Goal: Task Accomplishment & Management: Manage account settings

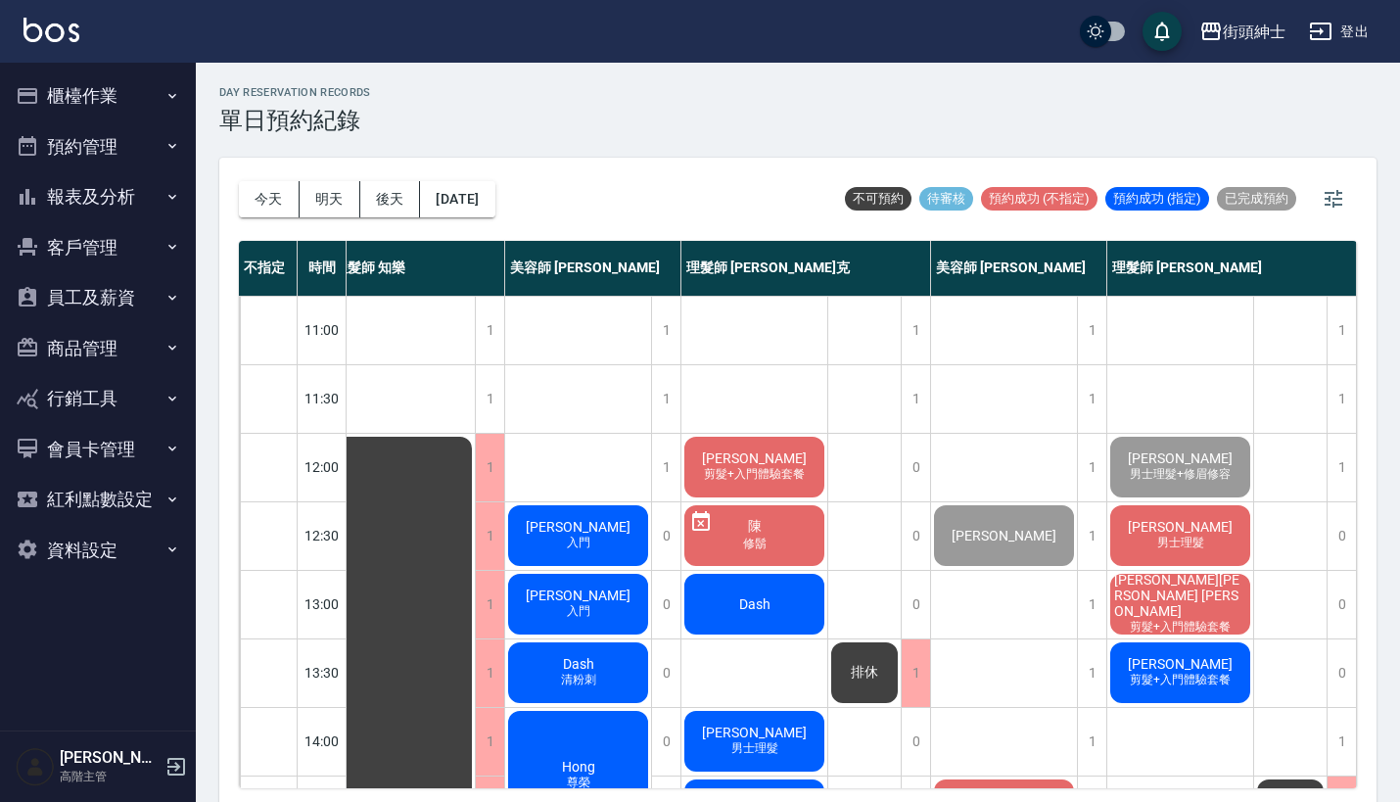
scroll to position [0, 27]
click at [159, 89] on button "櫃檯作業" at bounding box center [98, 95] width 180 height 51
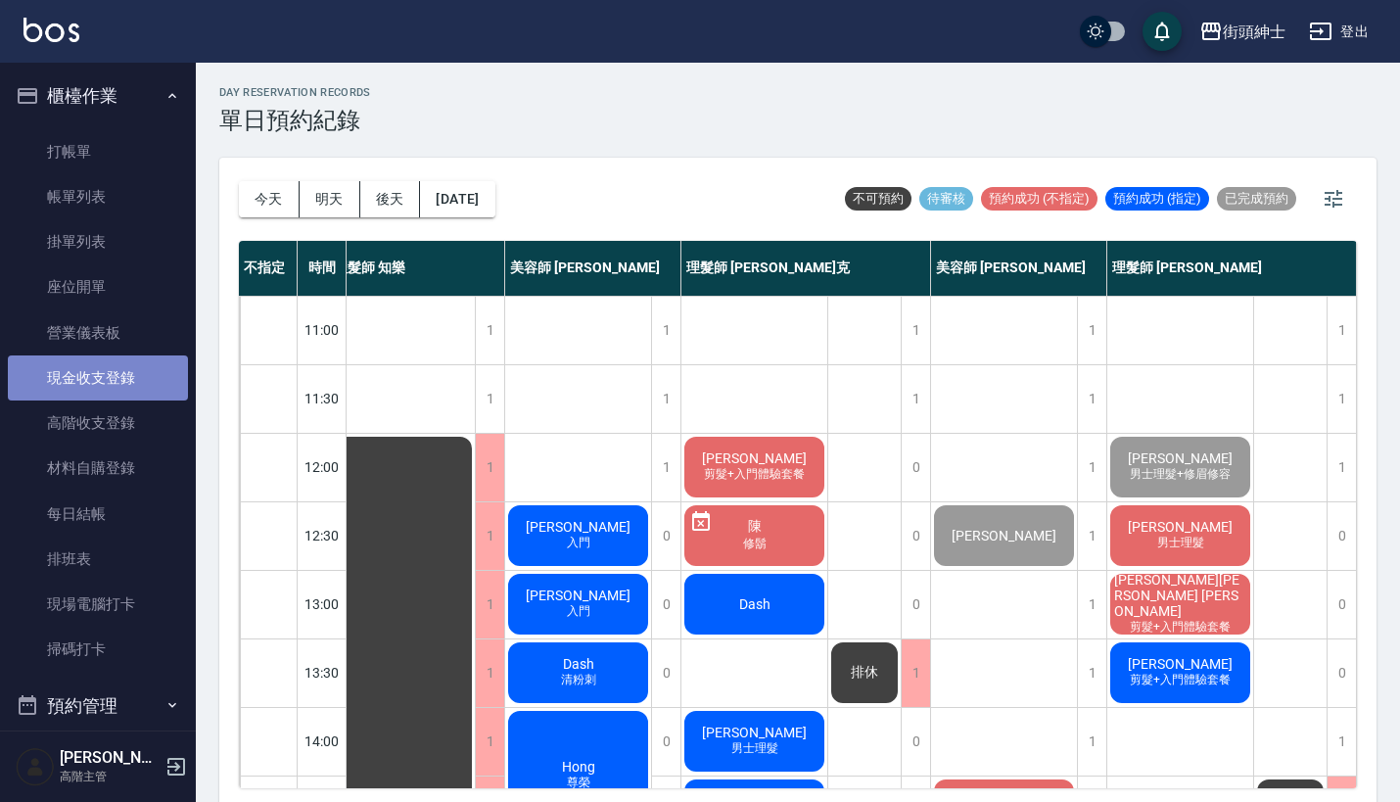
click at [142, 378] on link "現金收支登錄" at bounding box center [98, 377] width 180 height 45
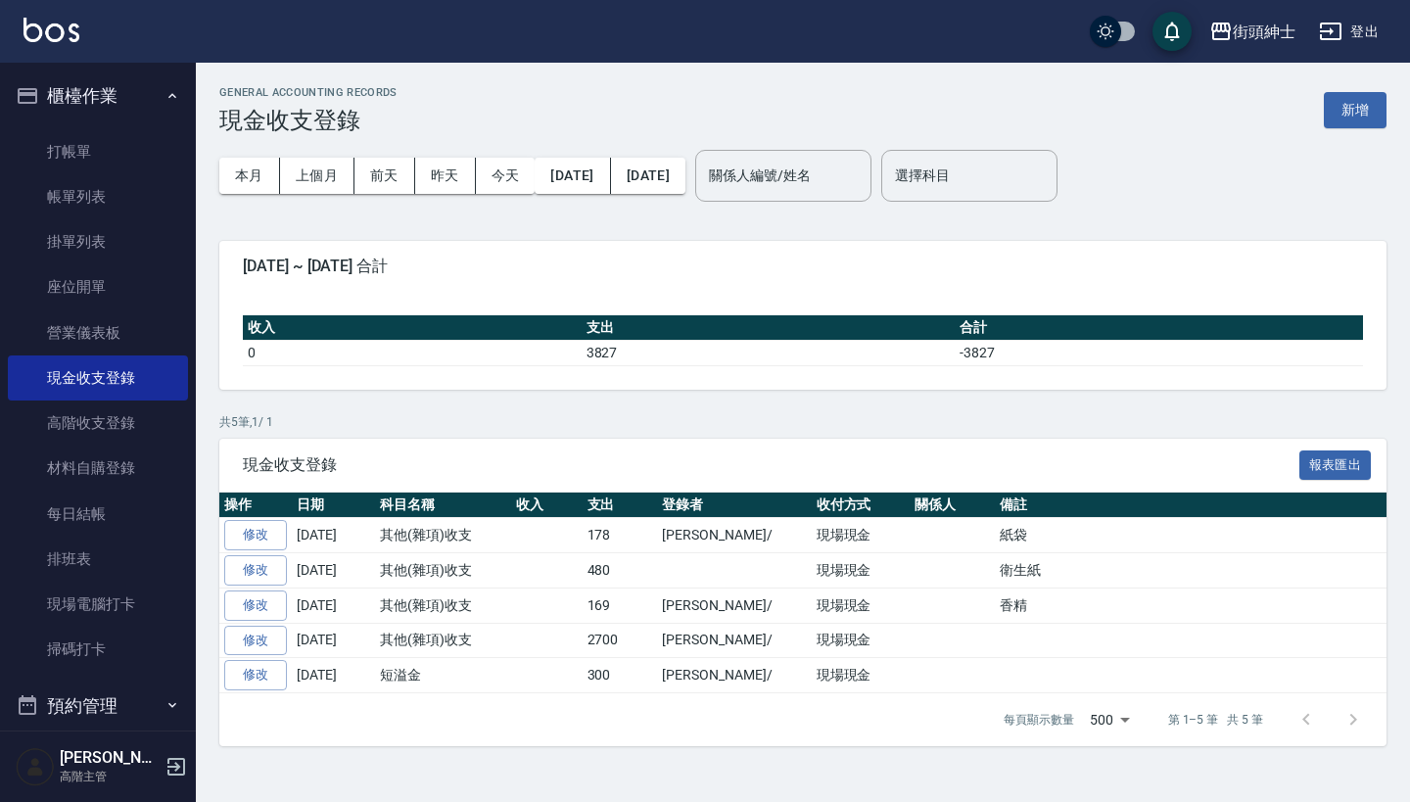
click at [1364, 86] on div "GENERAL ACCOUNTING RECORDS 現金收支登錄 新增" at bounding box center [802, 110] width 1167 height 48
click at [1364, 120] on button "新增" at bounding box center [1355, 110] width 63 height 36
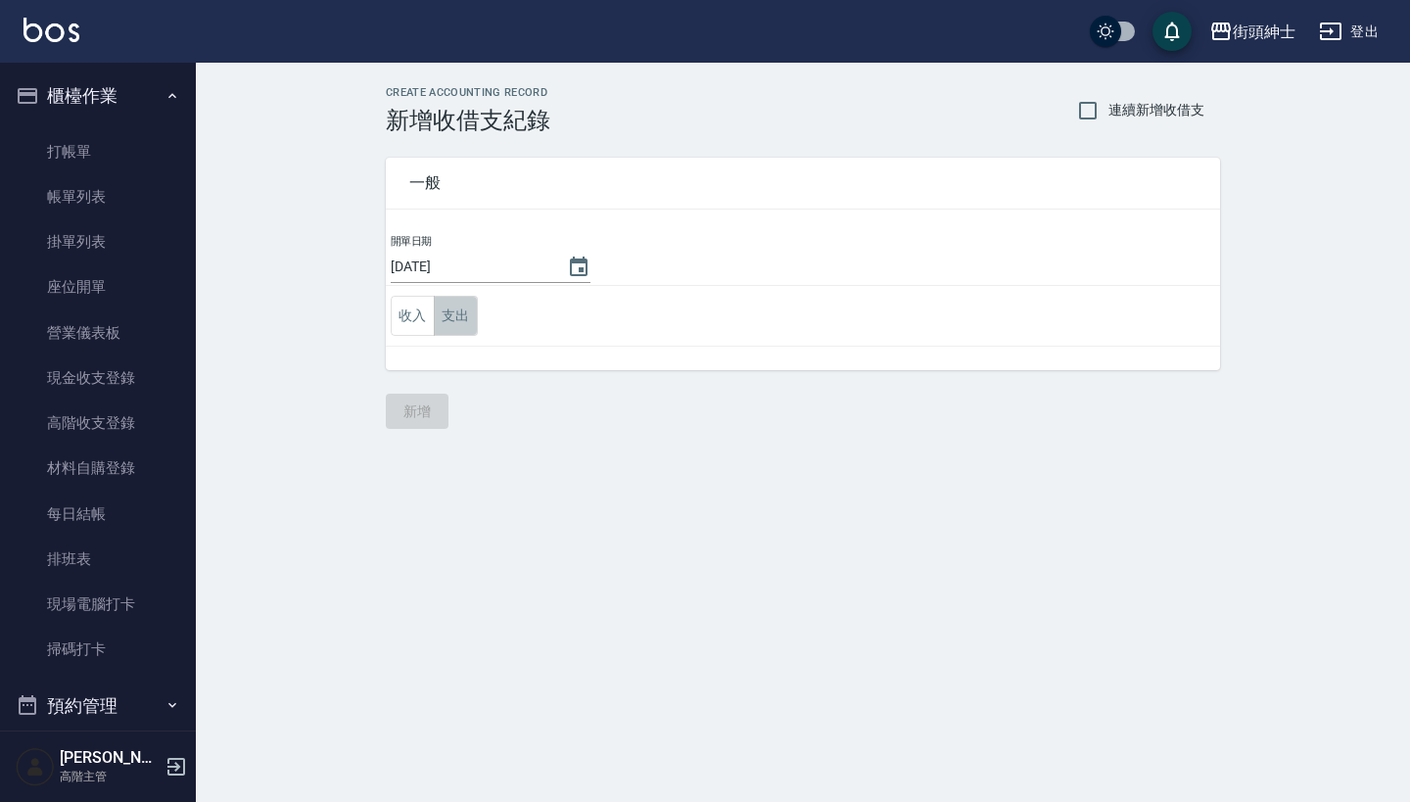
click at [463, 308] on button "支出" at bounding box center [456, 316] width 44 height 40
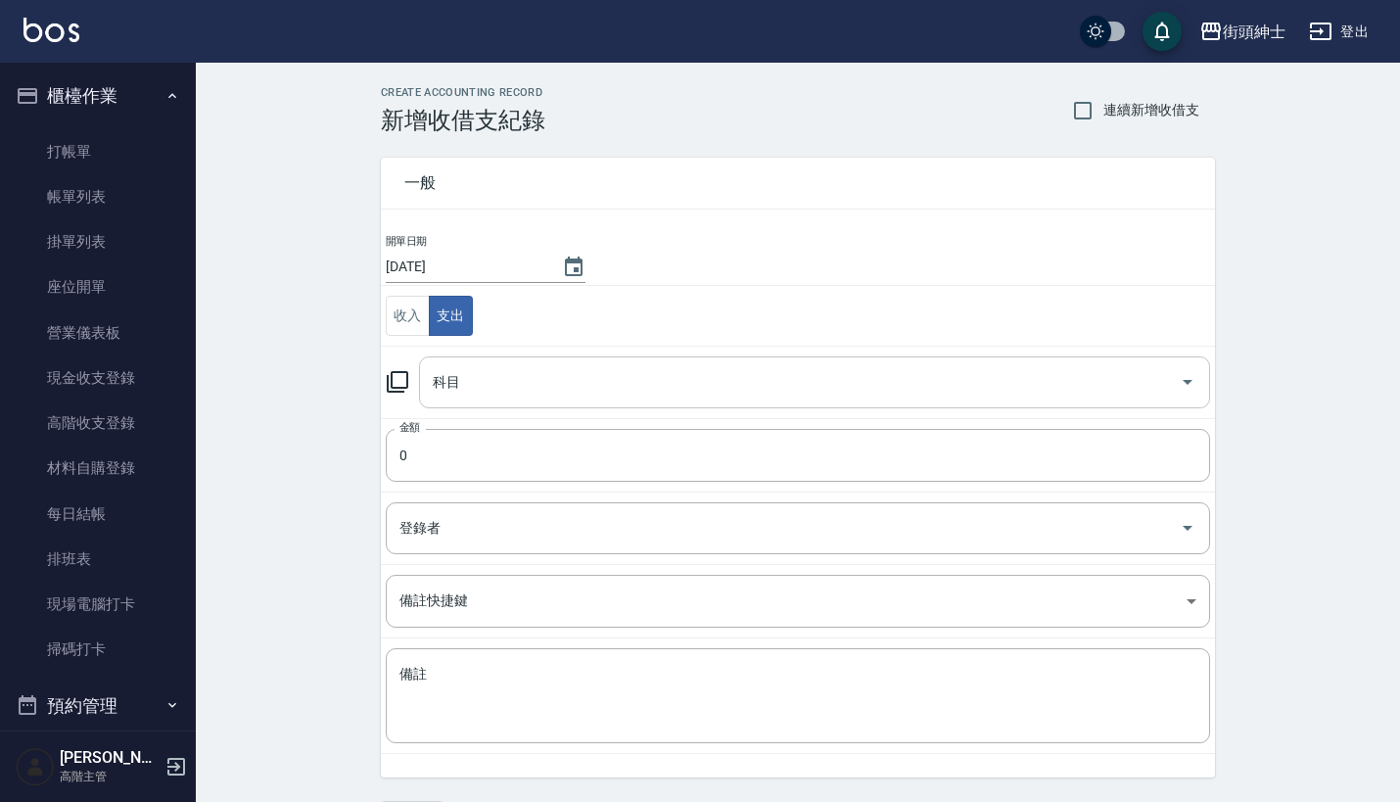
click at [495, 358] on div "科目" at bounding box center [814, 382] width 791 height 52
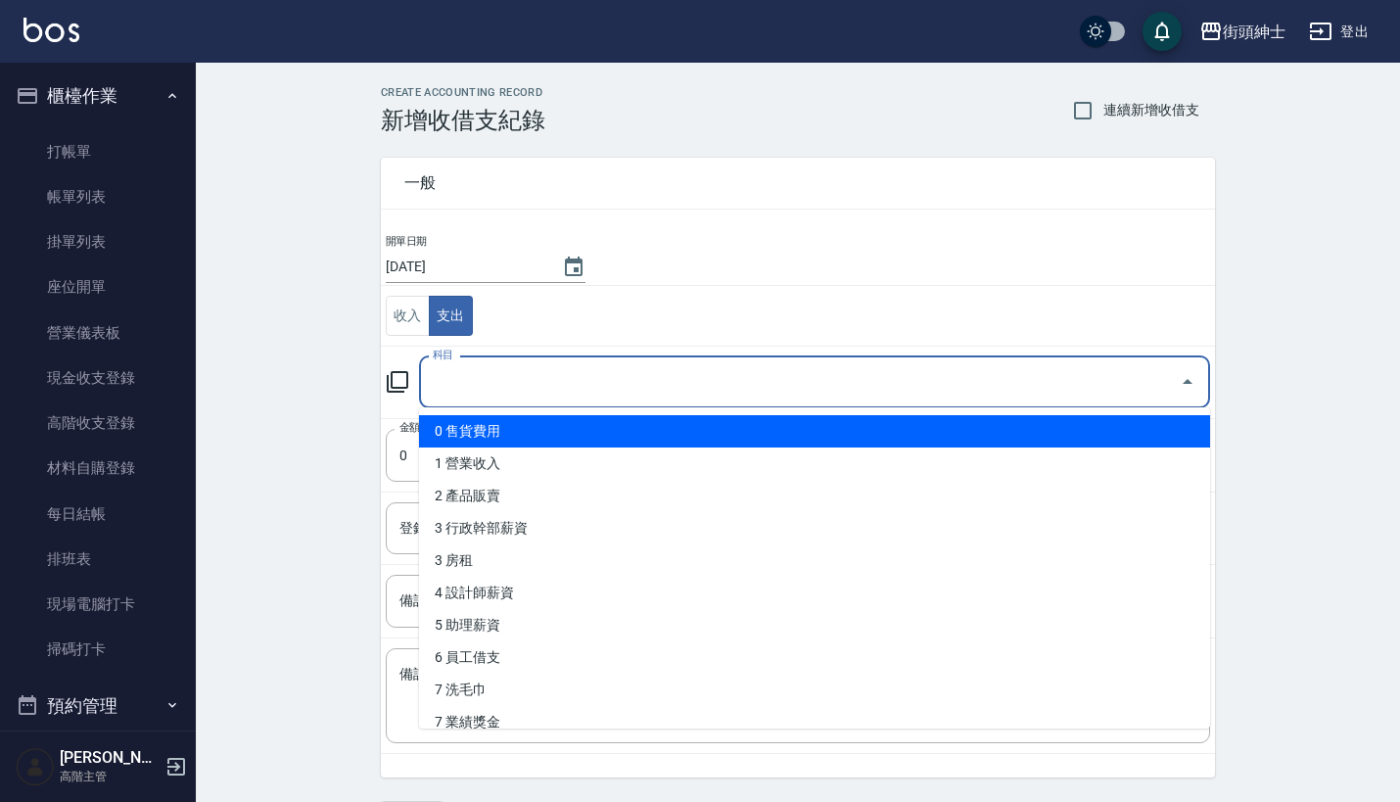
click at [585, 445] on li "0 售貨費用" at bounding box center [814, 431] width 791 height 32
type input "0 售貨費用"
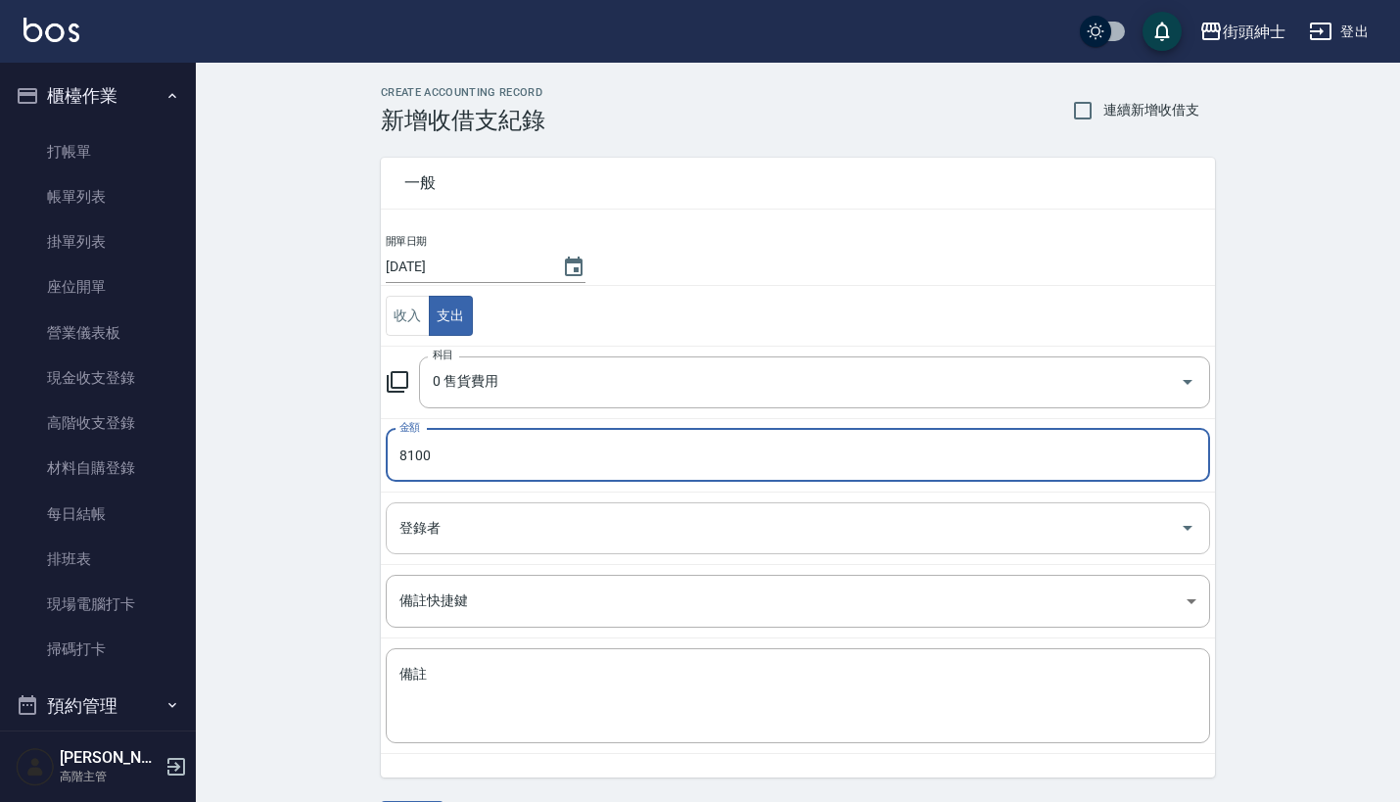
type input "8100"
click at [448, 526] on input "登錄者" at bounding box center [783, 528] width 777 height 34
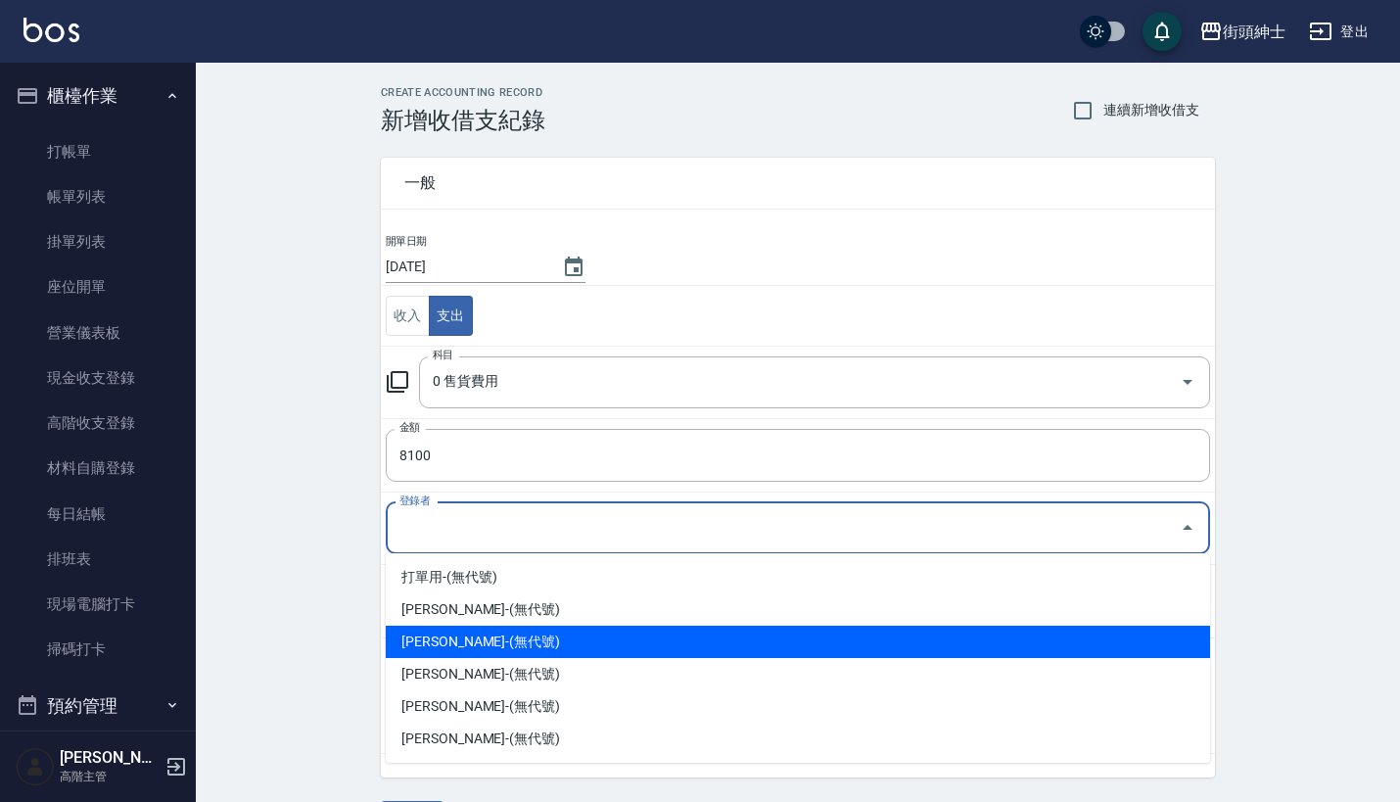
click at [457, 640] on li "洪庭萱-(無代號)" at bounding box center [798, 642] width 824 height 32
type input "洪庭萱-(無代號)"
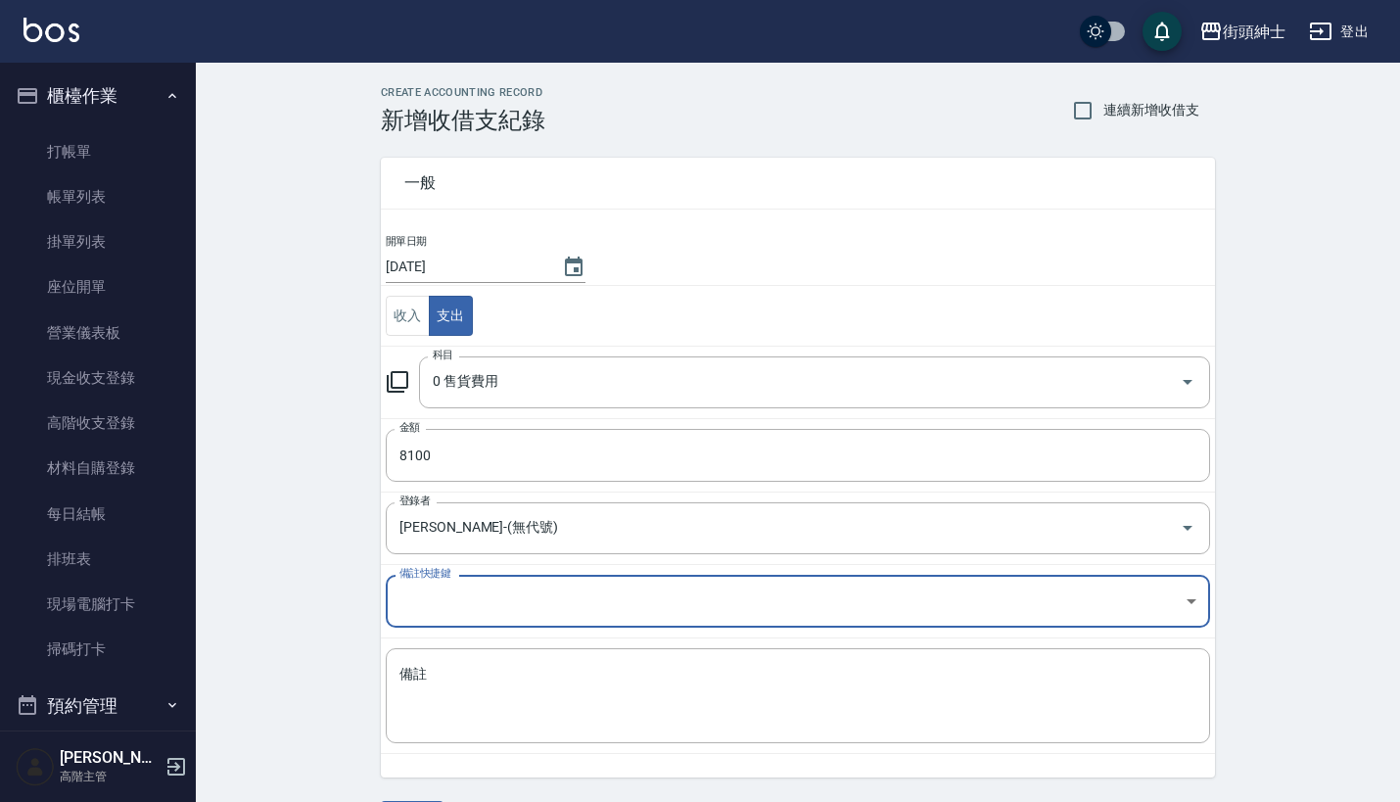
scroll to position [8, 0]
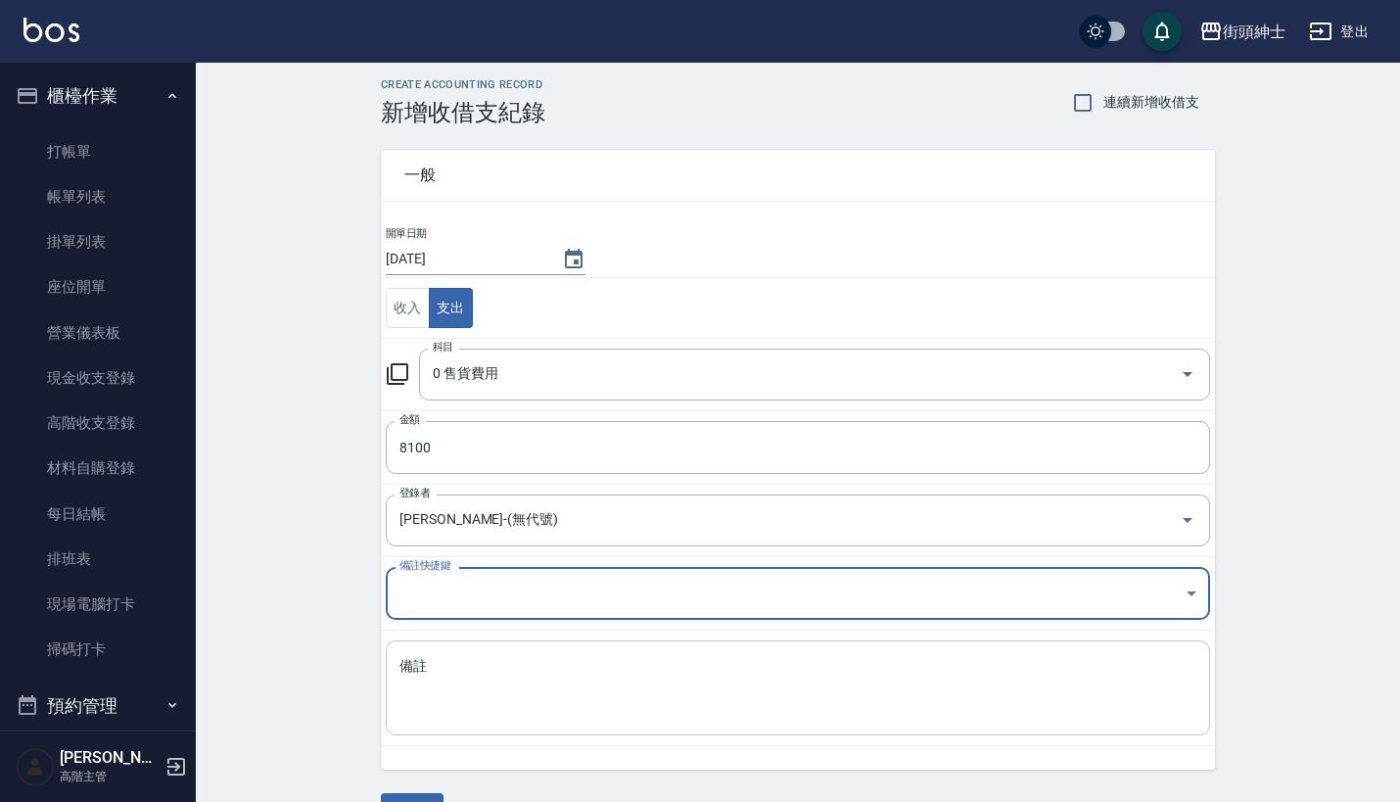
click at [470, 646] on div "x 備註" at bounding box center [798, 687] width 824 height 95
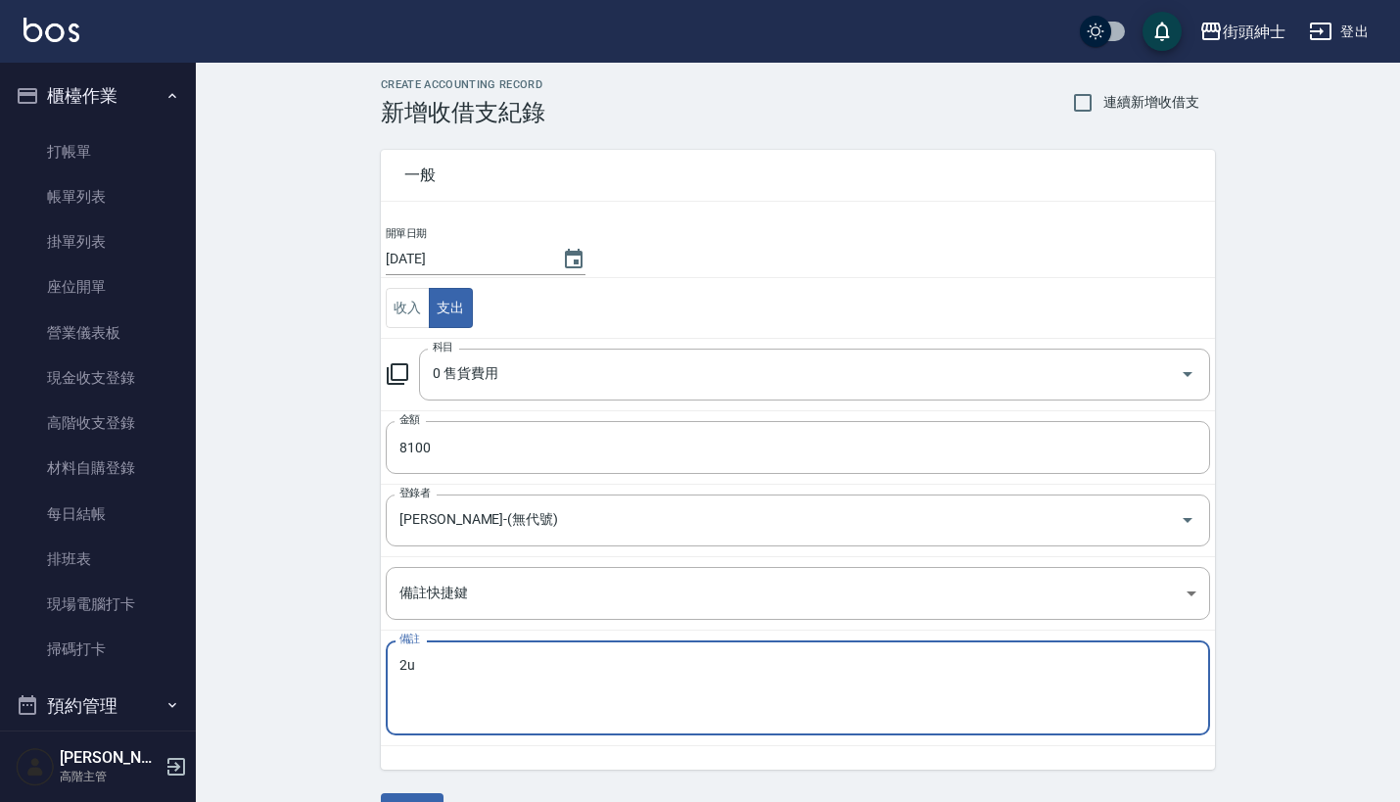
type textarea "2"
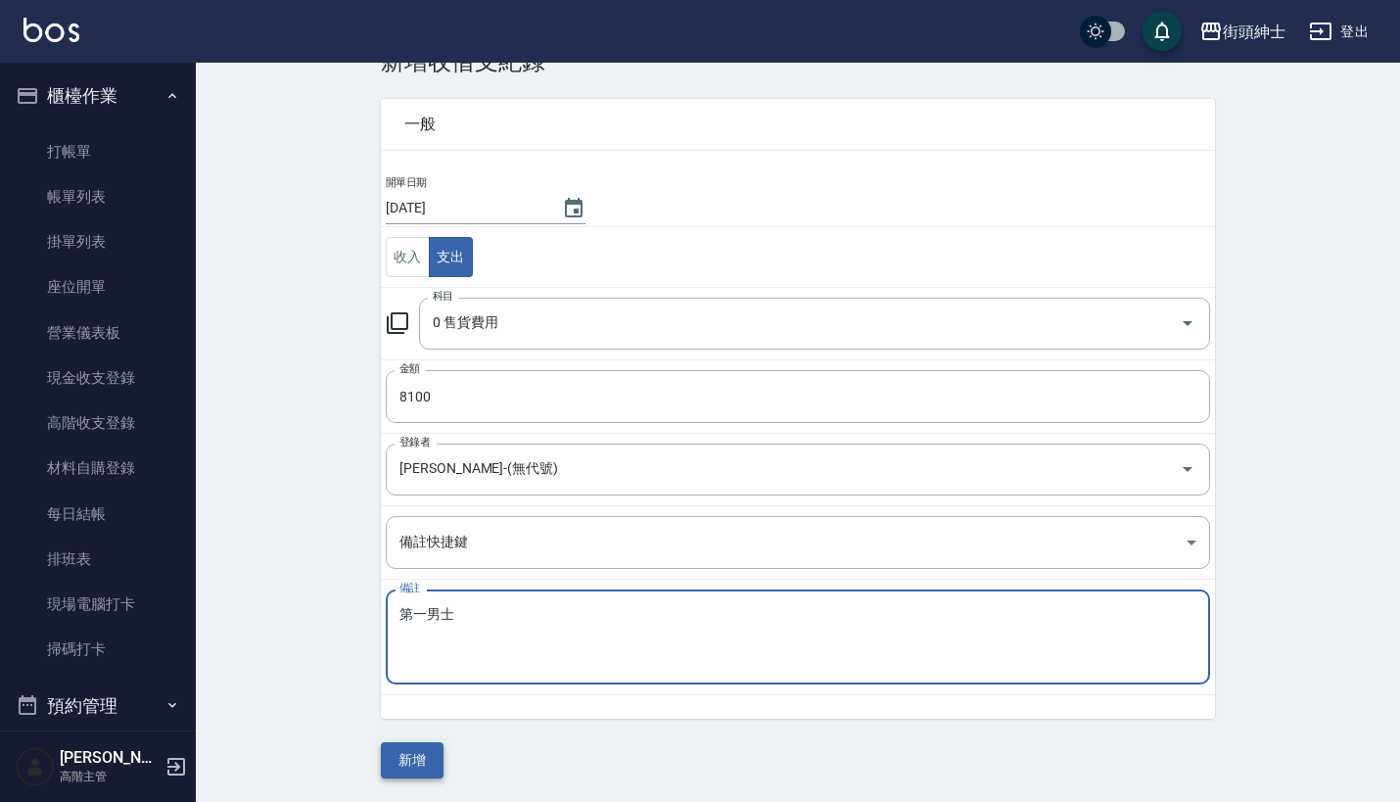
scroll to position [57, 0]
type textarea "第一男士"
click at [415, 758] on button "新增" at bounding box center [412, 762] width 63 height 36
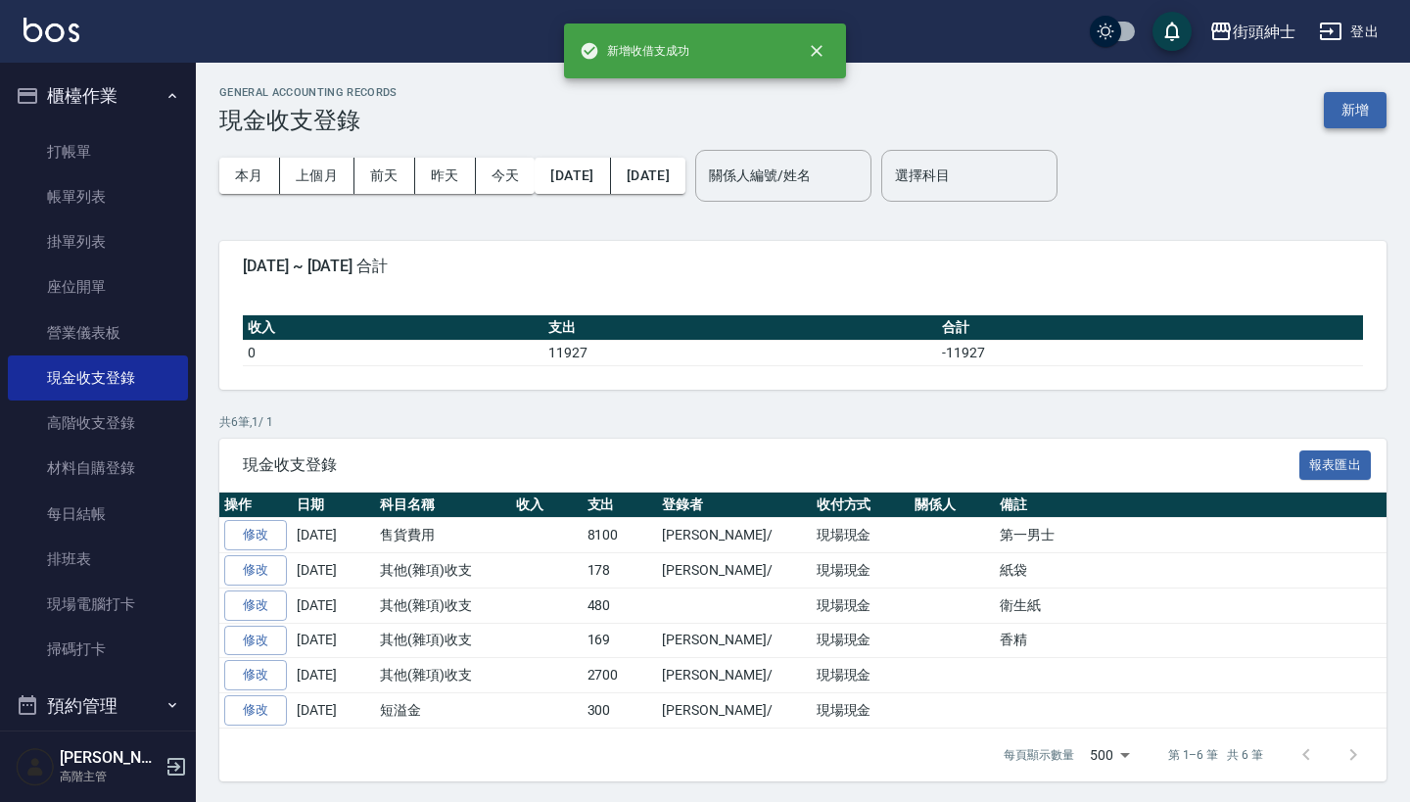
click at [1372, 103] on button "新增" at bounding box center [1355, 110] width 63 height 36
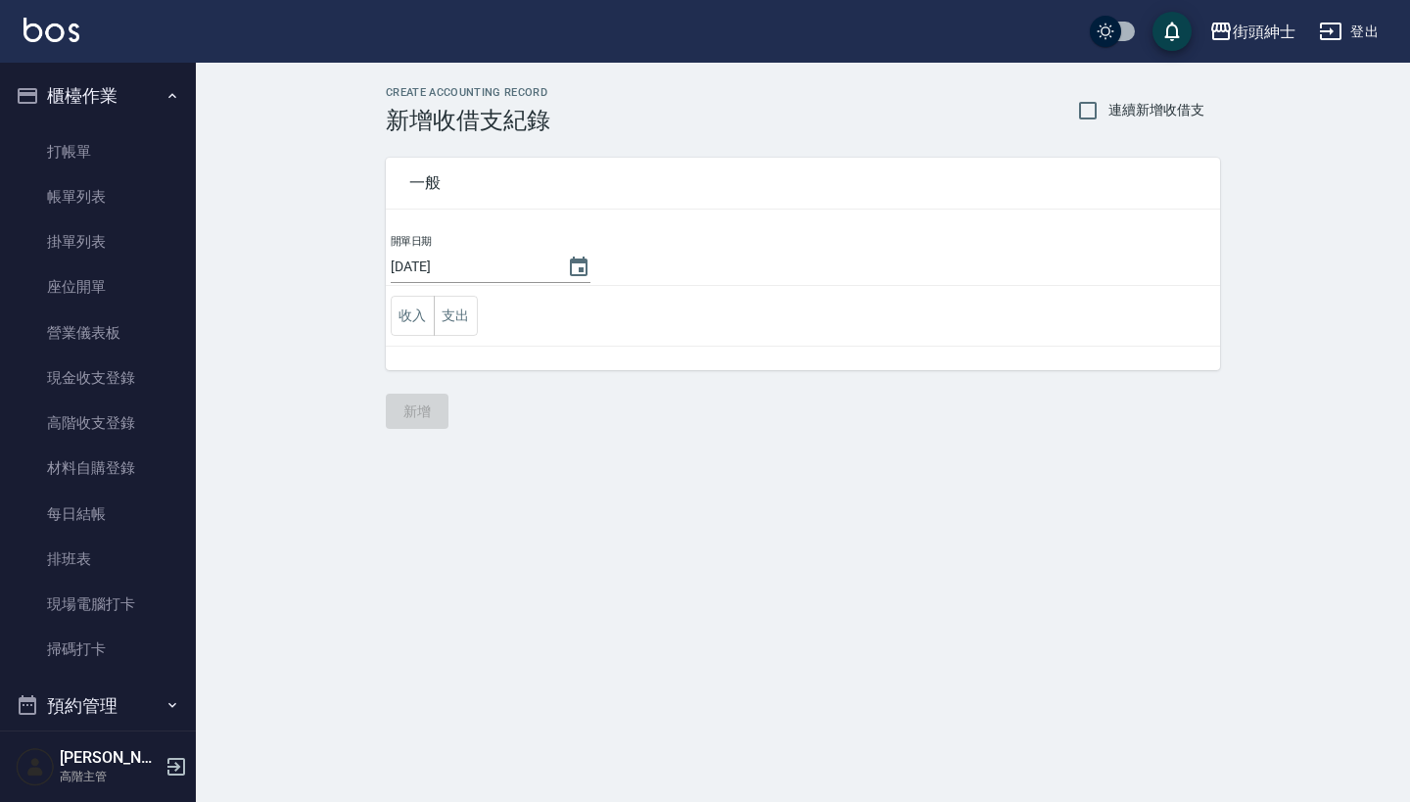
click at [478, 311] on td "收入 支出" at bounding box center [803, 316] width 834 height 61
click at [451, 311] on button "支出" at bounding box center [456, 316] width 44 height 40
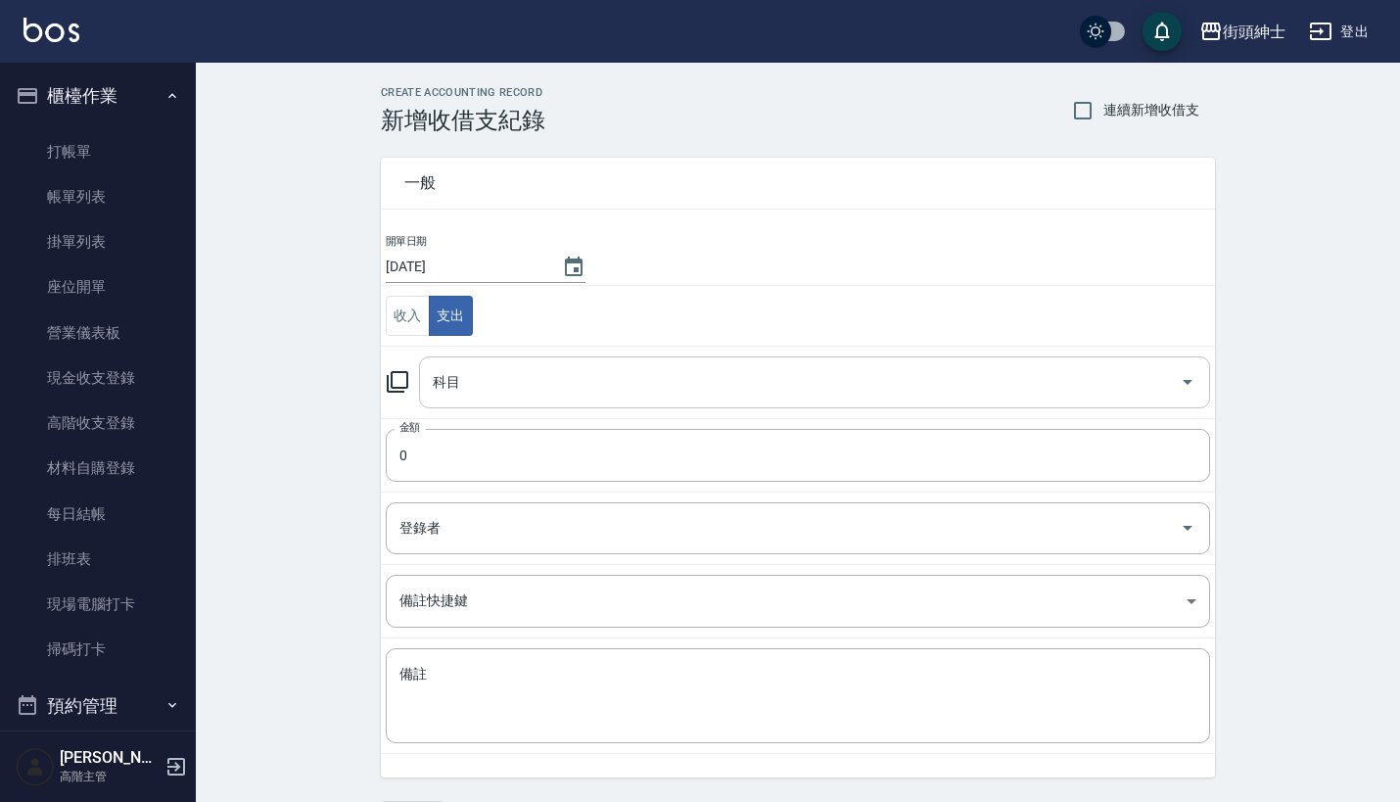
click at [465, 381] on input "科目" at bounding box center [800, 382] width 744 height 34
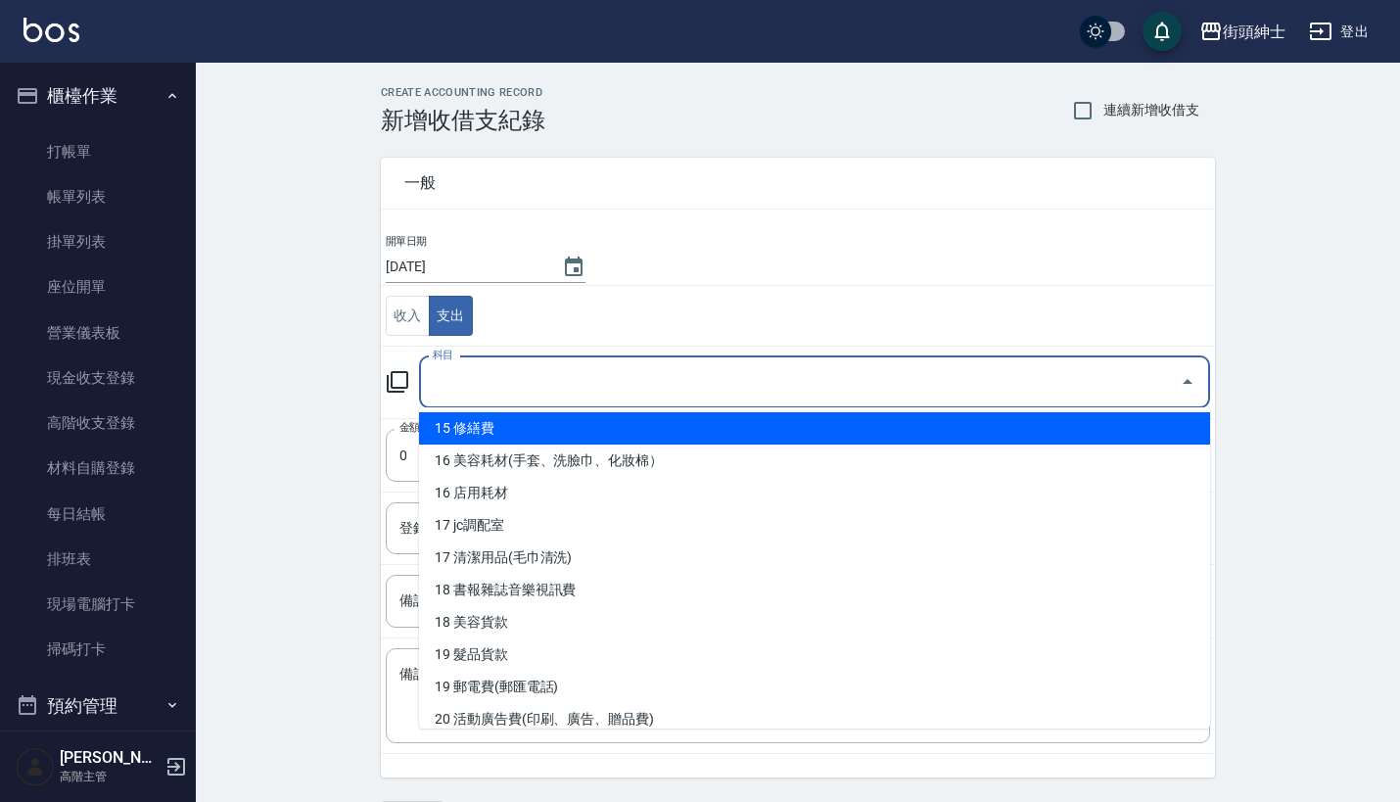
scroll to position [619, 0]
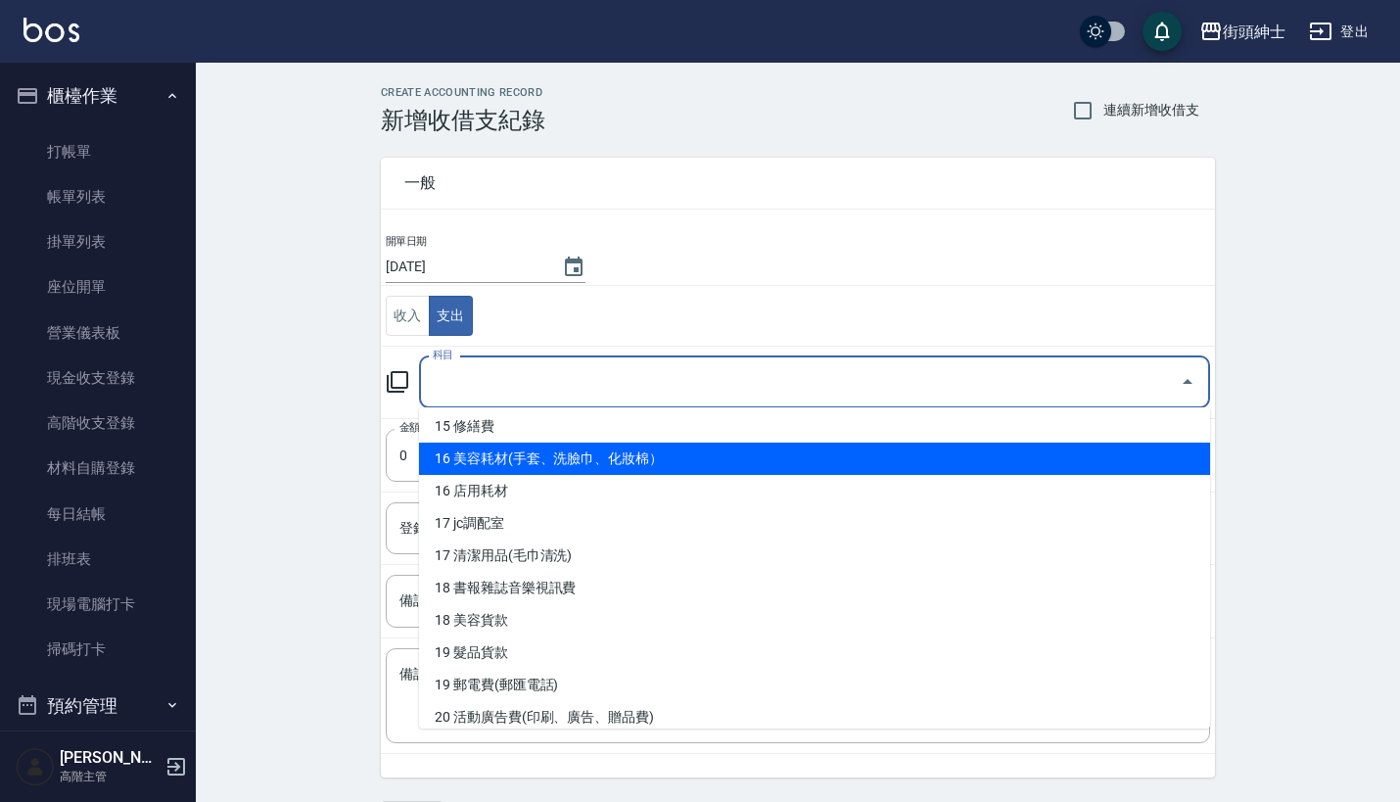
click at [579, 445] on li "16 美容耗材(手套、洗臉巾、化妝棉）" at bounding box center [814, 459] width 791 height 32
type input "16 美容耗材(手套、洗臉巾、化妝棉）"
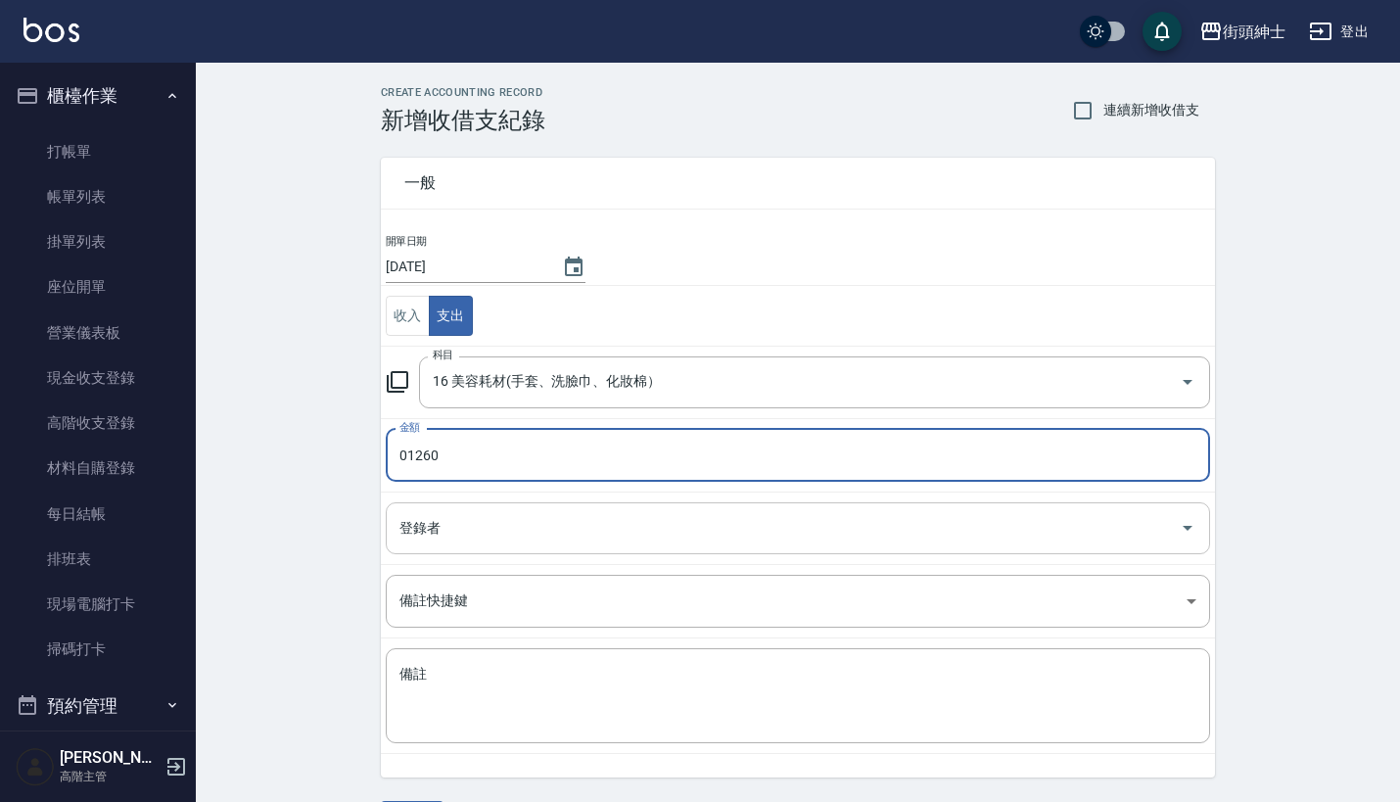
type input "01260"
click at [500, 535] on input "登錄者" at bounding box center [783, 528] width 777 height 34
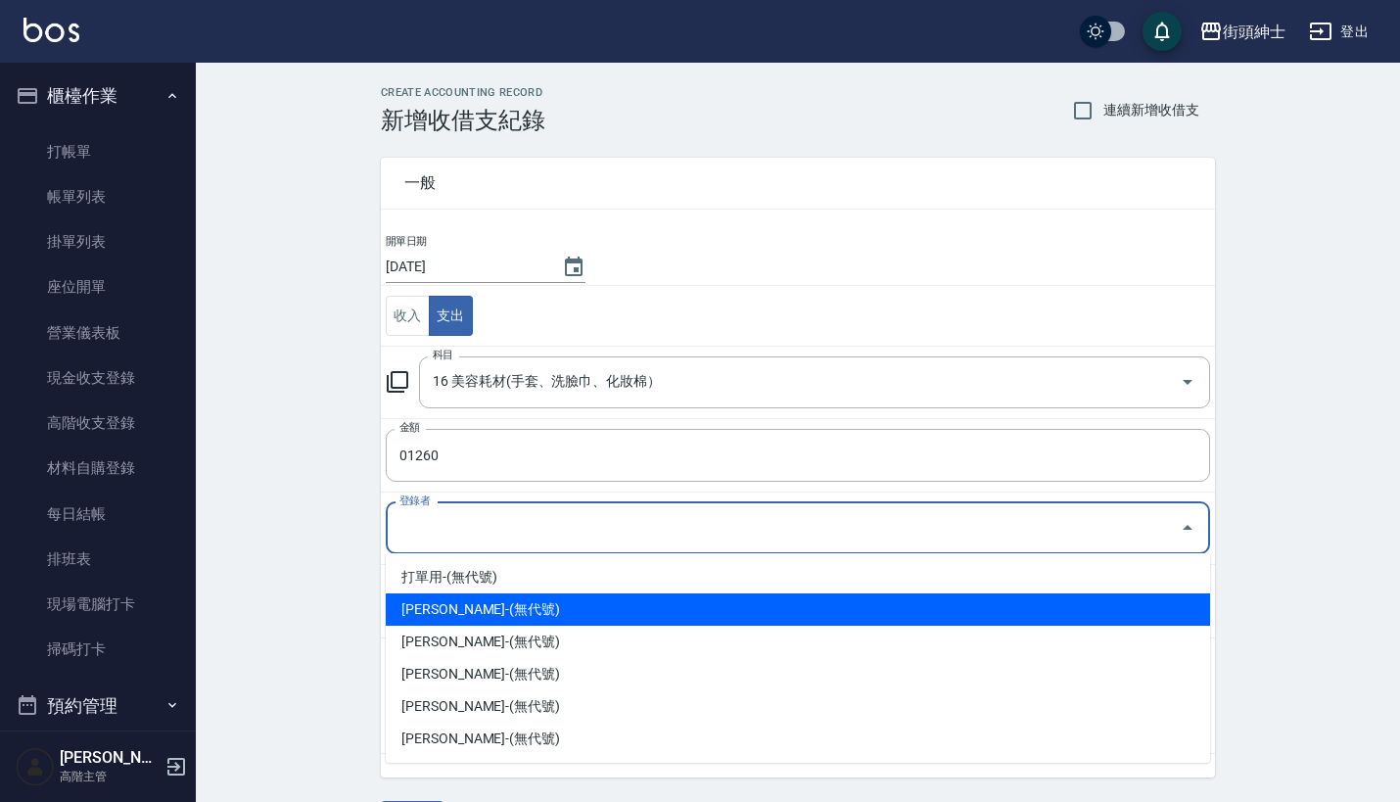
click at [496, 604] on li "林知樂-(無代號)" at bounding box center [798, 609] width 824 height 32
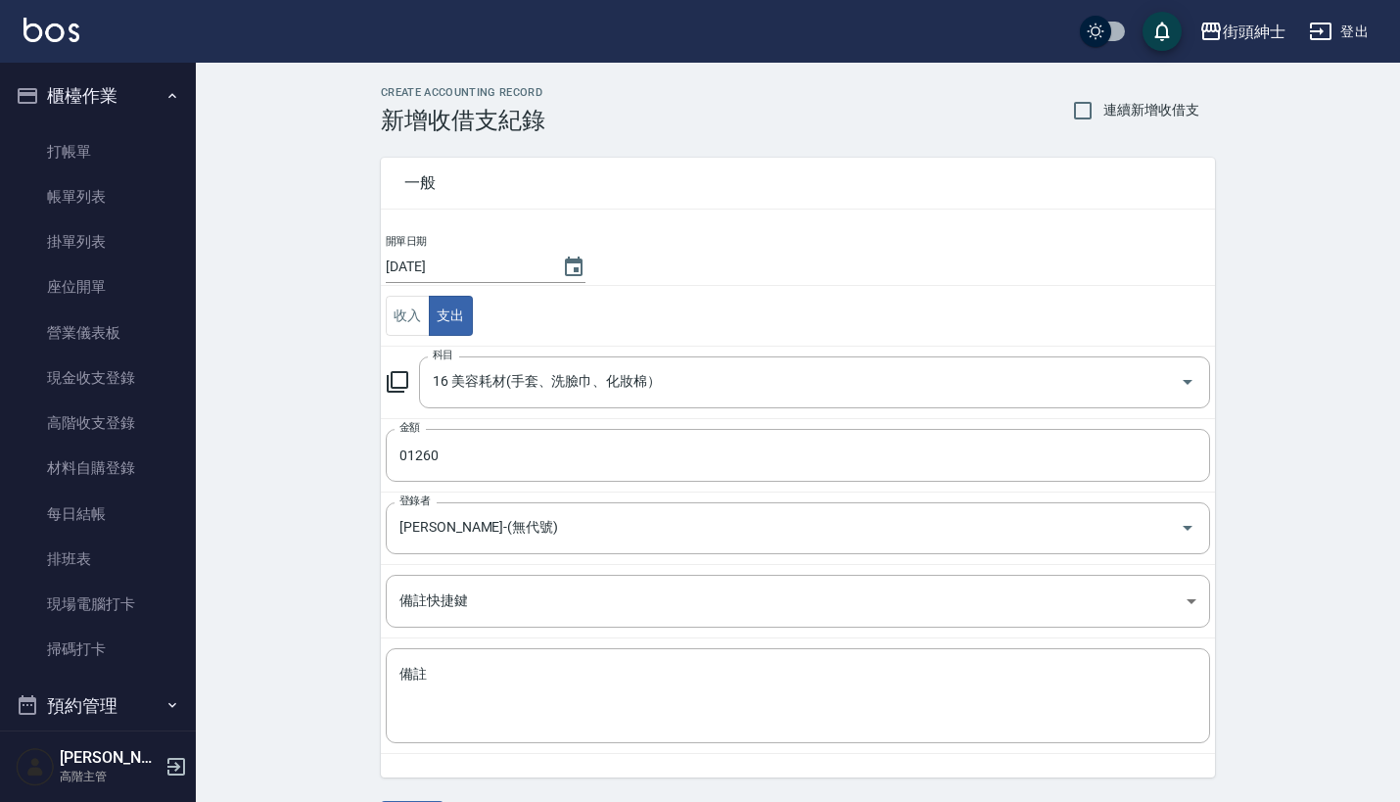
click at [543, 496] on td "登錄者 林知樂-(無代號) 登錄者" at bounding box center [798, 527] width 834 height 72
click at [543, 547] on div "林知樂-(無代號) 登錄者" at bounding box center [798, 528] width 824 height 52
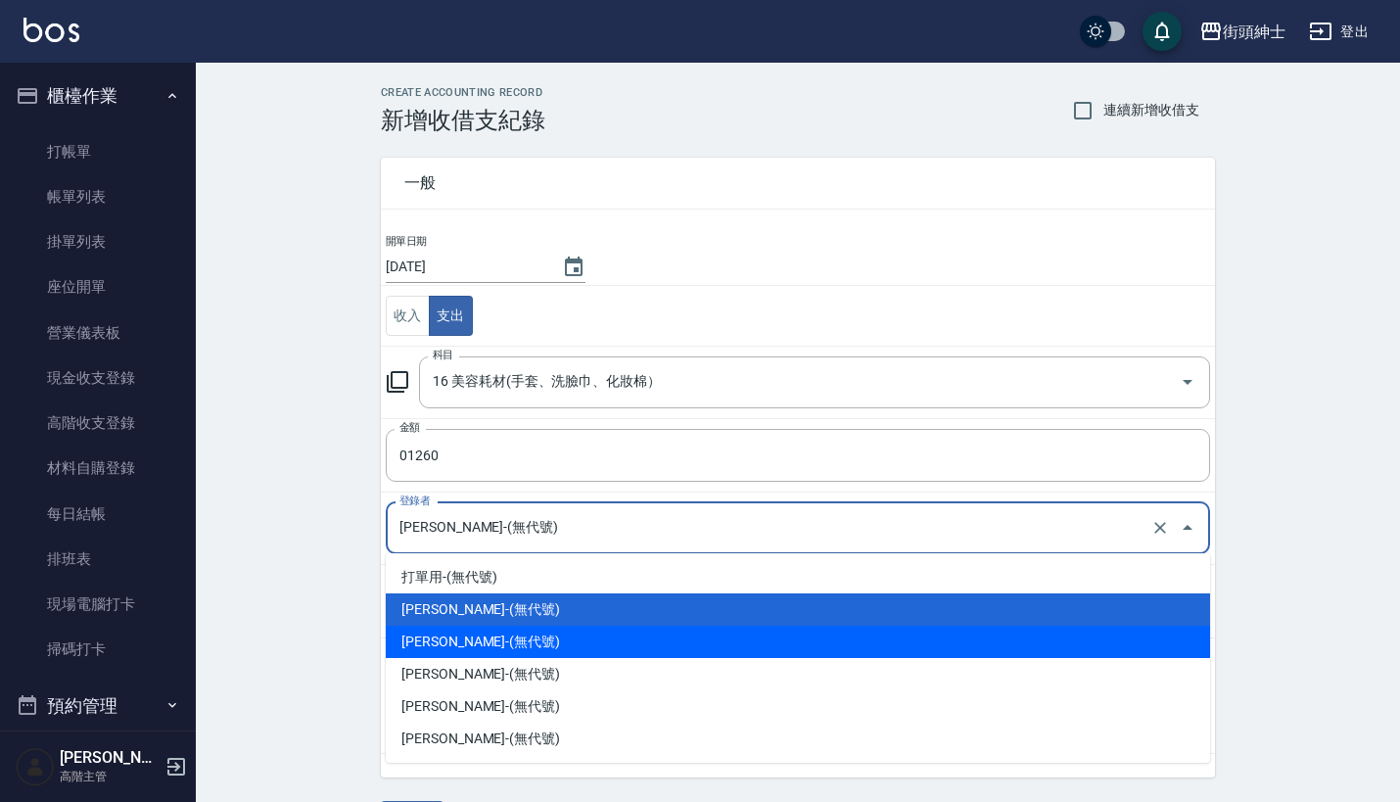
click at [524, 640] on li "洪庭萱-(無代號)" at bounding box center [798, 642] width 824 height 32
type input "洪庭萱-(無代號)"
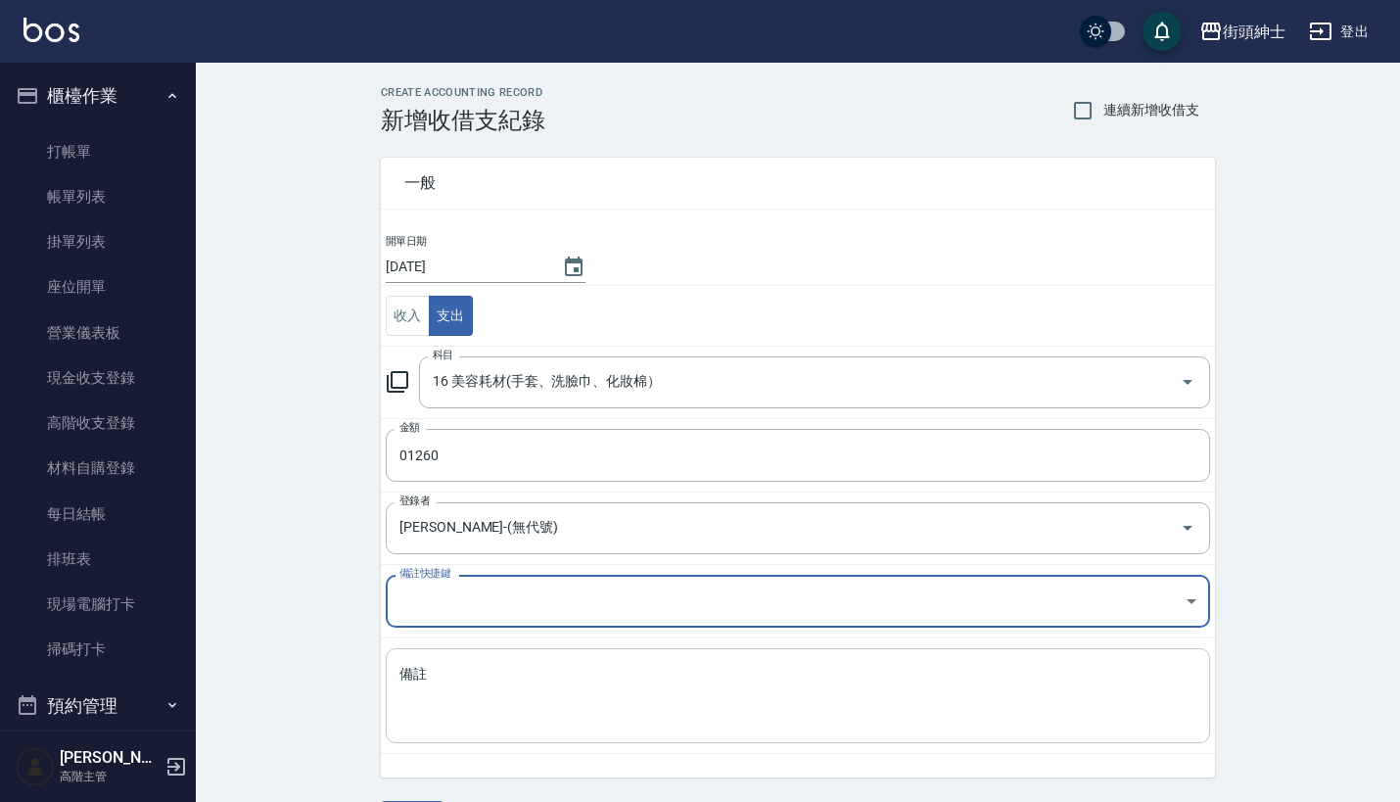
click at [524, 681] on textarea "備註" at bounding box center [797, 696] width 797 height 63
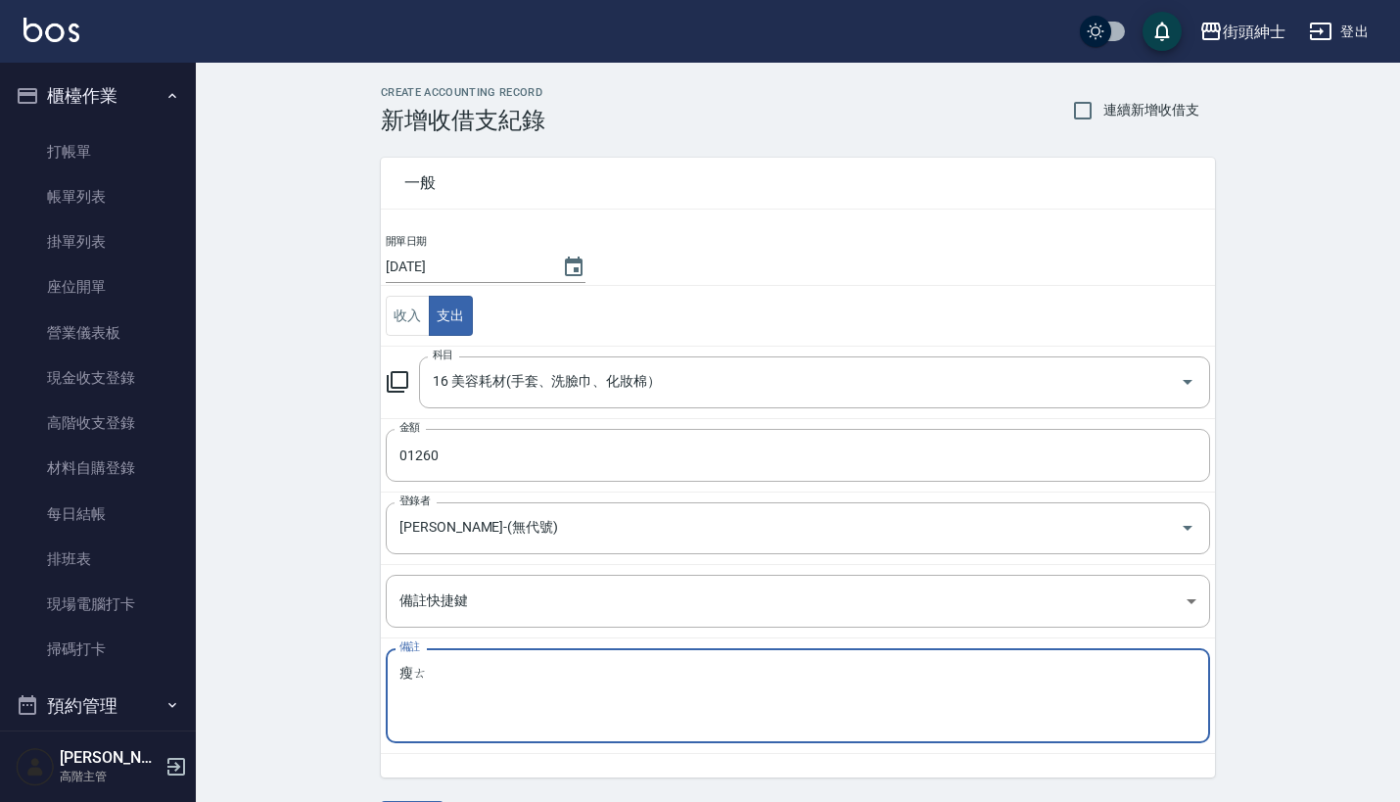
type textarea "瘦"
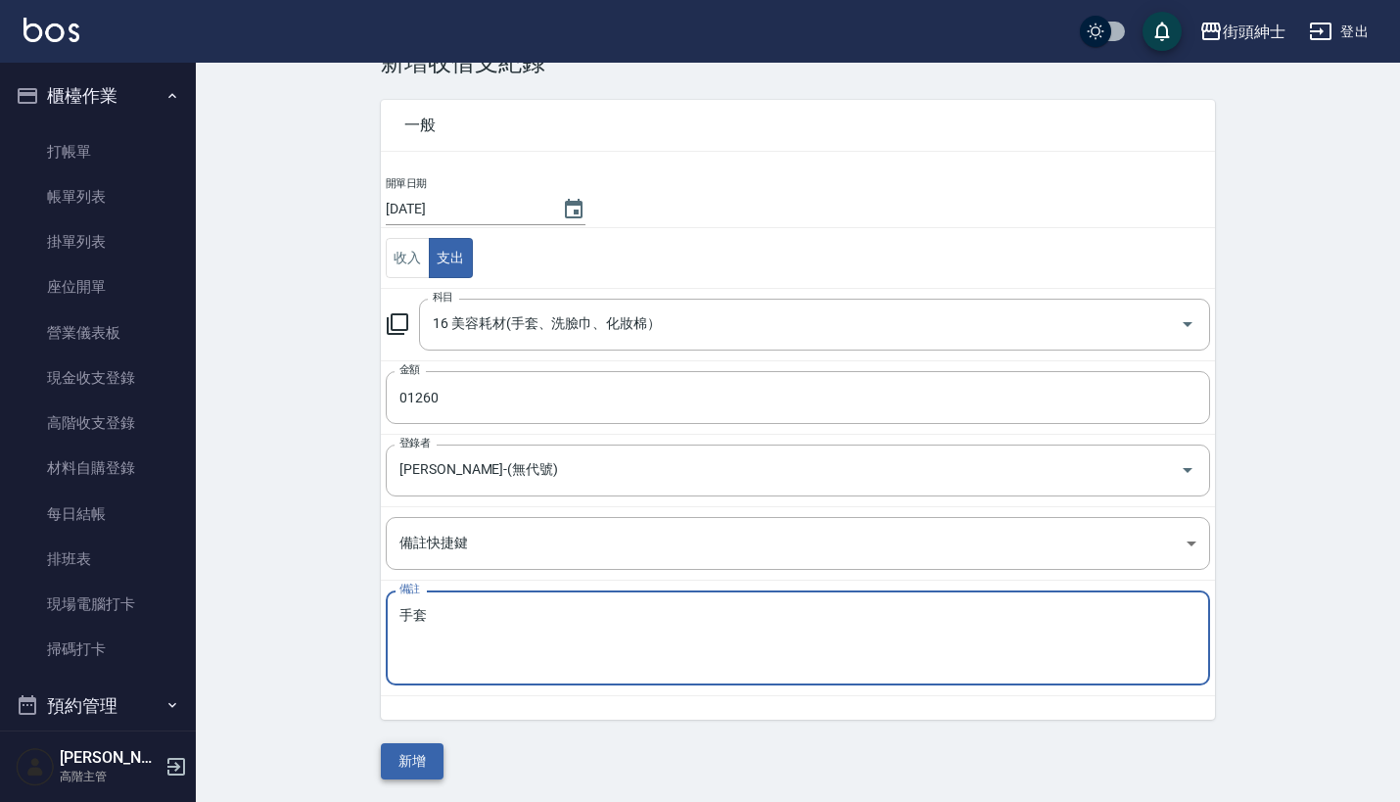
type textarea "手套"
click at [414, 756] on button "新增" at bounding box center [412, 761] width 63 height 36
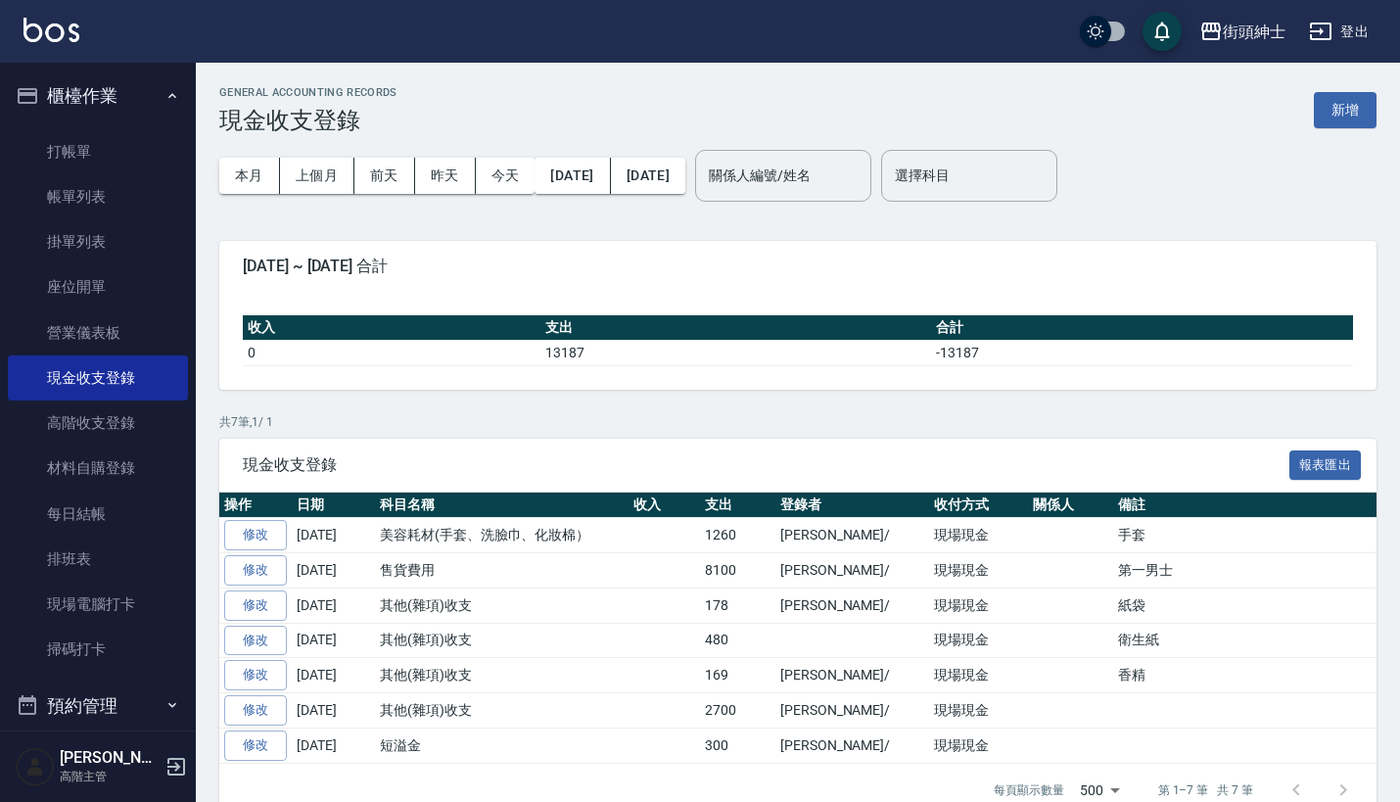
click at [167, 94] on icon "button" at bounding box center [172, 96] width 16 height 16
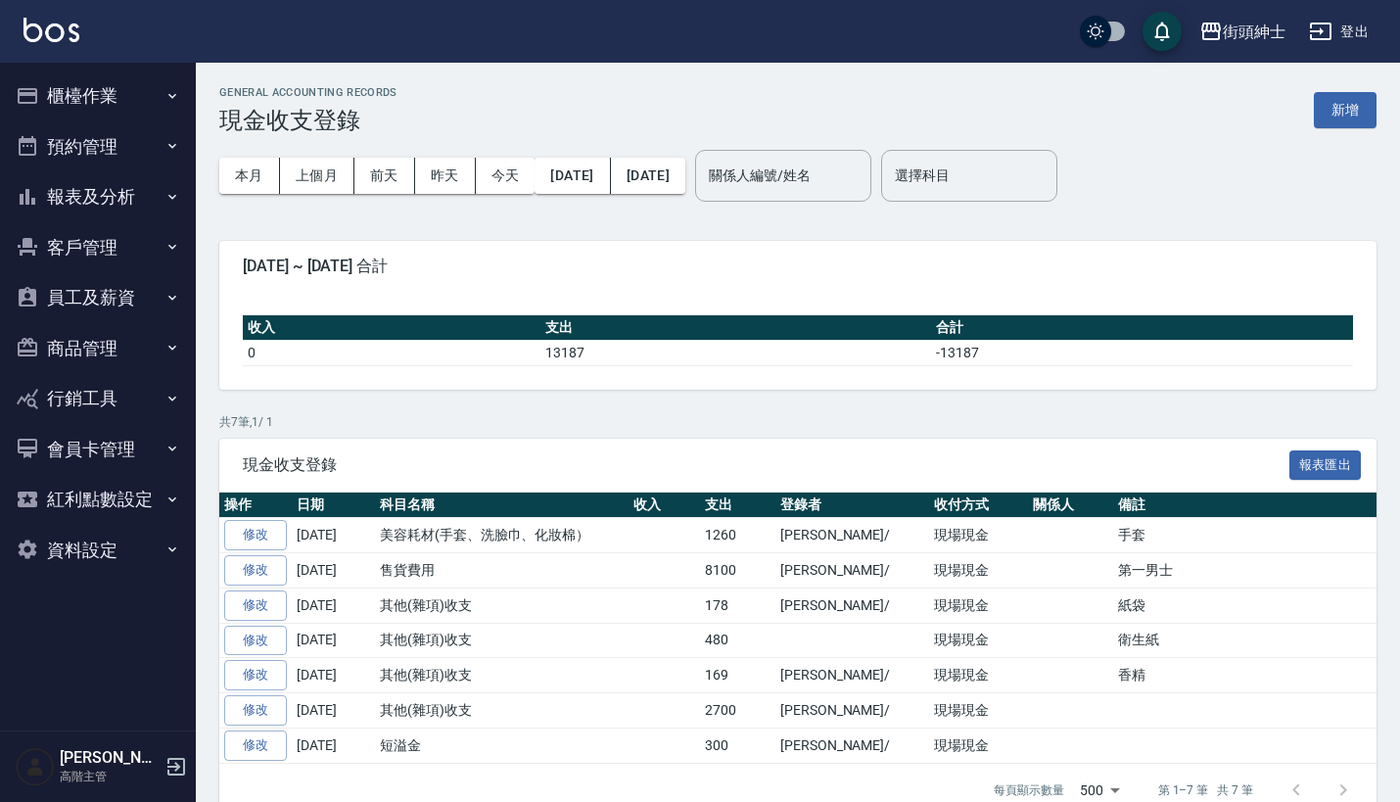
click at [161, 128] on button "預約管理" at bounding box center [98, 146] width 180 height 51
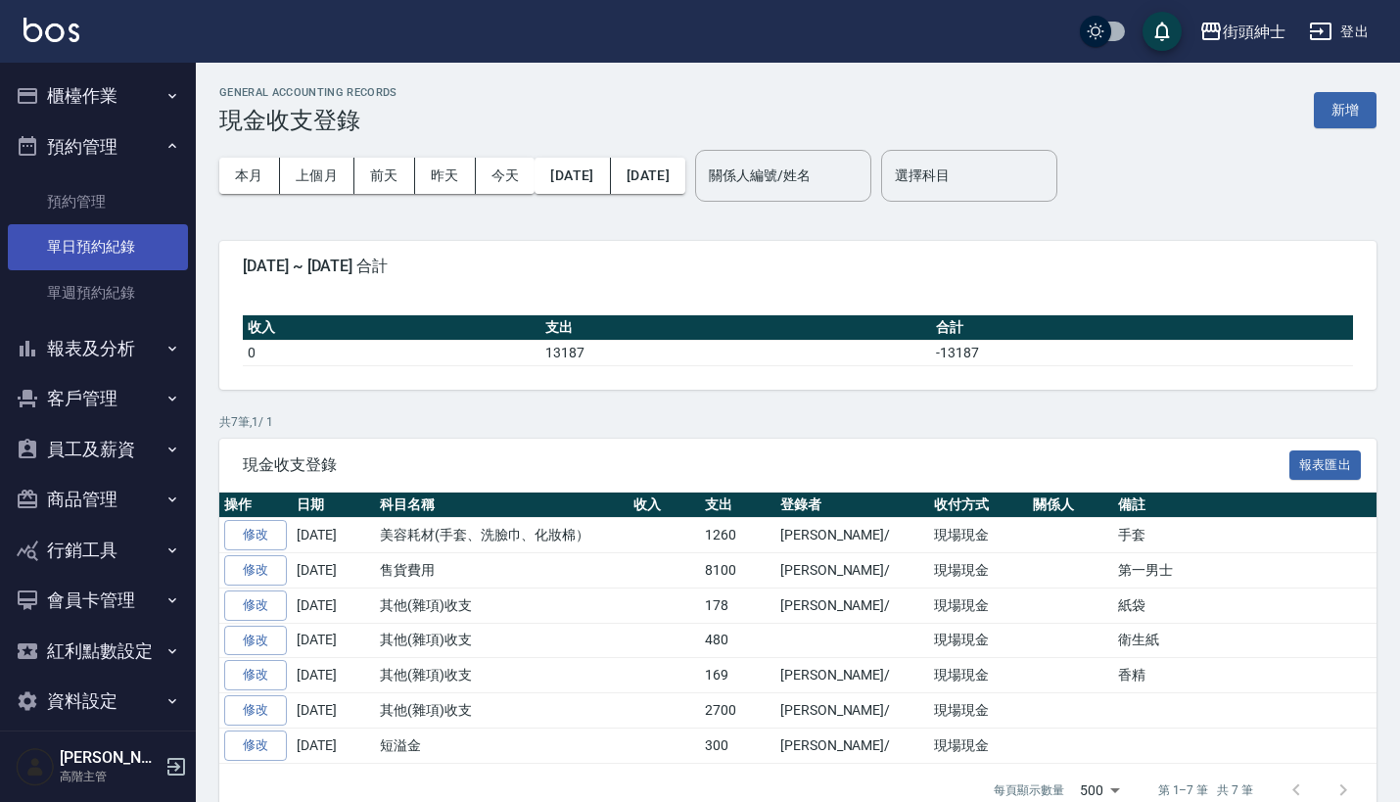
click at [145, 243] on link "單日預約紀錄" at bounding box center [98, 246] width 180 height 45
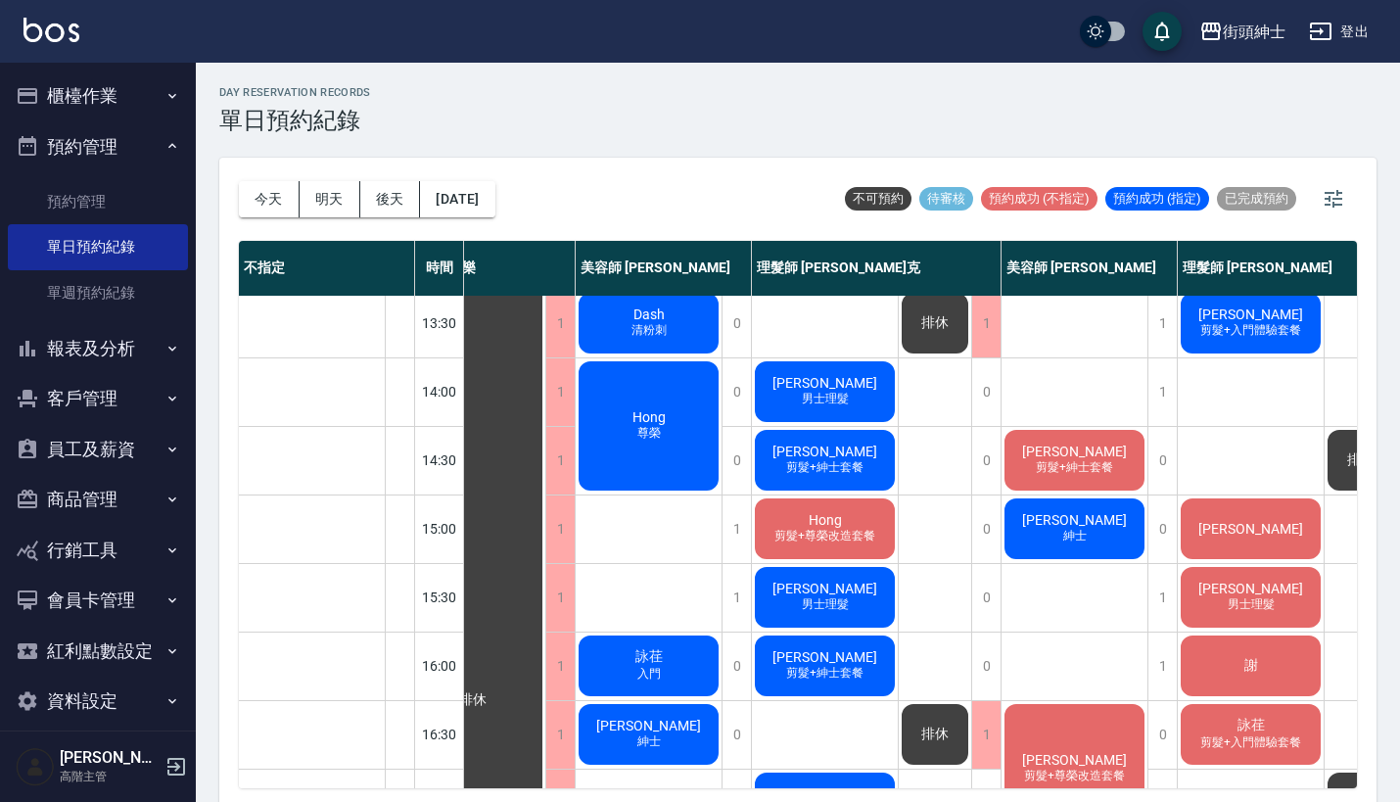
scroll to position [349, 65]
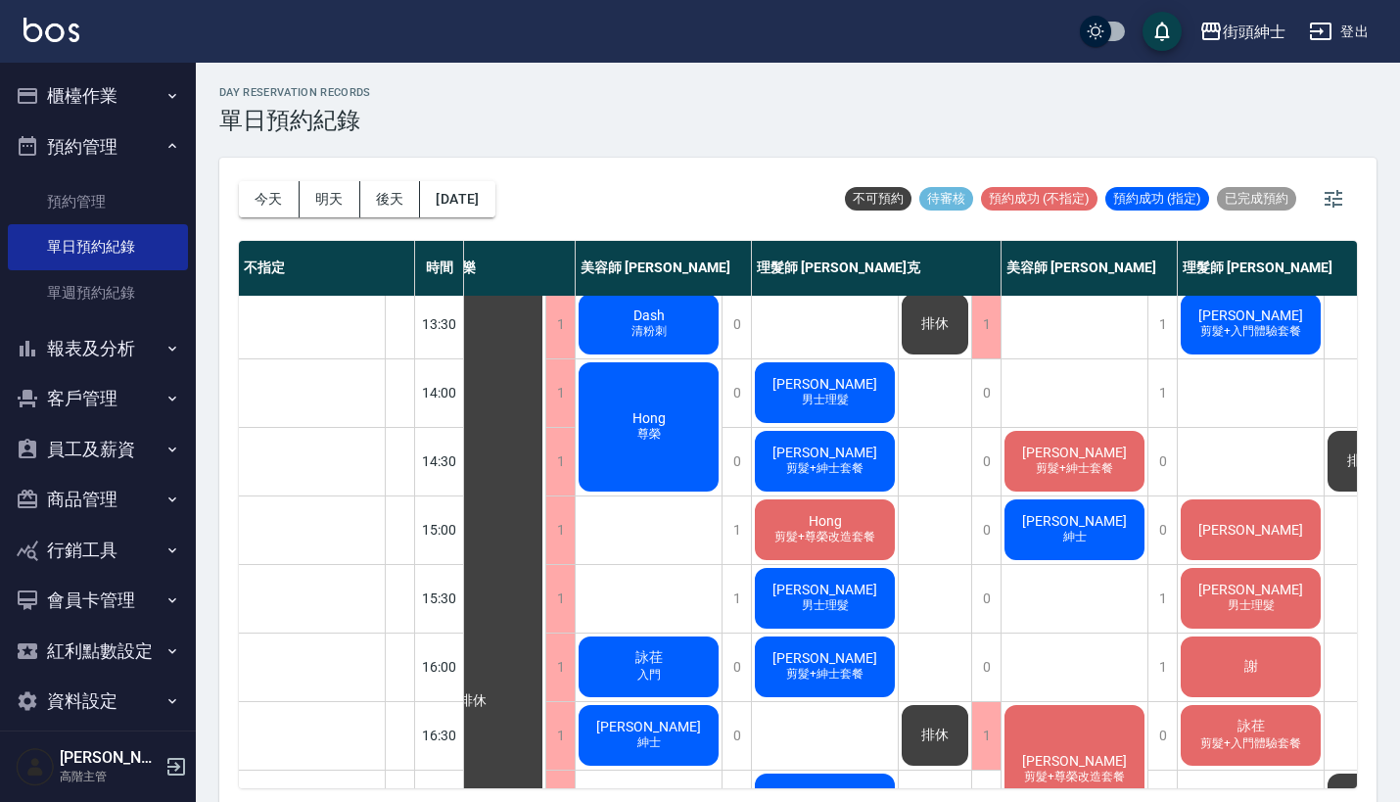
click at [1089, 487] on div "Hank Tsai 剪髮+紳士套餐" at bounding box center [1075, 461] width 146 height 67
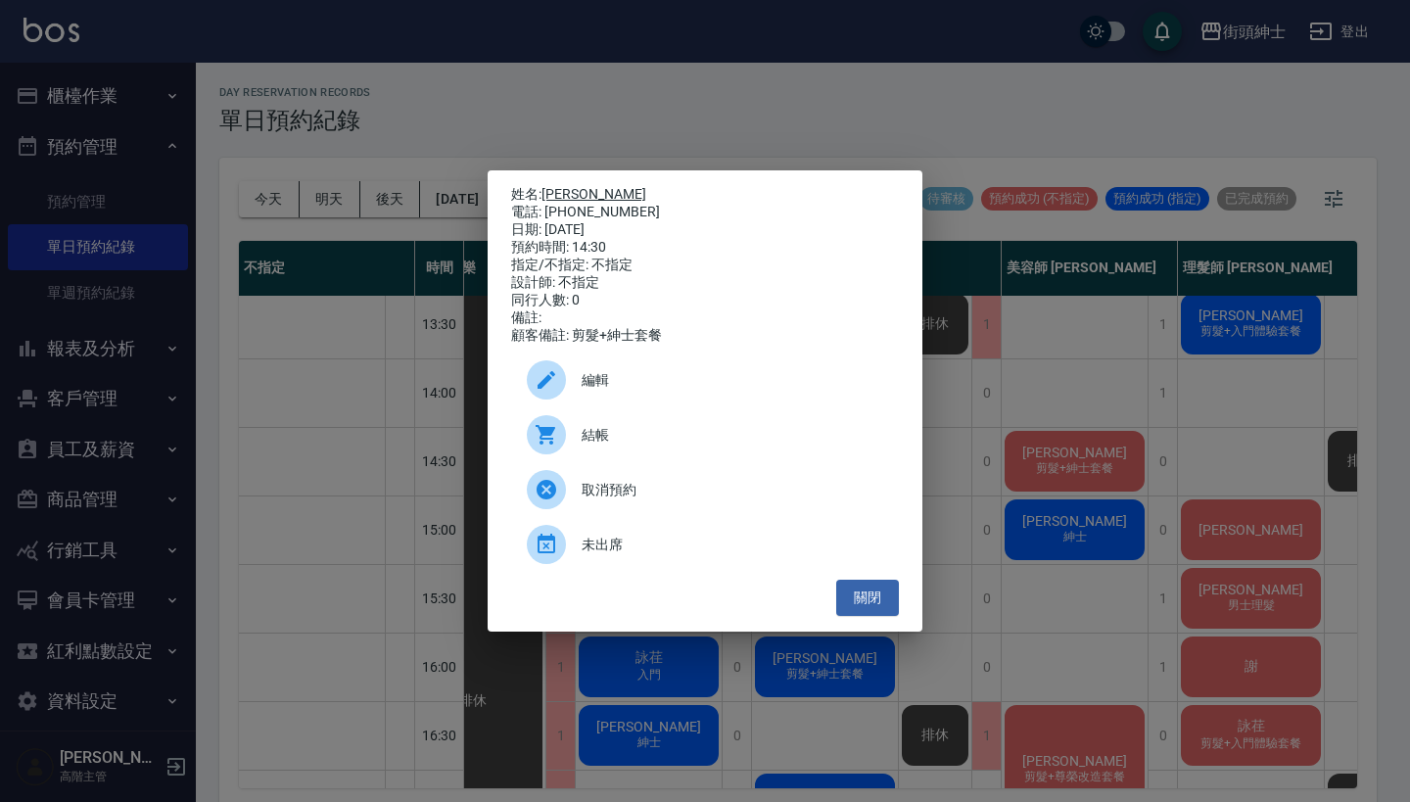
click at [590, 195] on link "[PERSON_NAME]" at bounding box center [593, 194] width 105 height 16
click at [802, 93] on div "姓名: Hank Tsai 電話: 0983662766 日期: 2025/10/11 預約時間: 14:30 指定/不指定: 不指定 設計師: 不指定 同行…" at bounding box center [705, 401] width 1410 height 802
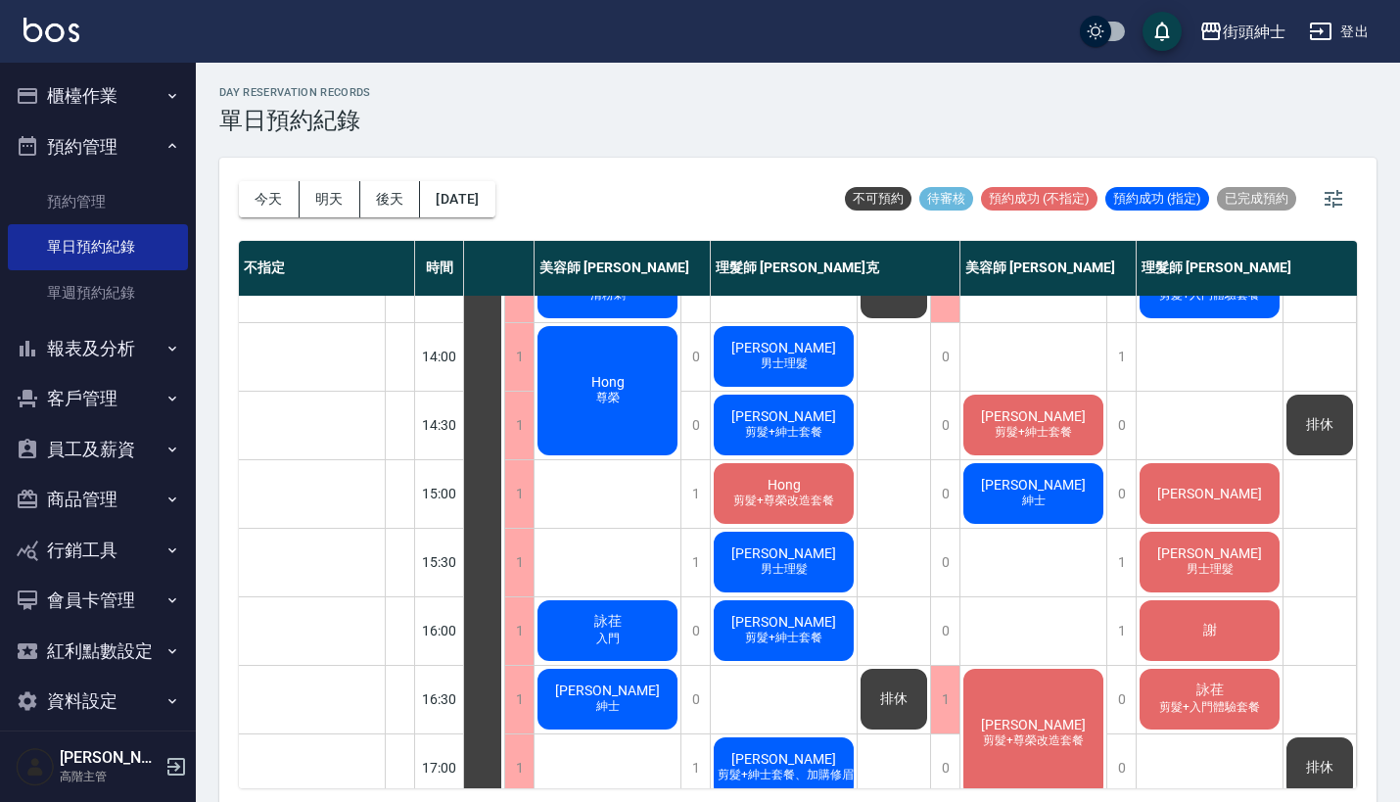
scroll to position [384, 106]
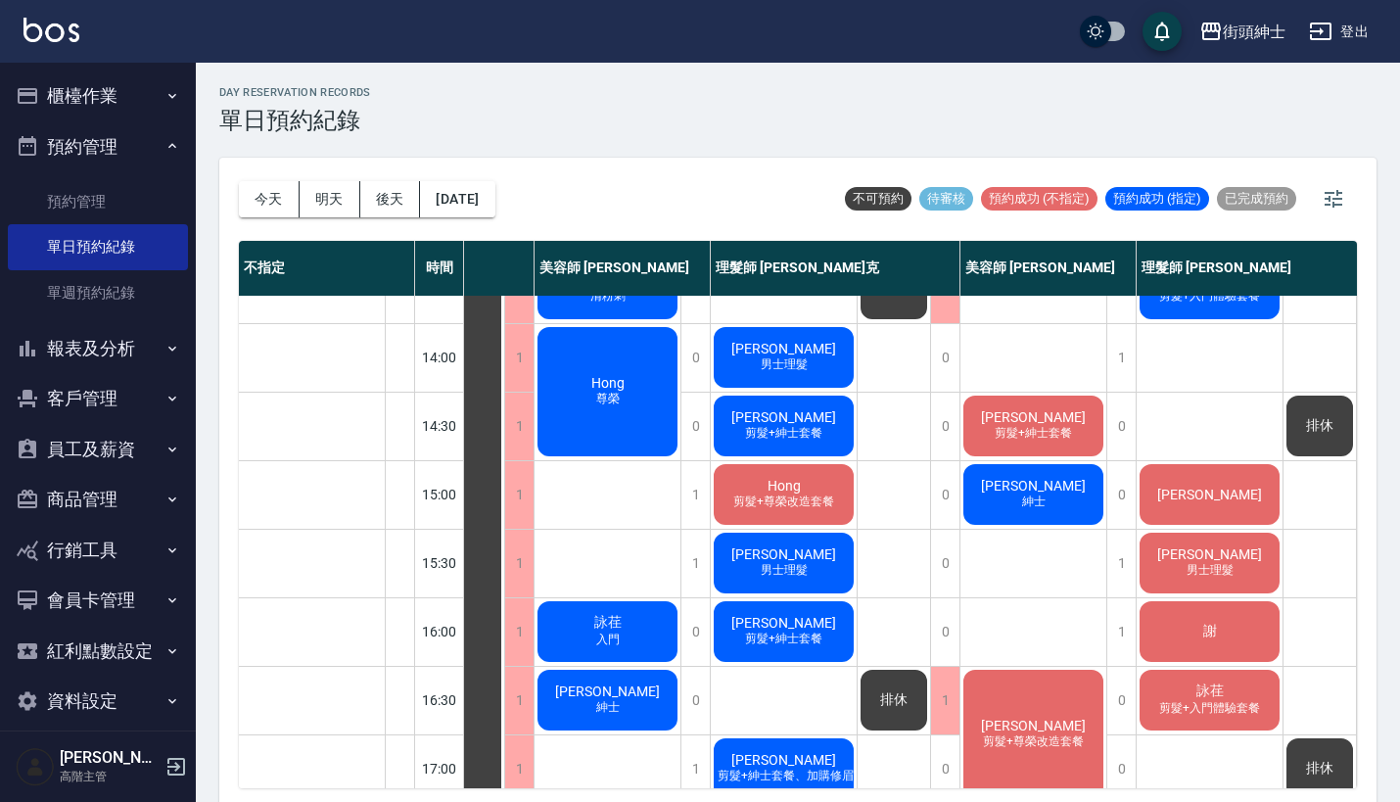
click at [1046, 419] on span "[PERSON_NAME]" at bounding box center [1033, 417] width 113 height 16
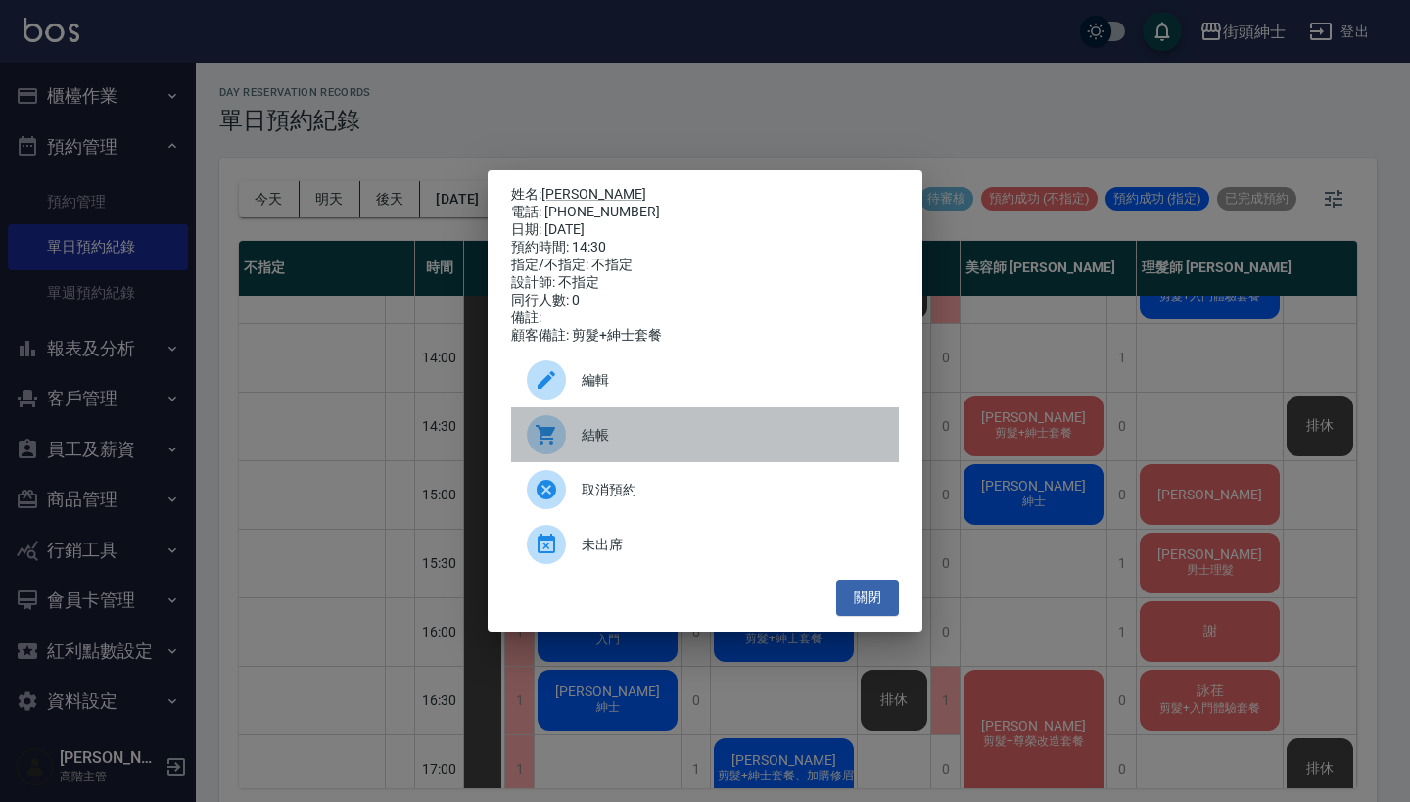
click at [685, 445] on span "結帳" at bounding box center [733, 435] width 302 height 21
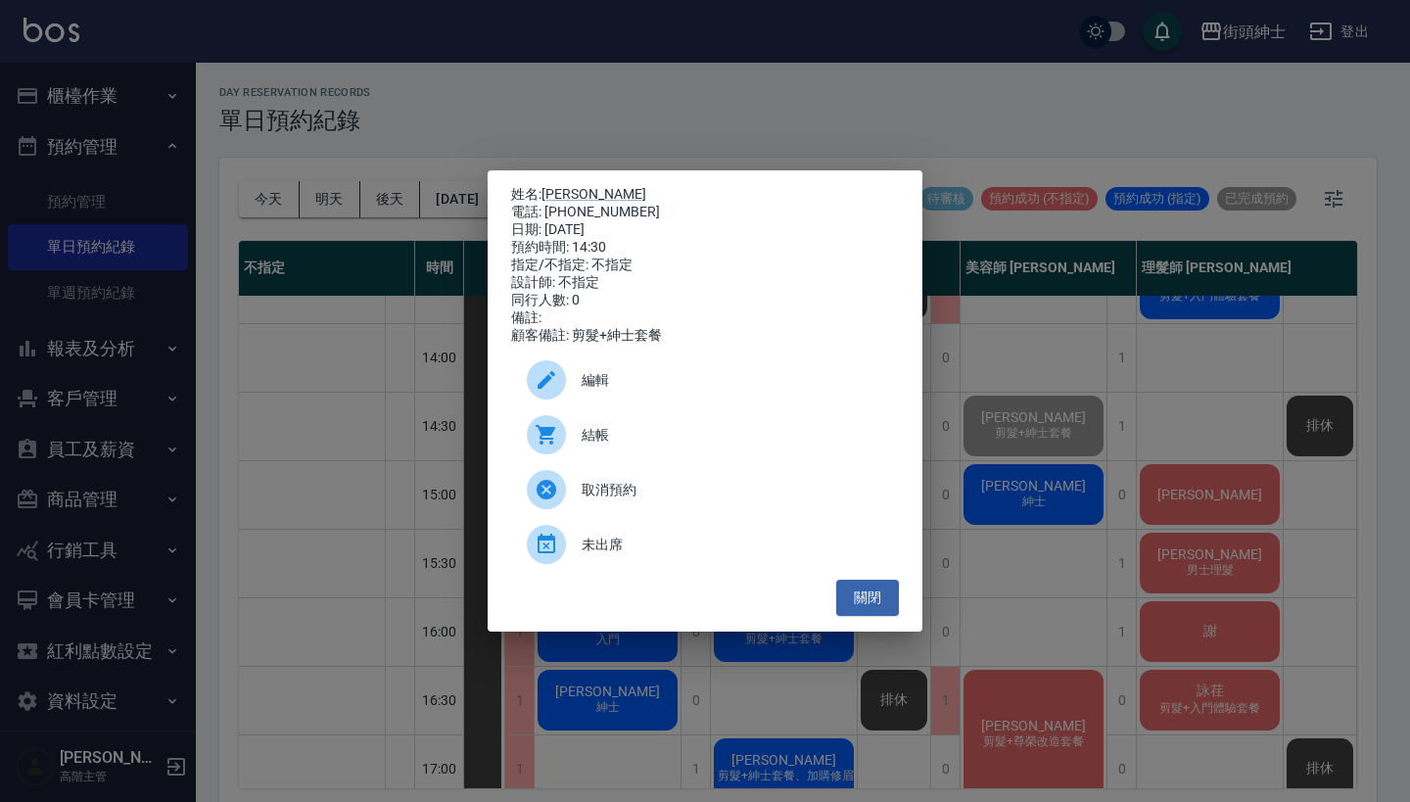
click at [435, 166] on div "姓名: Hank Tsai 電話: 0983662766 日期: 2025/10/11 預約時間: 14:30 指定/不指定: 不指定 設計師: 不指定 同行…" at bounding box center [705, 401] width 1410 height 802
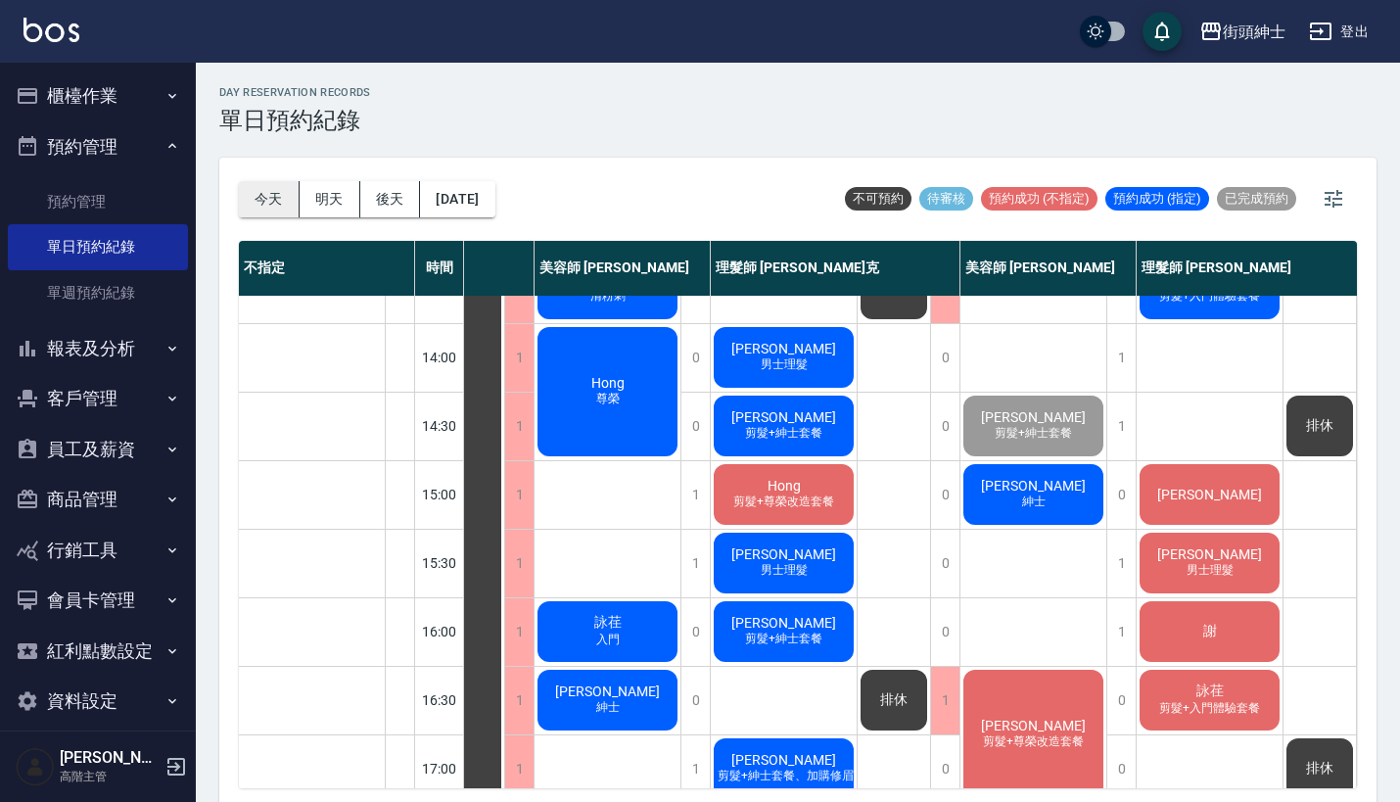
click at [284, 192] on button "今天" at bounding box center [269, 199] width 61 height 36
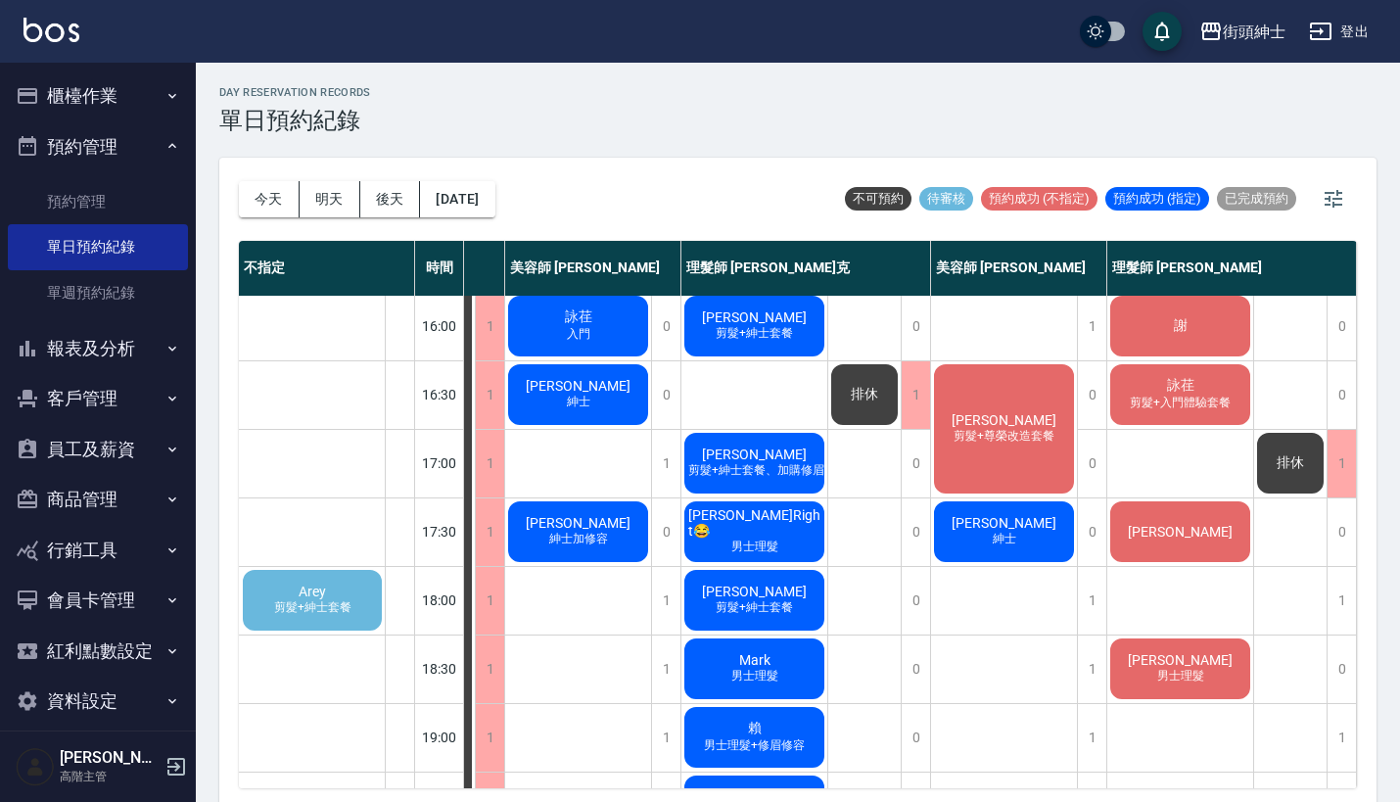
scroll to position [753, 143]
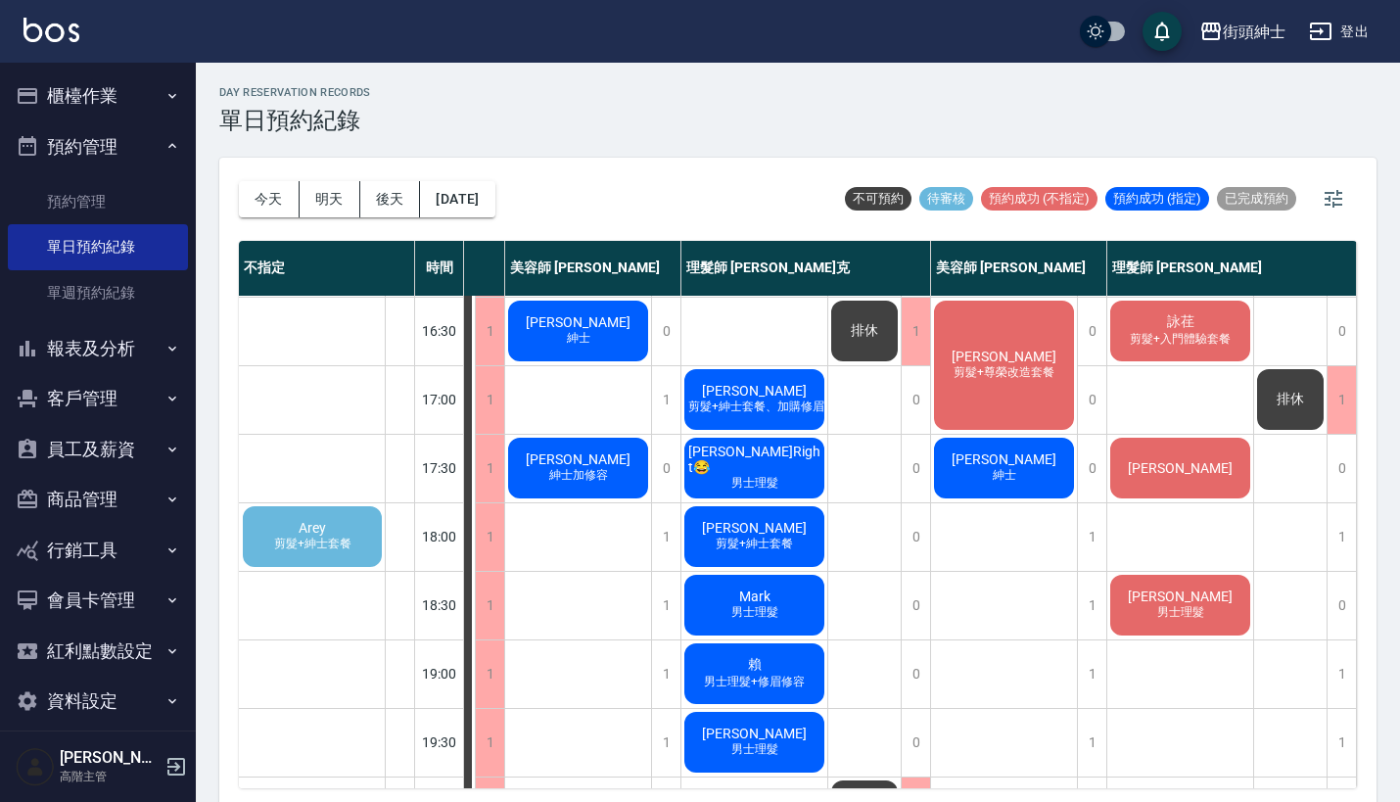
click at [324, 544] on span "剪髮+紳士套餐" at bounding box center [312, 544] width 85 height 17
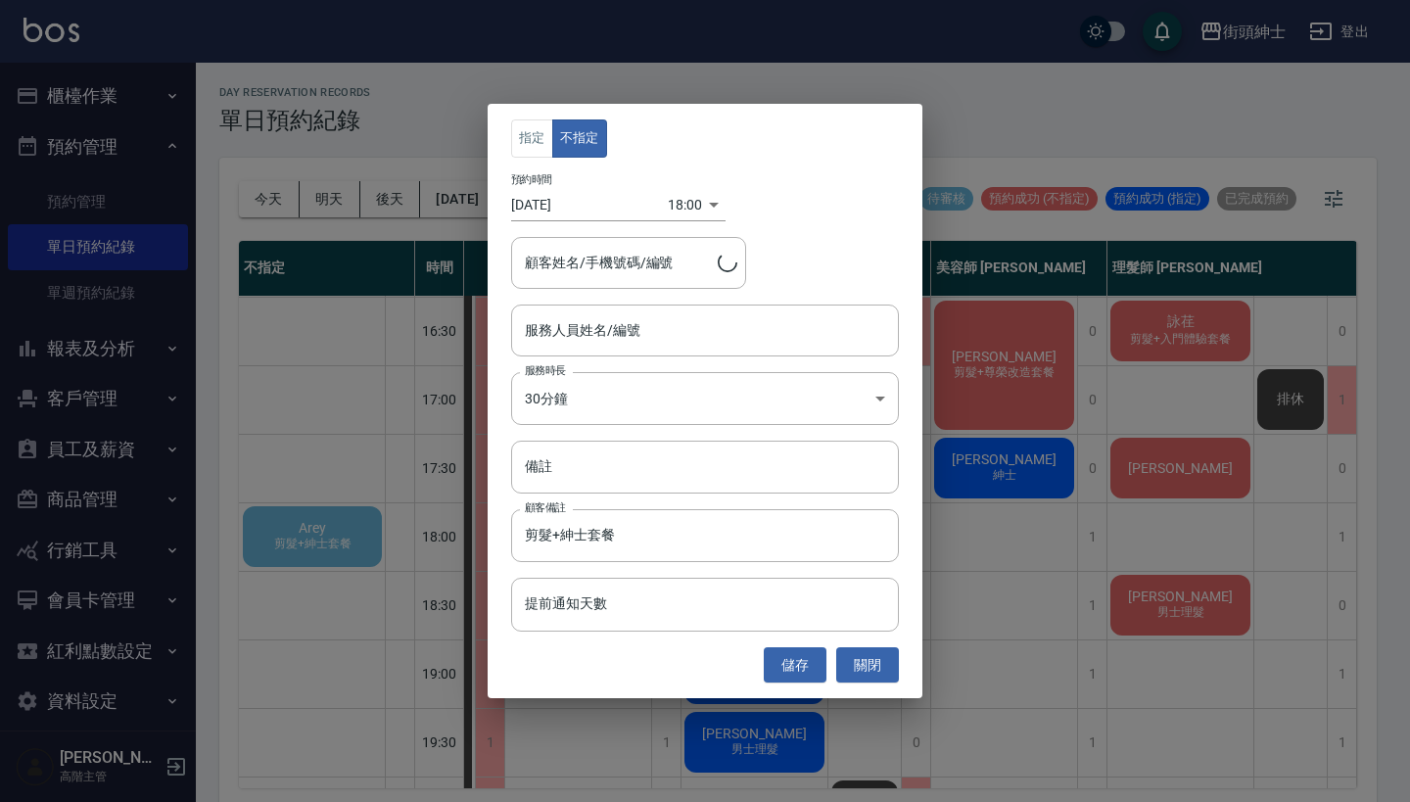
type input "Arey/0978296597"
click at [673, 333] on input "服務人員姓名/編號" at bounding box center [705, 330] width 370 height 34
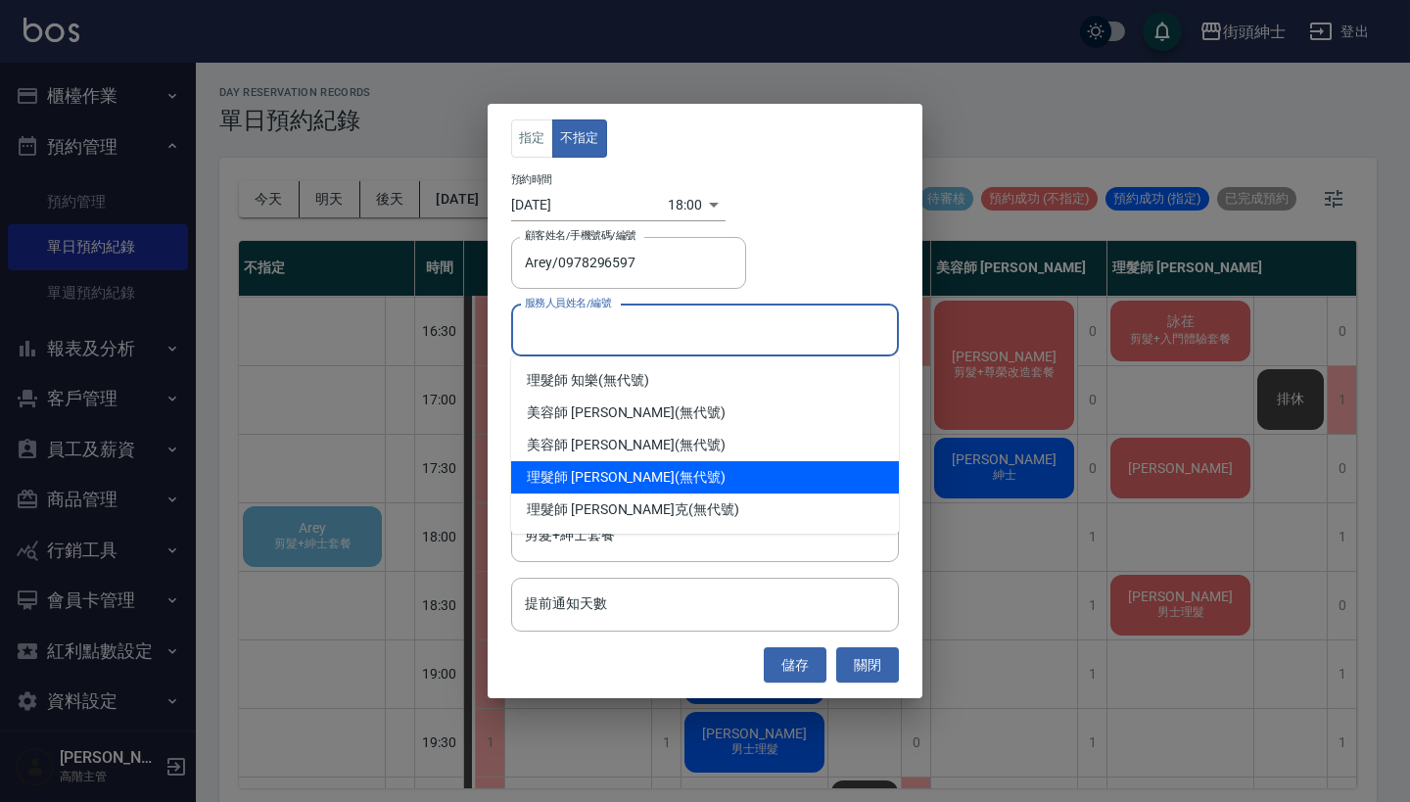
click at [632, 480] on div "理髮師 eric (無代號)" at bounding box center [705, 477] width 388 height 32
type input "理髮師 eric(無代號)"
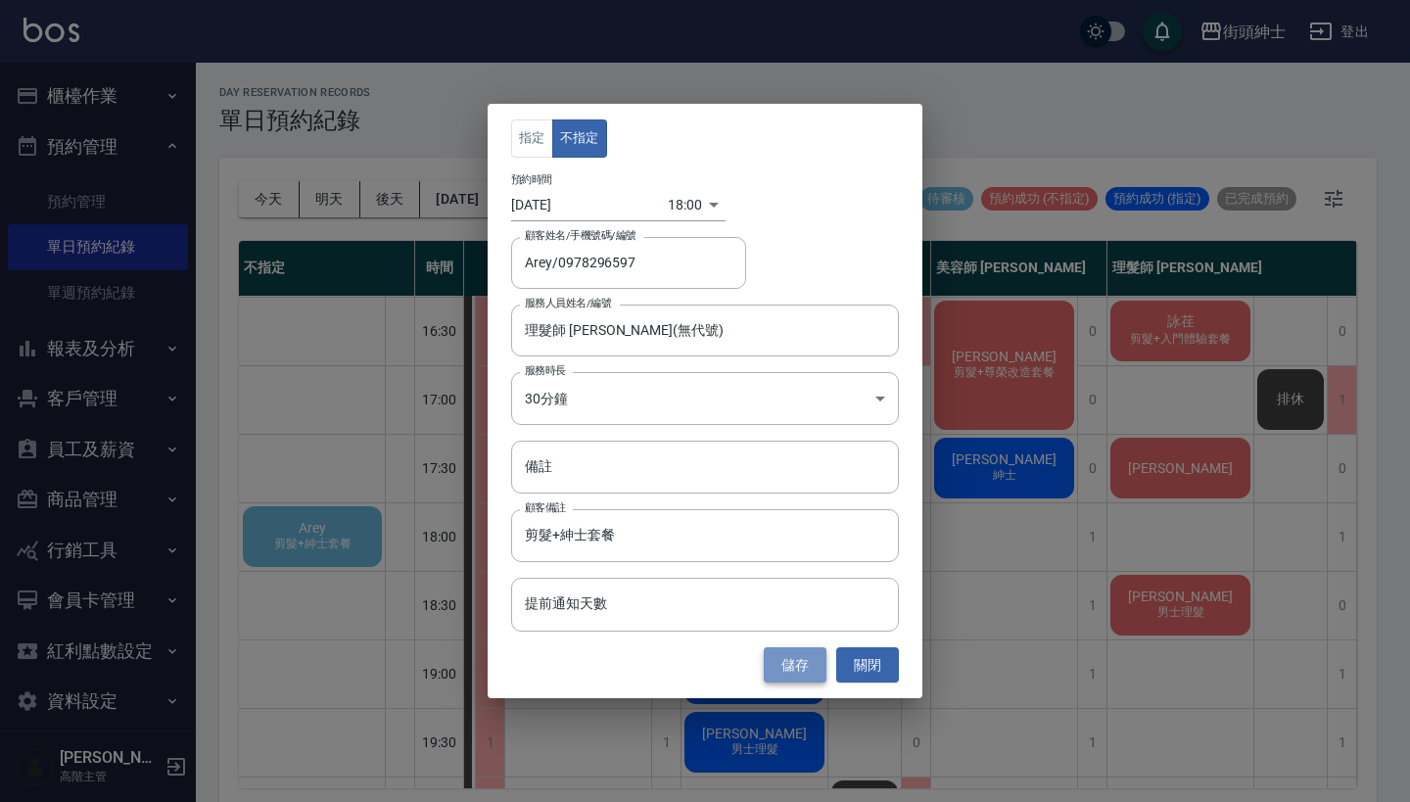
click at [806, 661] on button "儲存" at bounding box center [795, 665] width 63 height 36
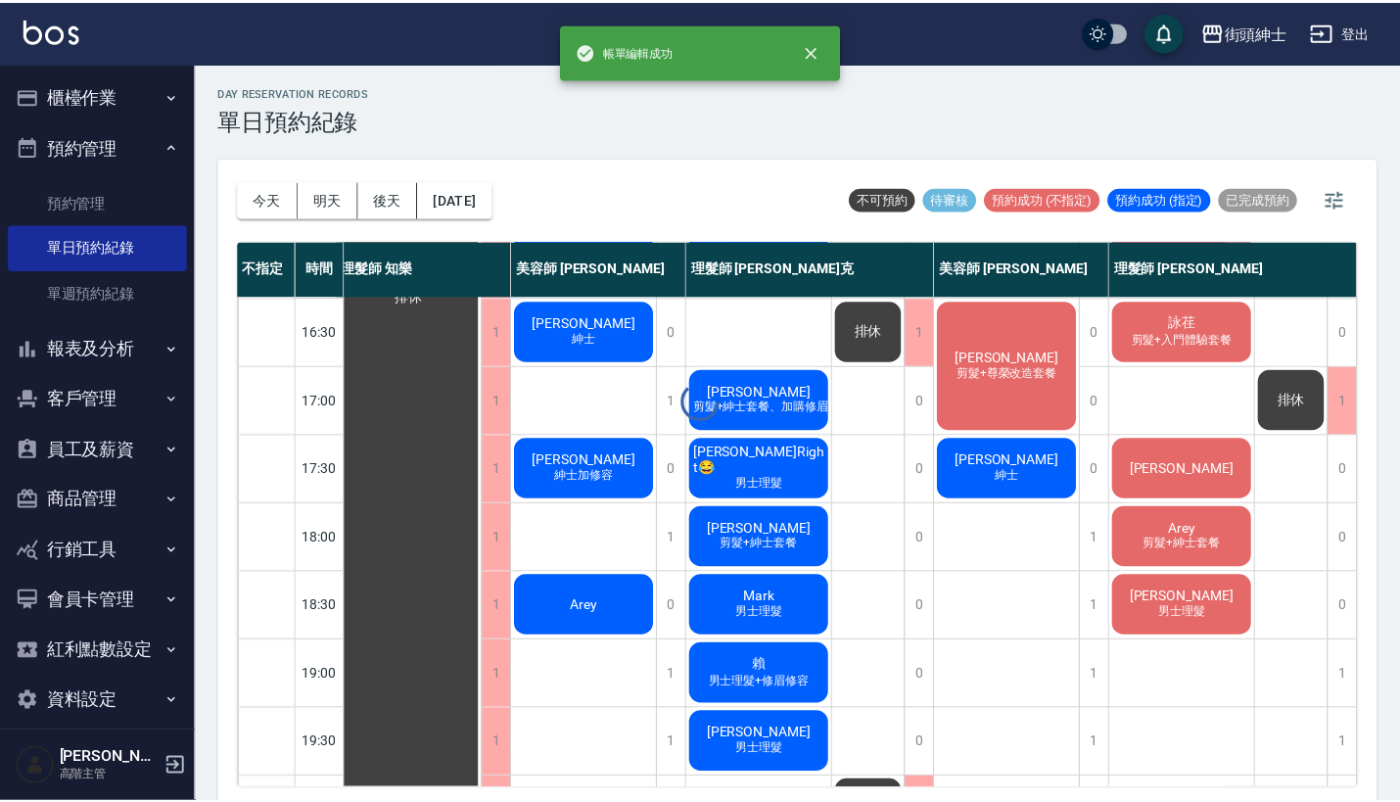
scroll to position [753, 18]
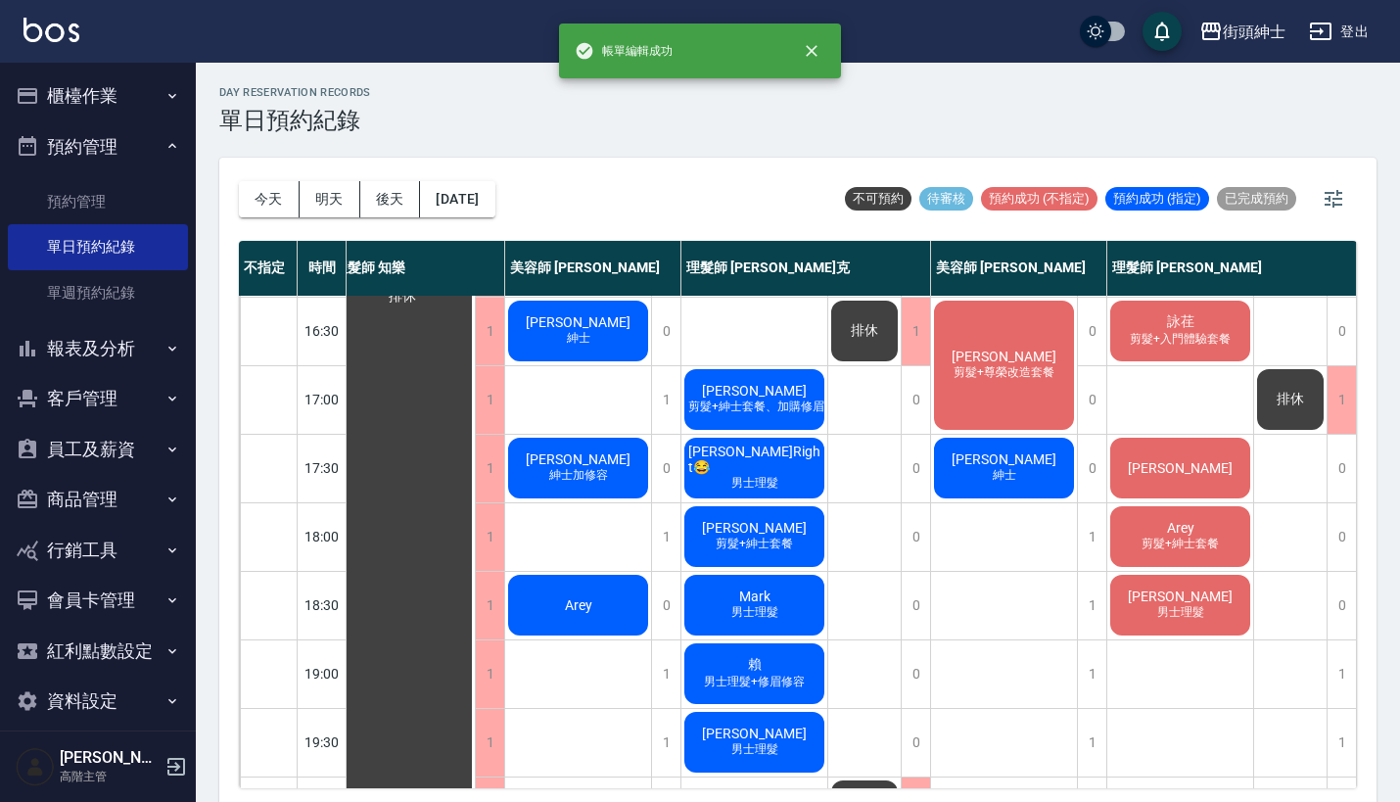
click at [1184, 541] on span "剪髮+紳士套餐" at bounding box center [1180, 544] width 85 height 17
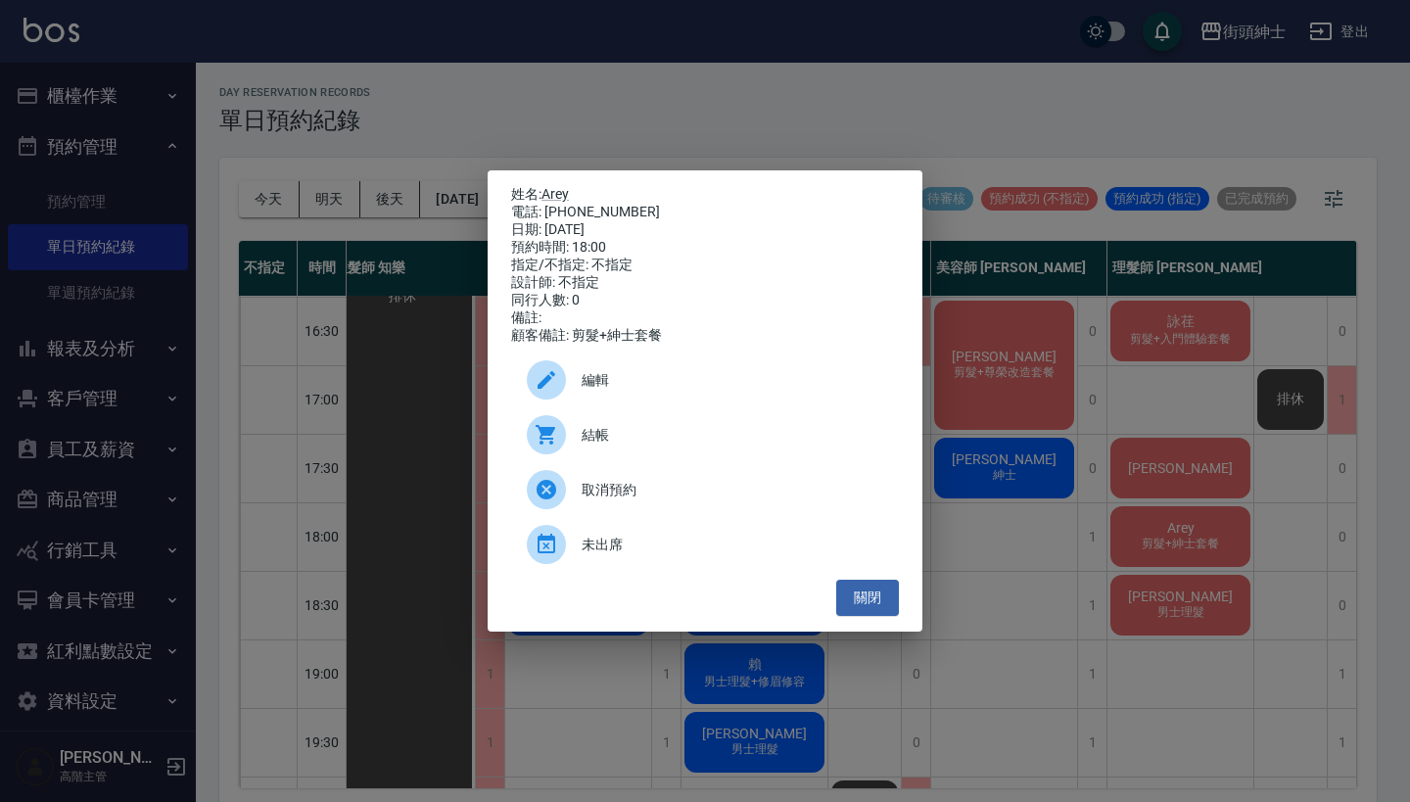
click at [1180, 484] on div "姓名: Arey 電話: 0978296597 日期: 2025/10/11 預約時間: 18:00 指定/不指定: 不指定 設計師: 不指定 同行人數: 0…" at bounding box center [705, 401] width 1410 height 802
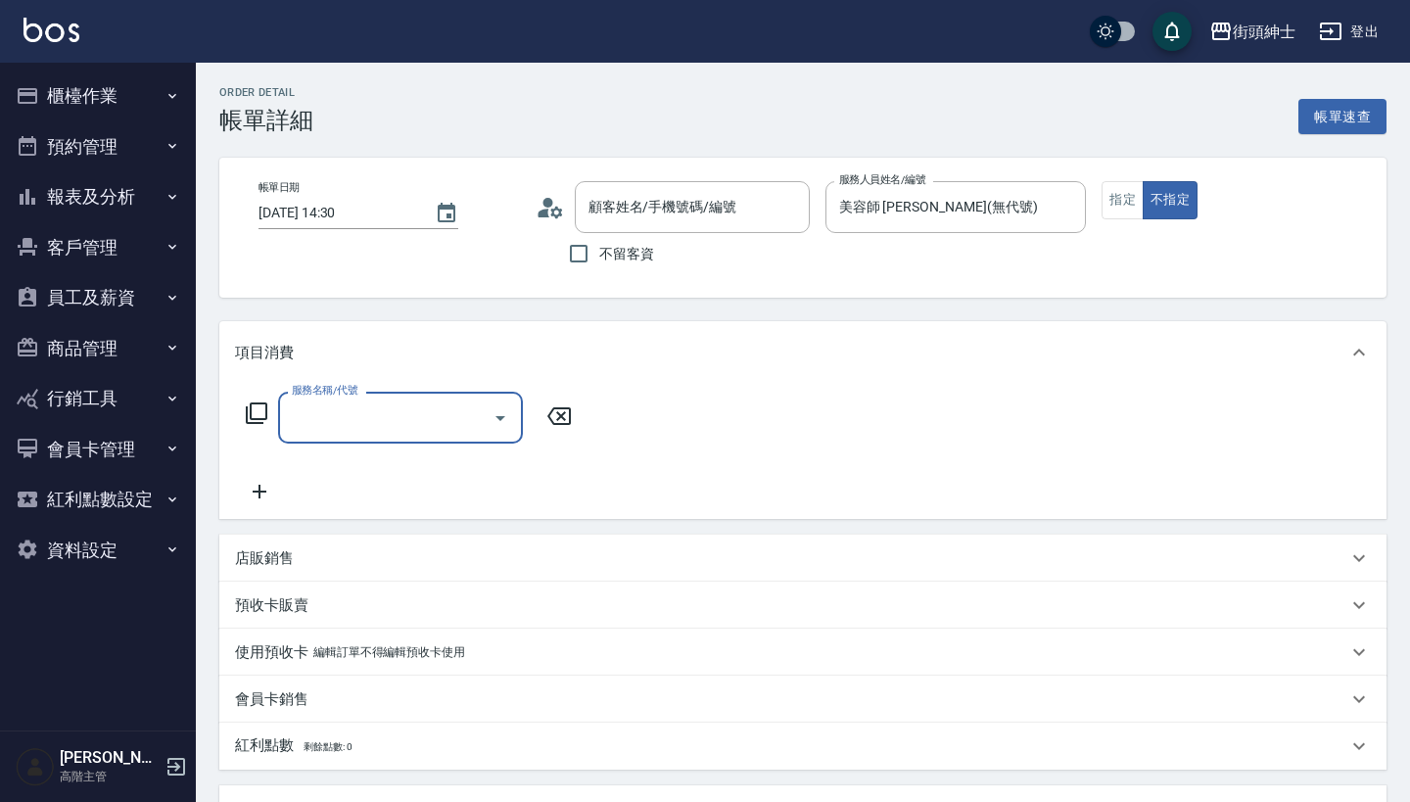
type input "Hank Tsai/0983662766/null"
click at [466, 399] on div "服務名稱/代號" at bounding box center [400, 418] width 245 height 52
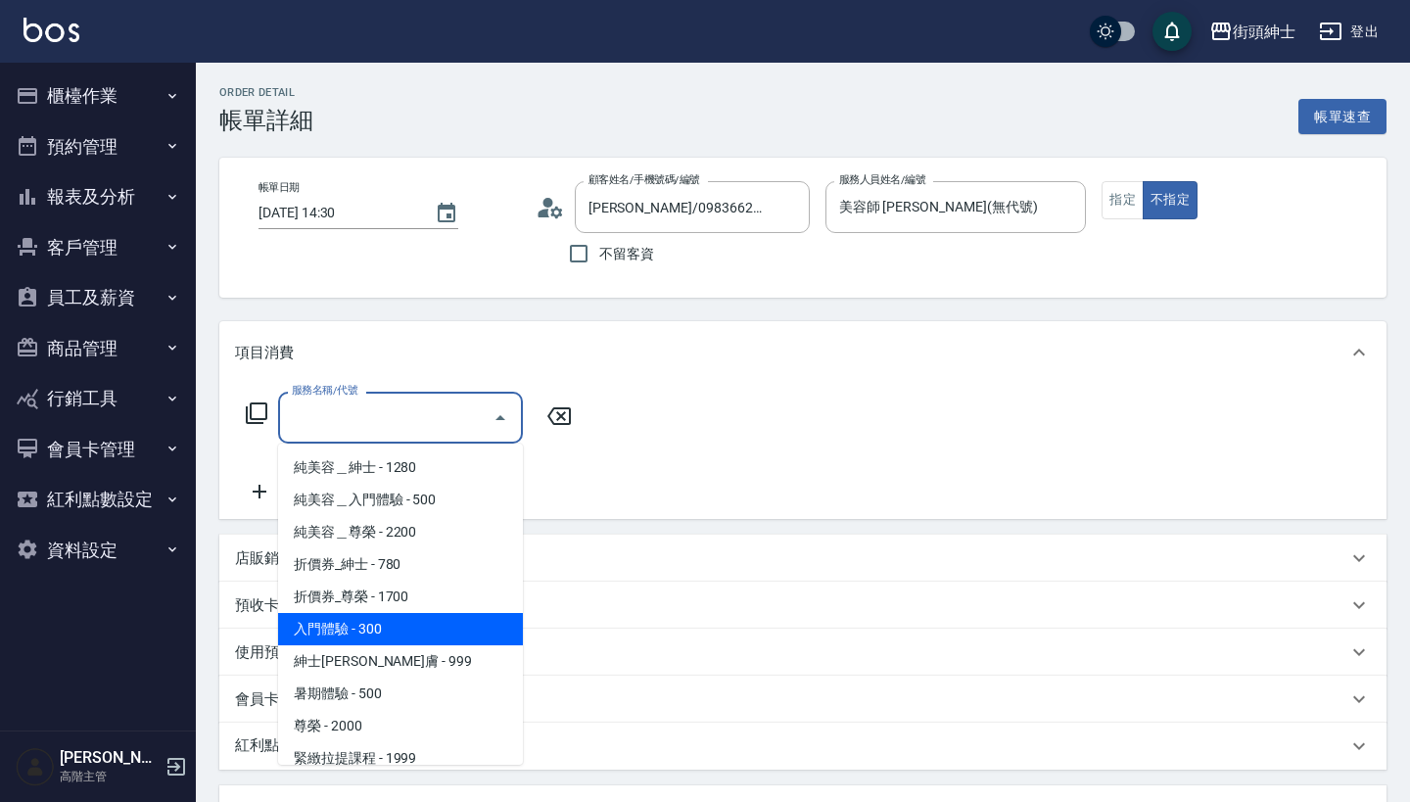
click at [433, 660] on span "紳士全效煥膚 - 999" at bounding box center [400, 661] width 245 height 32
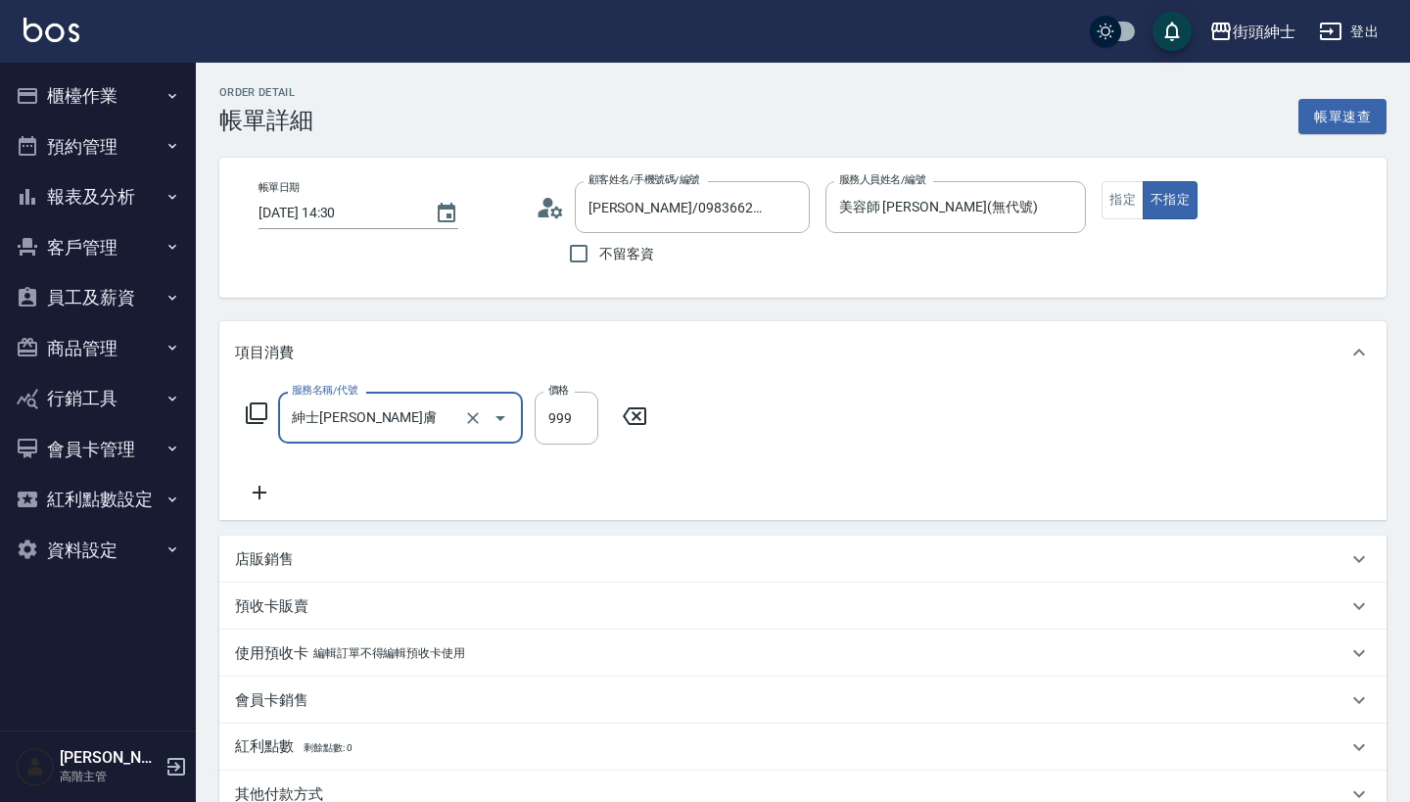
type input "紳士全效煥膚"
click at [265, 501] on icon at bounding box center [259, 492] width 49 height 23
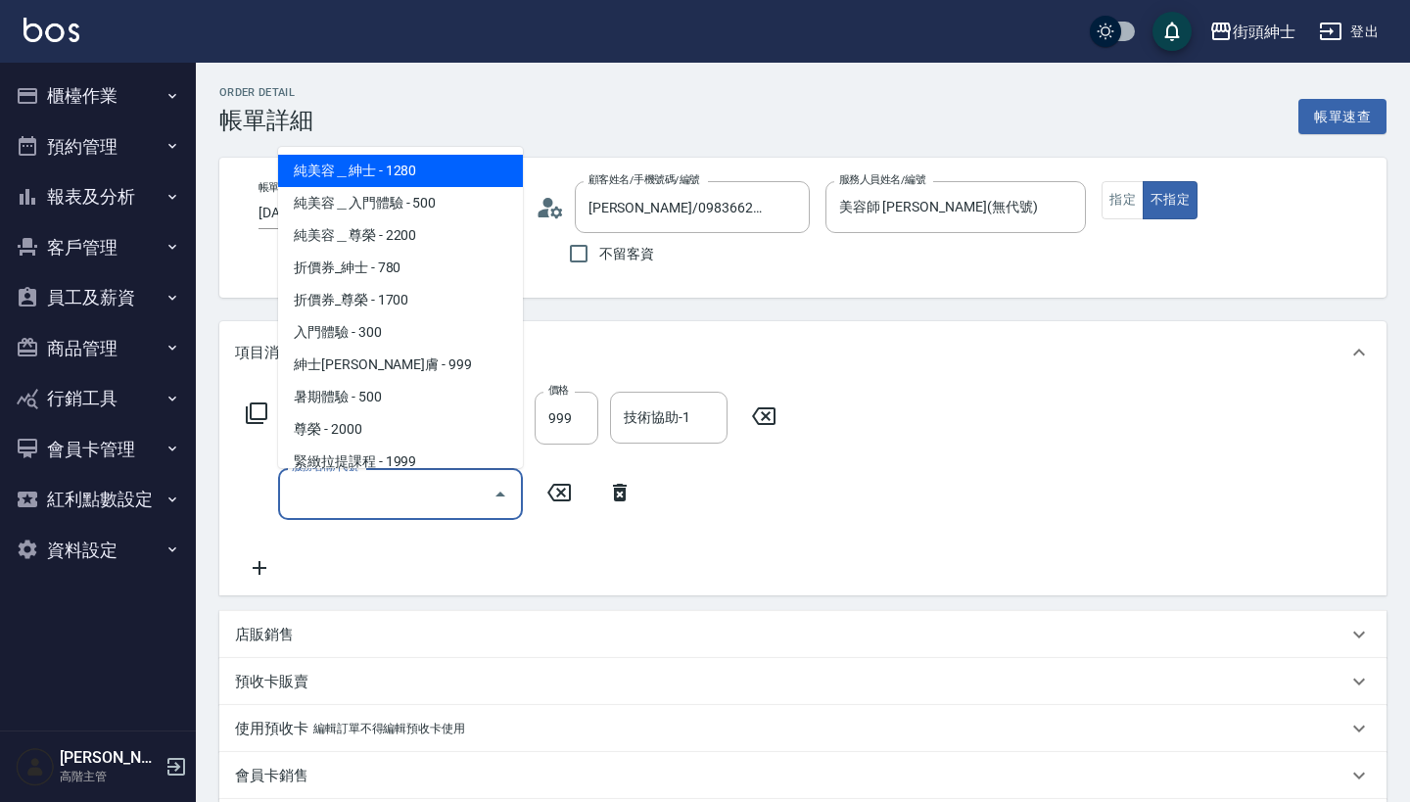
click at [392, 483] on input "服務名稱/代號" at bounding box center [386, 494] width 198 height 34
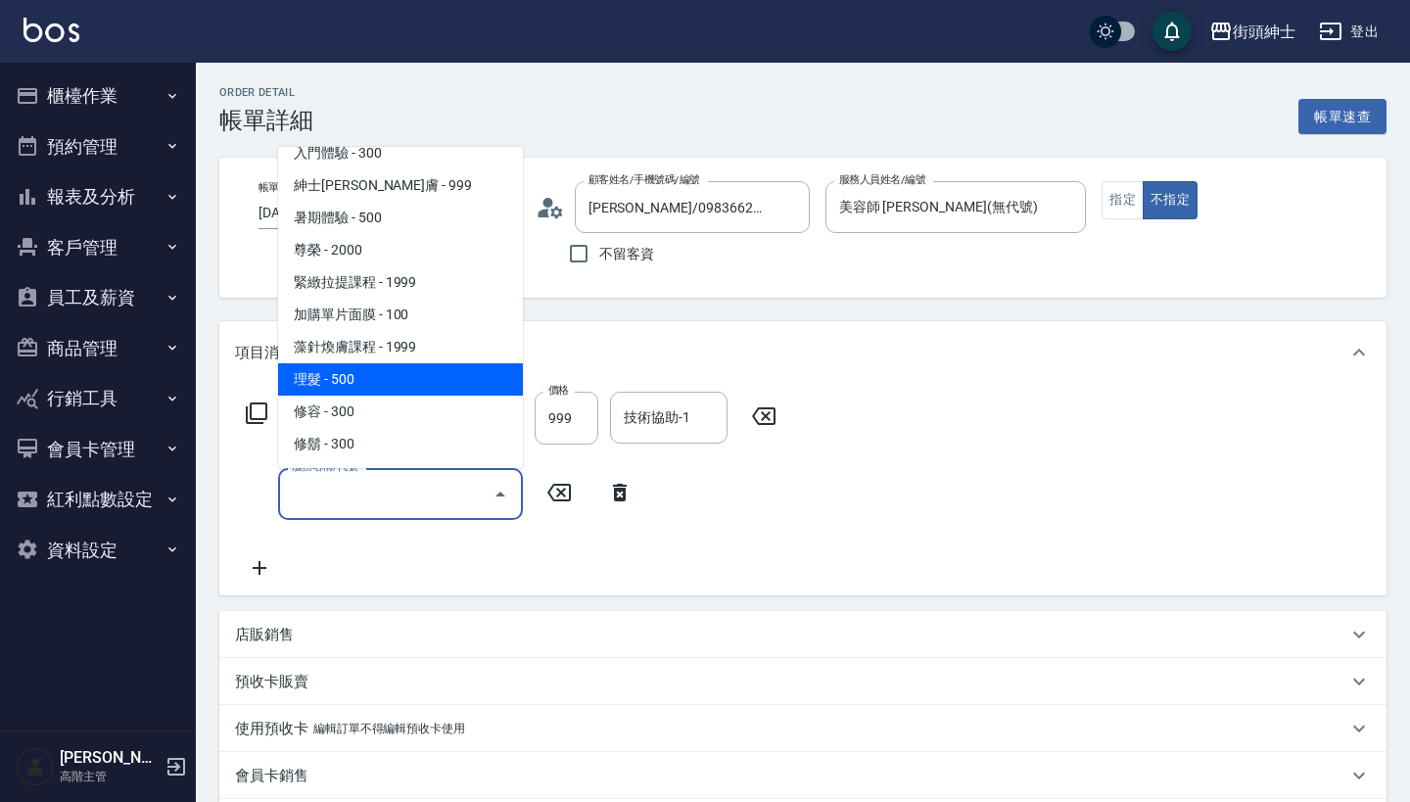
scroll to position [179, 0]
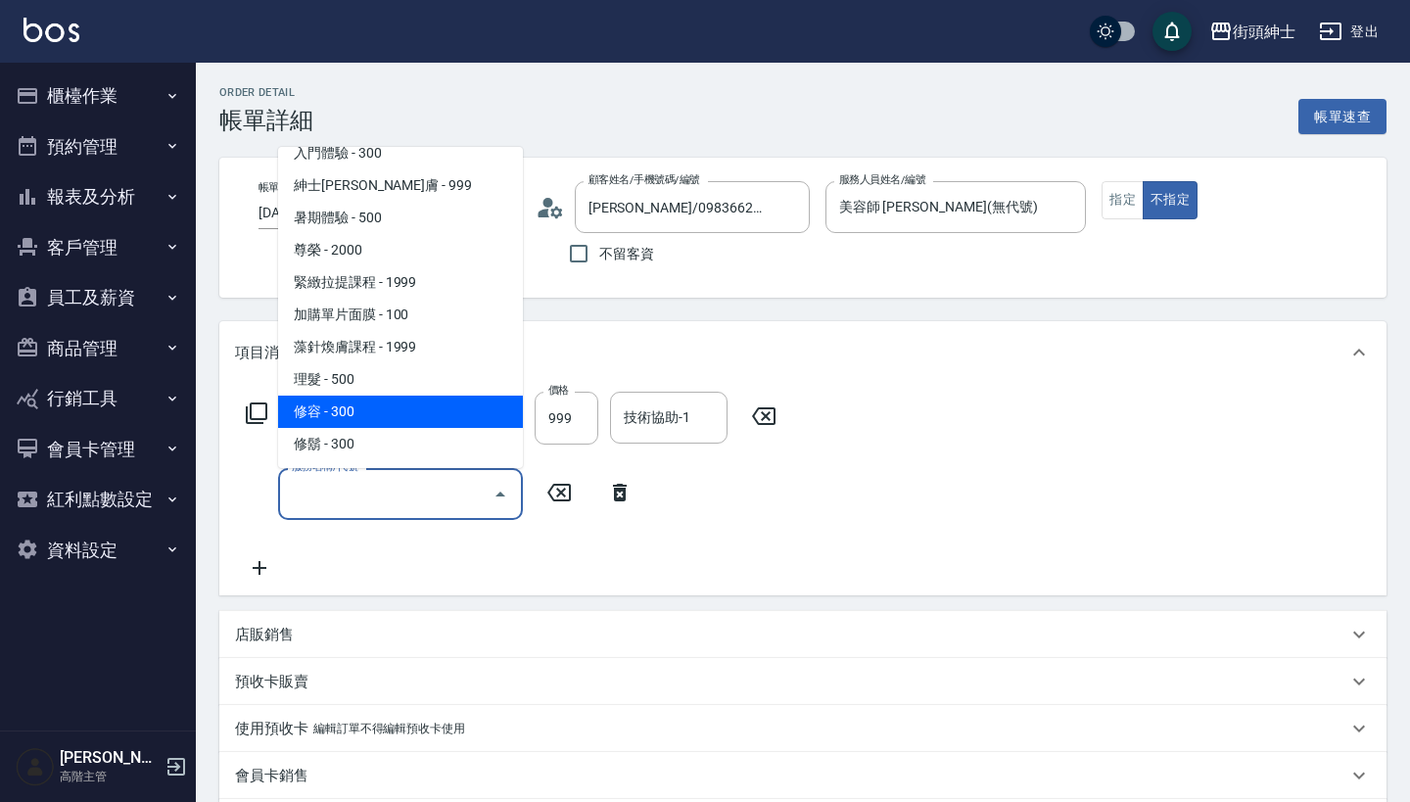
click at [410, 411] on span "修容 - 300" at bounding box center [400, 412] width 245 height 32
type input "修容(A03)"
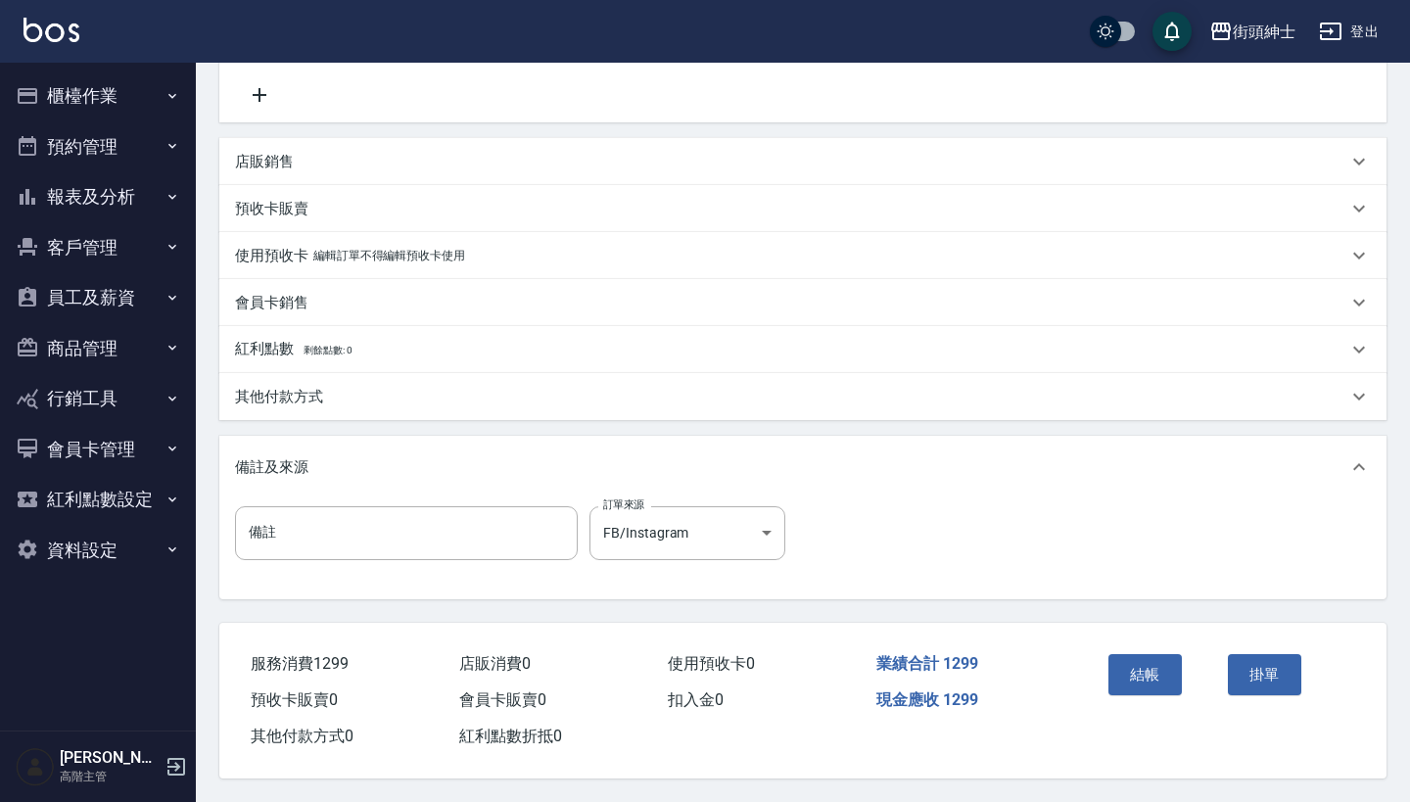
scroll to position [482, 0]
click at [1134, 673] on button "結帳" at bounding box center [1144, 674] width 73 height 41
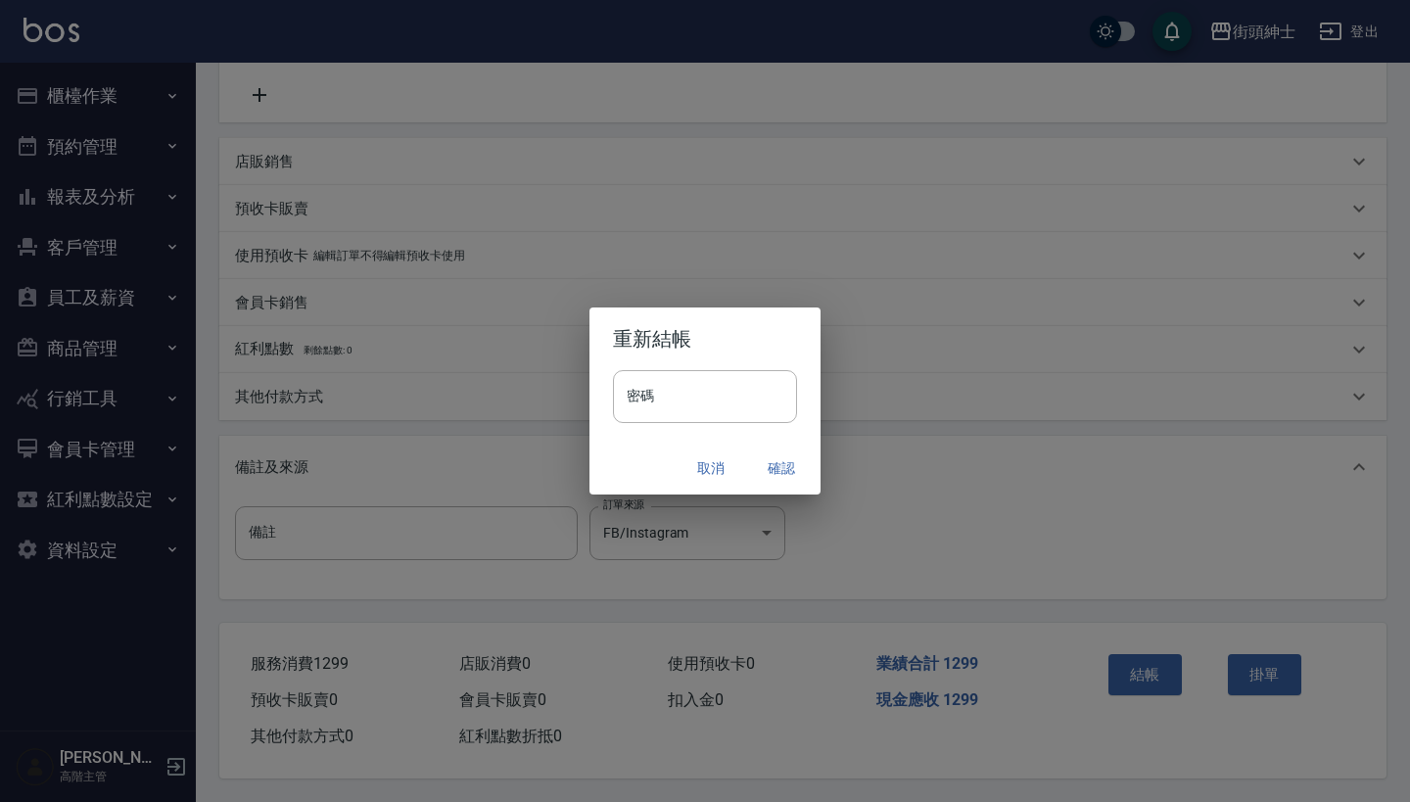
click at [766, 461] on button "確認" at bounding box center [781, 468] width 63 height 36
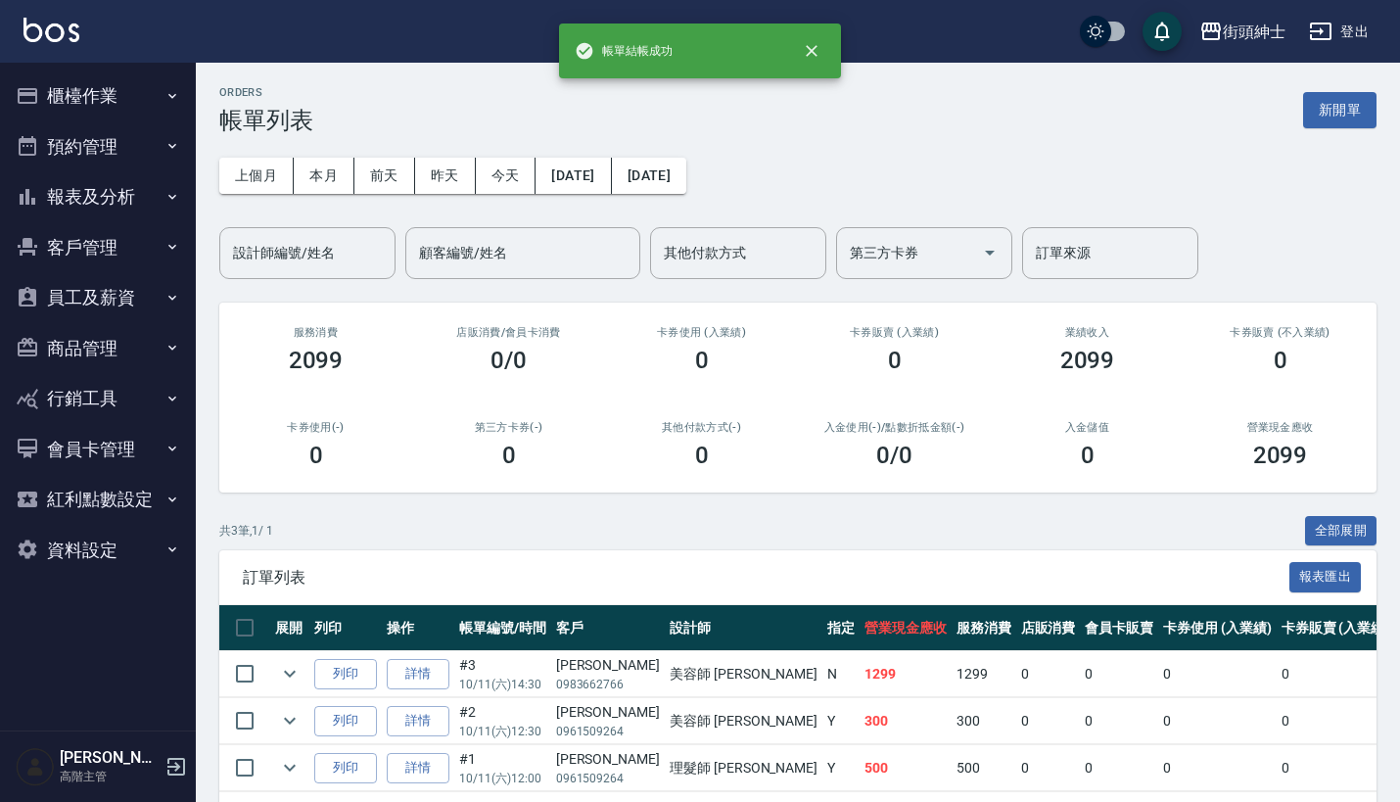
click at [149, 148] on button "預約管理" at bounding box center [98, 146] width 180 height 51
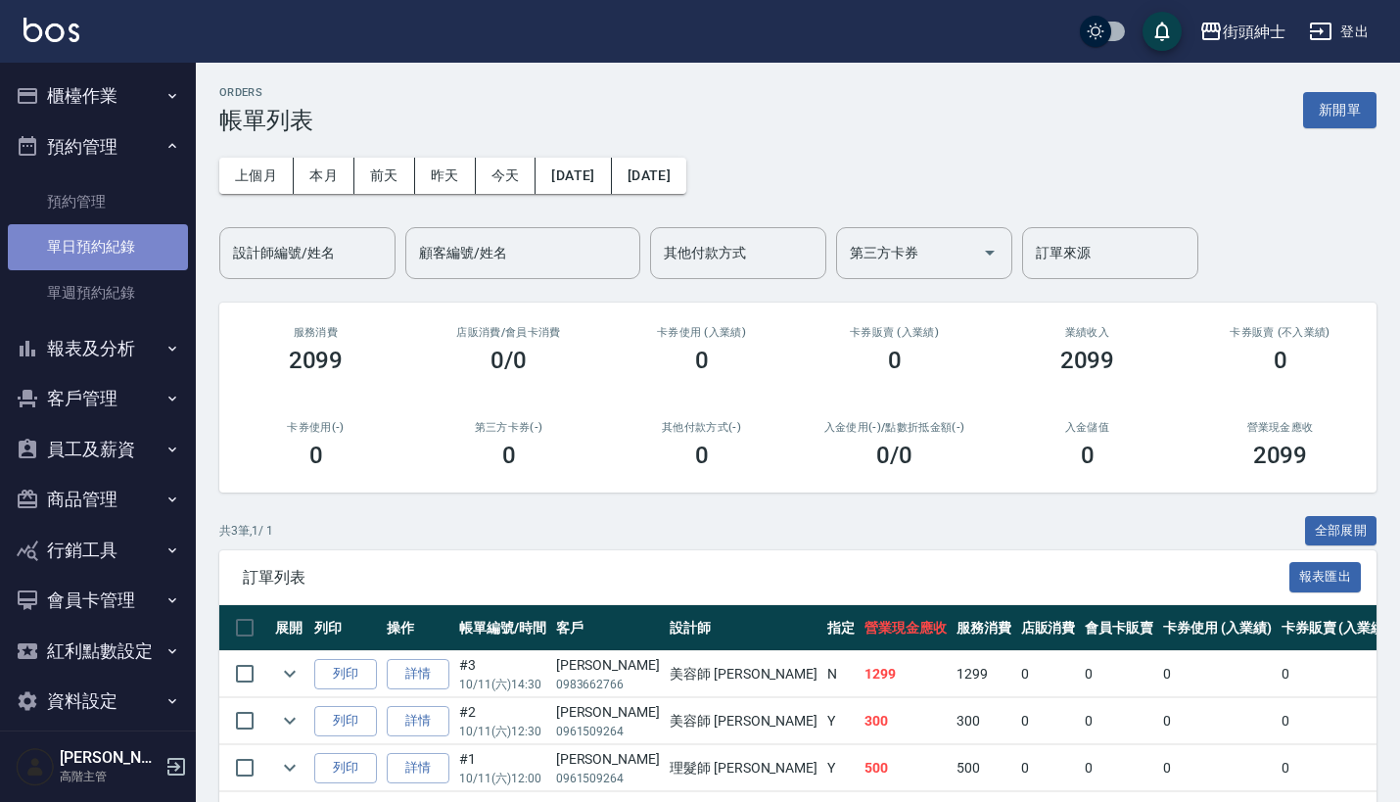
click at [134, 237] on link "單日預約紀錄" at bounding box center [98, 246] width 180 height 45
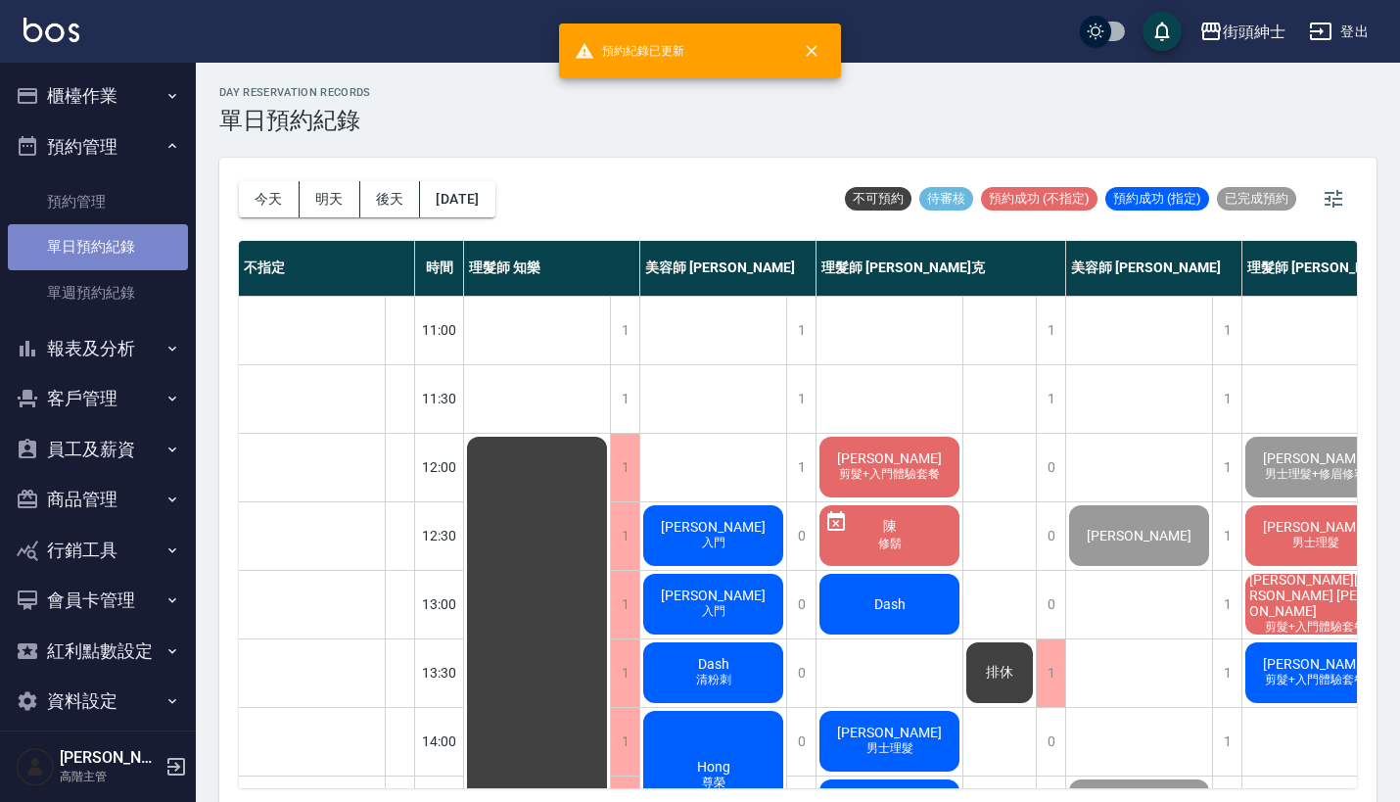
click at [103, 236] on link "單日預約紀錄" at bounding box center [98, 246] width 180 height 45
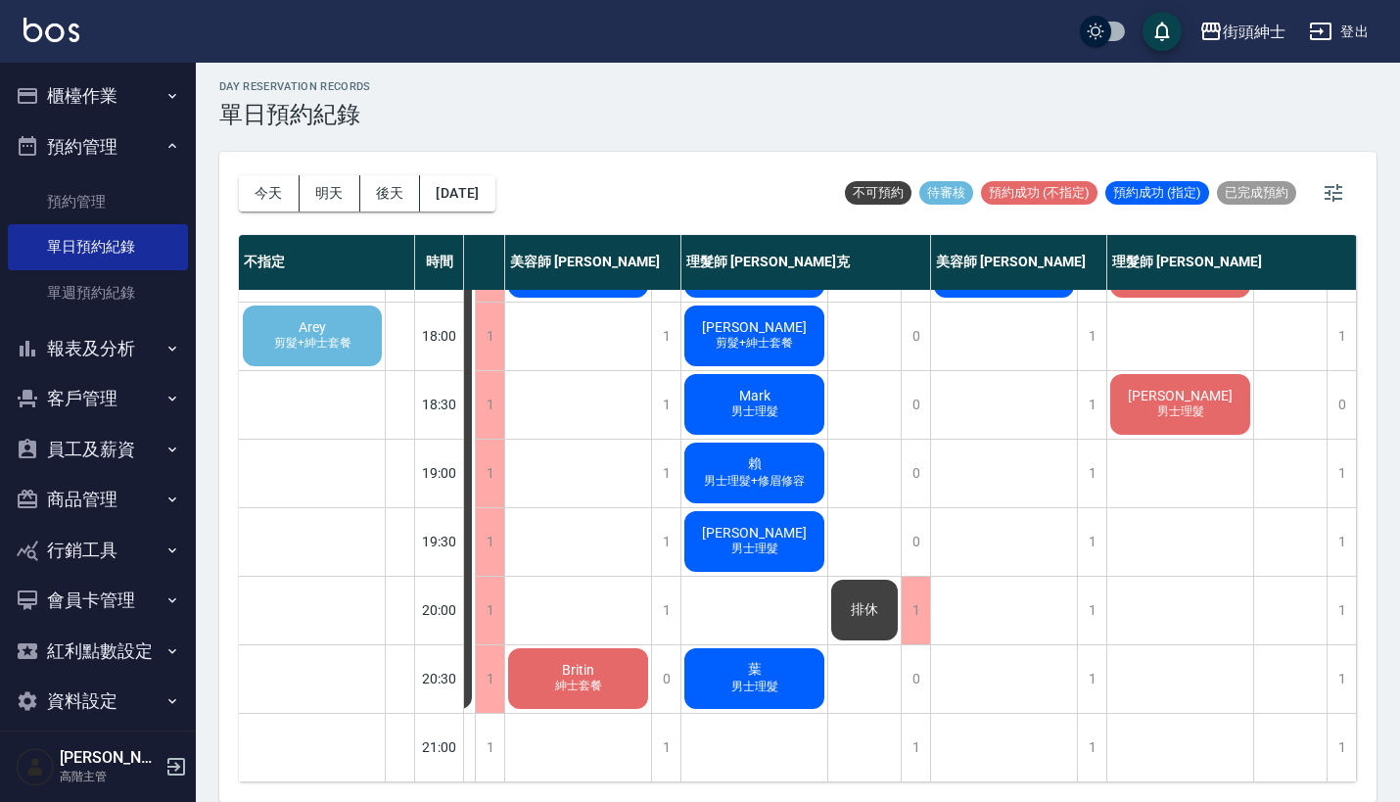
scroll to position [5, 0]
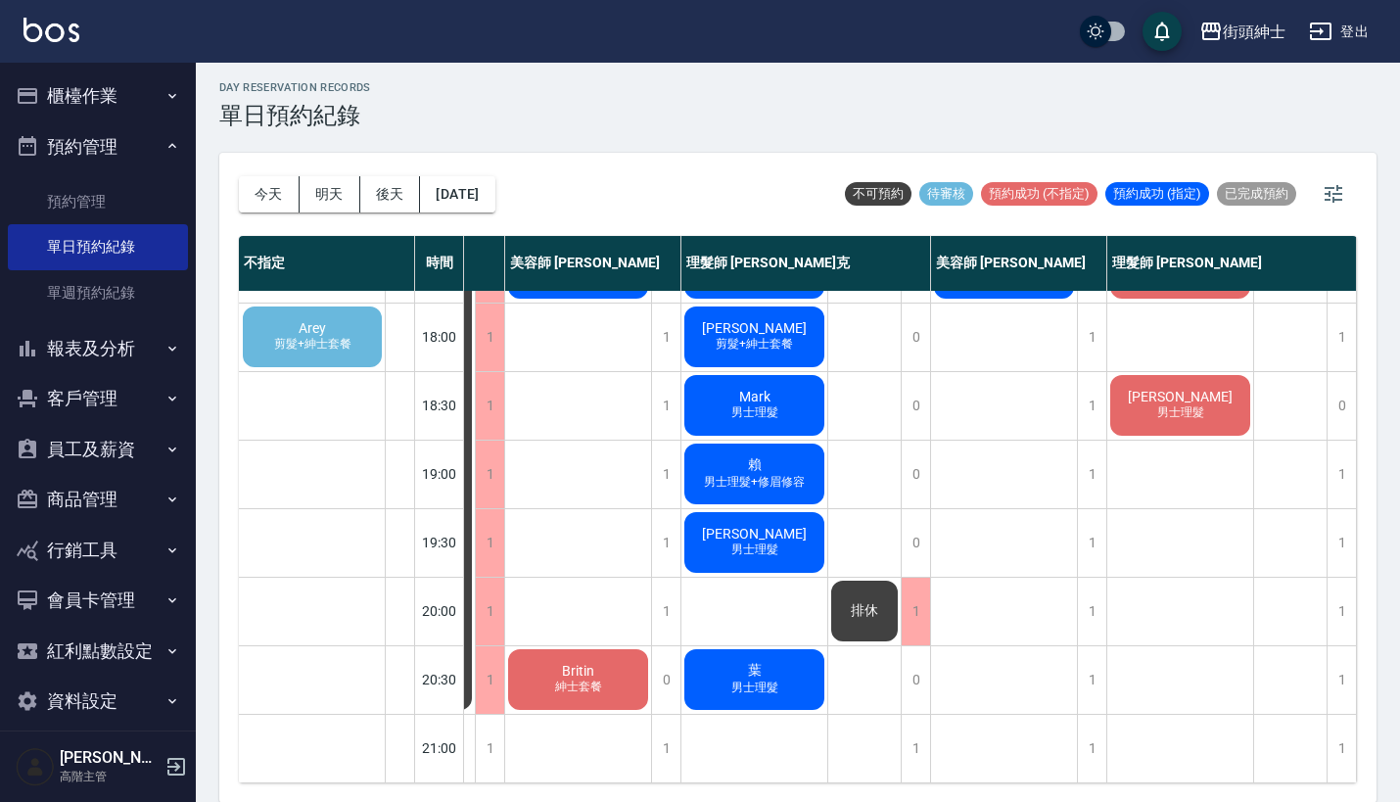
click at [766, 662] on div "葉 男士理髮" at bounding box center [754, 679] width 146 height 67
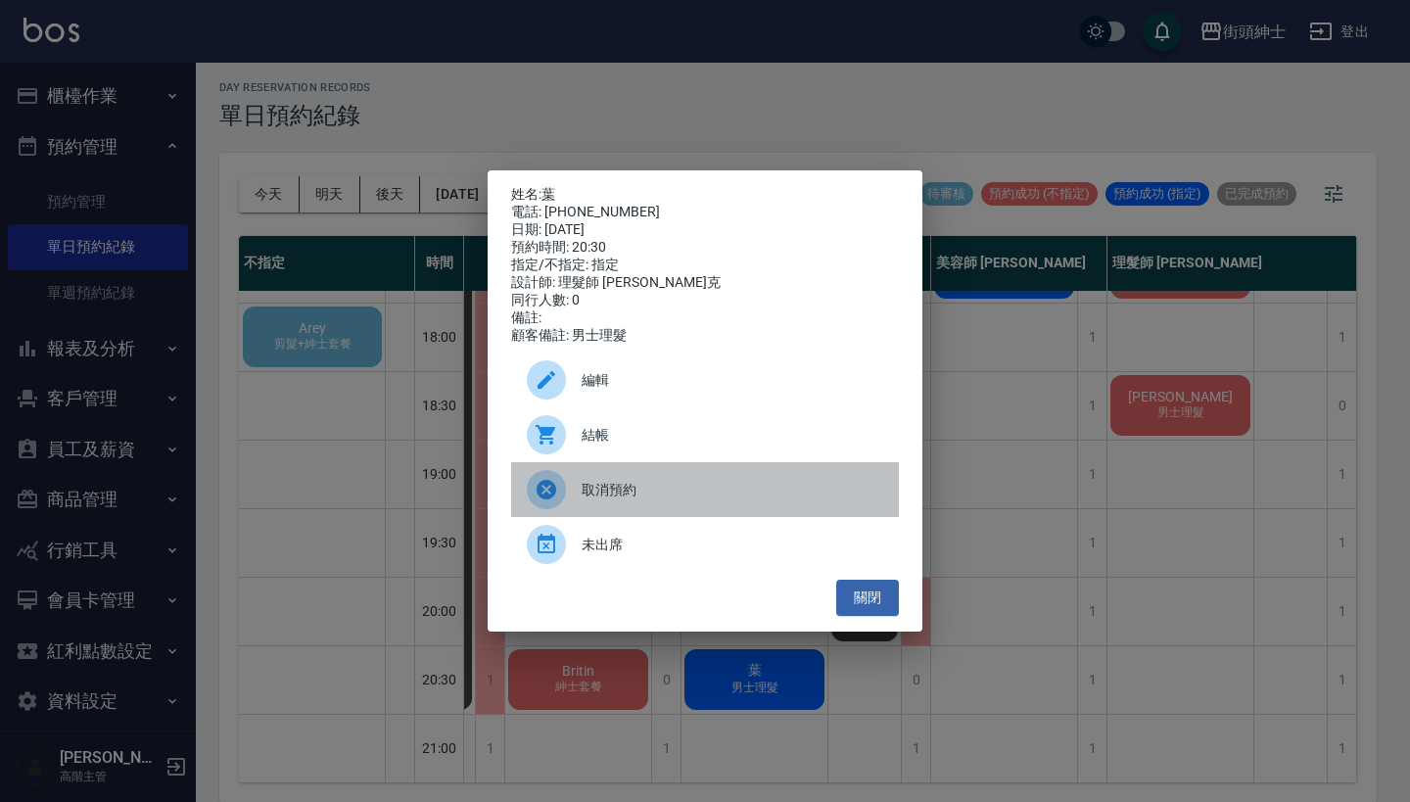
click at [725, 498] on span "取消預約" at bounding box center [733, 490] width 302 height 21
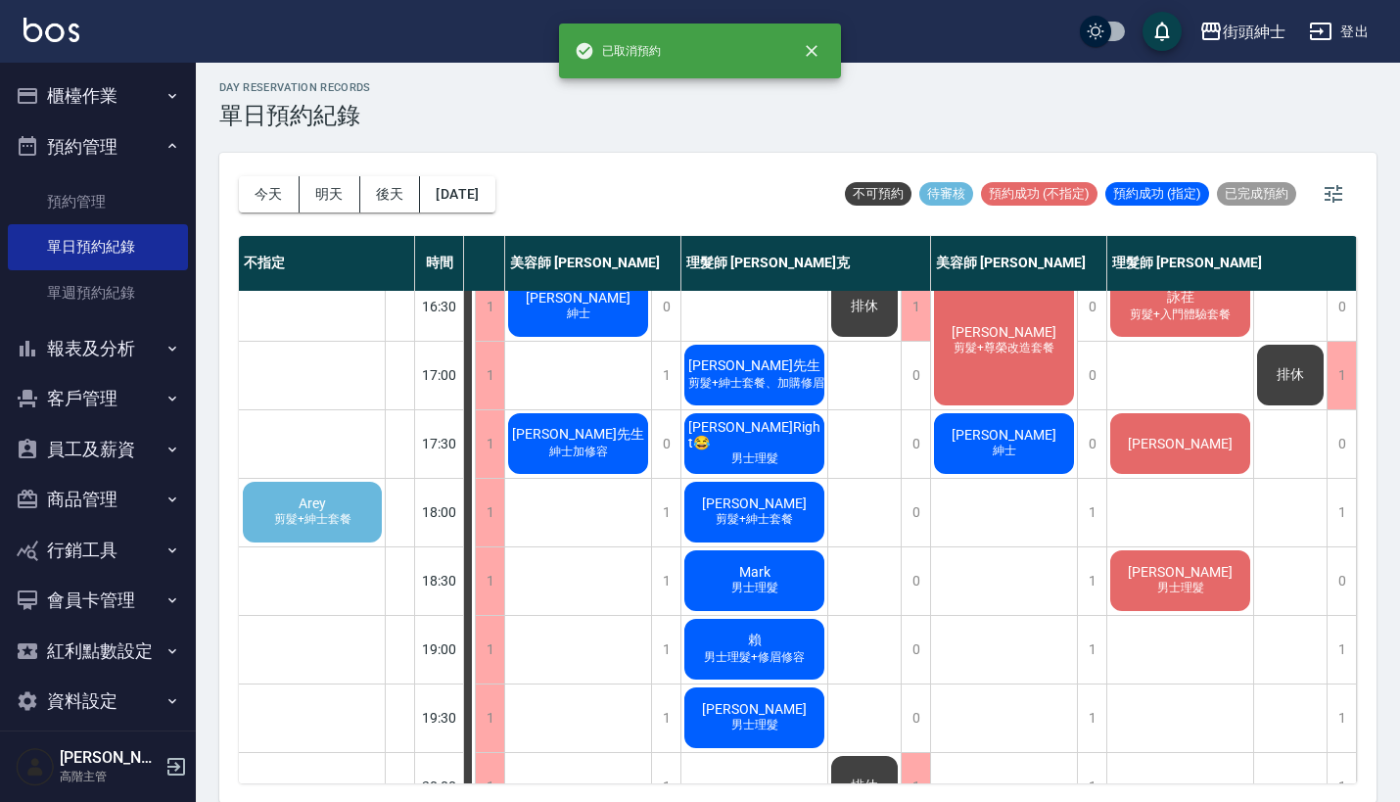
scroll to position [771, 135]
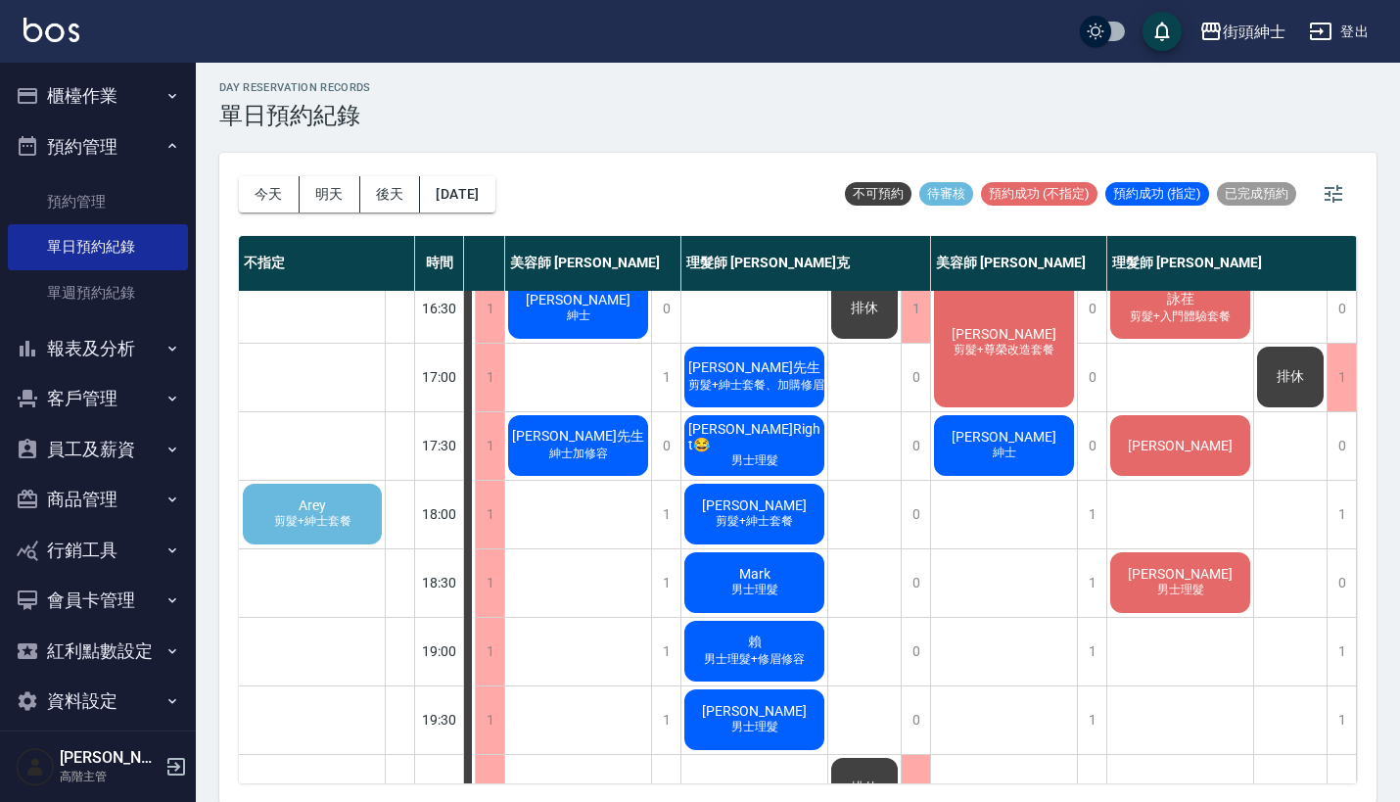
click at [321, 519] on span "剪髮+紳士套餐" at bounding box center [312, 521] width 85 height 17
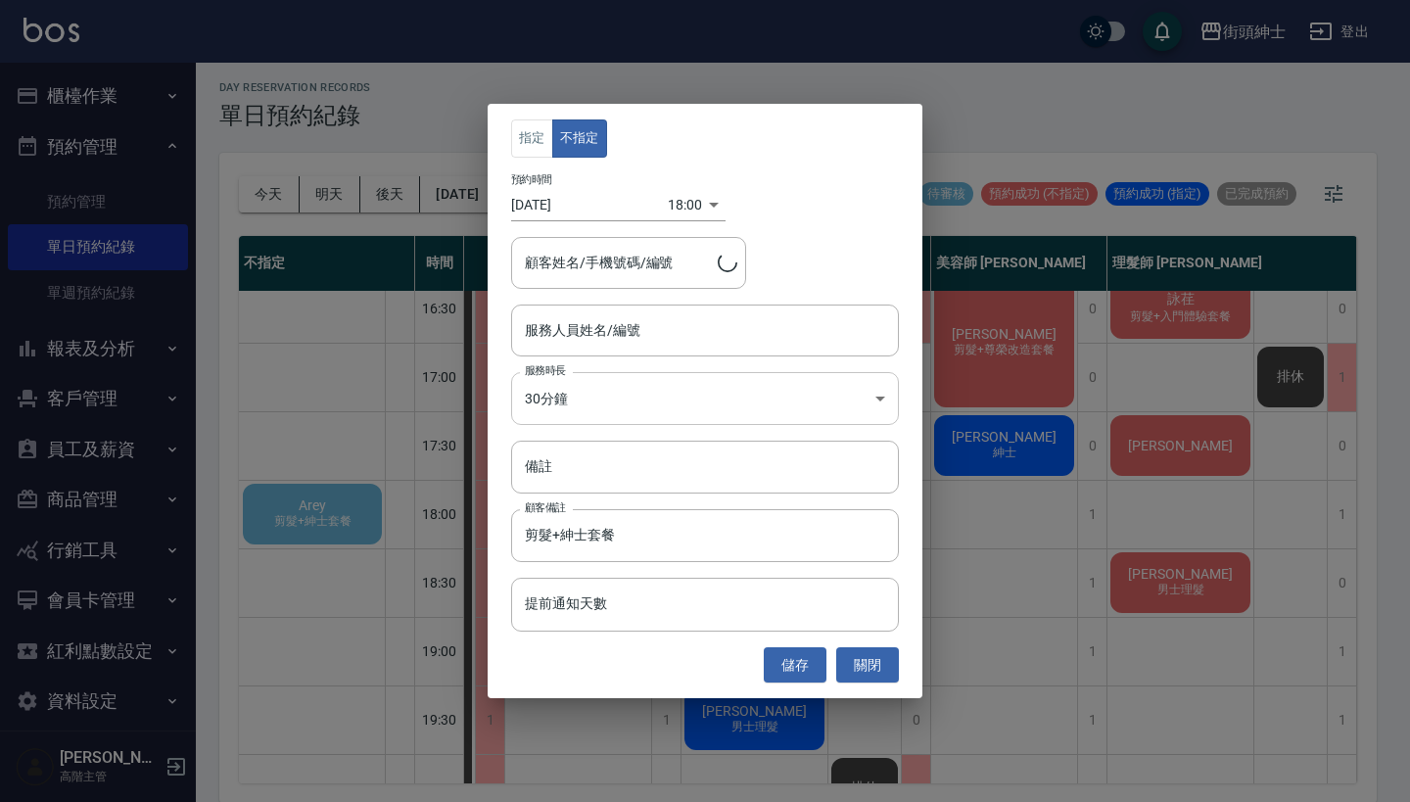
type input "Arey/0978296597"
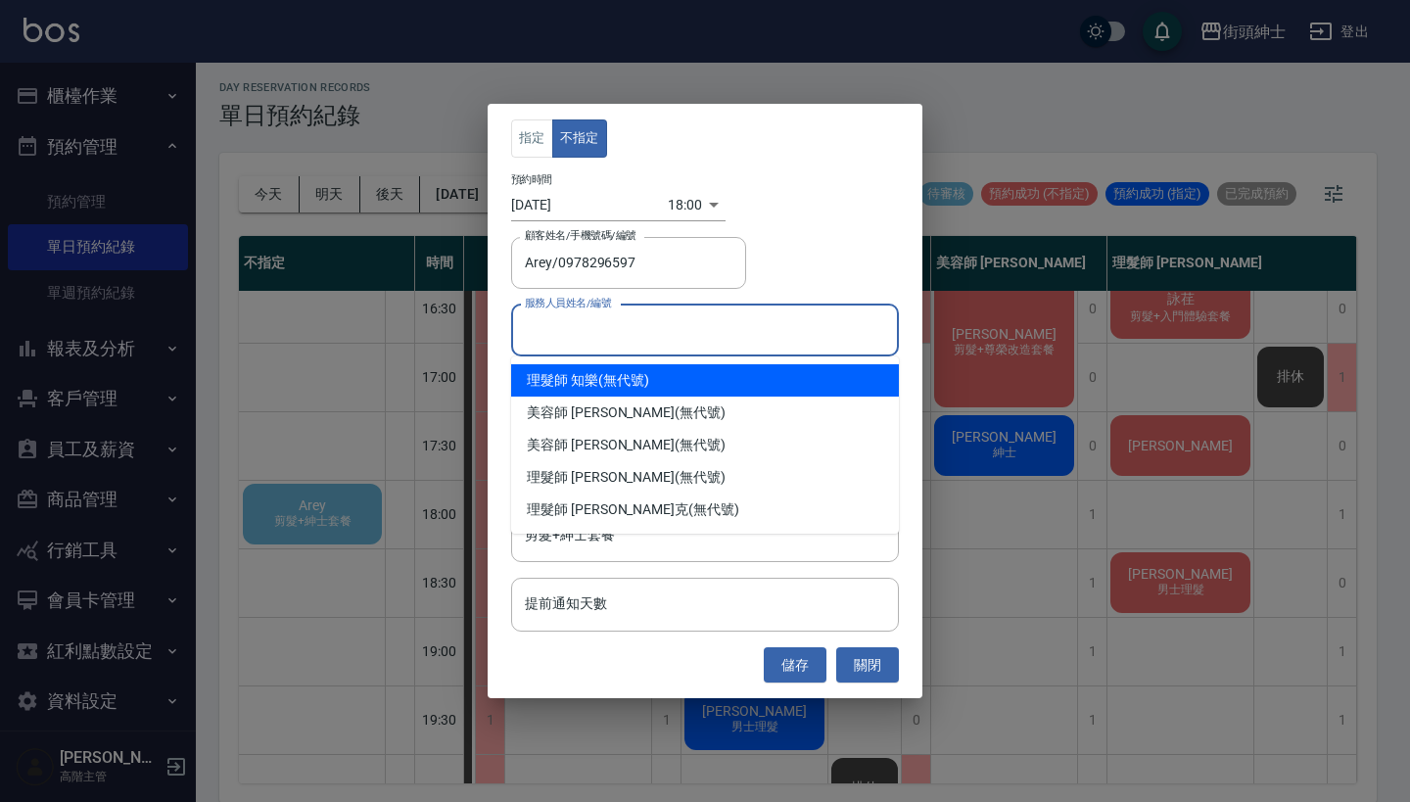
click at [758, 341] on input "服務人員姓名/編號" at bounding box center [705, 330] width 370 height 34
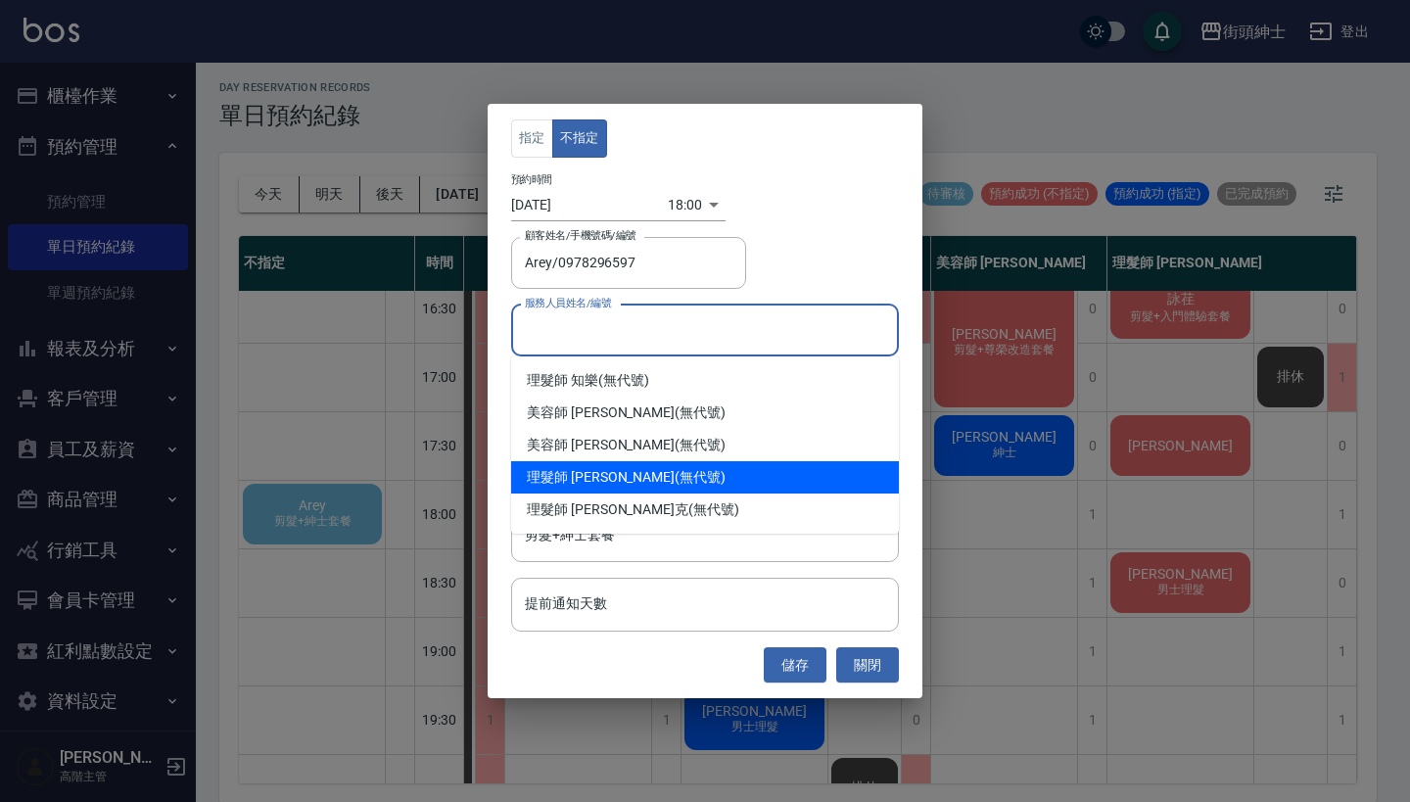
click at [710, 482] on div "理髮師 eric (無代號)" at bounding box center [705, 477] width 388 height 32
type input "理髮師 eric(無代號)"
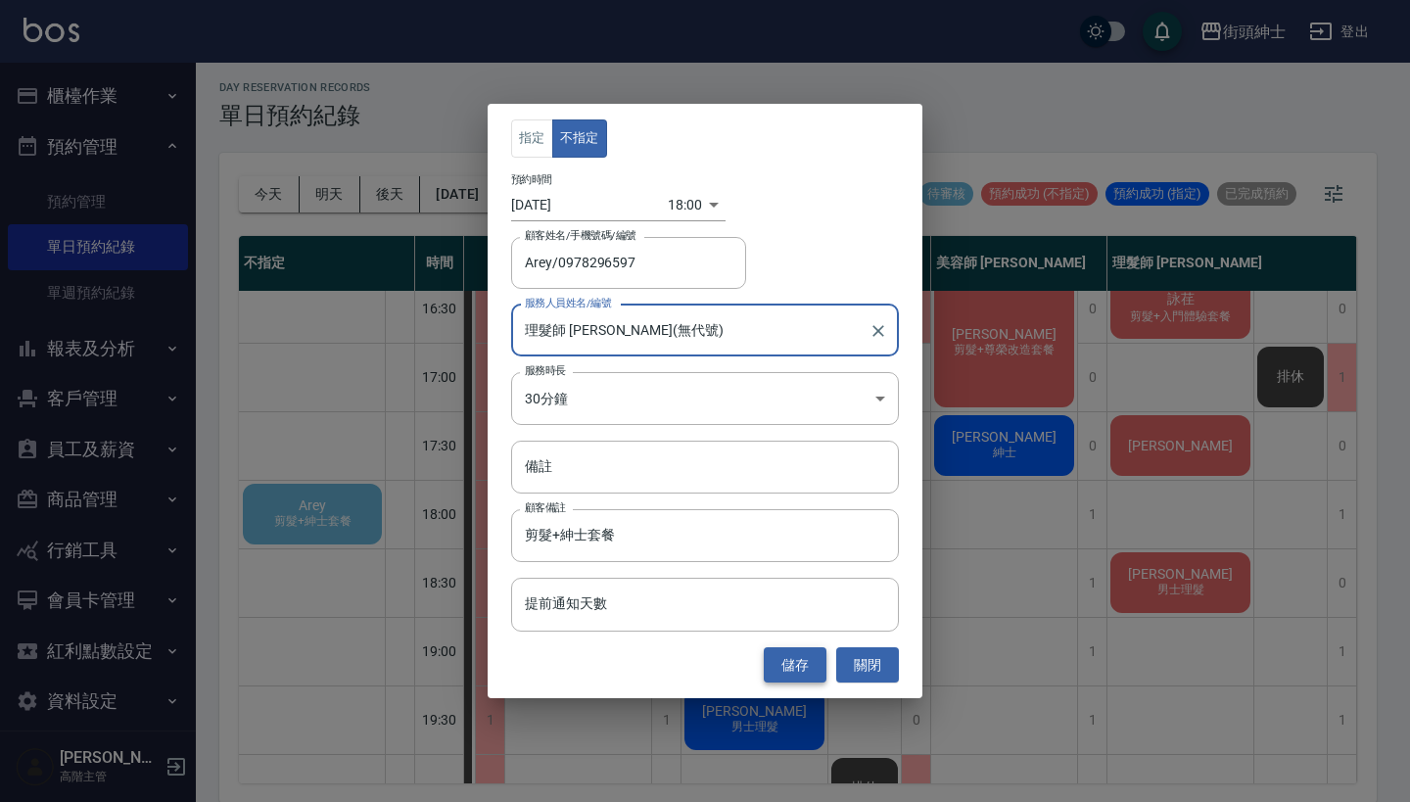
click at [799, 666] on button "儲存" at bounding box center [795, 665] width 63 height 36
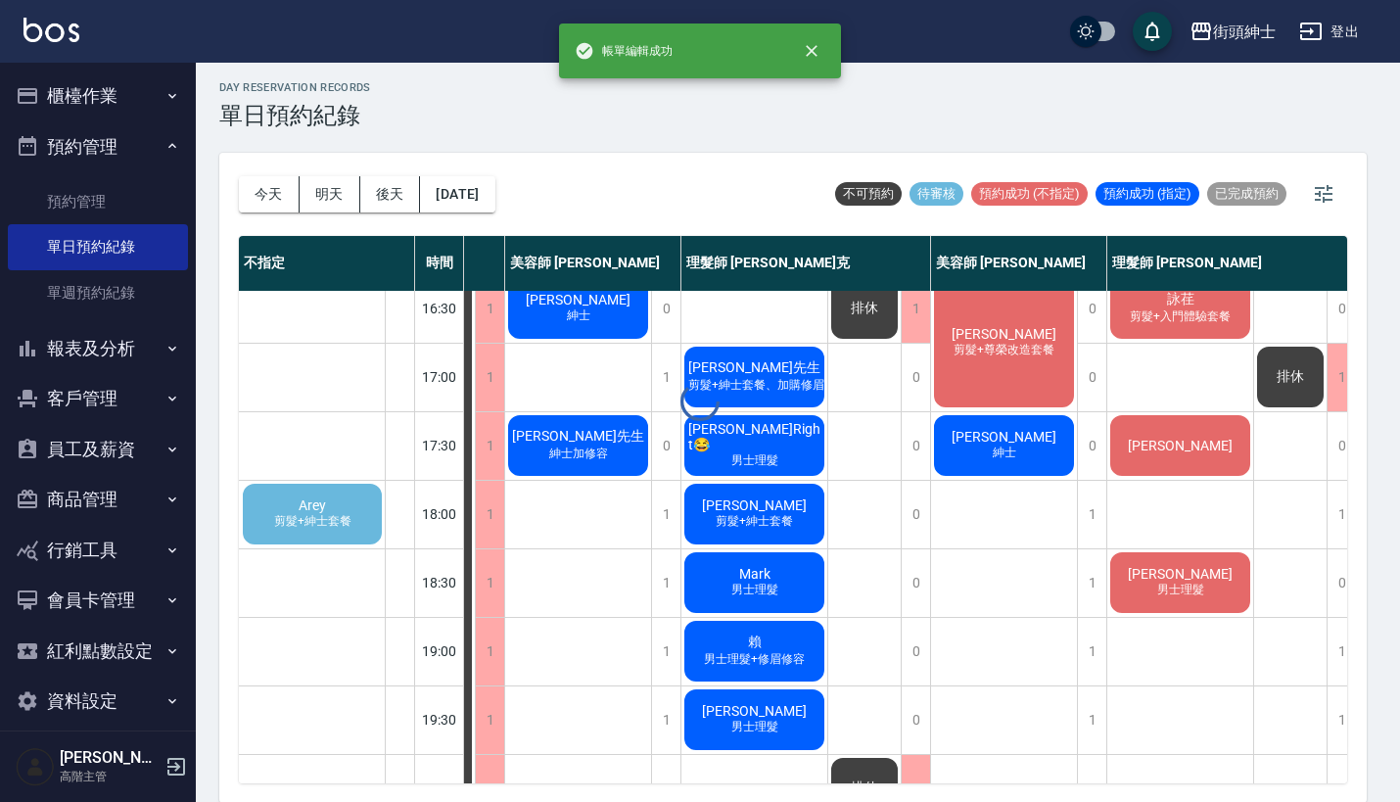
scroll to position [771, 18]
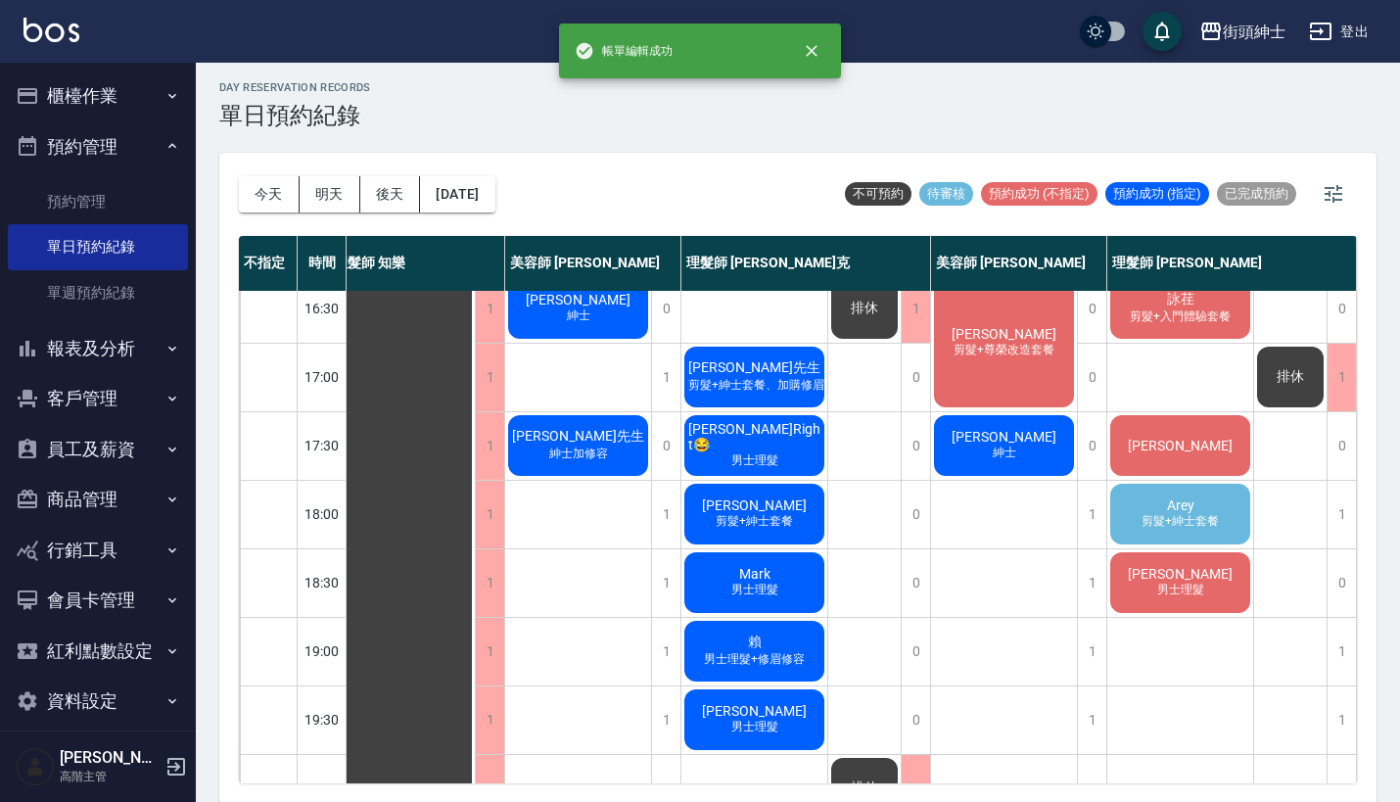
click at [1167, 501] on span "Arey" at bounding box center [1180, 505] width 35 height 16
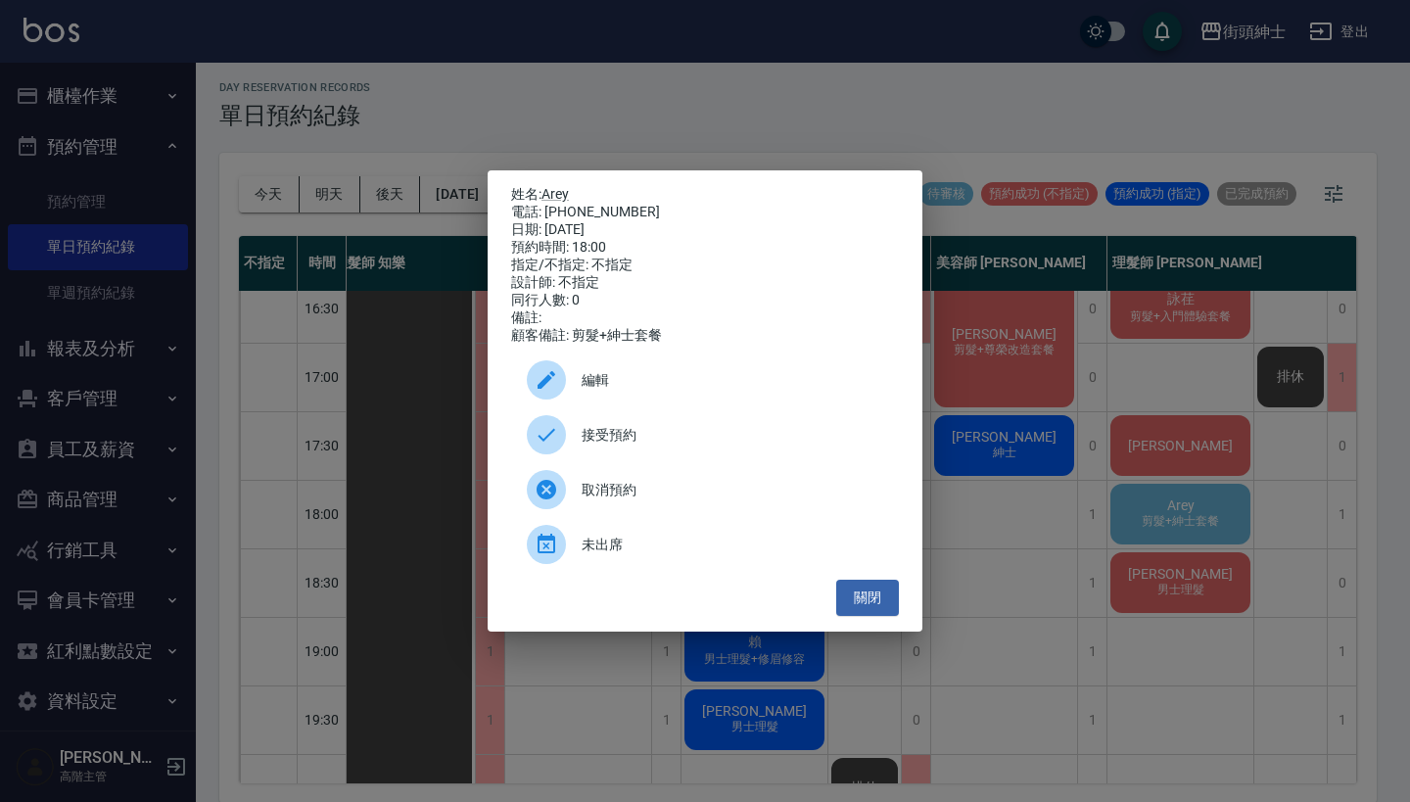
click at [746, 445] on span "接受預約" at bounding box center [733, 435] width 302 height 21
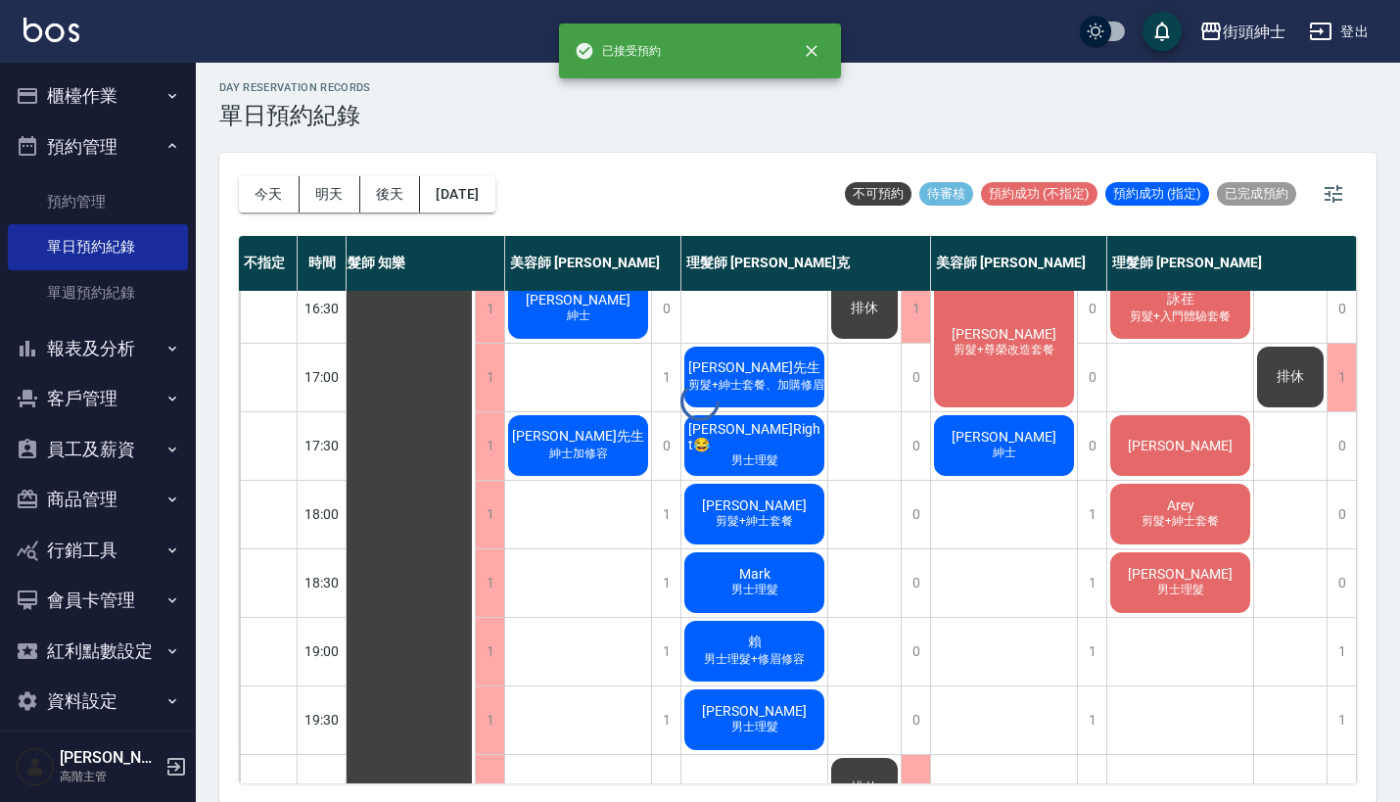
click at [1166, 503] on span "Arey" at bounding box center [1180, 505] width 35 height 16
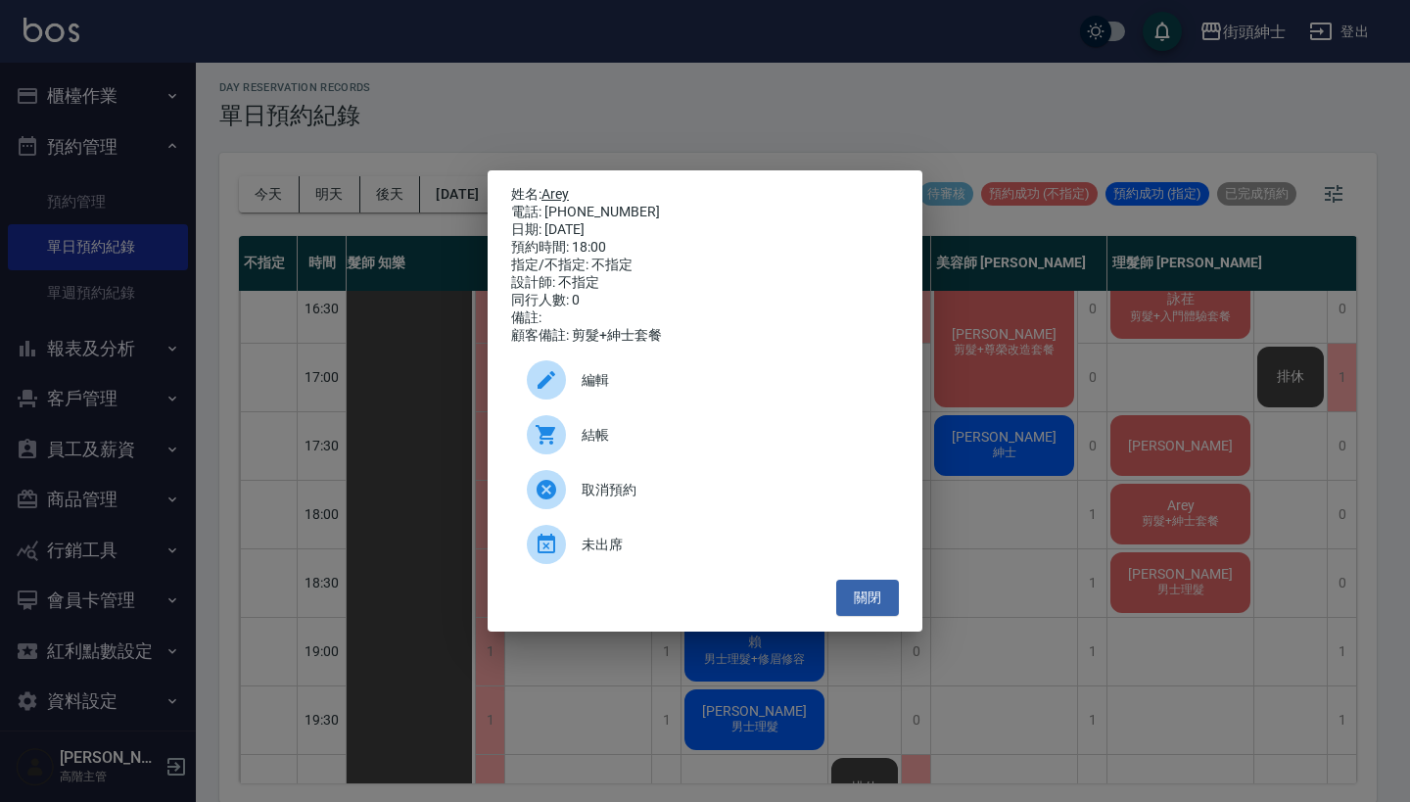
drag, startPoint x: 626, startPoint y: 206, endPoint x: 547, endPoint y: 193, distance: 79.4
click at [547, 193] on div "姓名: Arey 電話: 0978296597 日期: 2025/10/11 預約時間: 18:00 指定/不指定: 不指定 設計師: 不指定 同行人數: 0…" at bounding box center [705, 265] width 388 height 159
copy div "姓名: Arey 電話: 0978296597"
click at [718, 99] on div "姓名: Arey 電話: 0978296597 日期: 2025/10/11 預約時間: 18:00 指定/不指定: 不指定 設計師: 不指定 同行人數: 0…" at bounding box center [705, 401] width 1410 height 802
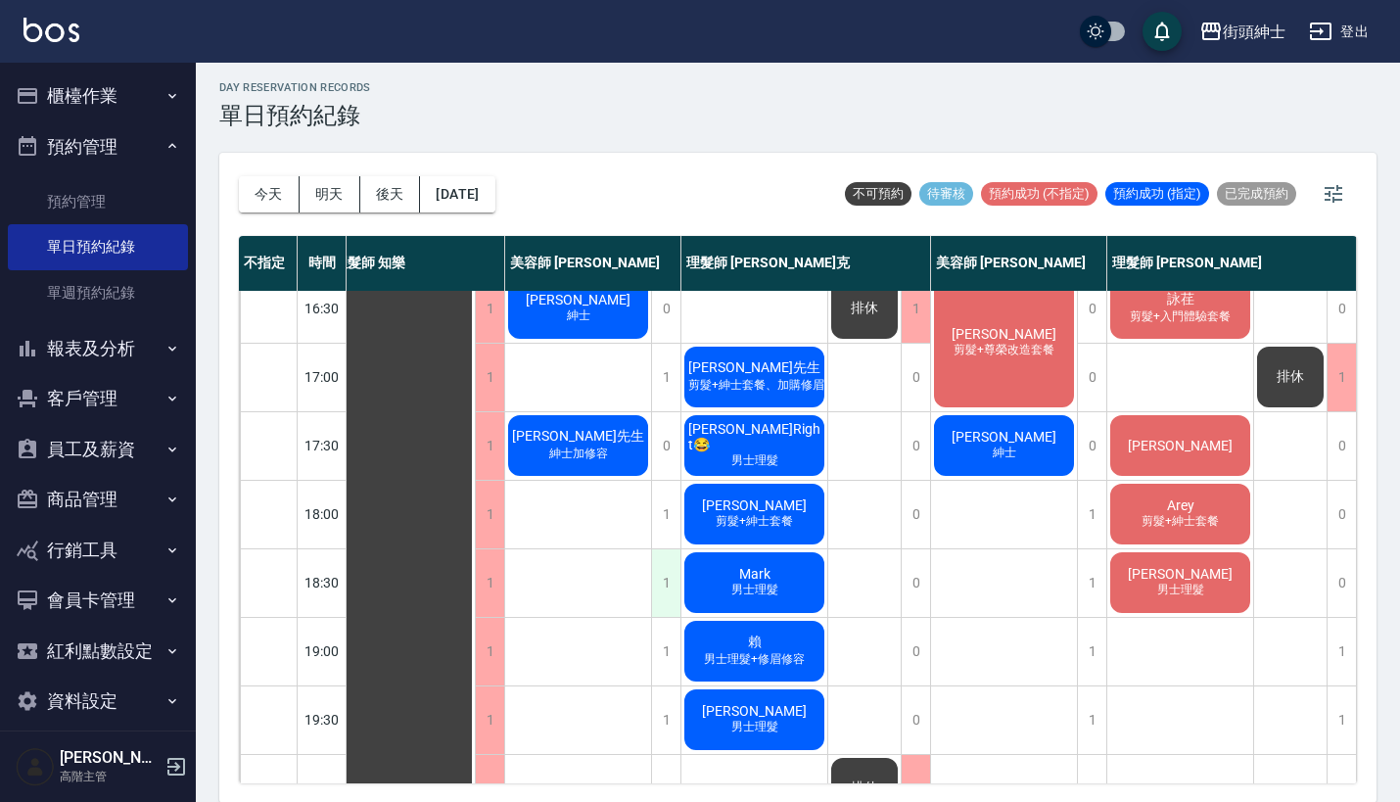
click at [661, 580] on div "1" at bounding box center [665, 583] width 29 height 68
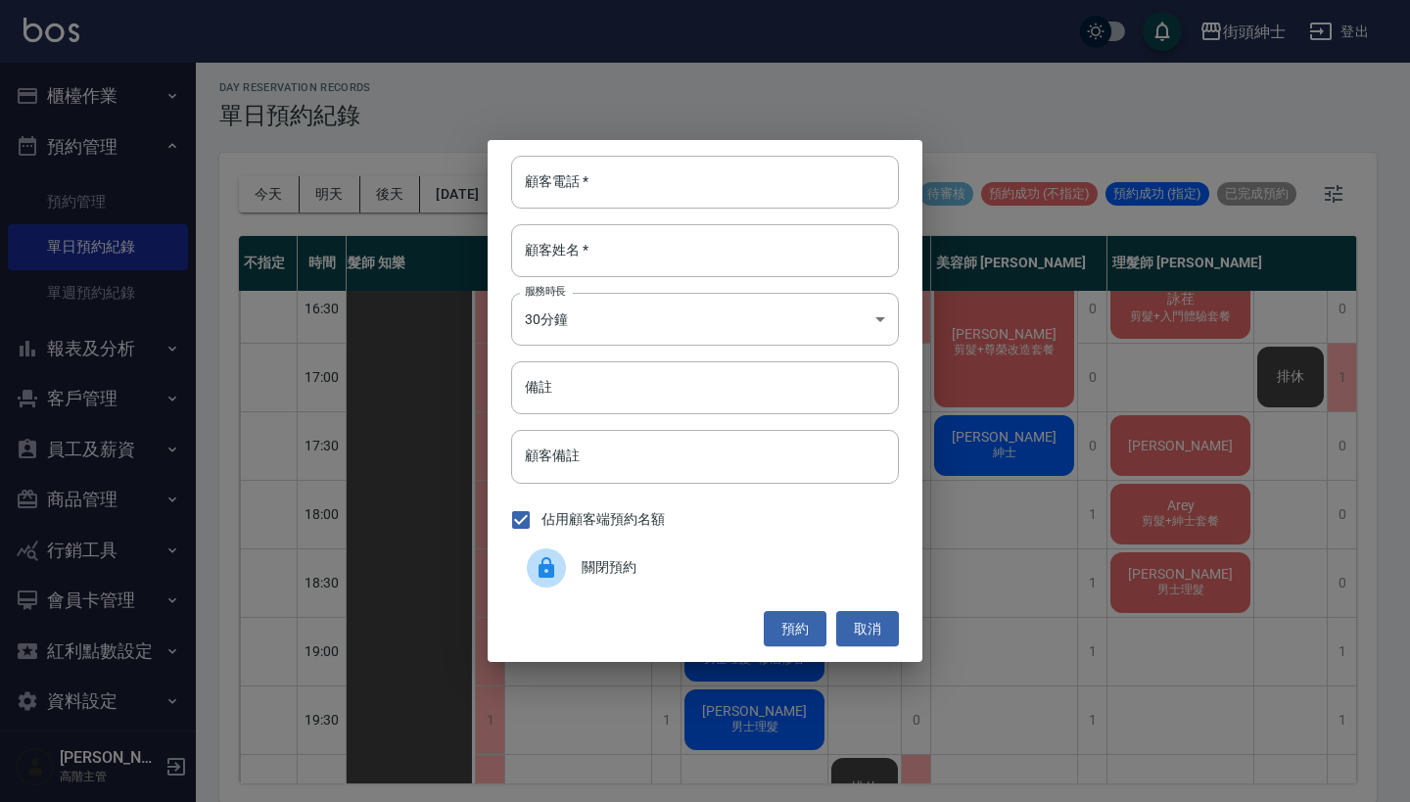
click at [696, 214] on div "顧客電話   * 顧客電話   * 顧客姓名   * 顧客姓名   * 服務時長 30分鐘 1 服務時長 備註 備註 顧客備註 顧客備註 佔用顧客端預約名額 …" at bounding box center [705, 401] width 435 height 522
paste input "Arey 電話: 0978296597"
type input "Arey 電話: 0978296597"
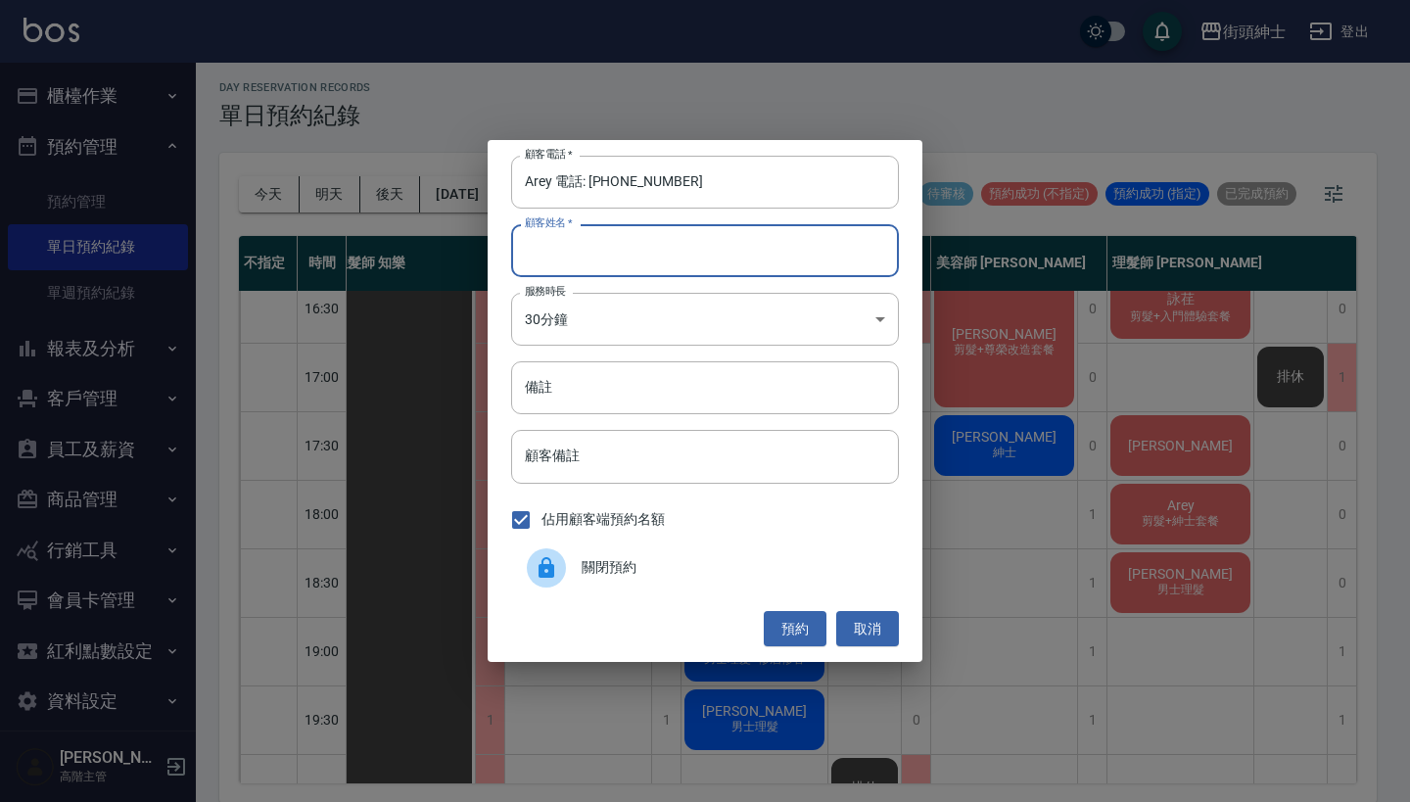
paste input "Arey 電話: 0978296597"
type input "Arey 電話: 0978296597"
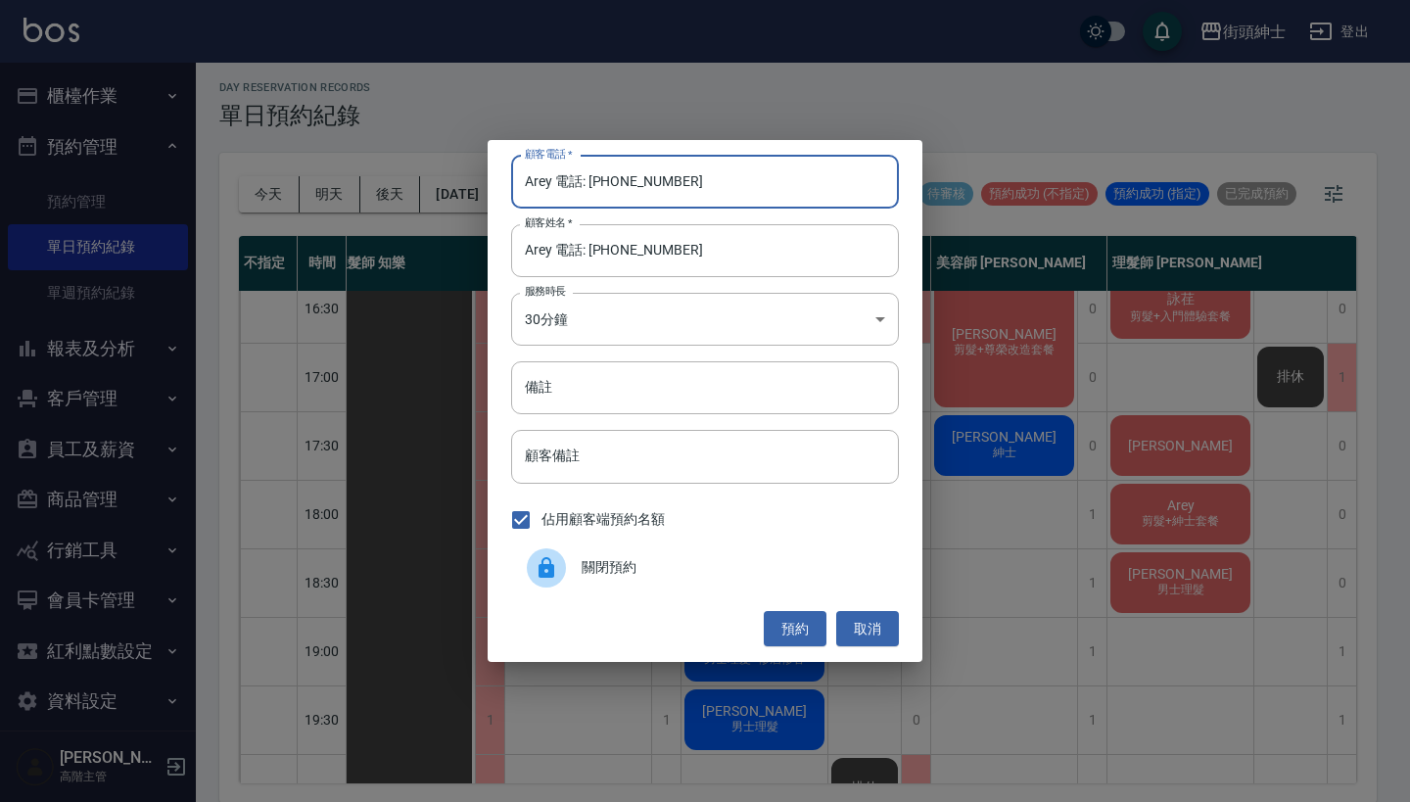
drag, startPoint x: 590, startPoint y: 183, endPoint x: 451, endPoint y: 183, distance: 139.0
click at [451, 183] on div "顧客電話   * Arey 電話: 0978296597 顧客電話   * 顧客姓名   * Arey 電話: 0978296597 顧客姓名   * 服務時…" at bounding box center [705, 401] width 1410 height 802
type input "0978296597"
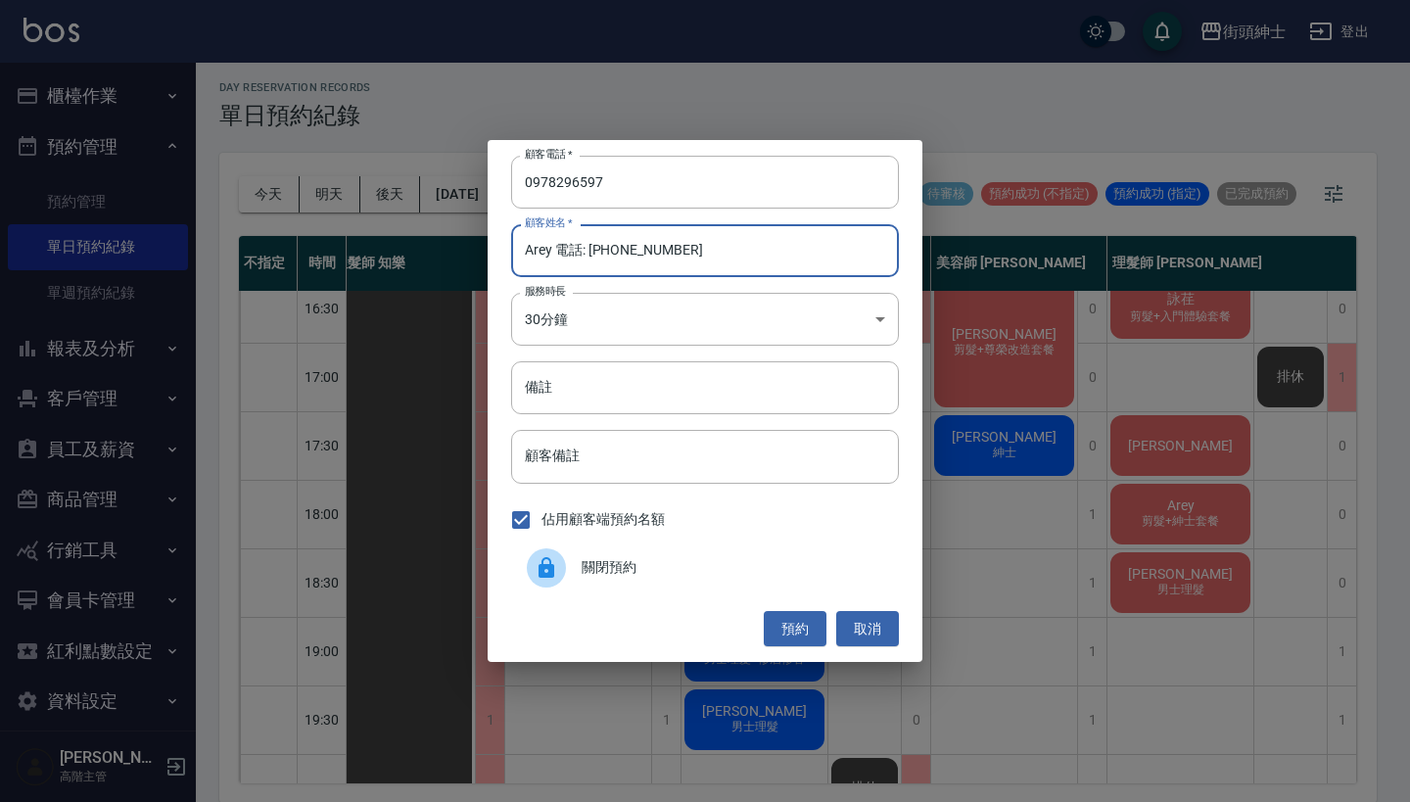
drag, startPoint x: 744, startPoint y: 248, endPoint x: 556, endPoint y: 249, distance: 188.0
click at [556, 249] on input "Arey 電話: 0978296597" at bounding box center [705, 250] width 388 height 53
type input "Arey"
click at [792, 639] on button "預約" at bounding box center [795, 629] width 63 height 36
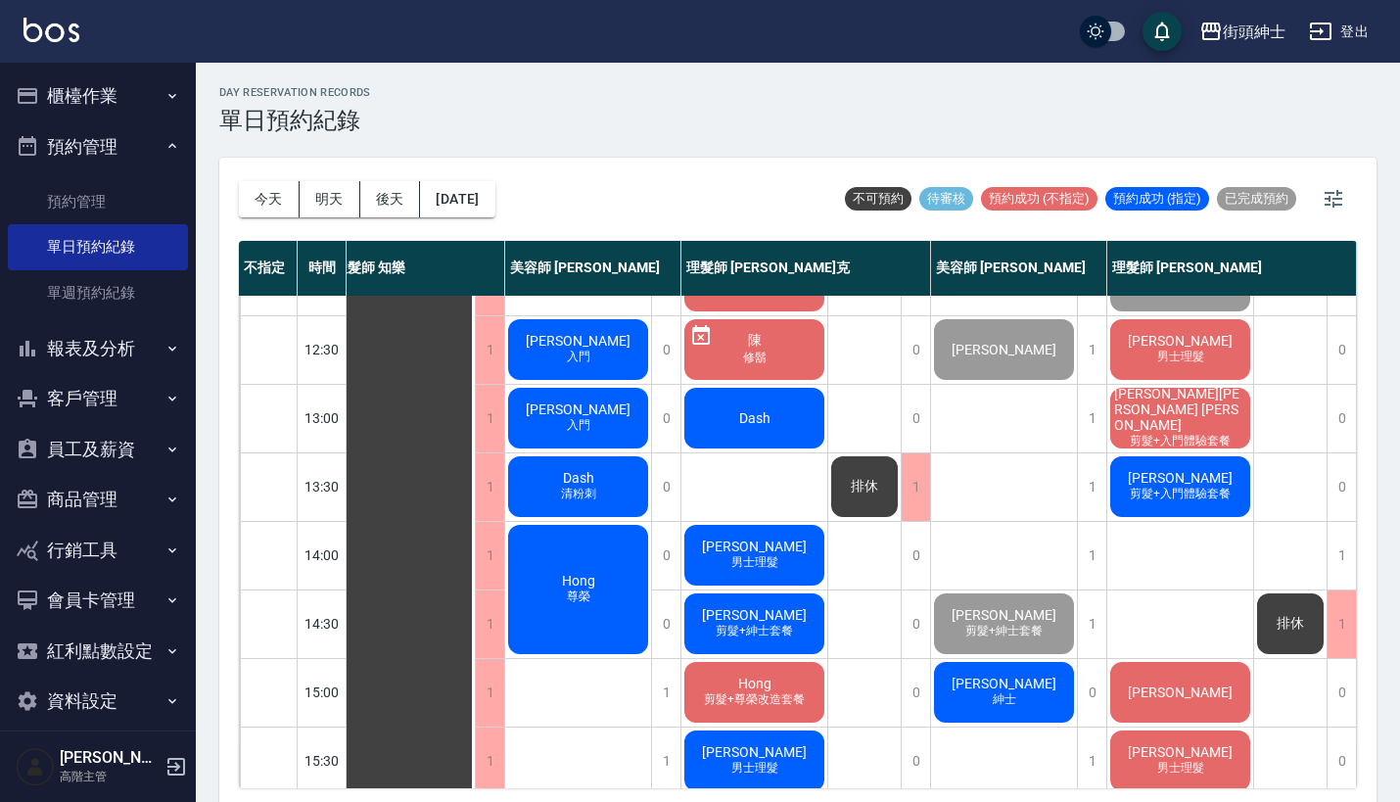
scroll to position [272, 27]
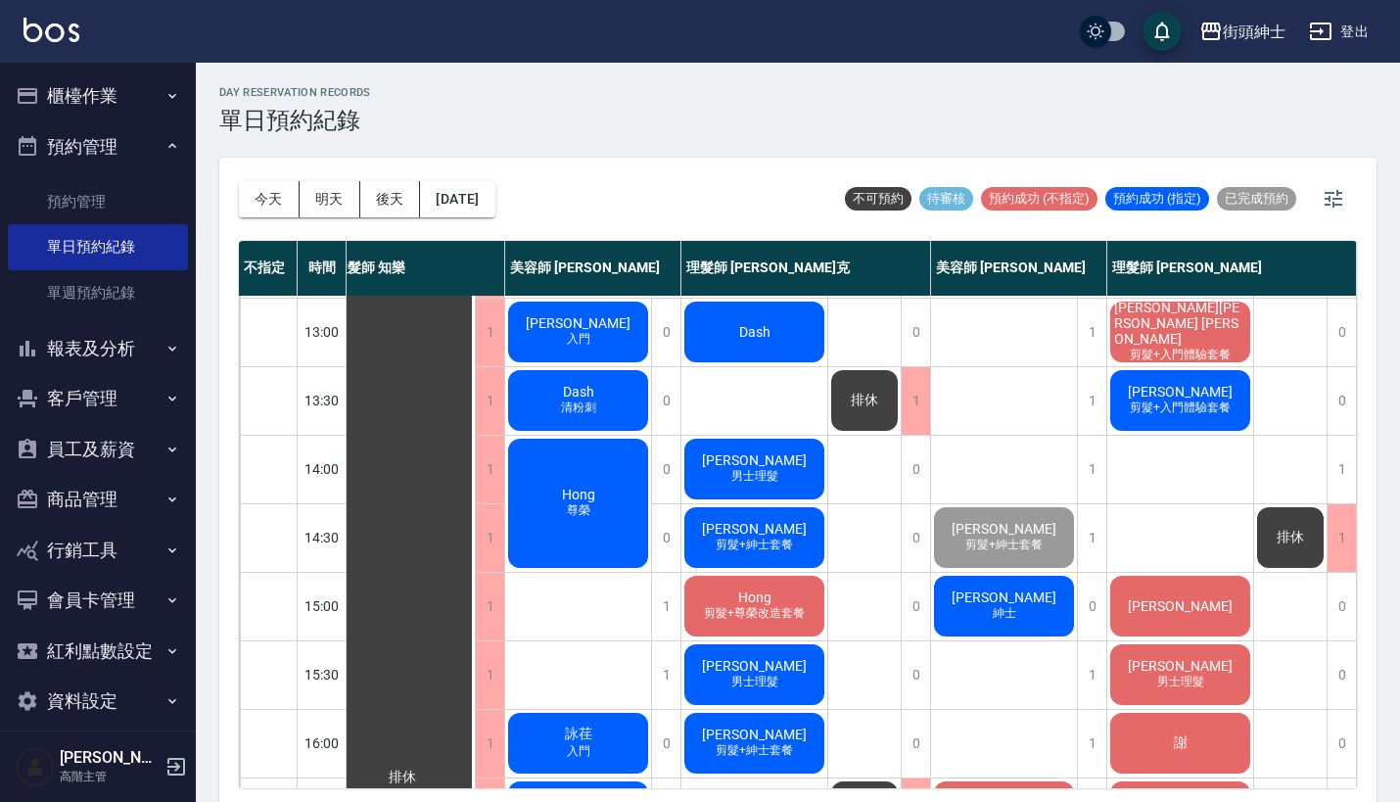
click at [146, 80] on button "櫃檯作業" at bounding box center [98, 95] width 180 height 51
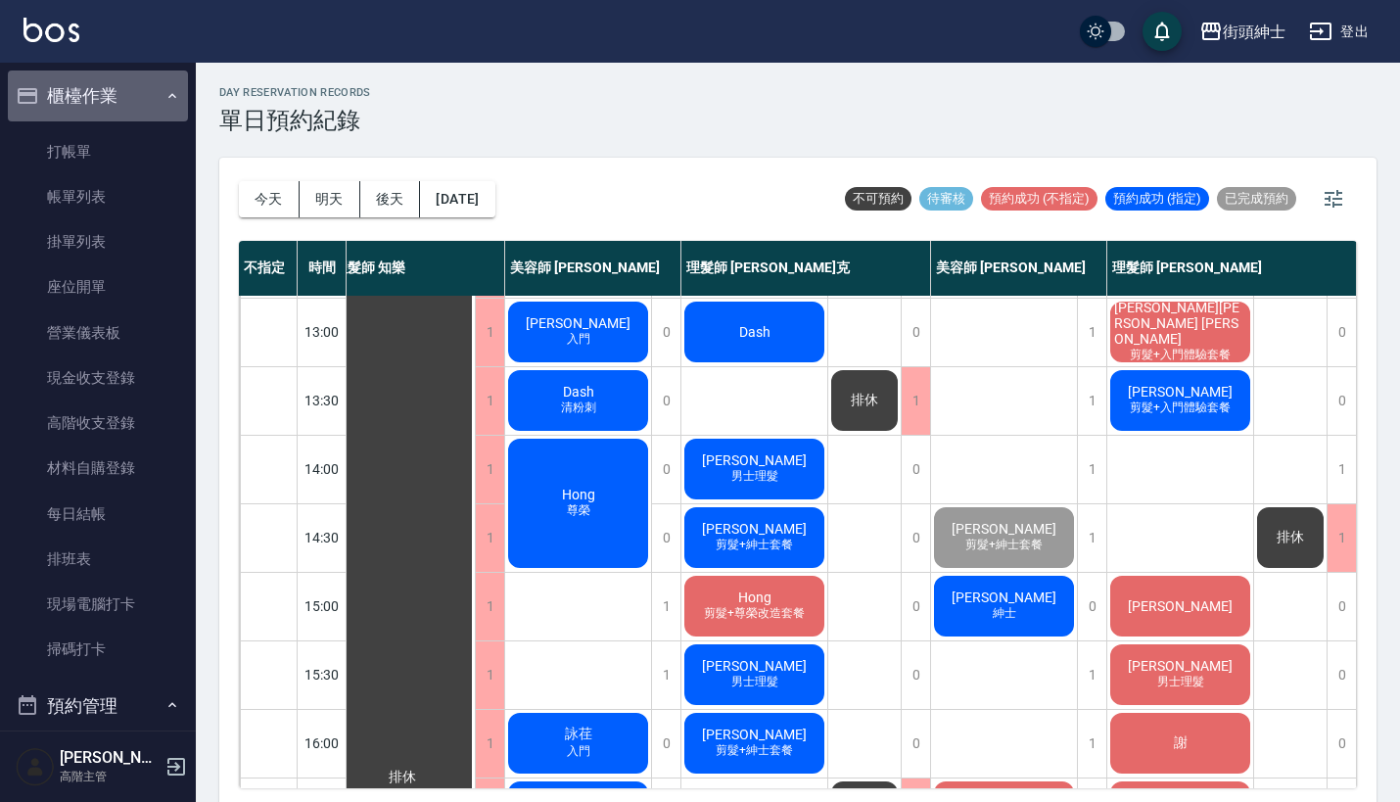
click at [146, 80] on button "櫃檯作業" at bounding box center [98, 95] width 180 height 51
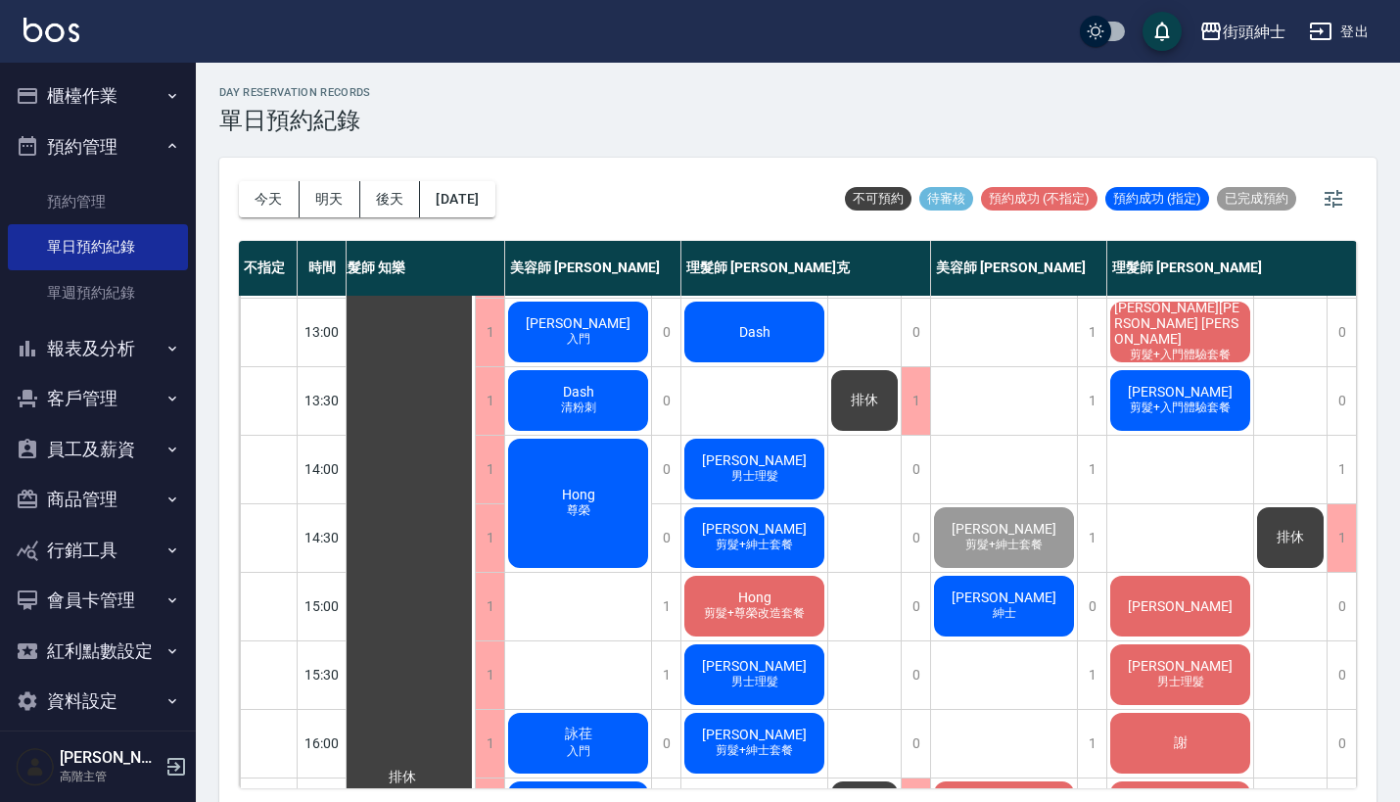
click at [146, 80] on button "櫃檯作業" at bounding box center [98, 95] width 180 height 51
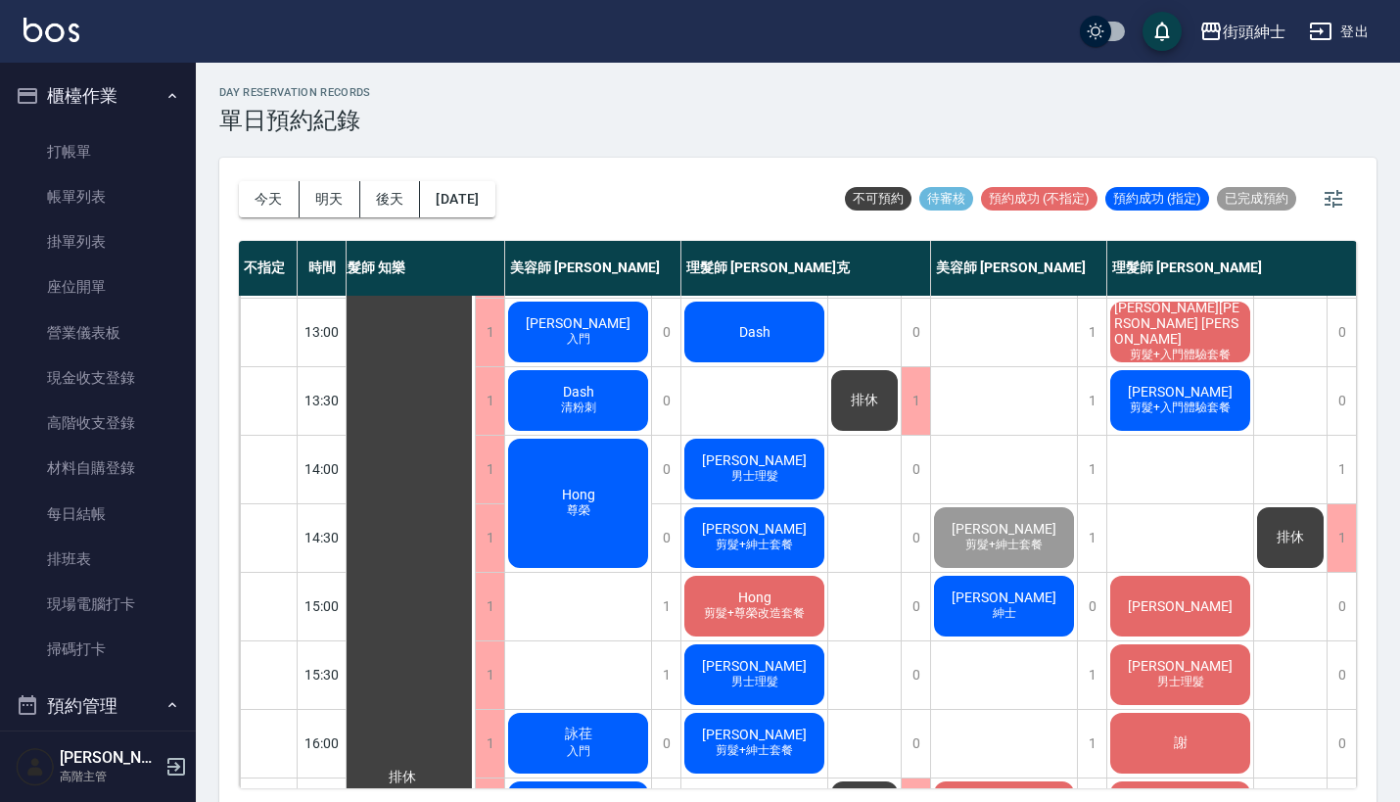
click at [146, 80] on button "櫃檯作業" at bounding box center [98, 95] width 180 height 51
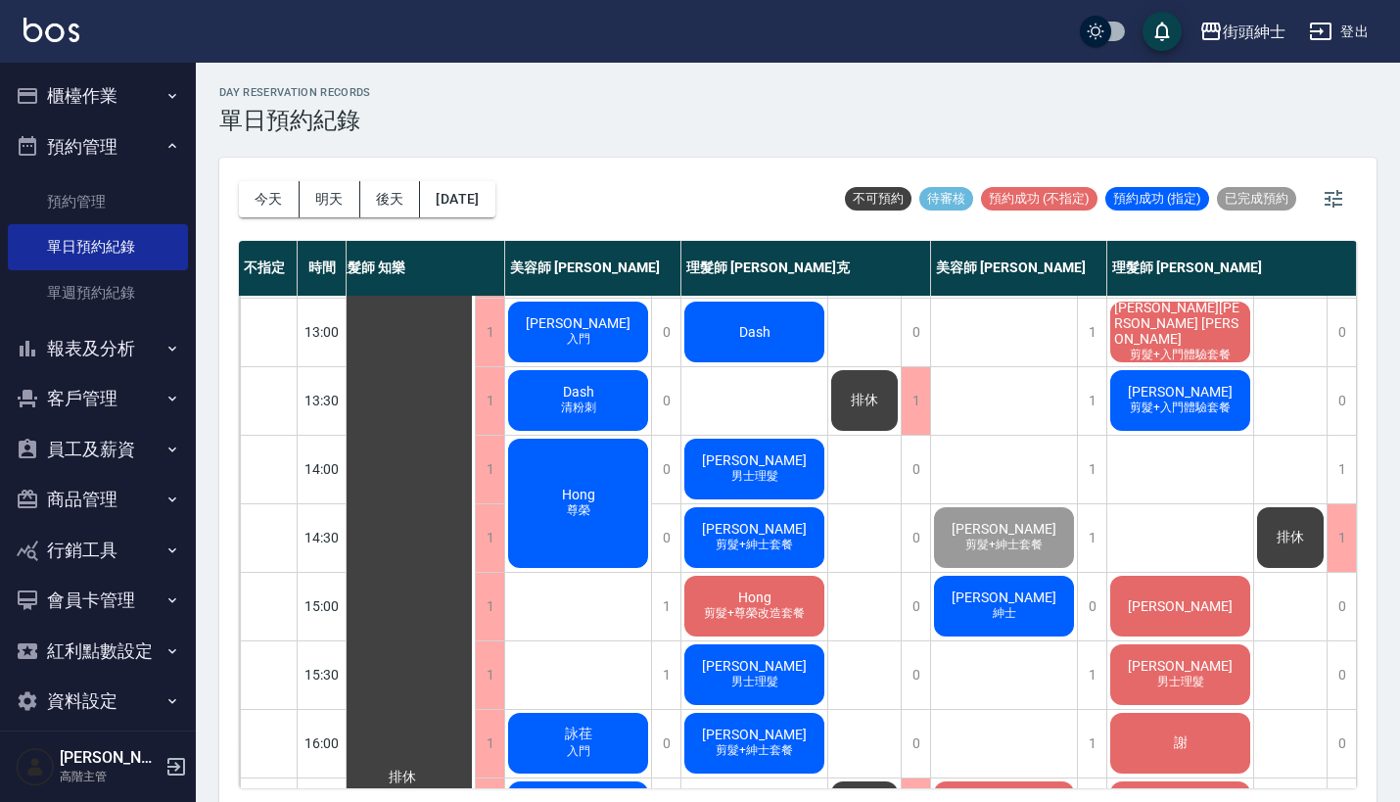
click at [145, 158] on button "預約管理" at bounding box center [98, 146] width 180 height 51
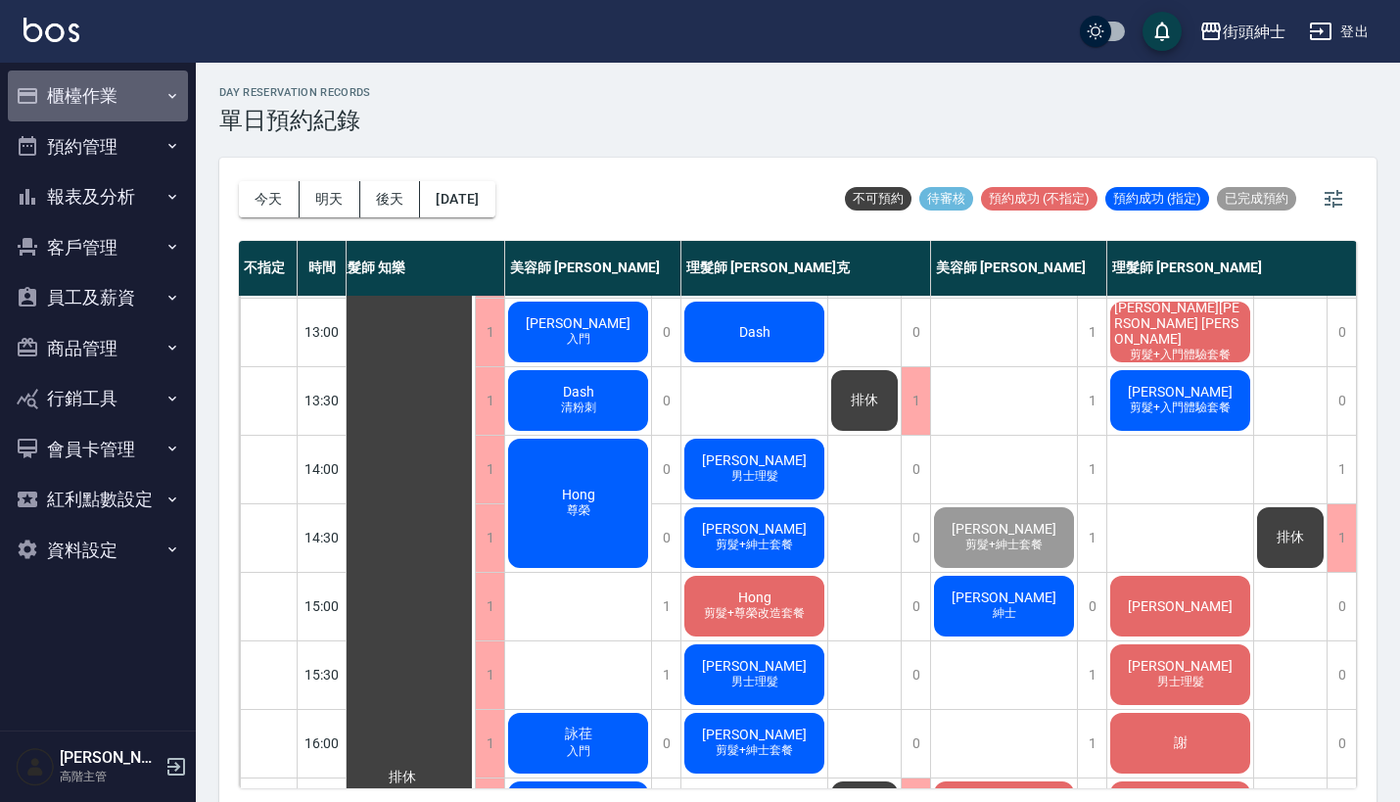
click at [152, 84] on button "櫃檯作業" at bounding box center [98, 95] width 180 height 51
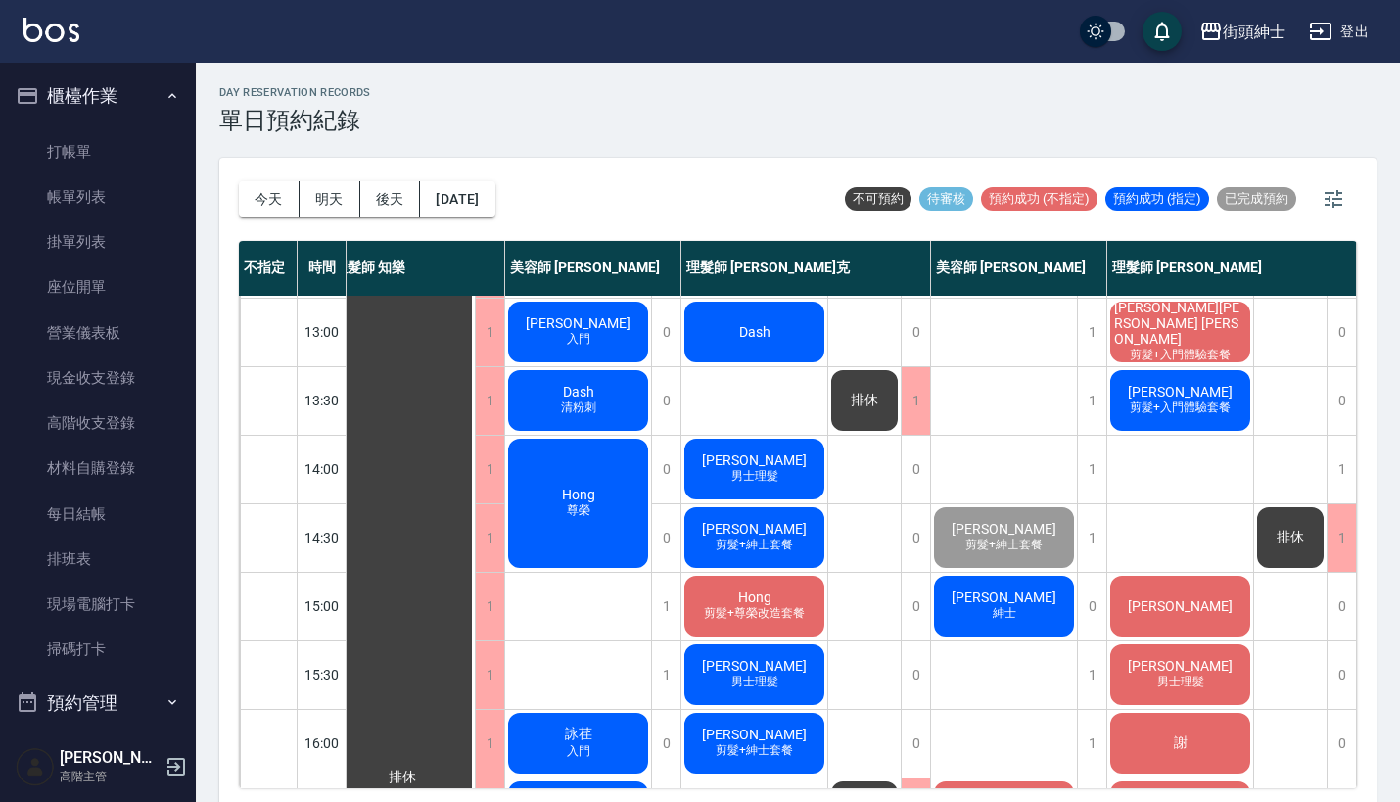
click at [152, 84] on button "櫃檯作業" at bounding box center [98, 95] width 180 height 51
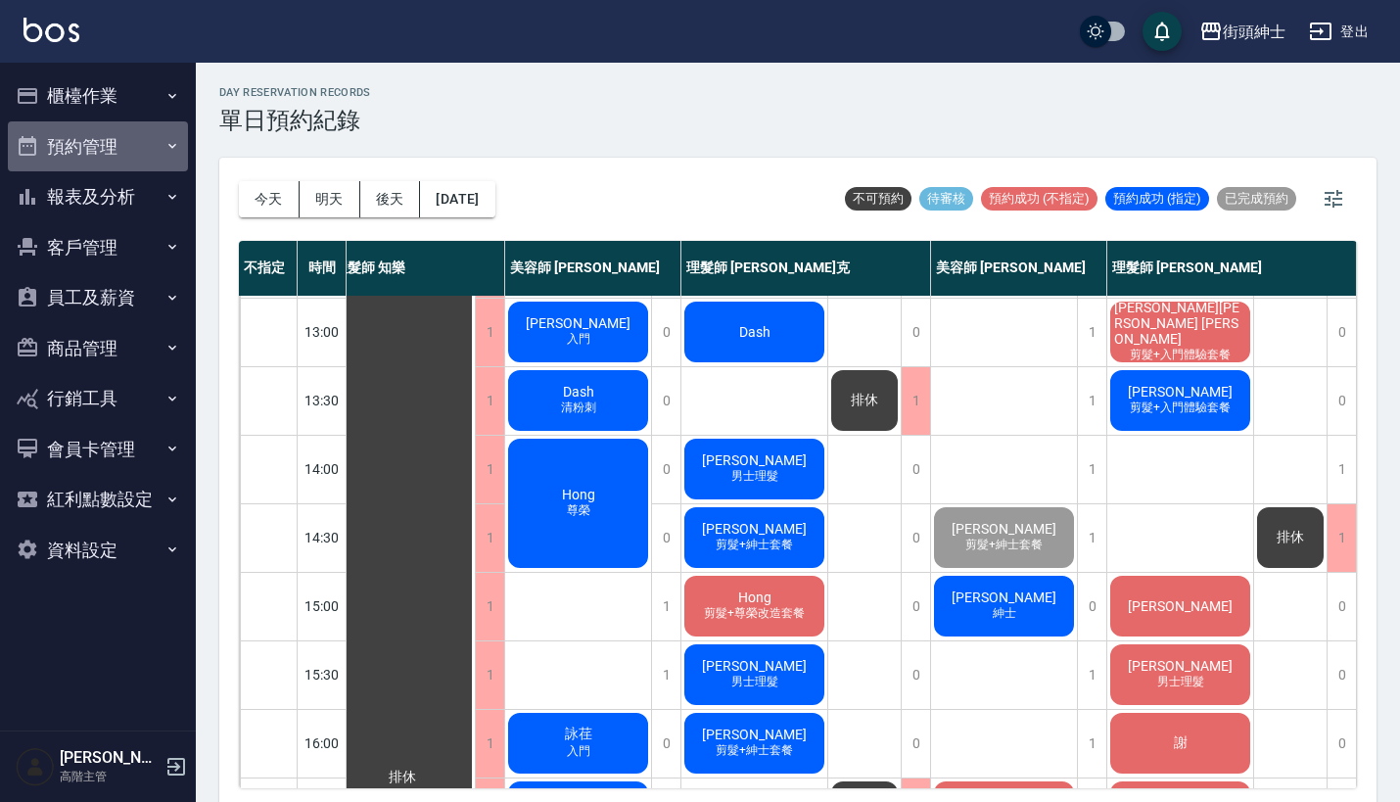
click at [170, 141] on icon "button" at bounding box center [172, 146] width 16 height 16
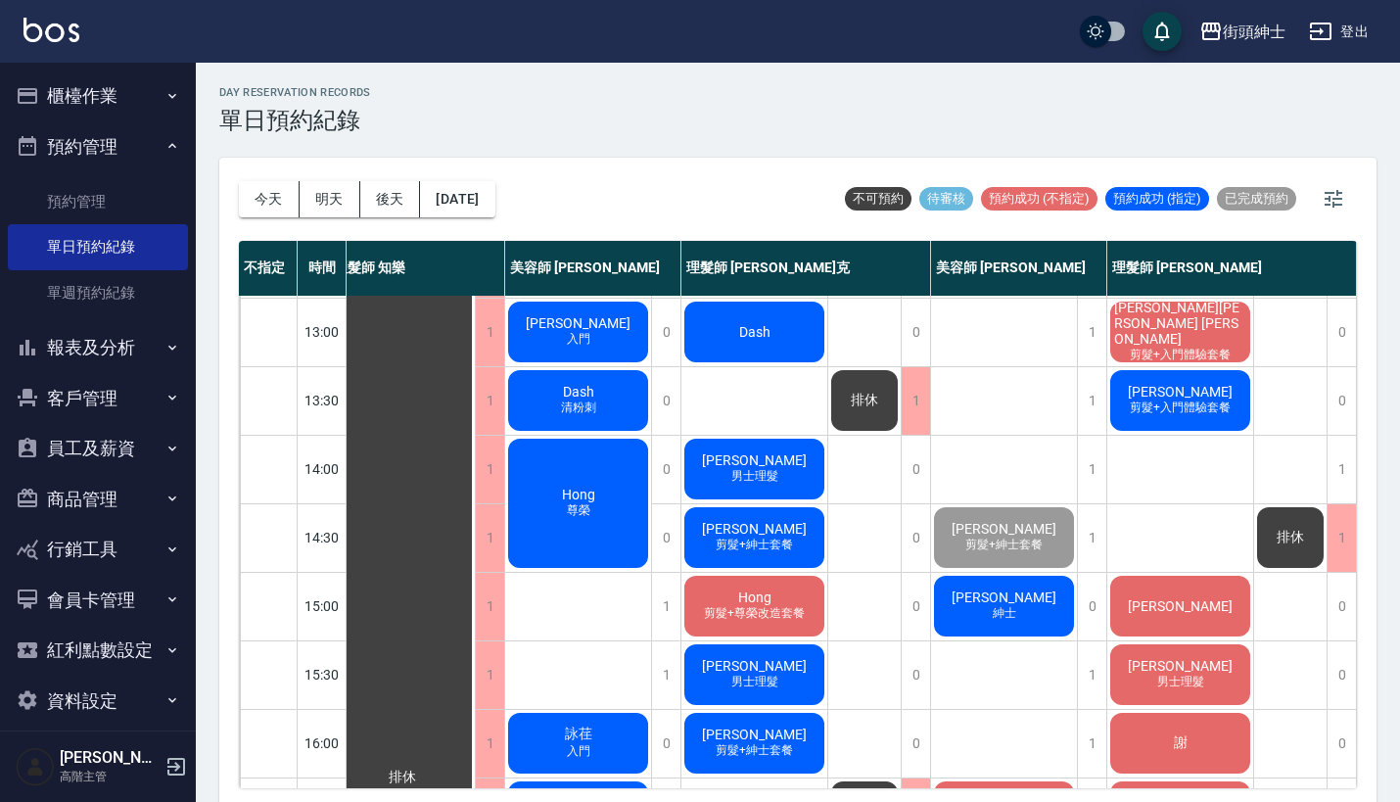
click at [170, 141] on button "預約管理" at bounding box center [98, 146] width 180 height 51
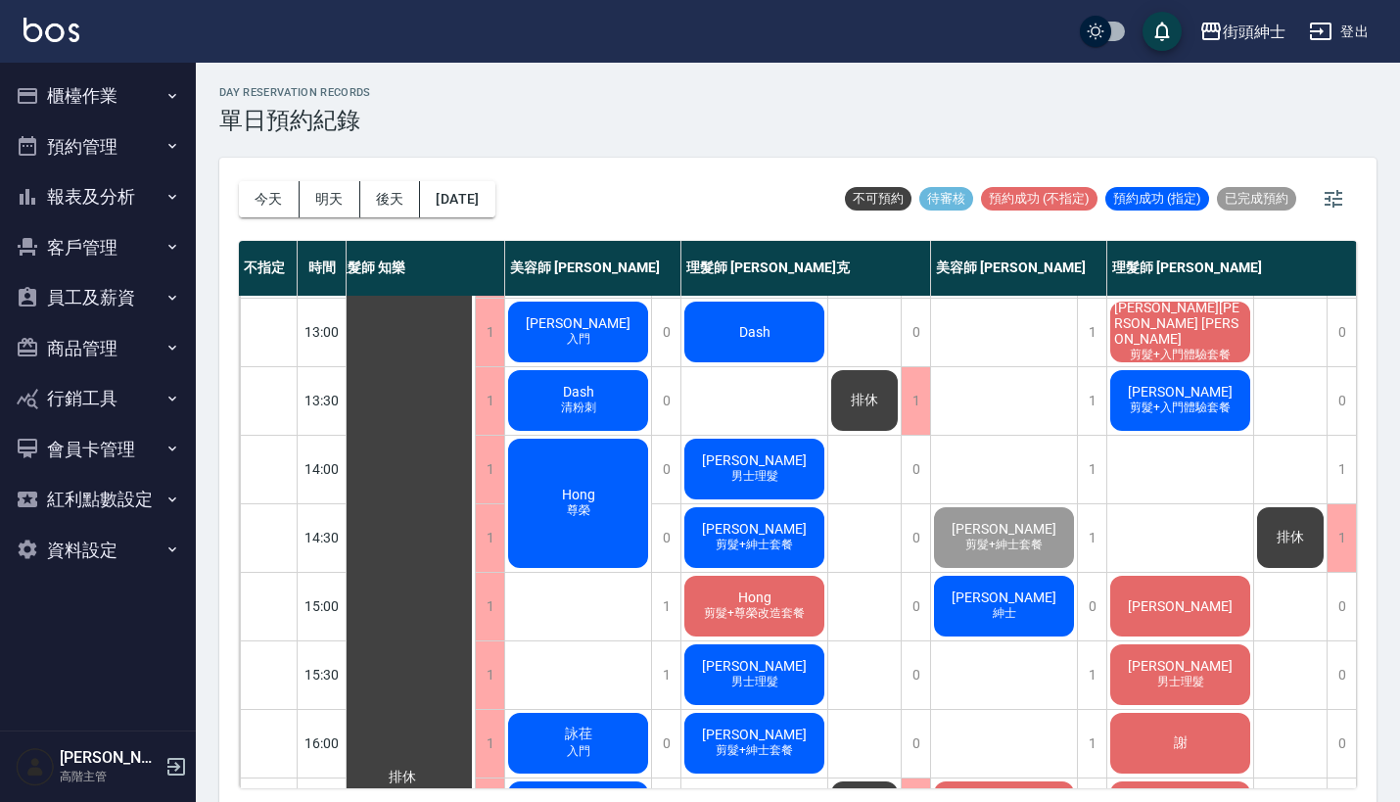
click at [157, 89] on button "櫃檯作業" at bounding box center [98, 95] width 180 height 51
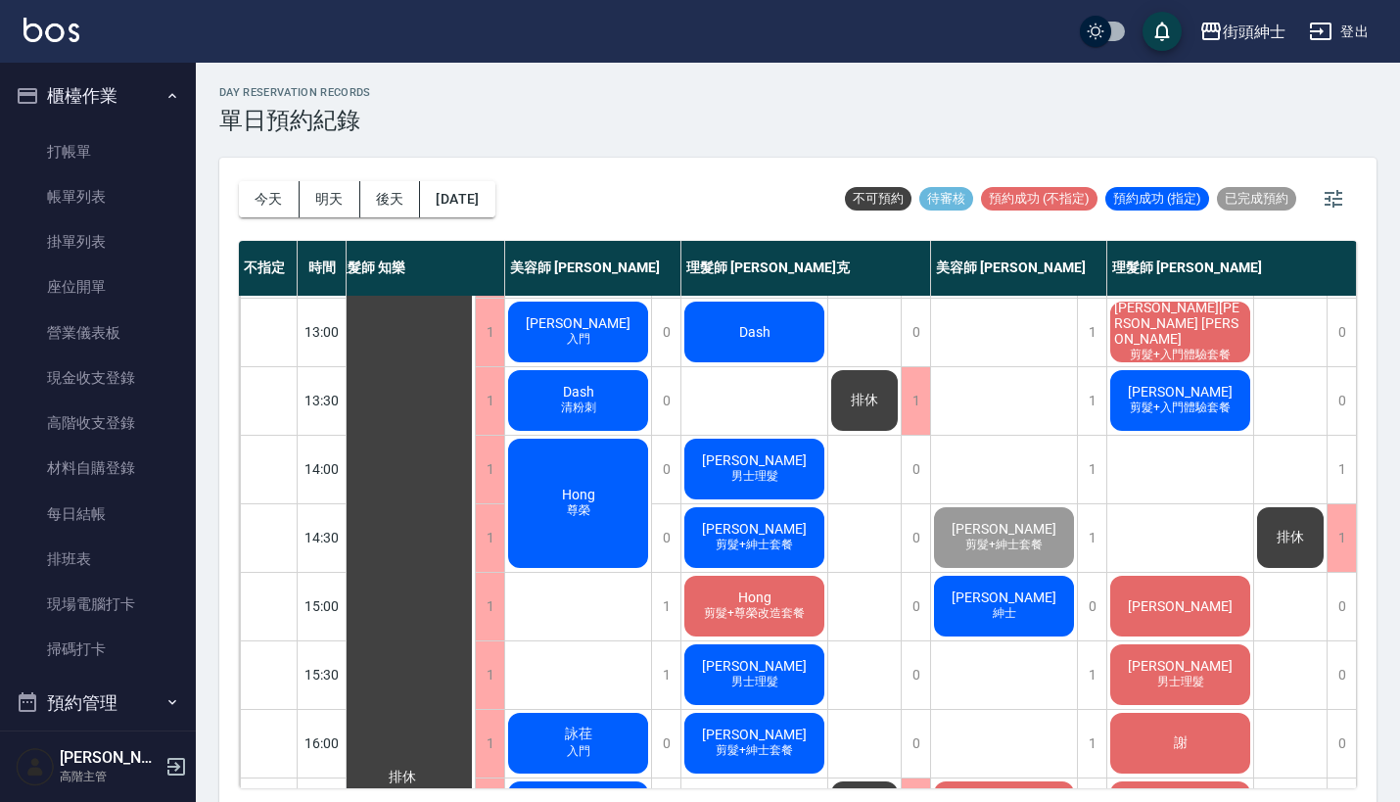
click at [164, 89] on icon "button" at bounding box center [172, 96] width 16 height 16
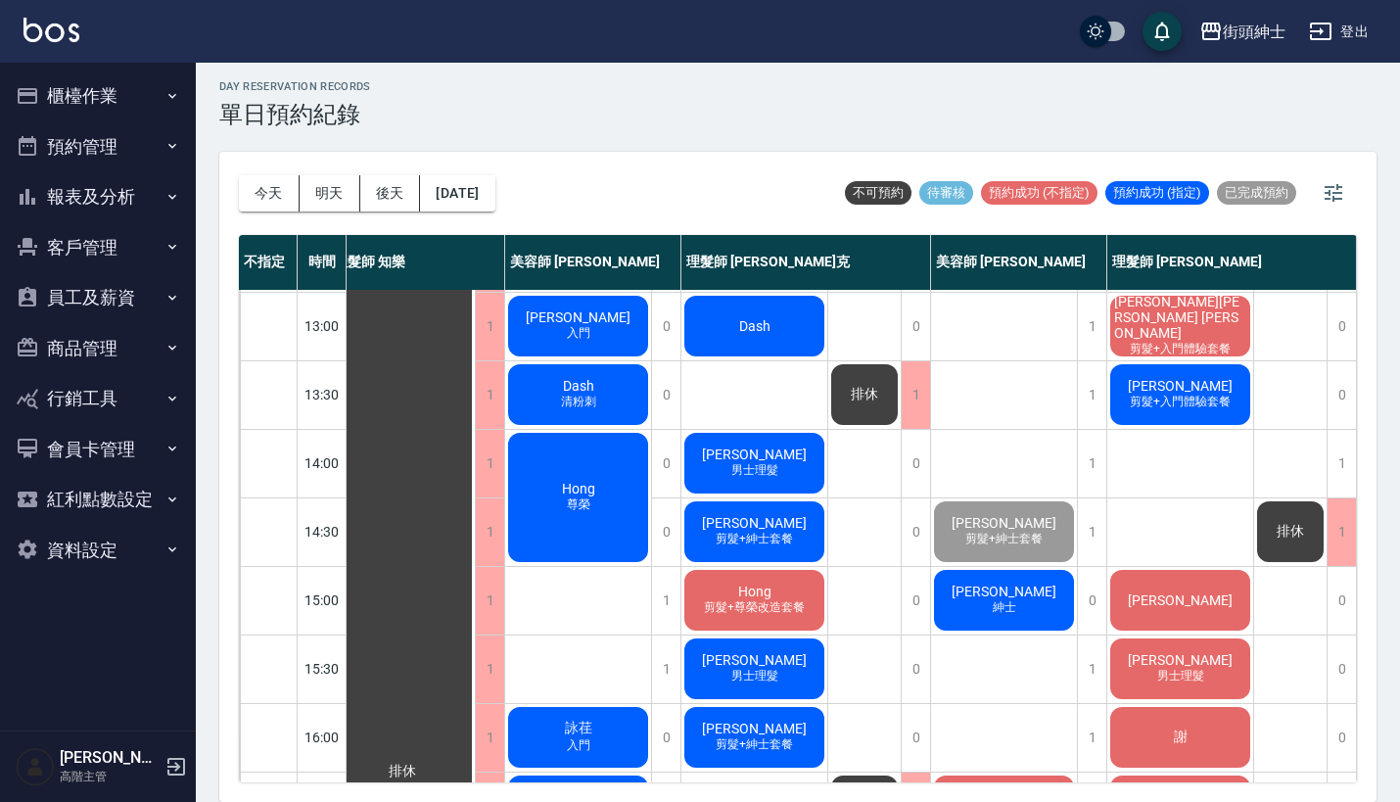
scroll to position [5, 0]
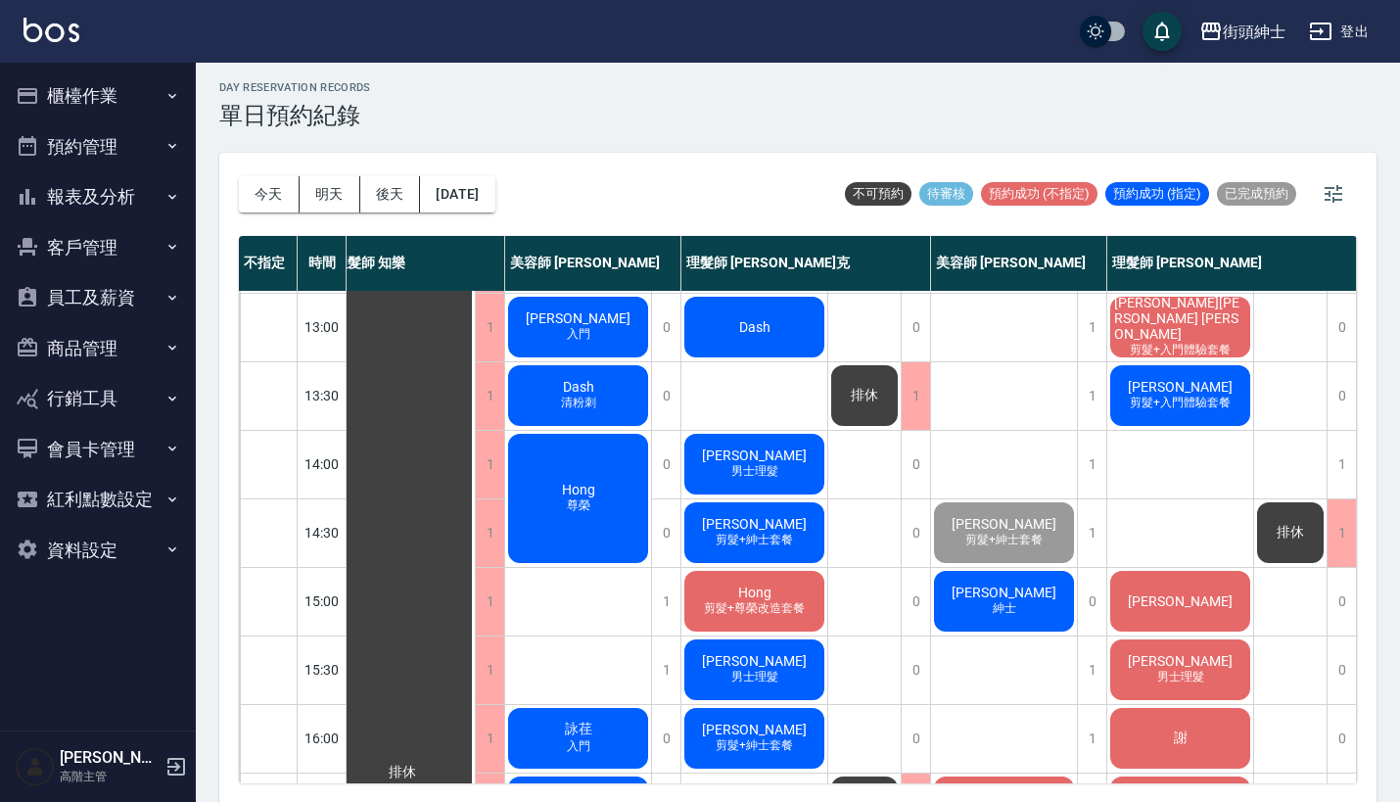
click at [129, 356] on button "商品管理" at bounding box center [98, 348] width 180 height 51
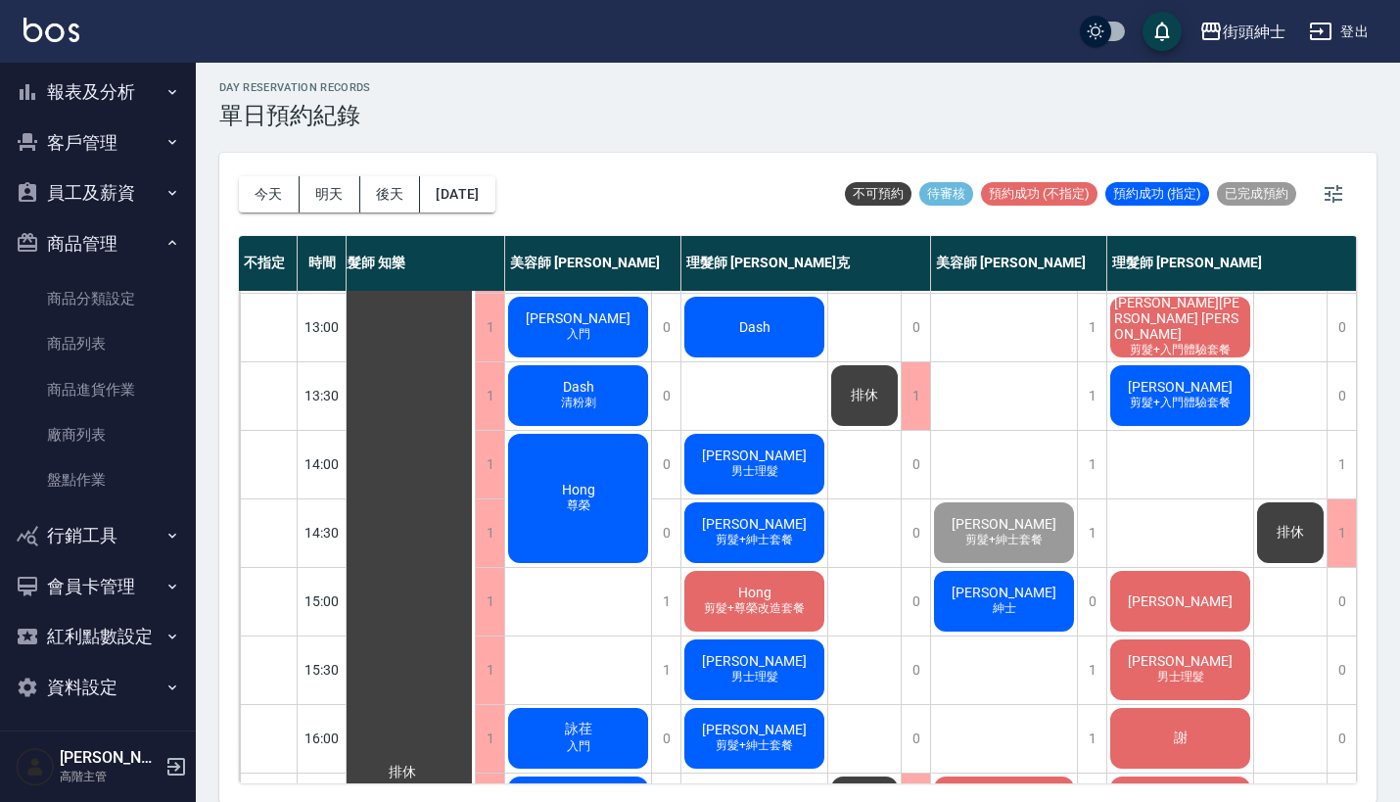
scroll to position [104, 0]
click at [112, 357] on link "商品列表" at bounding box center [98, 344] width 180 height 45
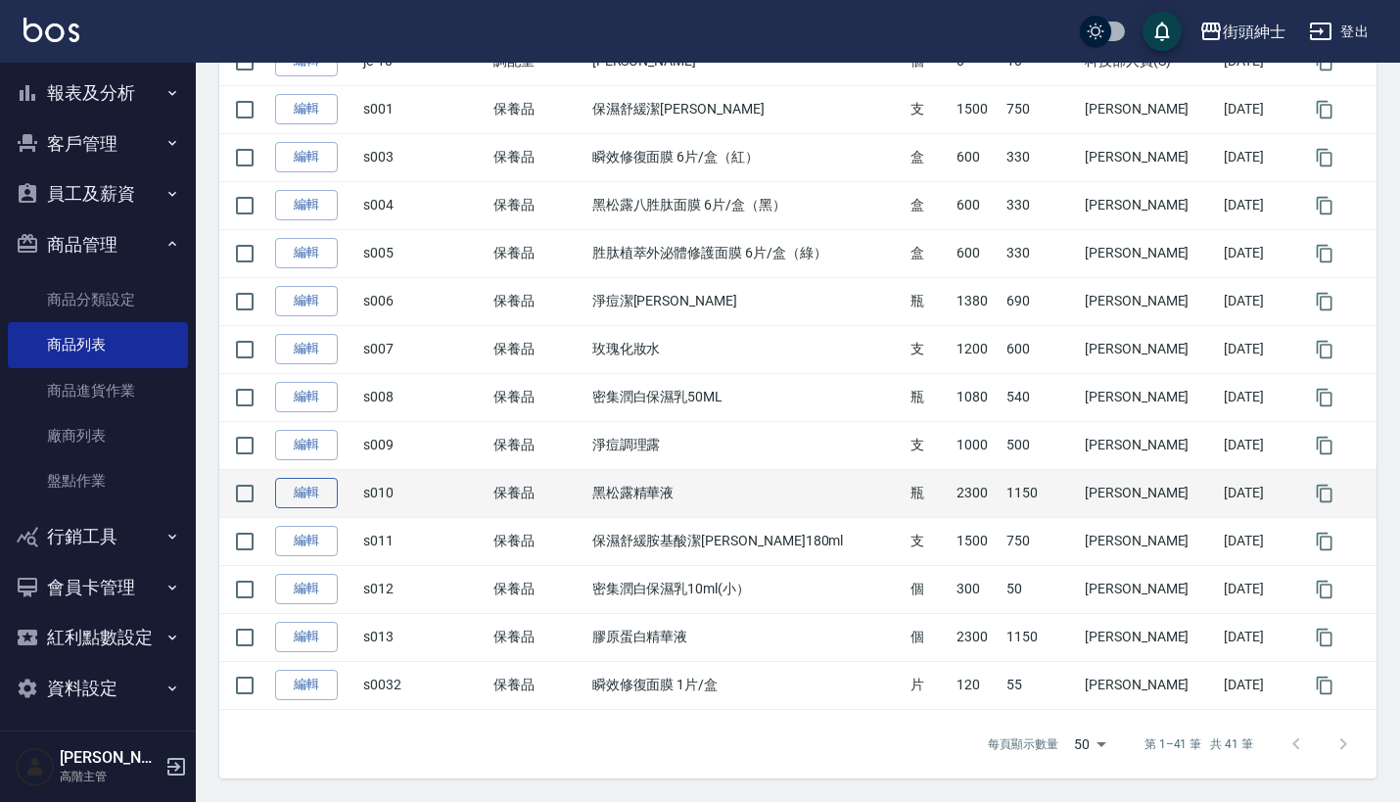
click at [291, 485] on link "編輯" at bounding box center [306, 493] width 63 height 30
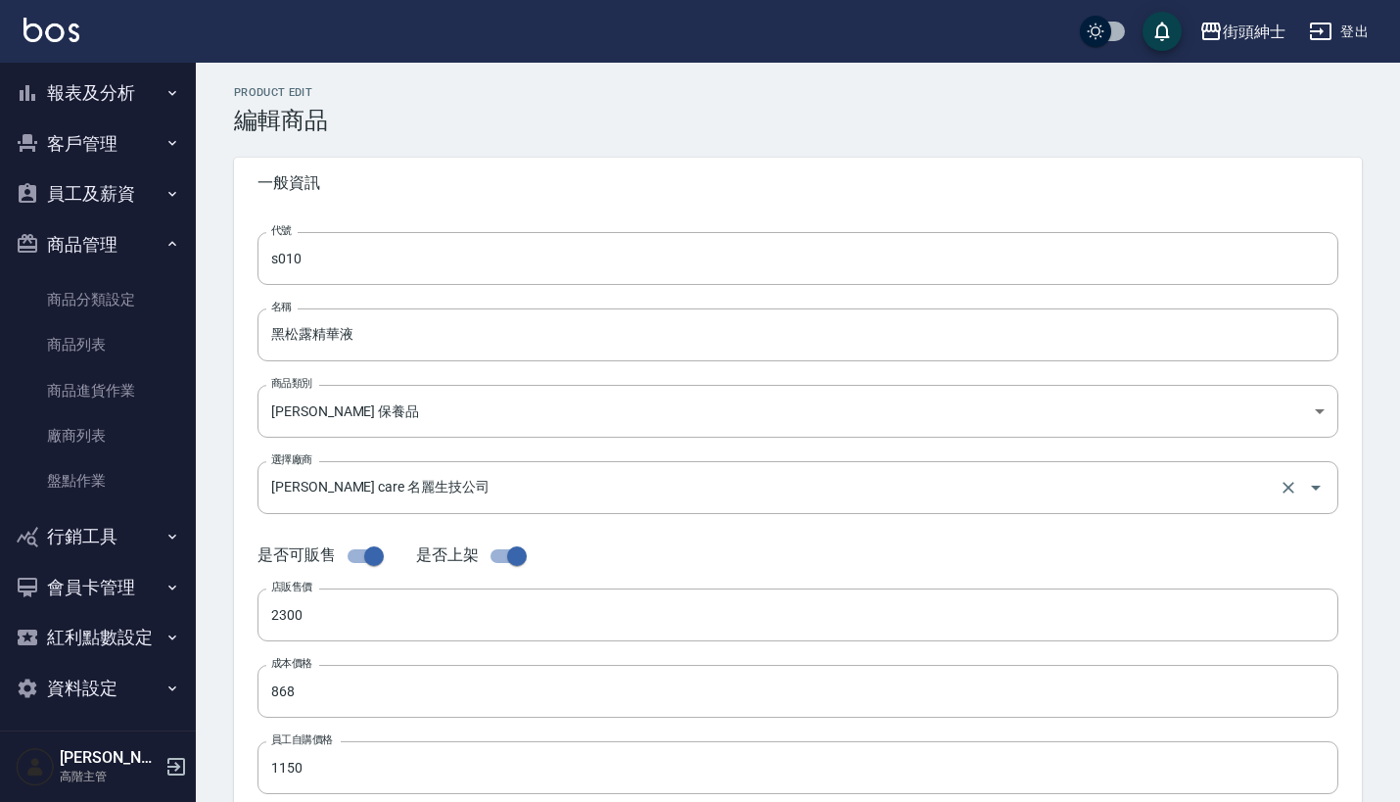
type input "s010"
type input "黑松露精華液"
type input "e8bf82a3-9817-4bd9-a0fe-aa1eea38724a"
type input "jean care 名麗生技公司"
type input "2300"
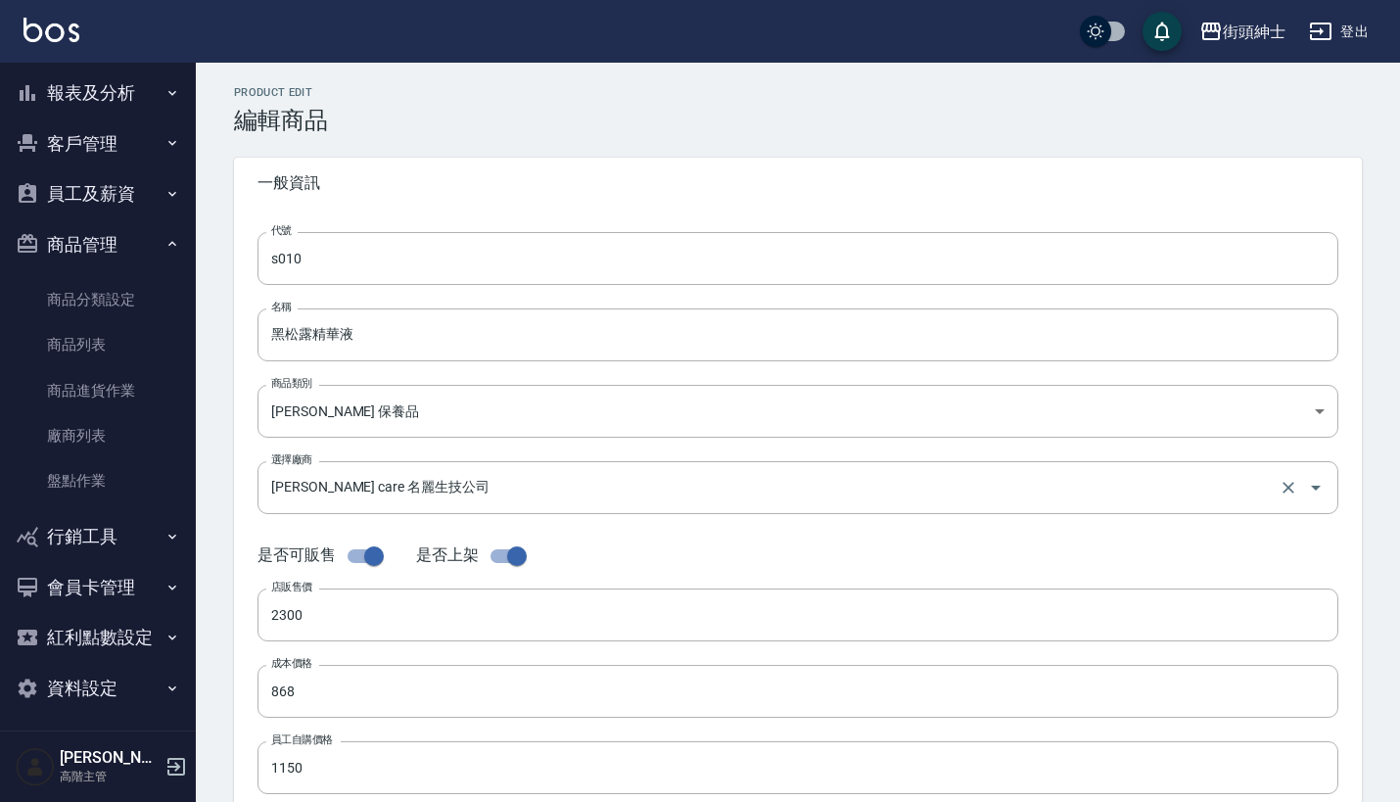
type input "868"
type input "1150"
type input "瓶"
type input "FALSE"
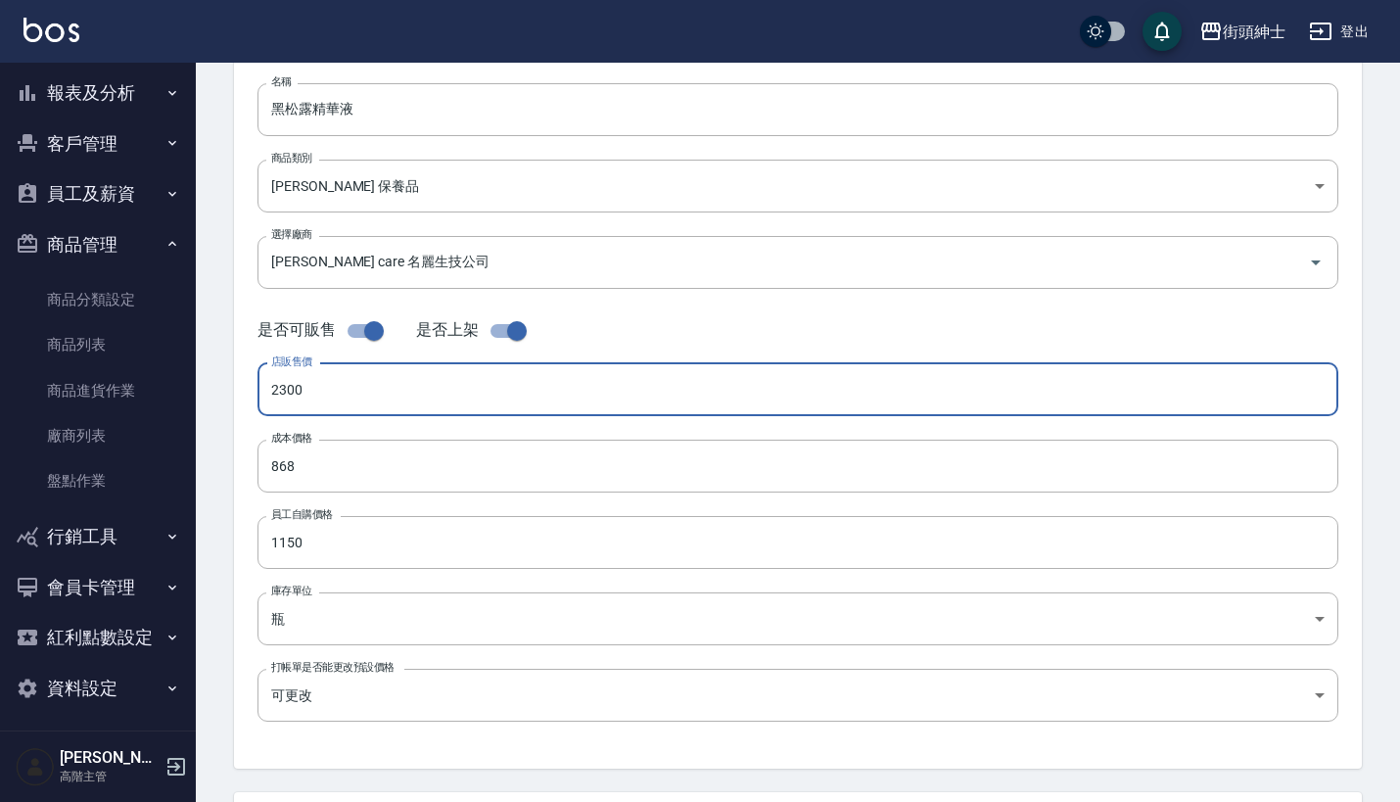
click at [468, 390] on input "2300" at bounding box center [797, 389] width 1081 height 53
type input "2480"
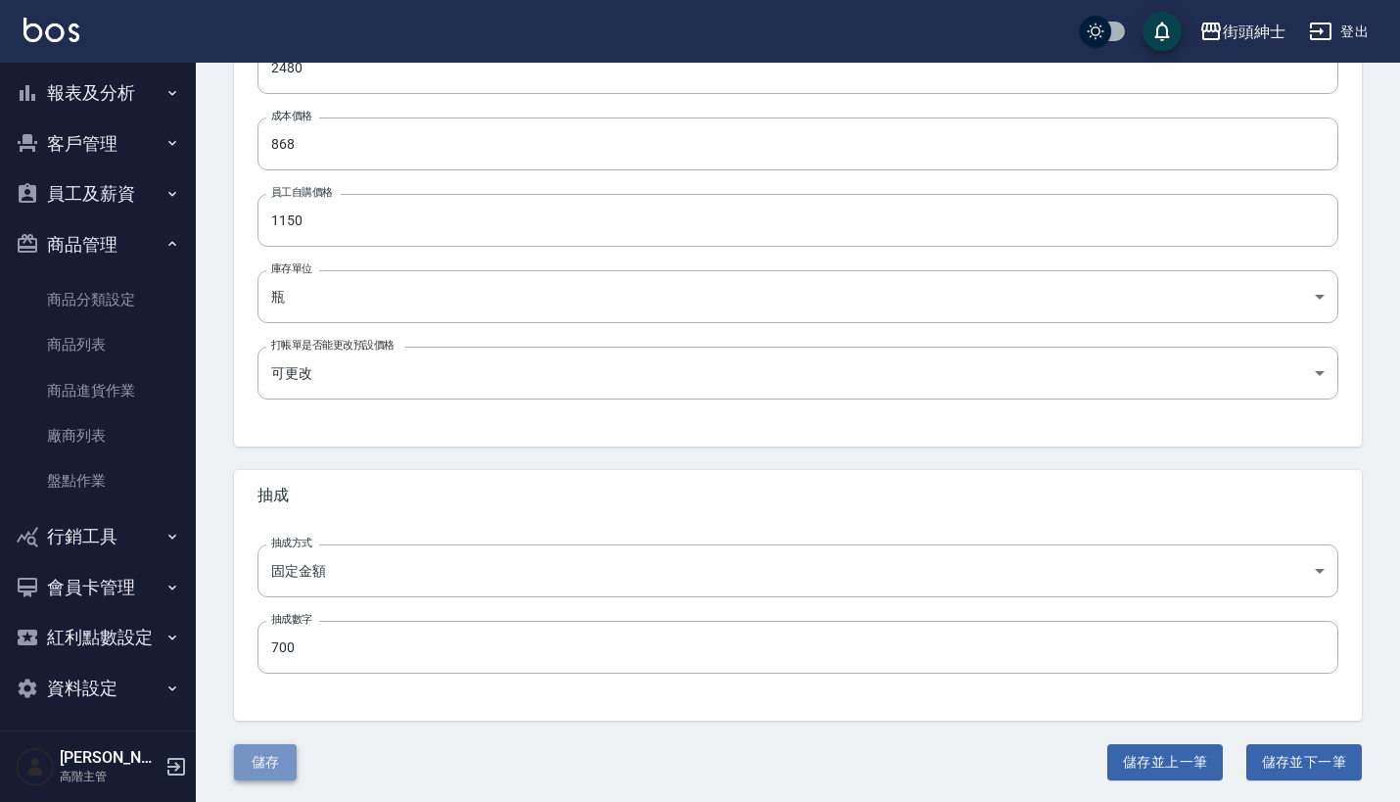
click at [282, 751] on button "儲存" at bounding box center [265, 762] width 63 height 36
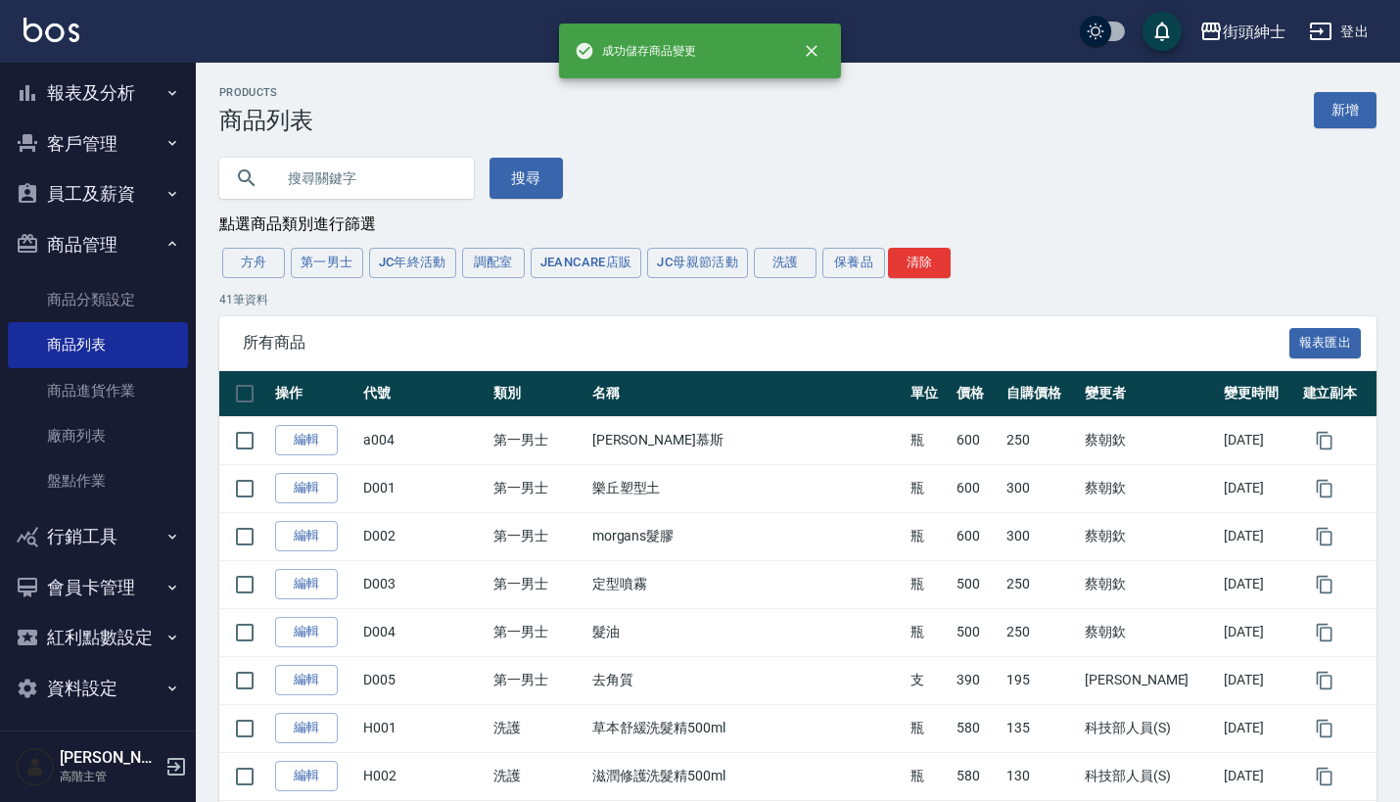
click at [139, 149] on button "客戶管理" at bounding box center [98, 143] width 180 height 51
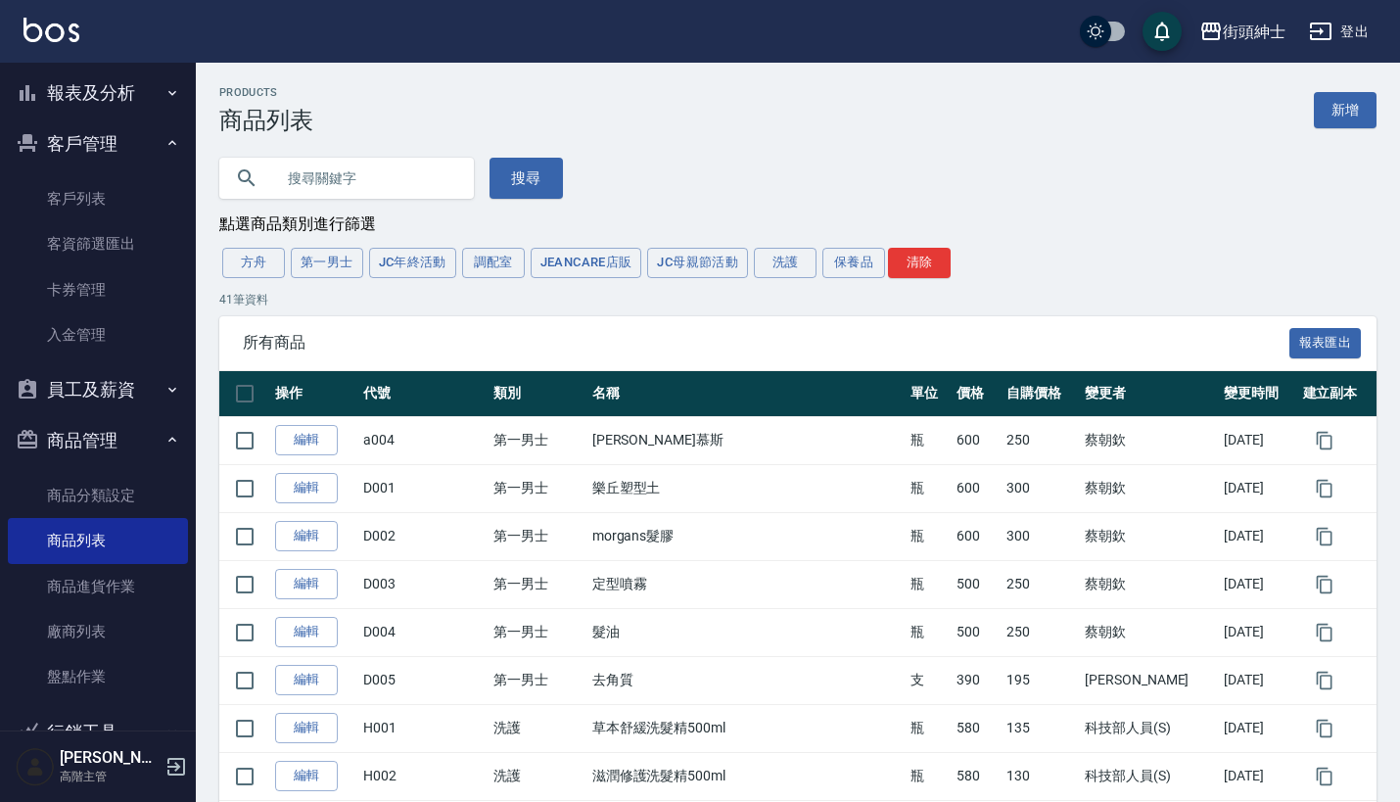
click at [139, 149] on button "客戶管理" at bounding box center [98, 143] width 180 height 51
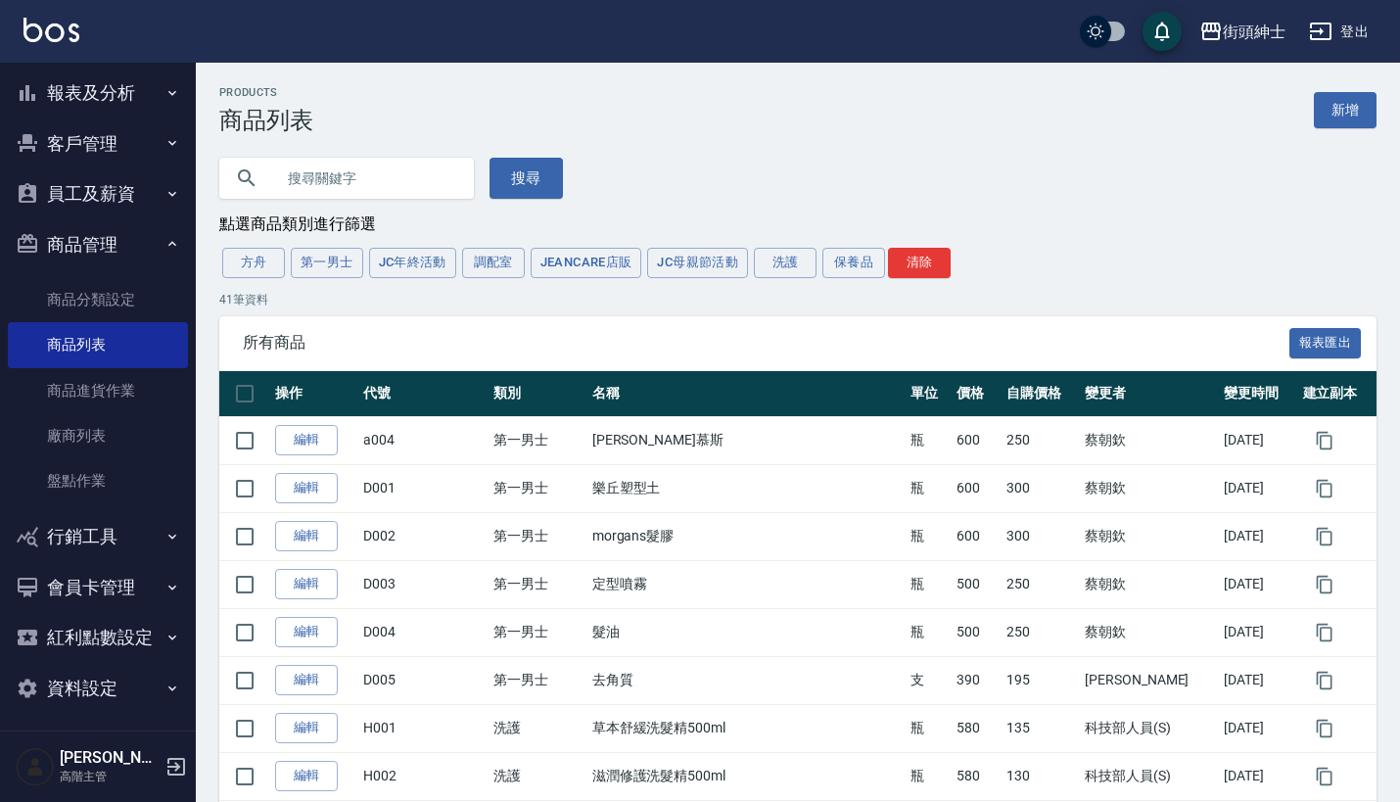
click at [134, 250] on button "商品管理" at bounding box center [98, 244] width 180 height 51
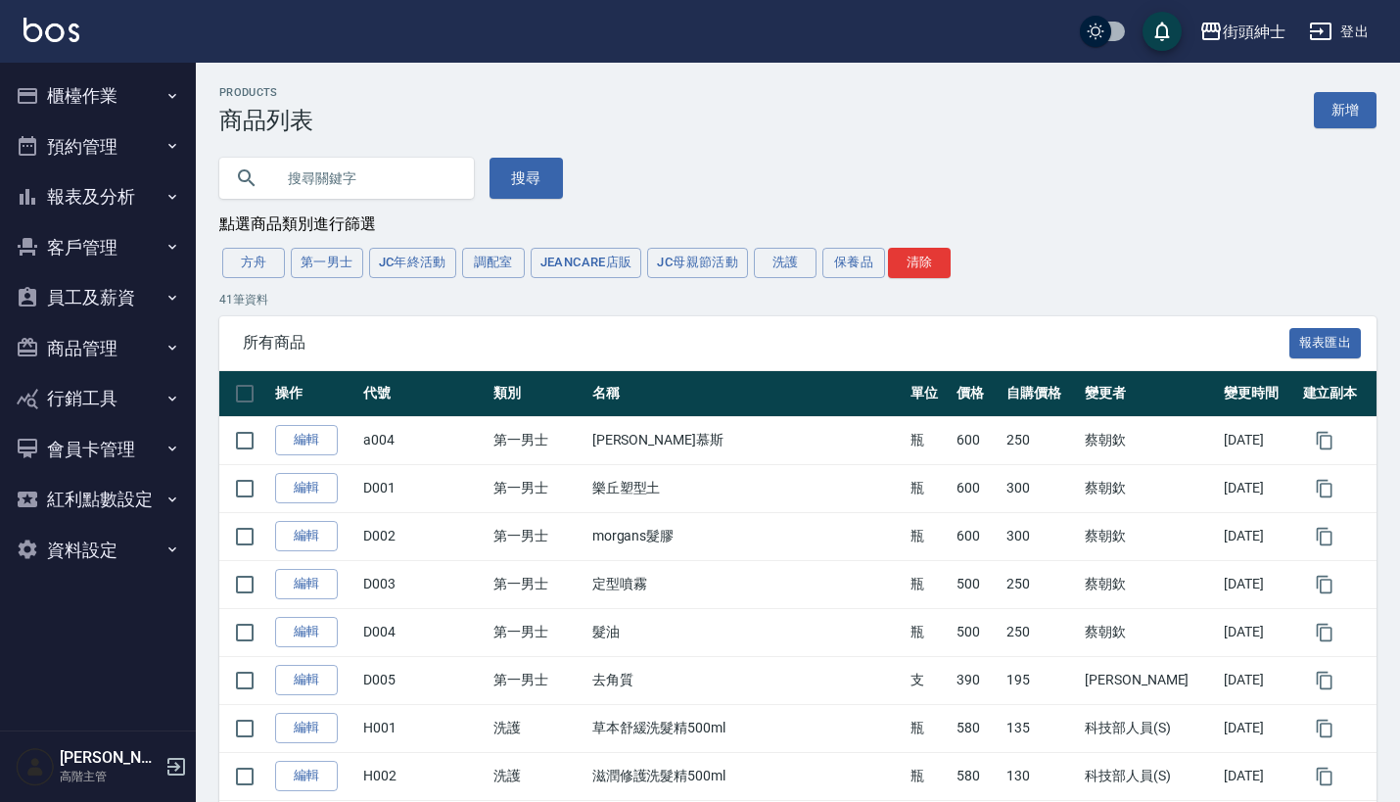
click at [136, 206] on button "報表及分析" at bounding box center [98, 196] width 180 height 51
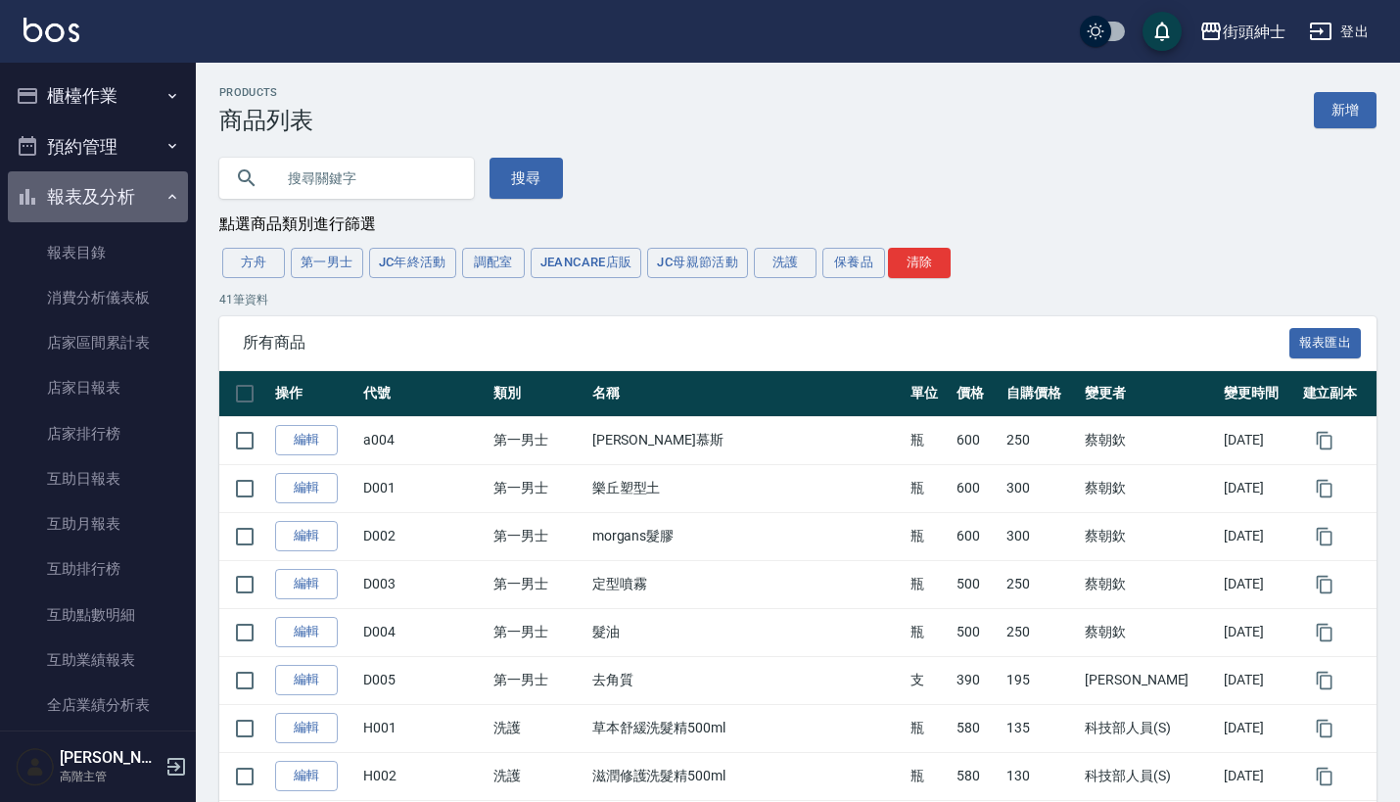
click at [136, 206] on button "報表及分析" at bounding box center [98, 196] width 180 height 51
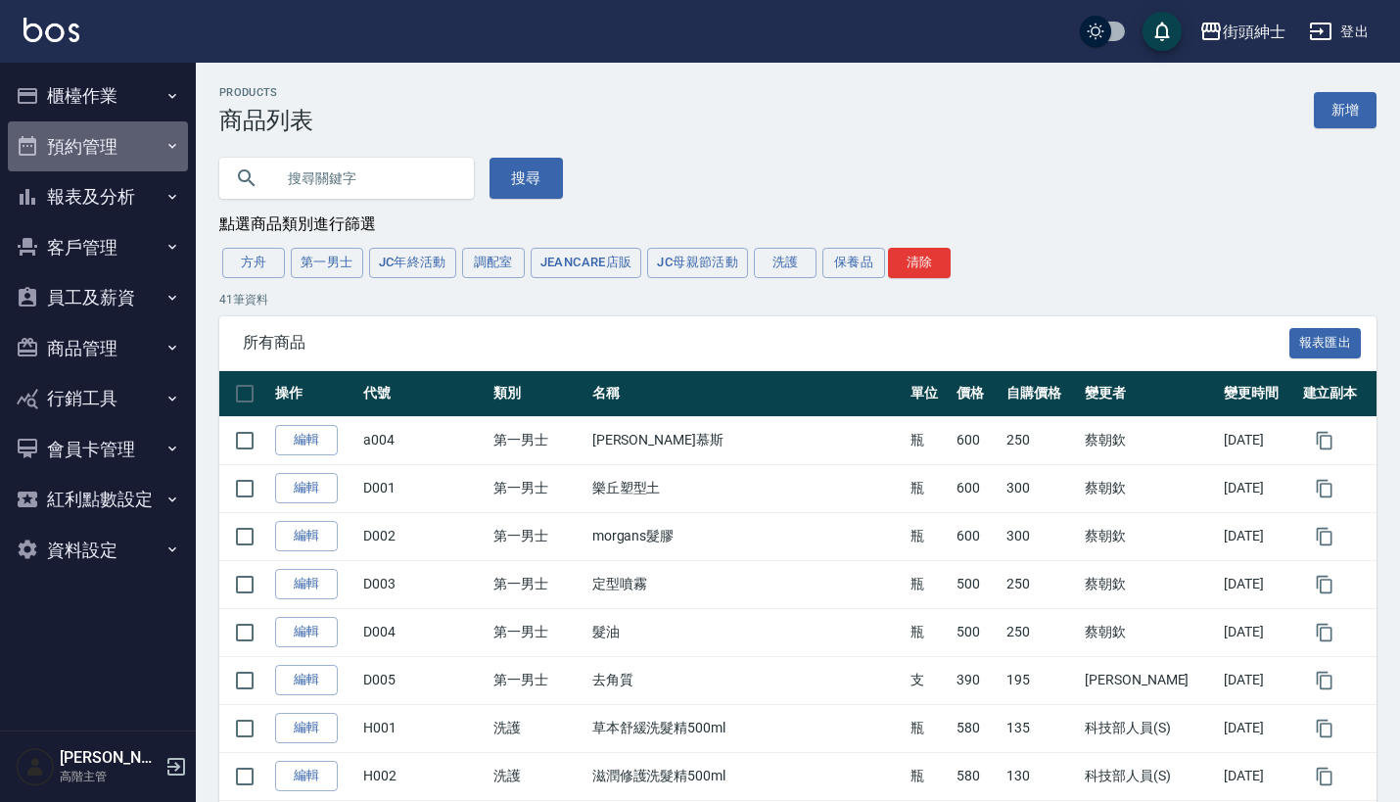
click at [126, 145] on button "預約管理" at bounding box center [98, 146] width 180 height 51
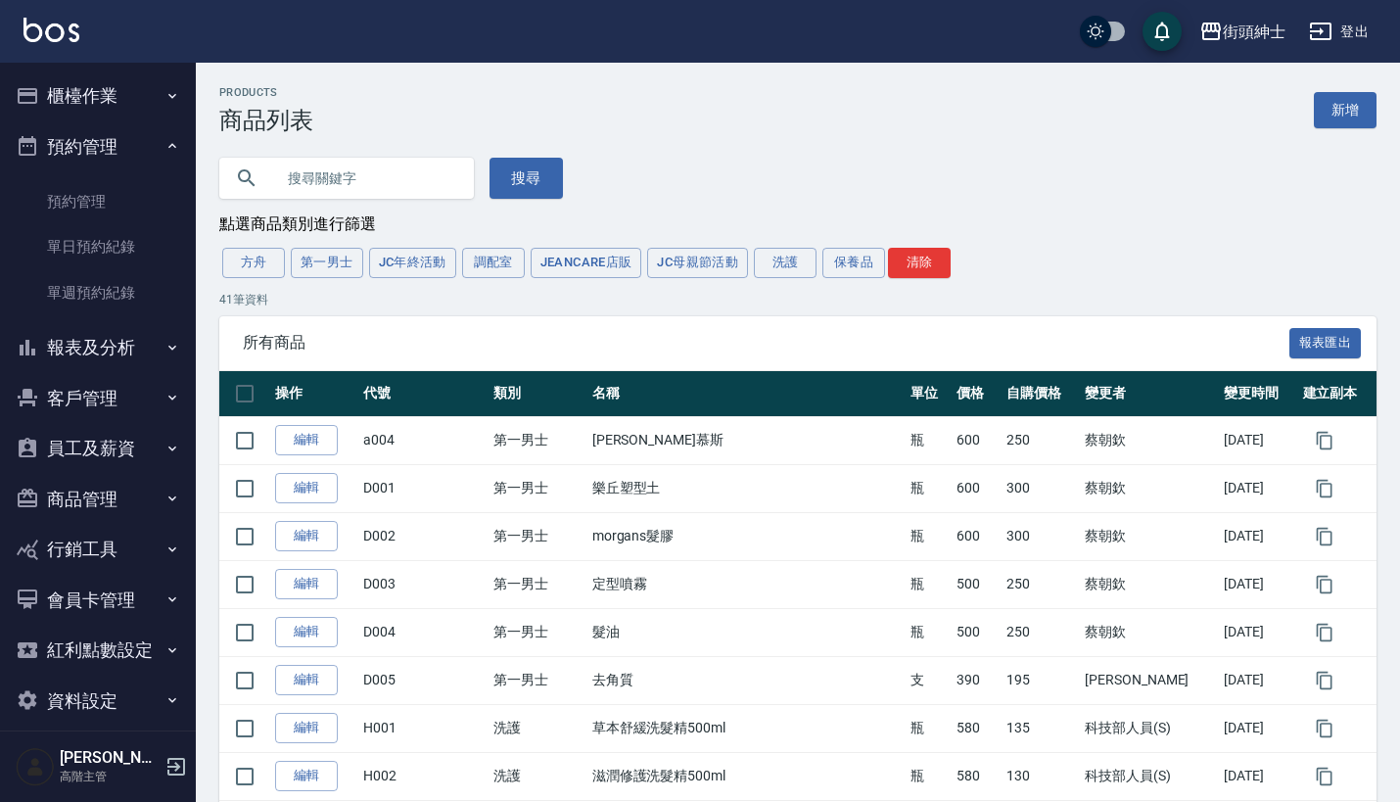
click at [126, 145] on button "預約管理" at bounding box center [98, 146] width 180 height 51
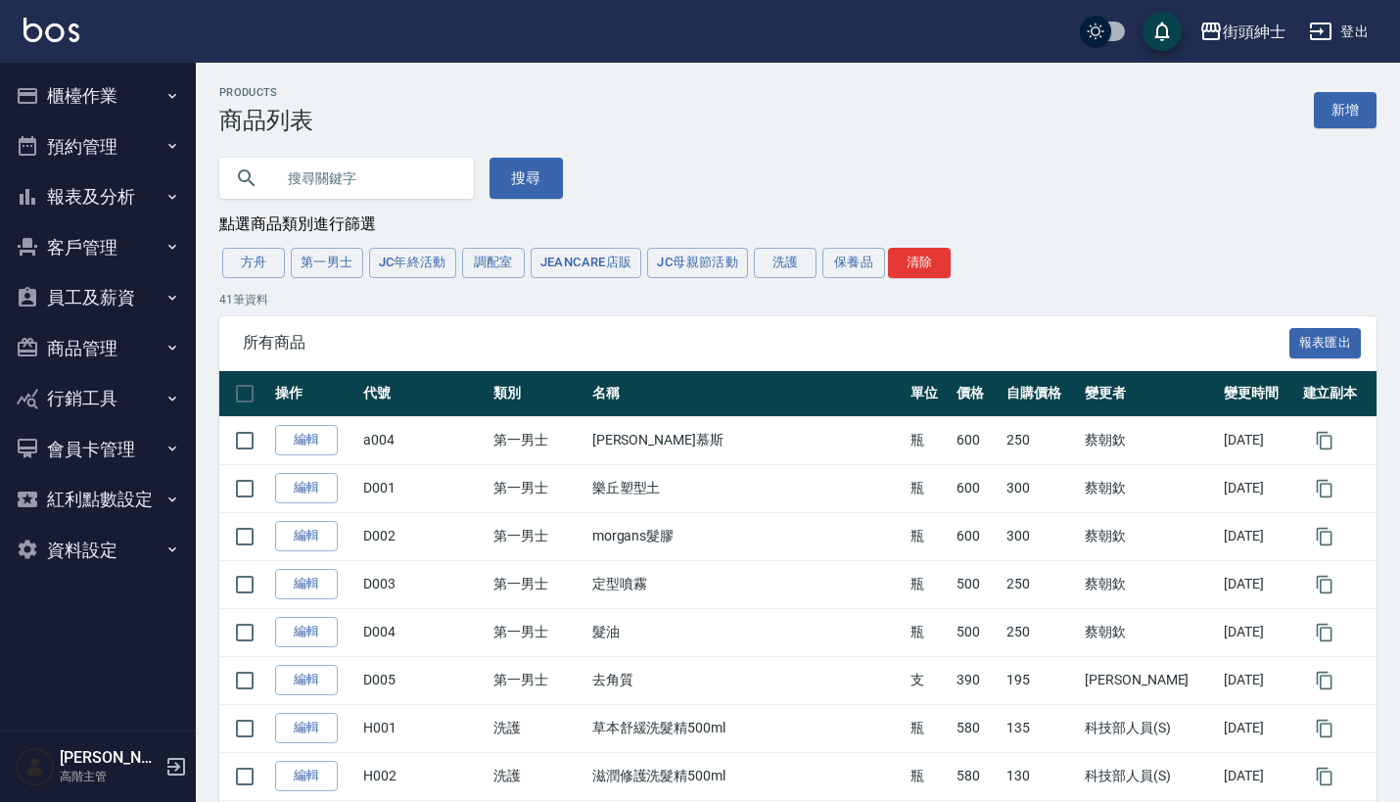
click at [131, 186] on button "報表及分析" at bounding box center [98, 196] width 180 height 51
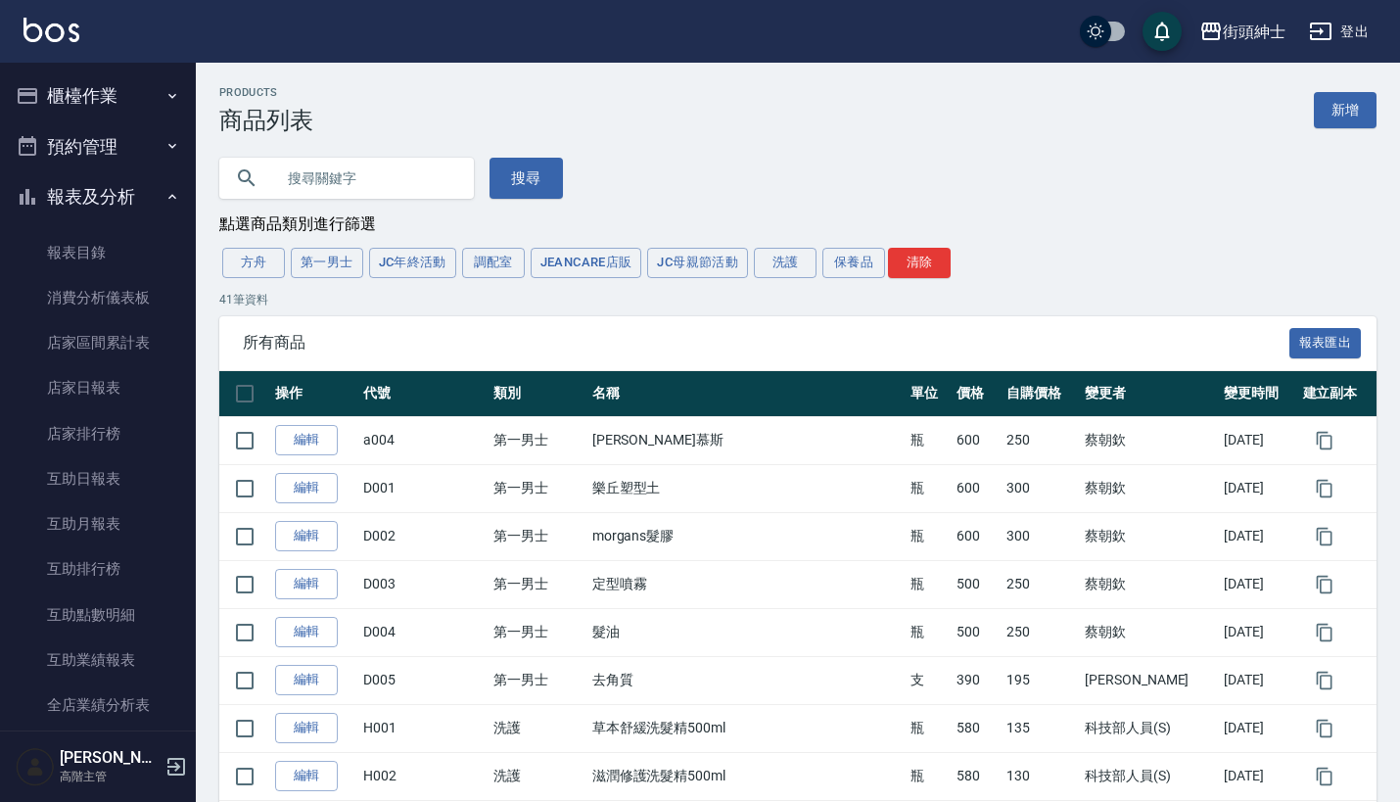
click at [131, 186] on button "報表及分析" at bounding box center [98, 196] width 180 height 51
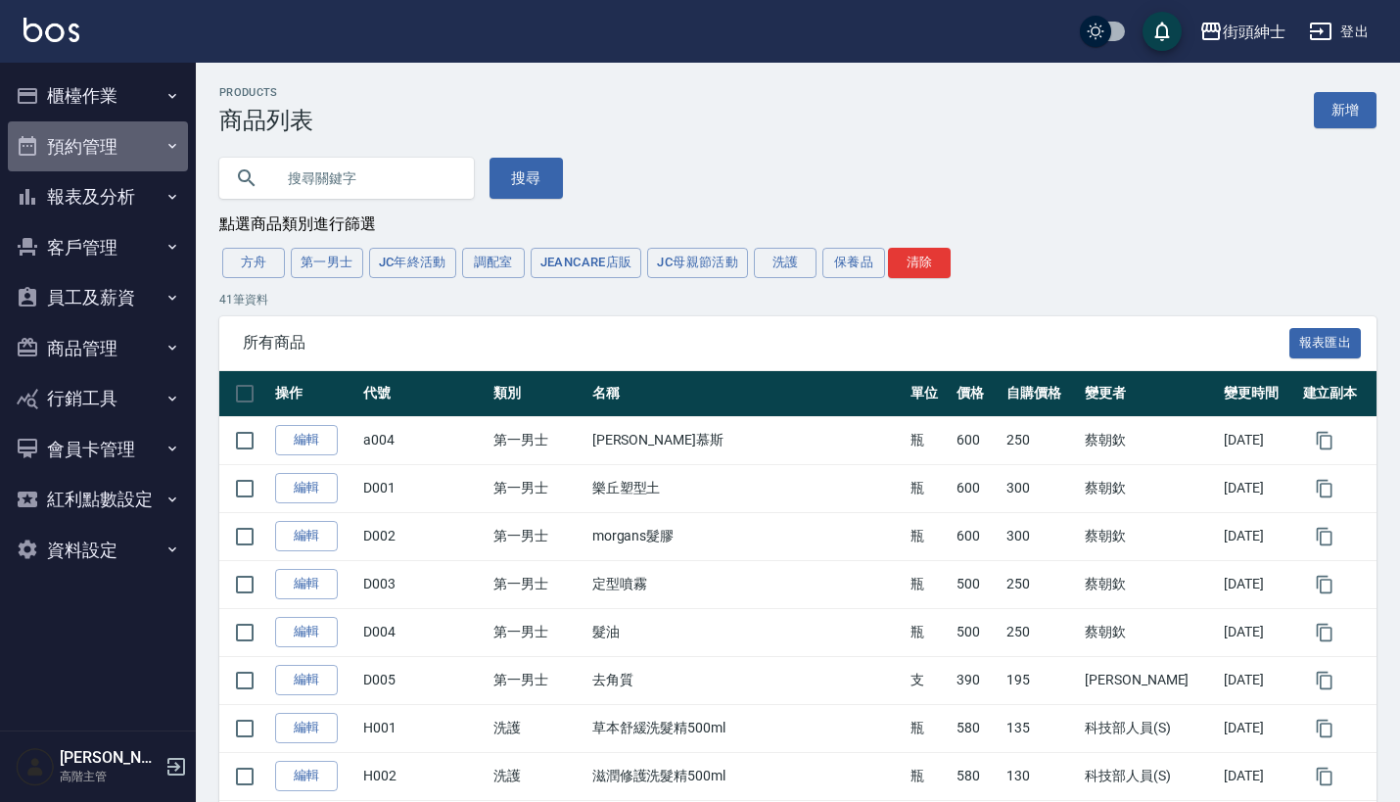
click at [136, 142] on button "預約管理" at bounding box center [98, 146] width 180 height 51
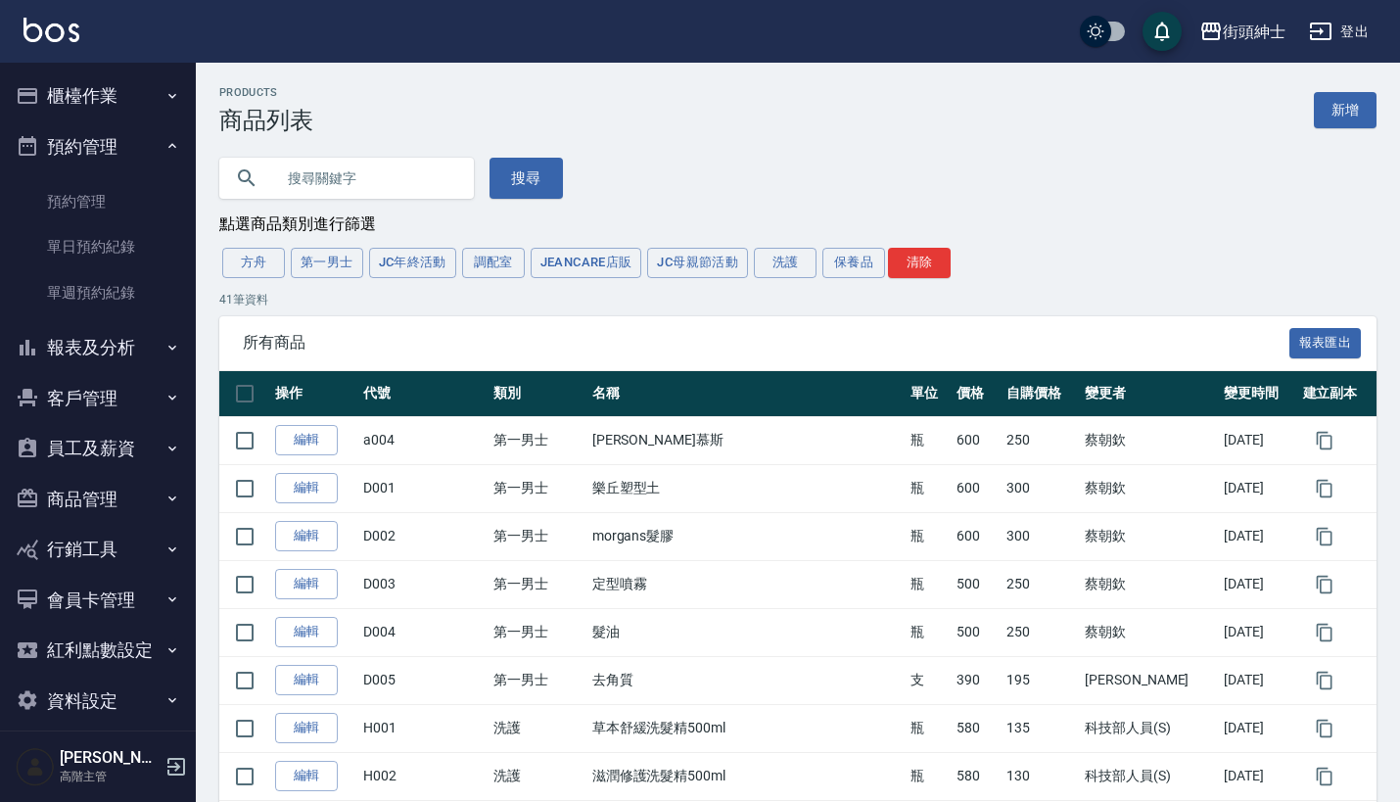
click at [136, 142] on button "預約管理" at bounding box center [98, 146] width 180 height 51
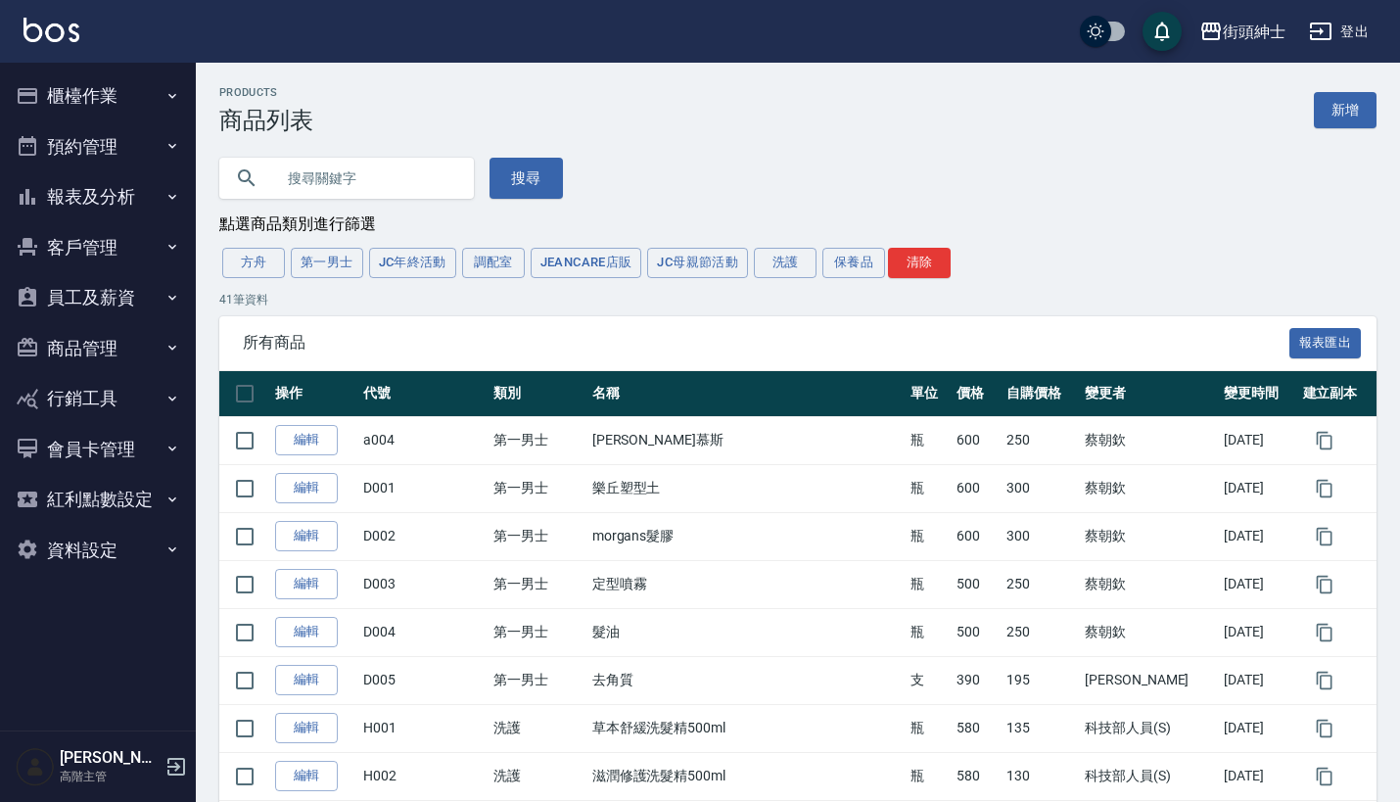
click at [129, 103] on button "櫃檯作業" at bounding box center [98, 95] width 180 height 51
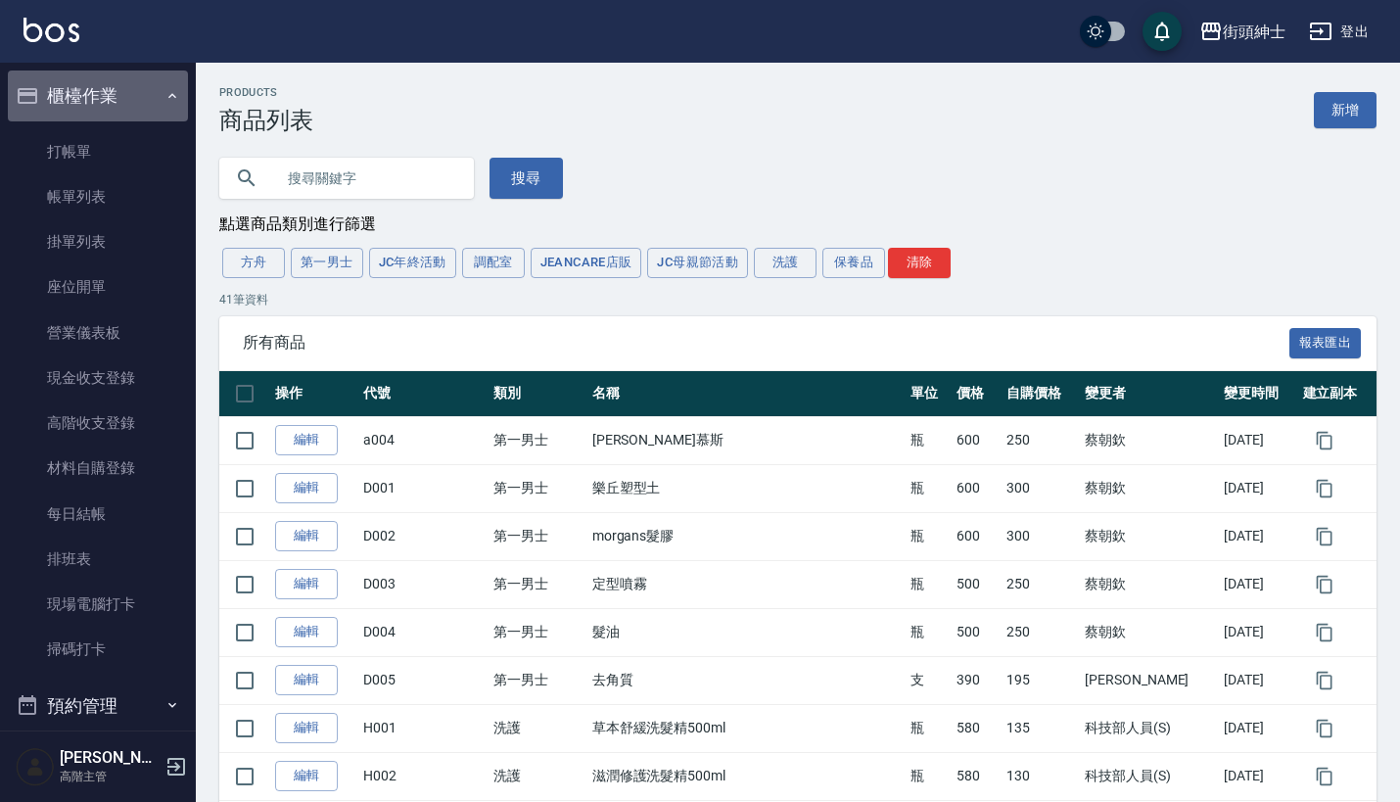
click at [129, 103] on button "櫃檯作業" at bounding box center [98, 95] width 180 height 51
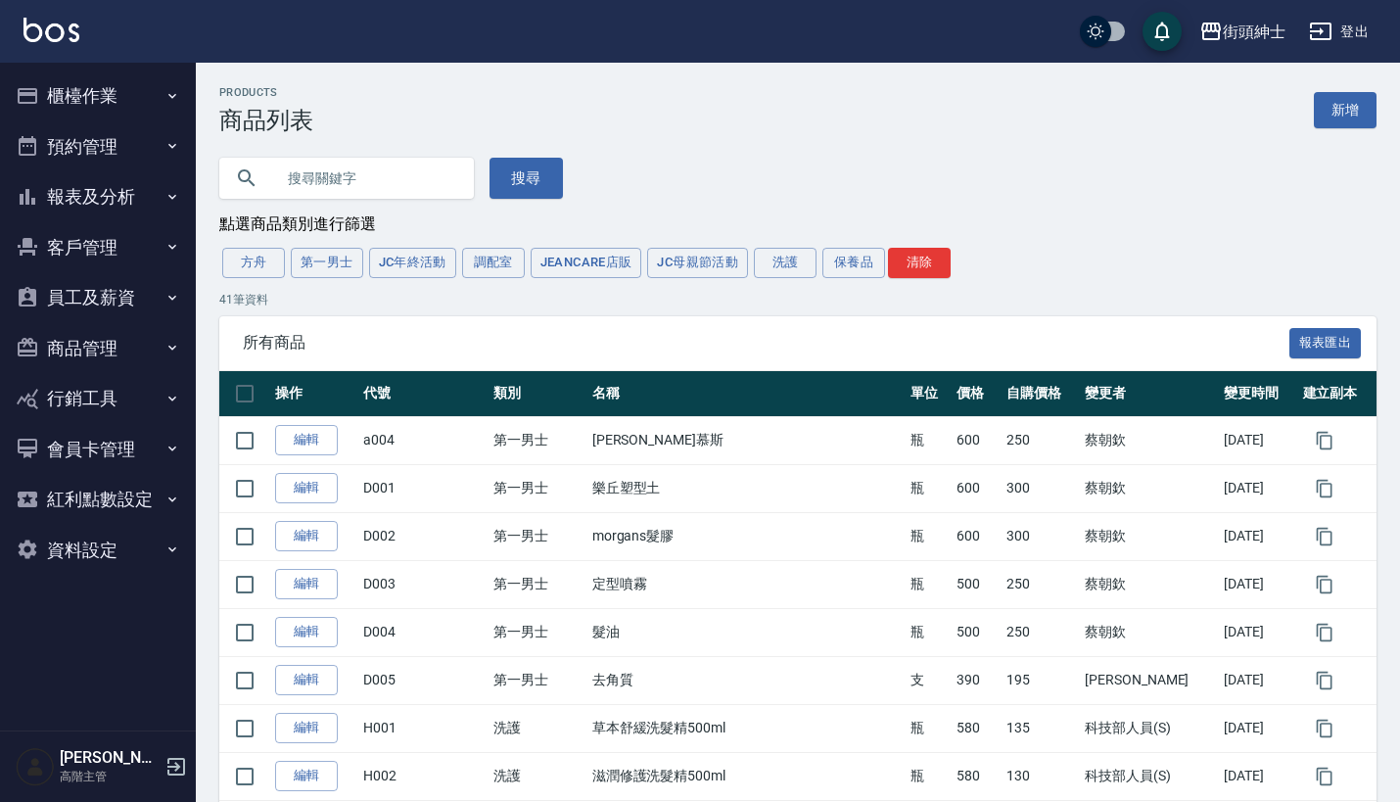
click at [113, 150] on button "預約管理" at bounding box center [98, 146] width 180 height 51
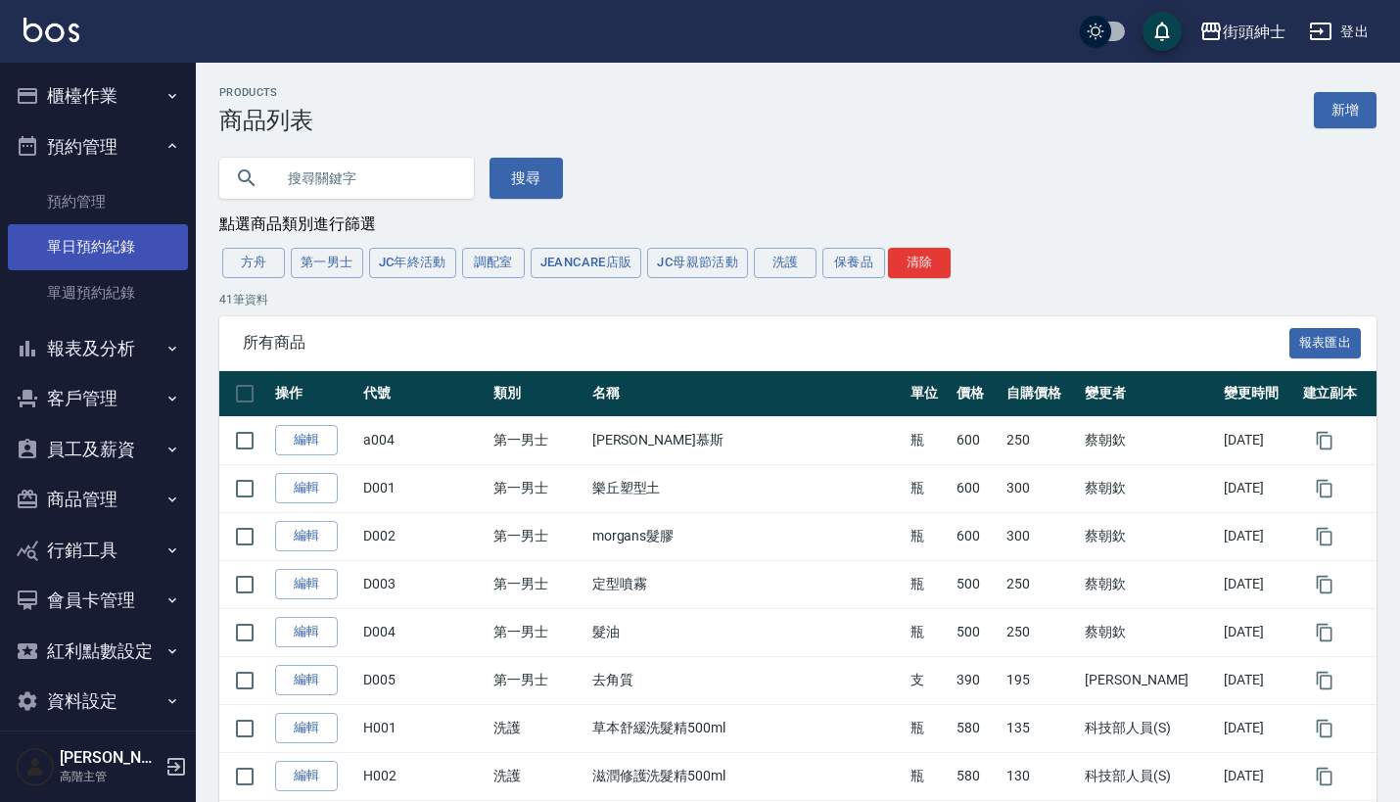
click at [122, 244] on link "單日預約紀錄" at bounding box center [98, 246] width 180 height 45
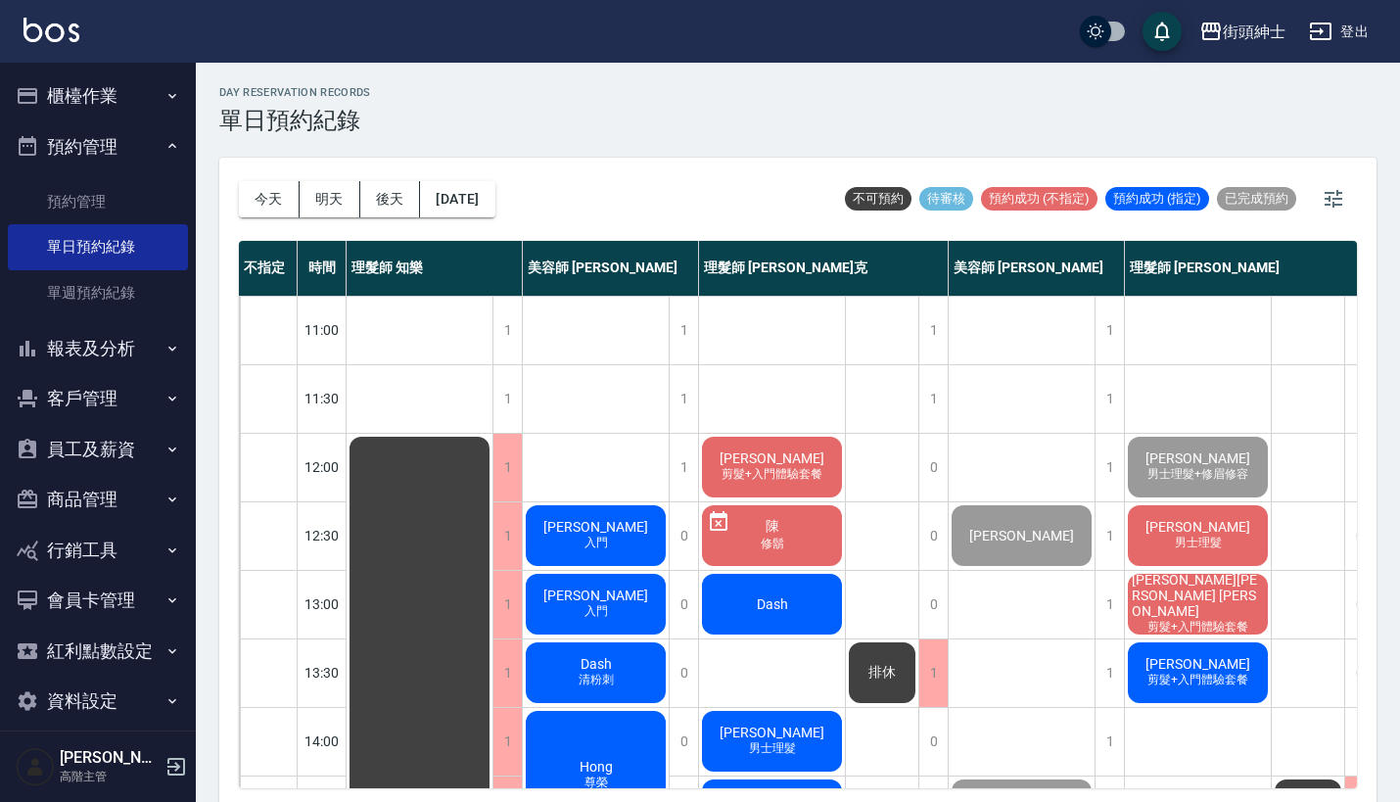
click at [135, 149] on button "預約管理" at bounding box center [98, 146] width 180 height 51
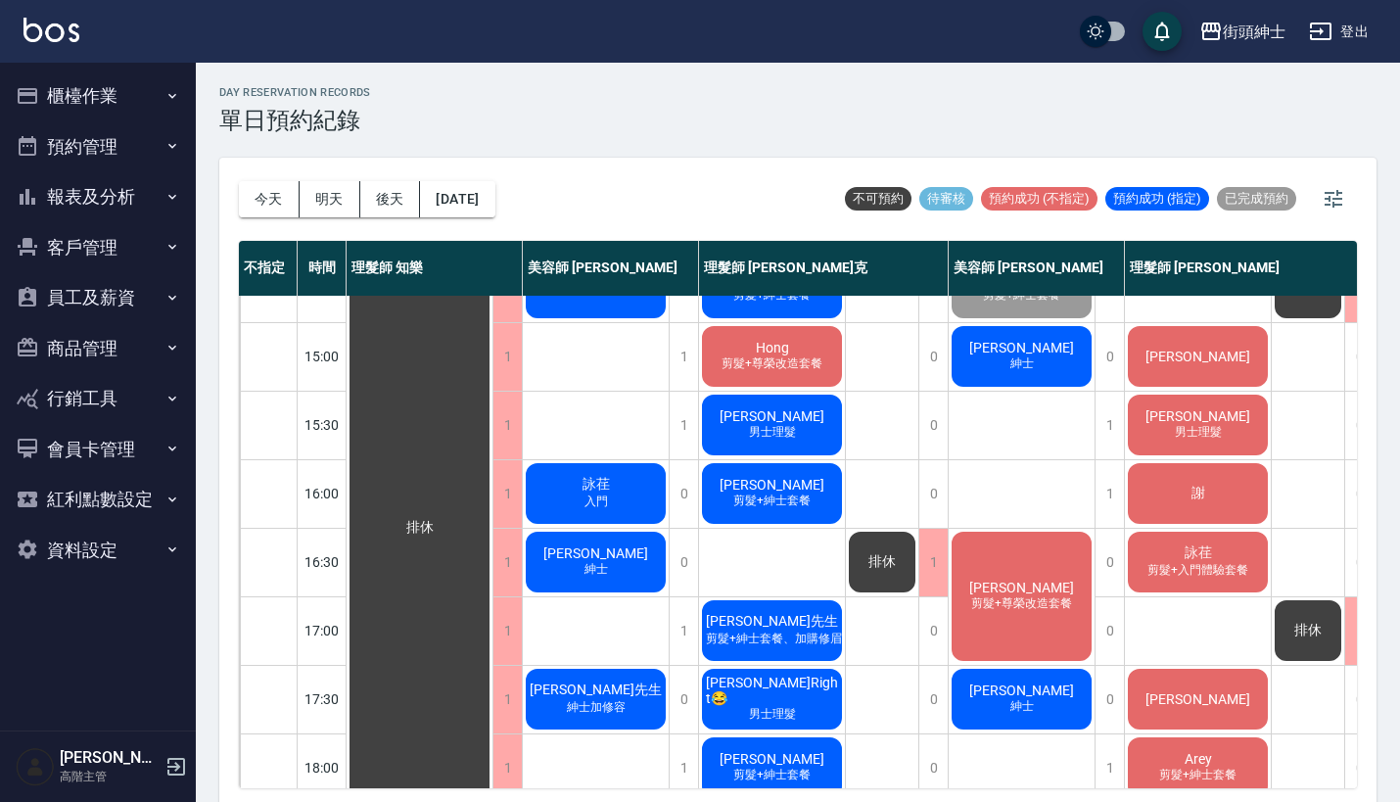
scroll to position [537, 0]
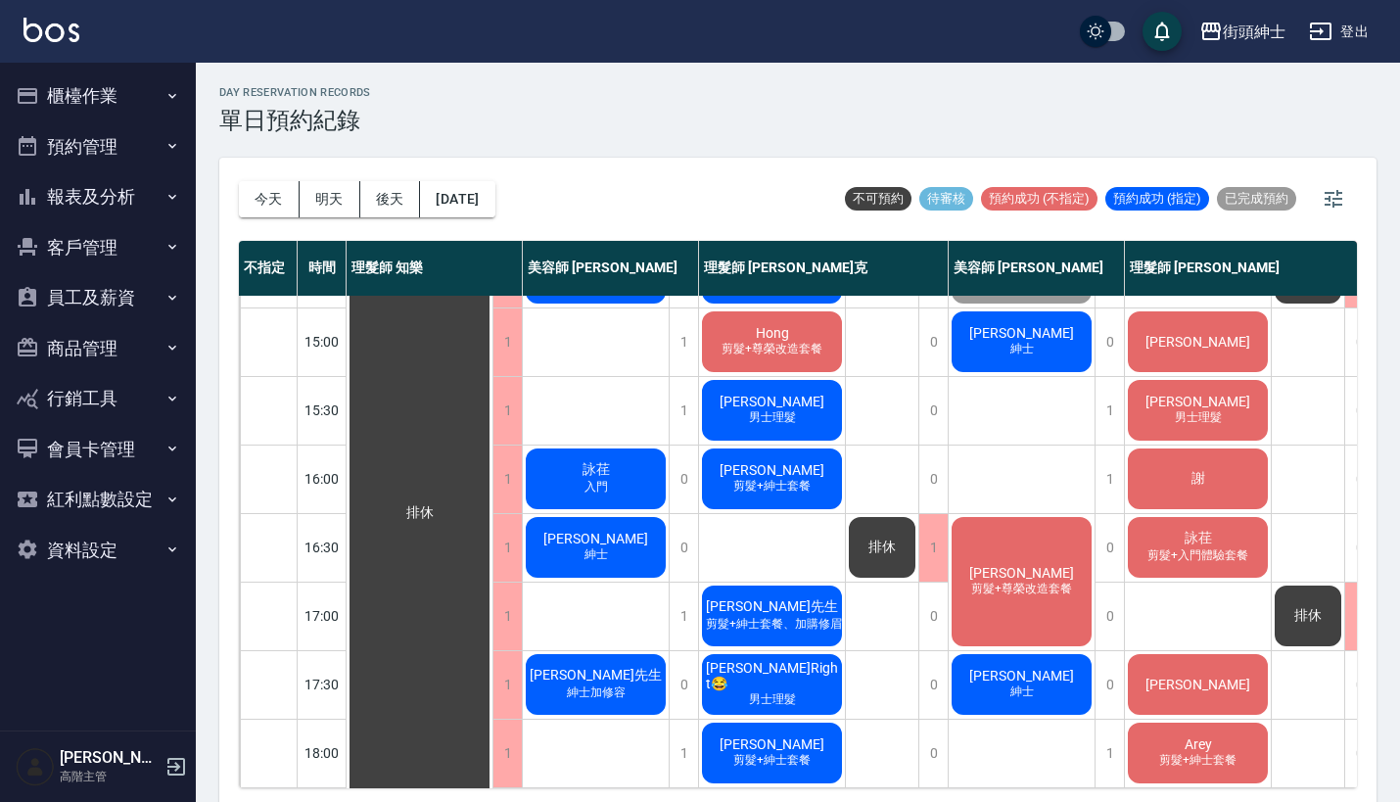
click at [656, 477] on div "詠荏 入門" at bounding box center [596, 478] width 146 height 67
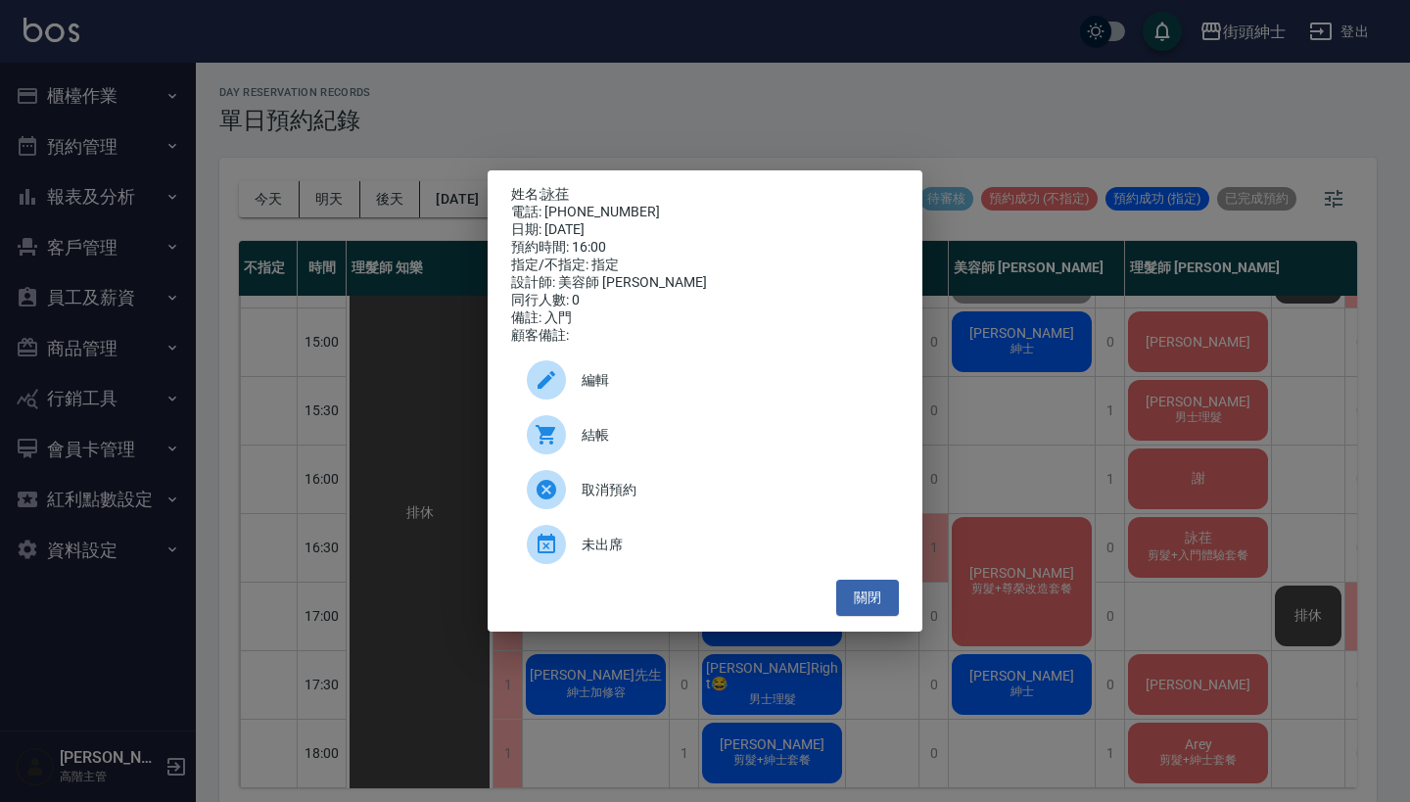
click at [677, 122] on div "姓名: 詠荏 電話: 0939168166 日期: 2025/10/11 預約時間: 16:00 指定/不指定: 指定 設計師: 美容師 Cherry 同行人…" at bounding box center [705, 401] width 1410 height 802
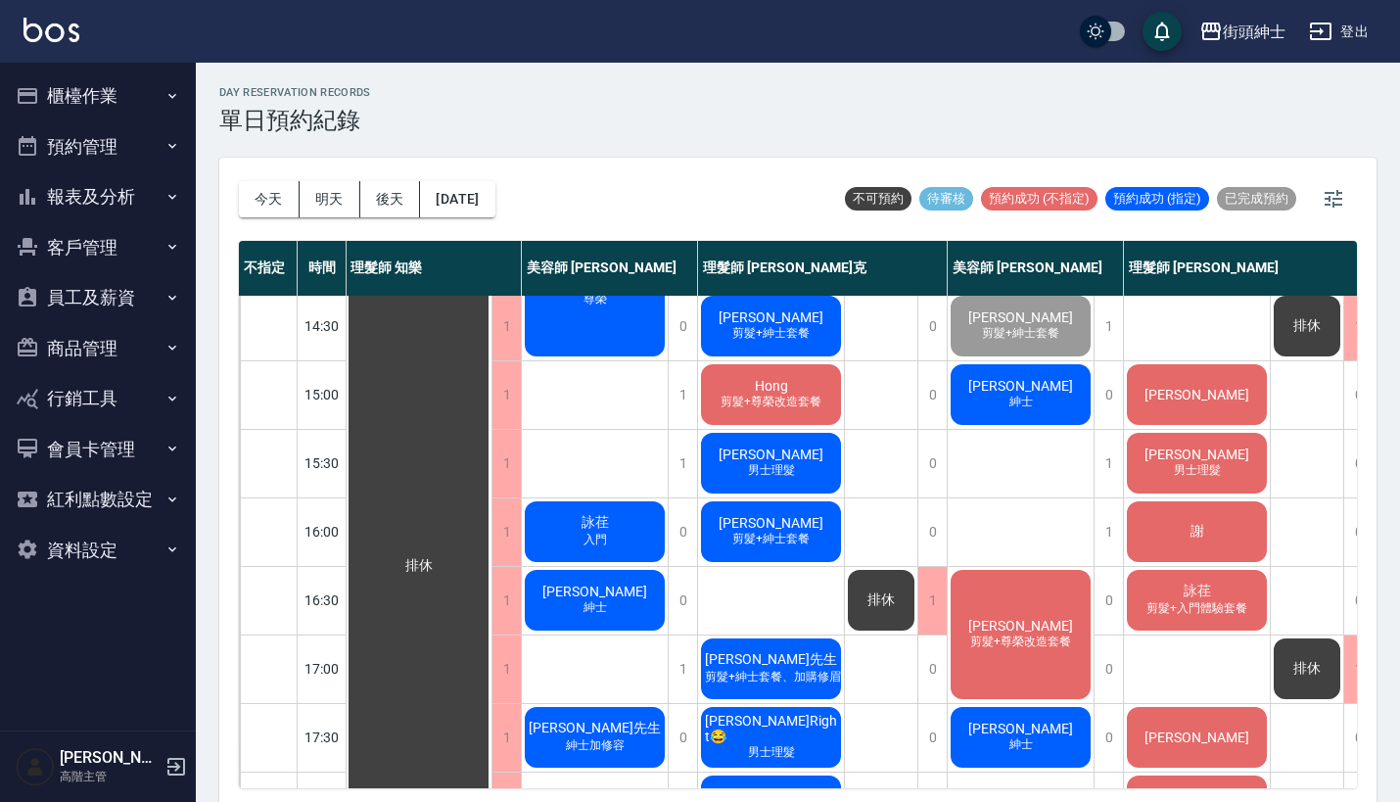
scroll to position [393, 1]
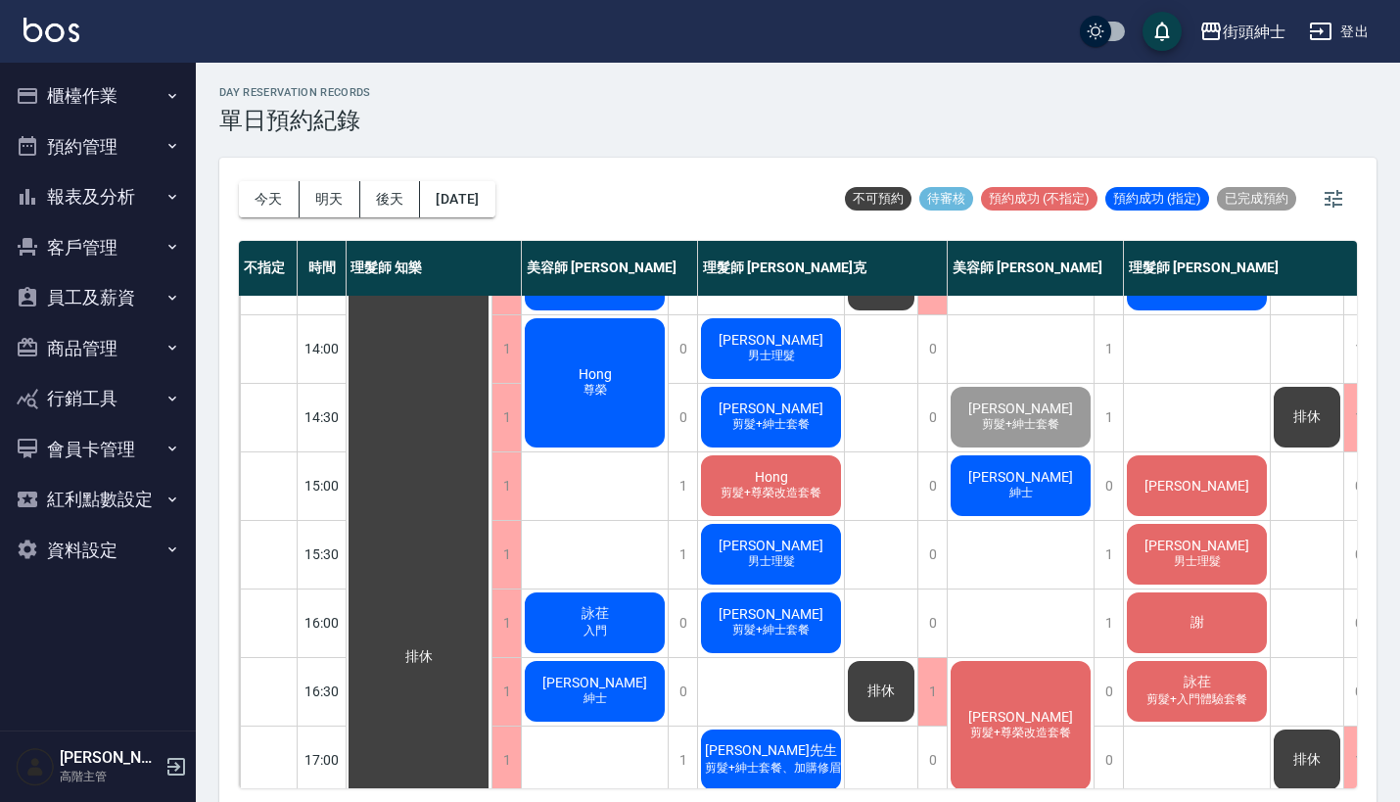
click at [1059, 491] on div "陳奕愷 紳士" at bounding box center [1021, 485] width 146 height 67
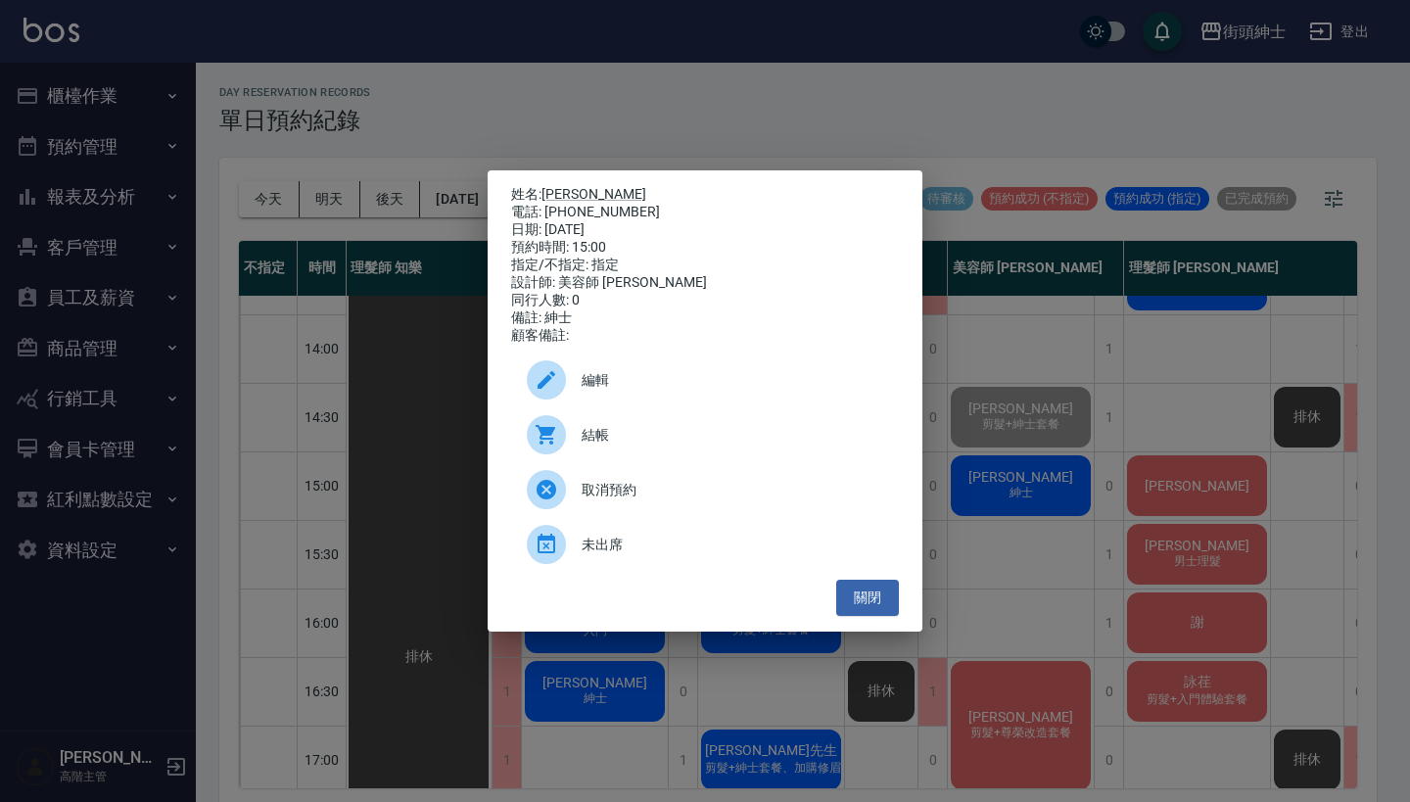
click at [826, 101] on div "姓名: 陳奕愷 電話: 0928078079 日期: 2025/10/11 預約時間: 15:00 指定/不指定: 指定 設計師: 美容師 小戴 同行人數: …" at bounding box center [705, 401] width 1410 height 802
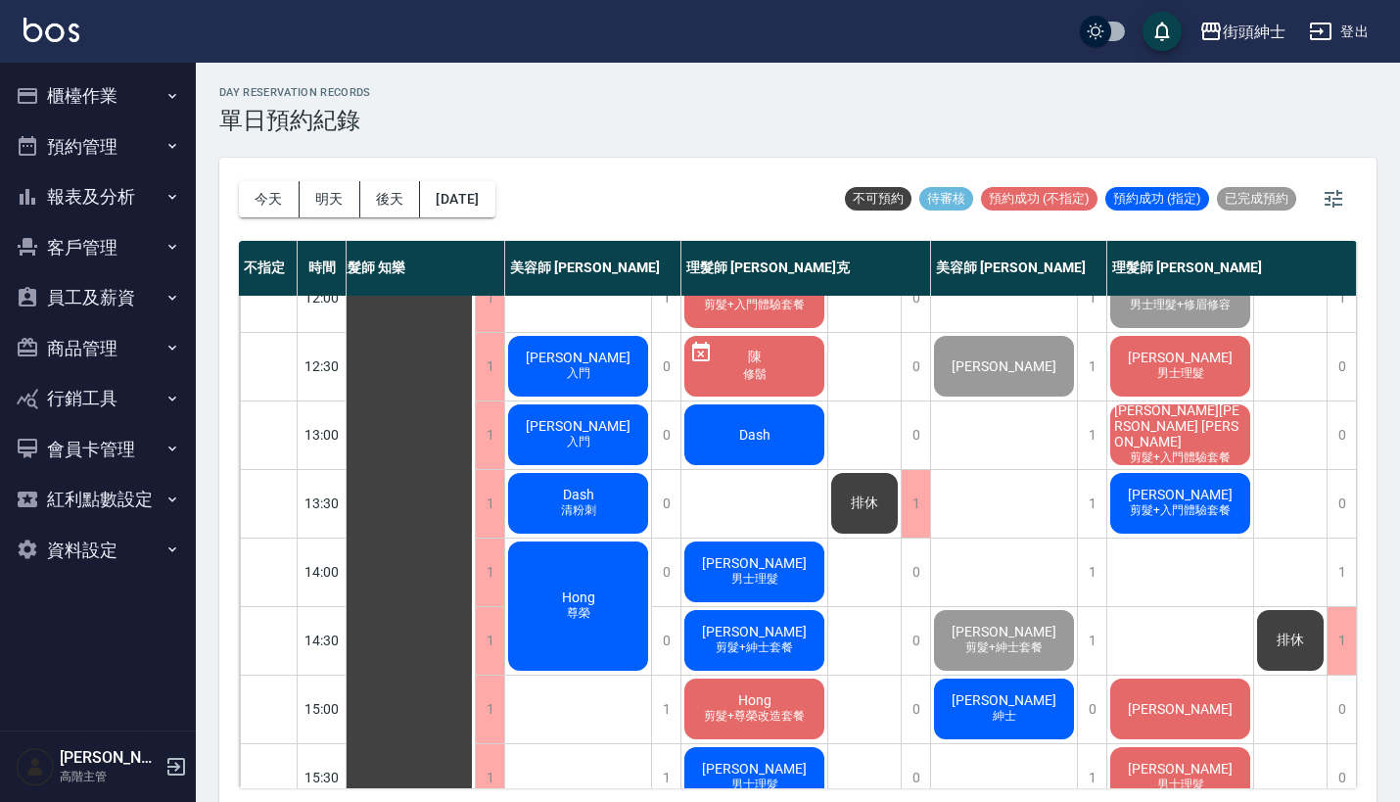
scroll to position [0, 0]
click at [130, 291] on button "員工及薪資" at bounding box center [98, 297] width 180 height 51
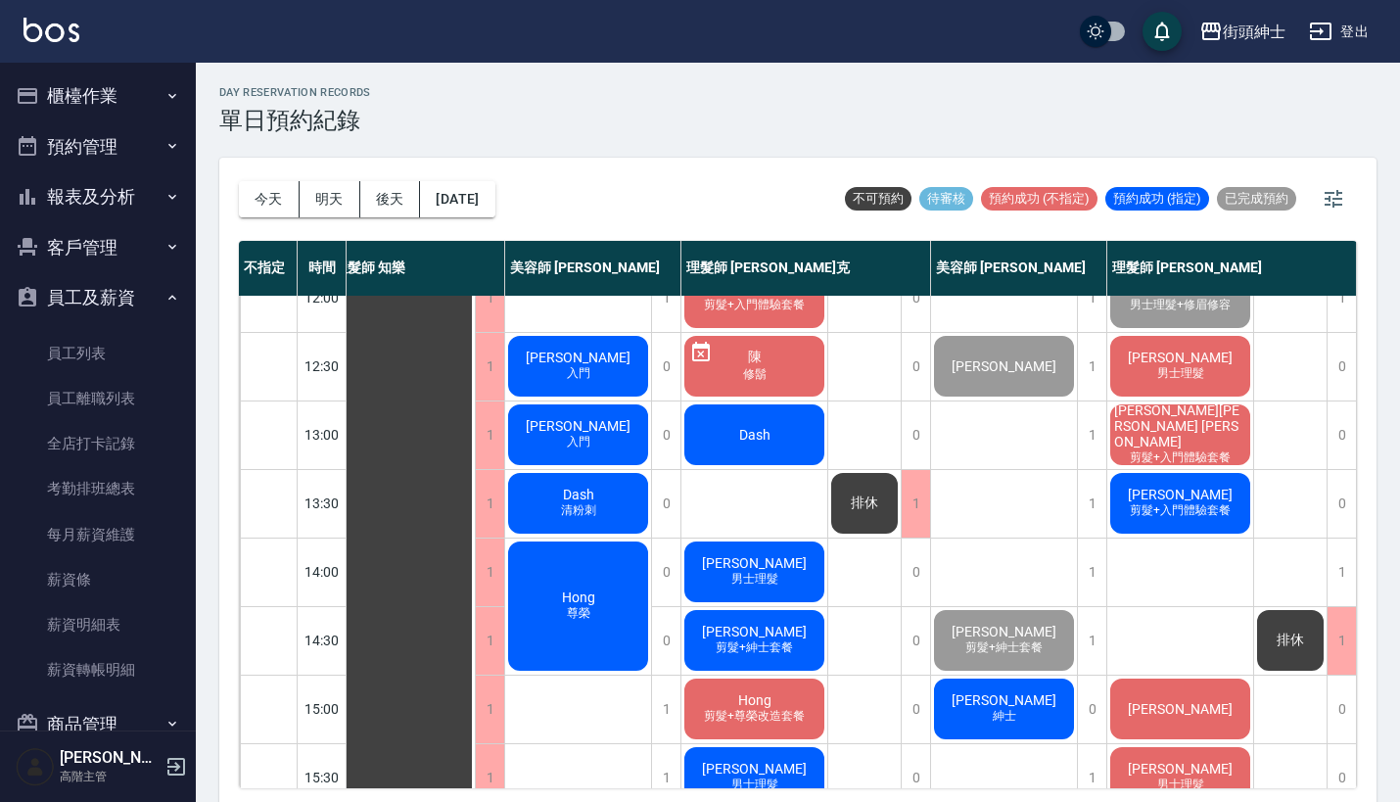
click at [130, 291] on button "員工及薪資" at bounding box center [98, 297] width 180 height 51
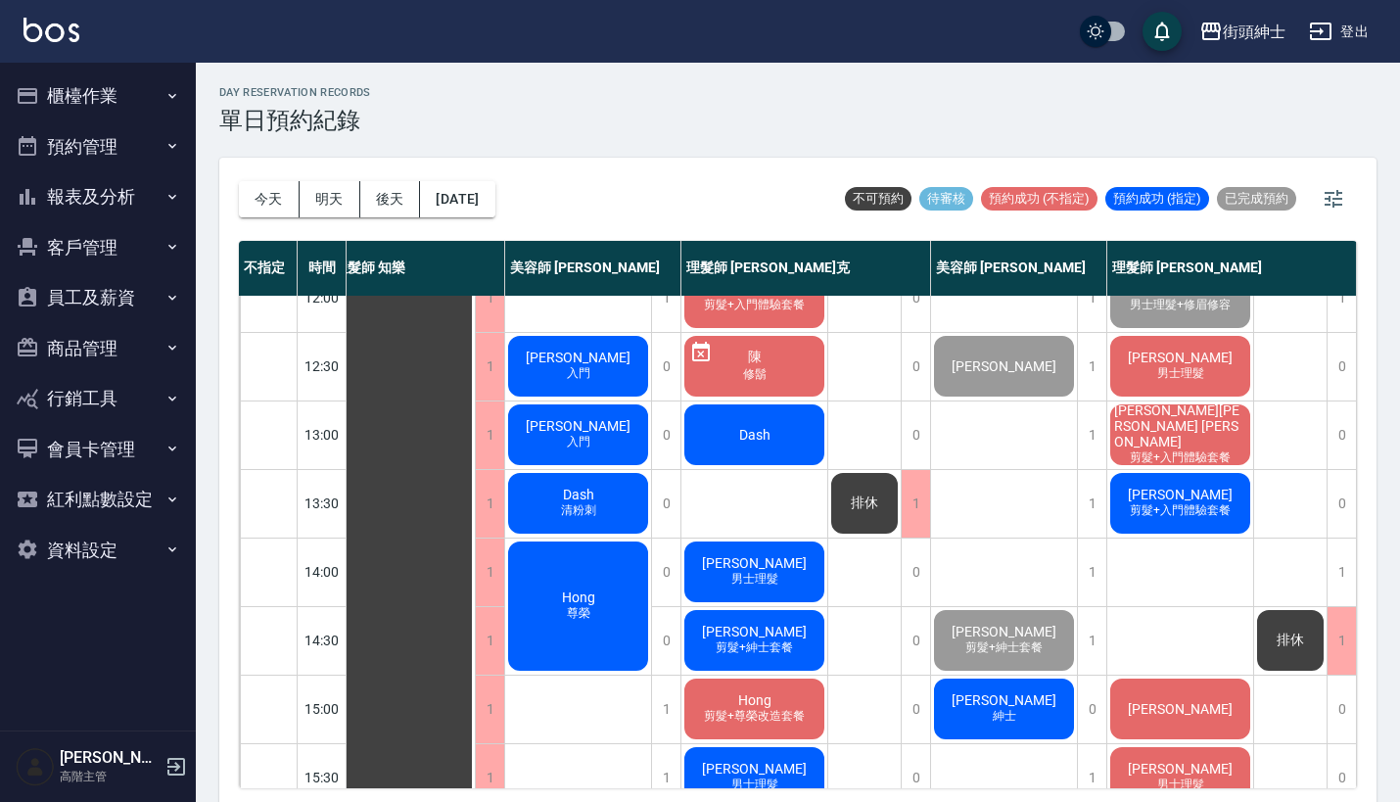
click at [139, 555] on button "資料設定" at bounding box center [98, 550] width 180 height 51
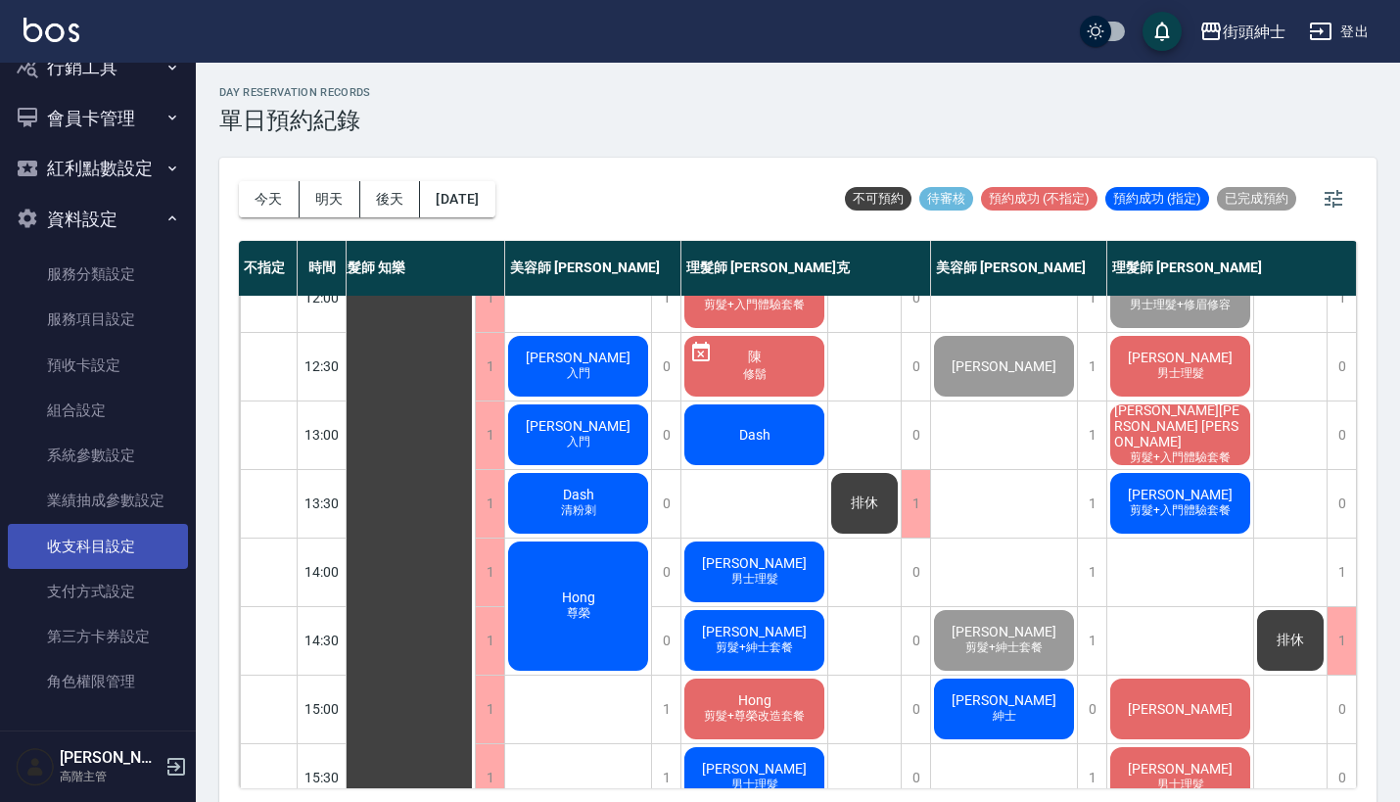
scroll to position [329, 0]
click at [101, 234] on button "資料設定" at bounding box center [98, 221] width 180 height 51
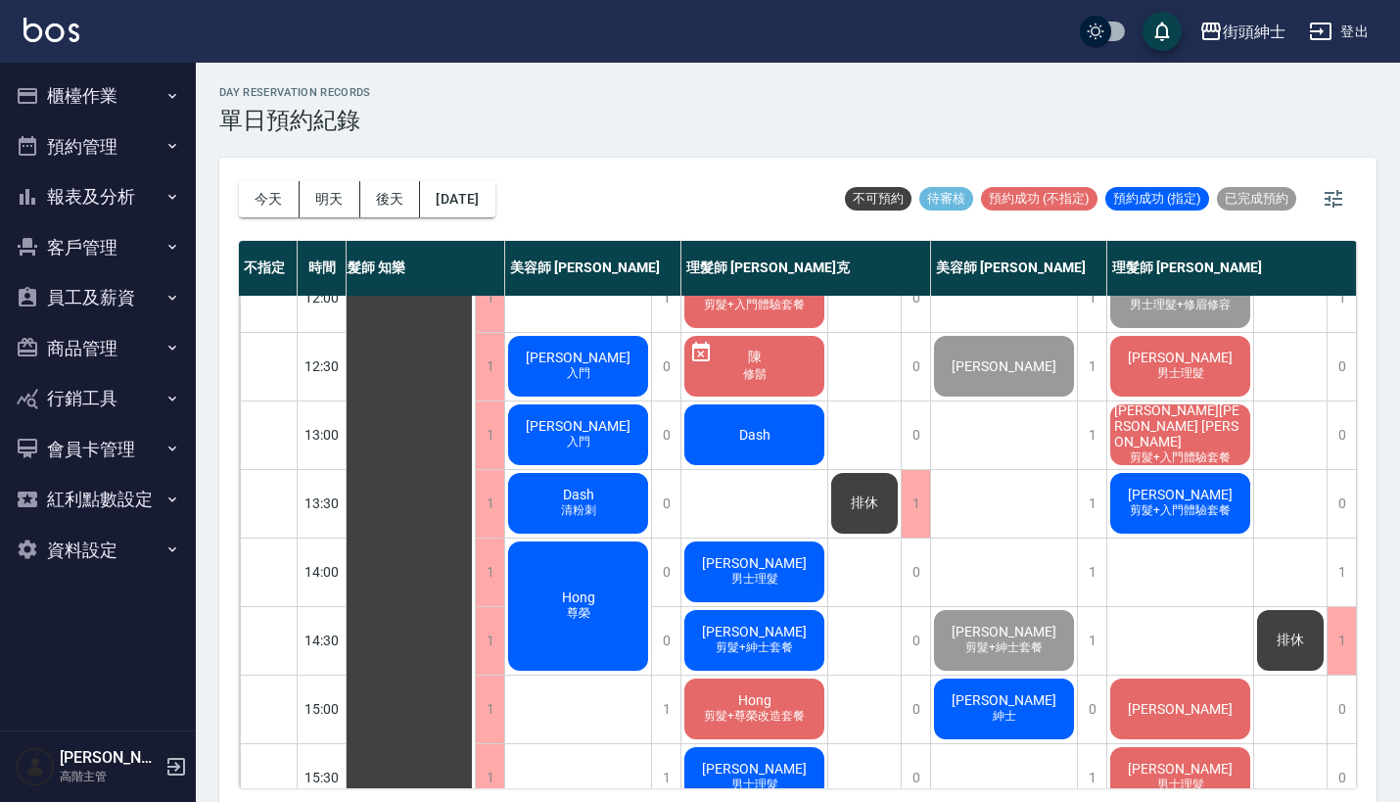
scroll to position [0, 0]
click at [133, 350] on button "商品管理" at bounding box center [98, 348] width 180 height 51
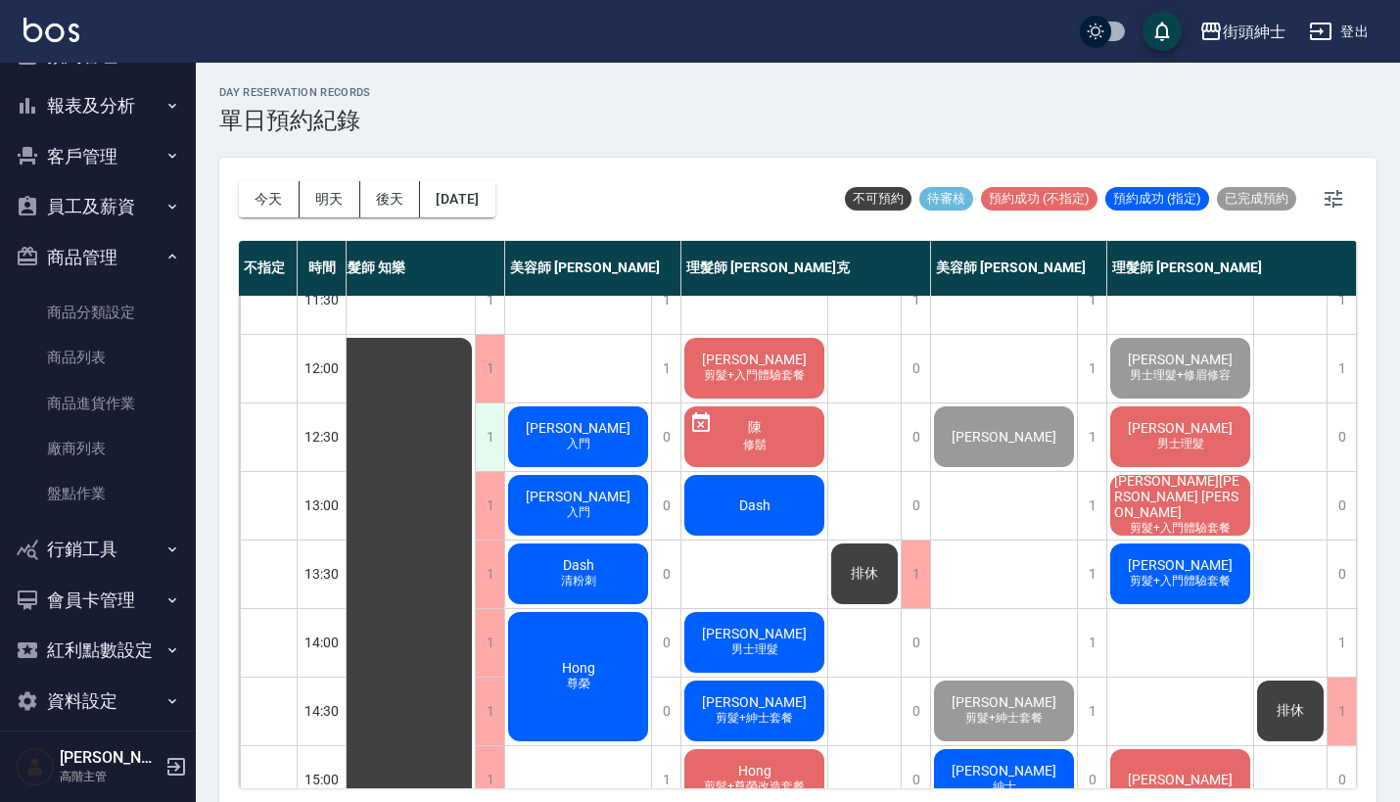
scroll to position [-2, 0]
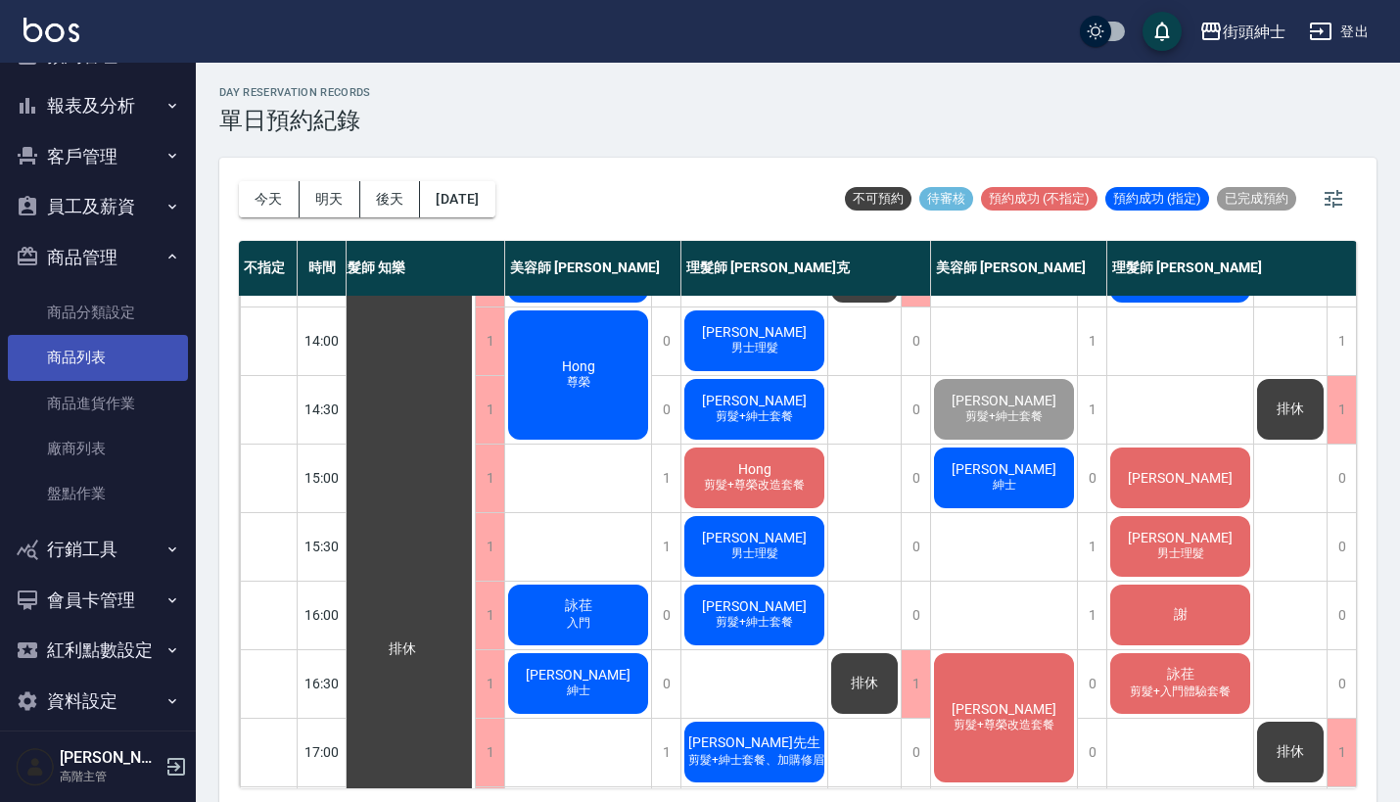
click at [96, 368] on link "商品列表" at bounding box center [98, 357] width 180 height 45
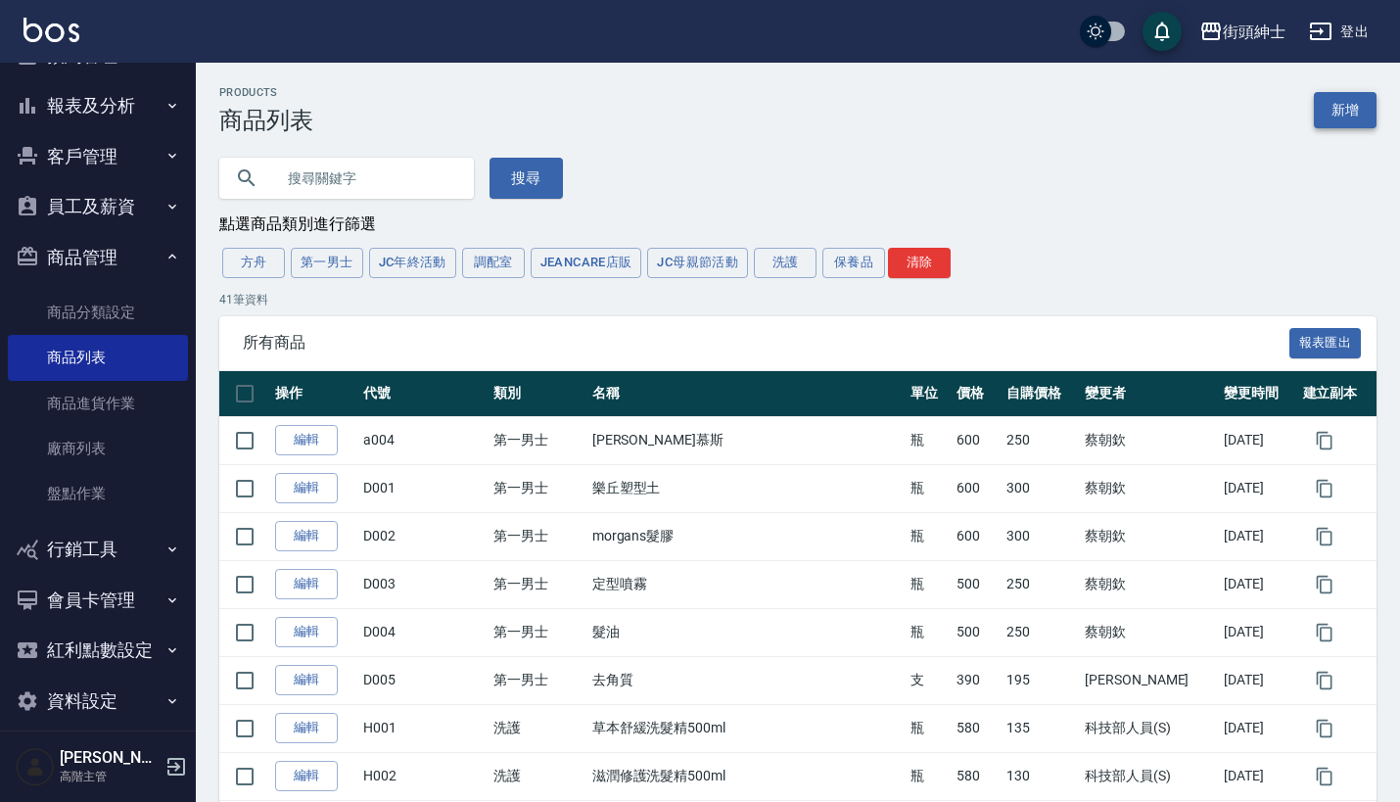
click at [1347, 114] on link "新增" at bounding box center [1345, 110] width 63 height 36
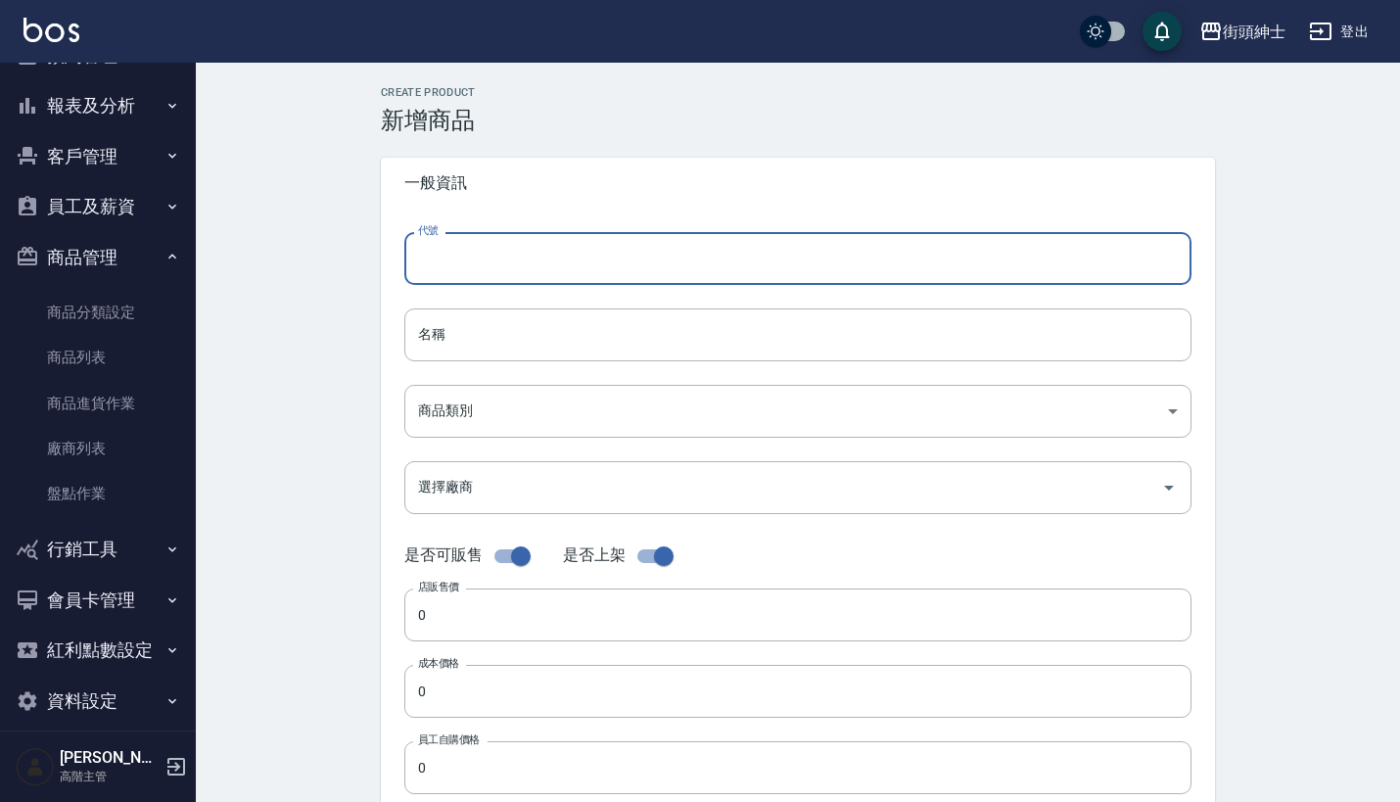
click at [623, 271] on input "代號" at bounding box center [797, 258] width 787 height 53
type input "ㄅ"
type input "1"
type input "b"
type input "D01"
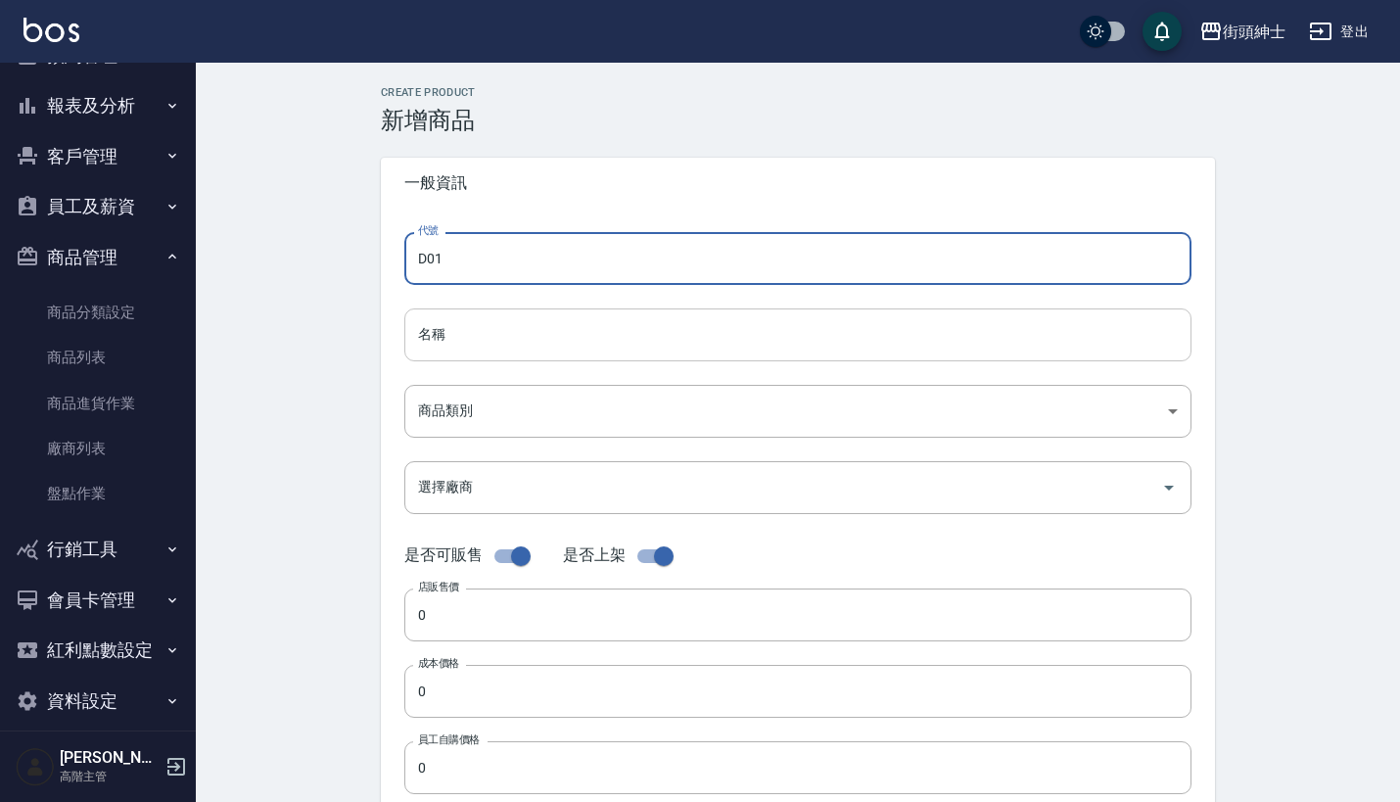
click at [561, 338] on input "名稱" at bounding box center [797, 334] width 787 height 53
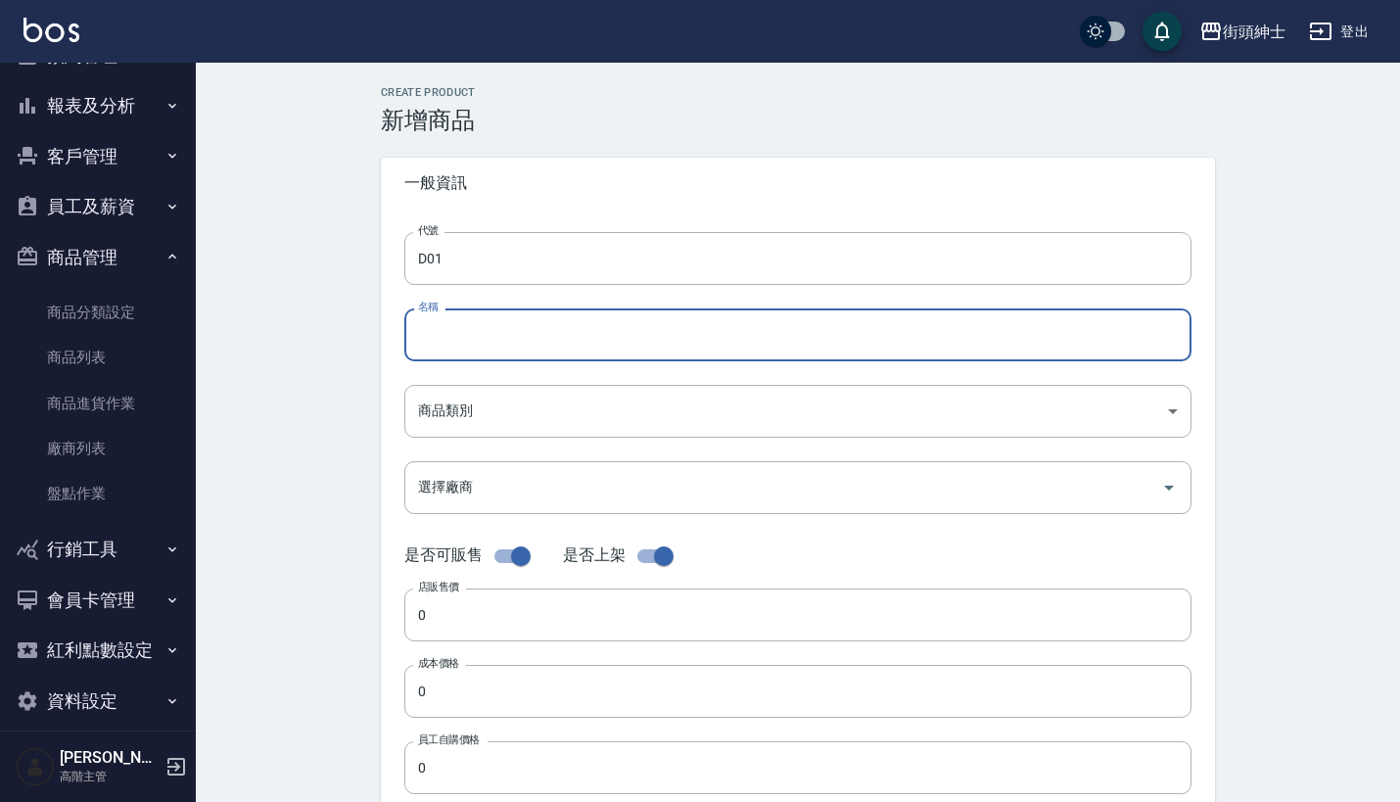
click at [574, 324] on input "名稱" at bounding box center [797, 334] width 787 height 53
type input "c"
type input "黑松露精華贈送紳士套餐"
click at [662, 410] on body "街頭紳士 登出 櫃檯作業 打帳單 帳單列表 掛單列表 座位開單 營業儀表板 現金收支登錄 高階收支登錄 材料自購登錄 每日結帳 排班表 現場電腦打卡 掃碼打卡…" at bounding box center [700, 675] width 1400 height 1351
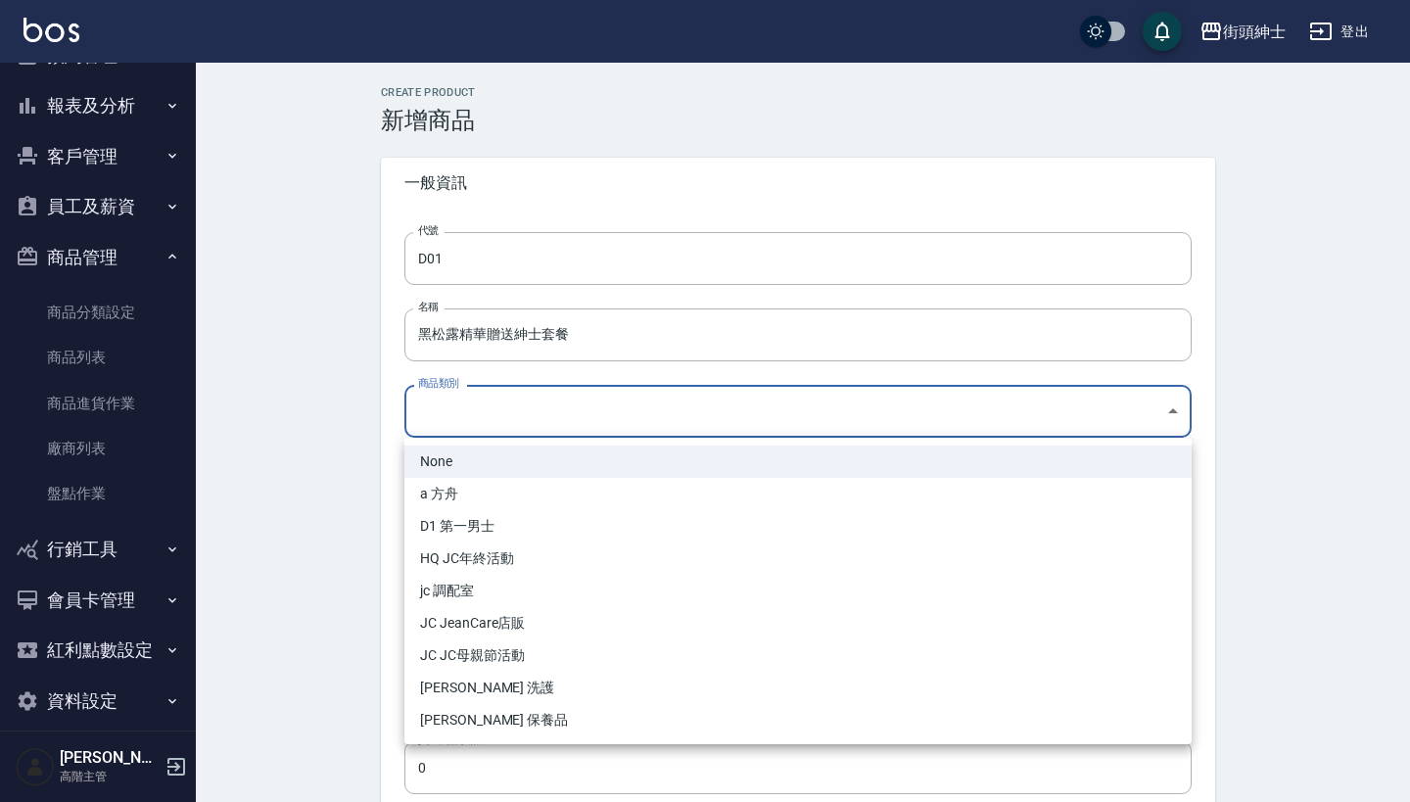
click at [308, 479] on div at bounding box center [705, 401] width 1410 height 802
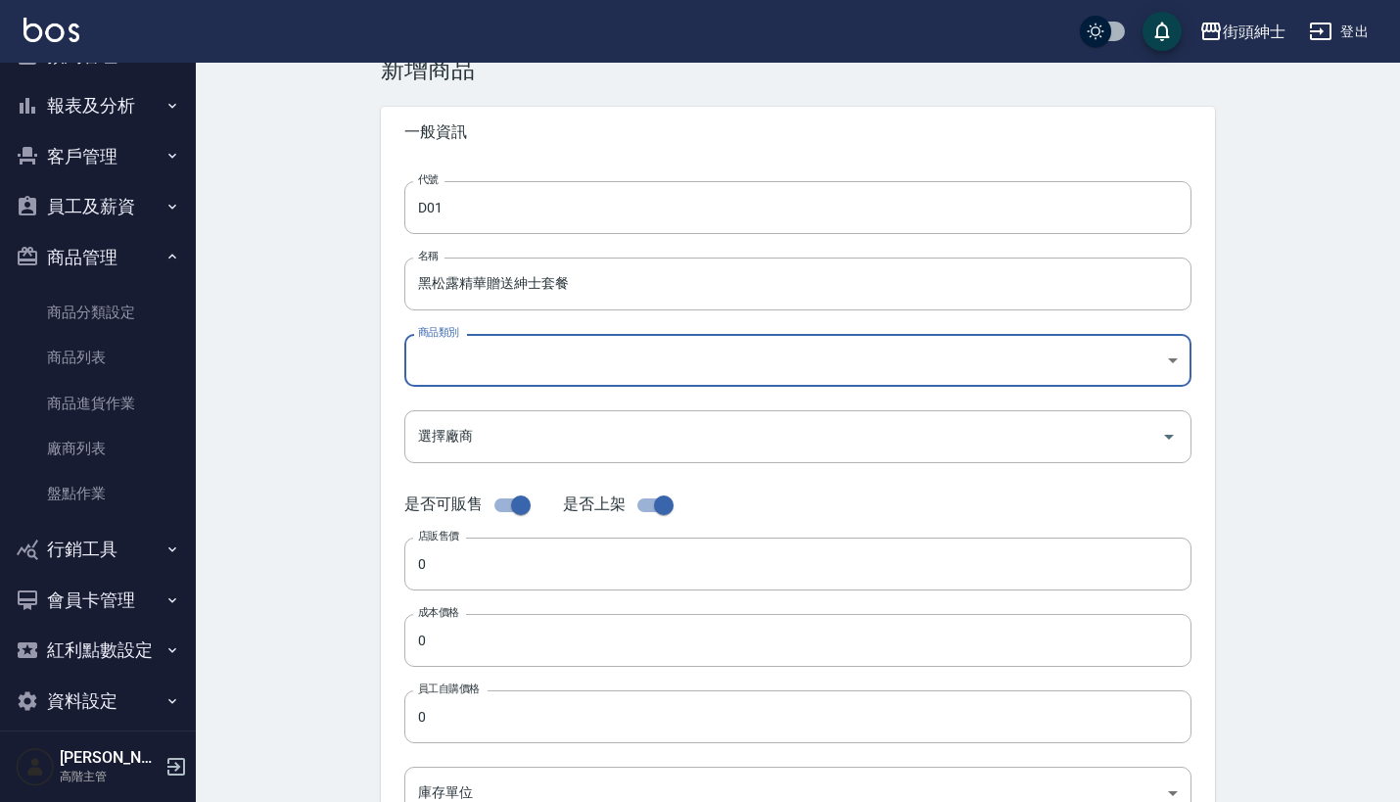
scroll to position [63, 0]
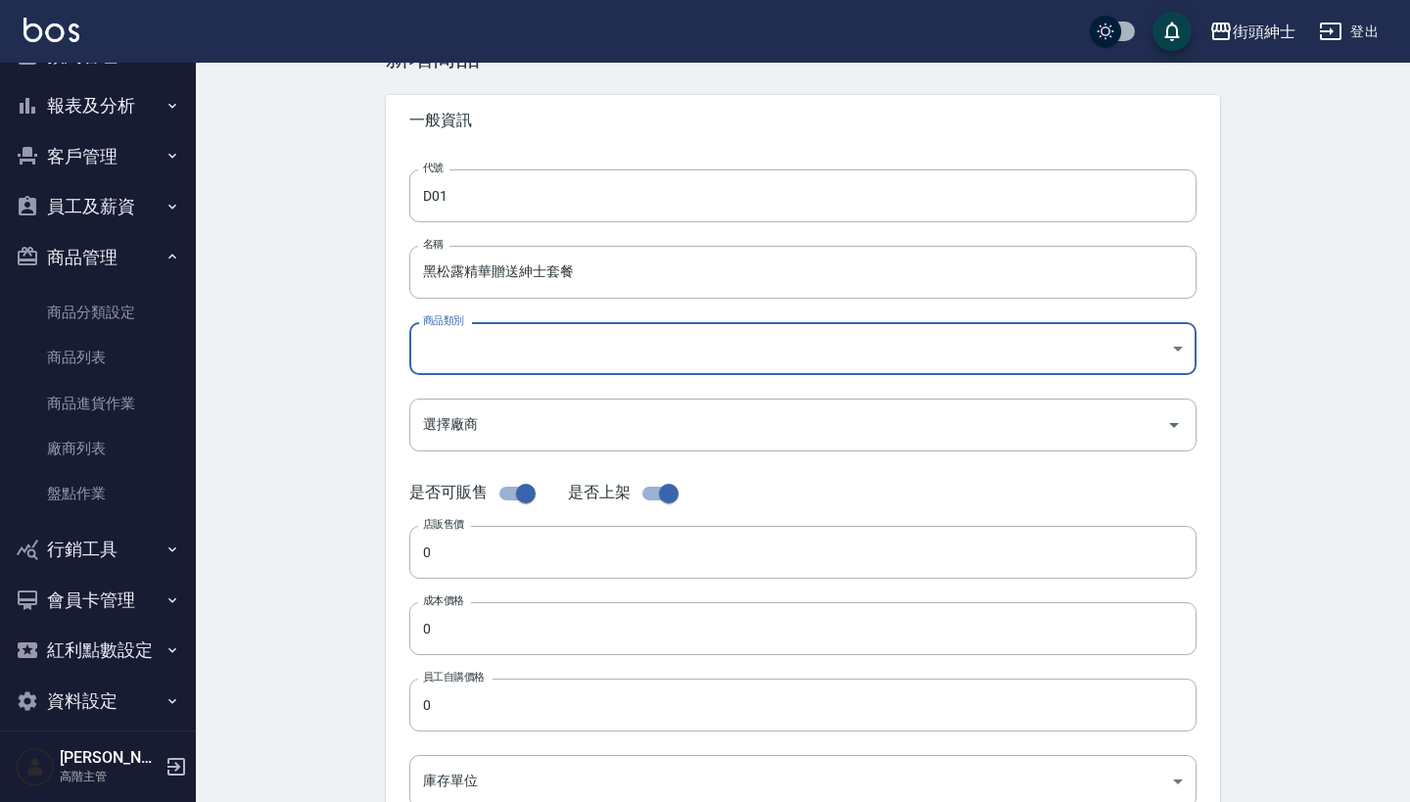
click at [531, 339] on body "街頭紳士 登出 櫃檯作業 打帳單 帳單列表 掛單列表 座位開單 營業儀表板 現金收支登錄 高階收支登錄 材料自購登錄 每日結帳 排班表 現場電腦打卡 掃碼打卡…" at bounding box center [705, 612] width 1410 height 1351
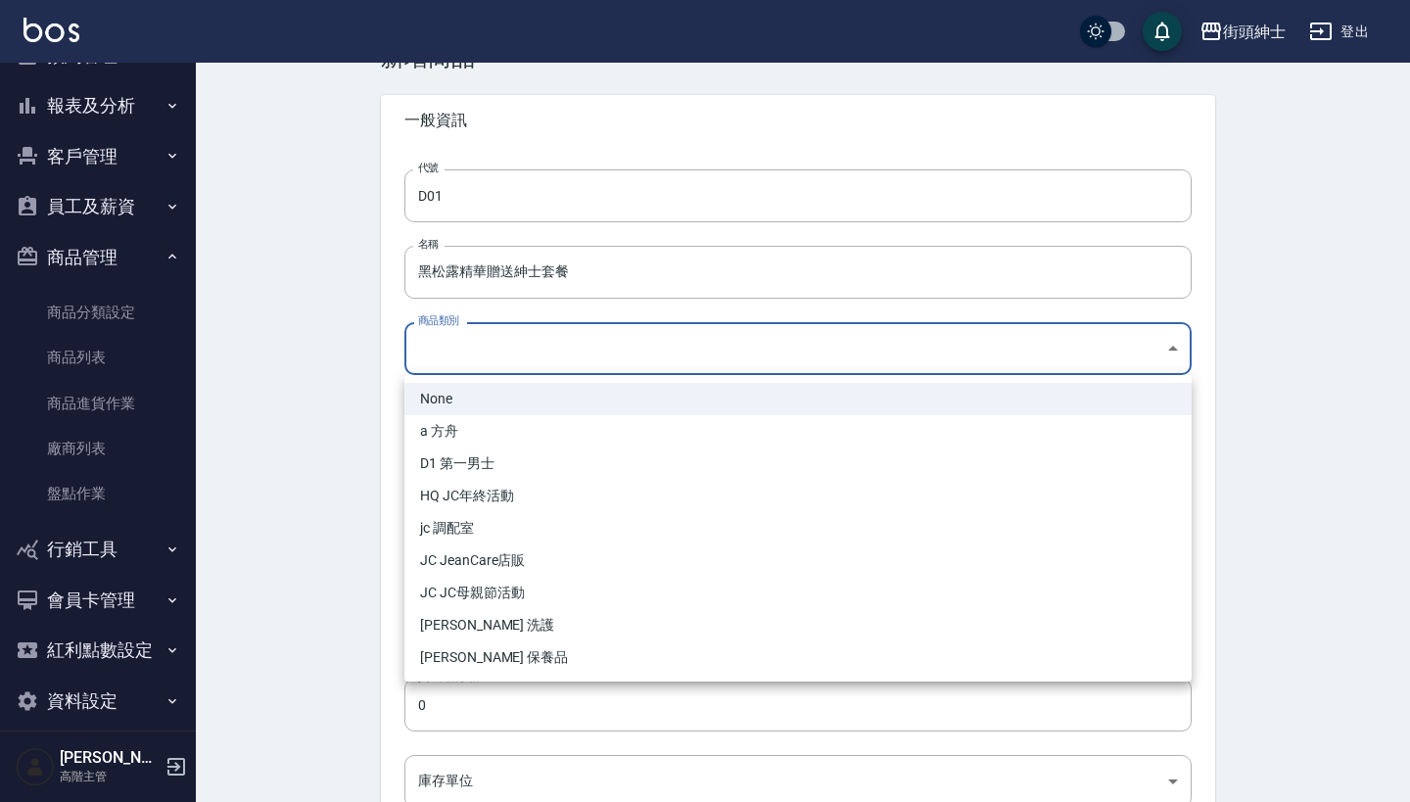
click at [529, 561] on li "JC JeanCare店販" at bounding box center [797, 560] width 787 height 32
type input "33d927e8-4fd8-494a-ab1e-a61dbeca40a2"
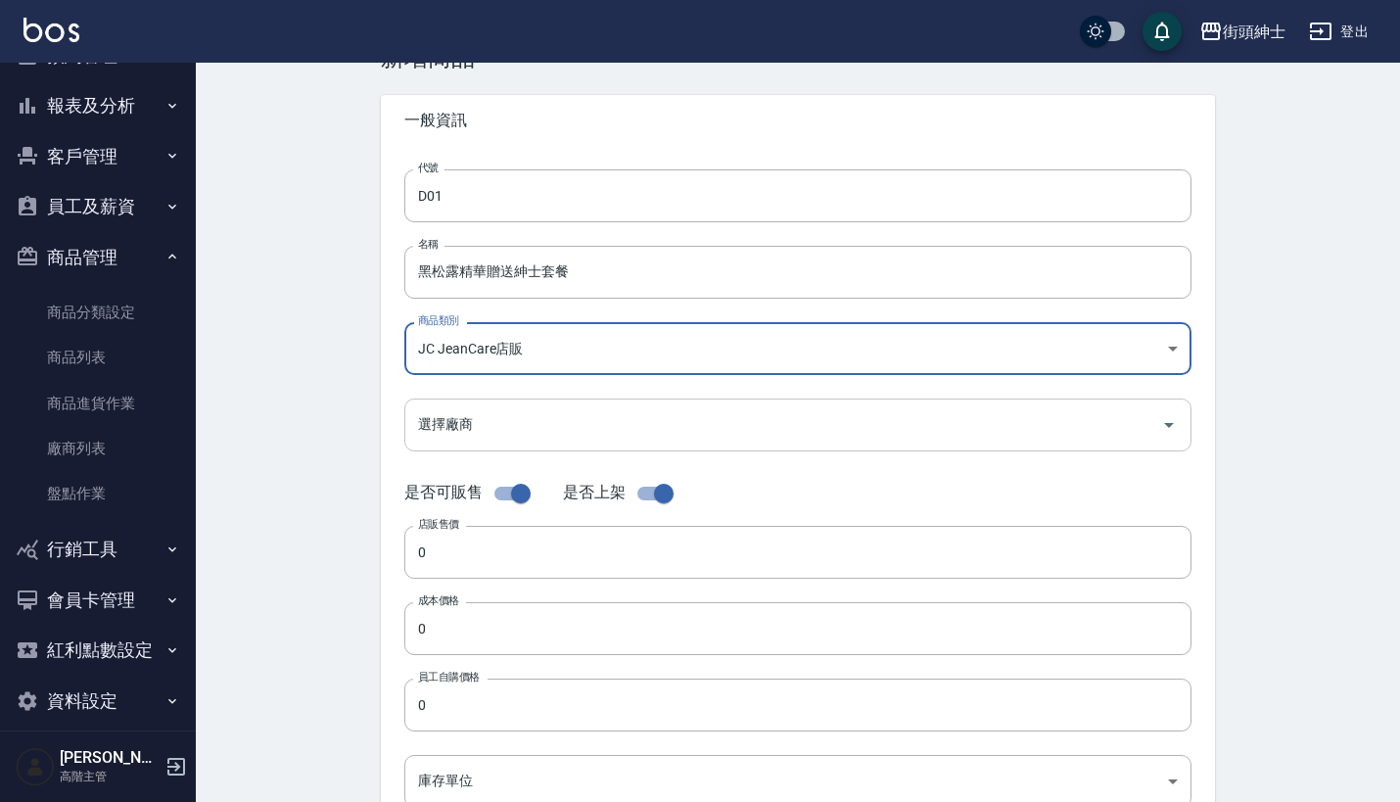
click at [538, 437] on input "選擇廠商" at bounding box center [783, 424] width 740 height 34
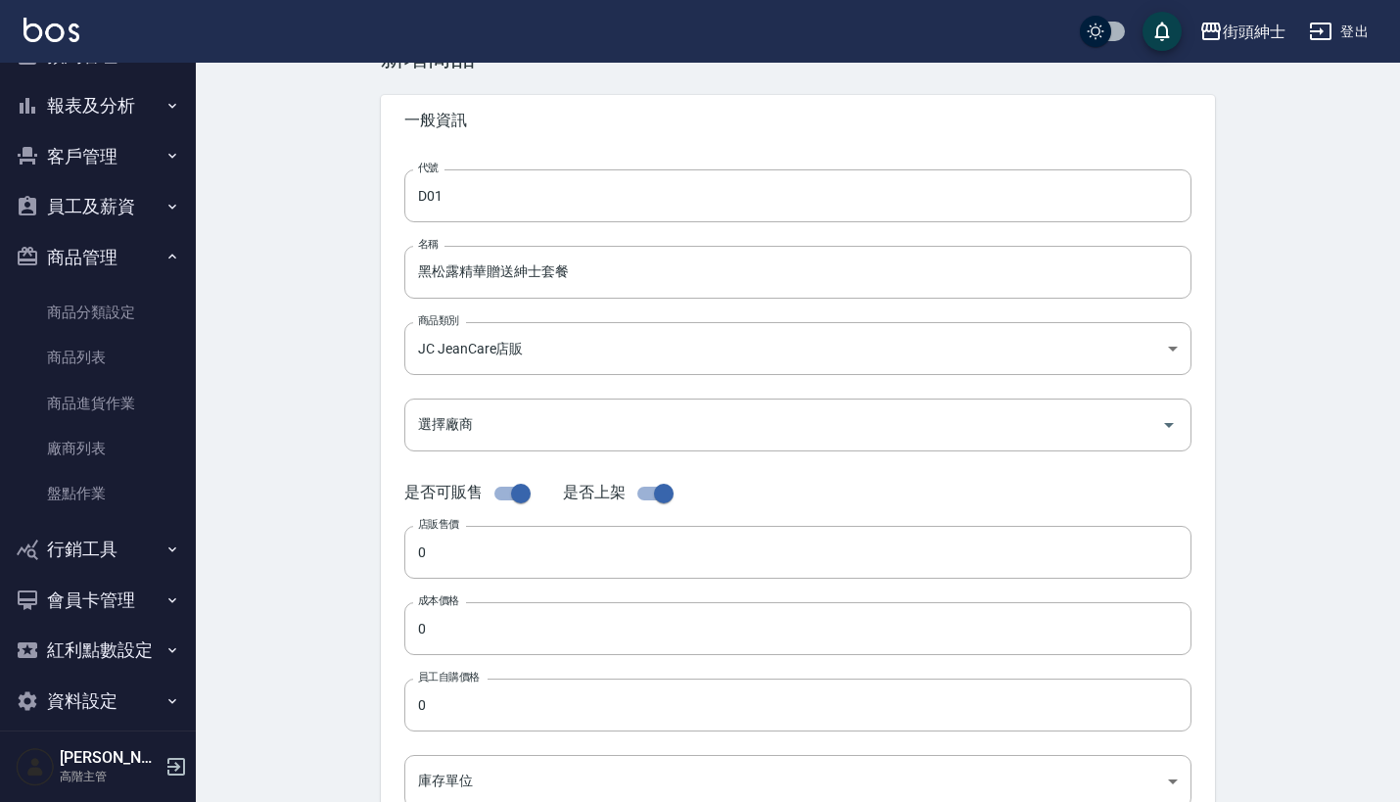
click at [319, 484] on div "Create Product 新增商品 一般資訊 代號 D01 代號 名稱 黑松露精華贈送紳士套餐 名稱 商品類別 JC JeanCare店販 33d92…" at bounding box center [798, 644] width 1204 height 1288
click at [642, 417] on input "選擇廠商" at bounding box center [783, 424] width 740 height 34
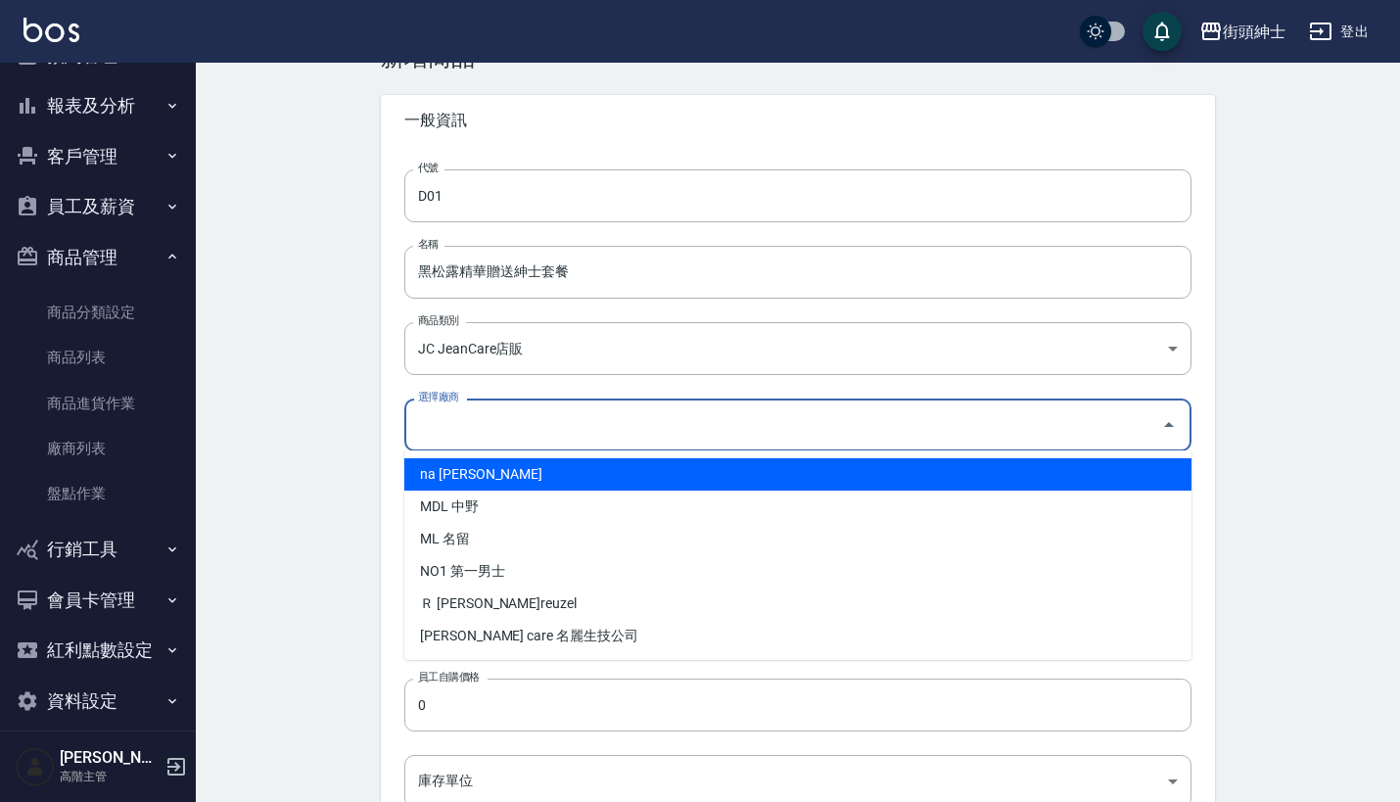
scroll to position [161, 0]
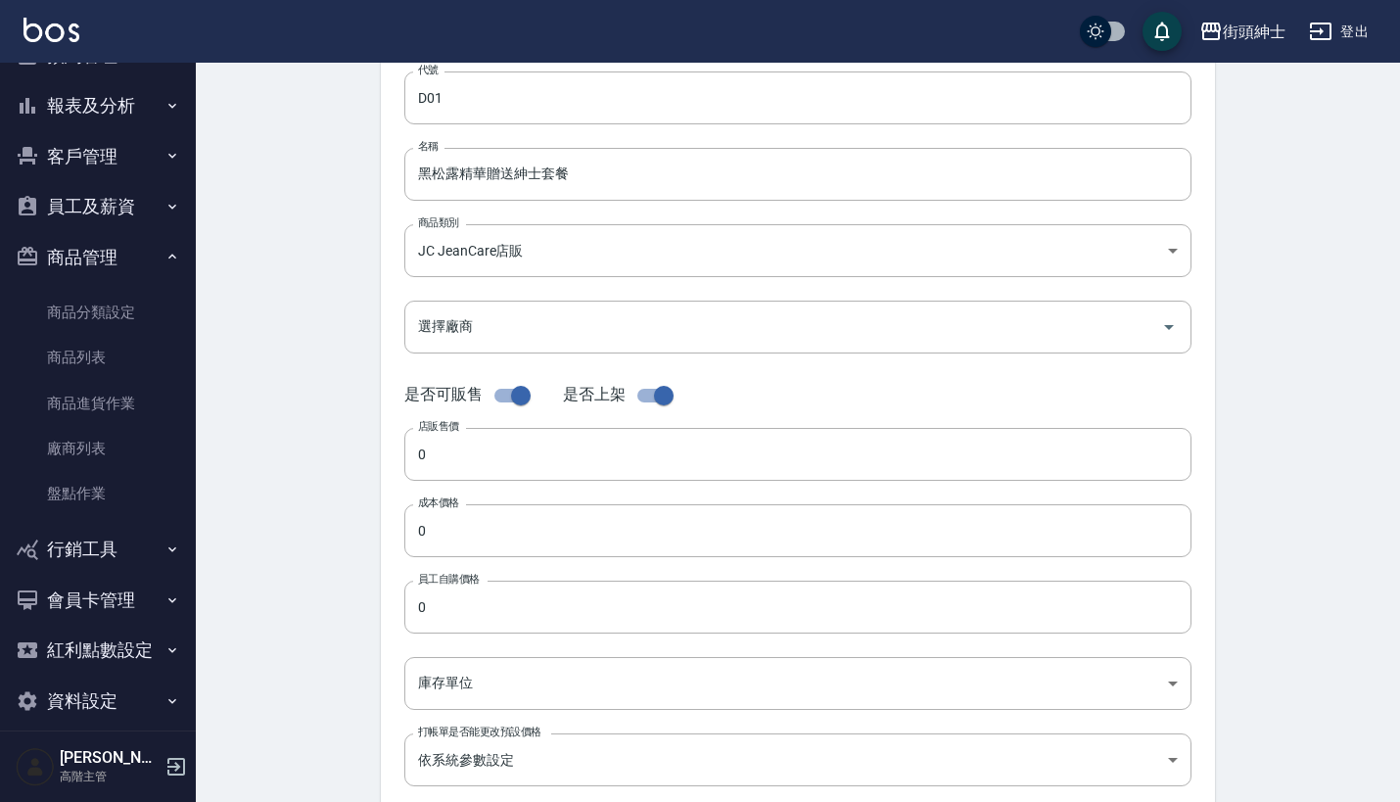
click at [309, 379] on div "Create Product 新增商品 一般資訊 代號 D01 代號 名稱 黑松露精華贈送紳士套餐 名稱 商品類別 JC JeanCare店販 33d92…" at bounding box center [798, 546] width 1204 height 1288
click at [457, 318] on input "選擇廠商" at bounding box center [783, 325] width 740 height 34
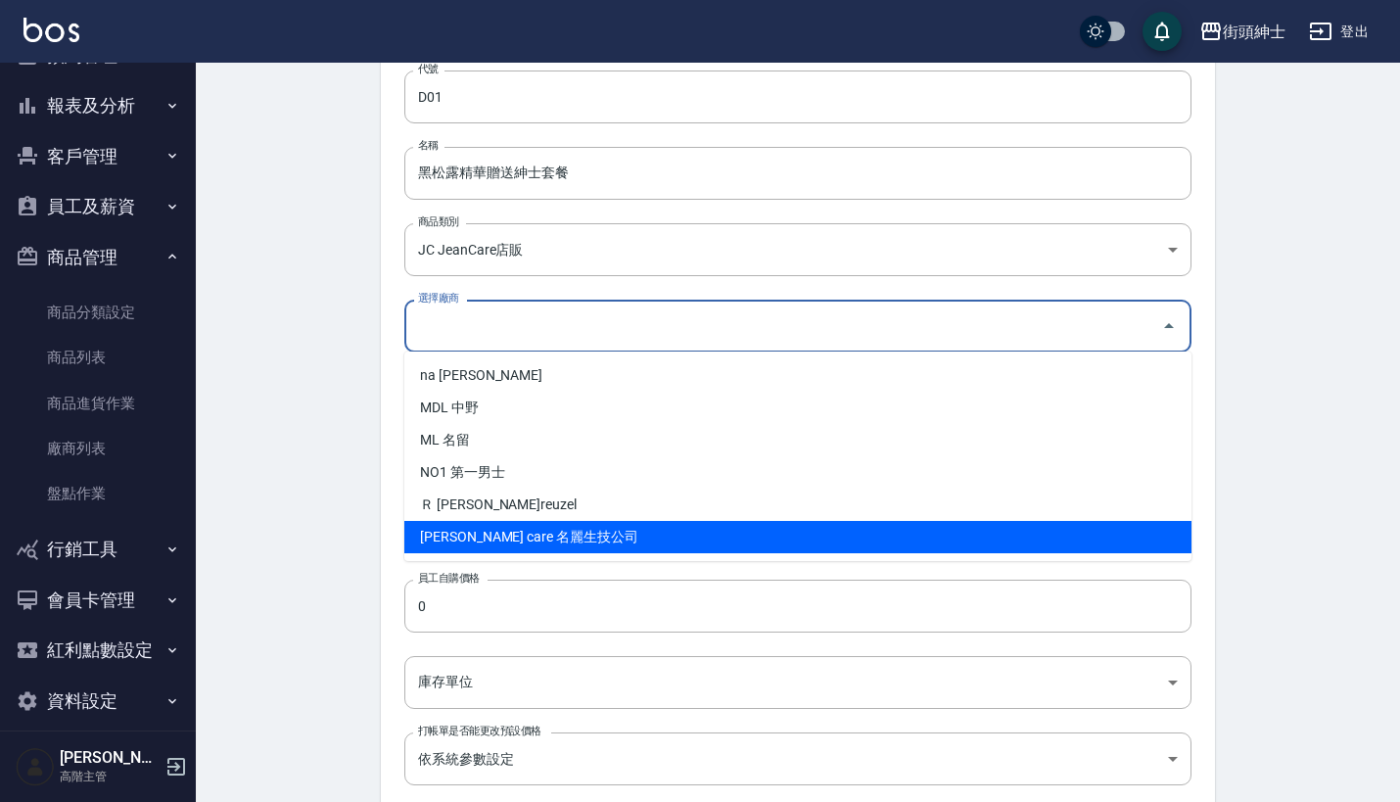
click at [483, 541] on li "jean care 名麗生技公司" at bounding box center [797, 537] width 787 height 32
type input "jean care 名麗生技公司"
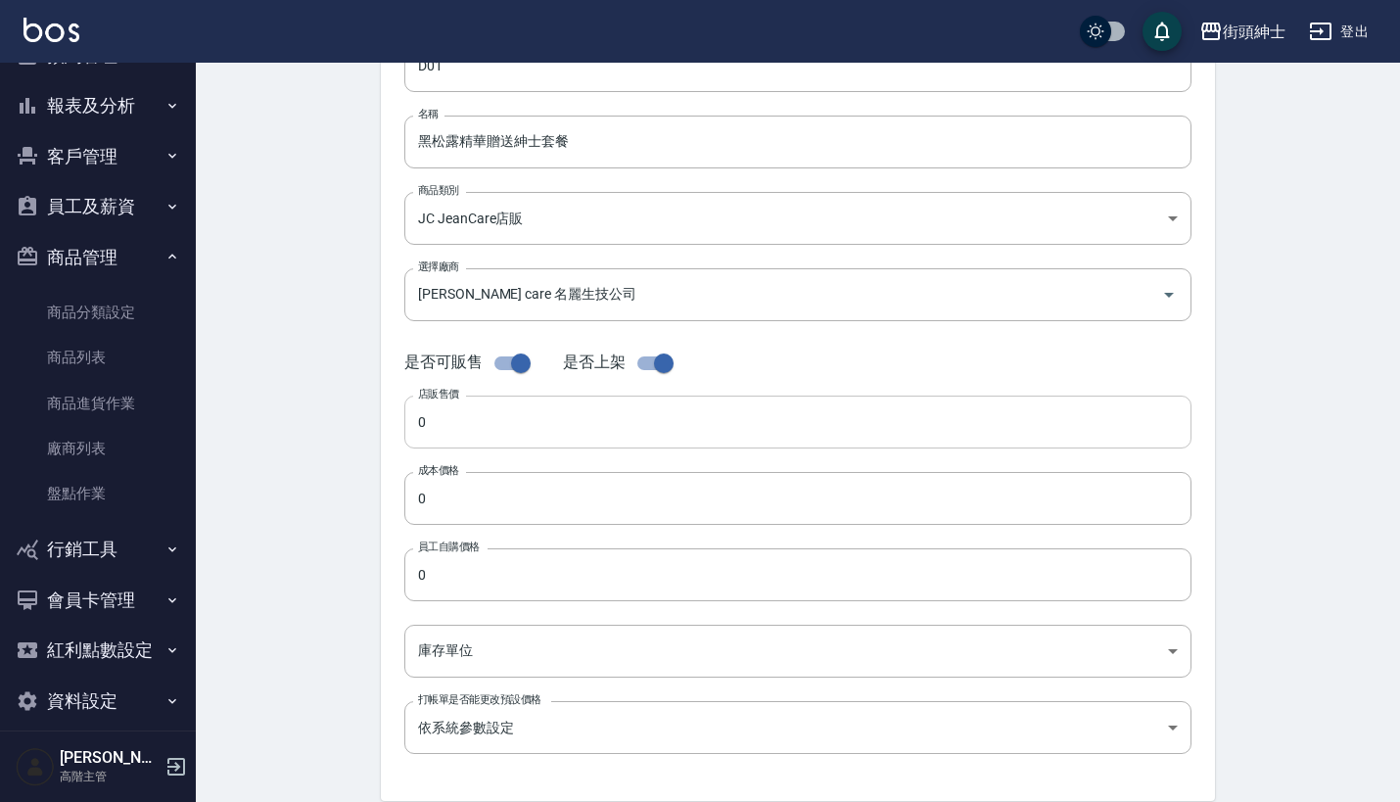
scroll to position [194, 0]
click at [509, 415] on input "0" at bounding box center [797, 421] width 787 height 53
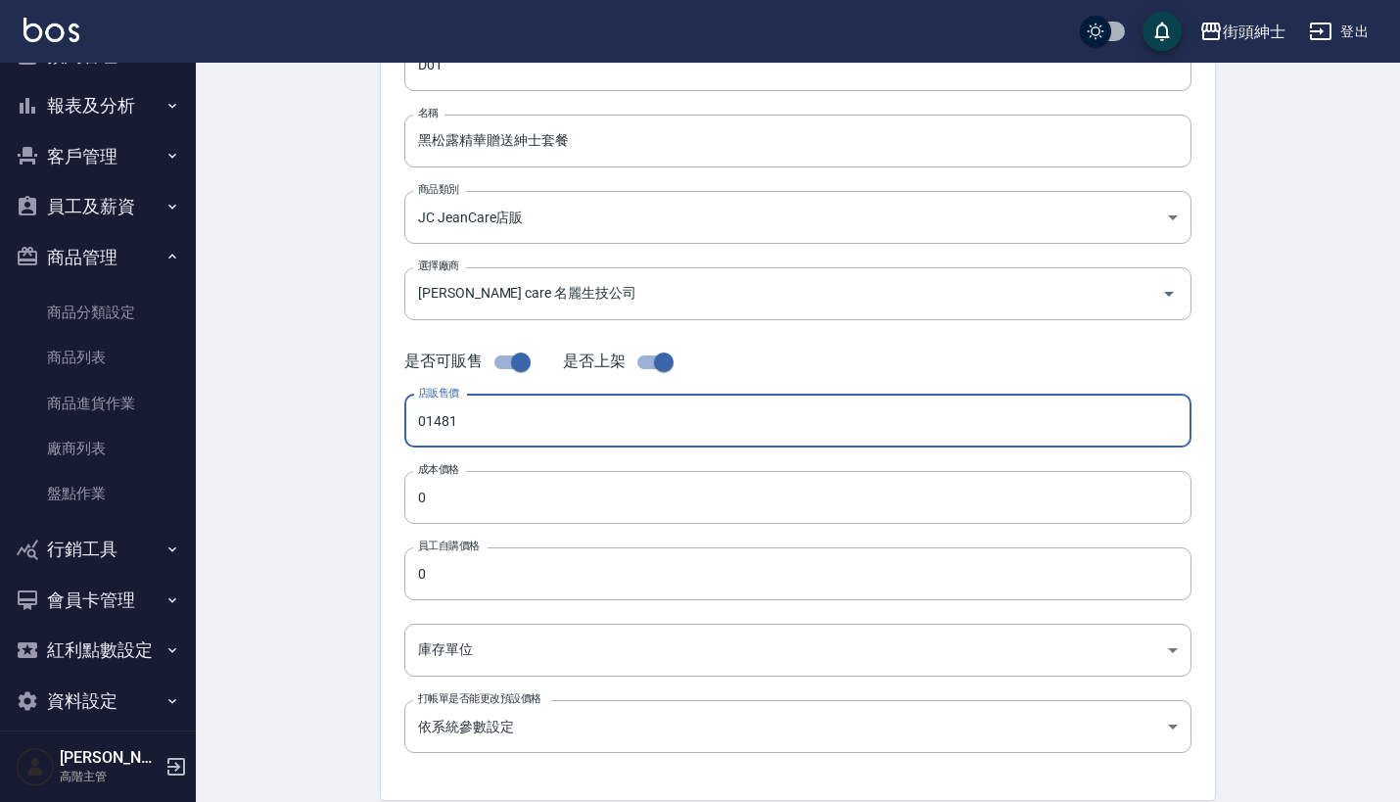
click at [424, 420] on input "01481" at bounding box center [797, 421] width 787 height 53
type input "1481"
click at [364, 435] on div "Create Product 新增商品 一般資訊 代號 D01 代號 名稱 黑松露精華贈送紳士套餐 名稱 商品類別 JC JeanCare店販 33d92…" at bounding box center [797, 512] width 881 height 1241
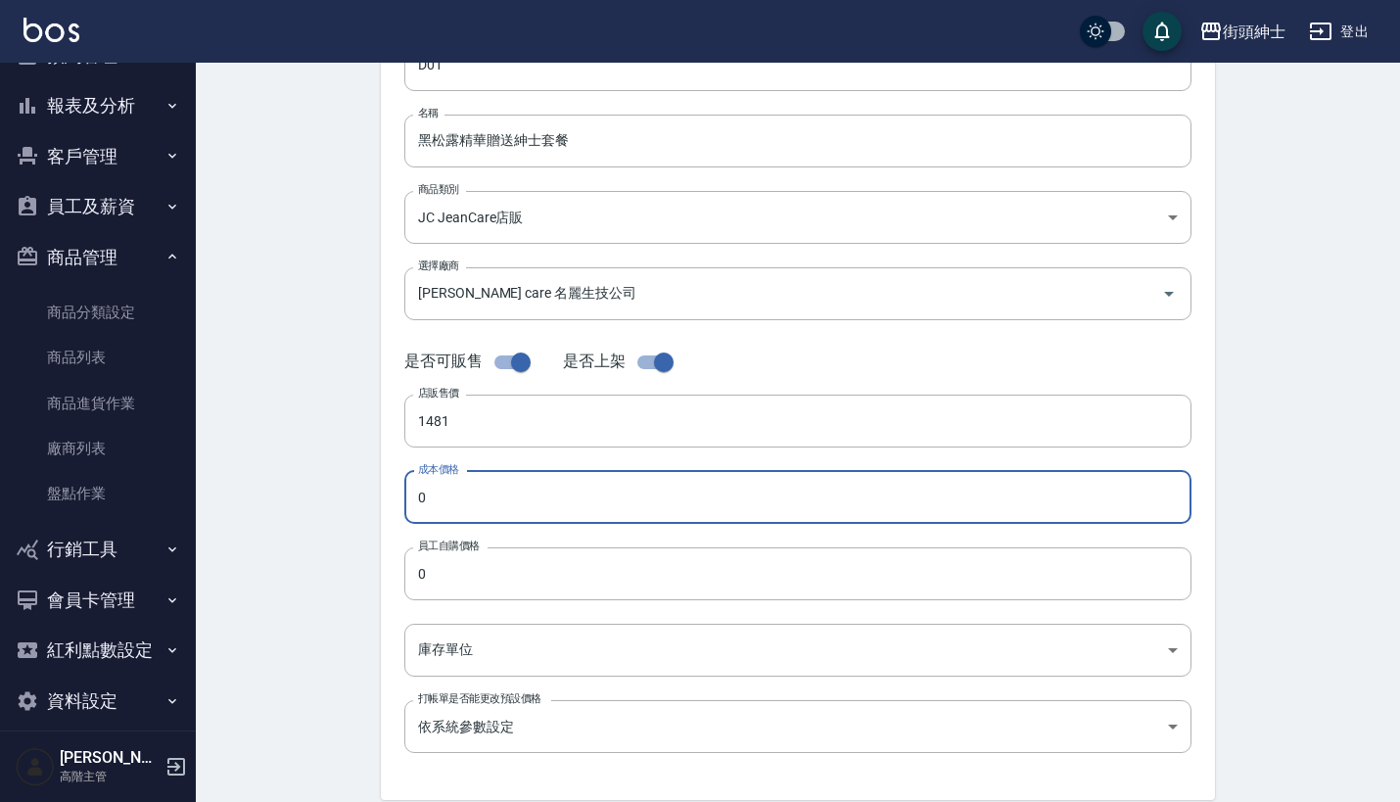
click at [504, 487] on input "0" at bounding box center [797, 497] width 787 height 53
type input "868"
click at [535, 581] on input "0" at bounding box center [797, 573] width 787 height 53
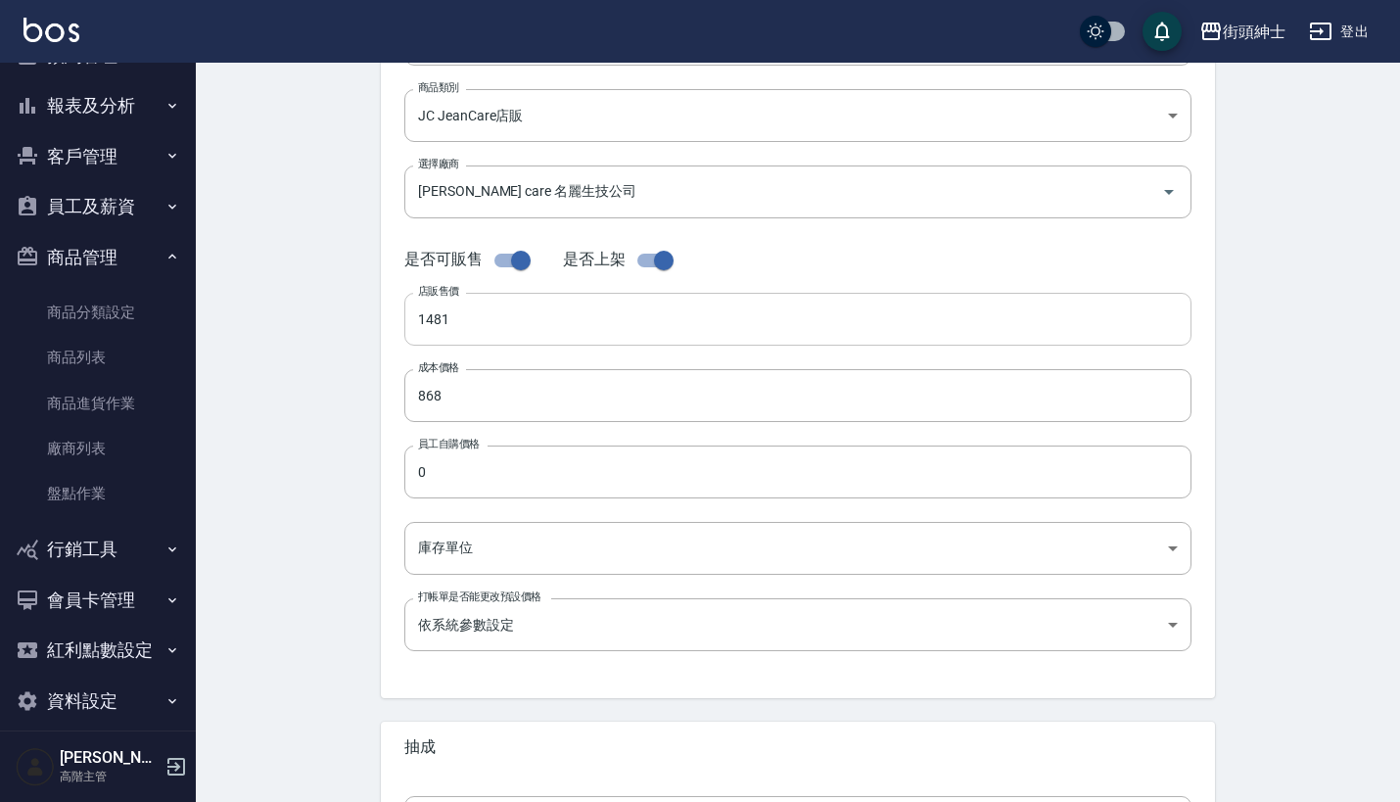
scroll to position [297, 0]
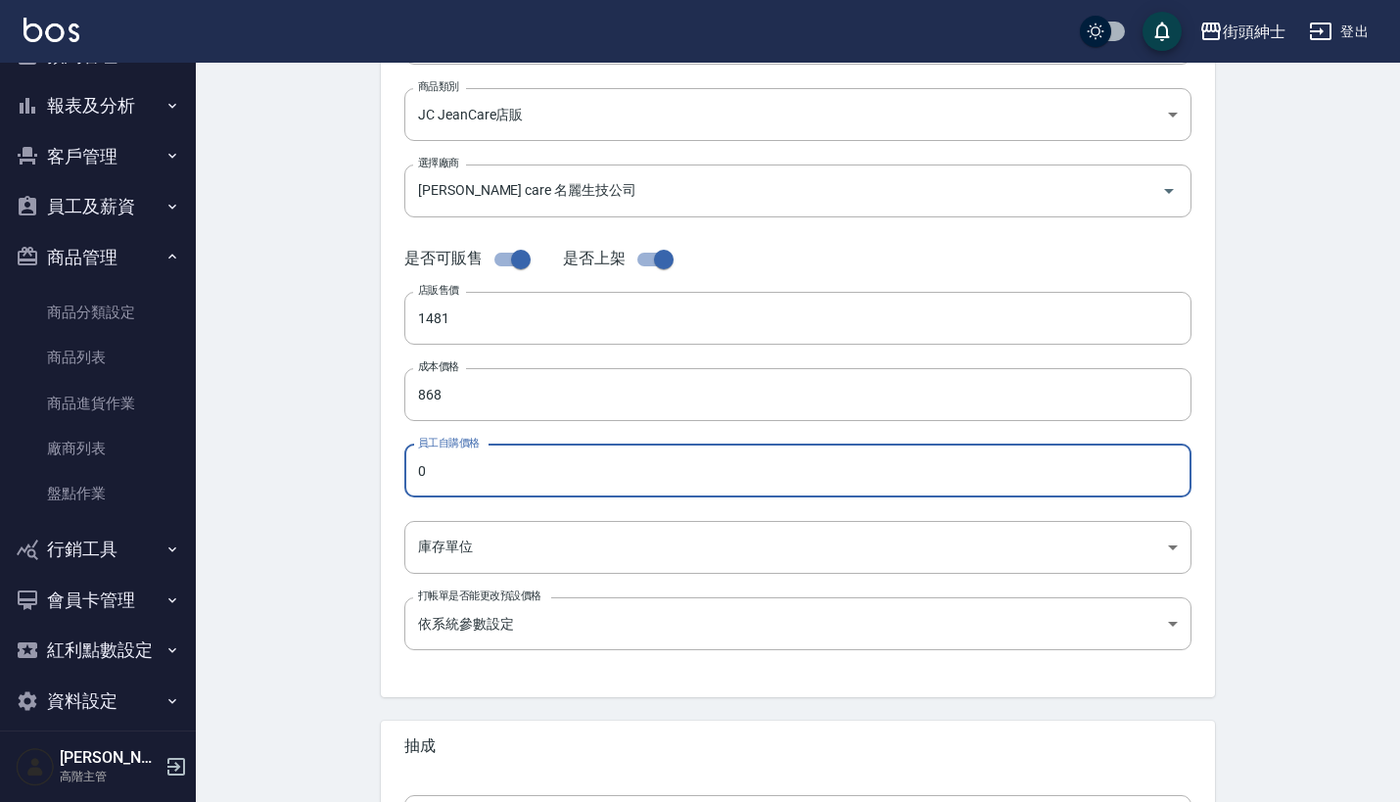
click at [540, 495] on input "0" at bounding box center [797, 471] width 787 height 53
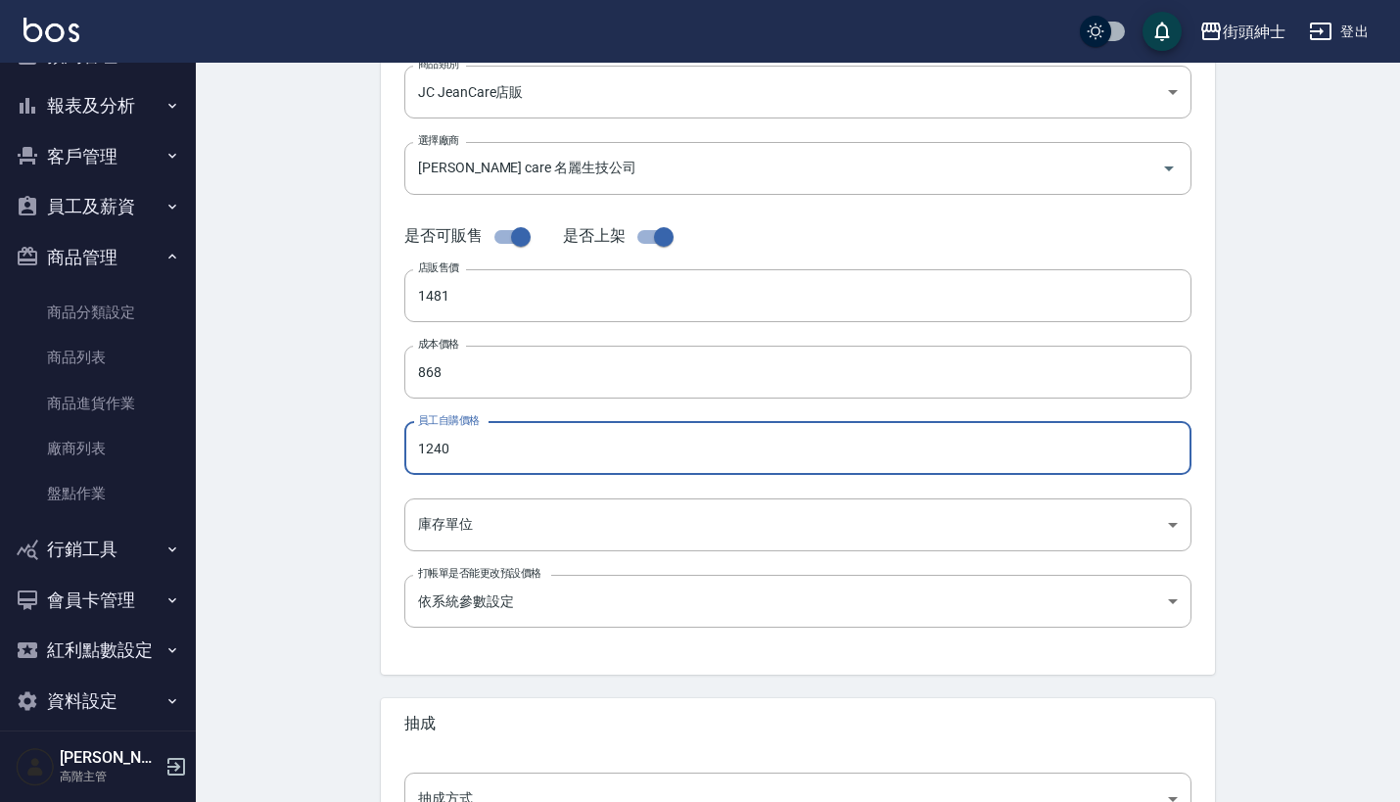
type input "1240"
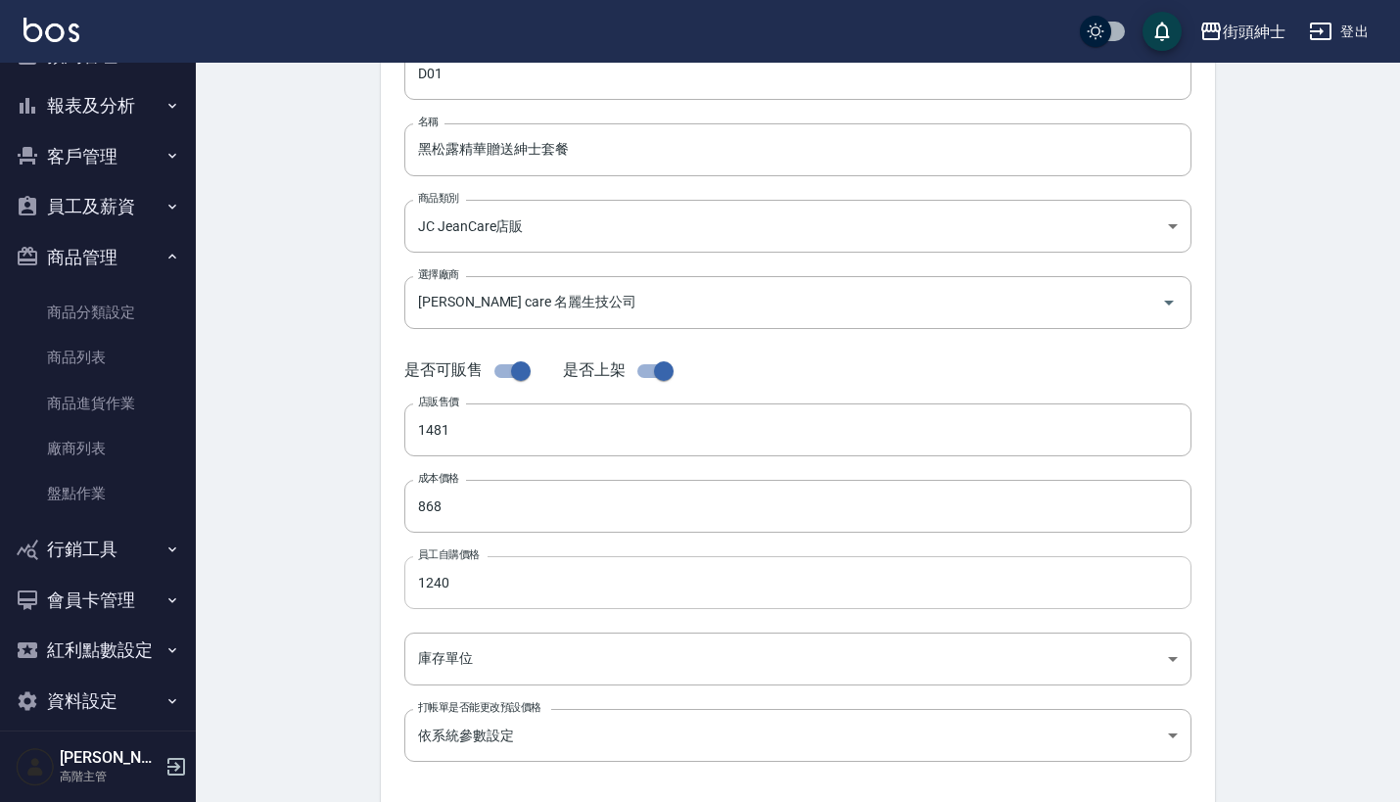
scroll to position [470, 0]
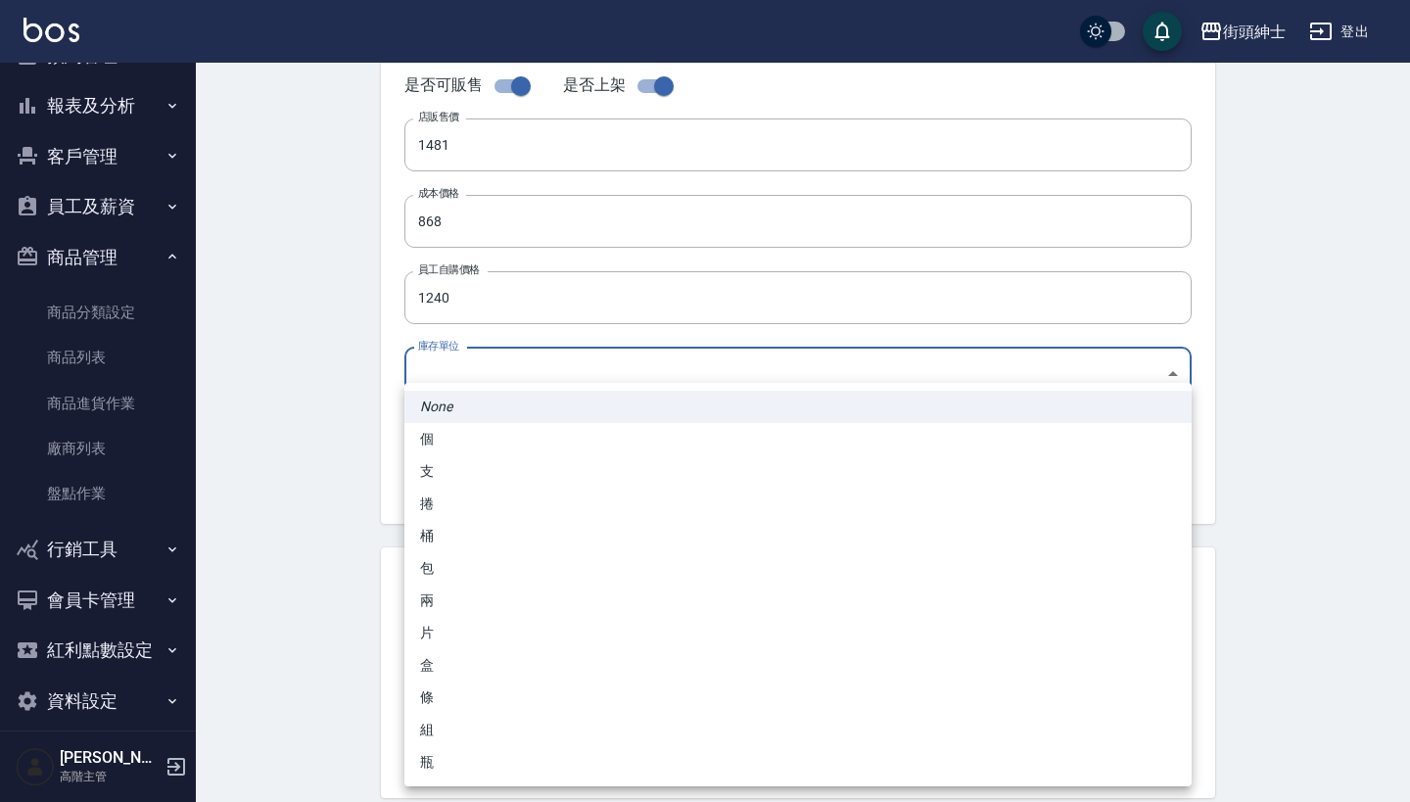
click at [632, 382] on body "街頭紳士 登出 櫃檯作業 打帳單 帳單列表 掛單列表 座位開單 營業儀表板 現金收支登錄 高階收支登錄 材料自購登錄 每日結帳 排班表 現場電腦打卡 掃碼打卡…" at bounding box center [705, 205] width 1410 height 1351
click at [622, 460] on li "支" at bounding box center [797, 471] width 787 height 32
type input "支"
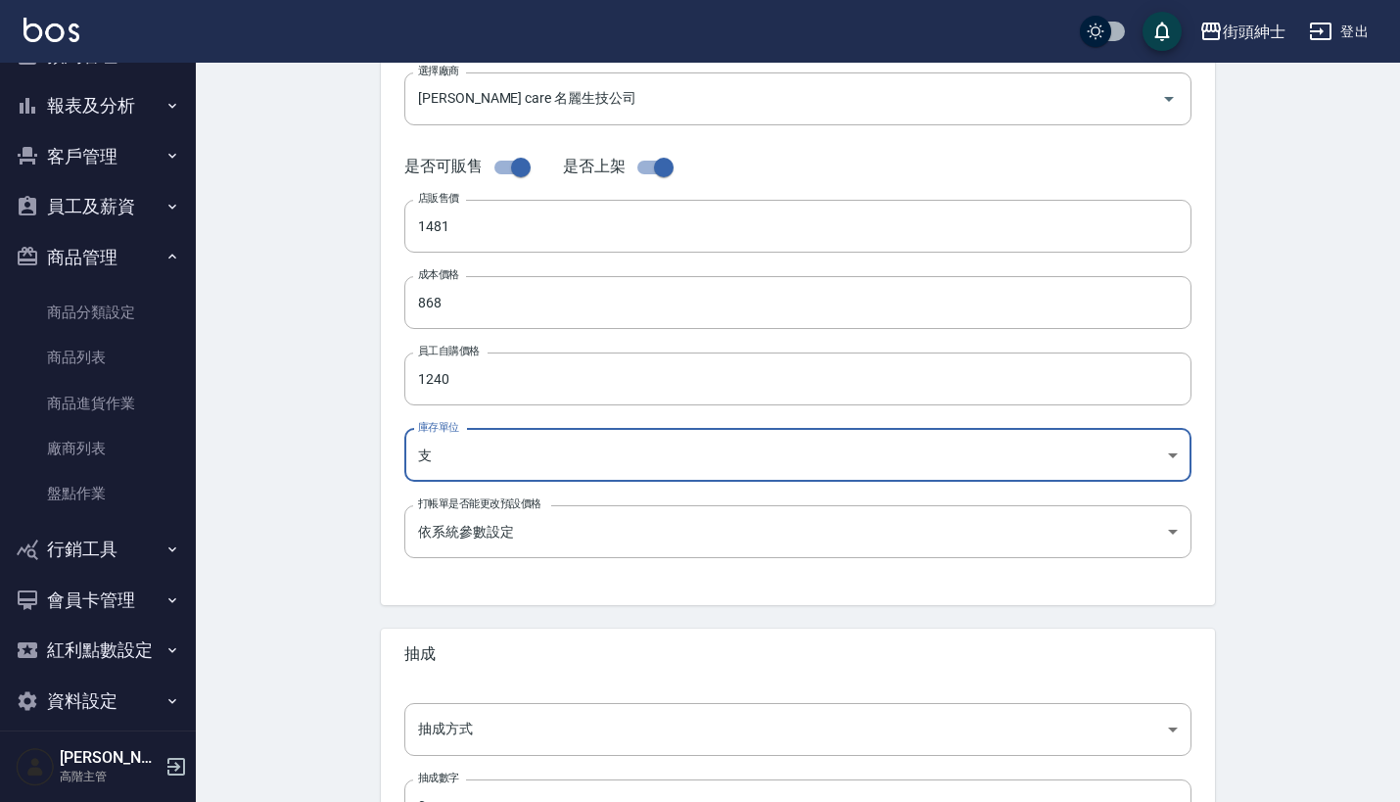
scroll to position [386, 0]
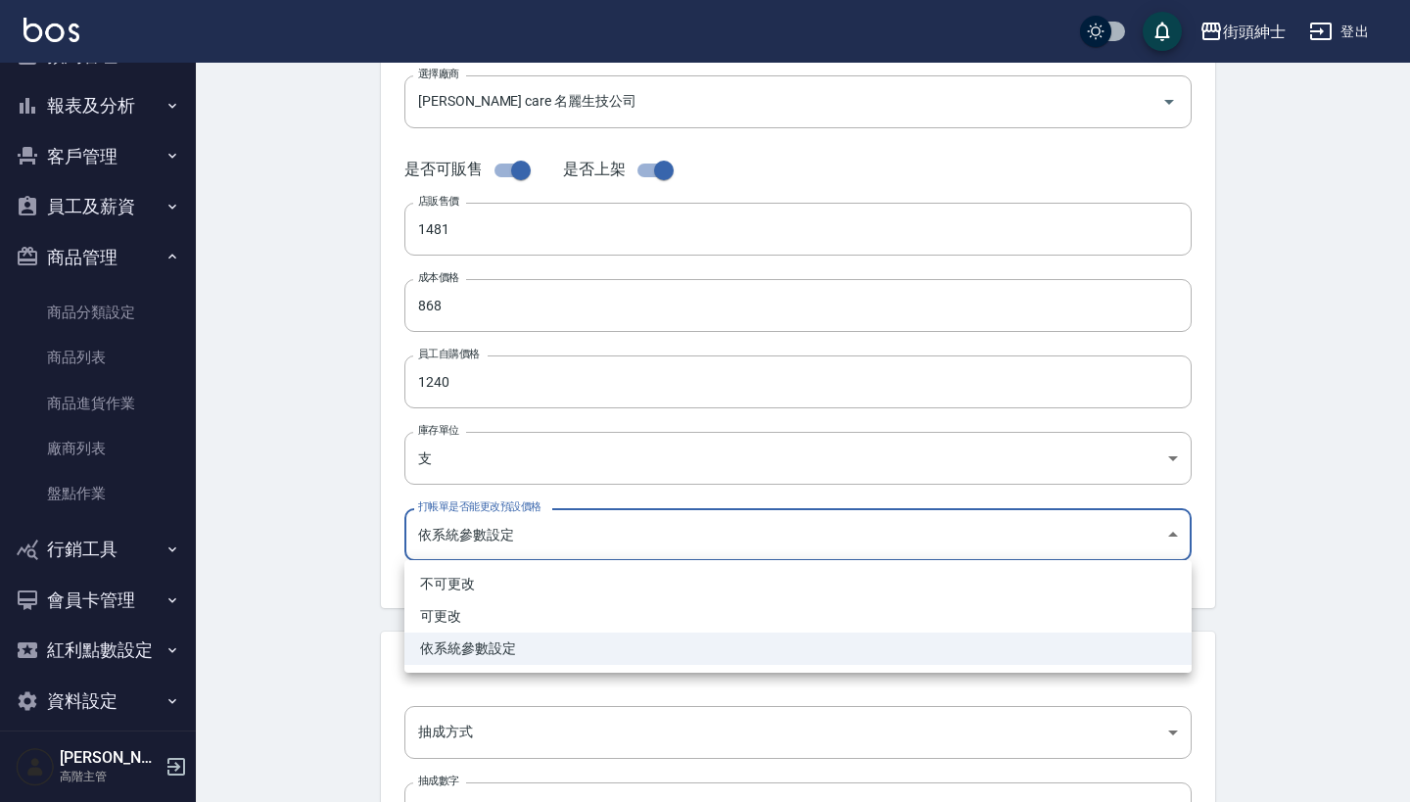
click at [626, 511] on body "街頭紳士 登出 櫃檯作業 打帳單 帳單列表 掛單列表 座位開單 營業儀表板 現金收支登錄 高階收支登錄 材料自購登錄 每日結帳 排班表 現場電腦打卡 掃碼打卡…" at bounding box center [705, 289] width 1410 height 1351
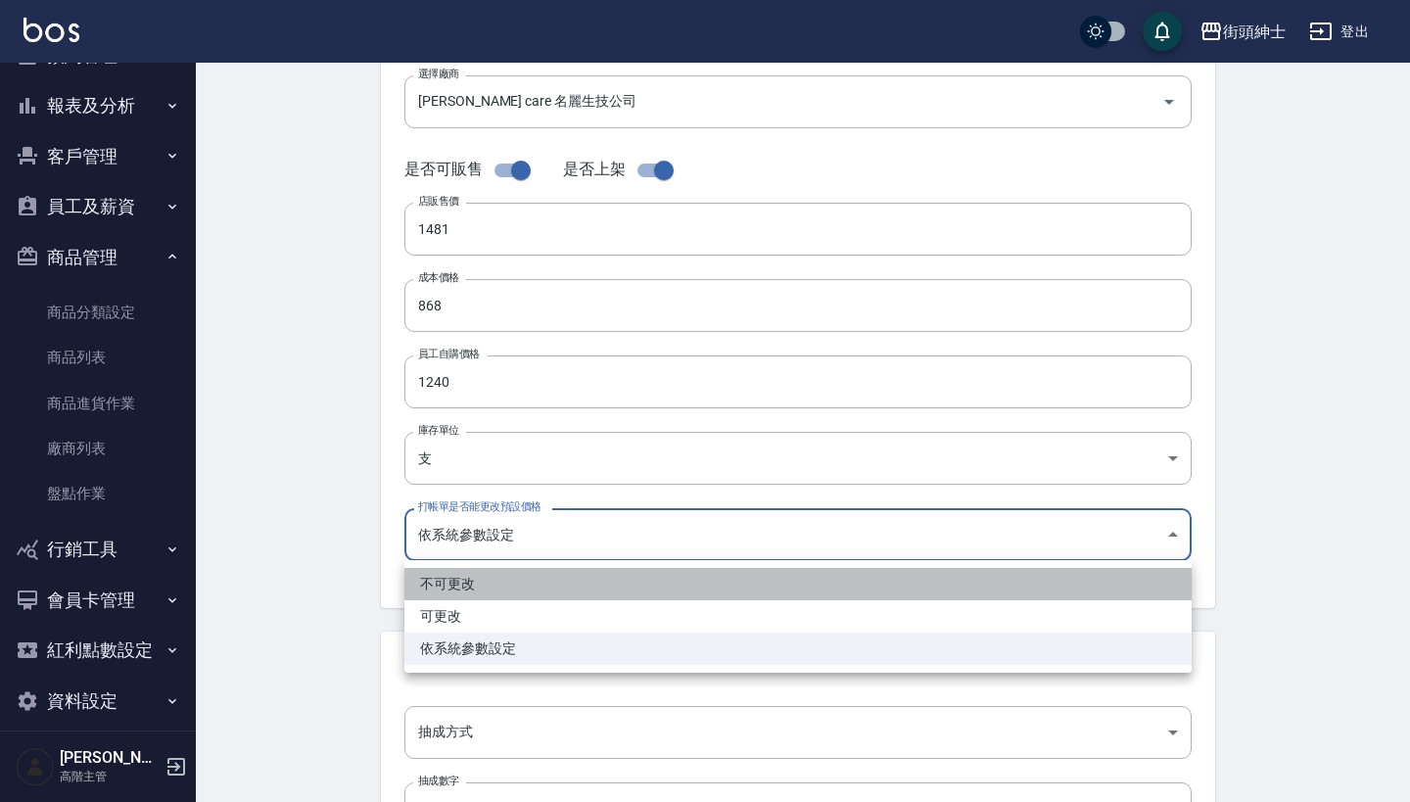
click at [592, 590] on li "不可更改" at bounding box center [797, 584] width 787 height 32
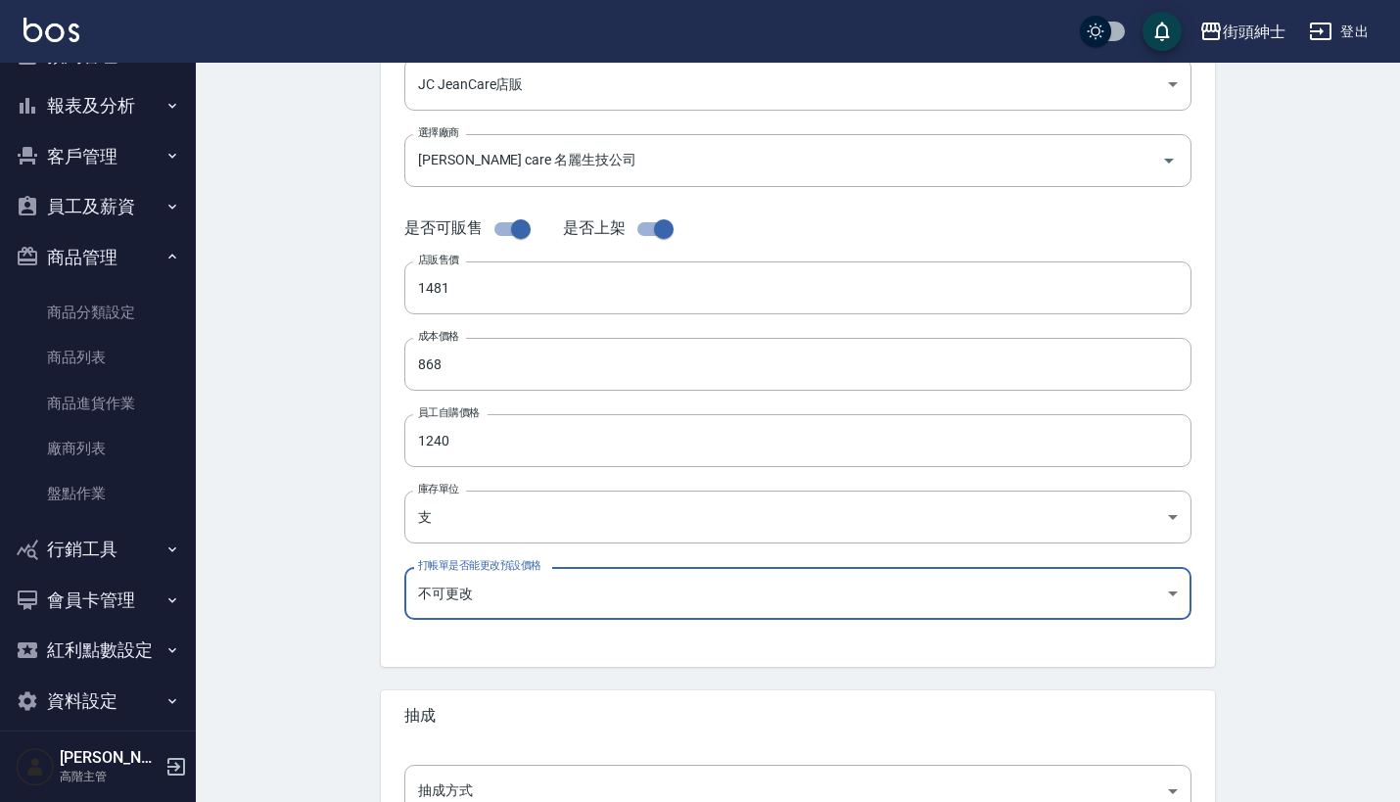
scroll to position [325, 0]
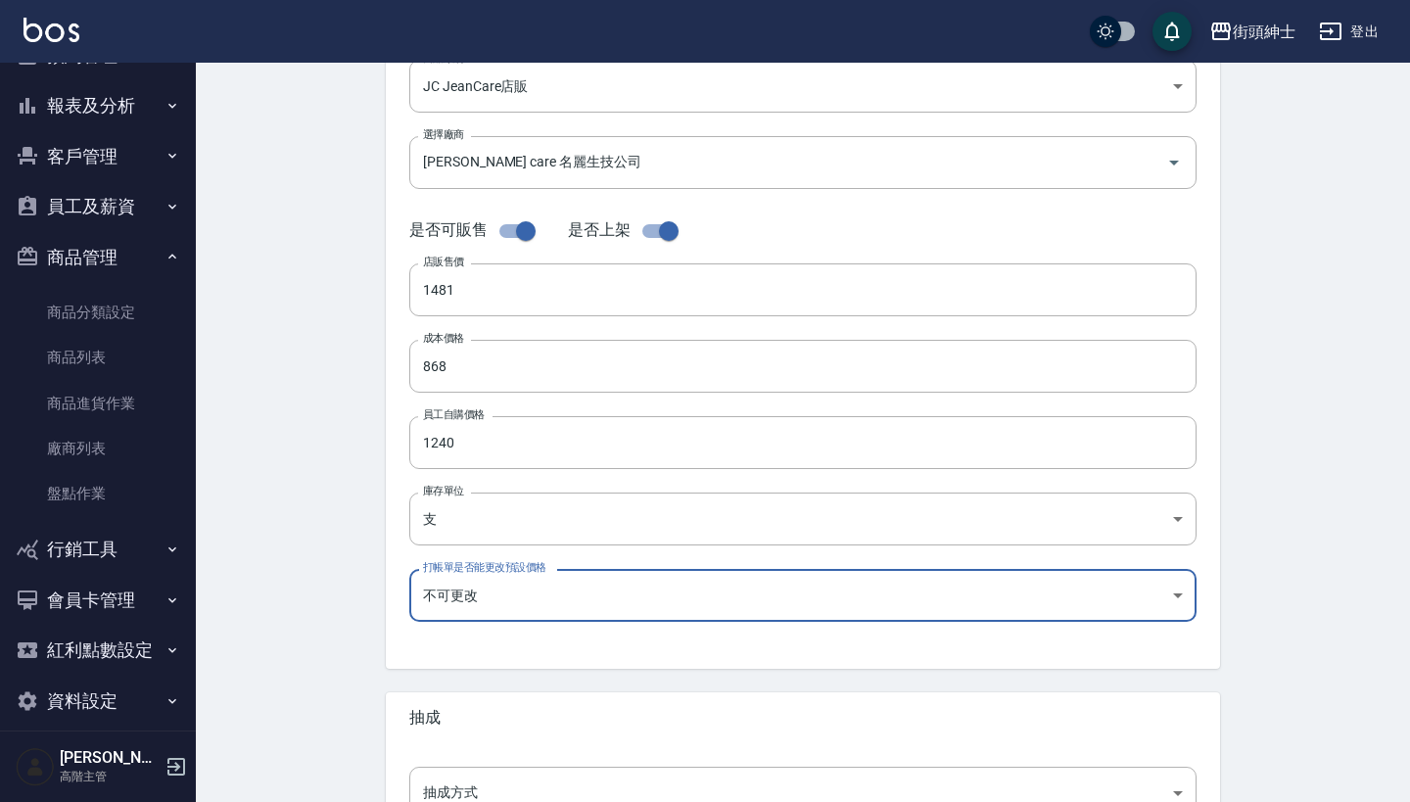
click at [592, 590] on body "街頭紳士 登出 櫃檯作業 打帳單 帳單列表 掛單列表 座位開單 營業儀表板 現金收支登錄 高階收支登錄 材料自購登錄 每日結帳 排班表 現場電腦打卡 掃碼打卡…" at bounding box center [705, 350] width 1410 height 1351
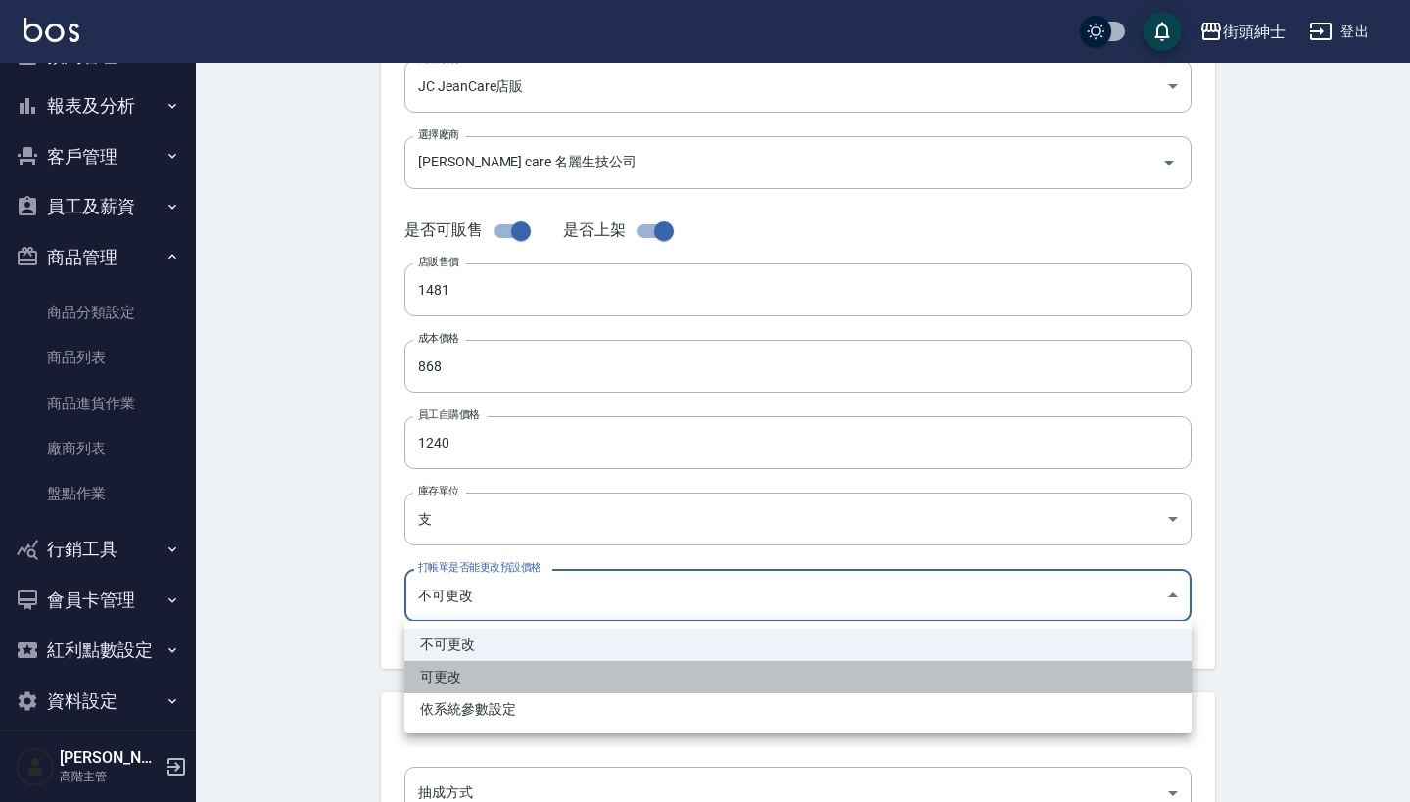
click at [590, 668] on li "可更改" at bounding box center [797, 677] width 787 height 32
type input "FALSE"
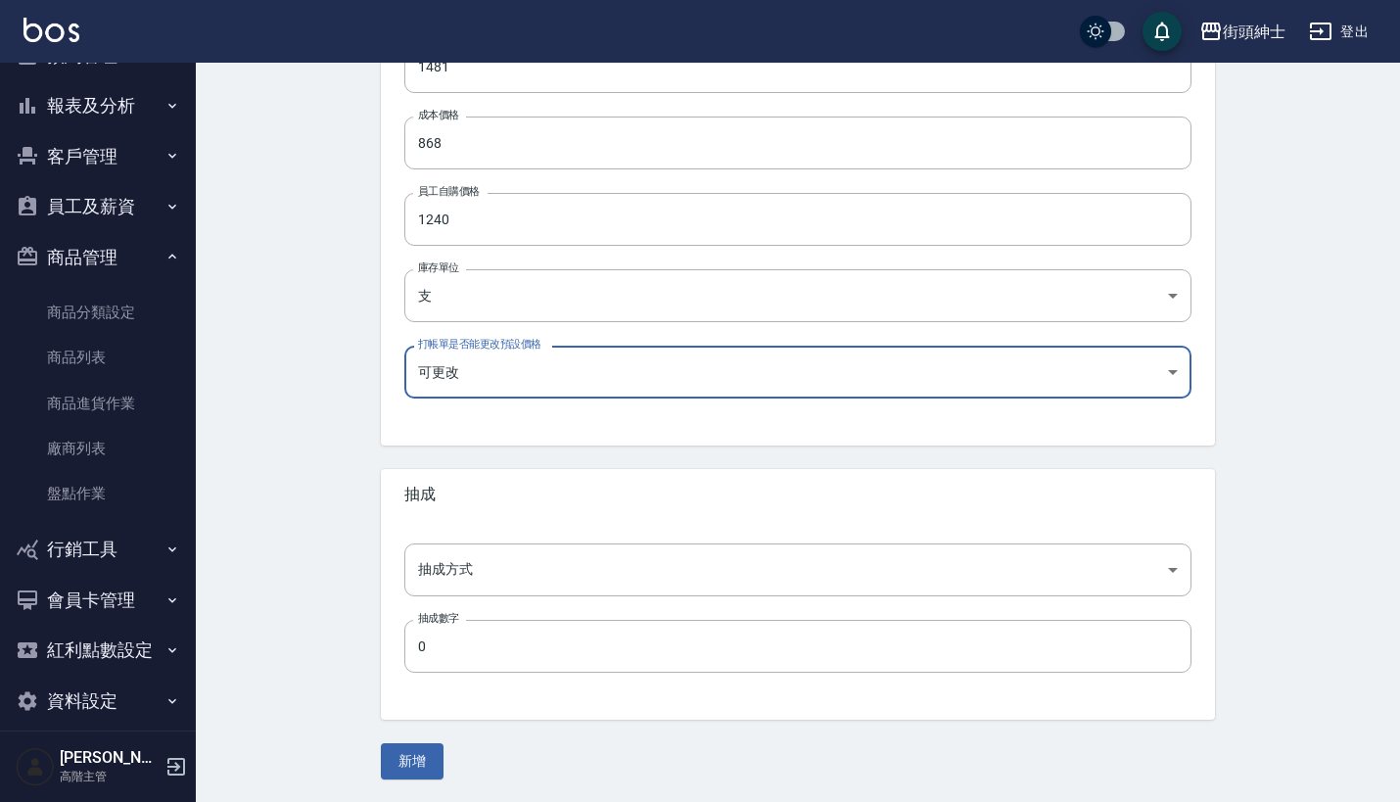
scroll to position [547, 0]
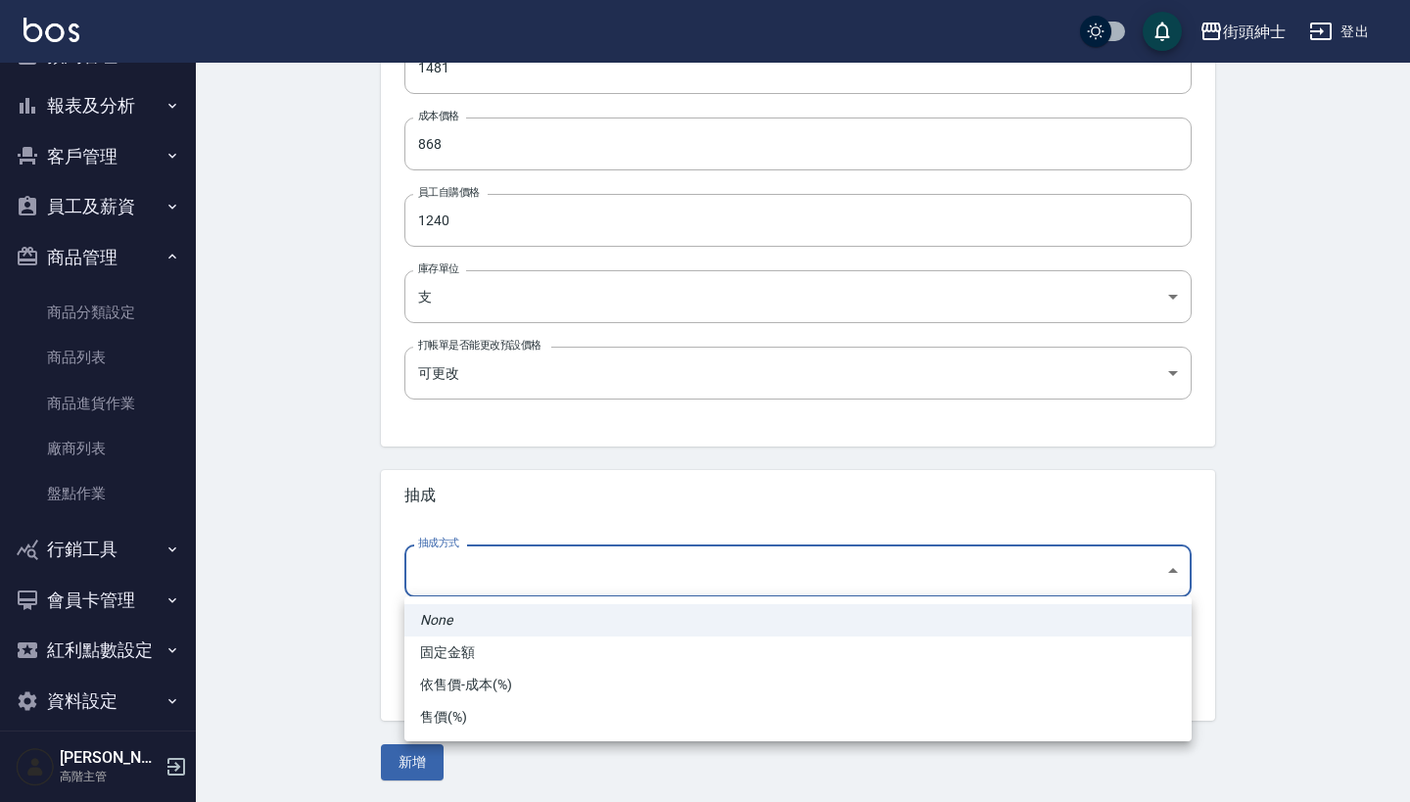
click at [537, 564] on body "街頭紳士 登出 櫃檯作業 打帳單 帳單列表 掛單列表 座位開單 營業儀表板 現金收支登錄 高階收支登錄 材料自購登錄 每日結帳 排班表 現場電腦打卡 掃碼打卡…" at bounding box center [705, 128] width 1410 height 1351
click at [536, 658] on li "固定金額" at bounding box center [797, 652] width 787 height 32
type input "fixed"
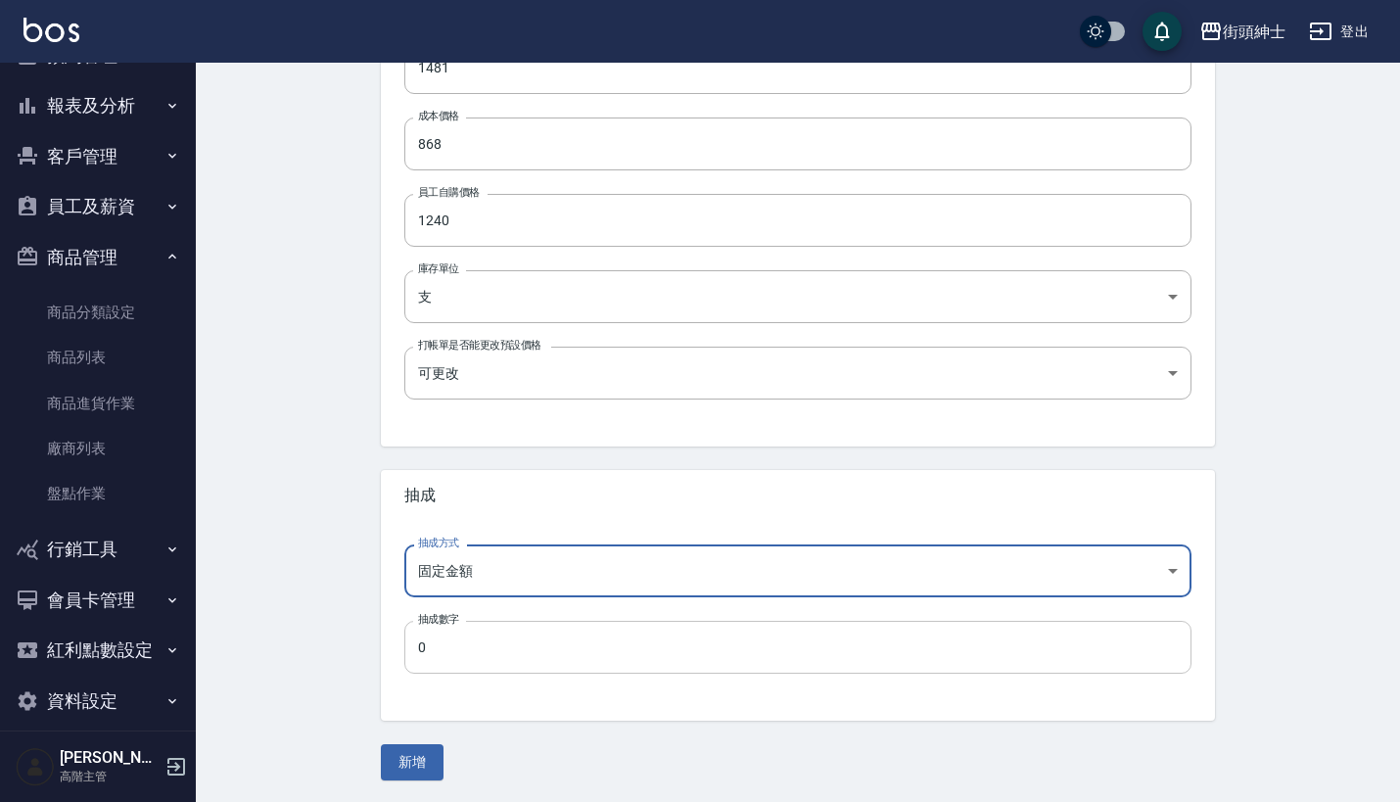
click at [533, 662] on input "0" at bounding box center [797, 647] width 787 height 53
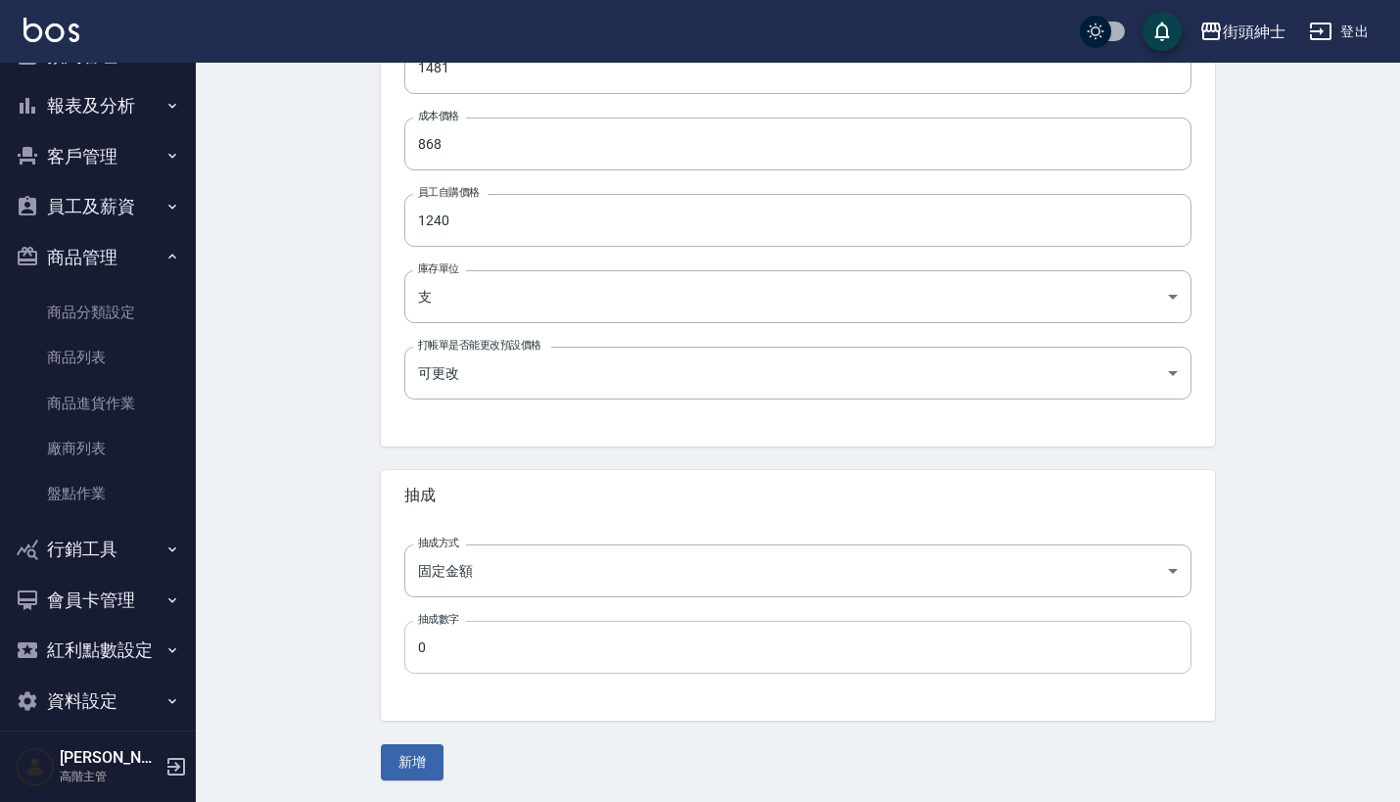
click at [533, 640] on input "0" at bounding box center [797, 647] width 787 height 53
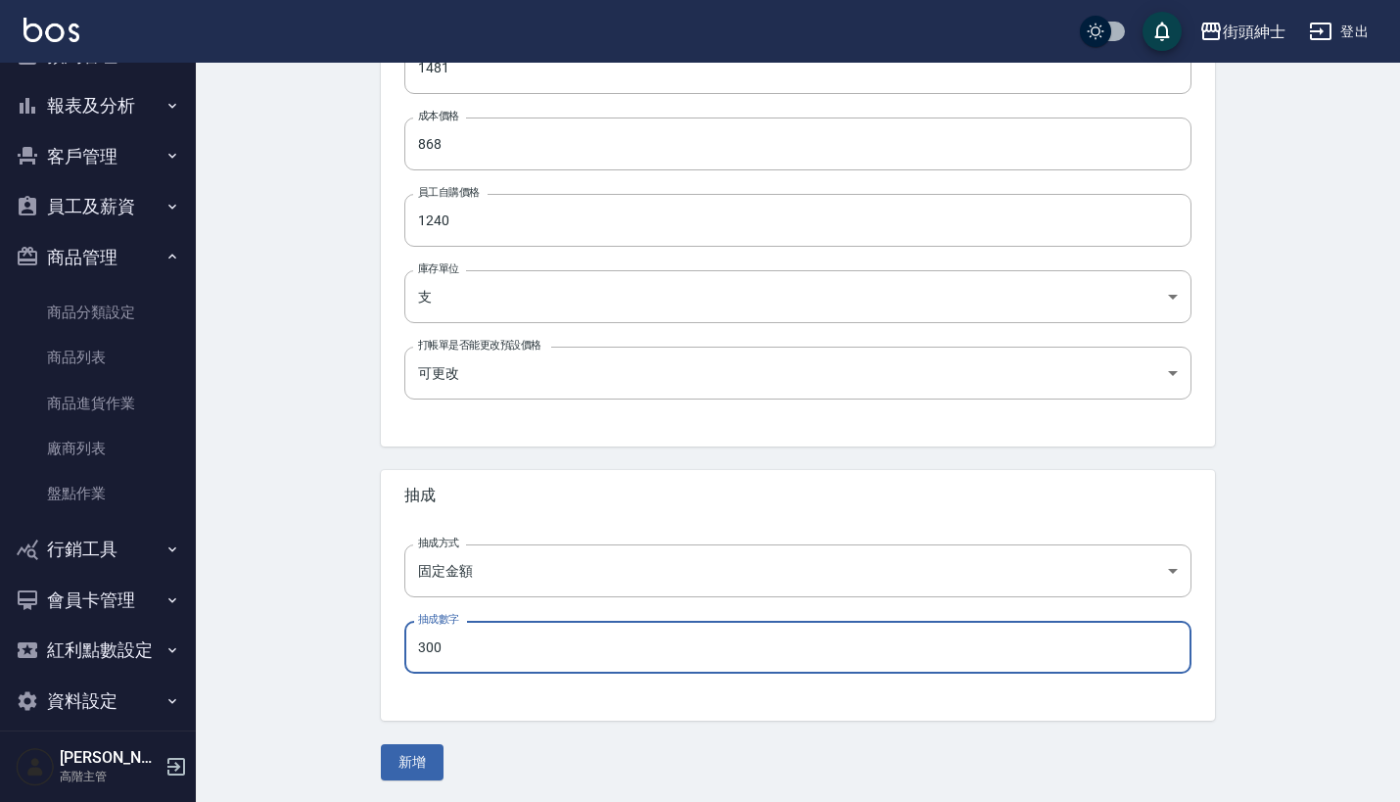
click at [456, 641] on input "300" at bounding box center [797, 647] width 787 height 53
type input "300"
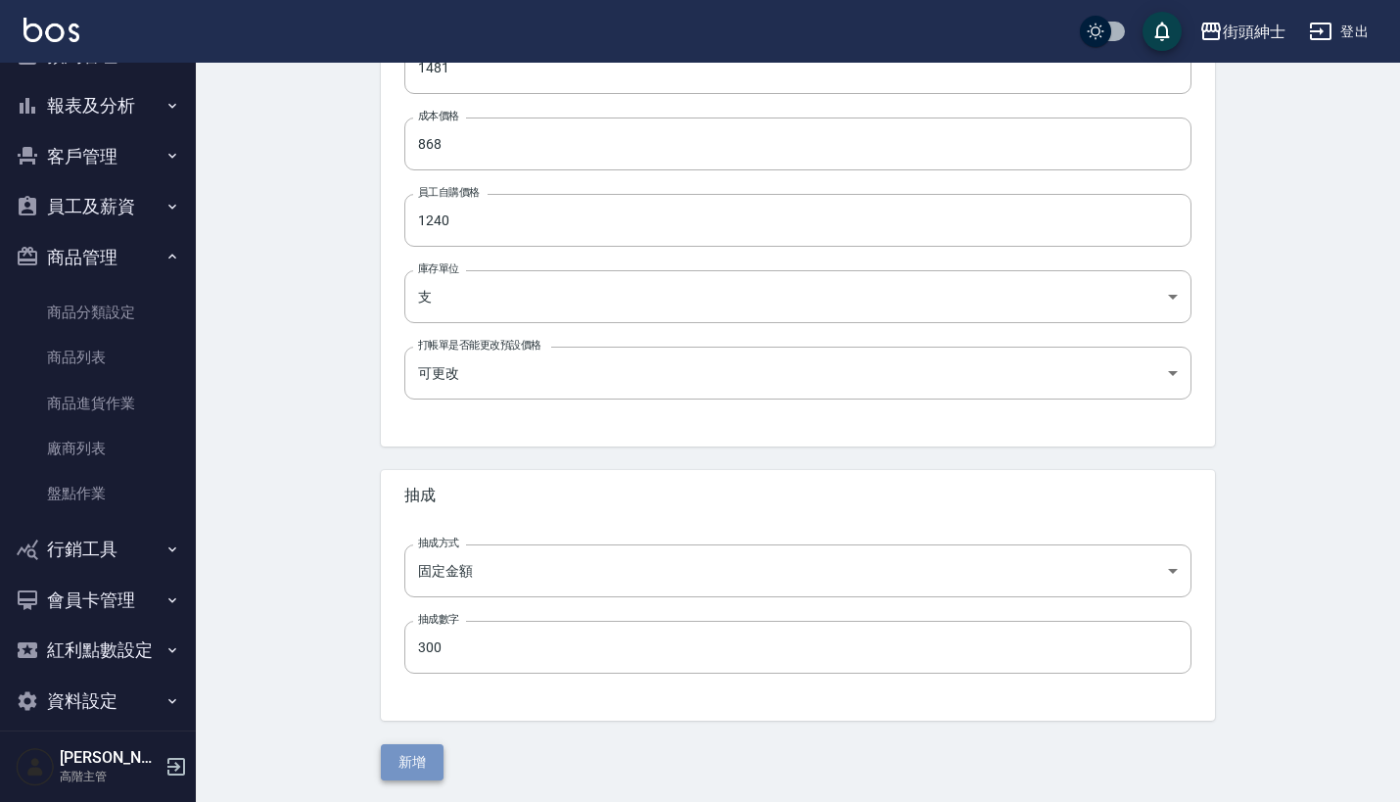
click at [408, 762] on button "新增" at bounding box center [412, 762] width 63 height 36
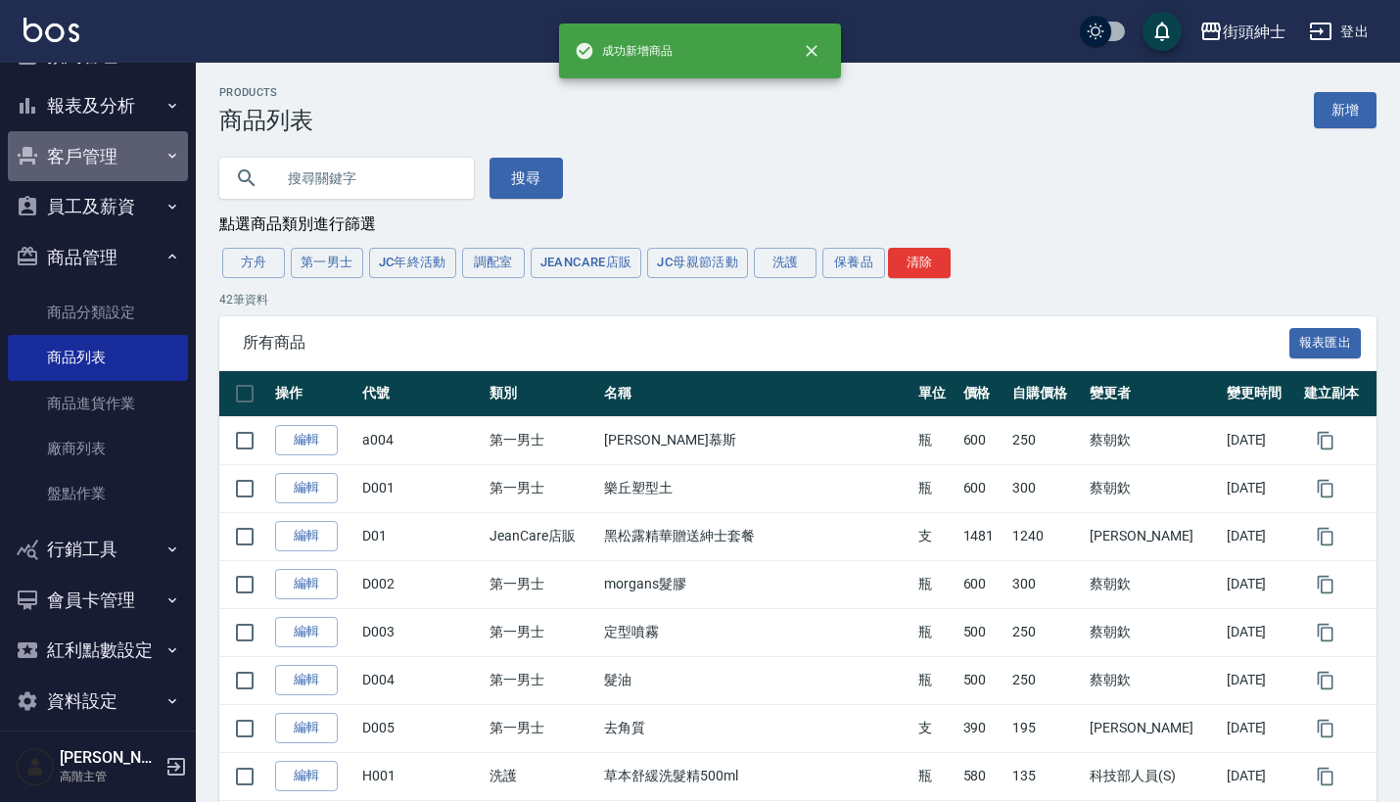
click at [155, 165] on button "客戶管理" at bounding box center [98, 156] width 180 height 51
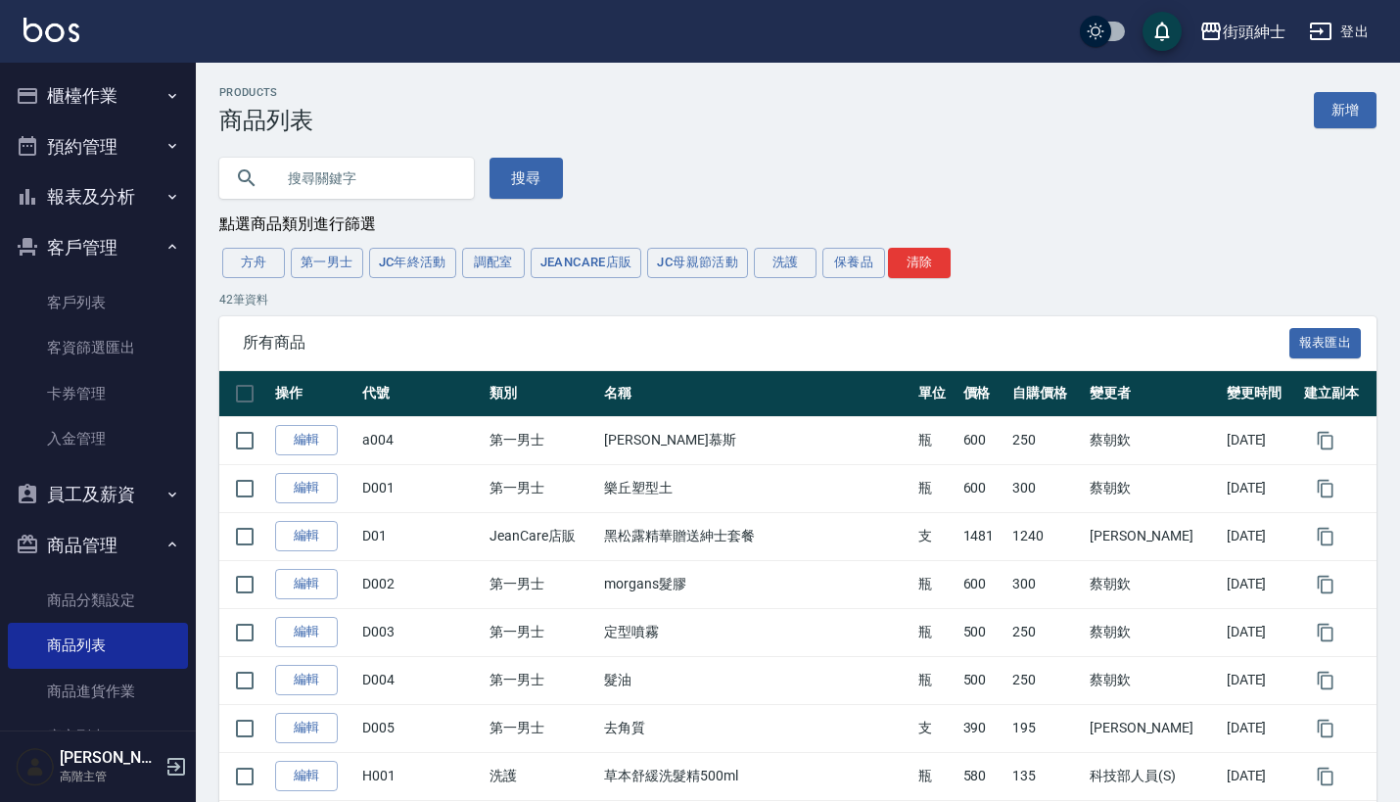
scroll to position [-1, 0]
click at [155, 155] on button "預約管理" at bounding box center [98, 146] width 180 height 51
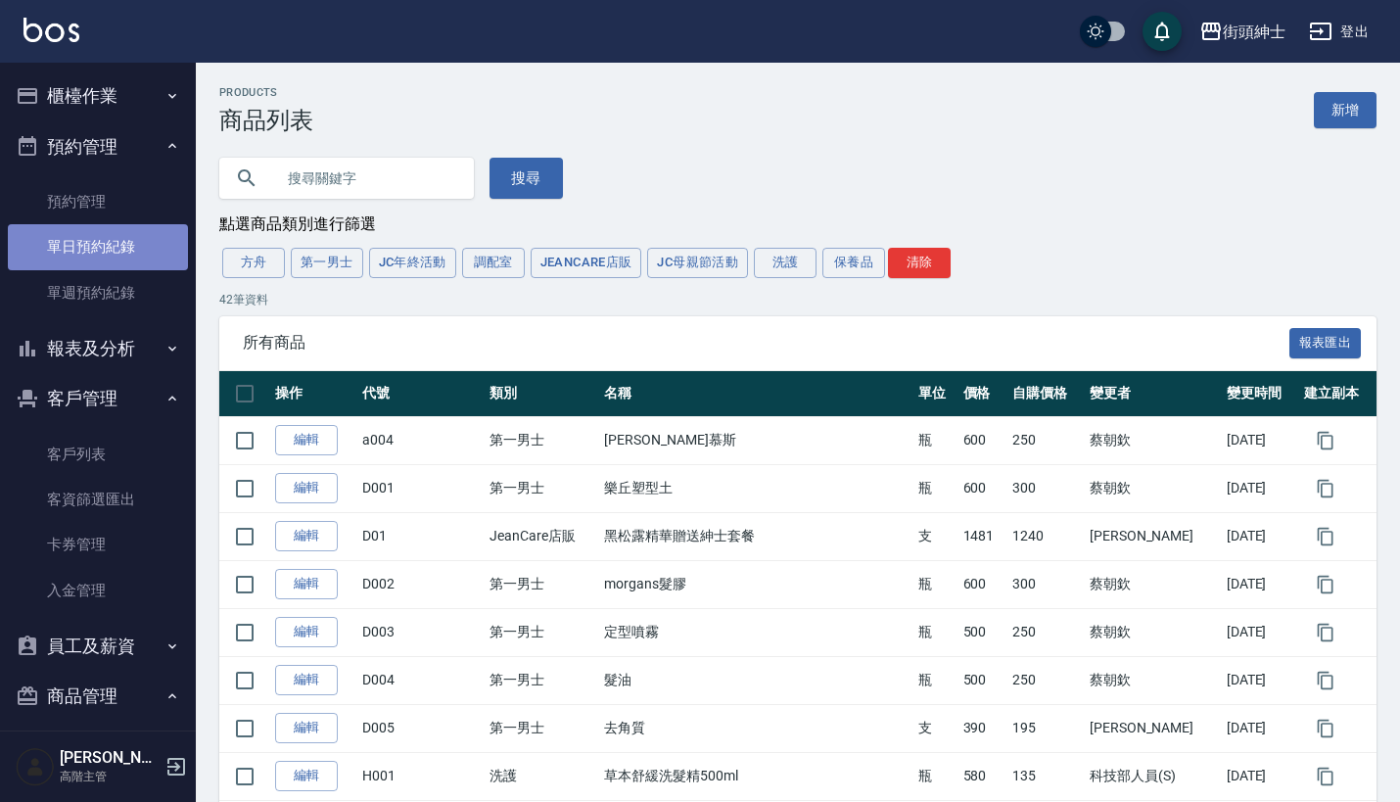
click at [142, 260] on link "單日預約紀錄" at bounding box center [98, 246] width 180 height 45
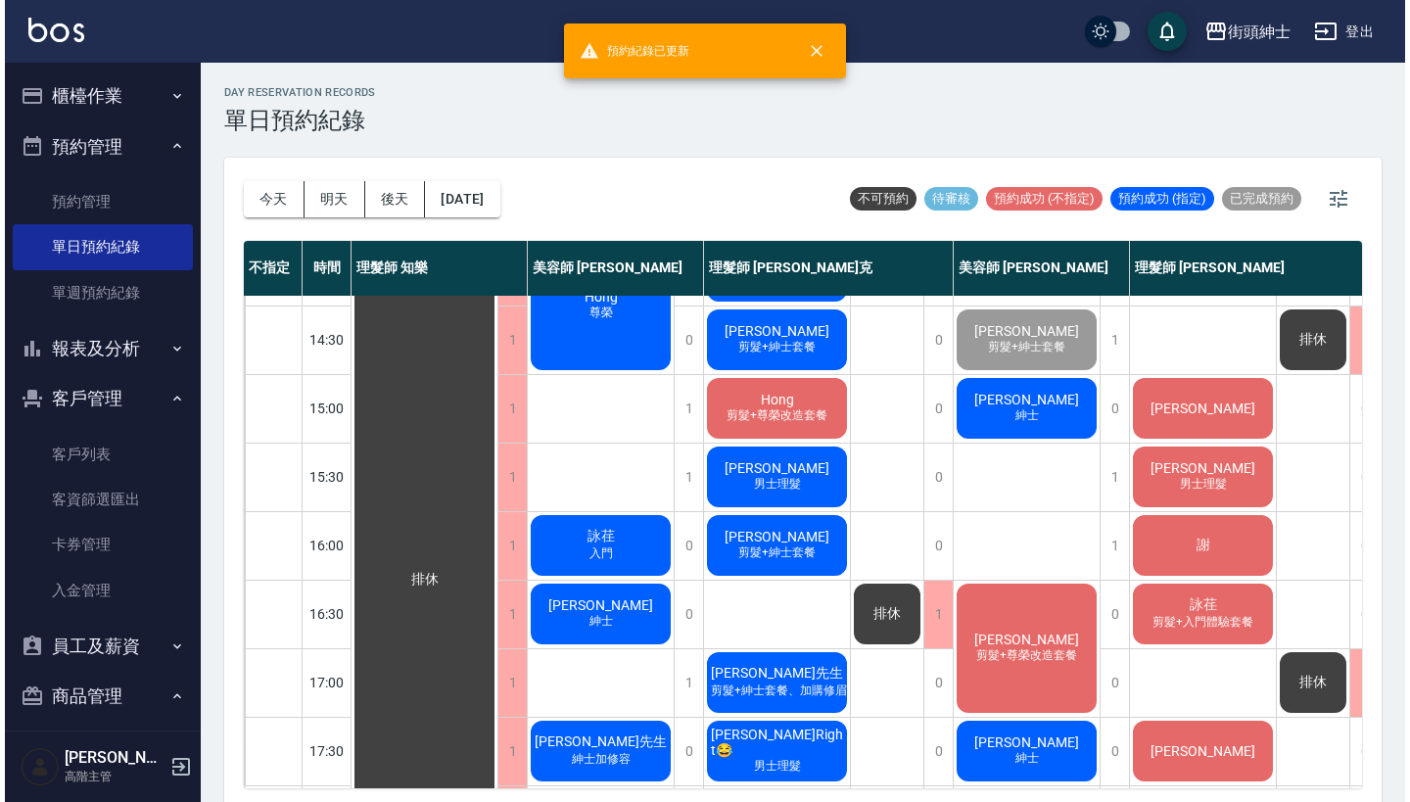
scroll to position [472, 0]
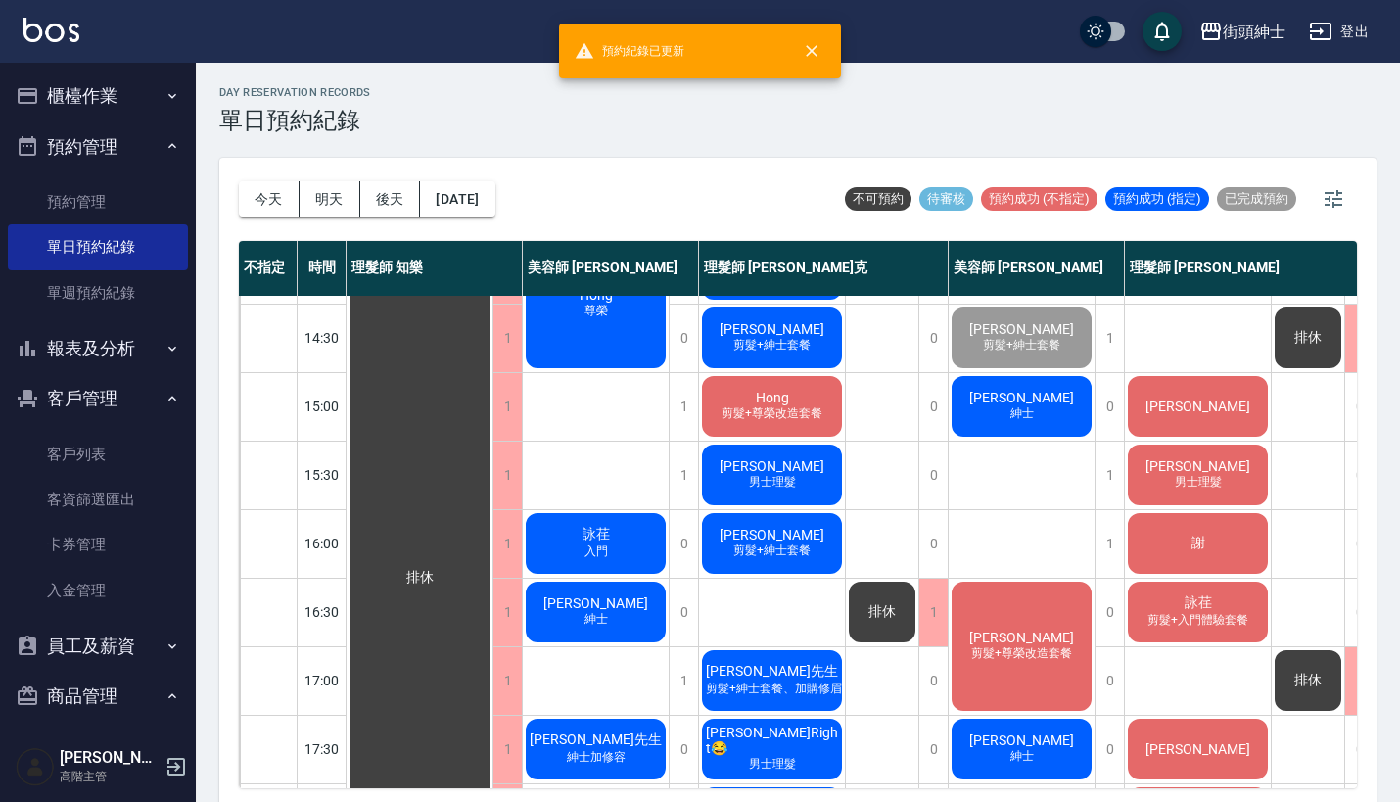
click at [1028, 420] on span "紳士" at bounding box center [1021, 413] width 31 height 17
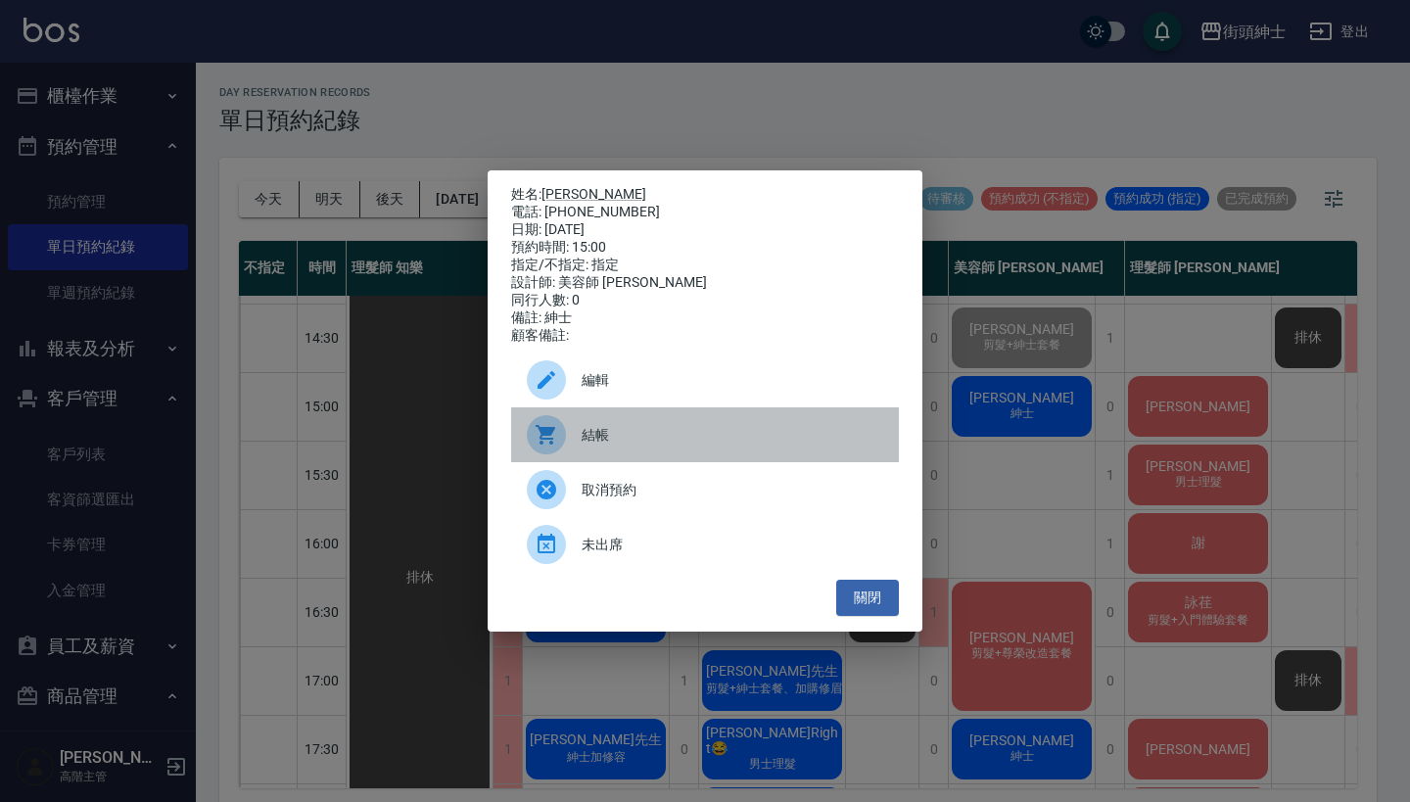
click at [585, 445] on span "結帳" at bounding box center [733, 435] width 302 height 21
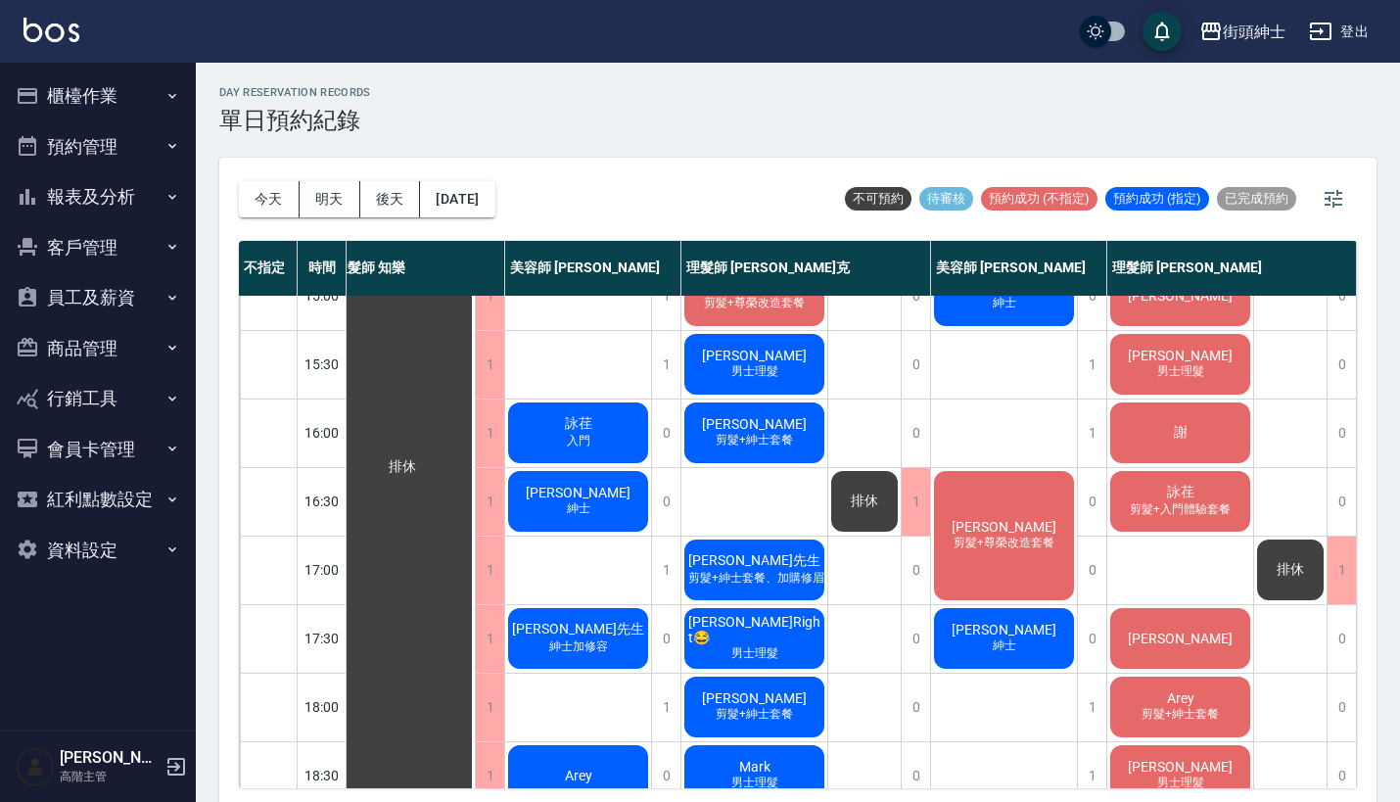
scroll to position [584, 27]
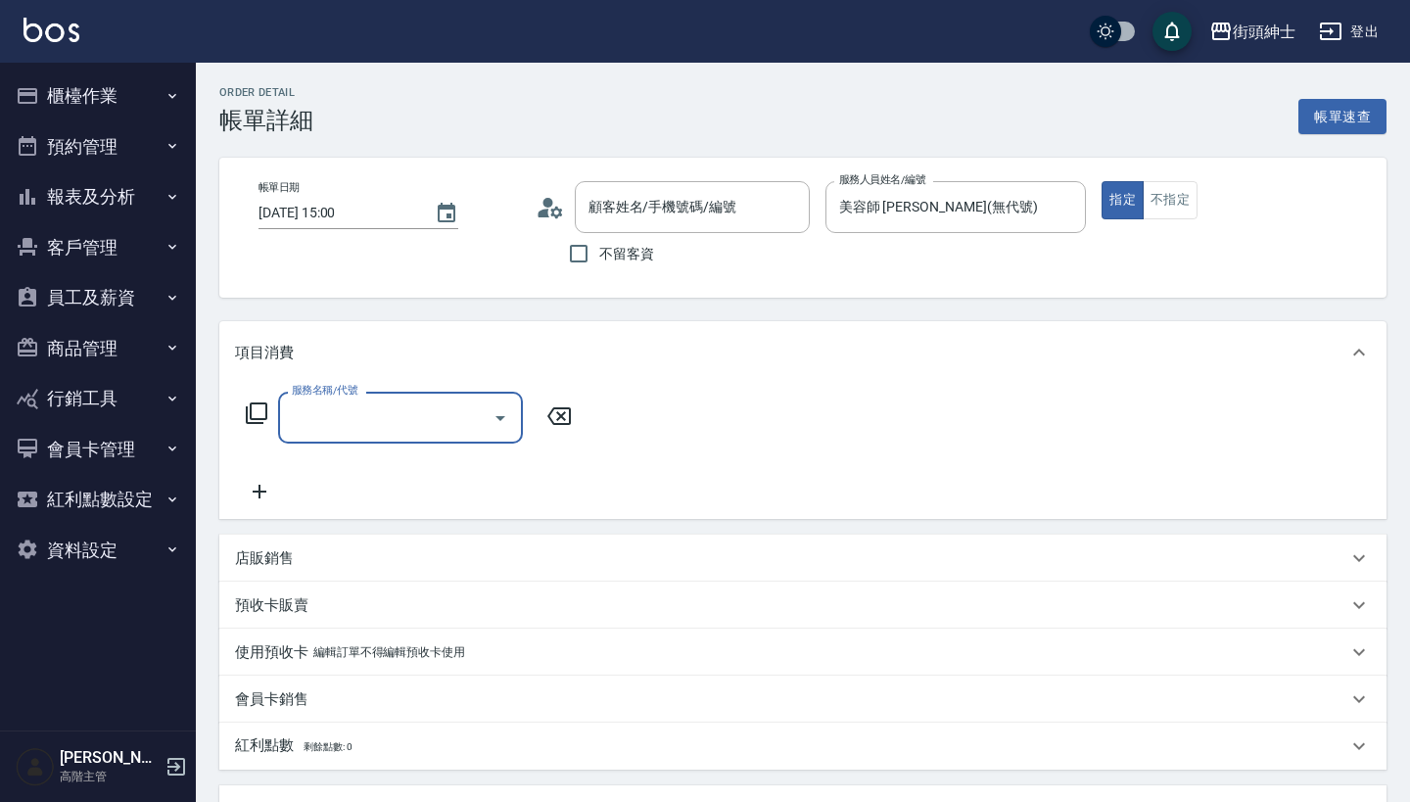
type input "[PERSON_NAME]/0928078079/null"
click at [366, 423] on input "服務名稱/代號" at bounding box center [386, 417] width 198 height 34
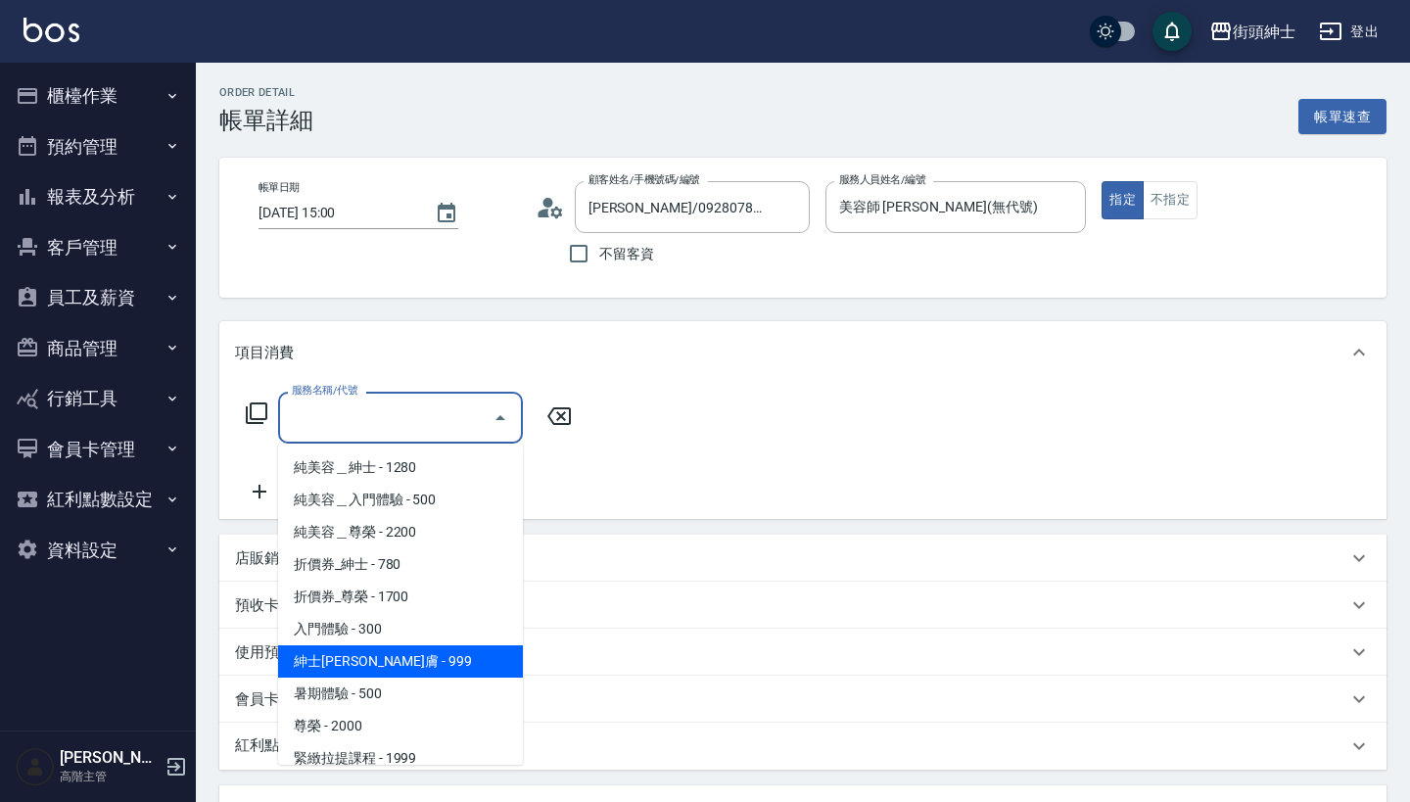
click at [450, 665] on span "紳士[PERSON_NAME]膚 - 999" at bounding box center [400, 661] width 245 height 32
type input "紳士[PERSON_NAME]膚"
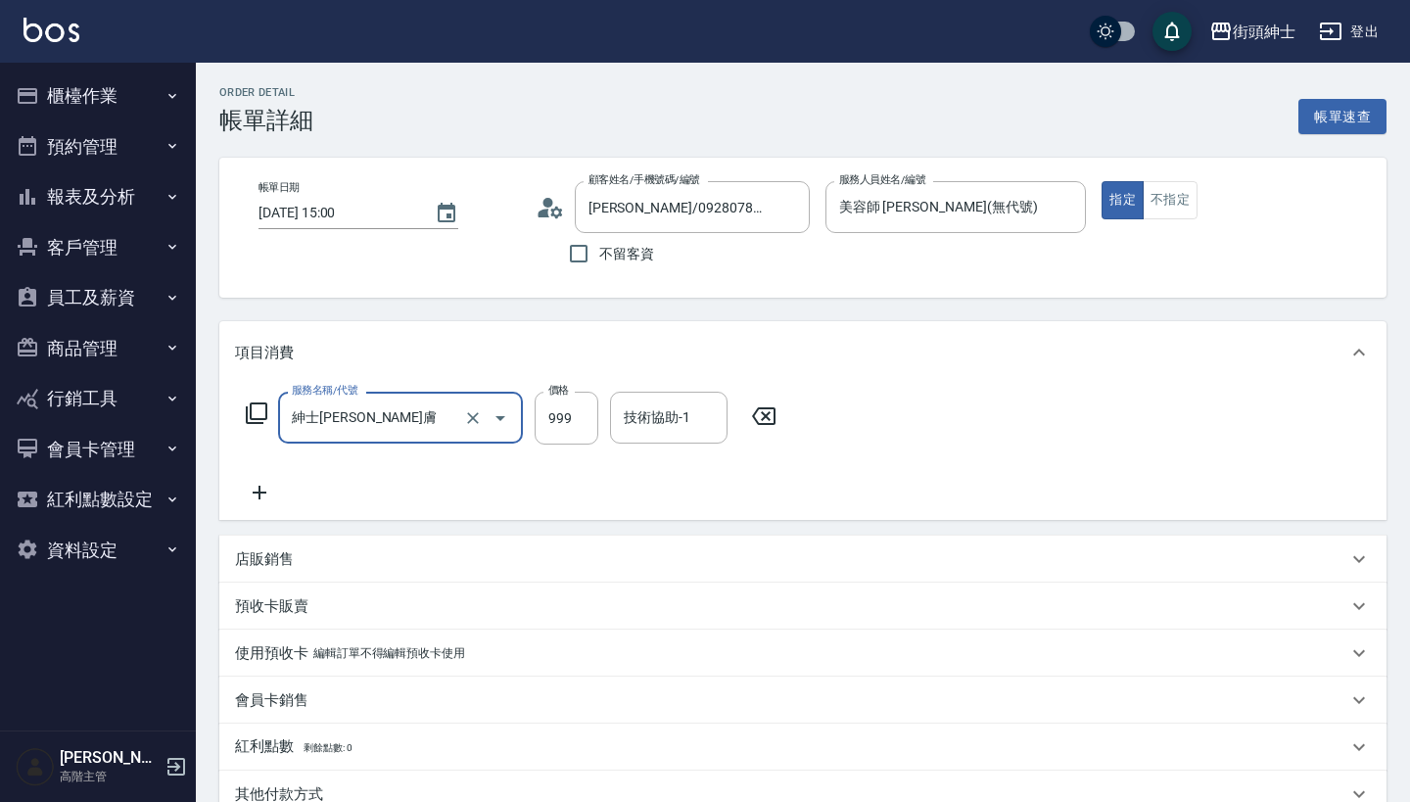
click at [251, 487] on icon at bounding box center [259, 492] width 49 height 23
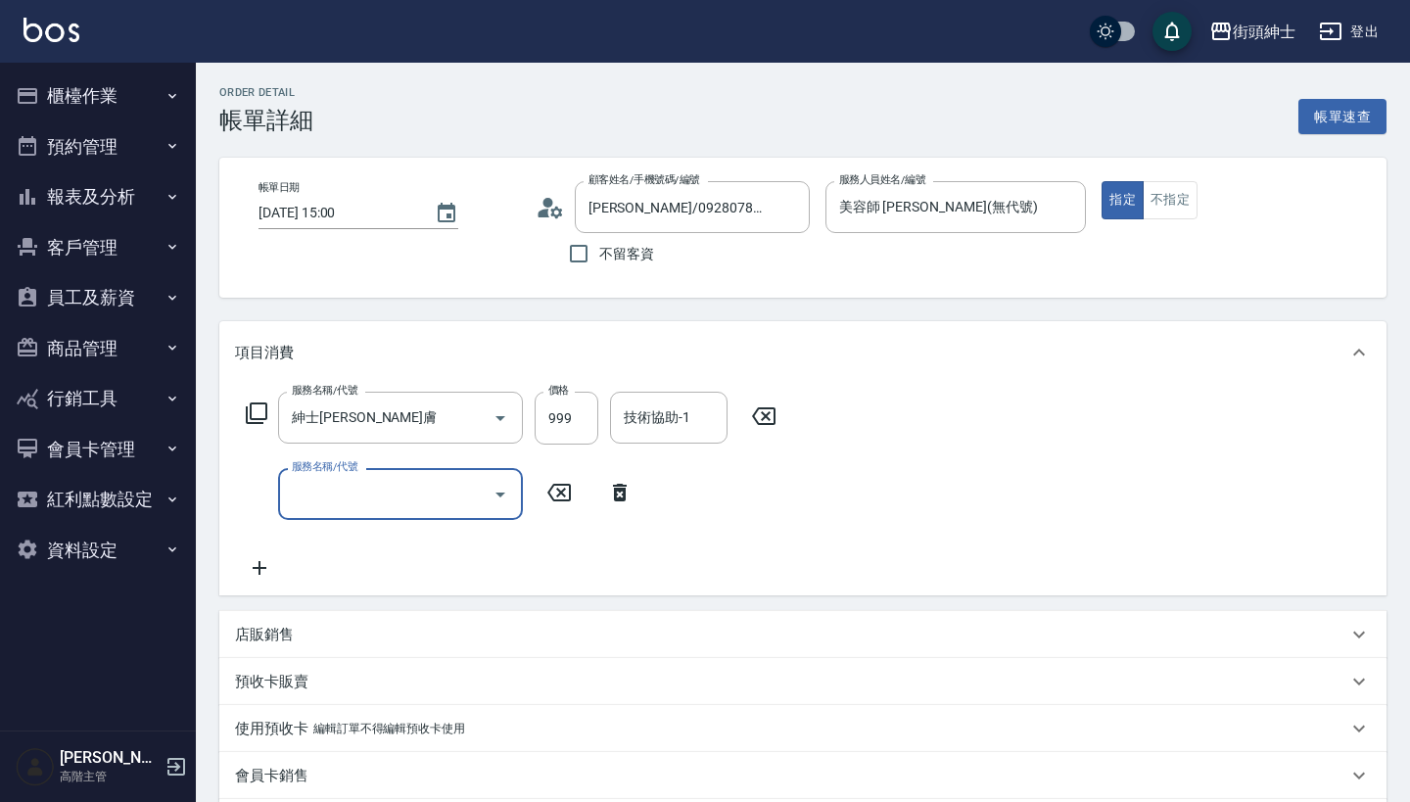
click at [380, 463] on div "服務名稱/代號 紳士[PERSON_NAME]膚 服務名稱/代號 價格 999 價格 技術協助-1 技術協助-1 服務名稱/代號 服務名稱/代號" at bounding box center [511, 486] width 553 height 188
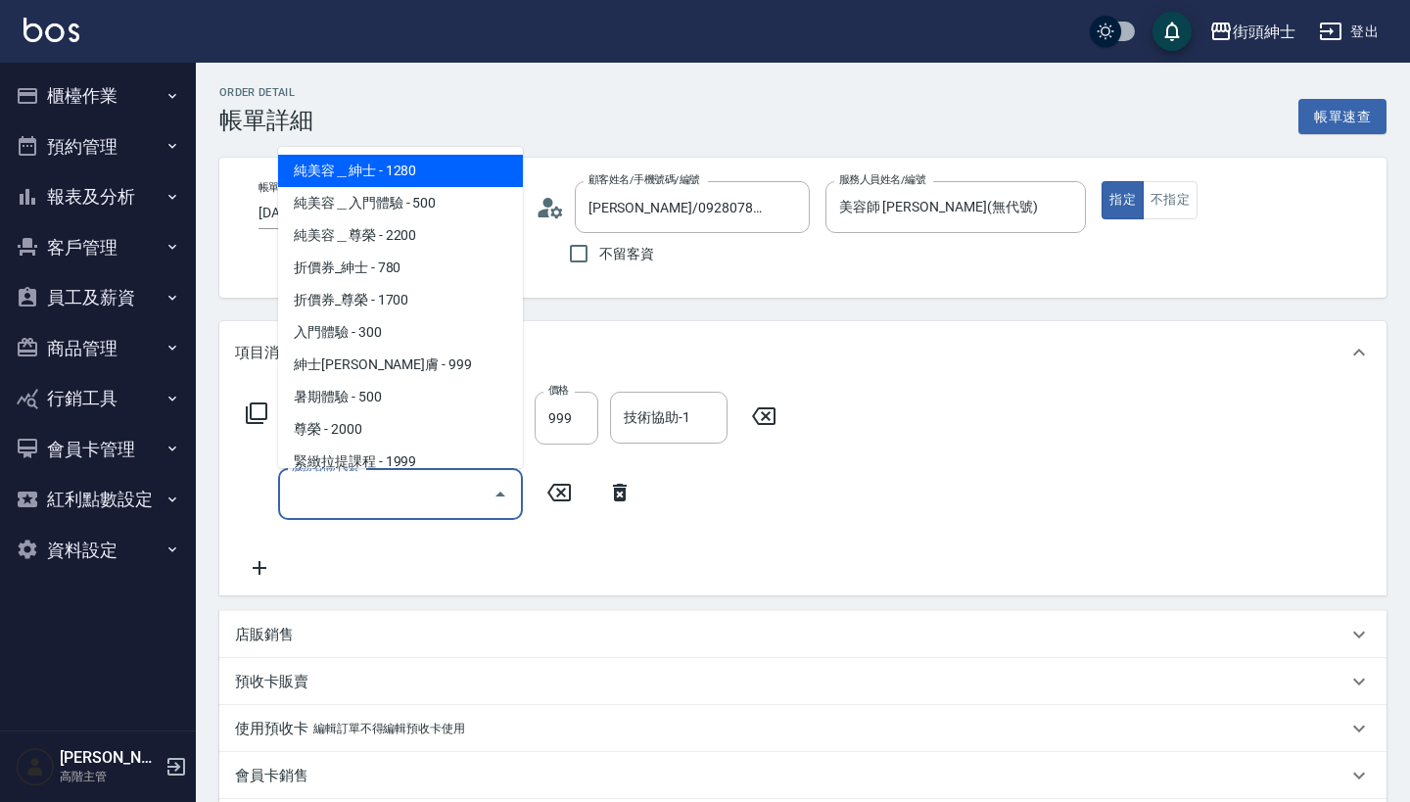
click at [385, 485] on input "服務名稱/代號" at bounding box center [386, 494] width 198 height 34
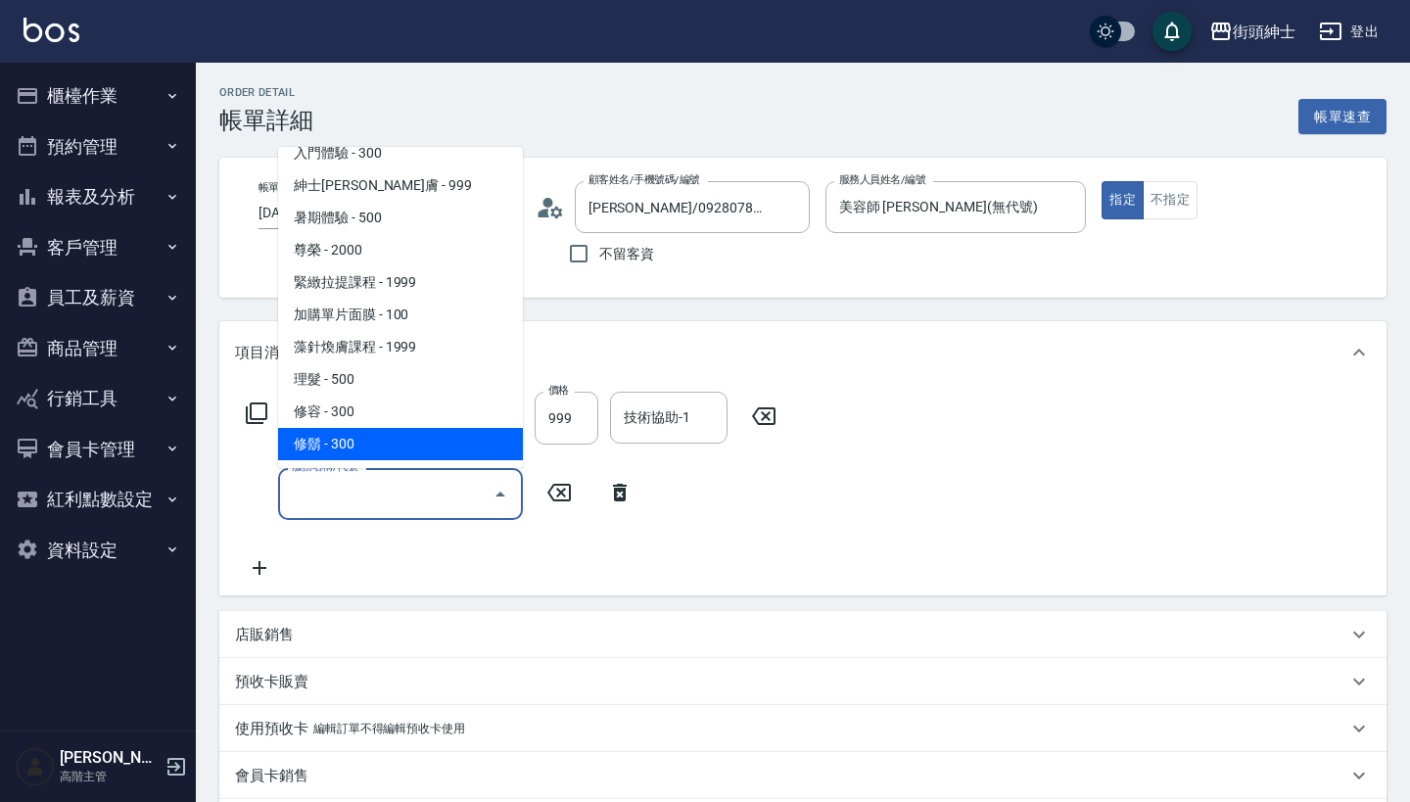
scroll to position [179, 0]
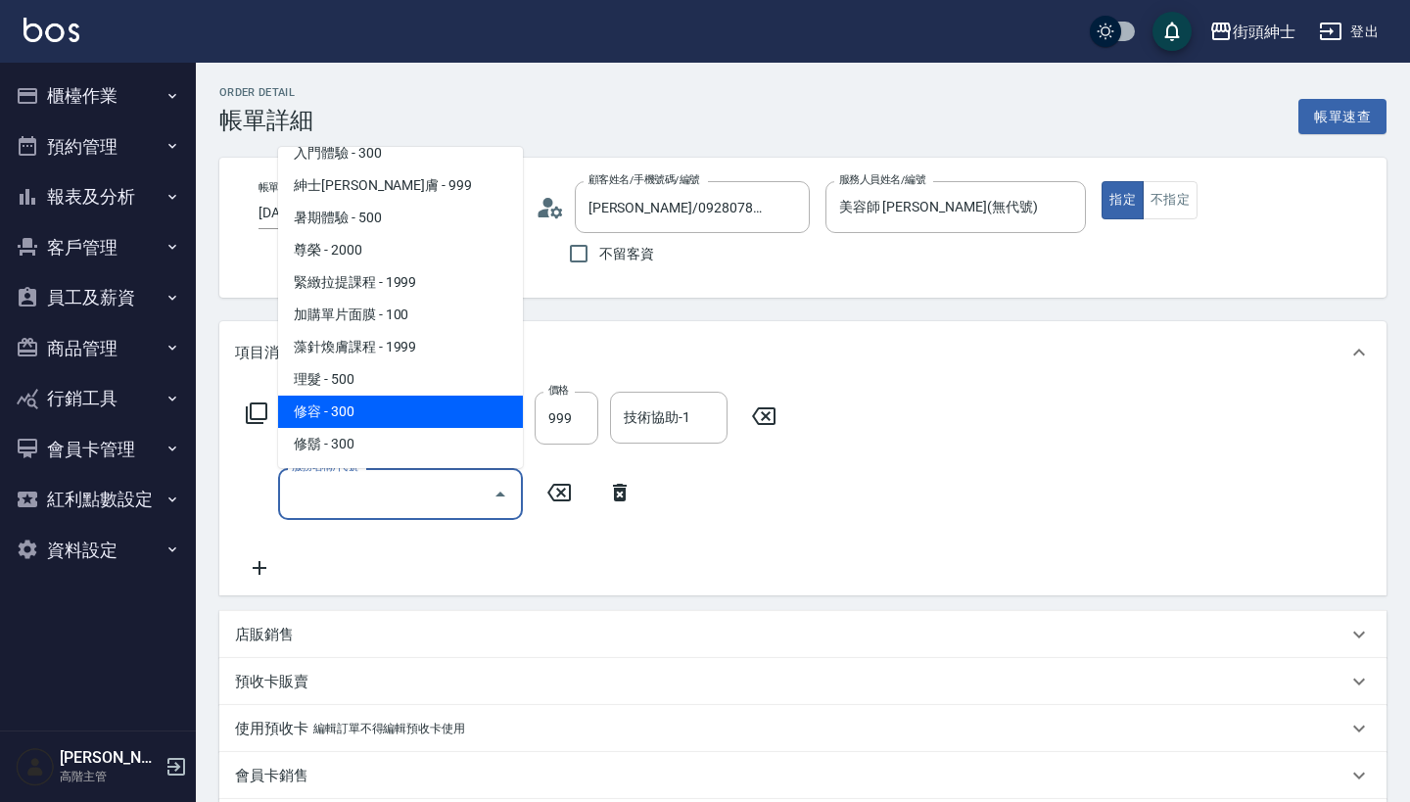
click at [418, 410] on span "修容 - 300" at bounding box center [400, 412] width 245 height 32
type input "修容(A03)"
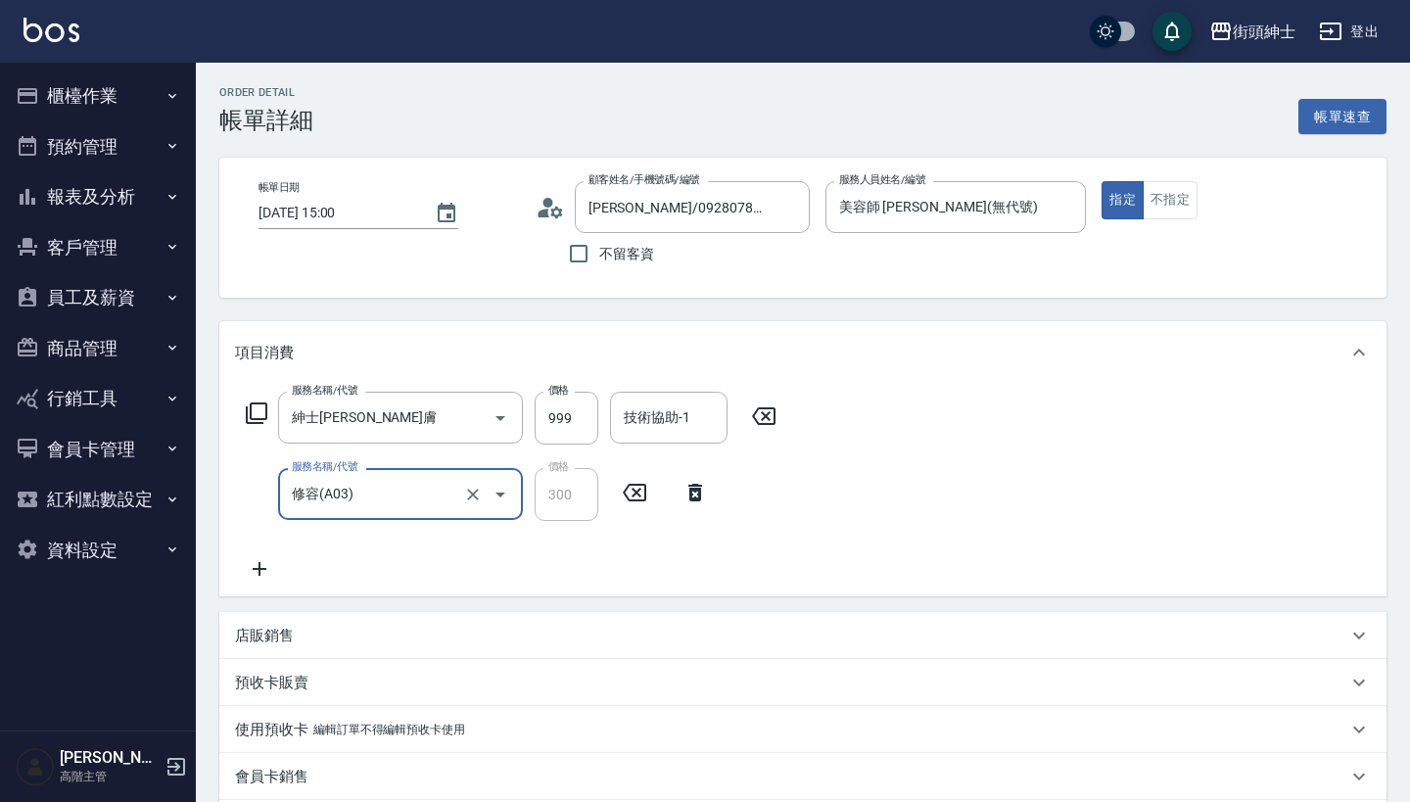
click at [432, 618] on div "店販銷售" at bounding box center [802, 635] width 1167 height 47
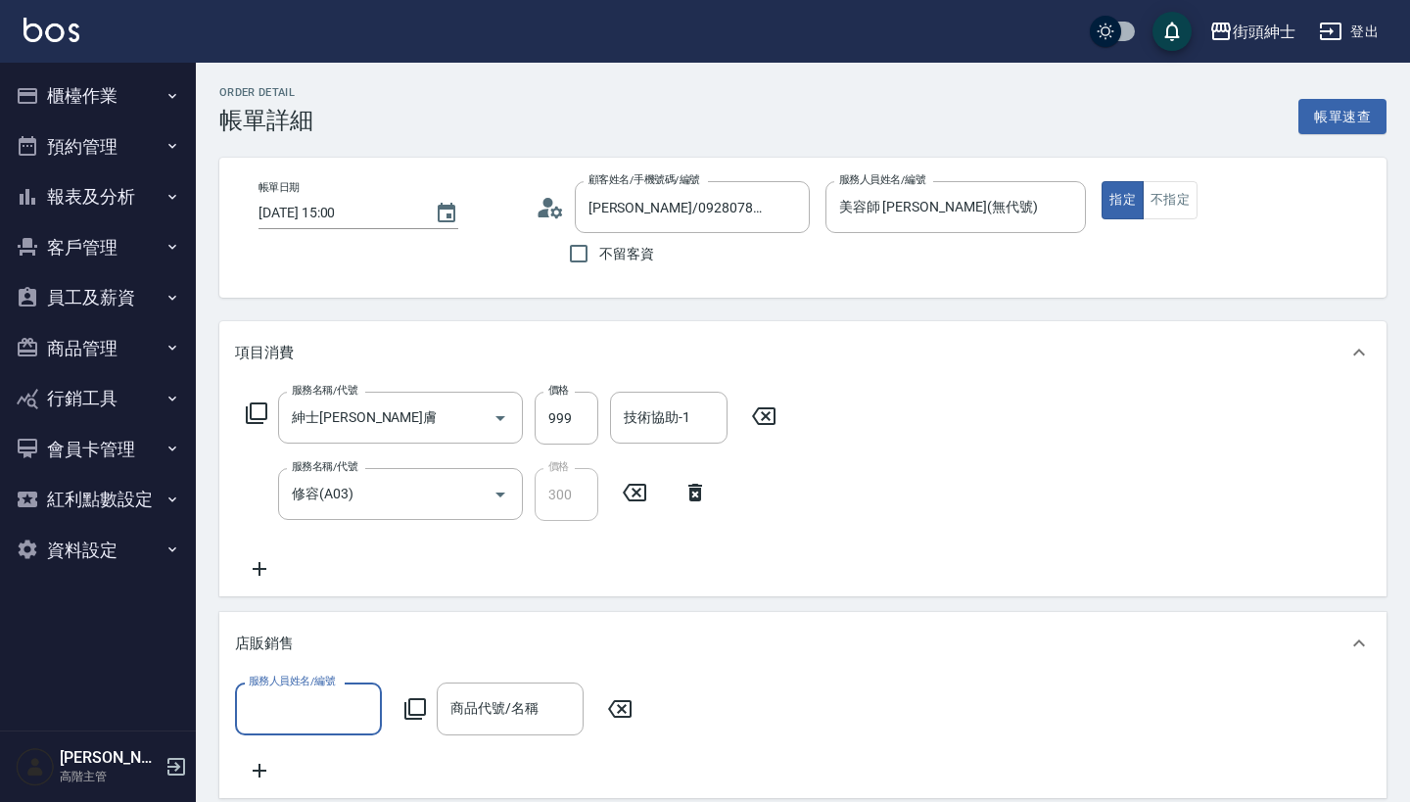
scroll to position [0, 0]
click at [323, 684] on label "服務人員姓名/編號" at bounding box center [292, 681] width 86 height 15
click at [323, 691] on input "服務人員姓名/編號" at bounding box center [308, 708] width 129 height 34
click at [321, 699] on input "服務人員姓名/編號" at bounding box center [308, 708] width 129 height 34
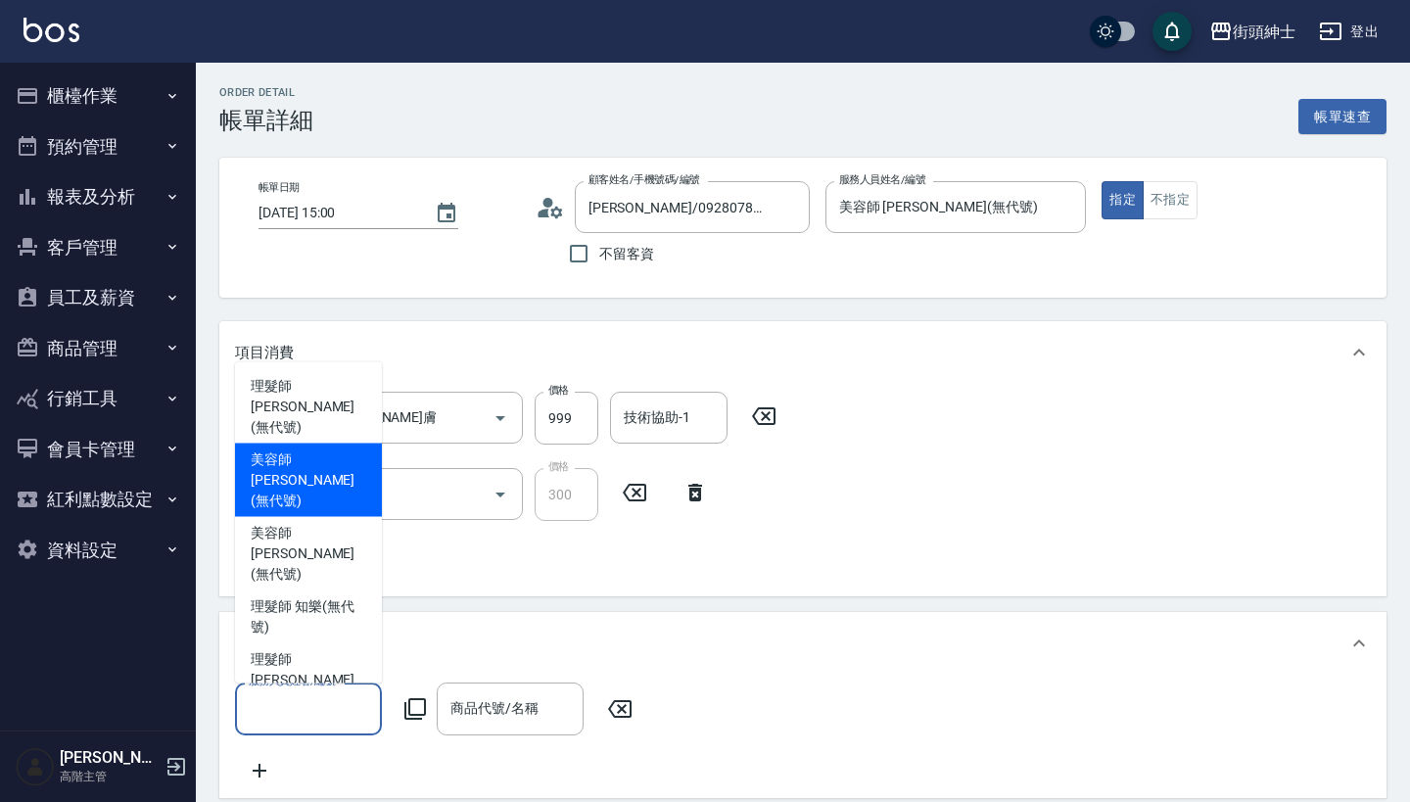
click at [337, 494] on span "美容師 小戴 (無代號)" at bounding box center [309, 480] width 116 height 62
type input "美容師 [PERSON_NAME](無代號)"
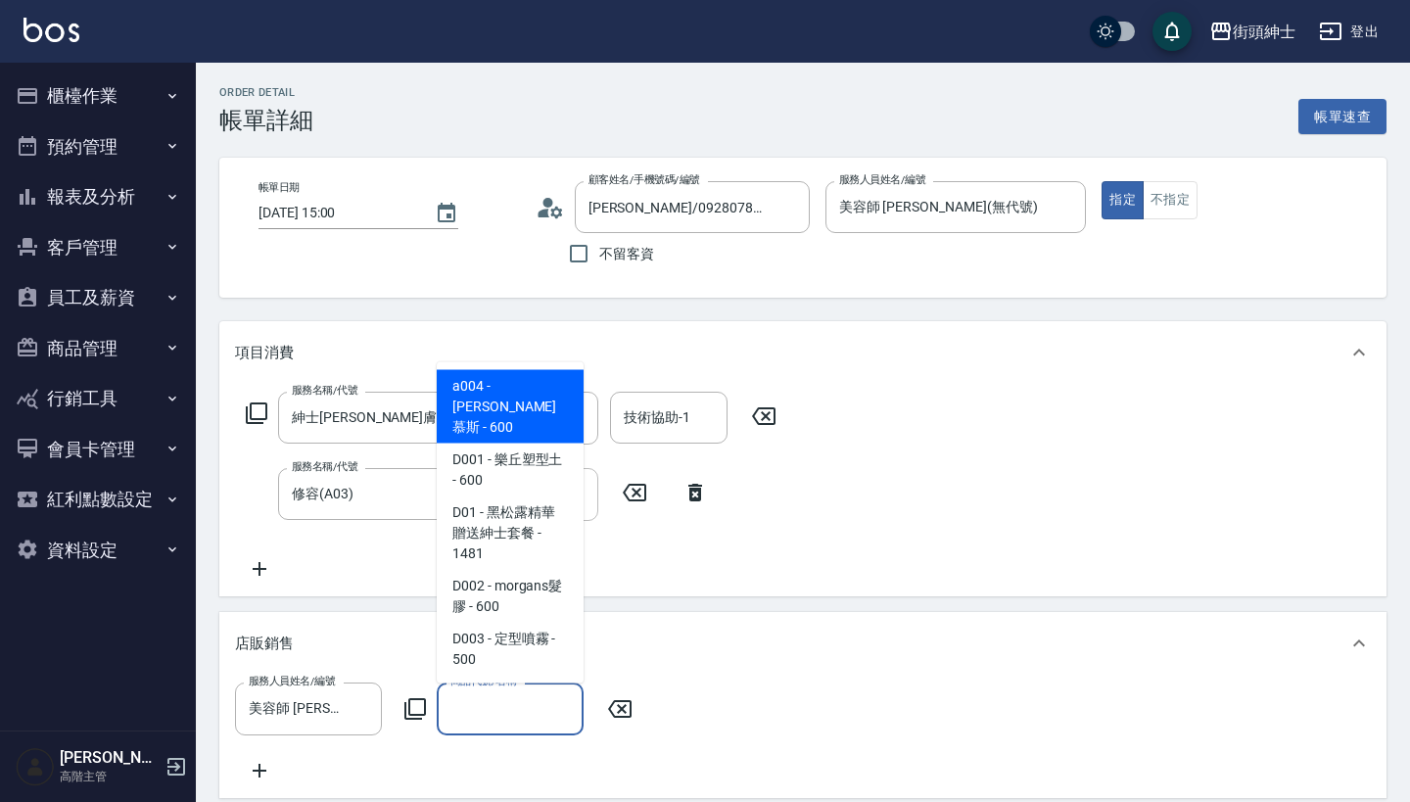
click at [518, 696] on div "商品代號/名稱 商品代號/名稱" at bounding box center [510, 708] width 147 height 52
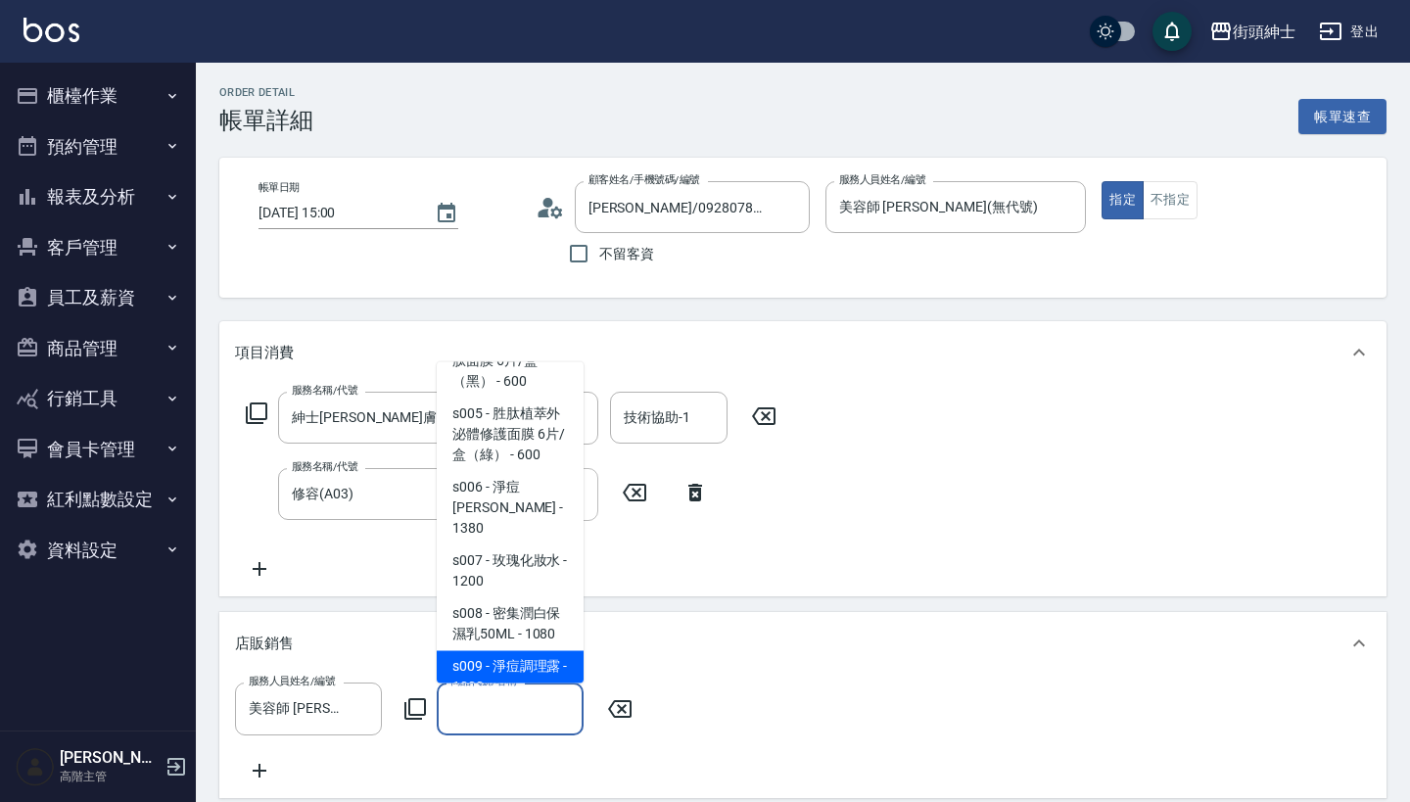
scroll to position [1404, 0]
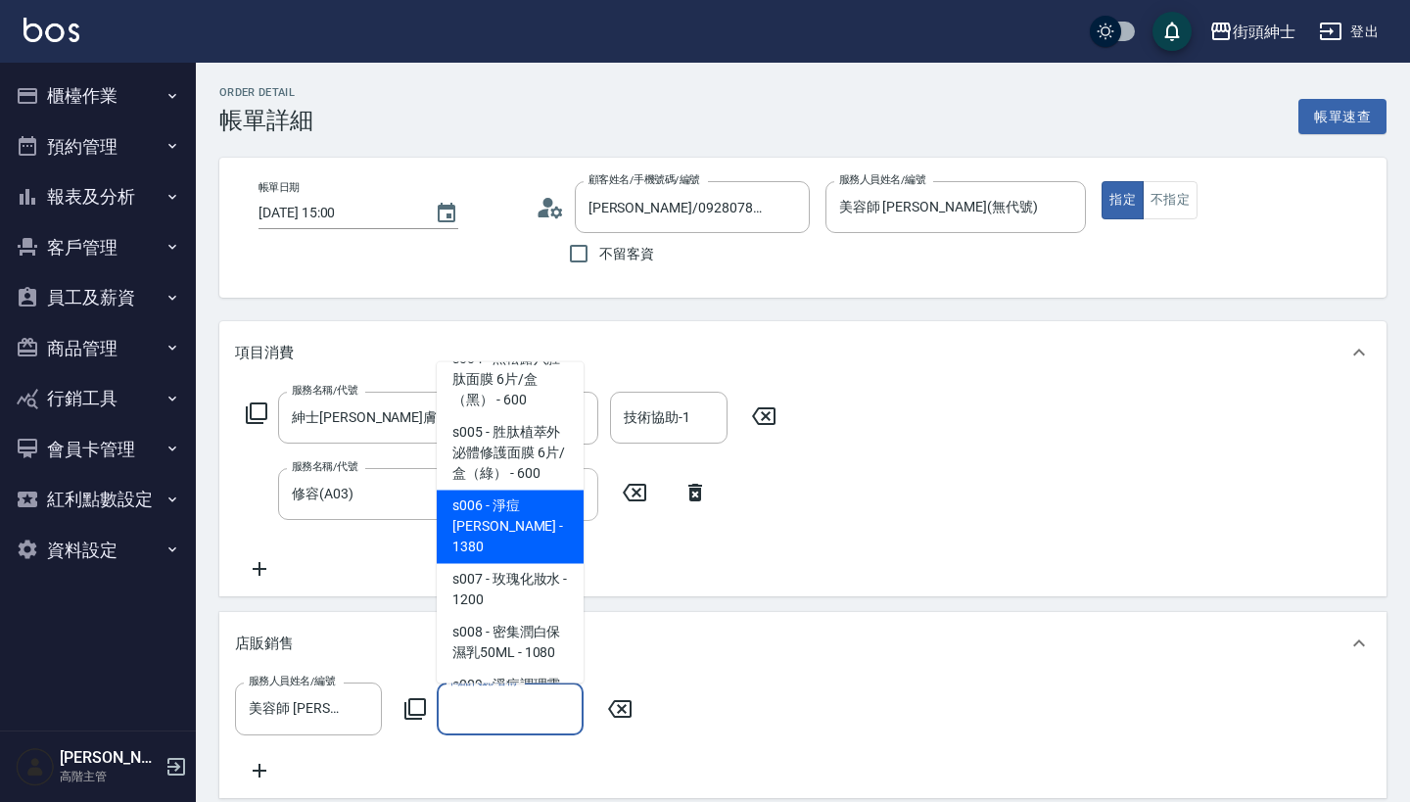
click at [132, 549] on button "資料設定" at bounding box center [98, 550] width 180 height 51
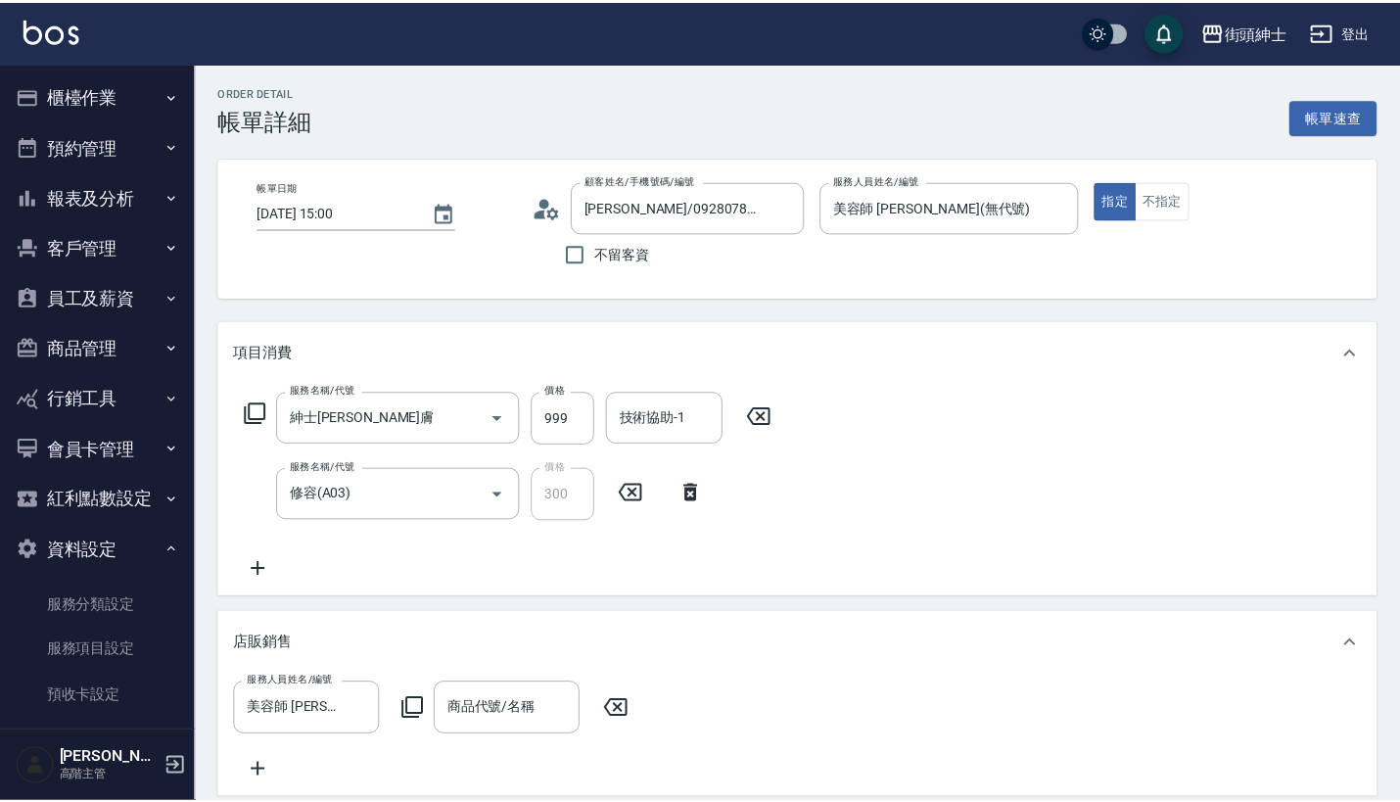
scroll to position [0, 0]
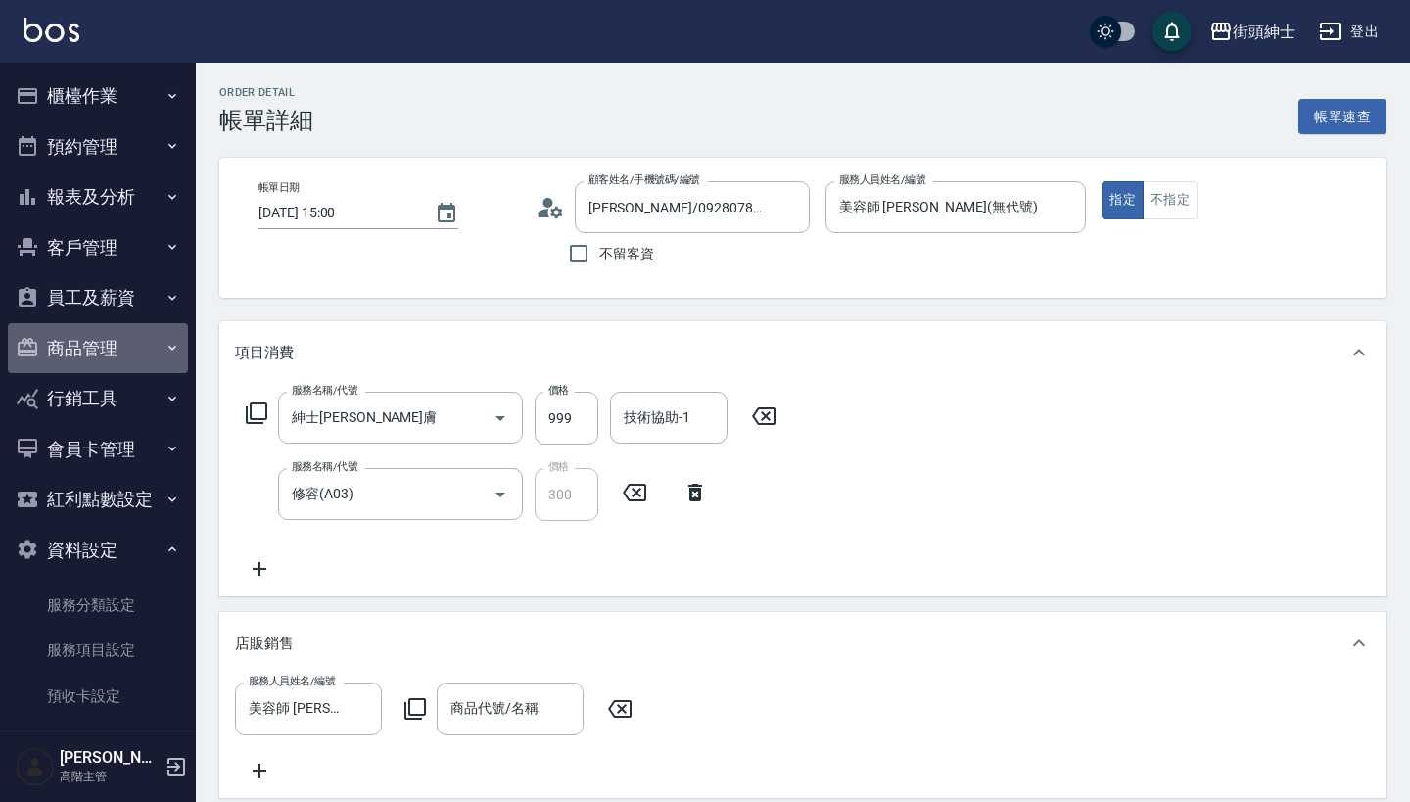
click at [133, 345] on button "商品管理" at bounding box center [98, 348] width 180 height 51
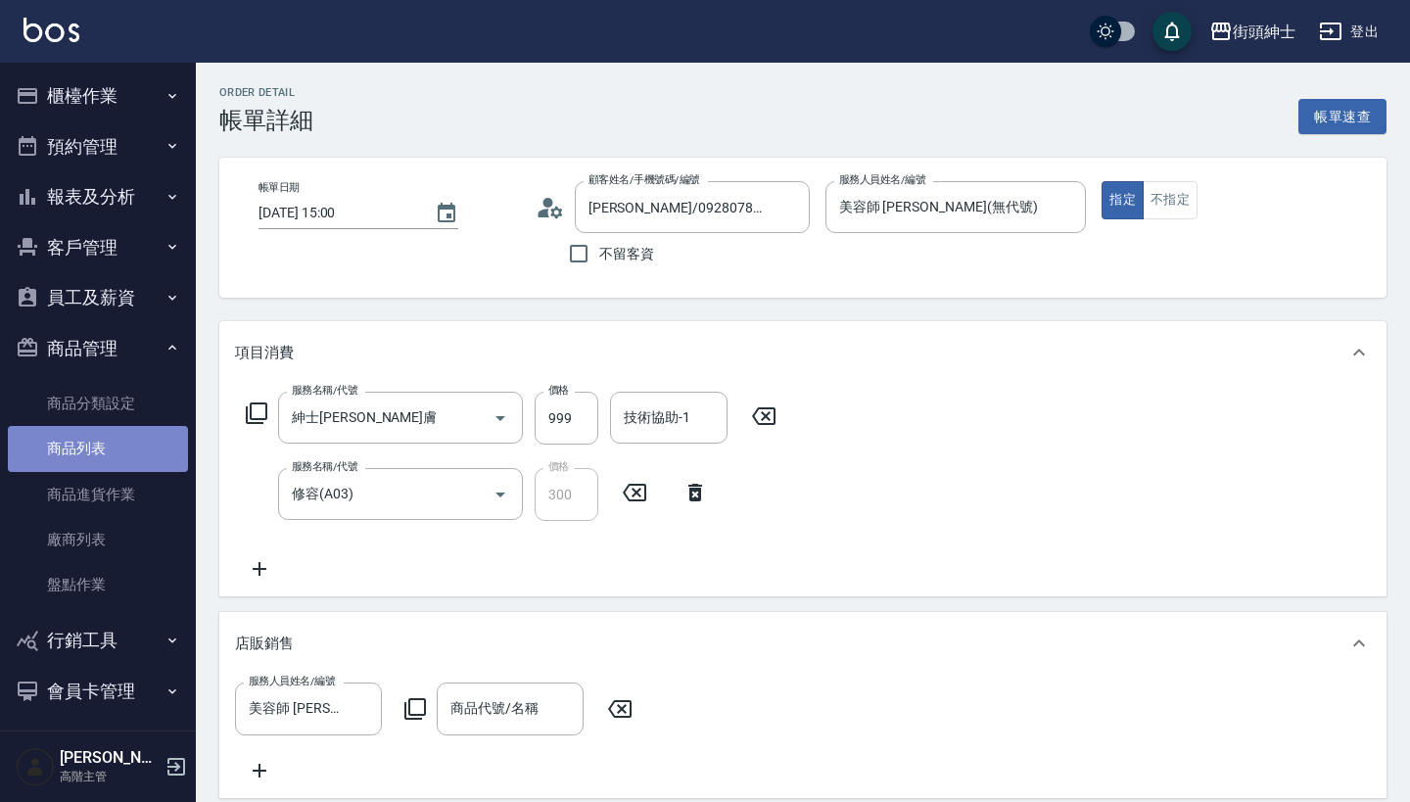
click at [107, 442] on link "商品列表" at bounding box center [98, 448] width 180 height 45
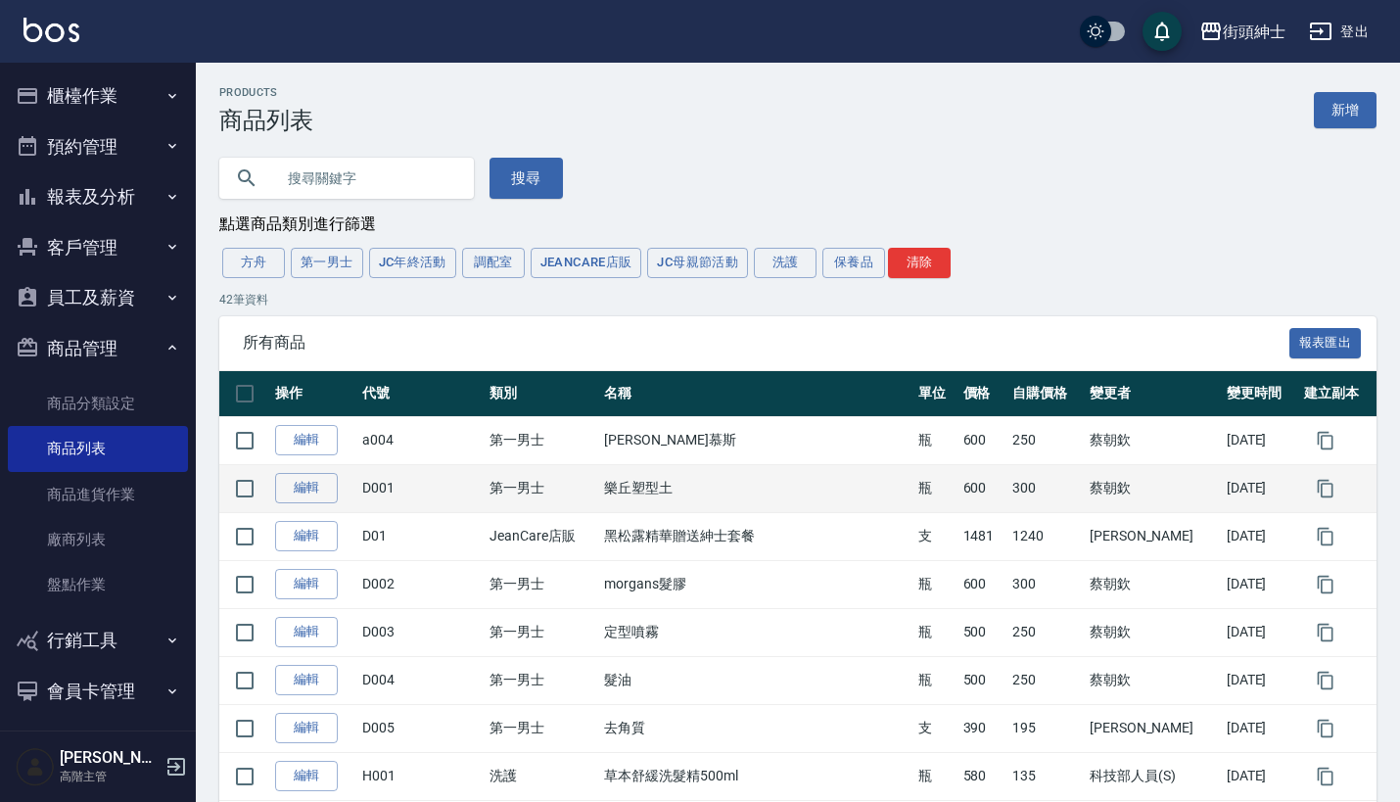
scroll to position [77, 0]
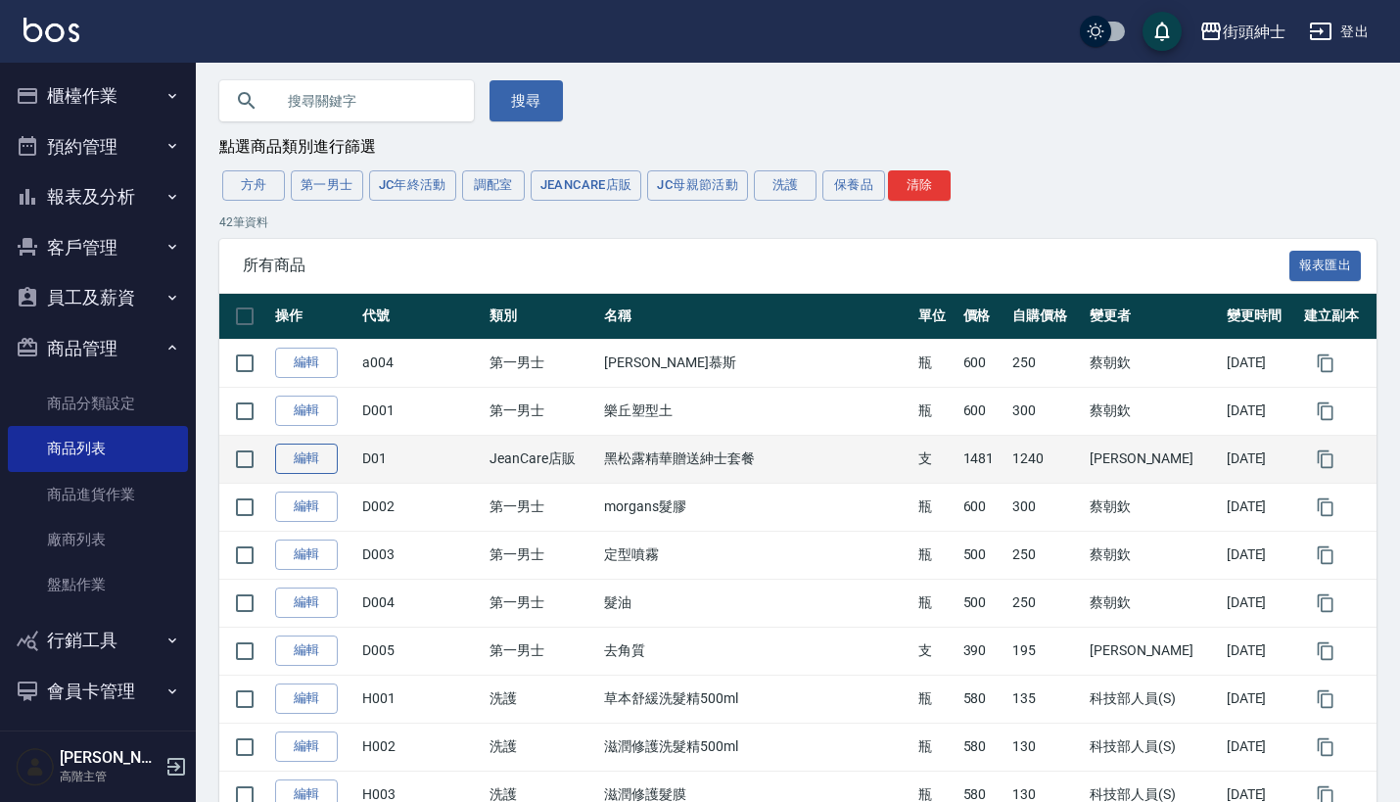
click at [312, 456] on link "編輯" at bounding box center [306, 459] width 63 height 30
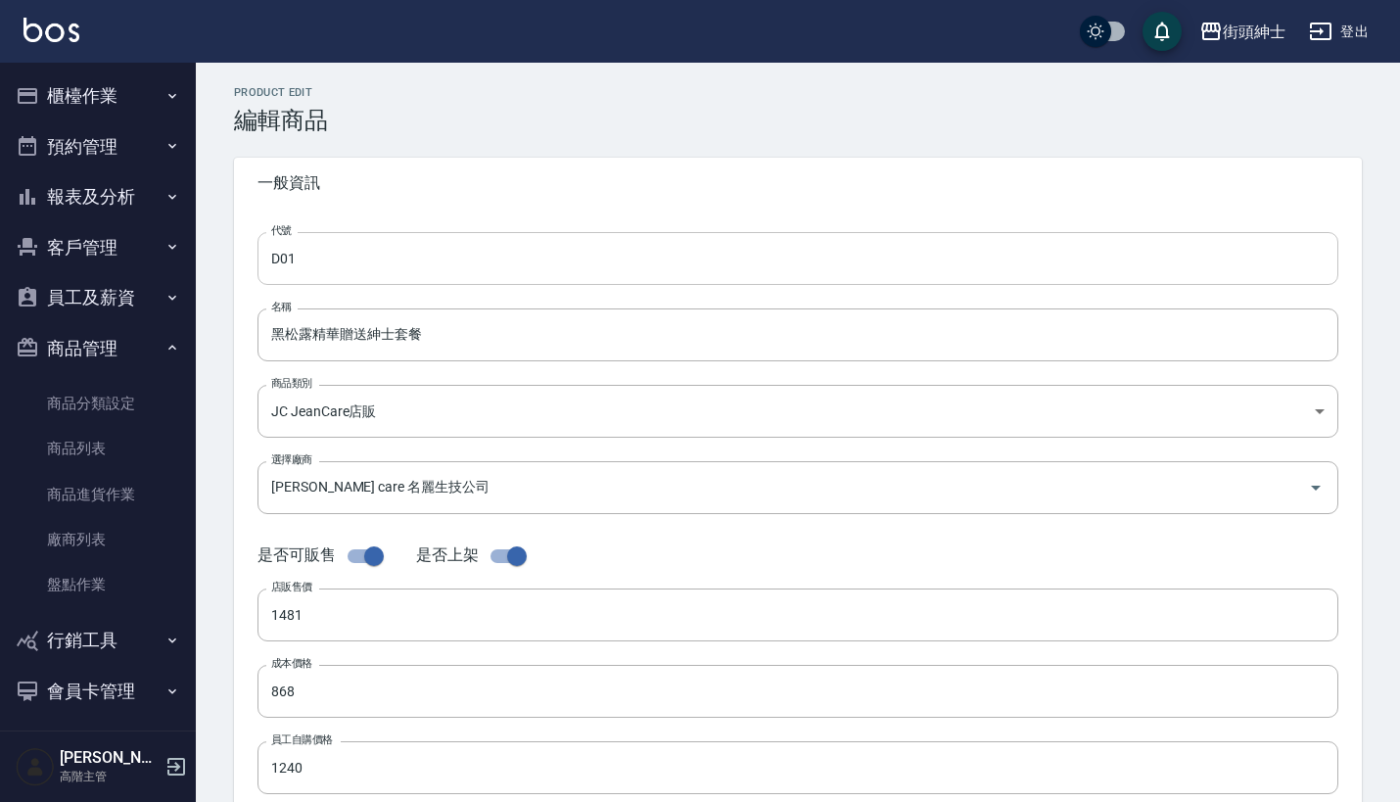
click at [279, 254] on input "D01" at bounding box center [797, 258] width 1081 height 53
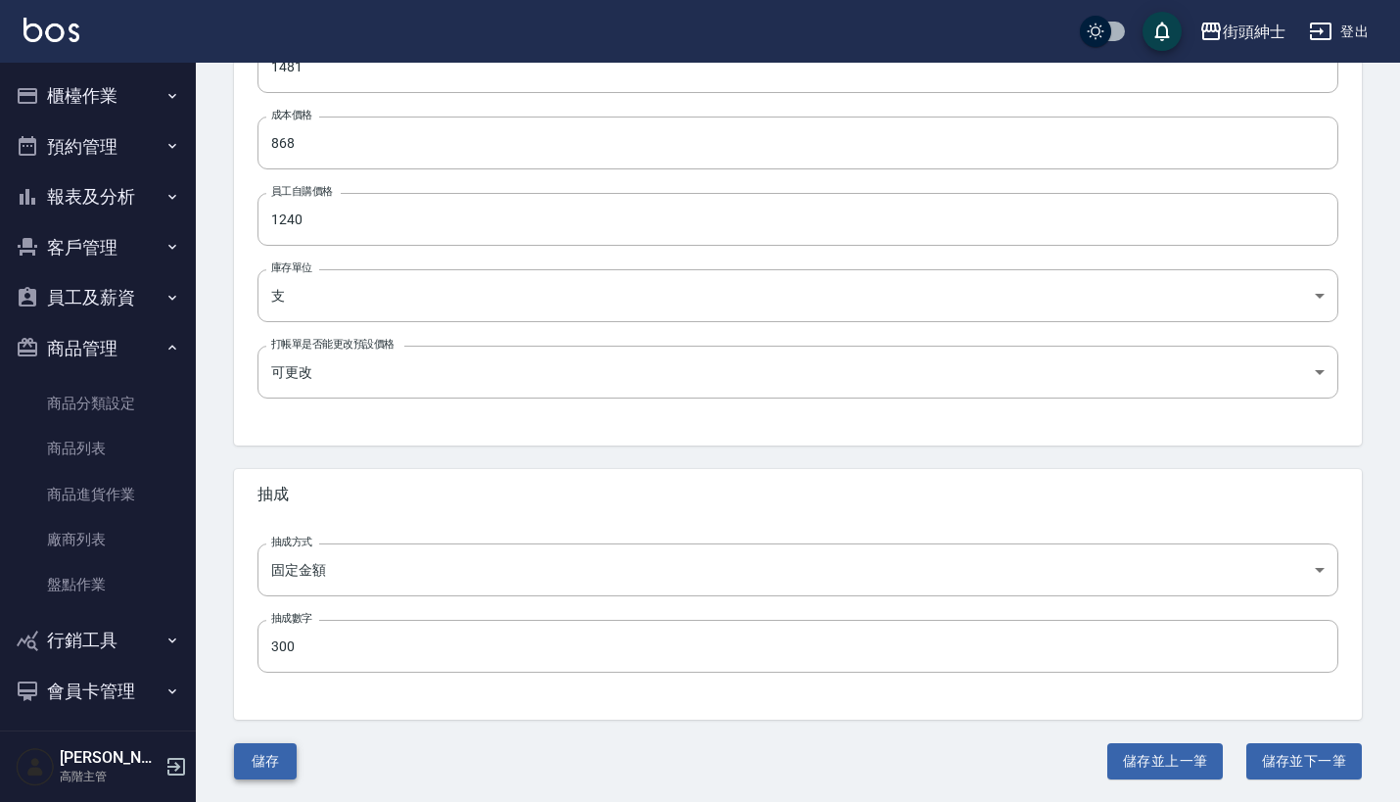
scroll to position [547, 0]
type input "B01"
click at [268, 756] on button "儲存" at bounding box center [265, 762] width 63 height 36
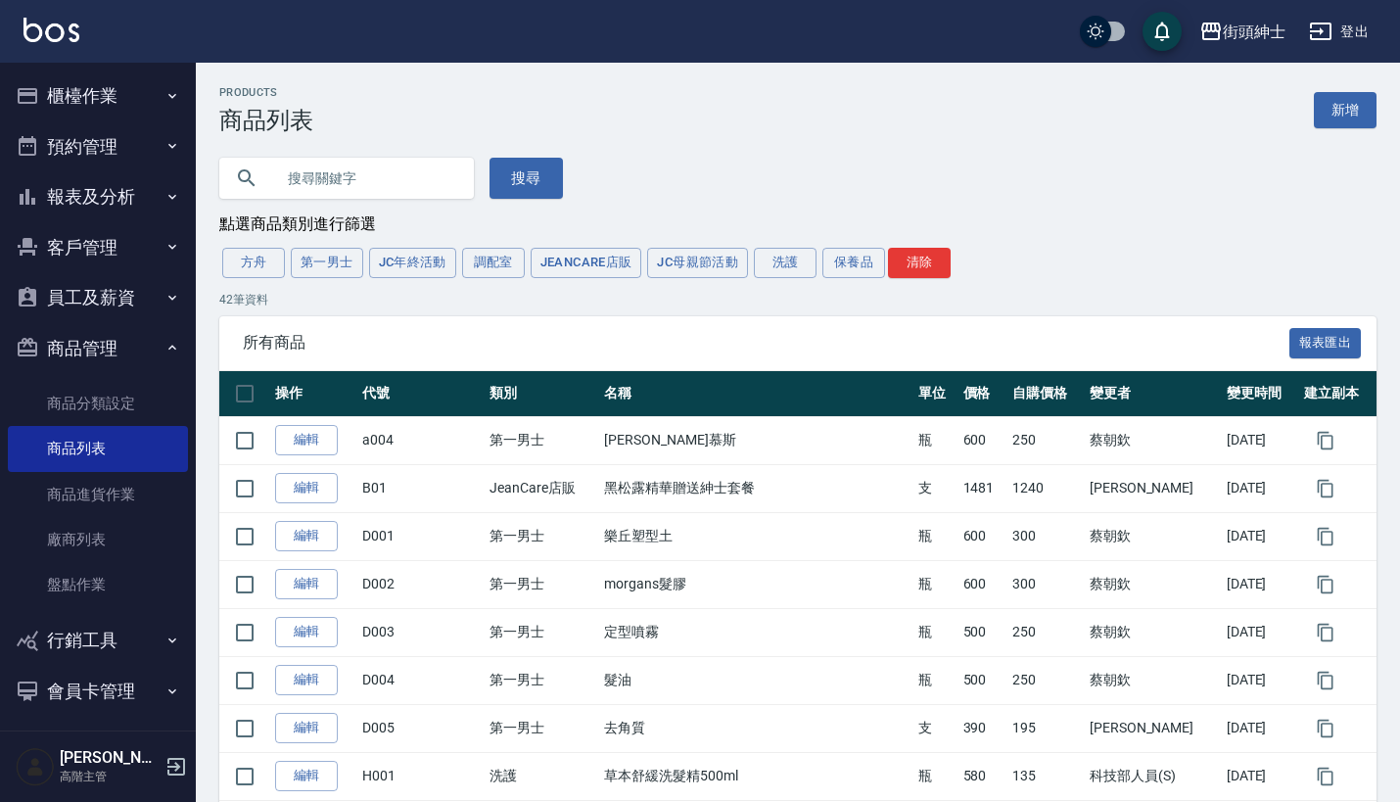
click at [142, 120] on ul "櫃檯作業 打帳單 帳單列表 掛單列表 座位開單 營業儀表板 現金收支登錄 高階收支登錄 材料自購登錄 每日結帳 排班表 現場電腦打卡 掃碼打卡 預約管理 預約…" at bounding box center [98, 678] width 180 height 1231
click at [149, 117] on button "櫃檯作業" at bounding box center [98, 95] width 180 height 51
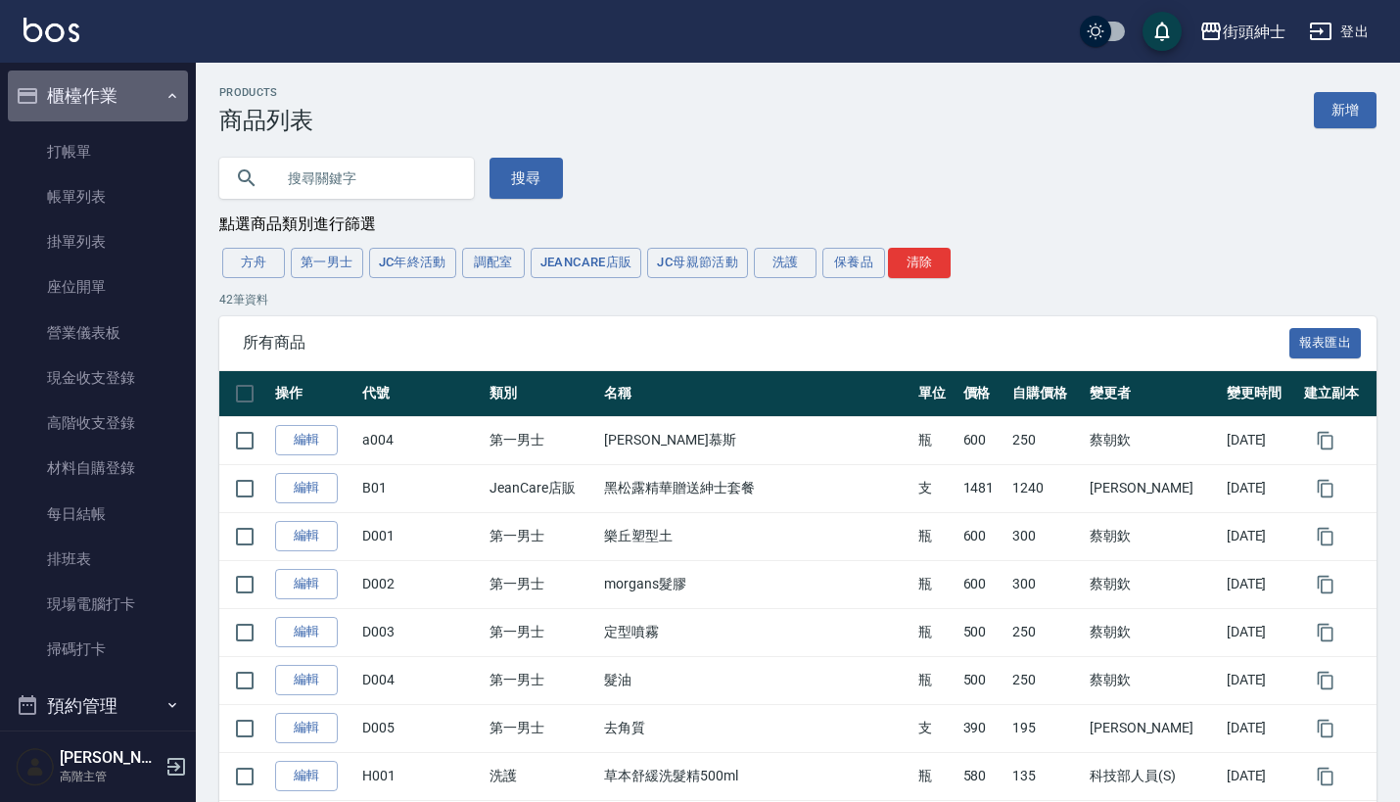
click at [148, 113] on button "櫃檯作業" at bounding box center [98, 95] width 180 height 51
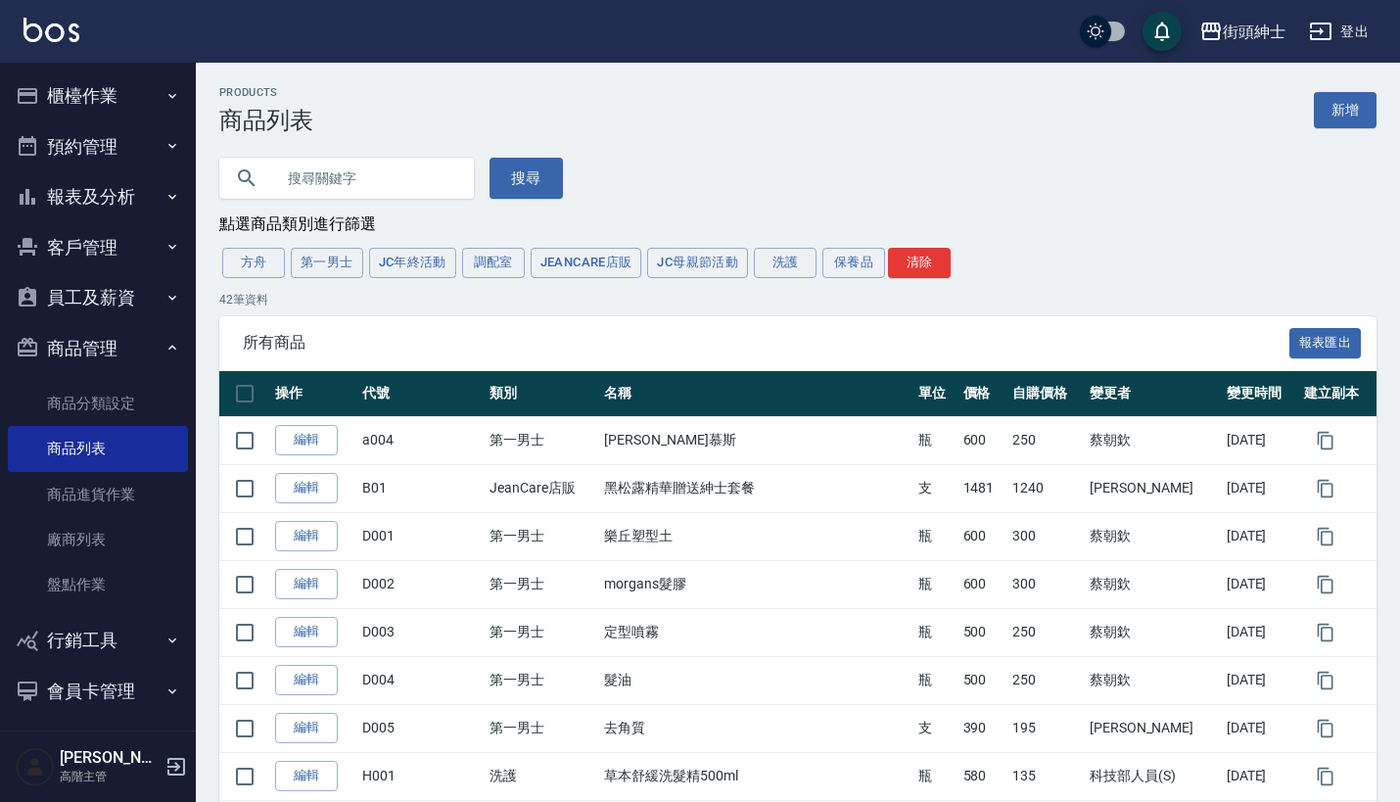
click at [148, 158] on button "預約管理" at bounding box center [98, 146] width 180 height 51
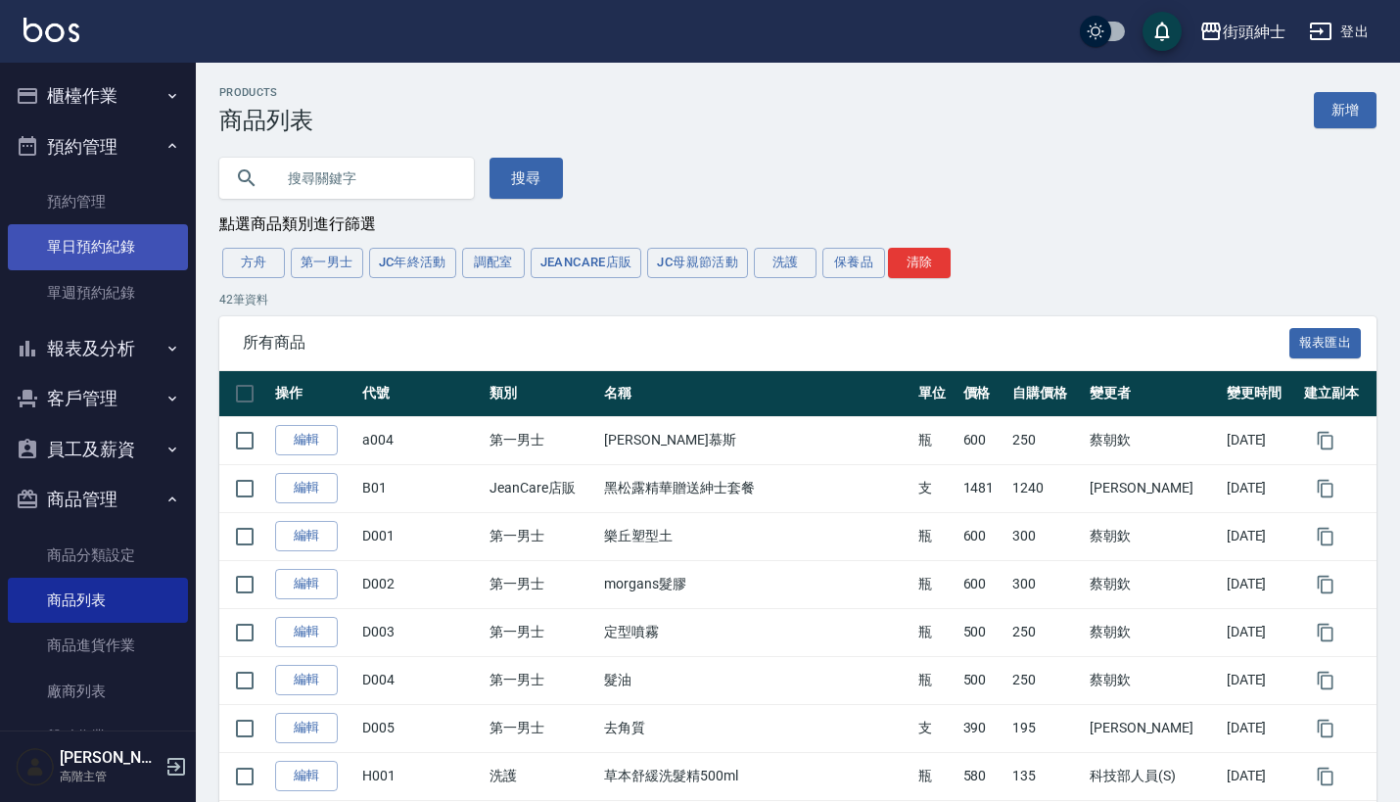
click at [142, 254] on link "單日預約紀錄" at bounding box center [98, 246] width 180 height 45
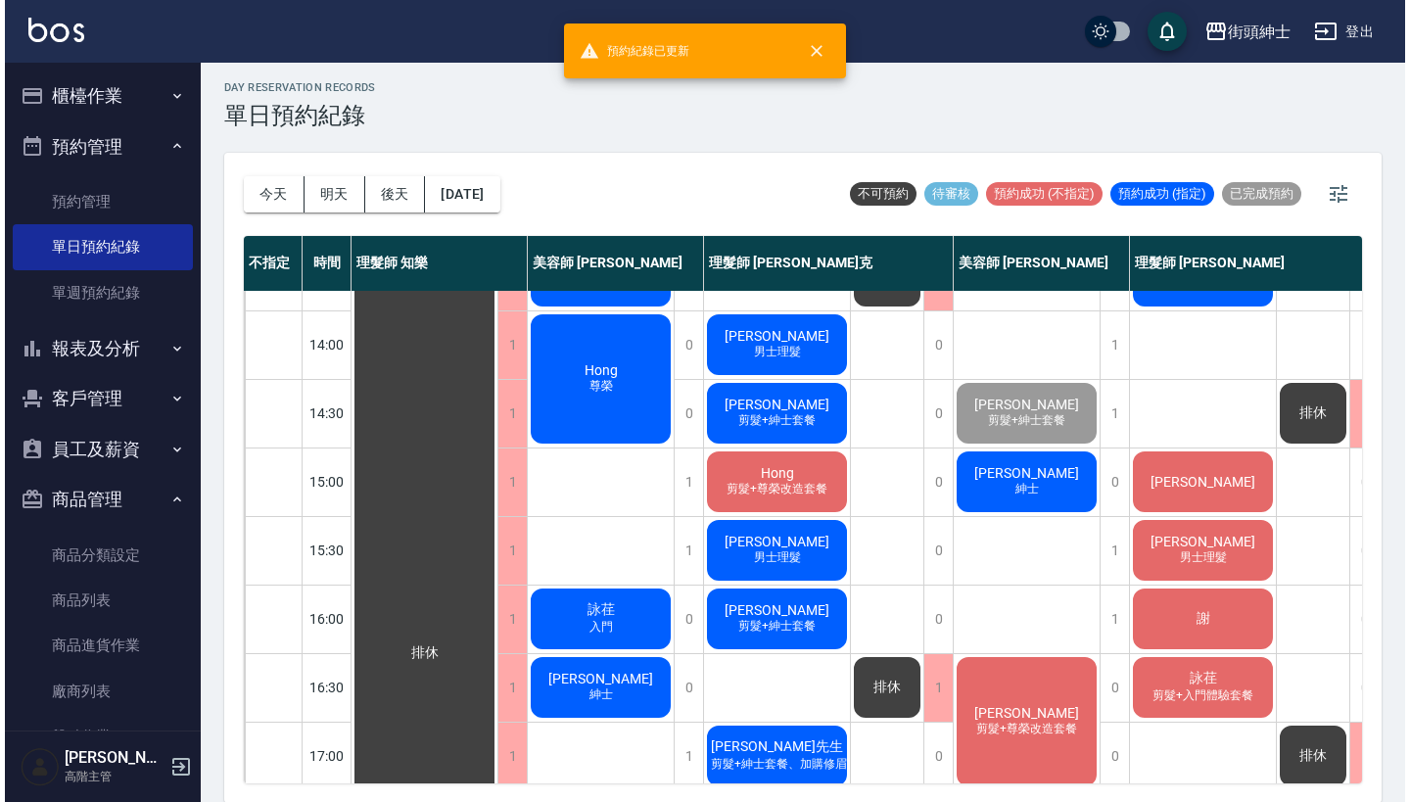
scroll to position [314, 0]
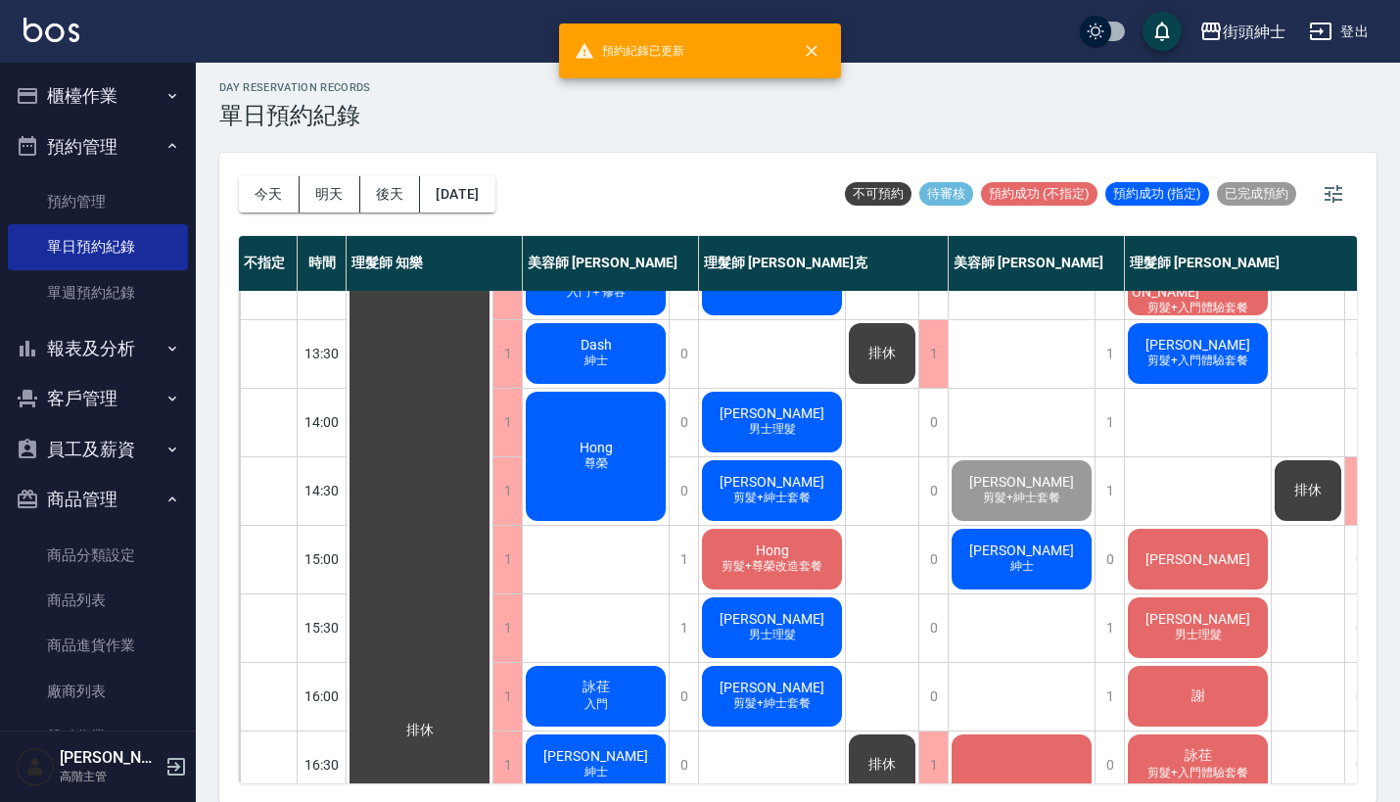
click at [1019, 574] on span "紳士" at bounding box center [1021, 566] width 31 height 17
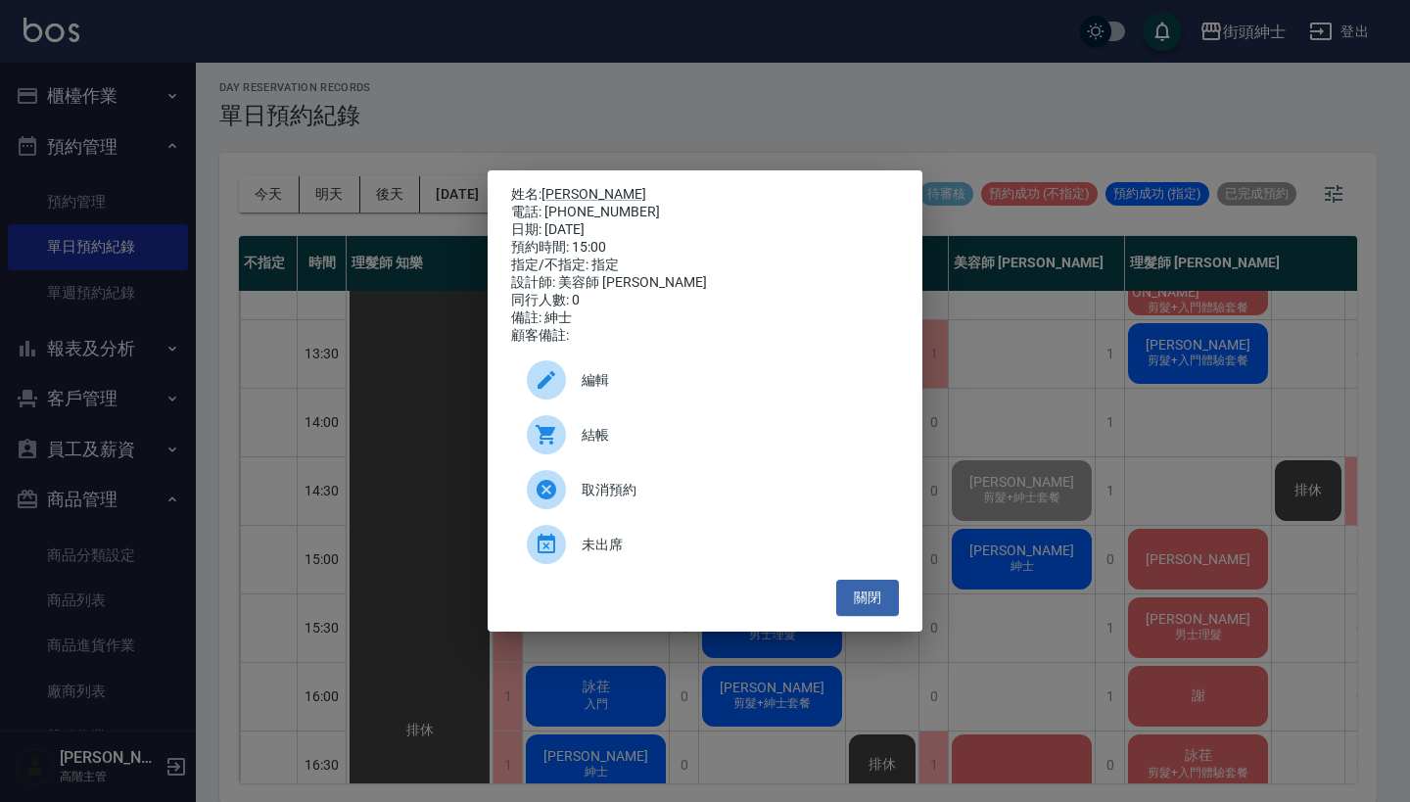
click at [701, 444] on span "結帳" at bounding box center [733, 435] width 302 height 21
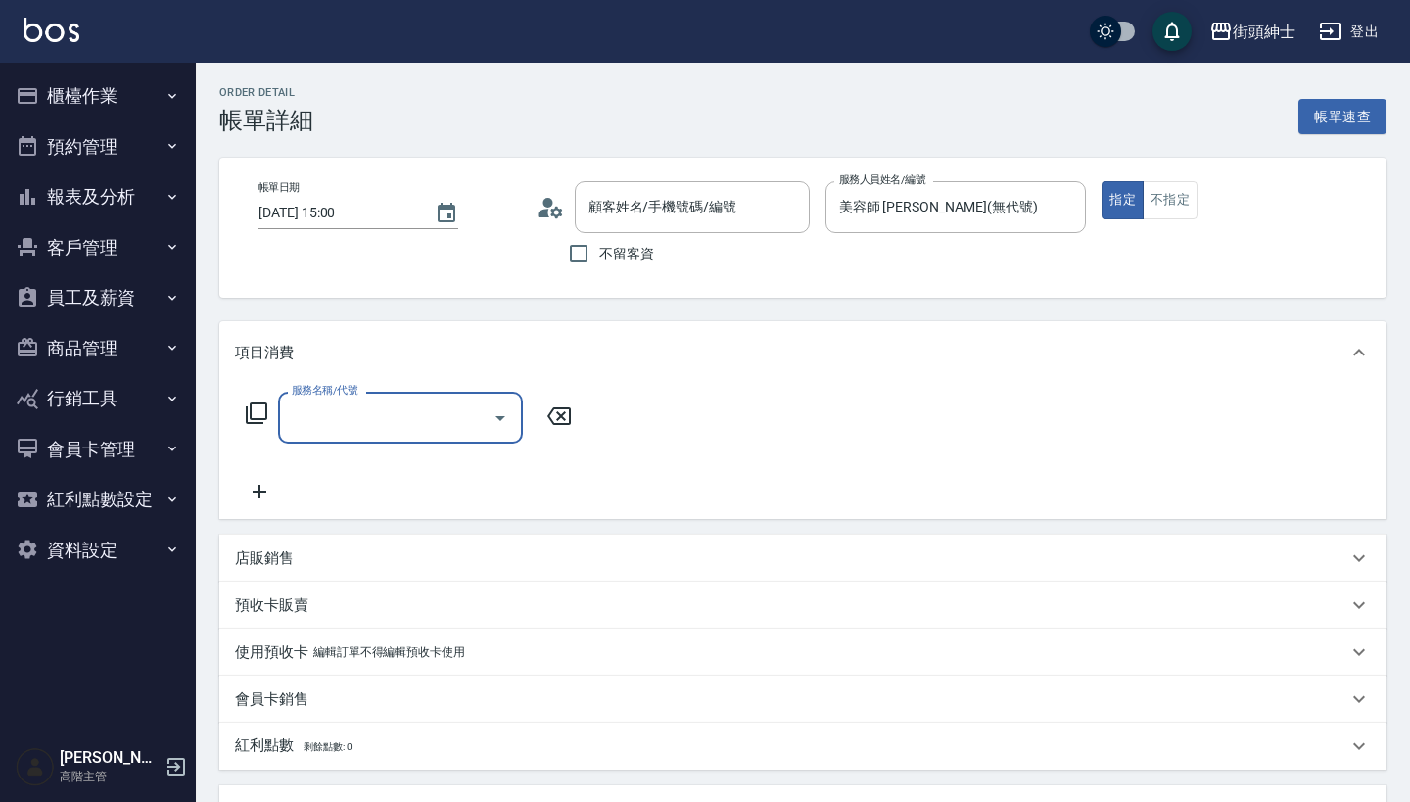
type input "[PERSON_NAME]/0928078079/null"
click at [402, 395] on div "服務名稱/代號" at bounding box center [400, 418] width 245 height 52
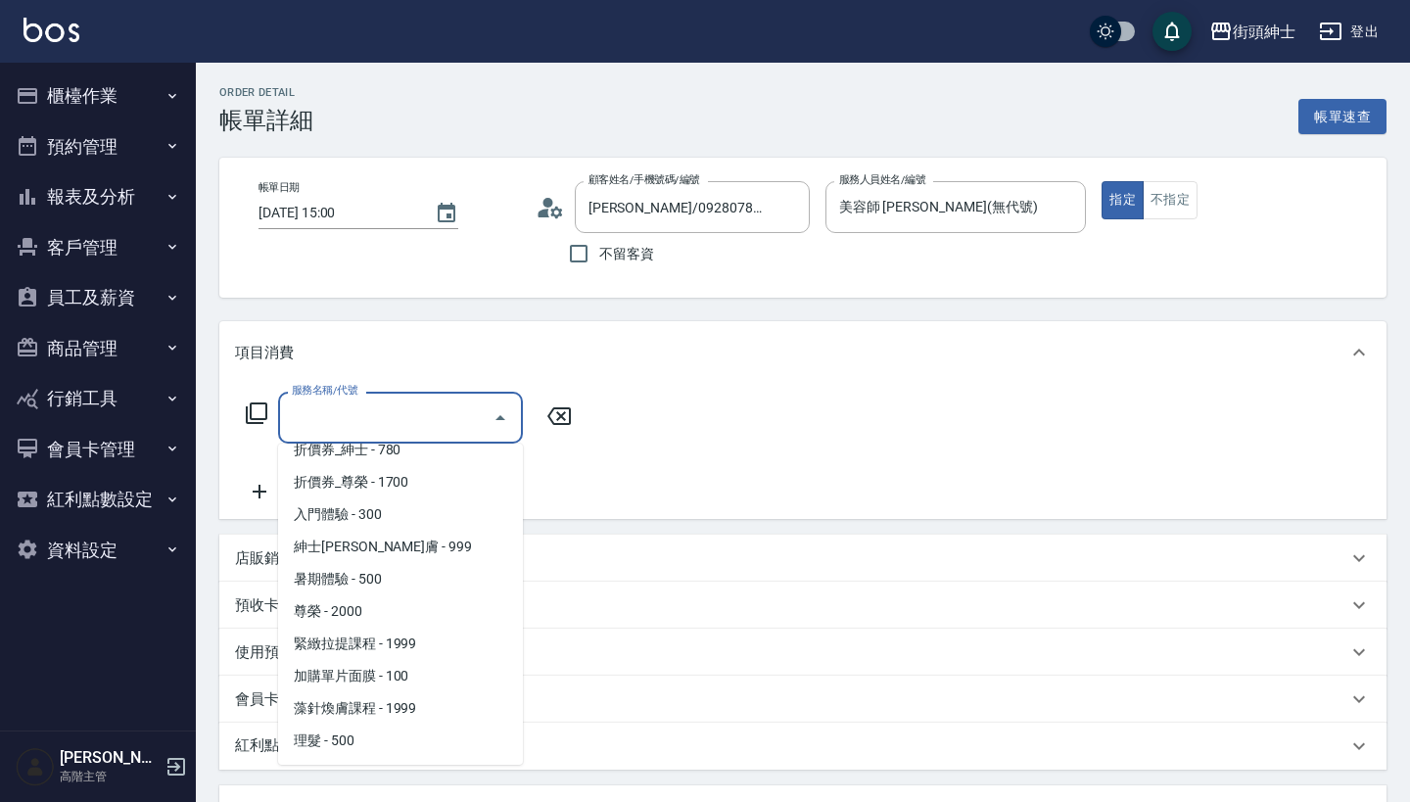
scroll to position [112, 0]
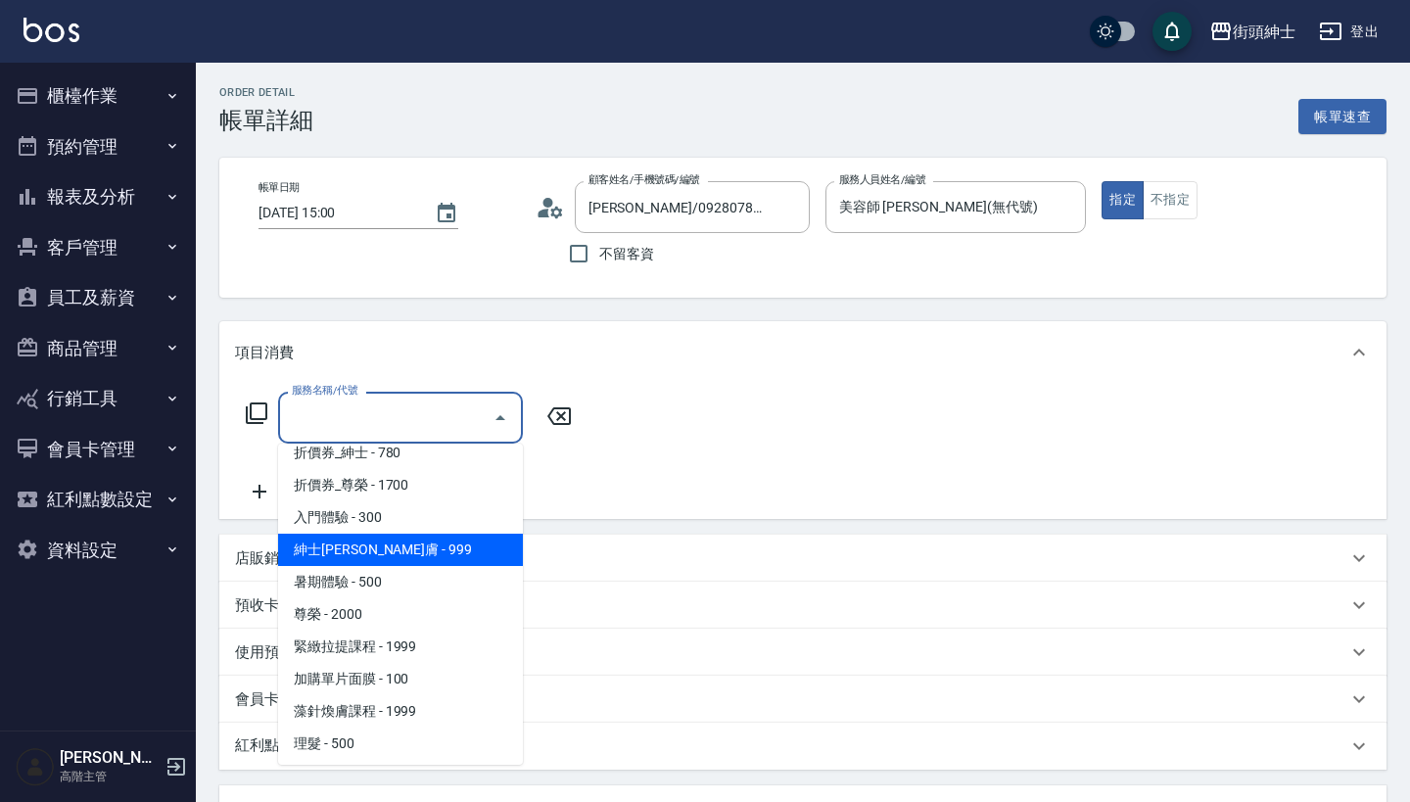
click at [426, 554] on span "紳士[PERSON_NAME]膚 - 999" at bounding box center [400, 550] width 245 height 32
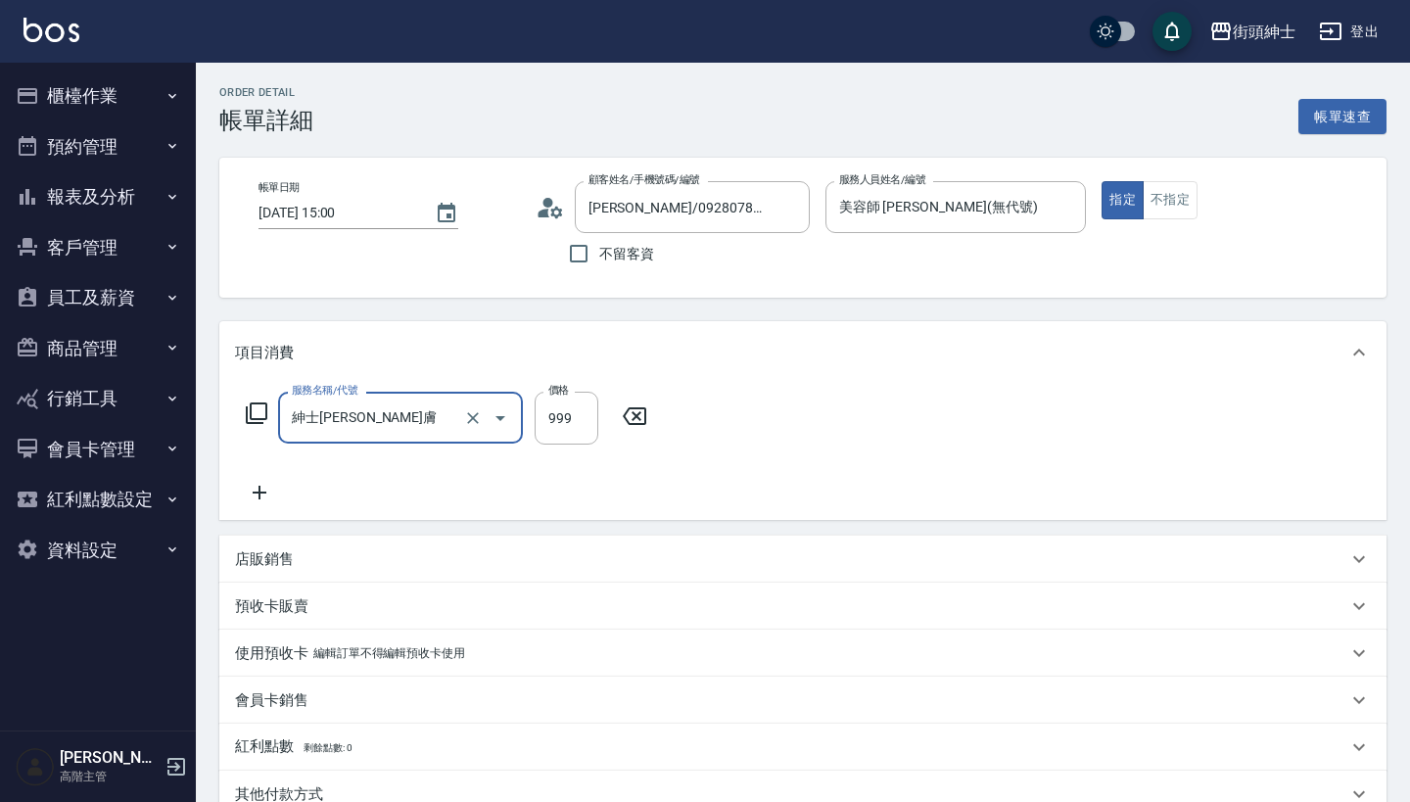
type input "紳士[PERSON_NAME]膚"
click at [260, 490] on icon at bounding box center [260, 493] width 14 height 14
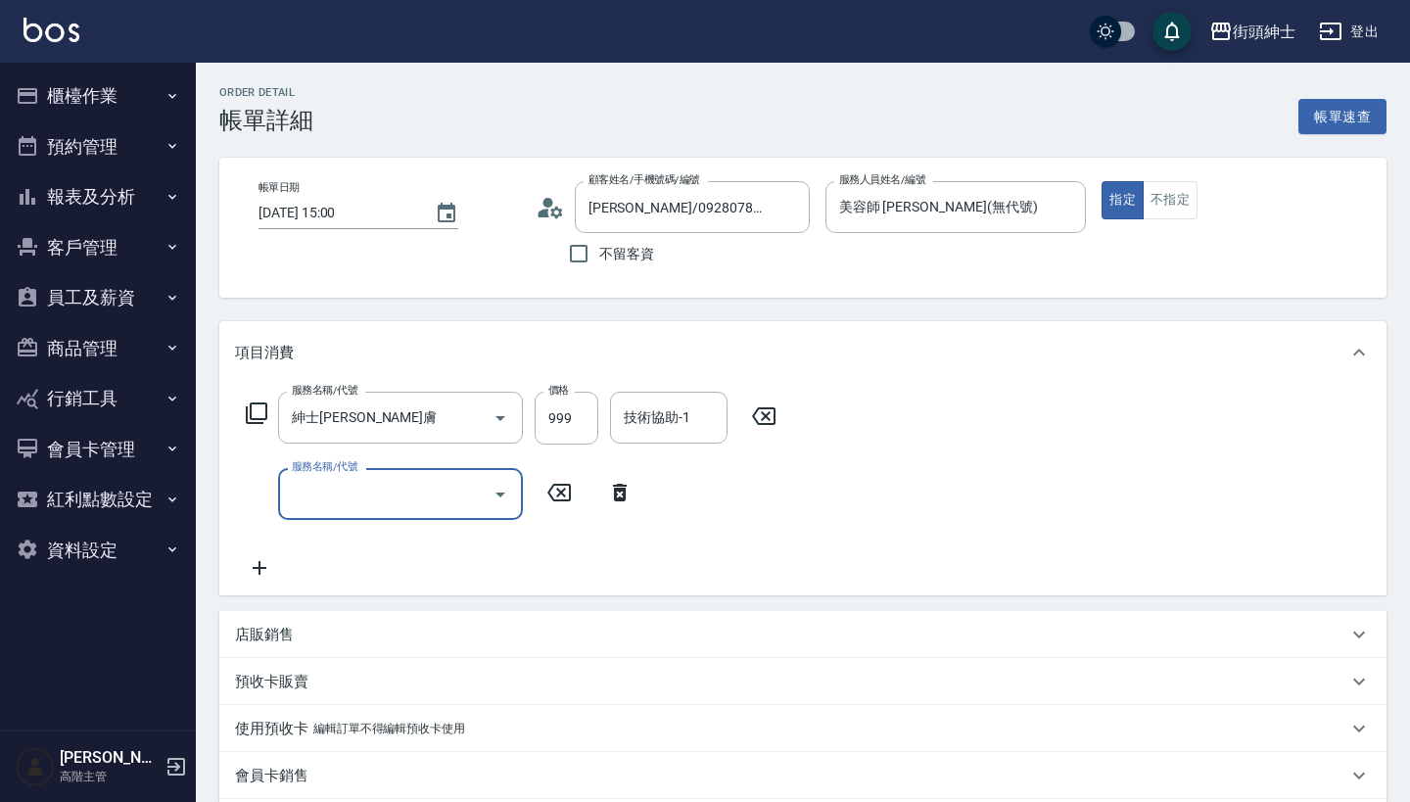
click at [398, 475] on div "服務名稱/代號" at bounding box center [400, 494] width 245 height 52
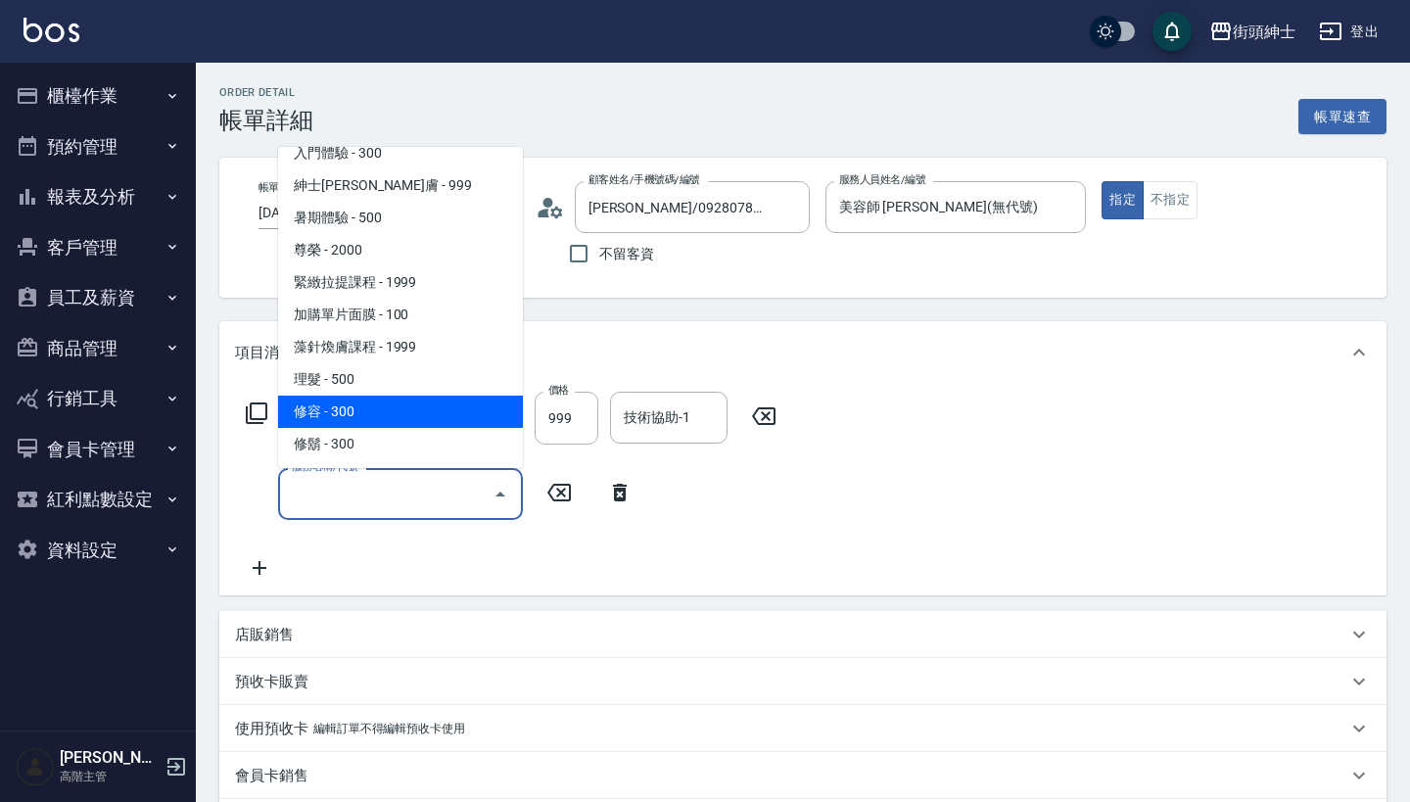
scroll to position [0, 0]
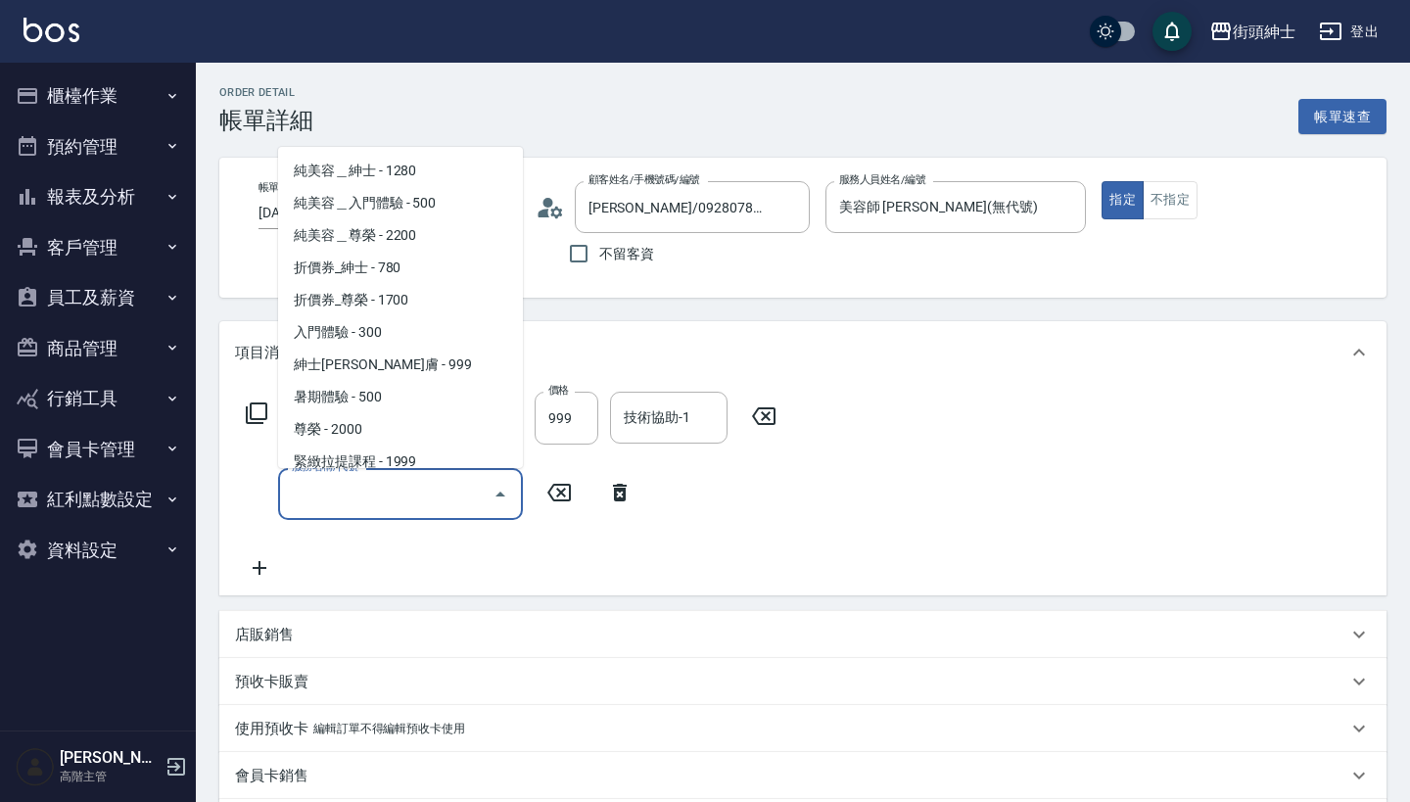
click at [763, 553] on div "服務名稱/代號 紳士[PERSON_NAME]膚 服務名稱/代號 價格 999 價格 技術協助-1 技術協助-1 服務名稱/代號 服務名稱/代號" at bounding box center [511, 486] width 553 height 188
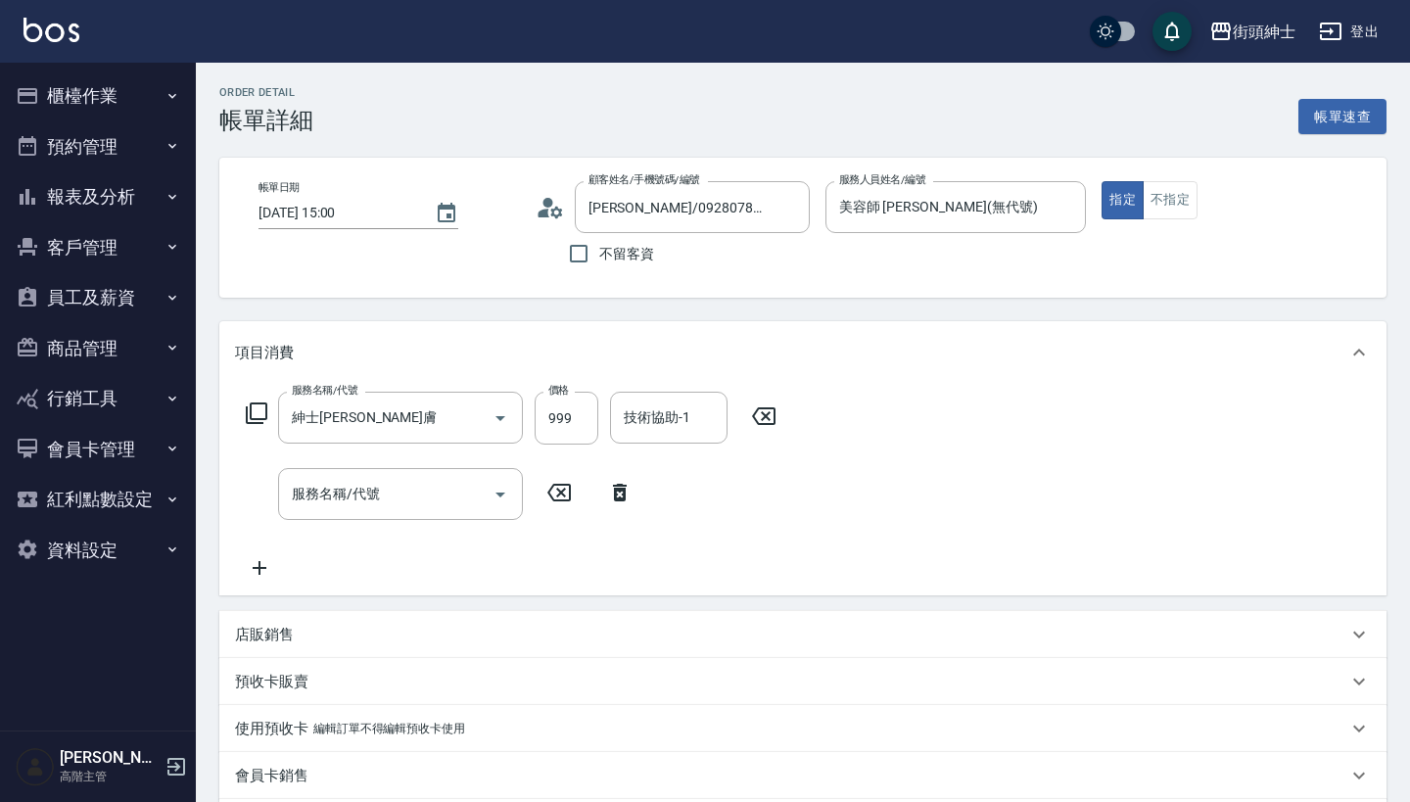
click at [486, 629] on div "店販銷售" at bounding box center [791, 635] width 1112 height 21
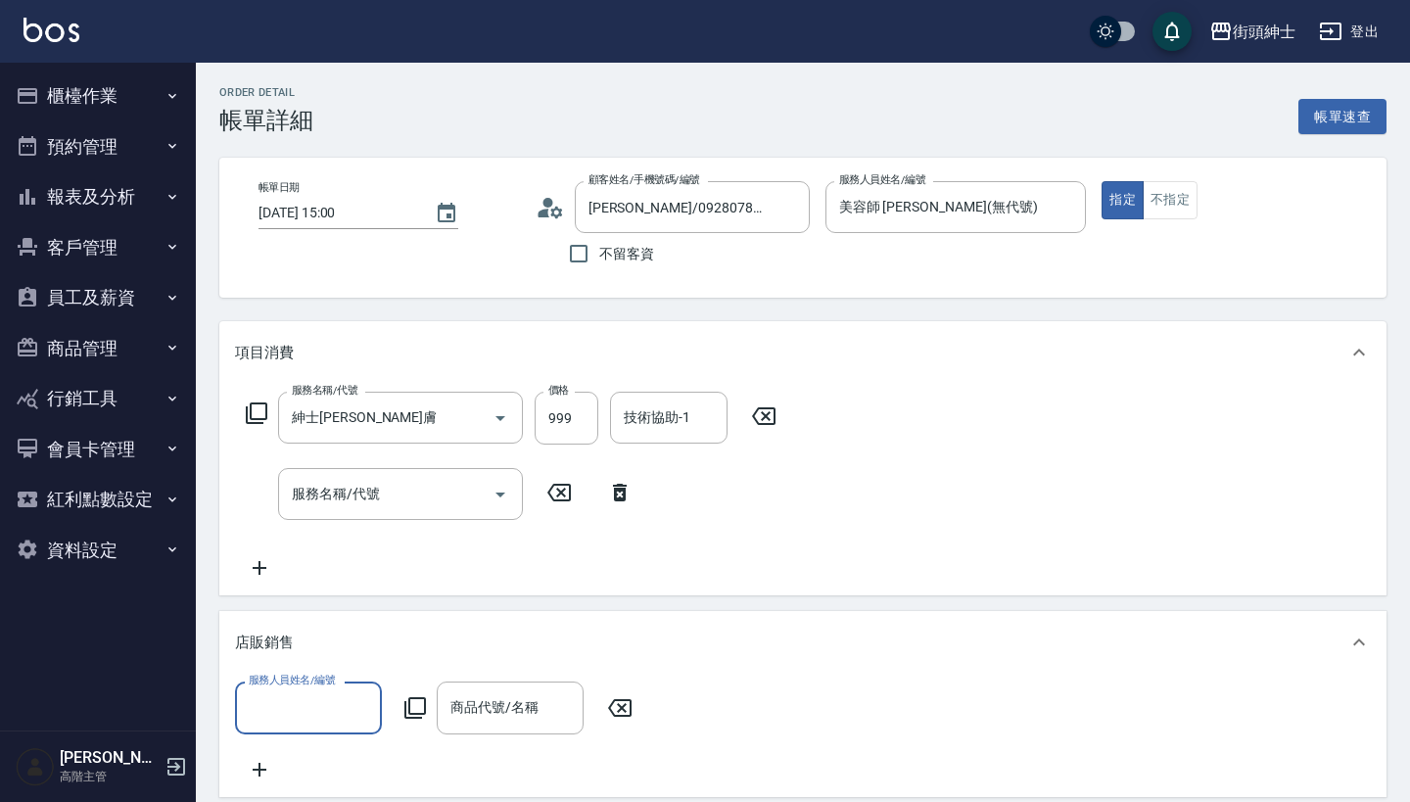
click at [302, 703] on input "服務人員姓名/編號" at bounding box center [308, 707] width 129 height 34
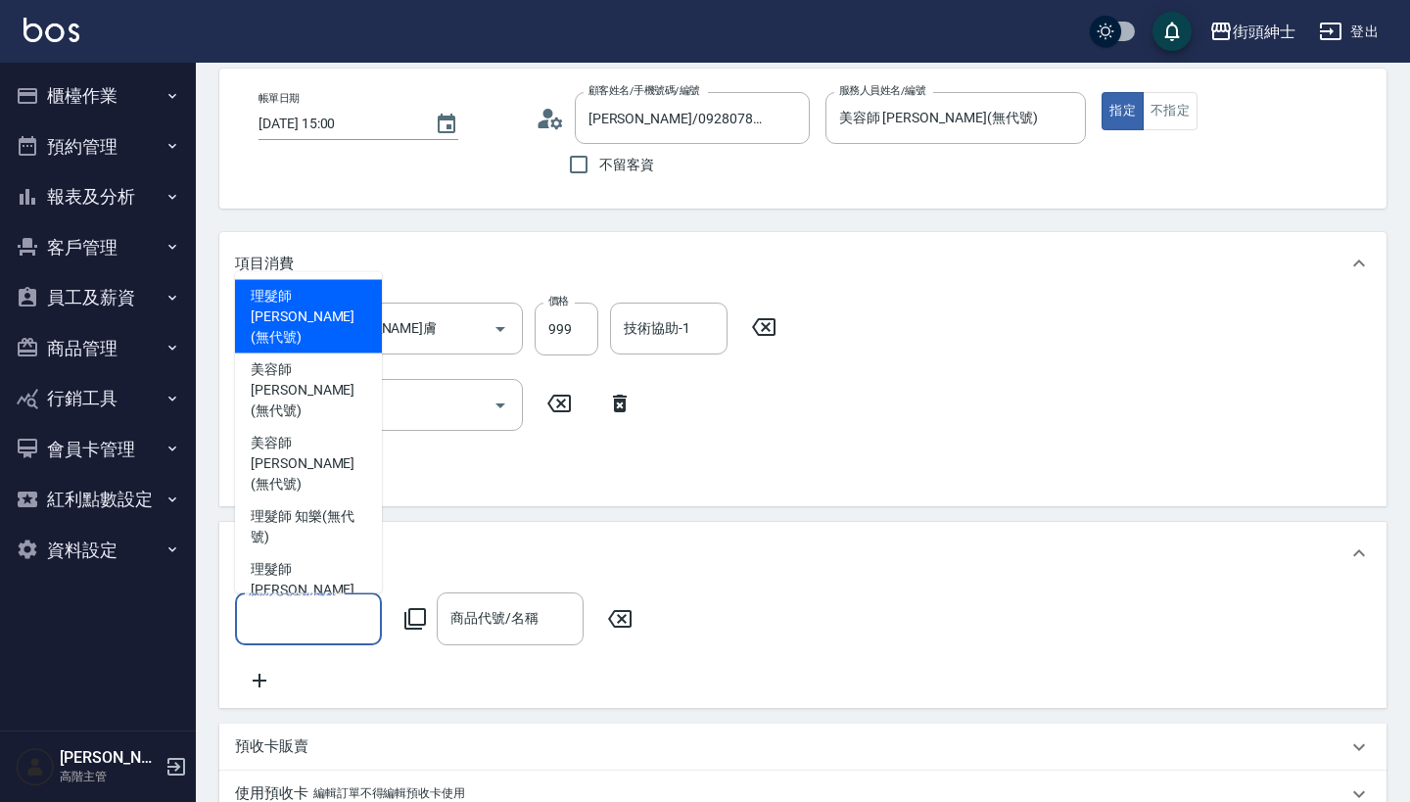
scroll to position [125, 0]
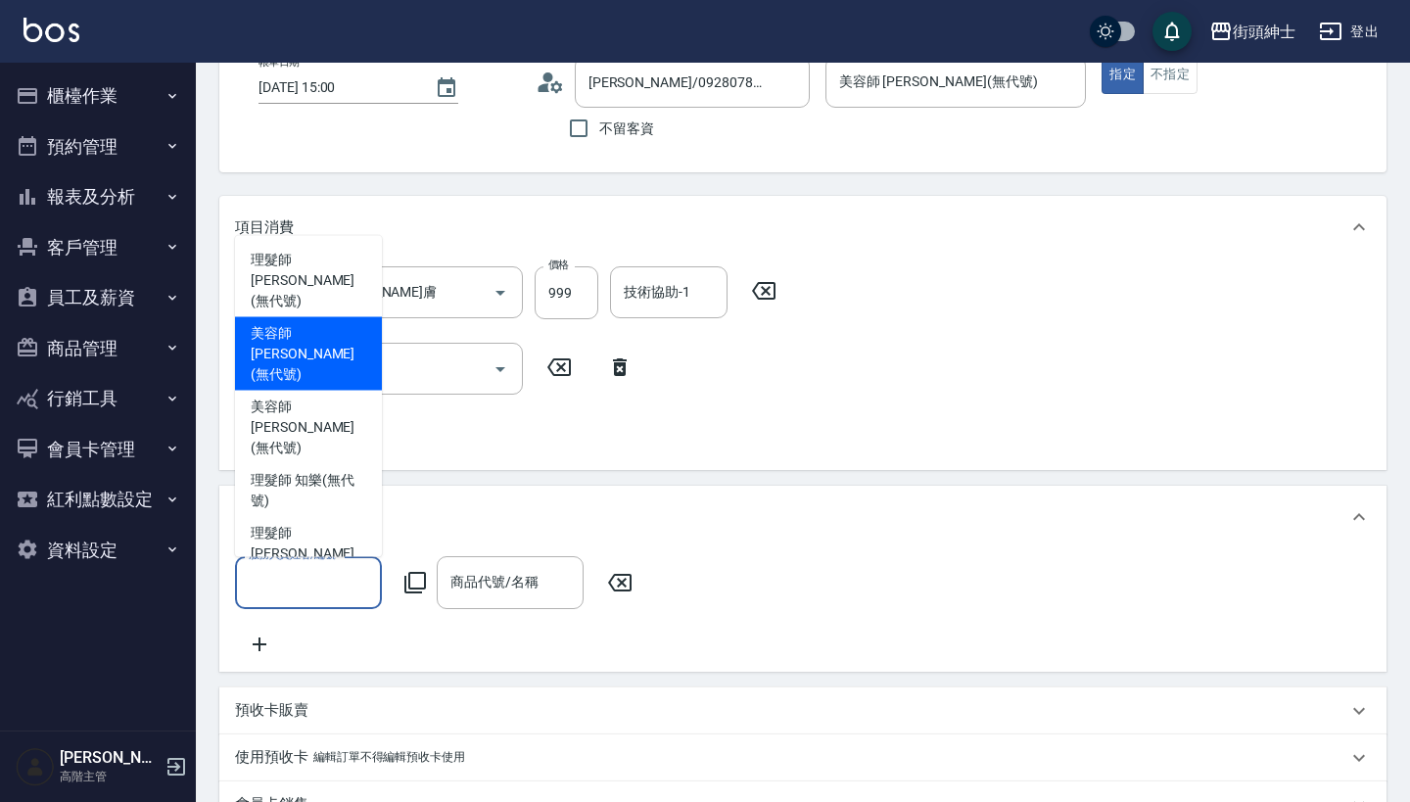
click at [304, 363] on span "美容師 [PERSON_NAME] (無代號)" at bounding box center [309, 354] width 116 height 62
type input "美容師 [PERSON_NAME](無代號)"
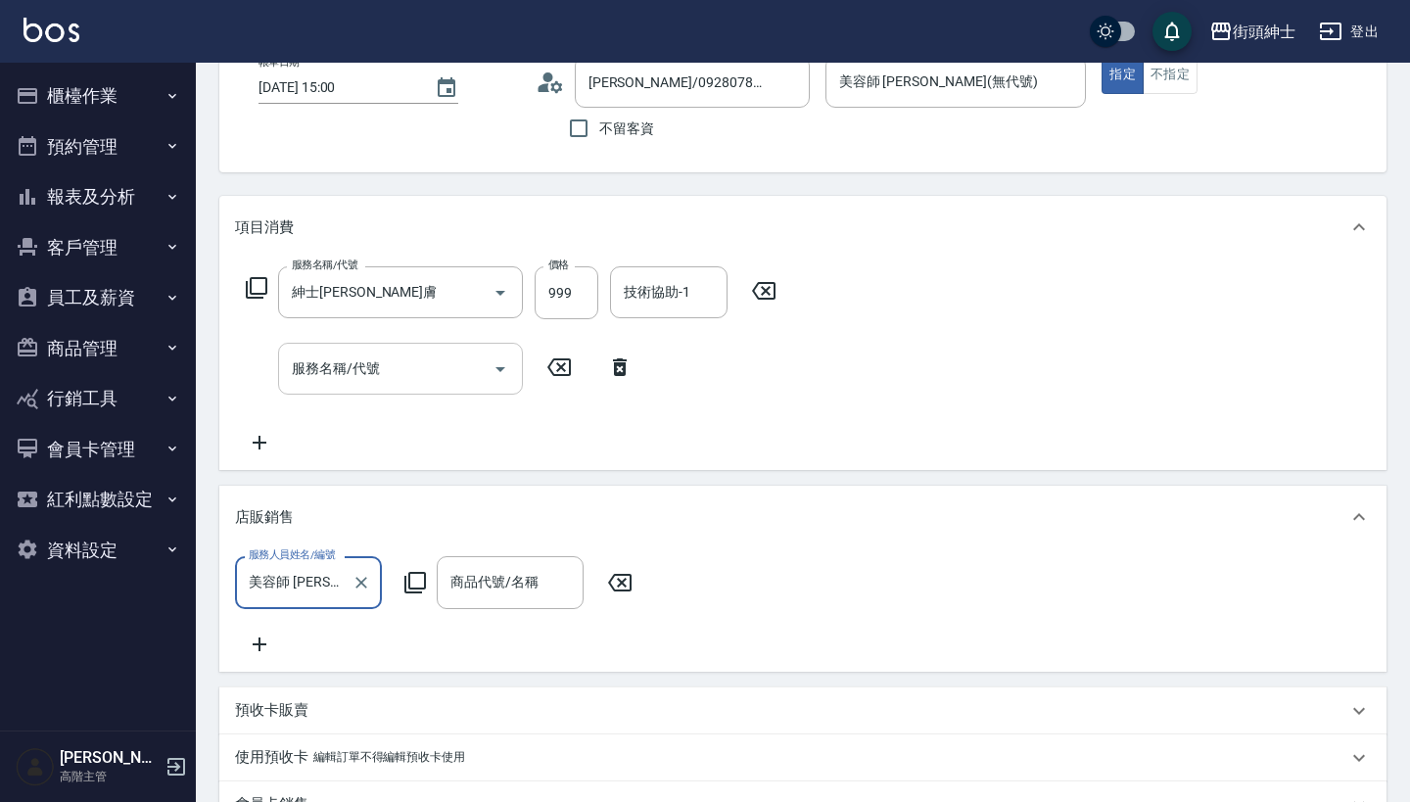
click at [405, 364] on input "服務名稱/代號" at bounding box center [386, 368] width 198 height 34
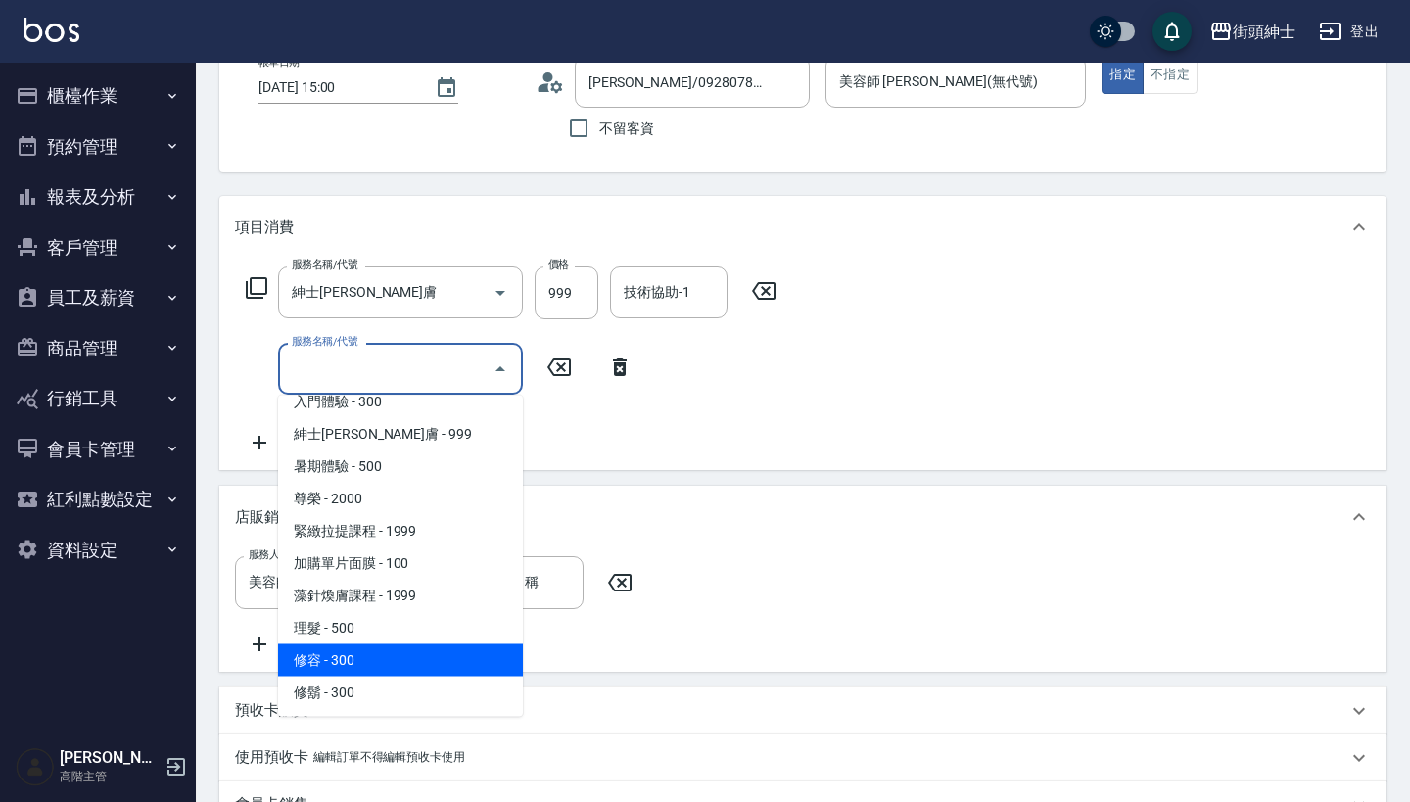
scroll to position [179, 0]
click at [391, 652] on span "修容 - 300" at bounding box center [400, 660] width 245 height 32
type input "修容(A03)"
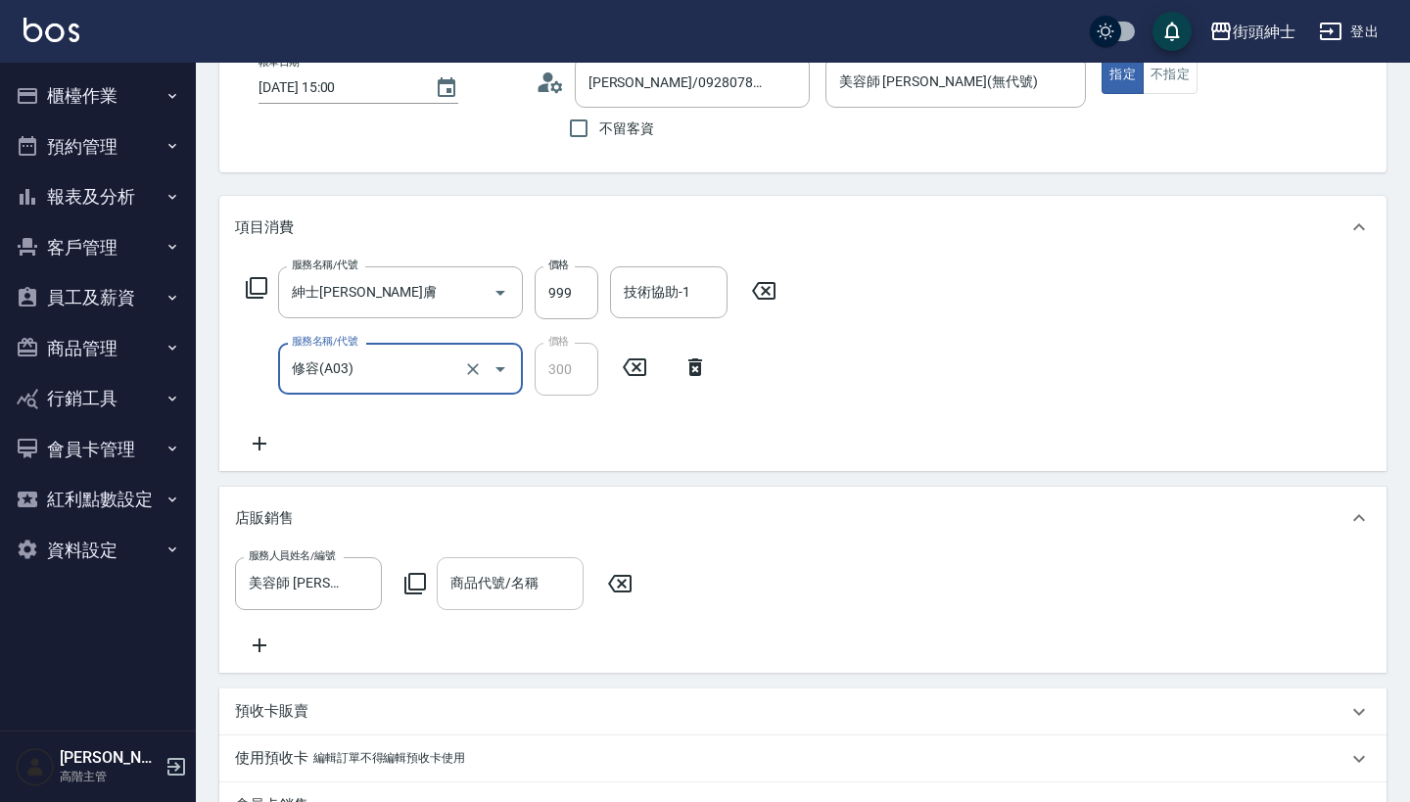
click at [527, 585] on div "商品代號/名稱 商品代號/名稱" at bounding box center [510, 583] width 147 height 52
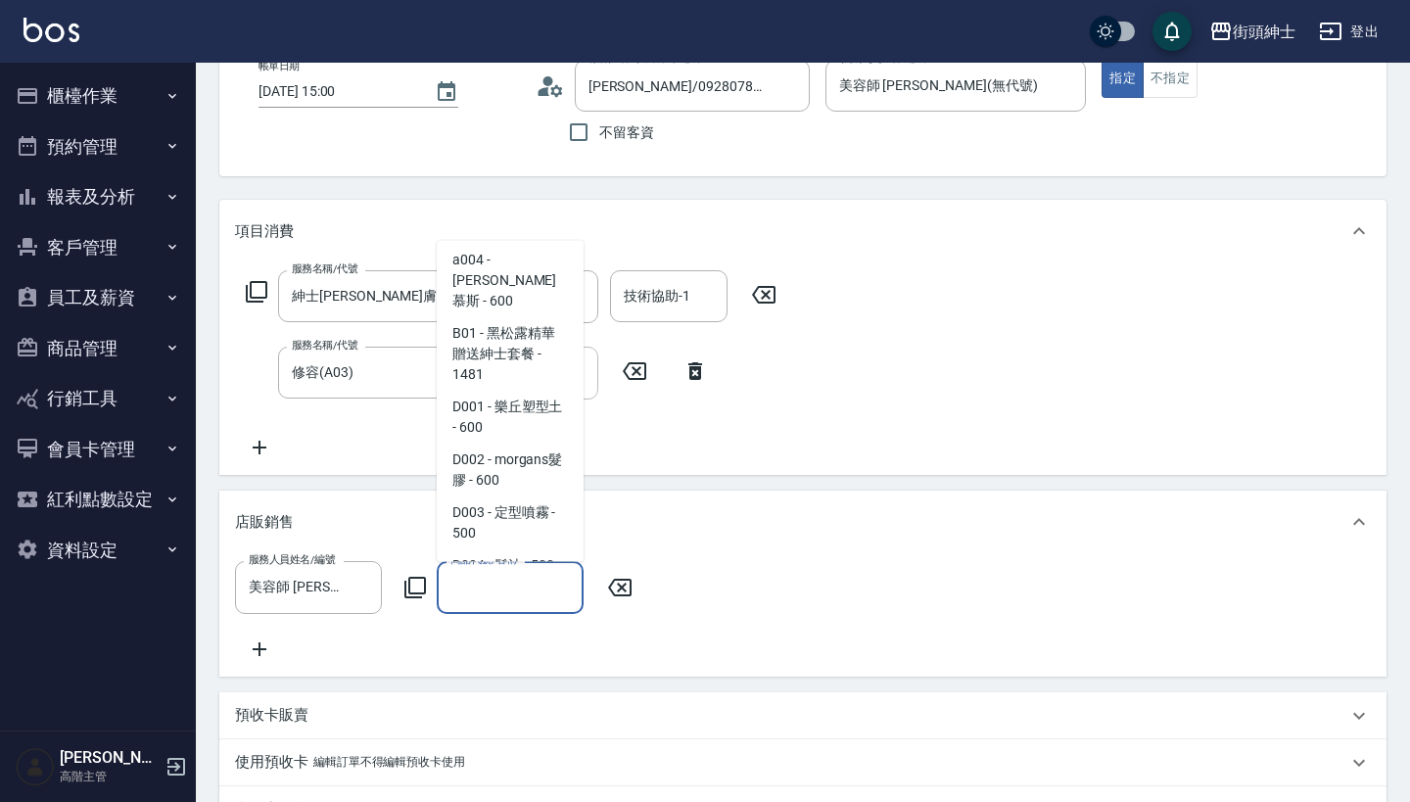
scroll to position [7, 0]
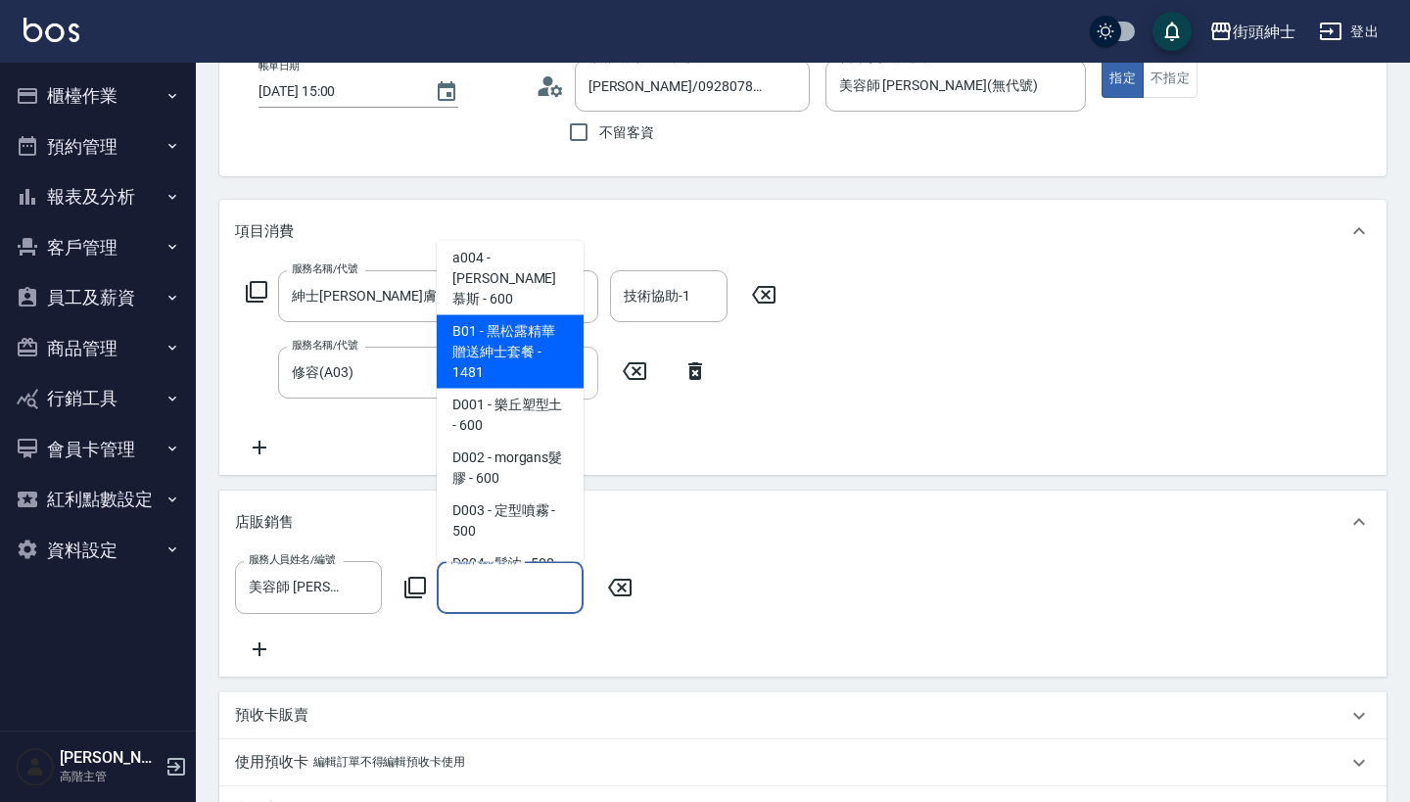
click at [520, 344] on span "B01 - 黑松露精華贈送紳士套餐 - 1481" at bounding box center [510, 351] width 147 height 73
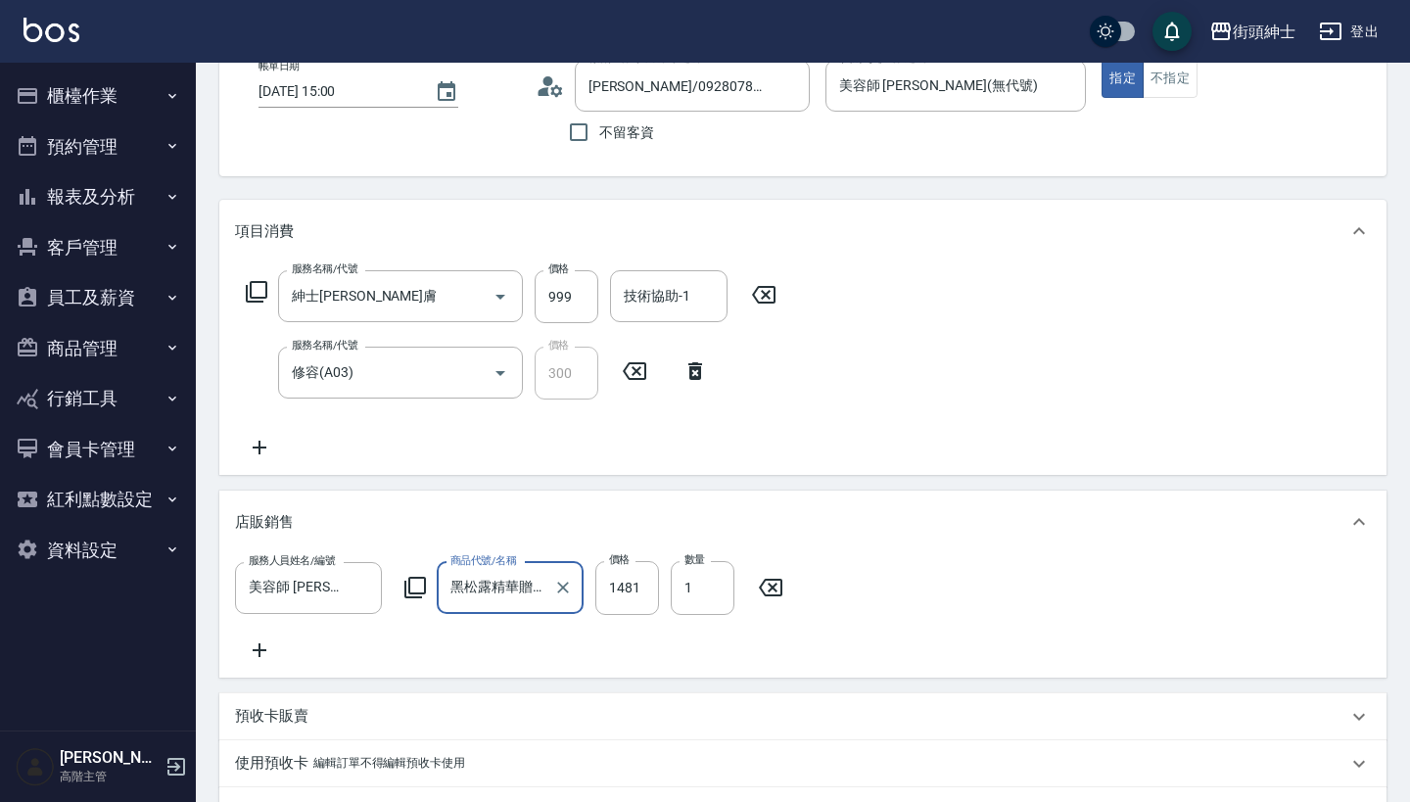
type input "黑松露精華贈送紳士套餐"
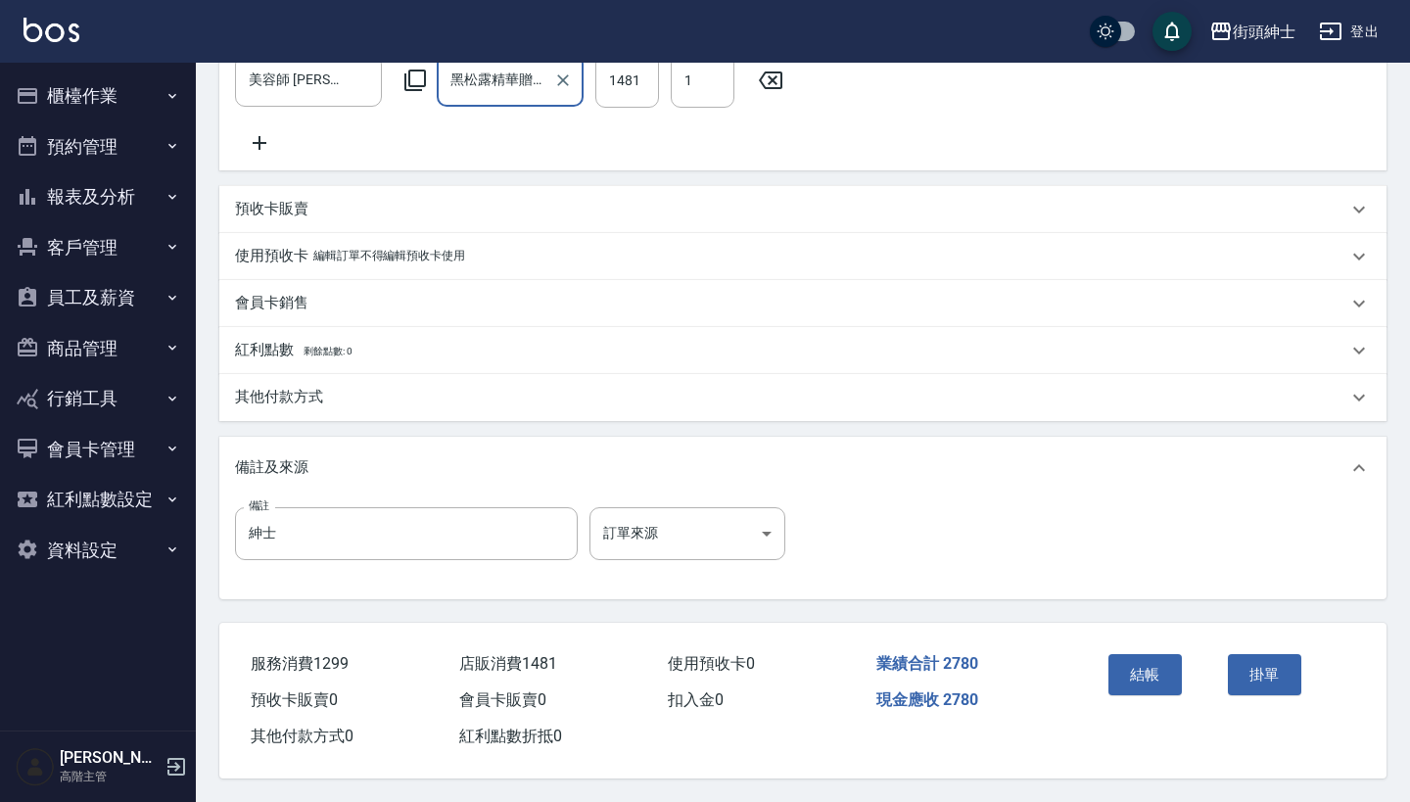
scroll to position [653, 0]
click at [1166, 657] on button "結帳" at bounding box center [1144, 674] width 73 height 41
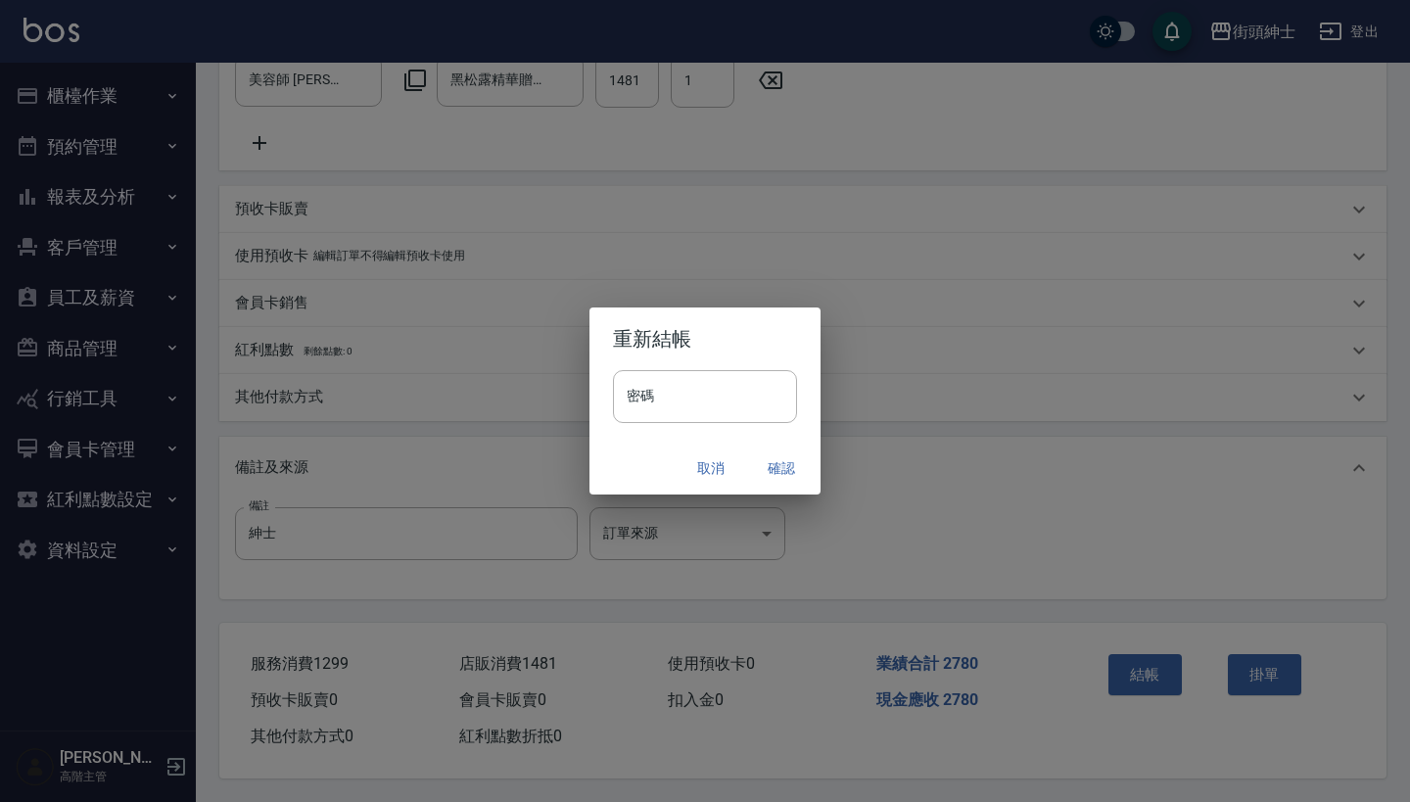
click at [783, 460] on button "確認" at bounding box center [781, 468] width 63 height 36
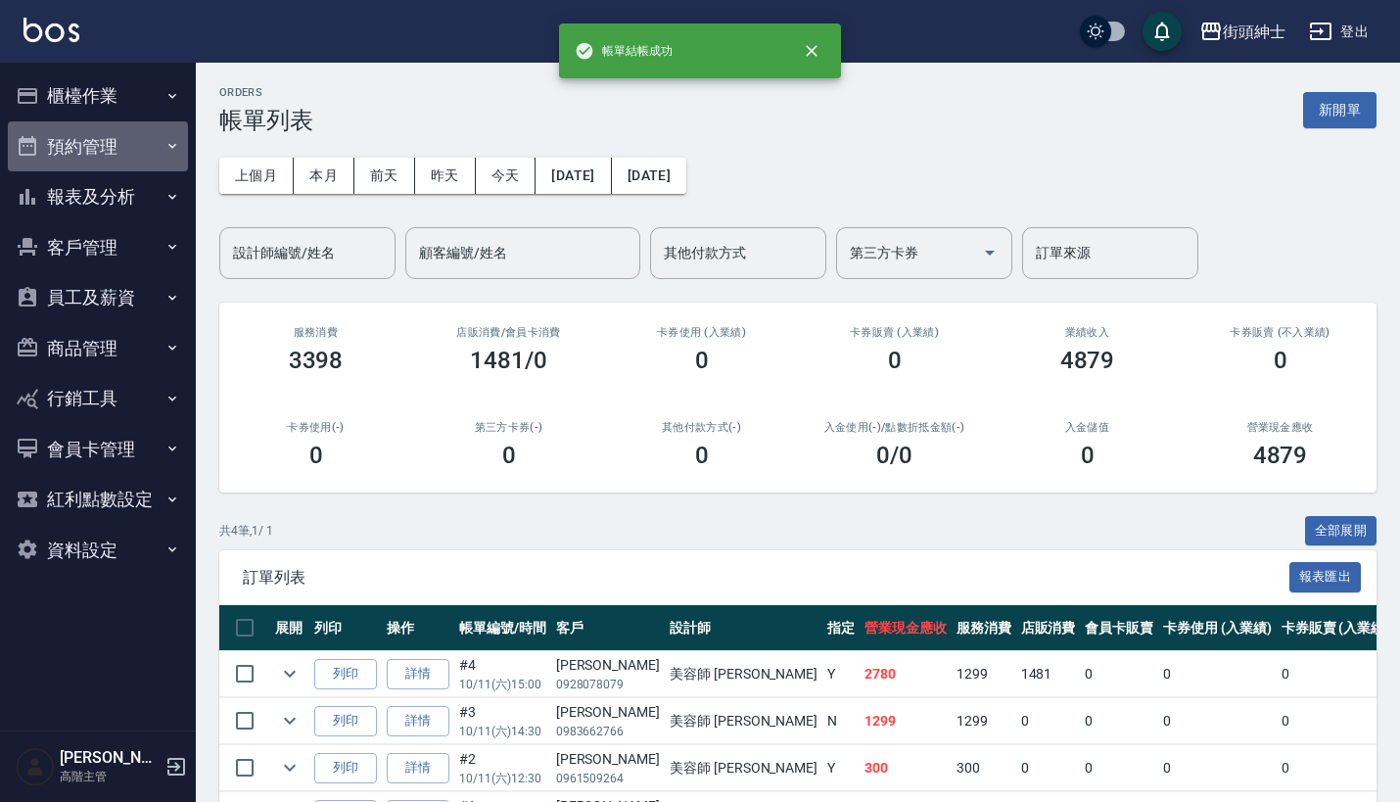
click at [138, 149] on button "預約管理" at bounding box center [98, 146] width 180 height 51
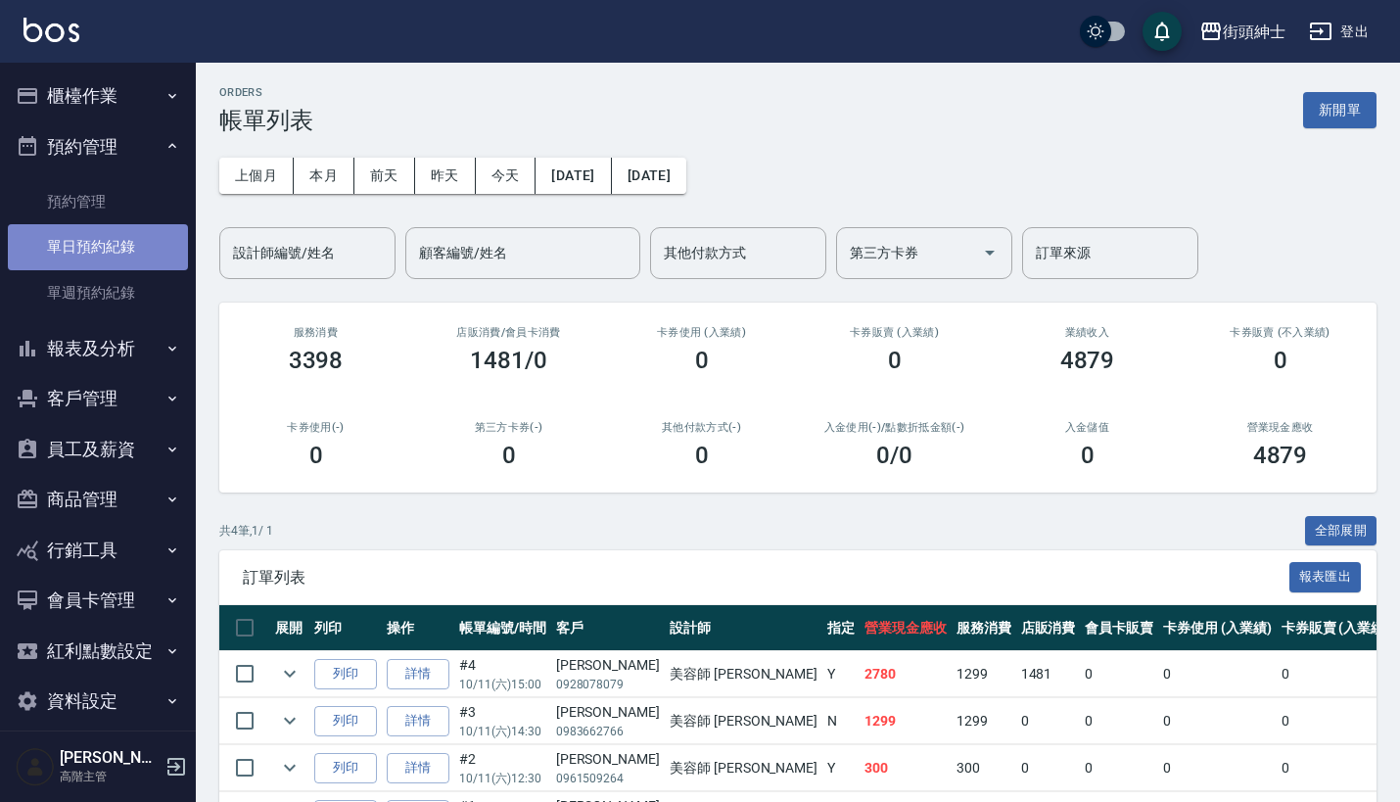
click at [137, 239] on link "單日預約紀錄" at bounding box center [98, 246] width 180 height 45
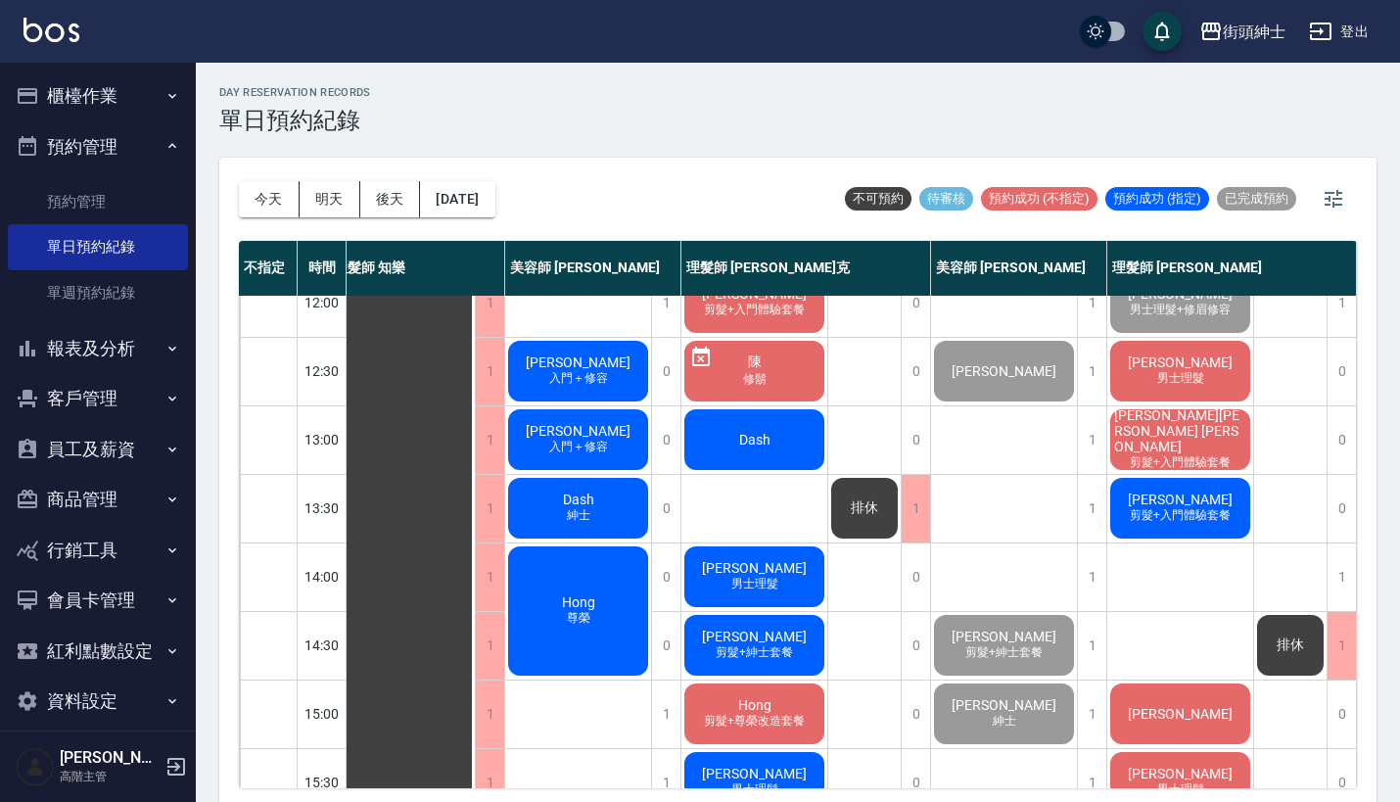
scroll to position [-9, 27]
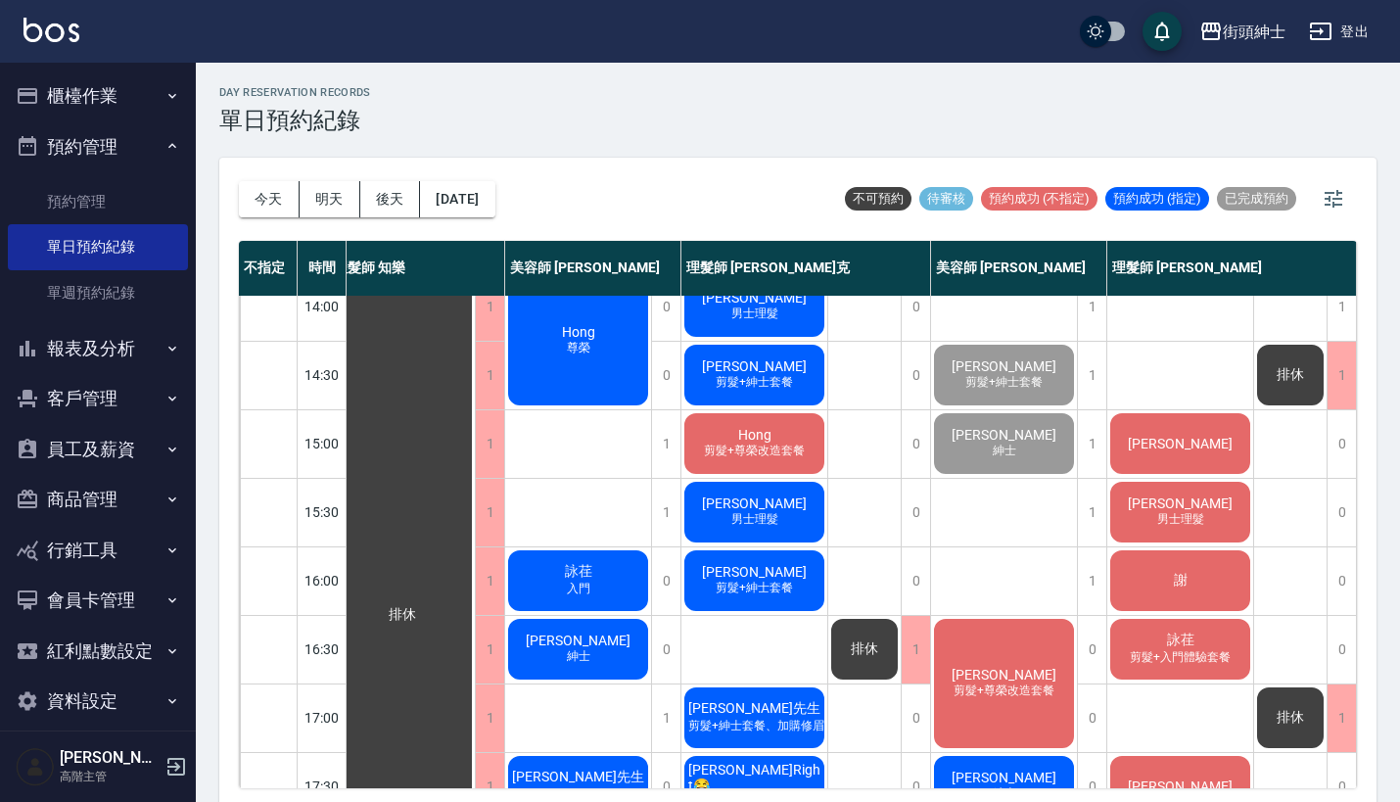
click at [786, 382] on span "剪髮+紳士套餐" at bounding box center [754, 382] width 85 height 17
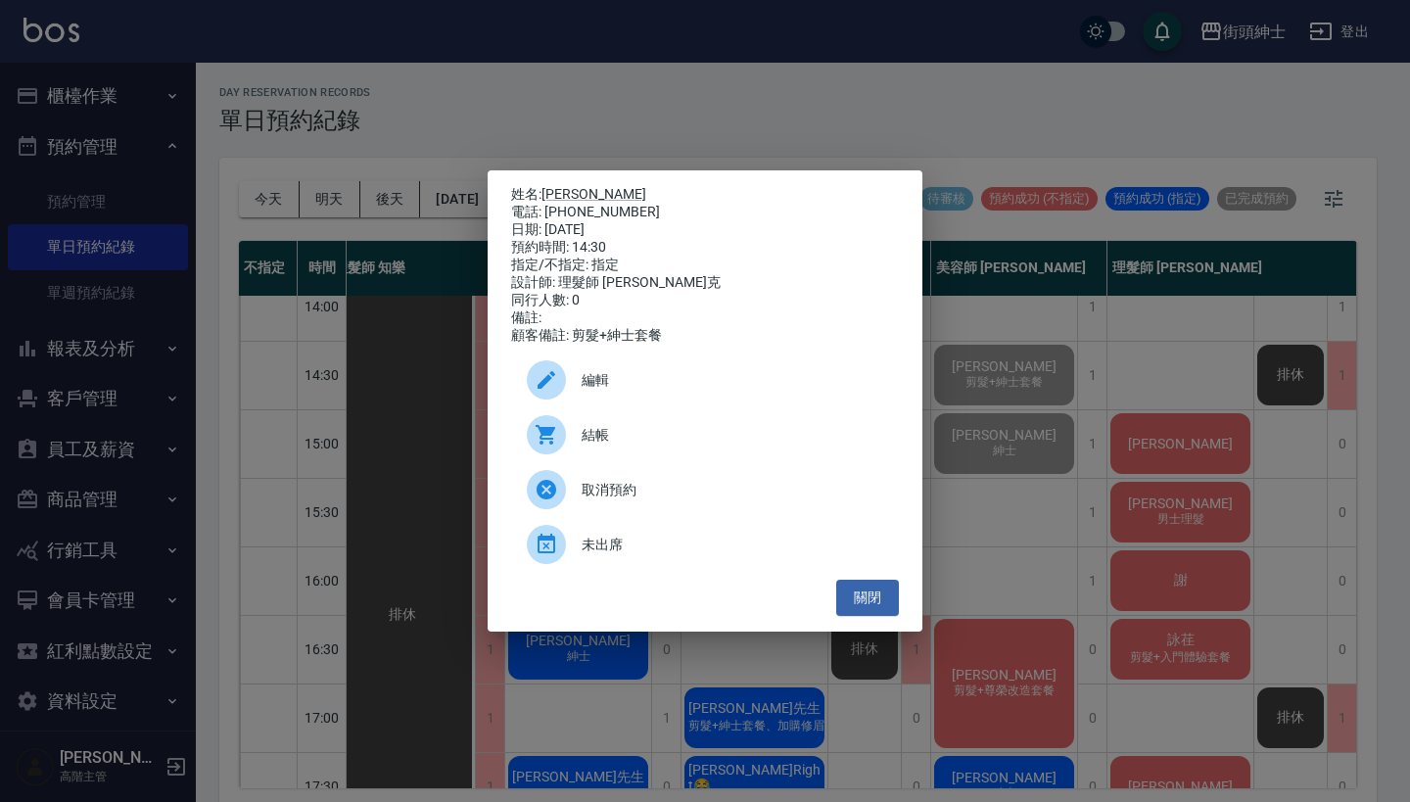
click at [903, 136] on div "姓名: [PERSON_NAME]: [PHONE_NUMBER] 日期: [DATE] 預約時間: 14:30 指定/不指定: 指定 設計師: 理髮師 [P…" at bounding box center [705, 401] width 1410 height 802
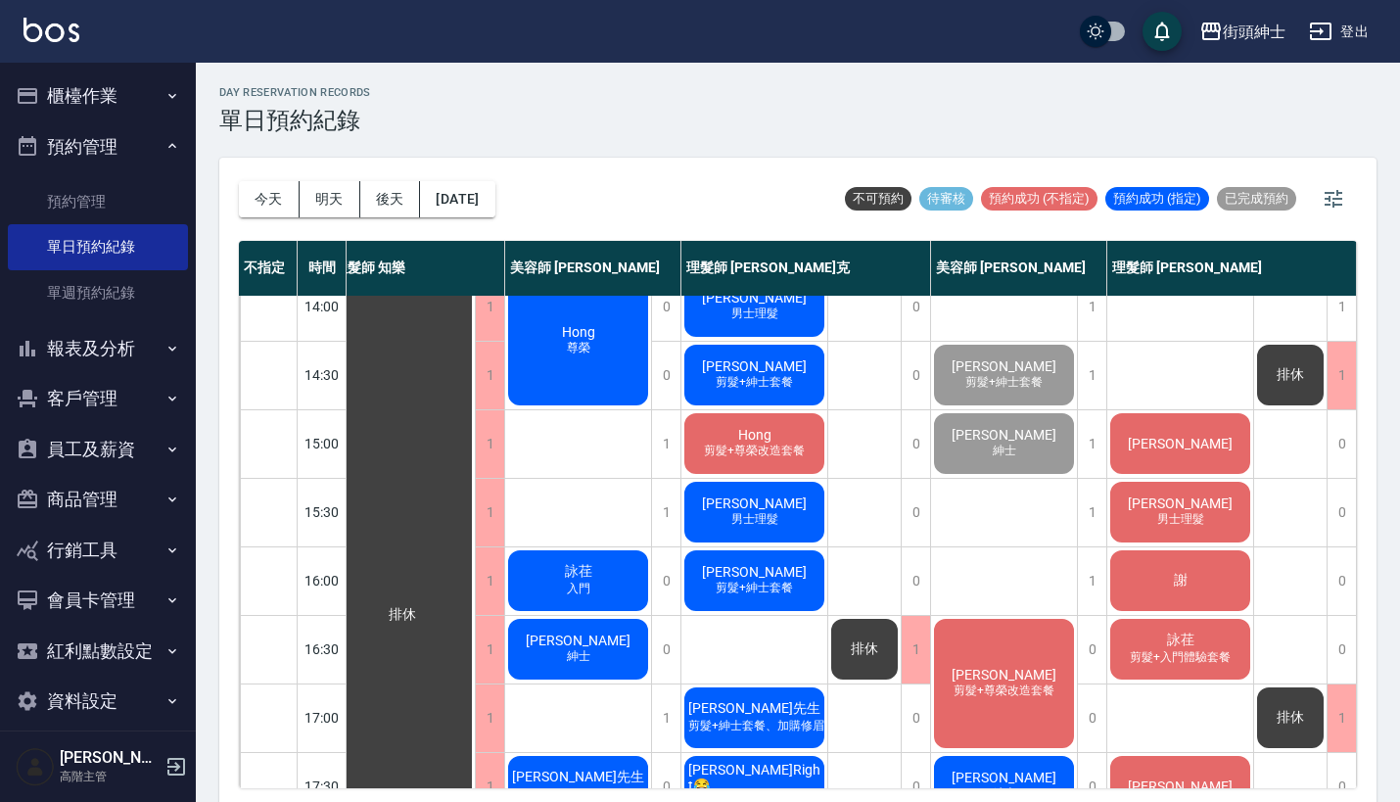
click at [1009, 438] on span "[PERSON_NAME]" at bounding box center [1004, 435] width 113 height 16
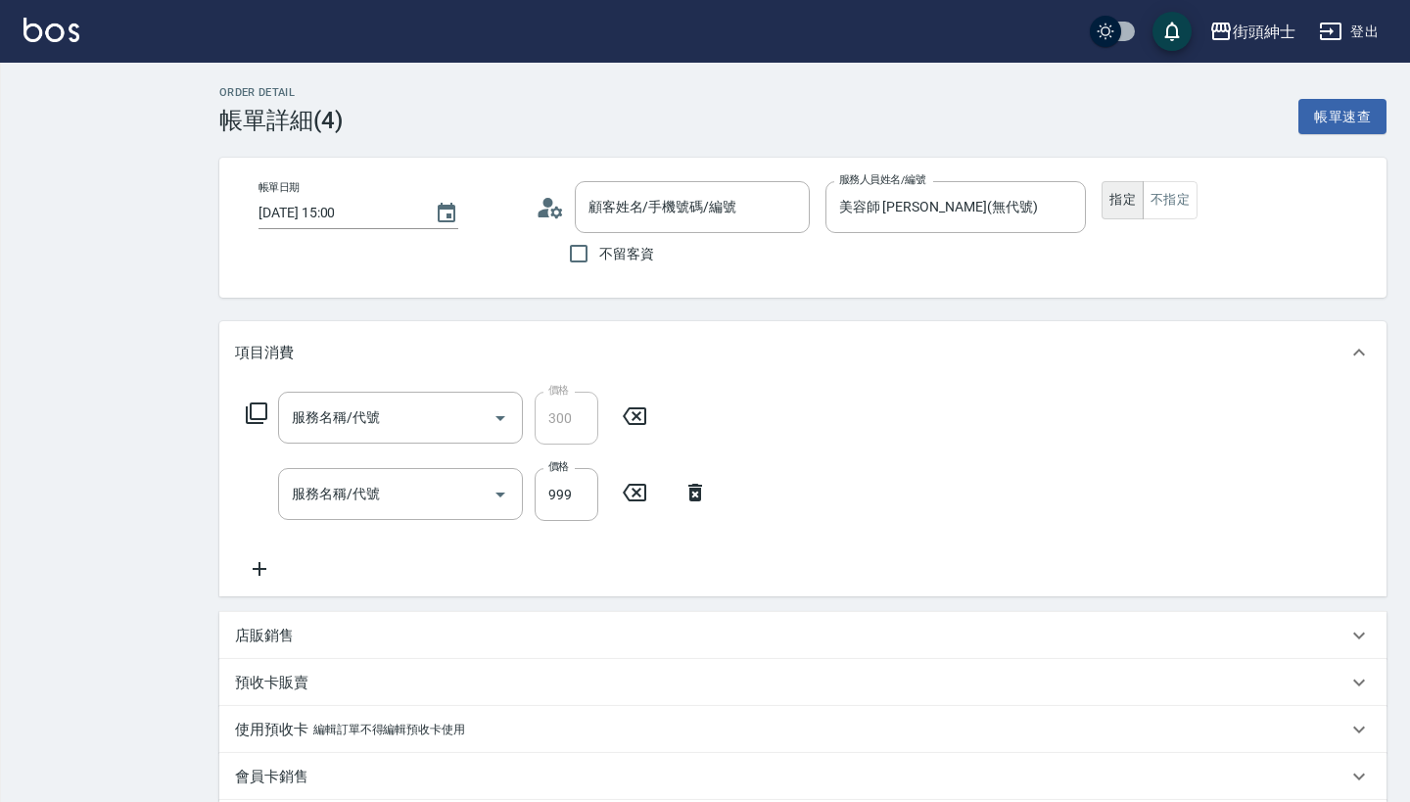
type input "[PERSON_NAME]/0928078079/null"
type input "修容(A03)"
type input "紳士[PERSON_NAME]膚"
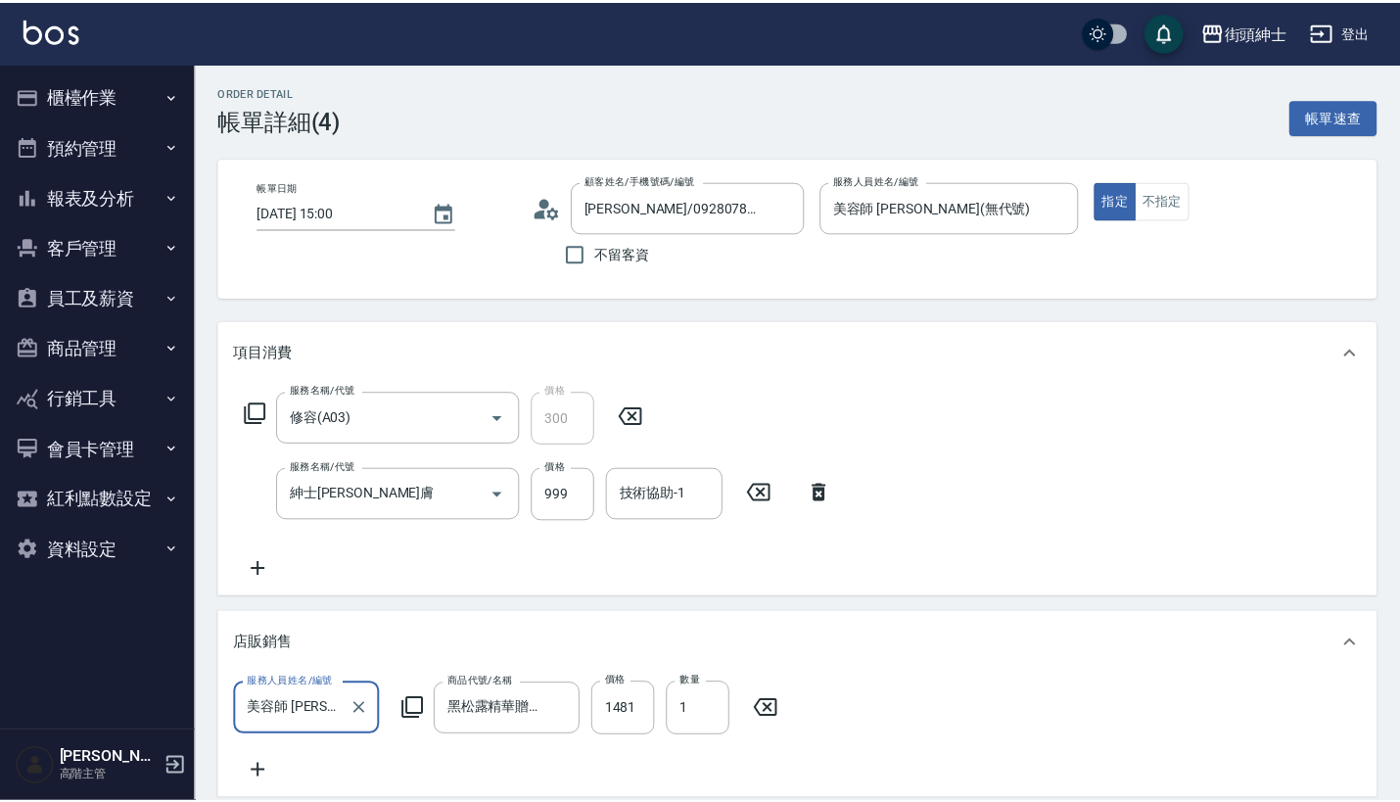
scroll to position [0, 33]
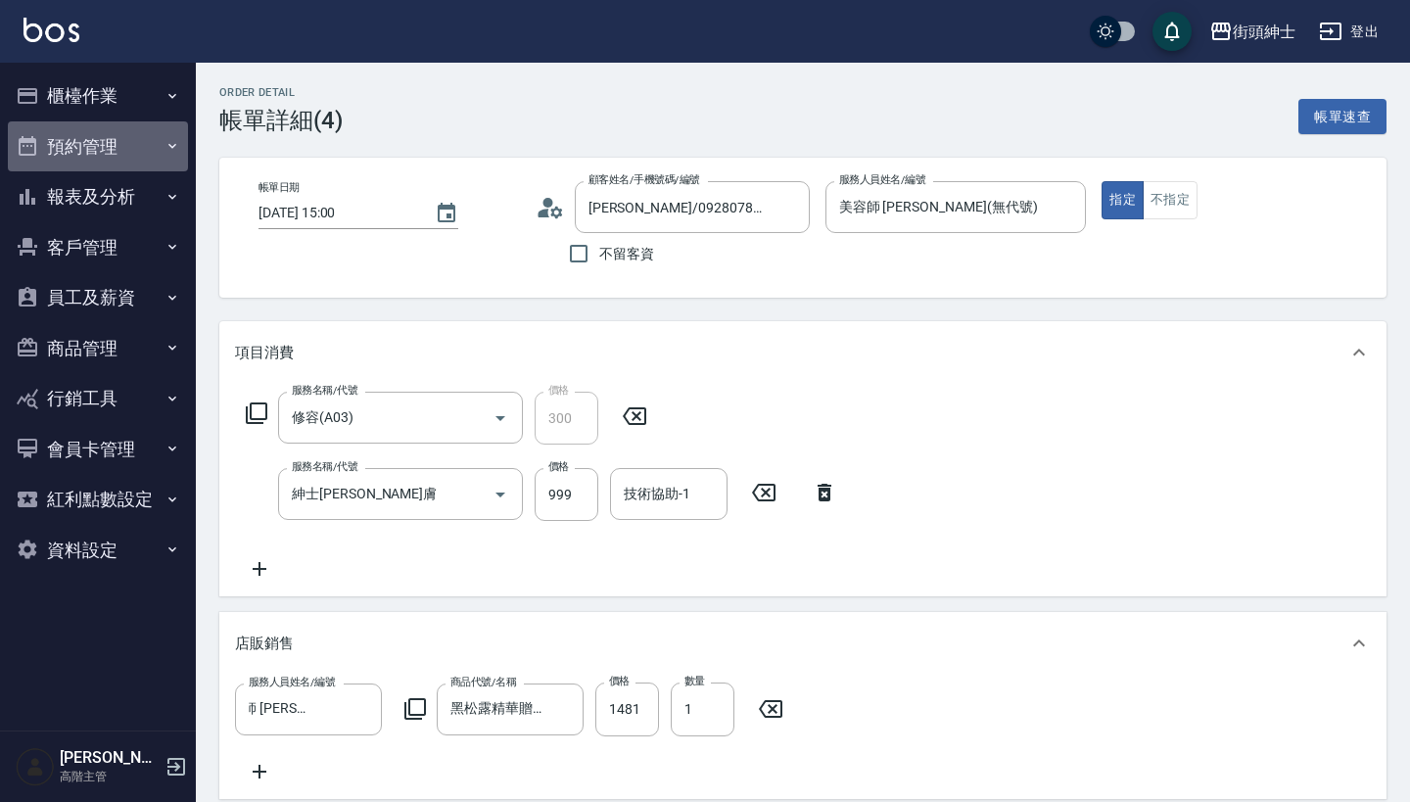
click at [104, 152] on button "預約管理" at bounding box center [98, 146] width 180 height 51
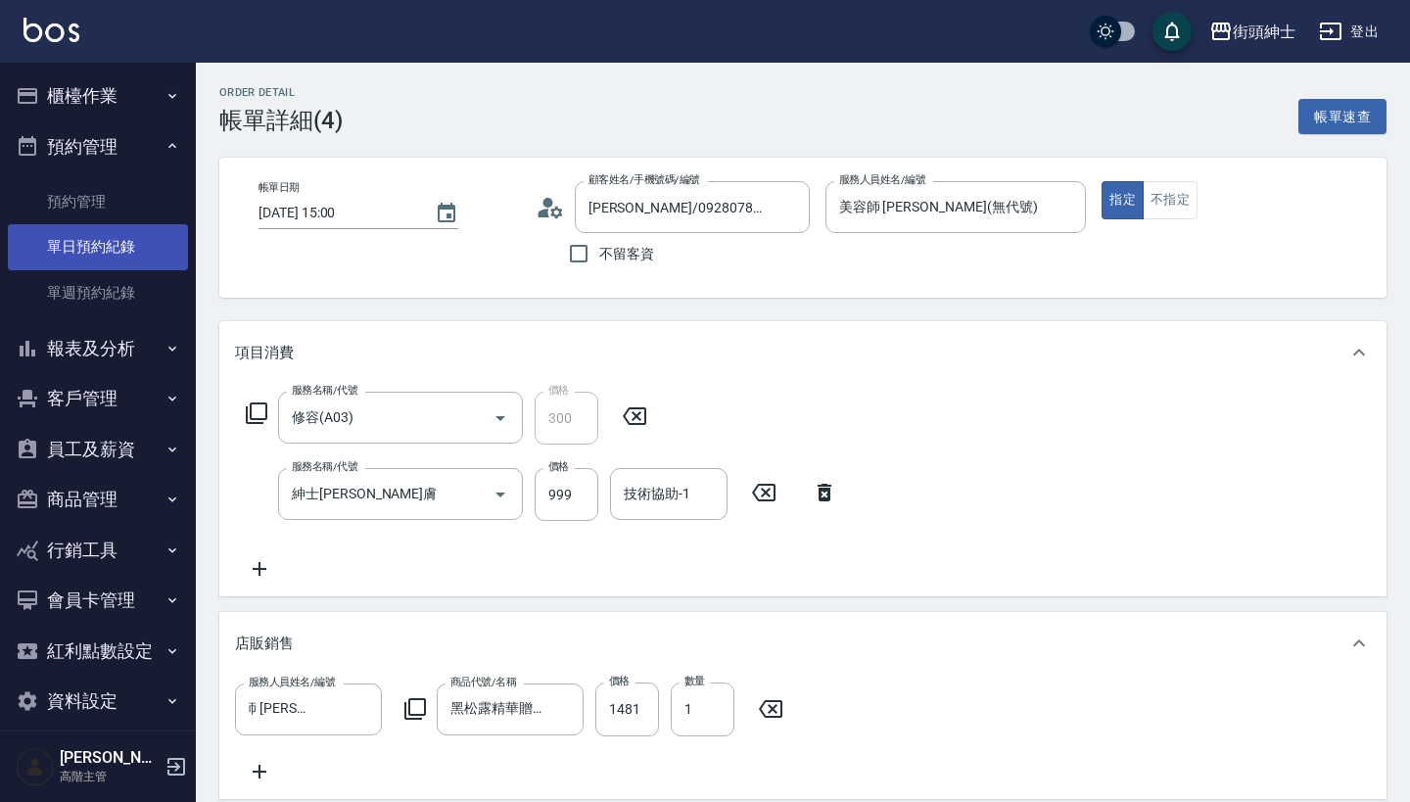
click at [135, 236] on link "單日預約紀錄" at bounding box center [98, 246] width 180 height 45
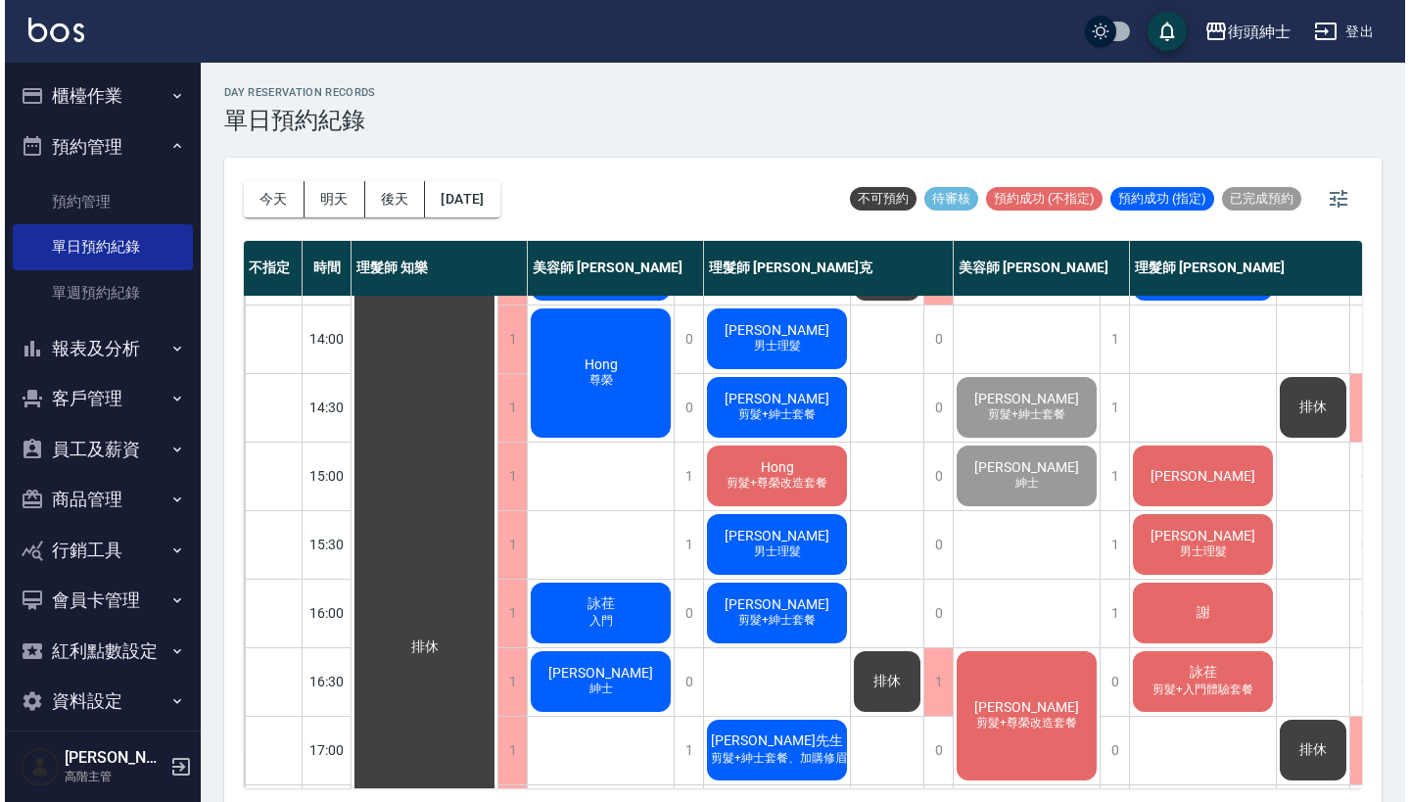
scroll to position [401, 3]
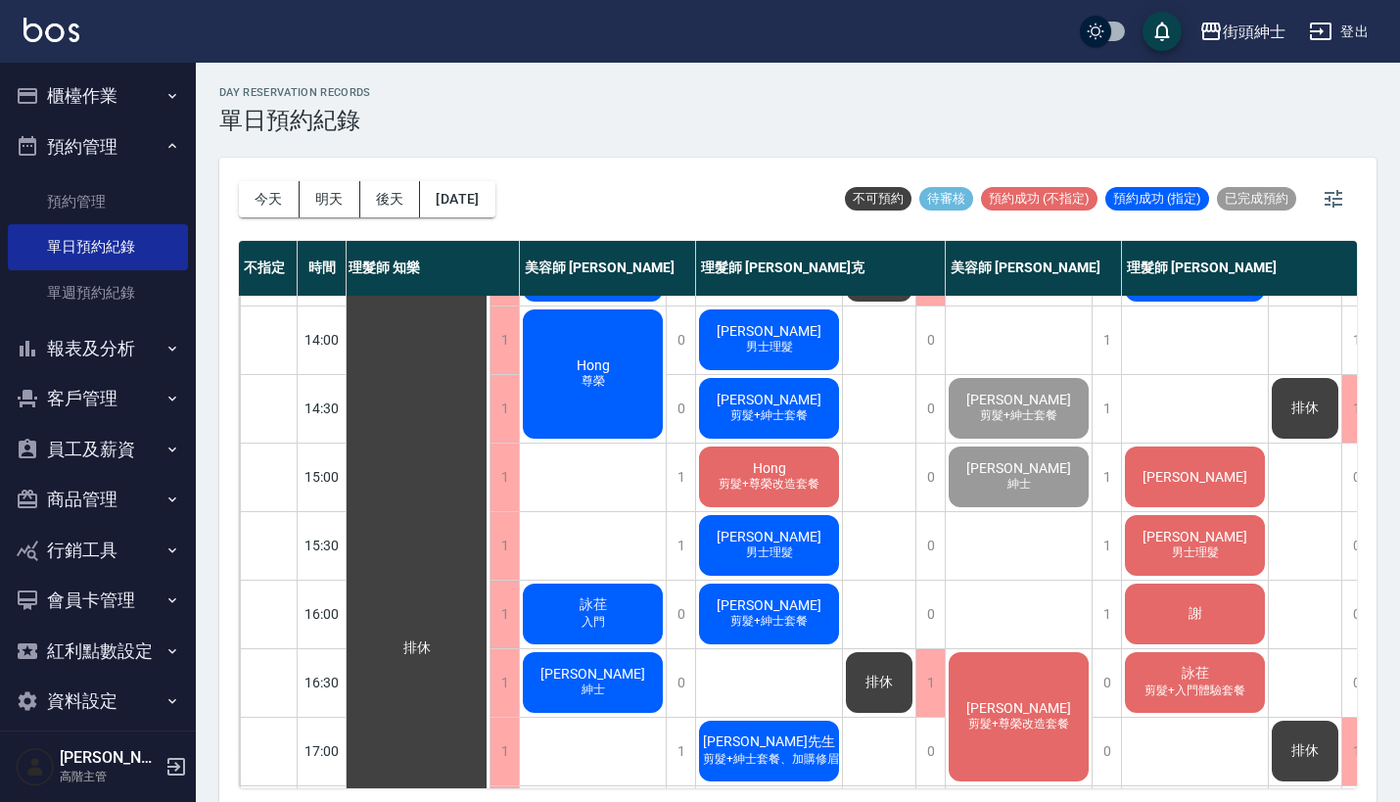
click at [808, 409] on span "剪髮+紳士套餐" at bounding box center [768, 415] width 85 height 17
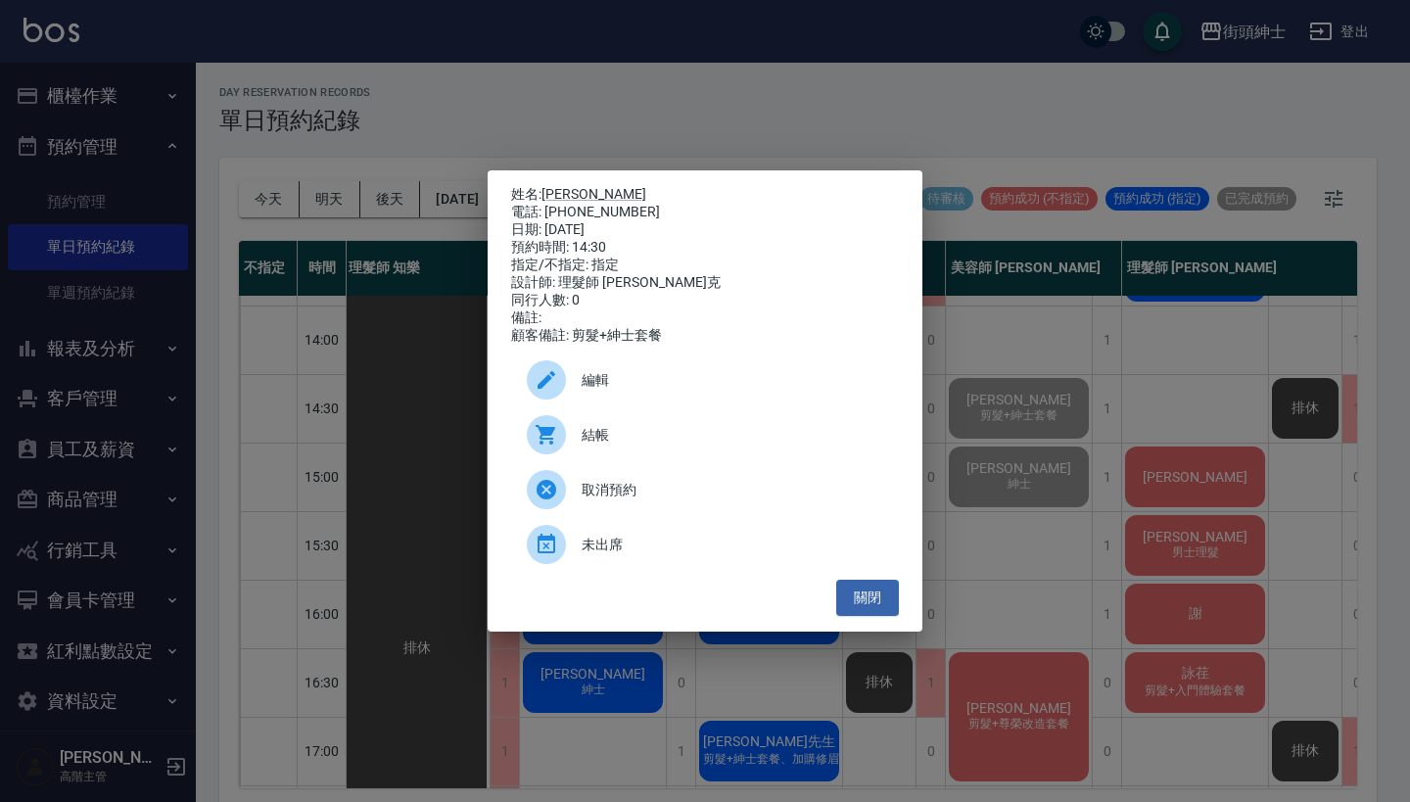
click at [574, 443] on div at bounding box center [554, 434] width 55 height 39
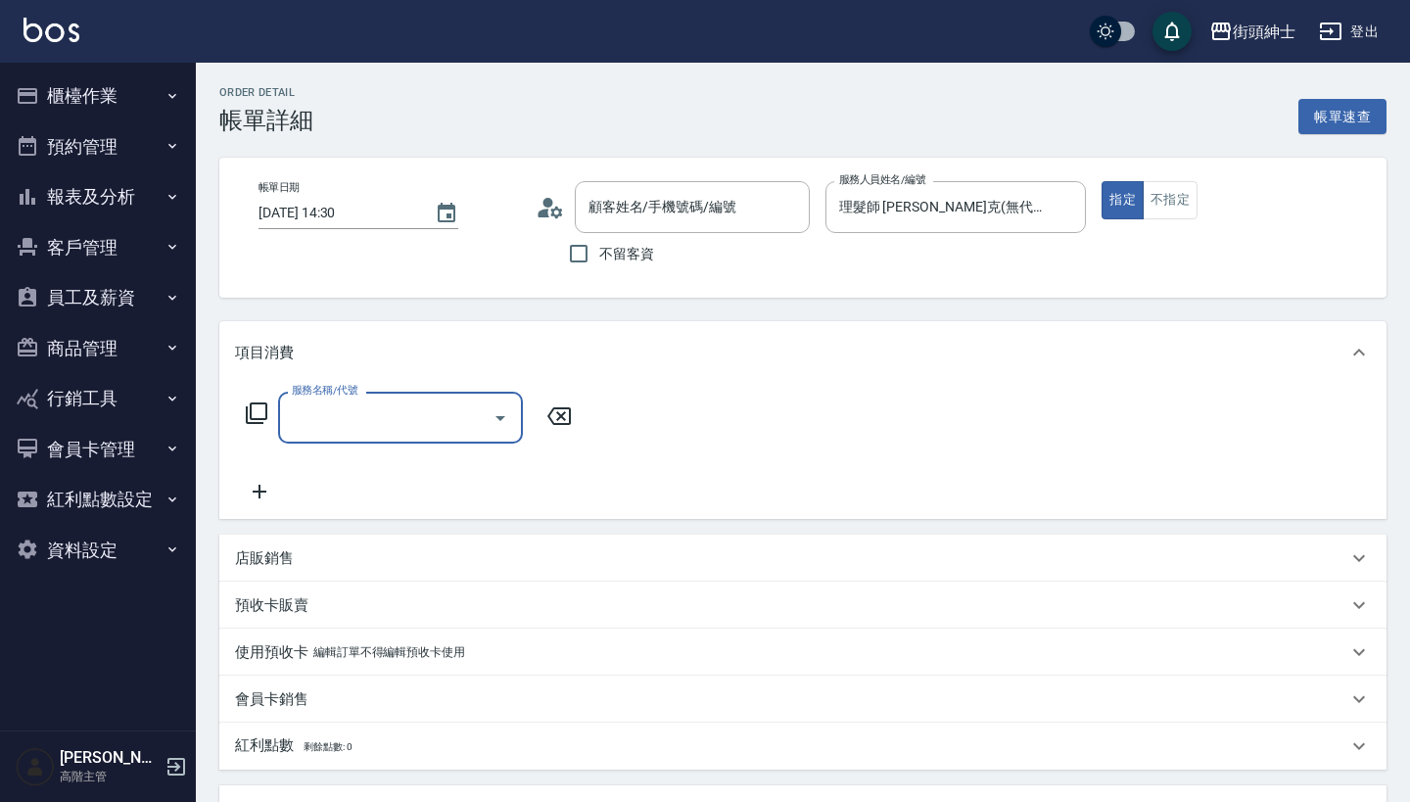
type input "[PERSON_NAME]/0928078079/null"
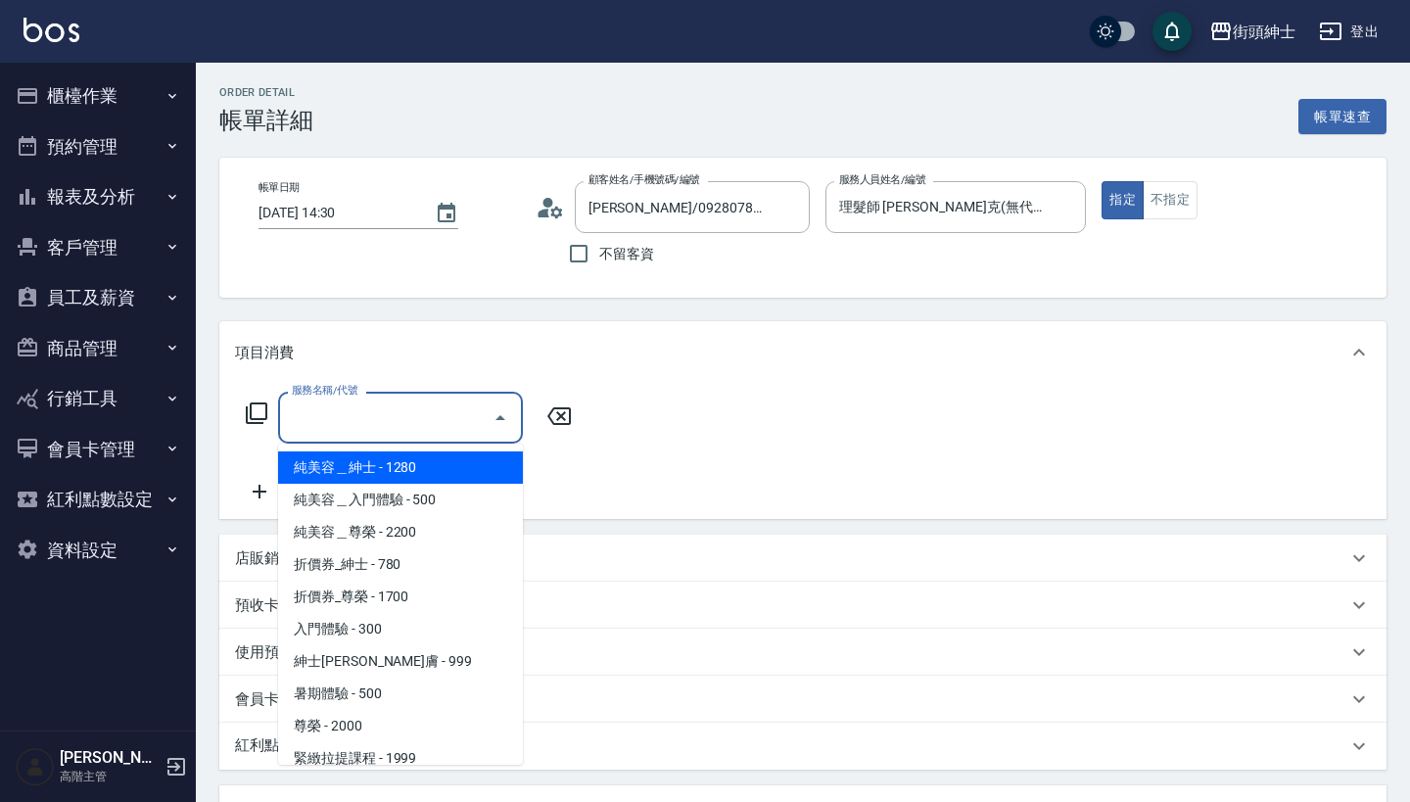
click at [406, 411] on input "服務名稱/代號" at bounding box center [386, 417] width 198 height 34
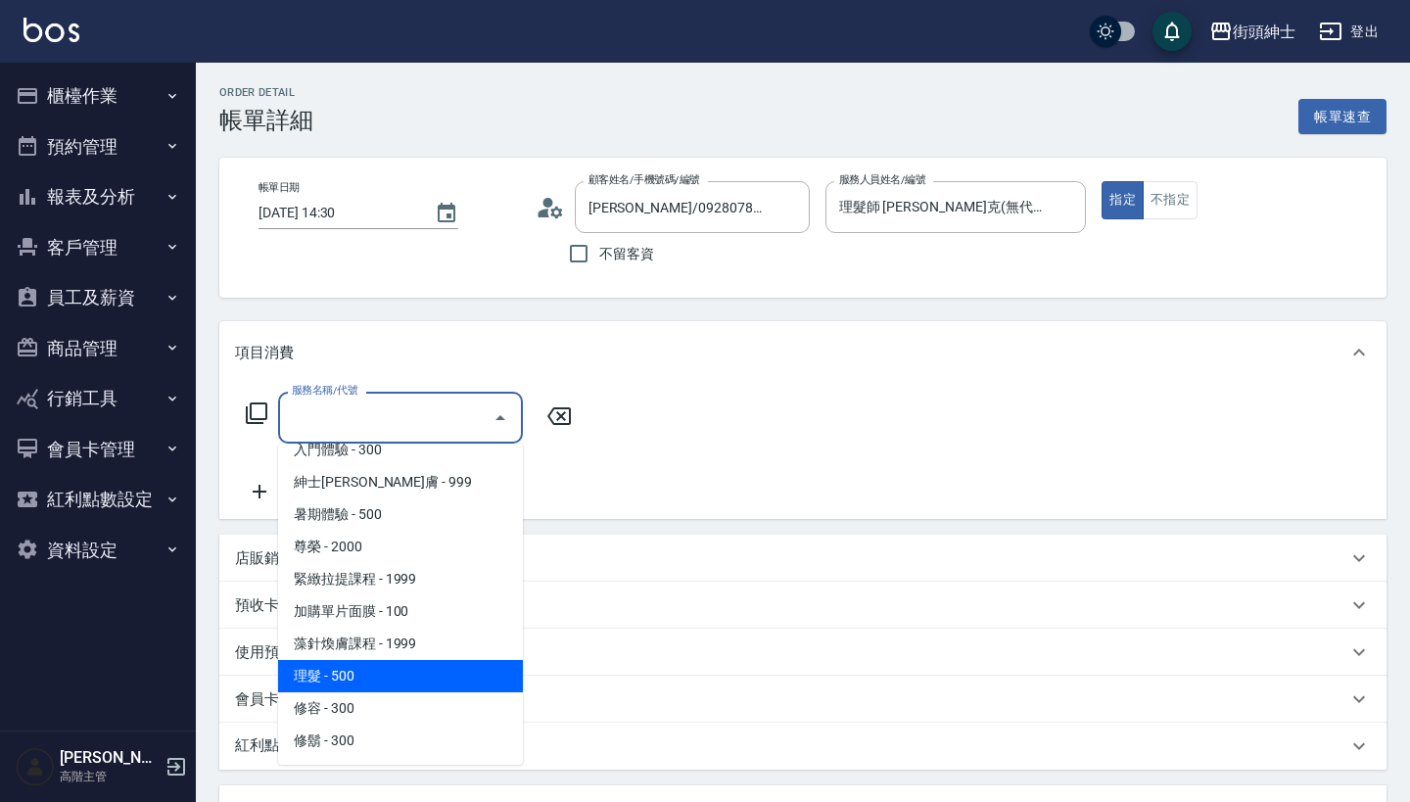
scroll to position [179, 0]
click at [379, 679] on span "理髮 - 500" at bounding box center [400, 676] width 245 height 32
type input "理髮(A02)"
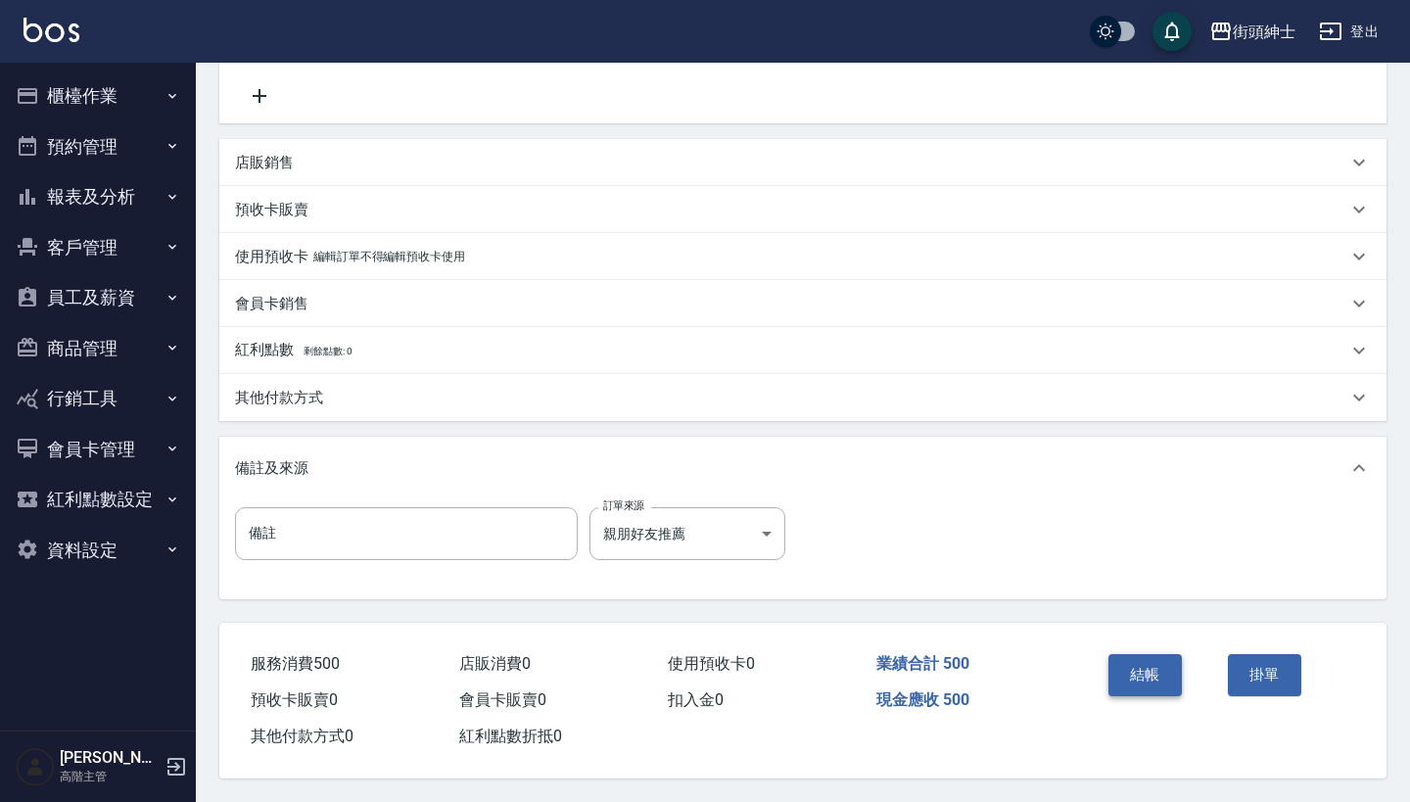
scroll to position [405, 0]
click at [1151, 677] on button "結帳" at bounding box center [1144, 674] width 73 height 41
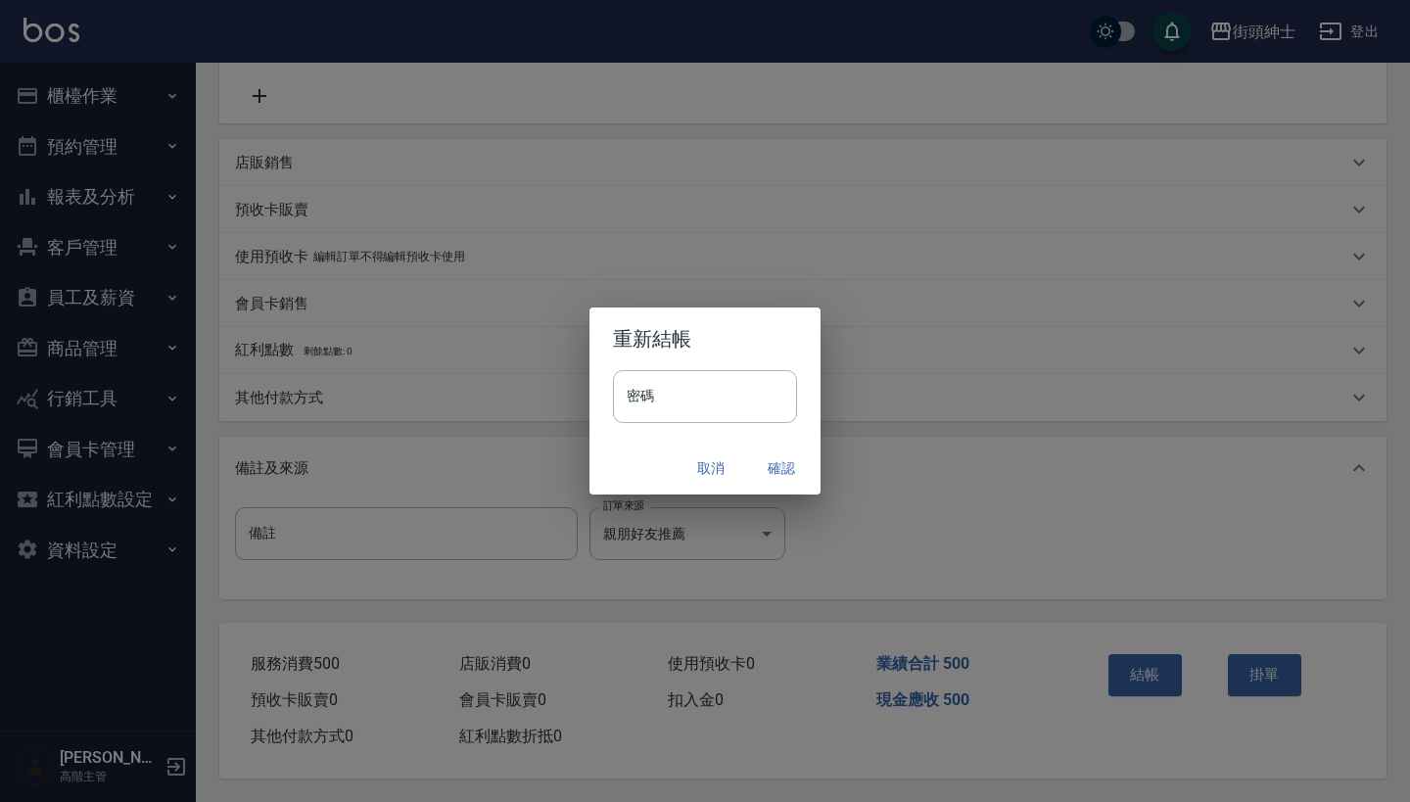
click at [784, 471] on button "確認" at bounding box center [781, 468] width 63 height 36
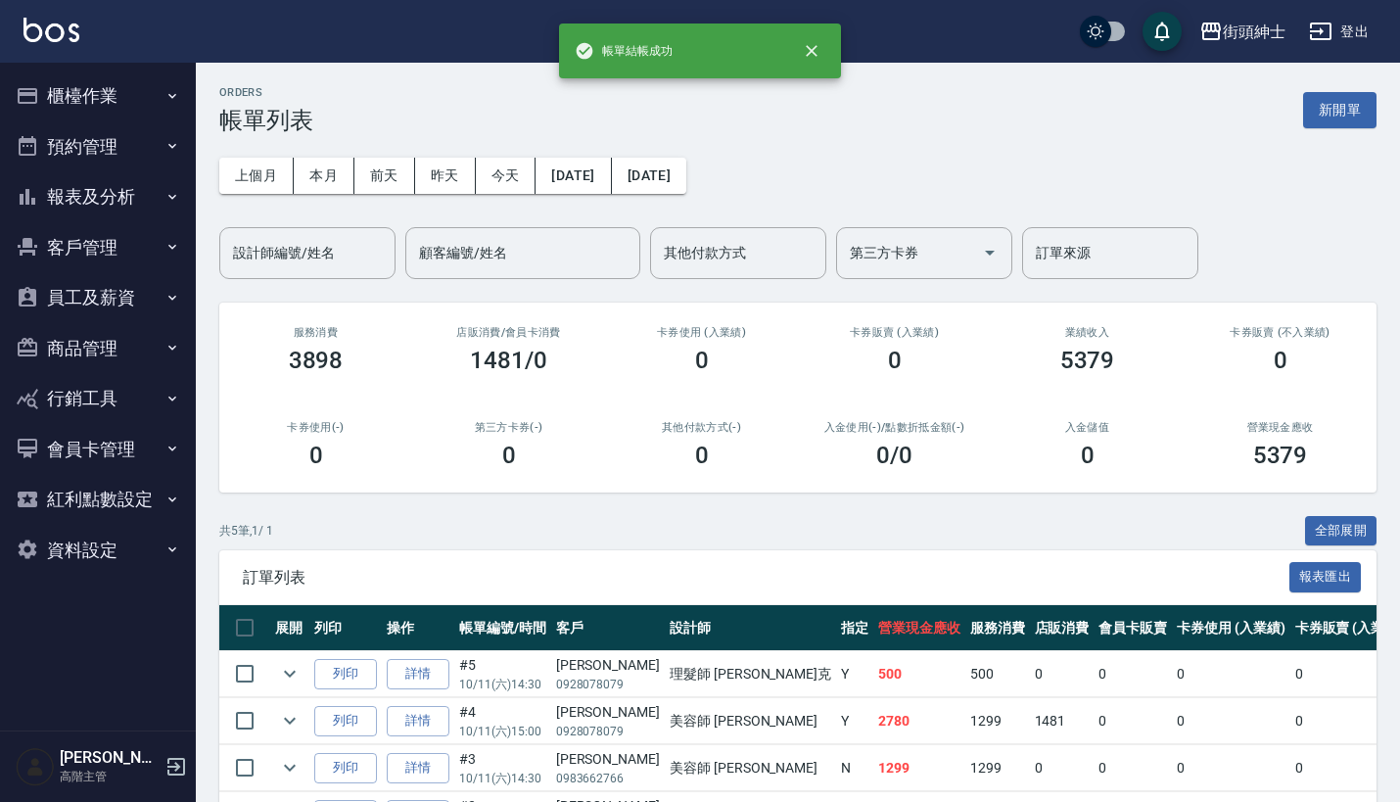
click at [132, 154] on button "預約管理" at bounding box center [98, 146] width 180 height 51
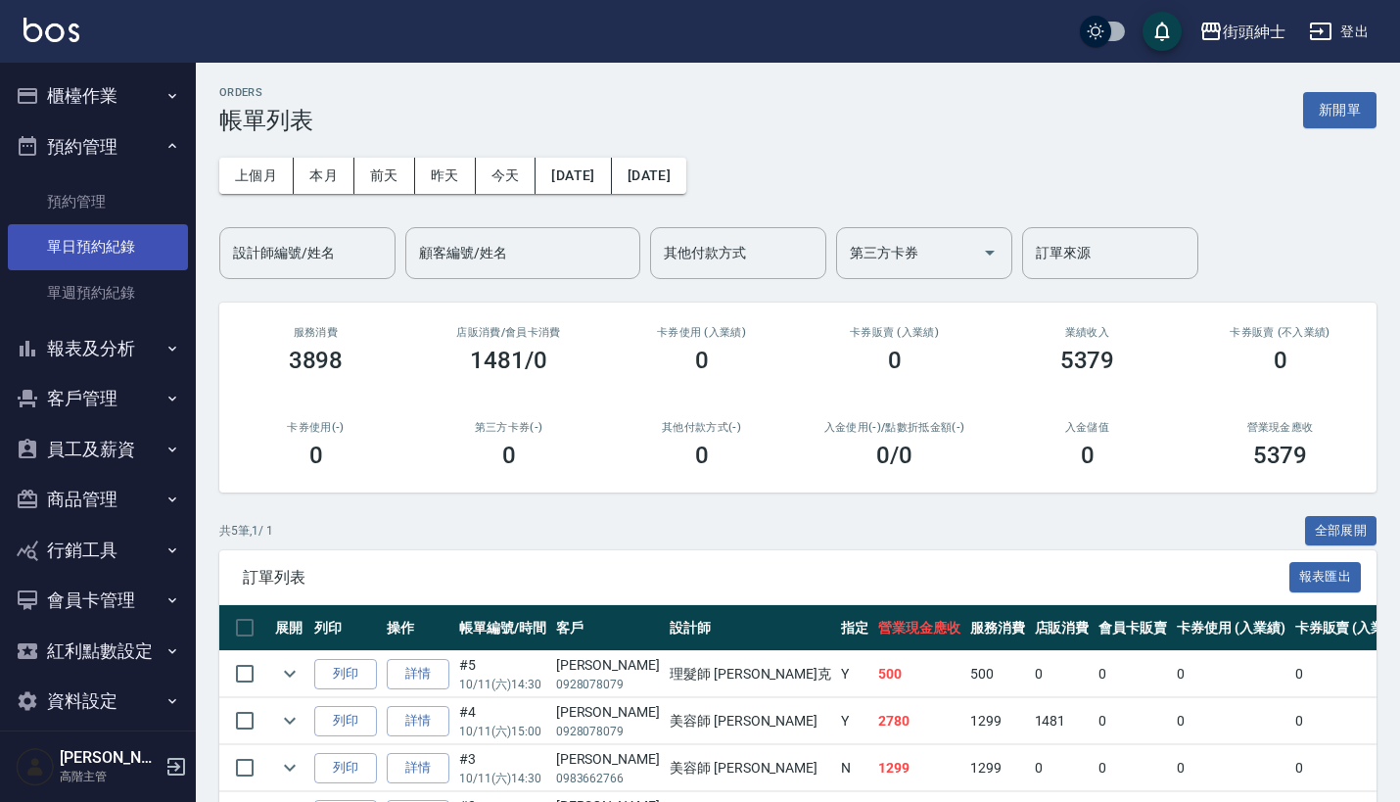
click at [122, 249] on link "單日預約紀錄" at bounding box center [98, 246] width 180 height 45
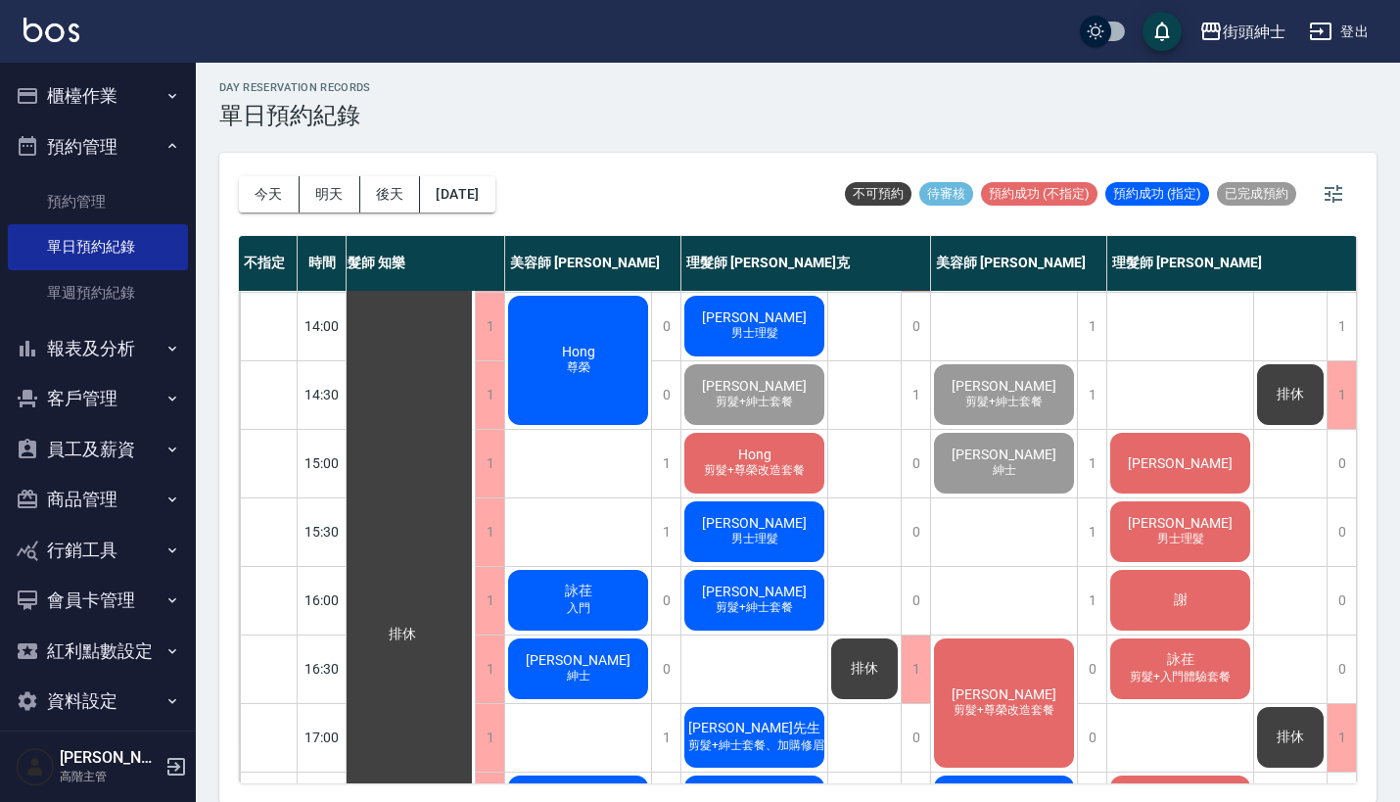
scroll to position [401, 27]
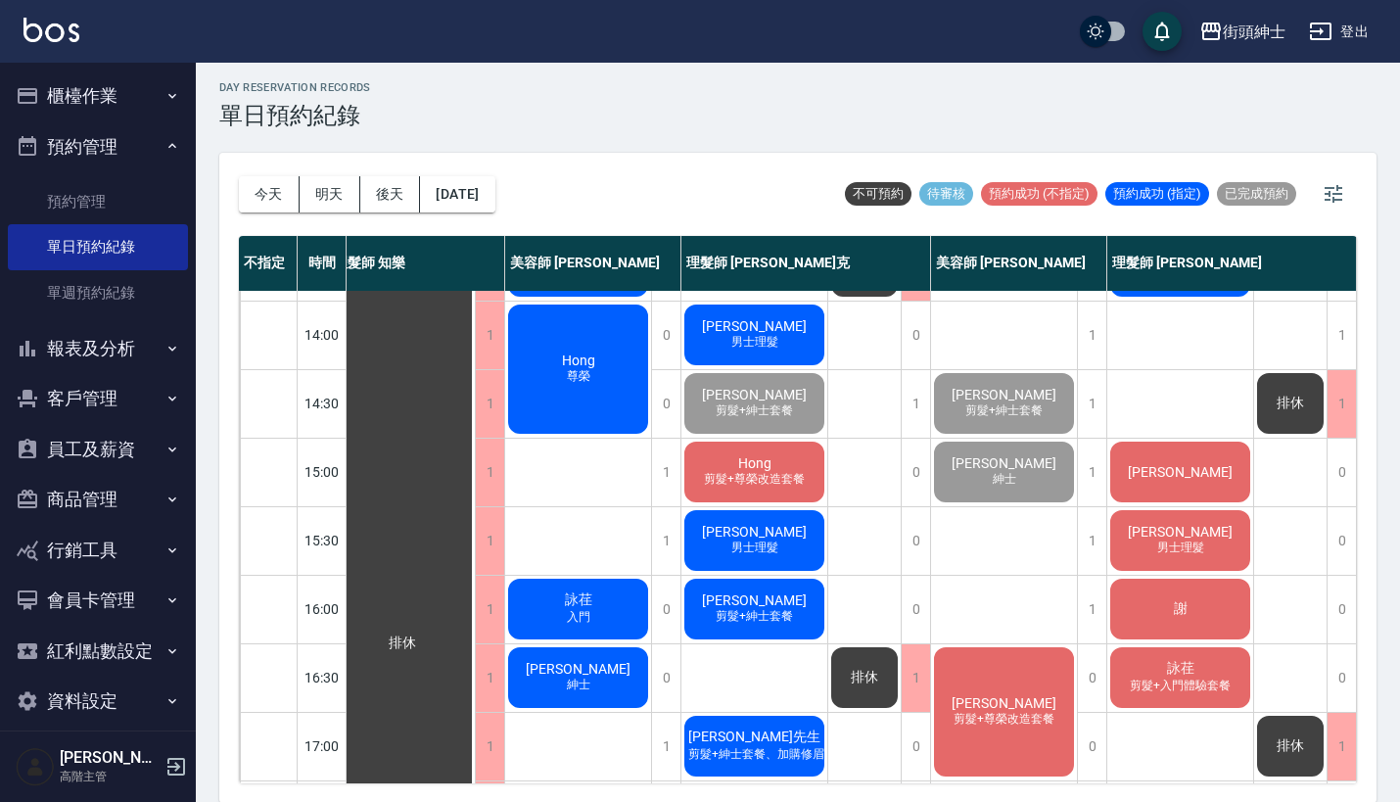
click at [1042, 477] on div "陳奕愷 紳士" at bounding box center [1004, 472] width 146 height 67
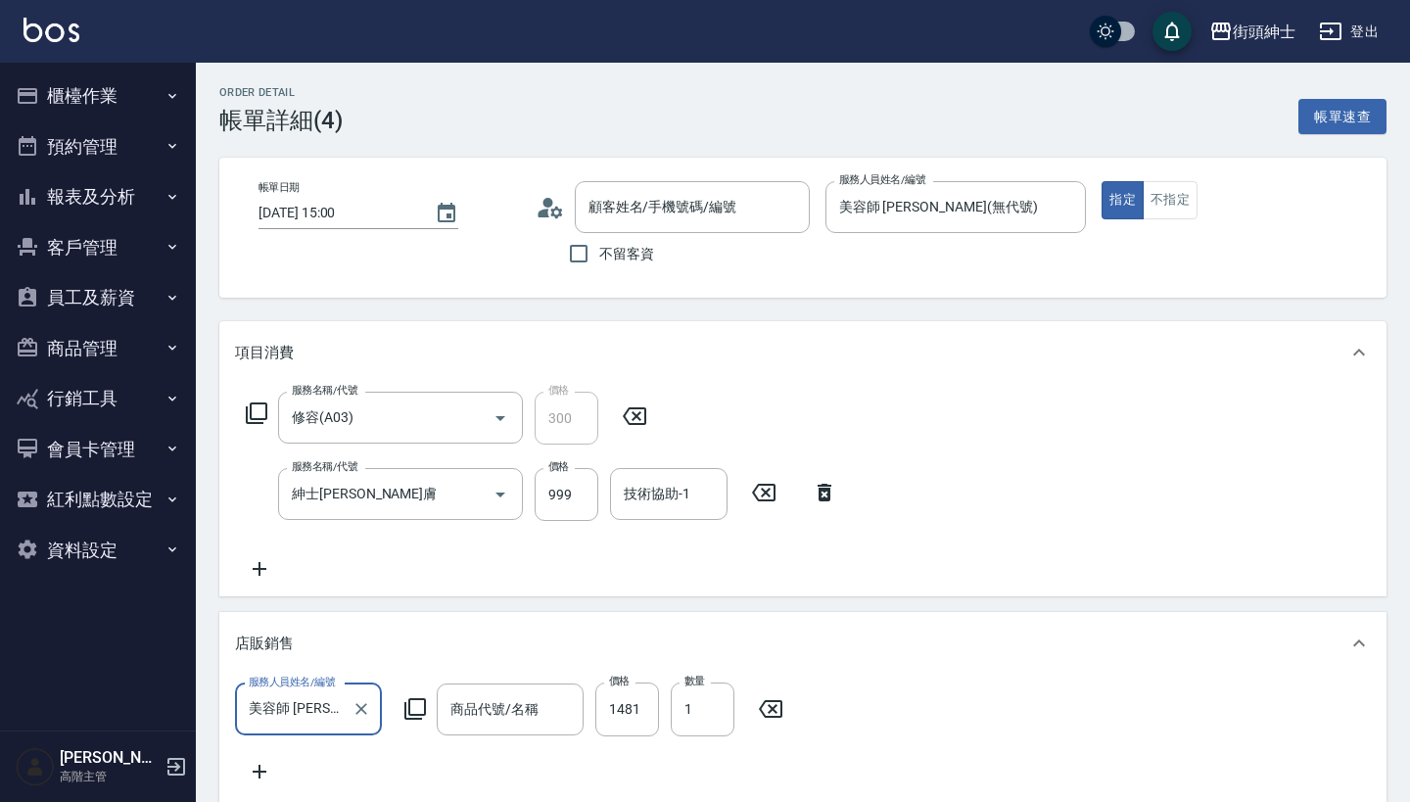
type input "[PERSON_NAME]/0928078079/null"
type input "黑松露精華贈送紳士套餐"
click at [137, 143] on button "預約管理" at bounding box center [98, 146] width 180 height 51
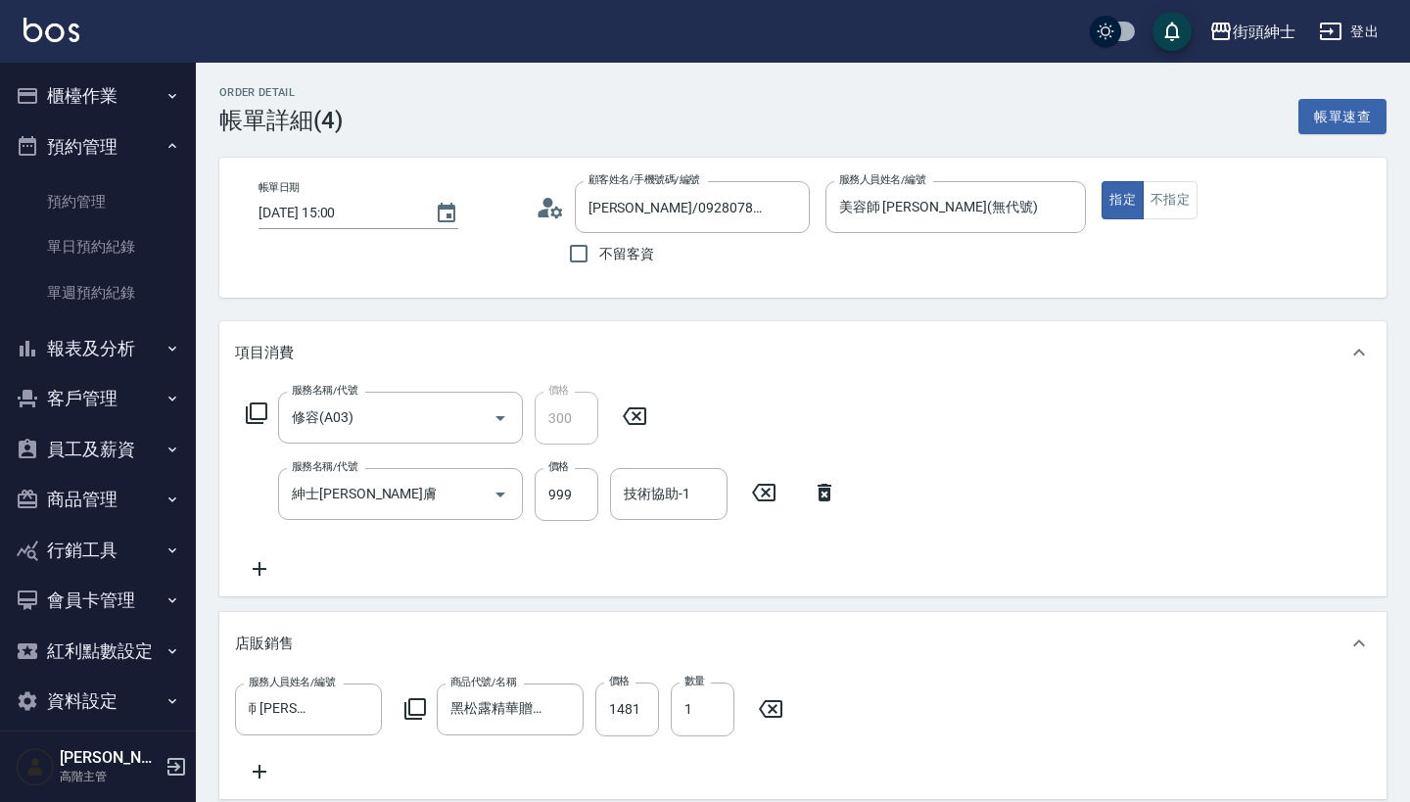
click at [137, 143] on button "預約管理" at bounding box center [98, 146] width 180 height 51
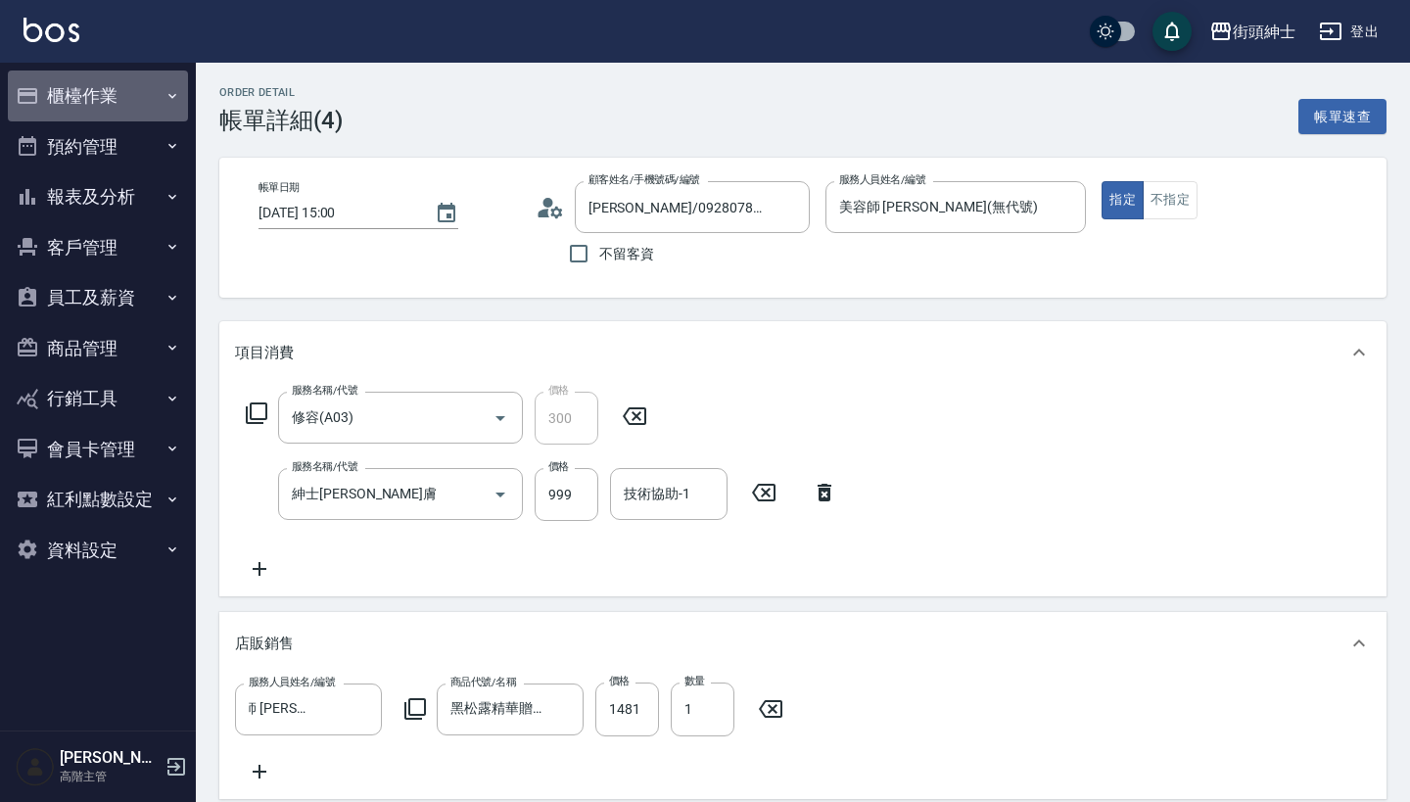
click at [157, 108] on button "櫃檯作業" at bounding box center [98, 95] width 180 height 51
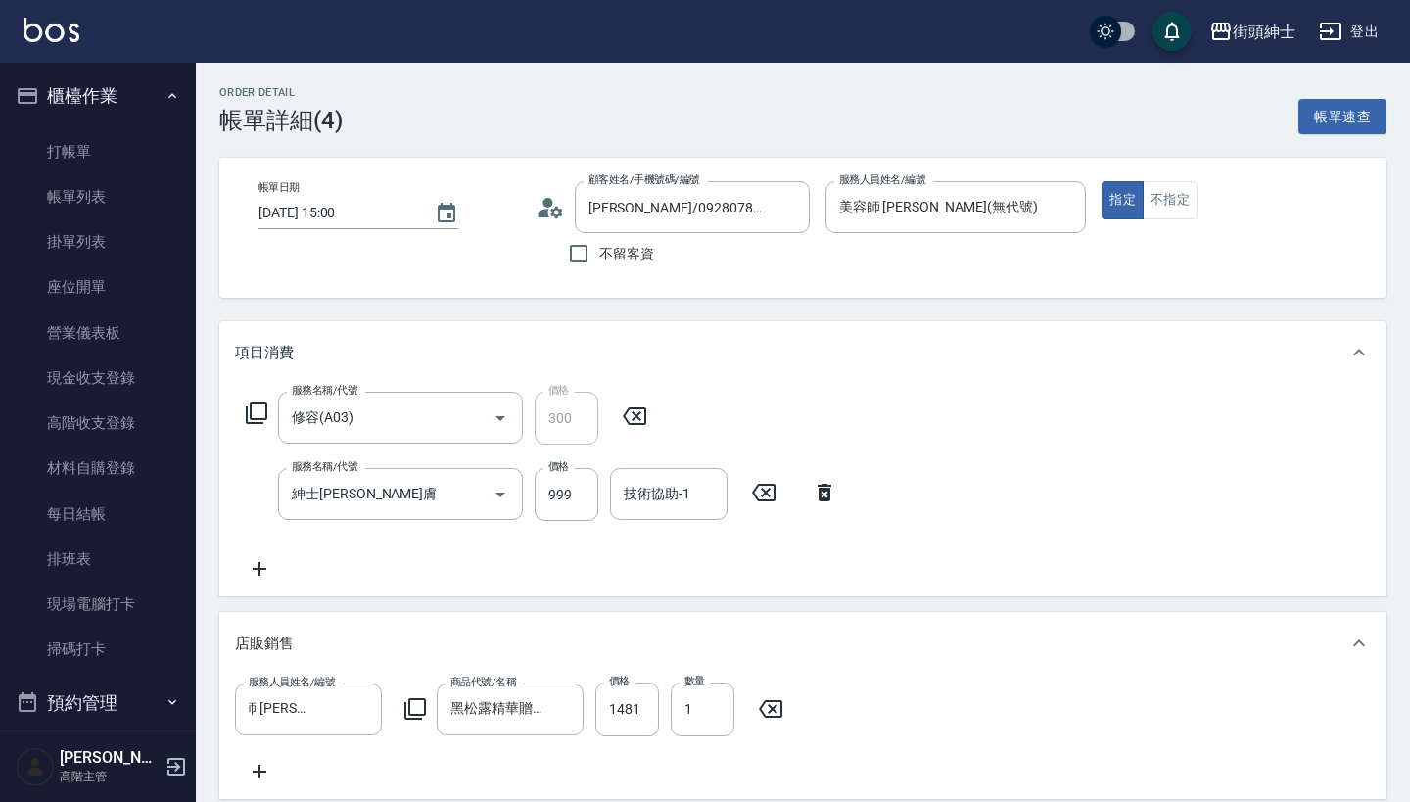
click at [157, 108] on button "櫃檯作業" at bounding box center [98, 95] width 180 height 51
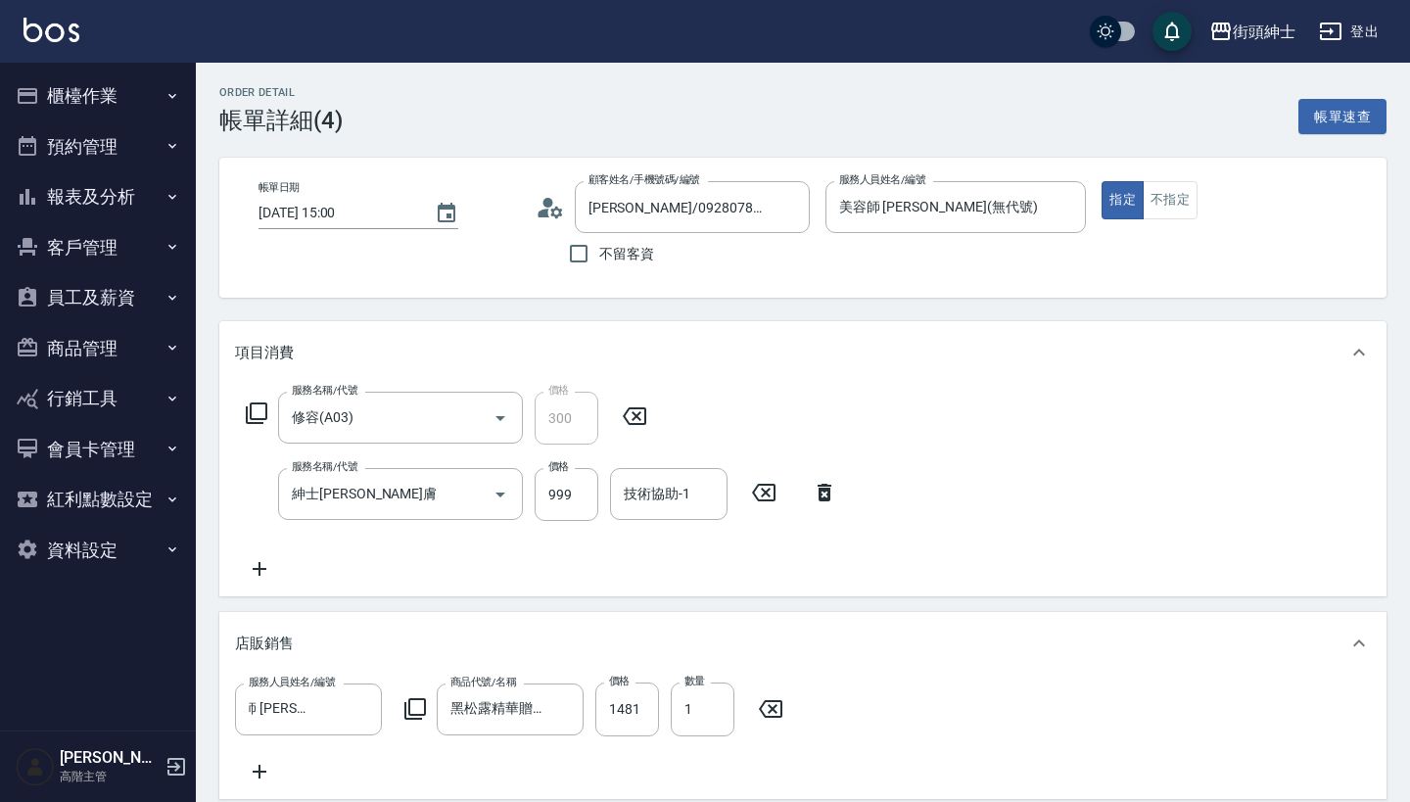
click at [156, 154] on button "預約管理" at bounding box center [98, 146] width 180 height 51
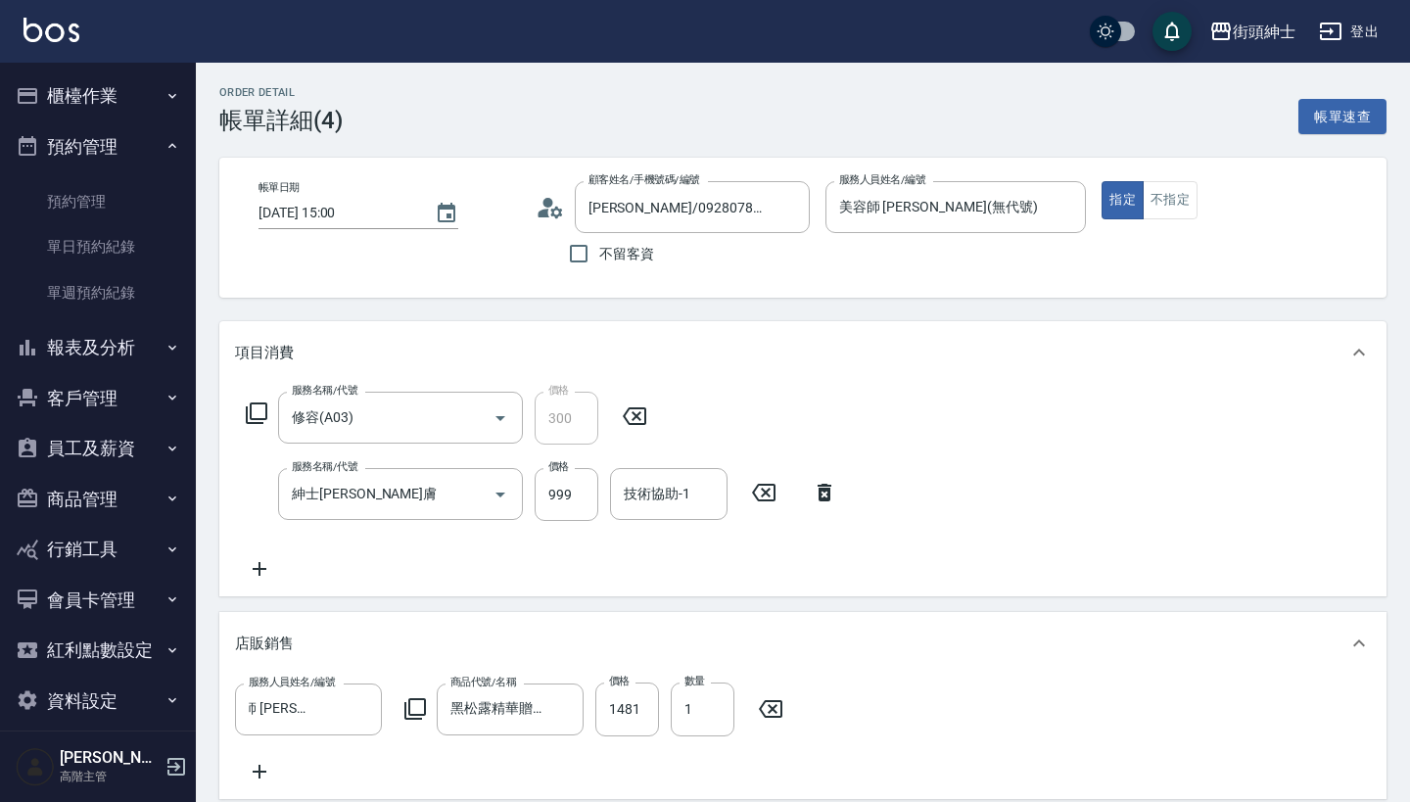
click at [156, 154] on button "預約管理" at bounding box center [98, 146] width 180 height 51
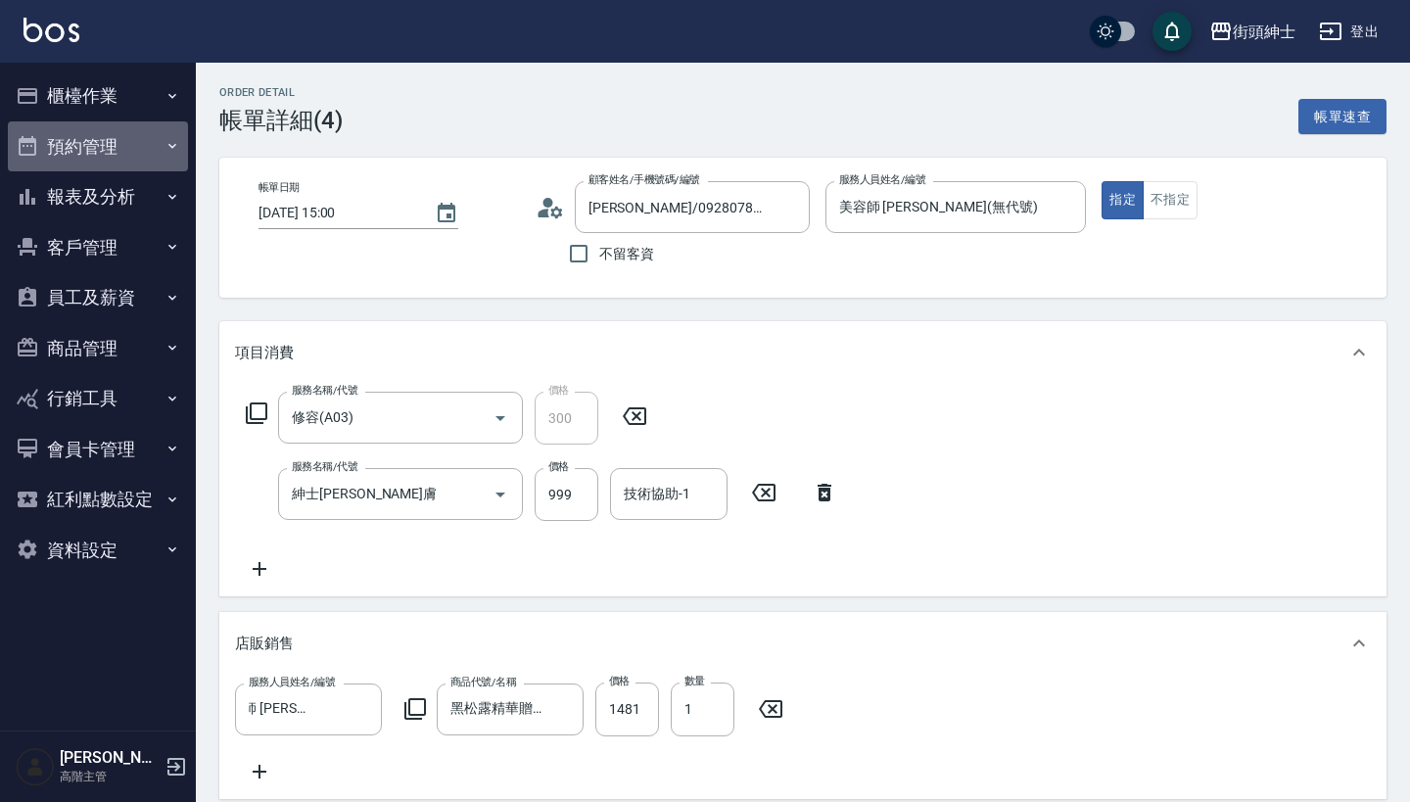
click at [156, 154] on button "預約管理" at bounding box center [98, 146] width 180 height 51
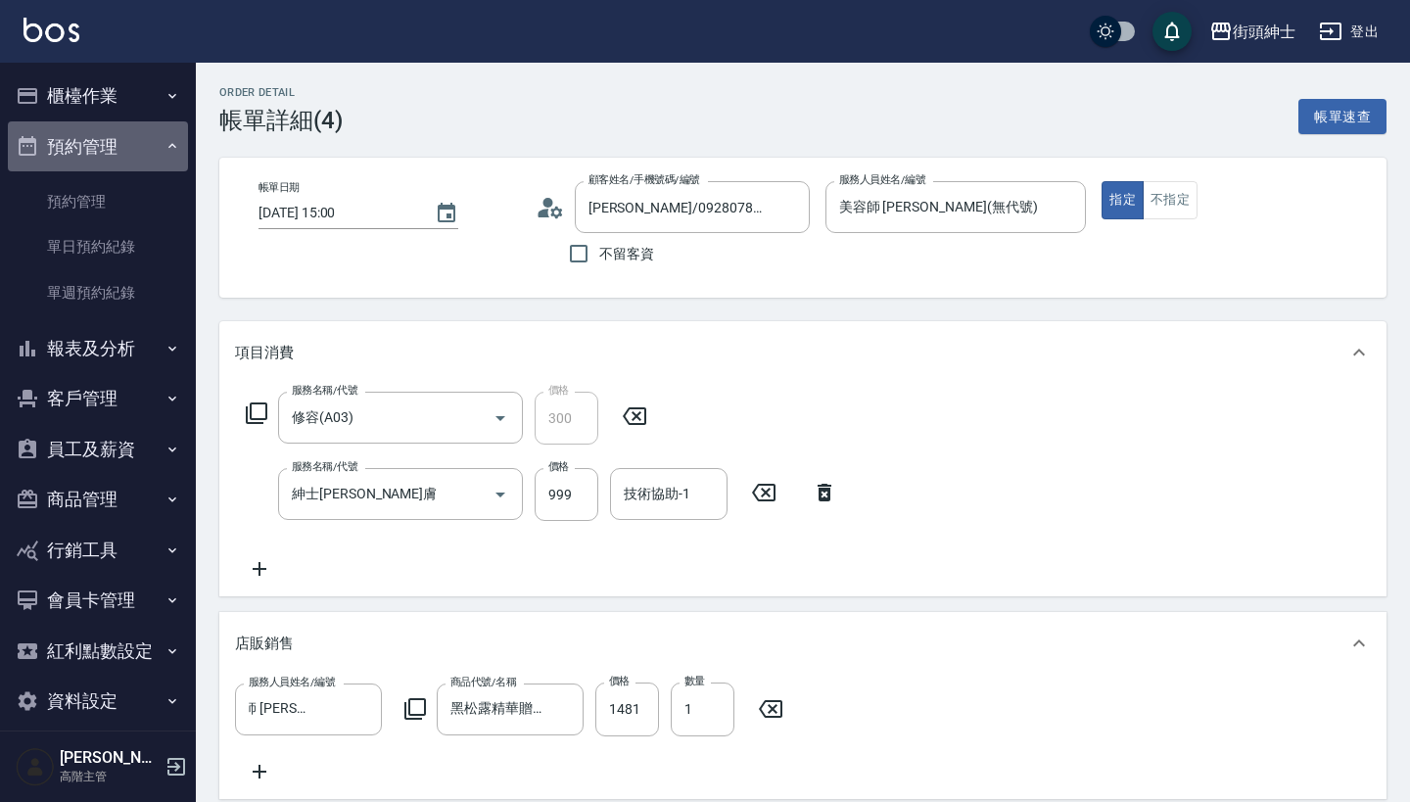
click at [156, 154] on button "預約管理" at bounding box center [98, 146] width 180 height 51
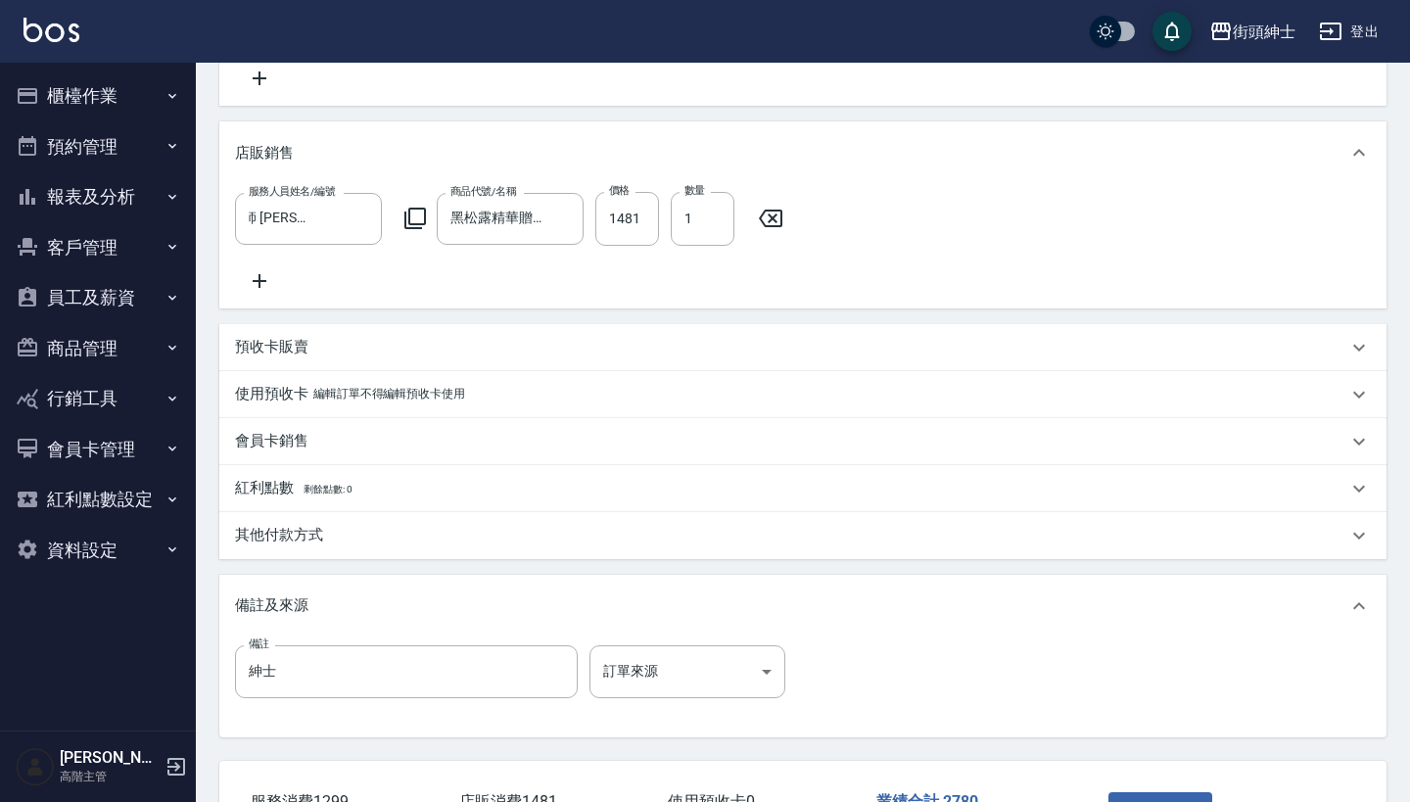
scroll to position [568, 0]
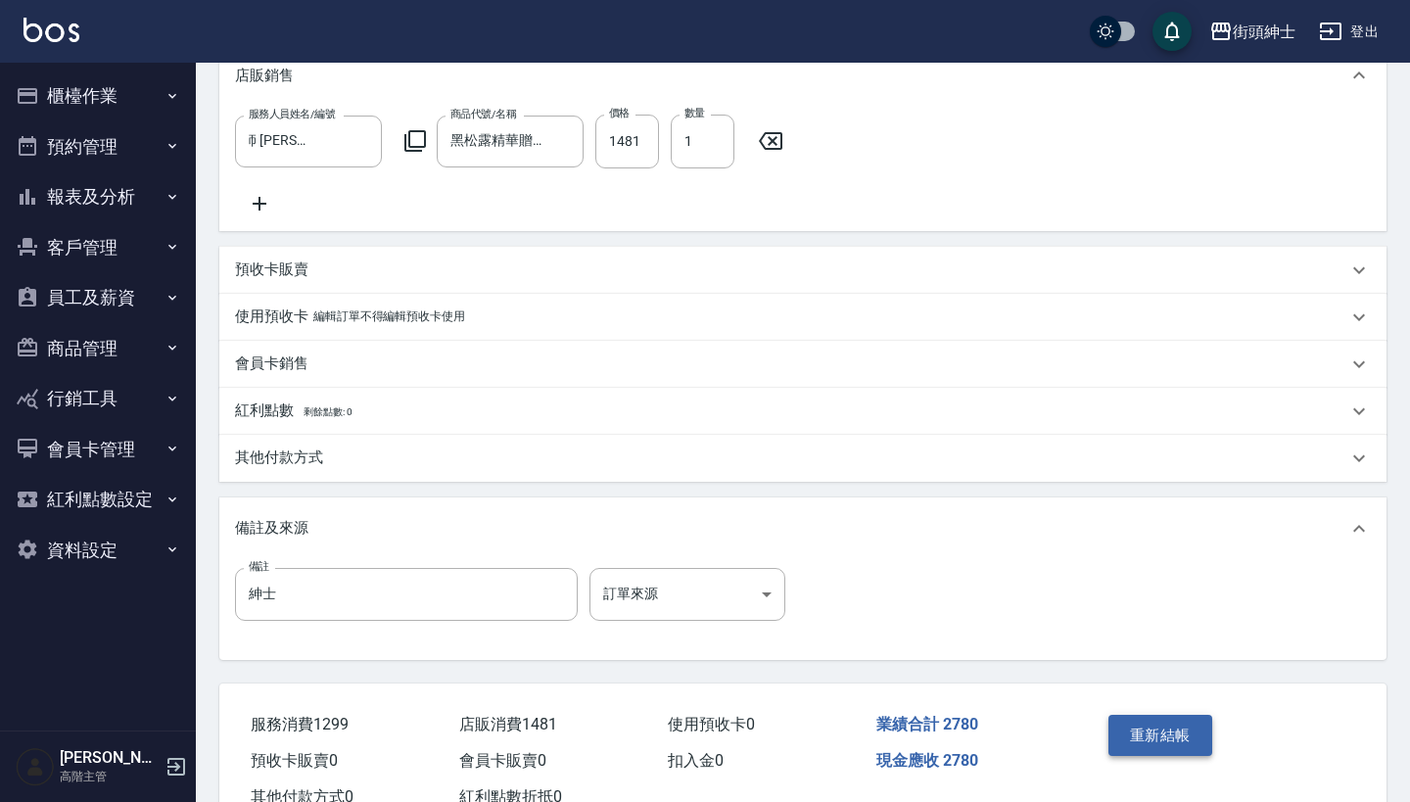
click at [1180, 744] on button "重新結帳" at bounding box center [1160, 735] width 104 height 41
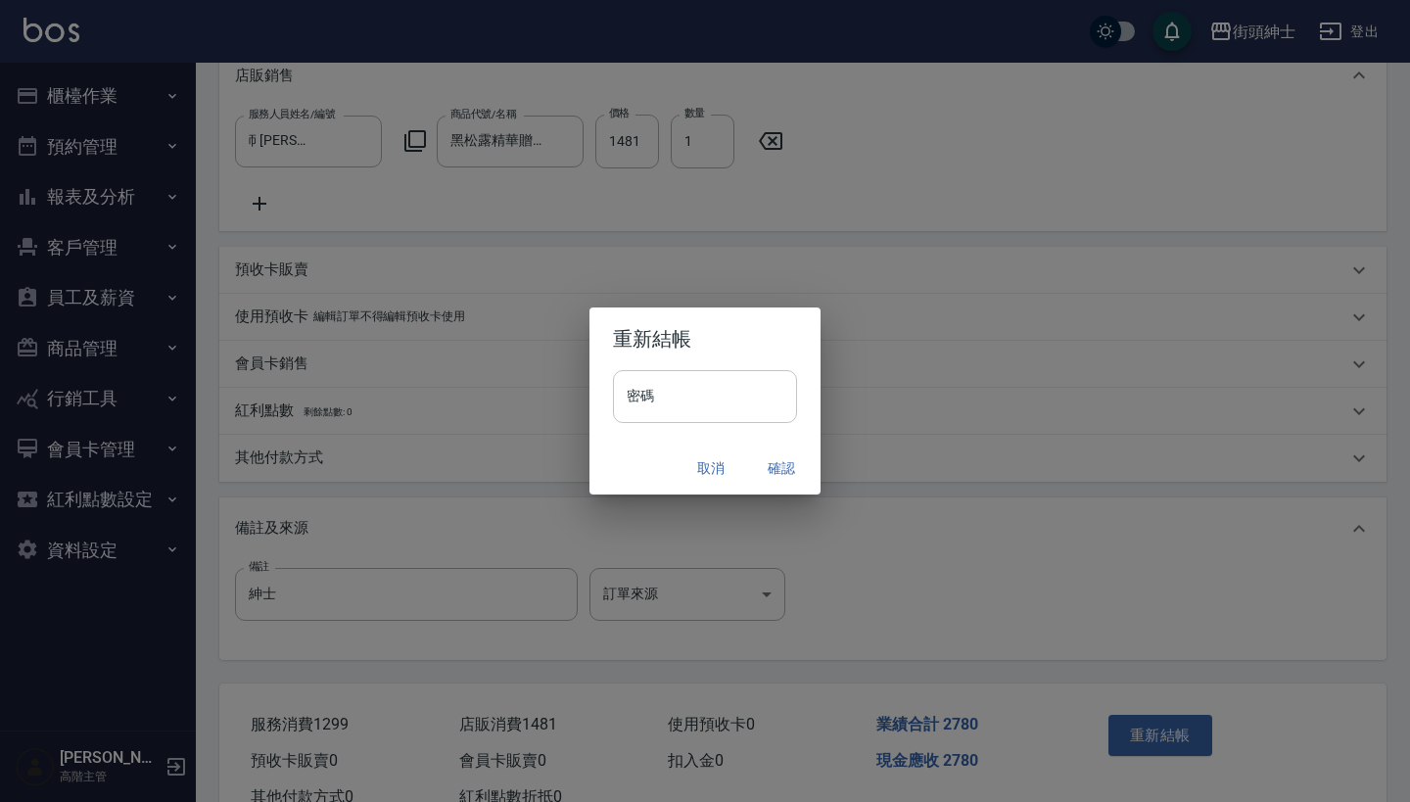
click at [701, 402] on input "密碼" at bounding box center [705, 396] width 184 height 53
type input "********"
click at [774, 469] on button "確認" at bounding box center [781, 468] width 63 height 36
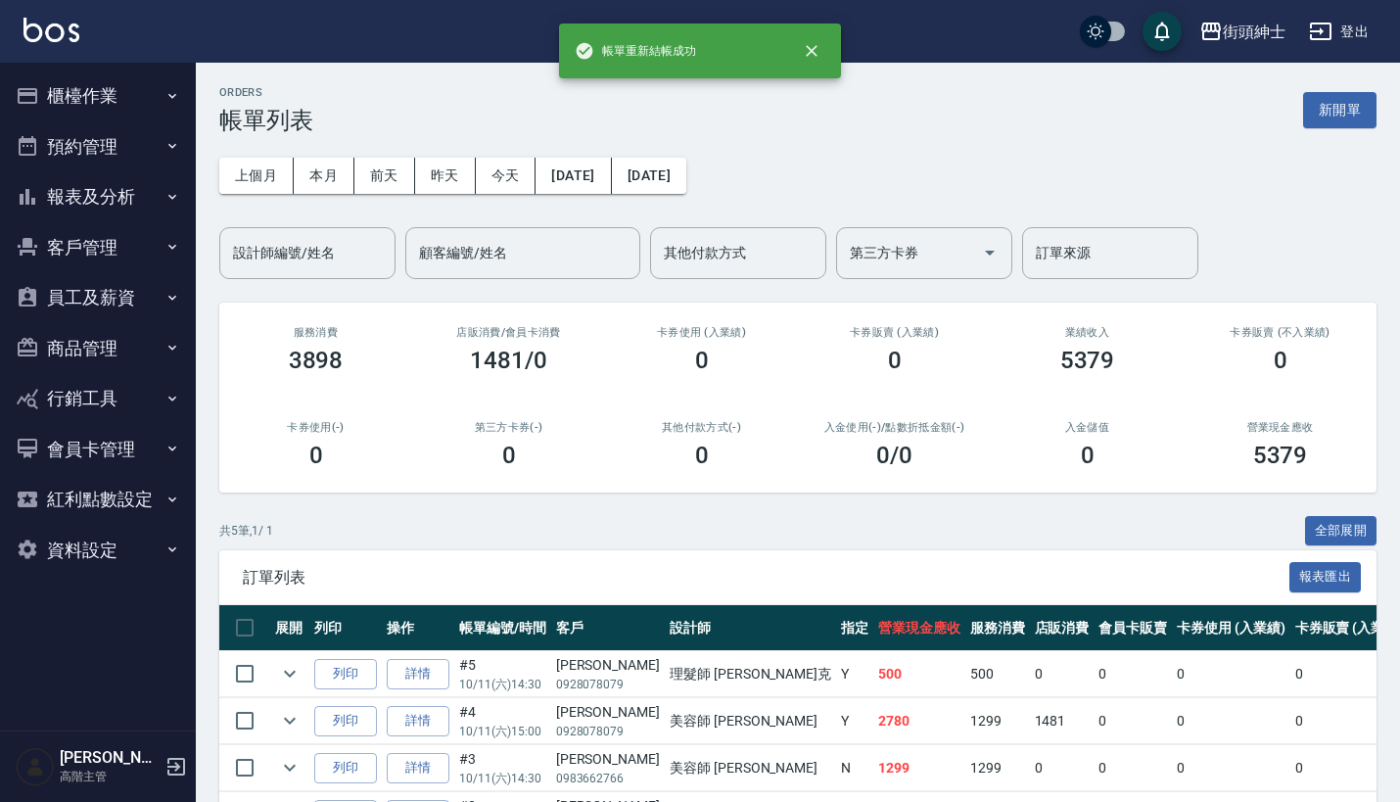
click at [69, 141] on button "預約管理" at bounding box center [98, 146] width 180 height 51
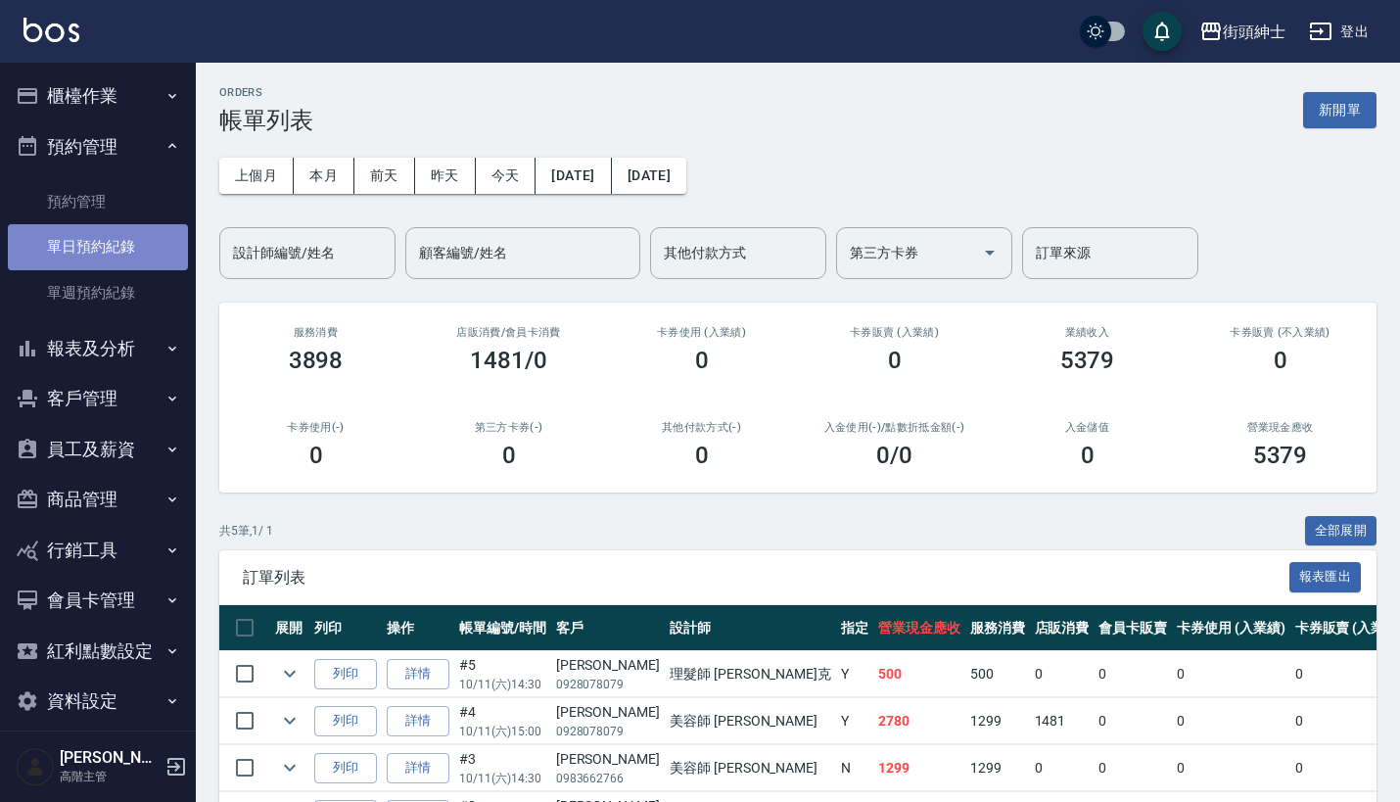
click at [130, 254] on link "單日預約紀錄" at bounding box center [98, 246] width 180 height 45
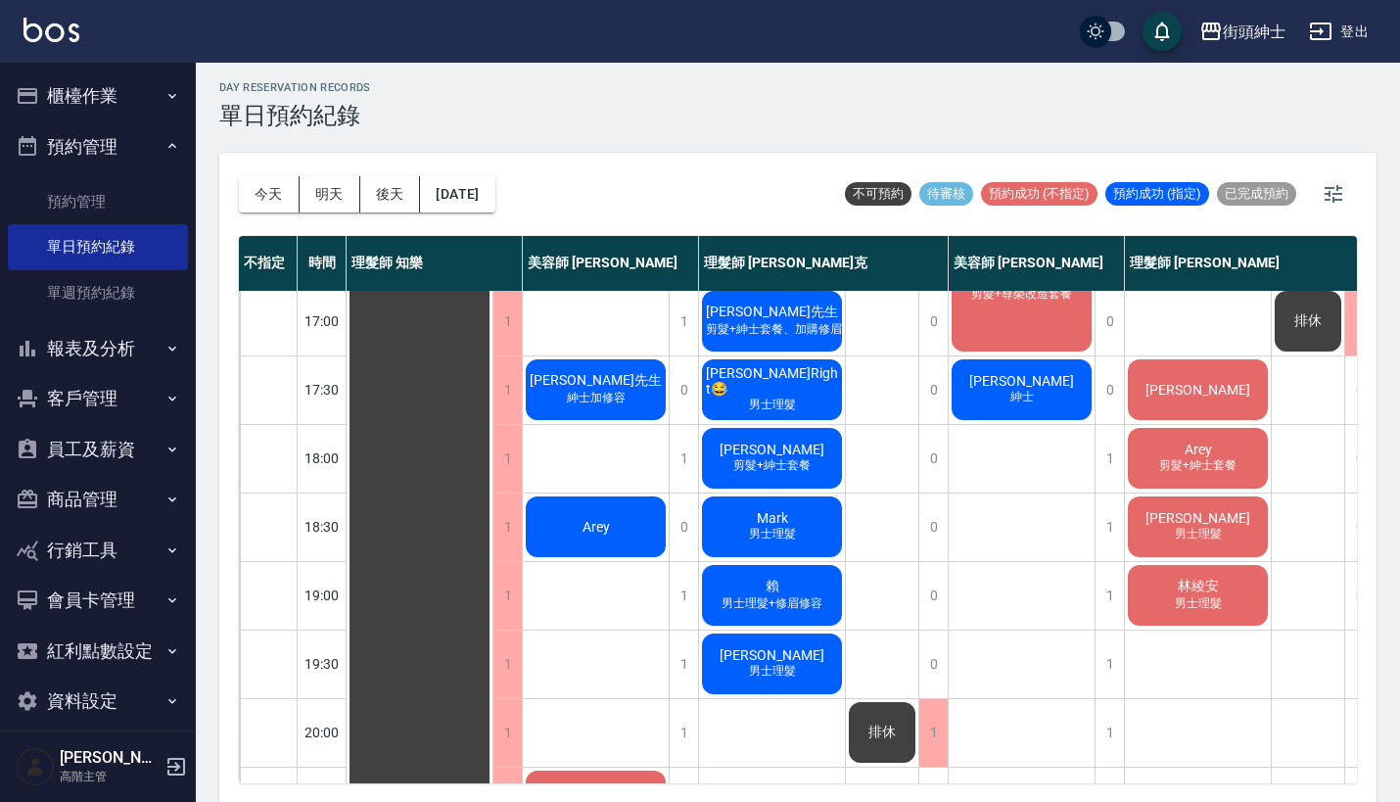
scroll to position [819, 0]
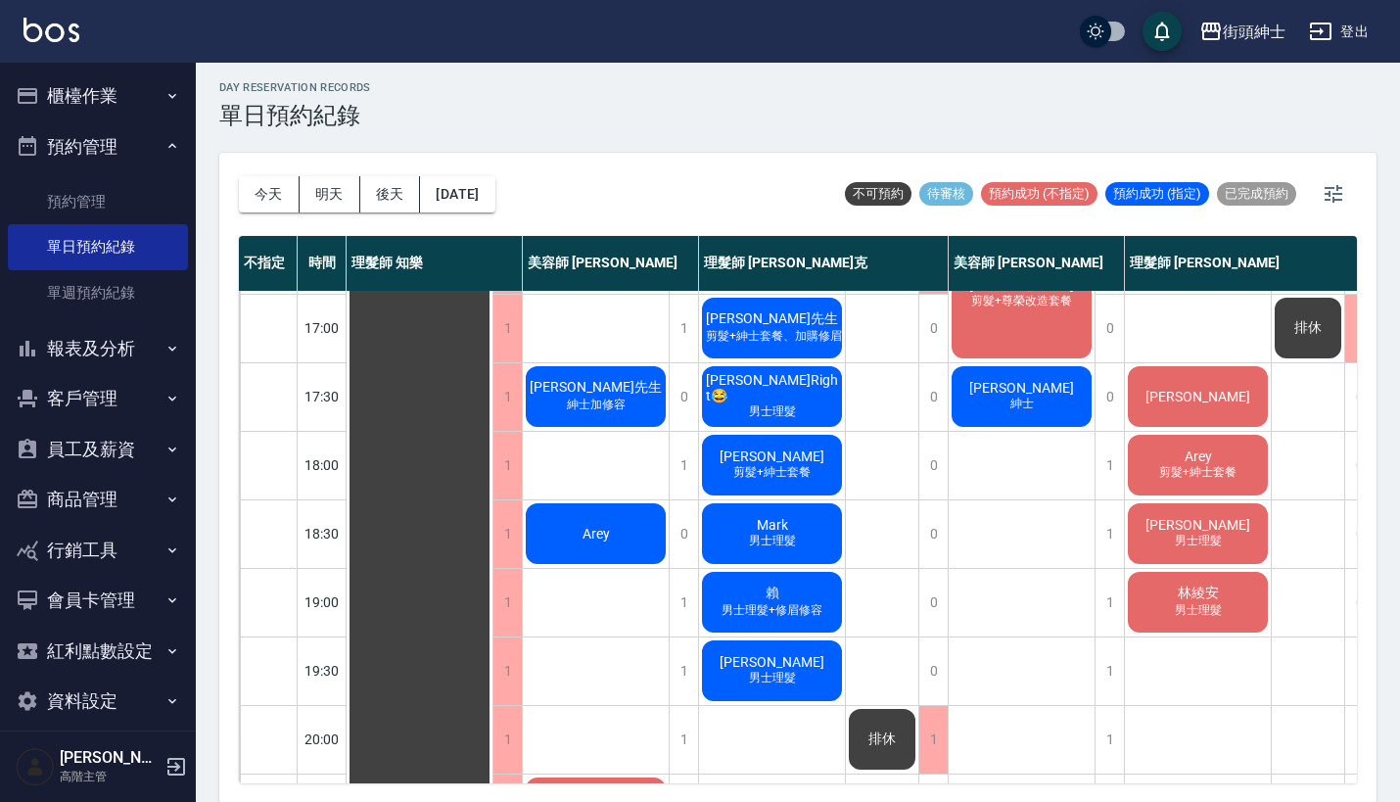
click at [1179, 406] on div "[PERSON_NAME]" at bounding box center [1198, 396] width 146 height 67
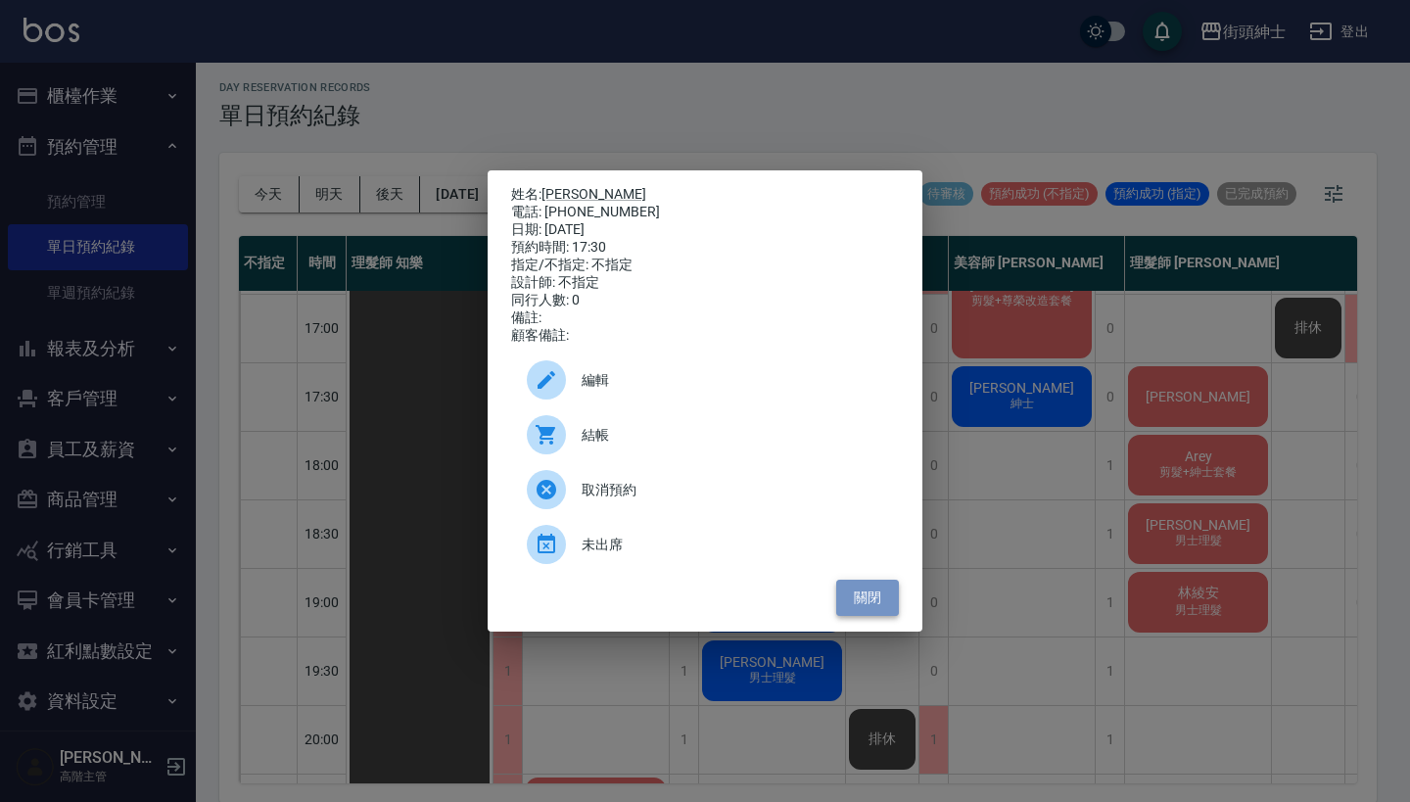
click at [870, 605] on button "關閉" at bounding box center [867, 598] width 63 height 36
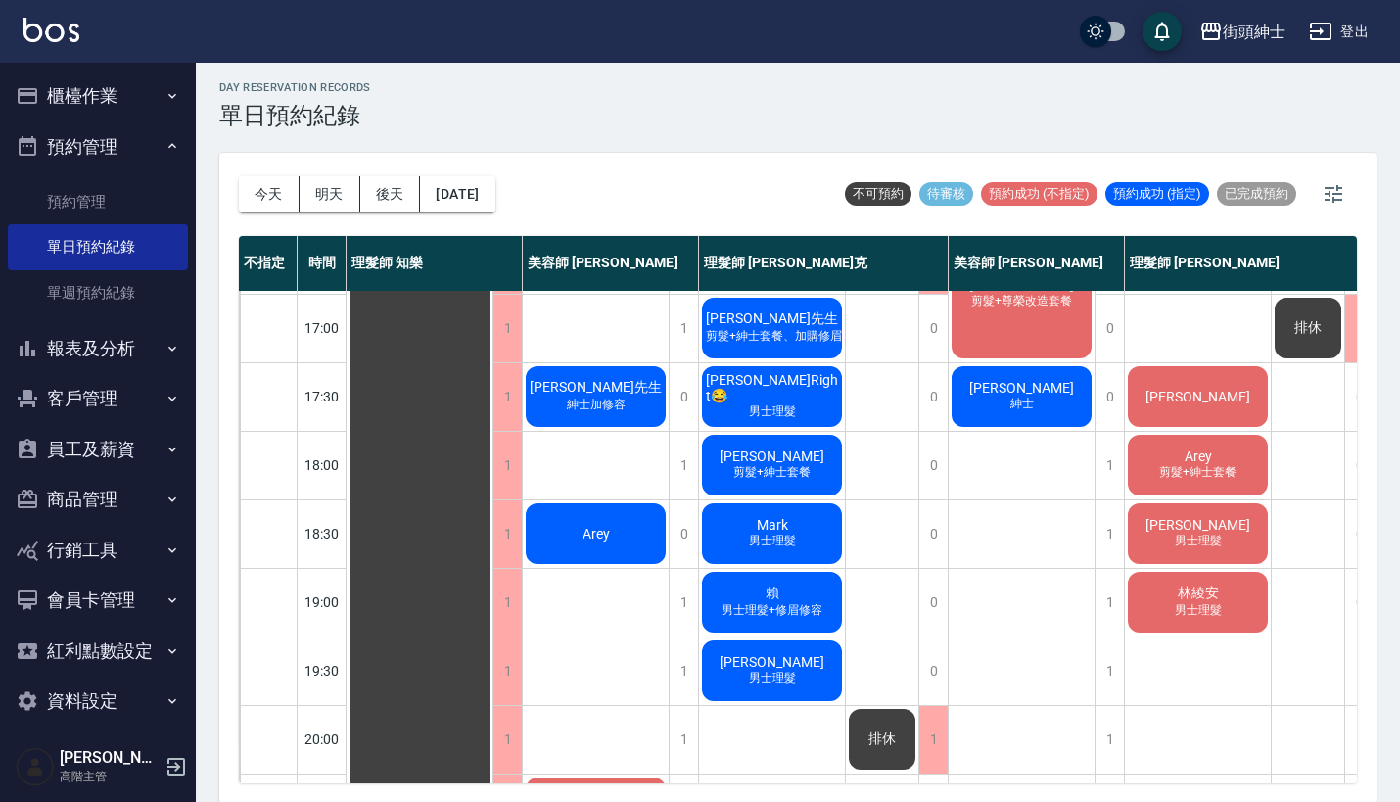
click at [991, 403] on div "李明儒 紳士" at bounding box center [1022, 396] width 146 height 67
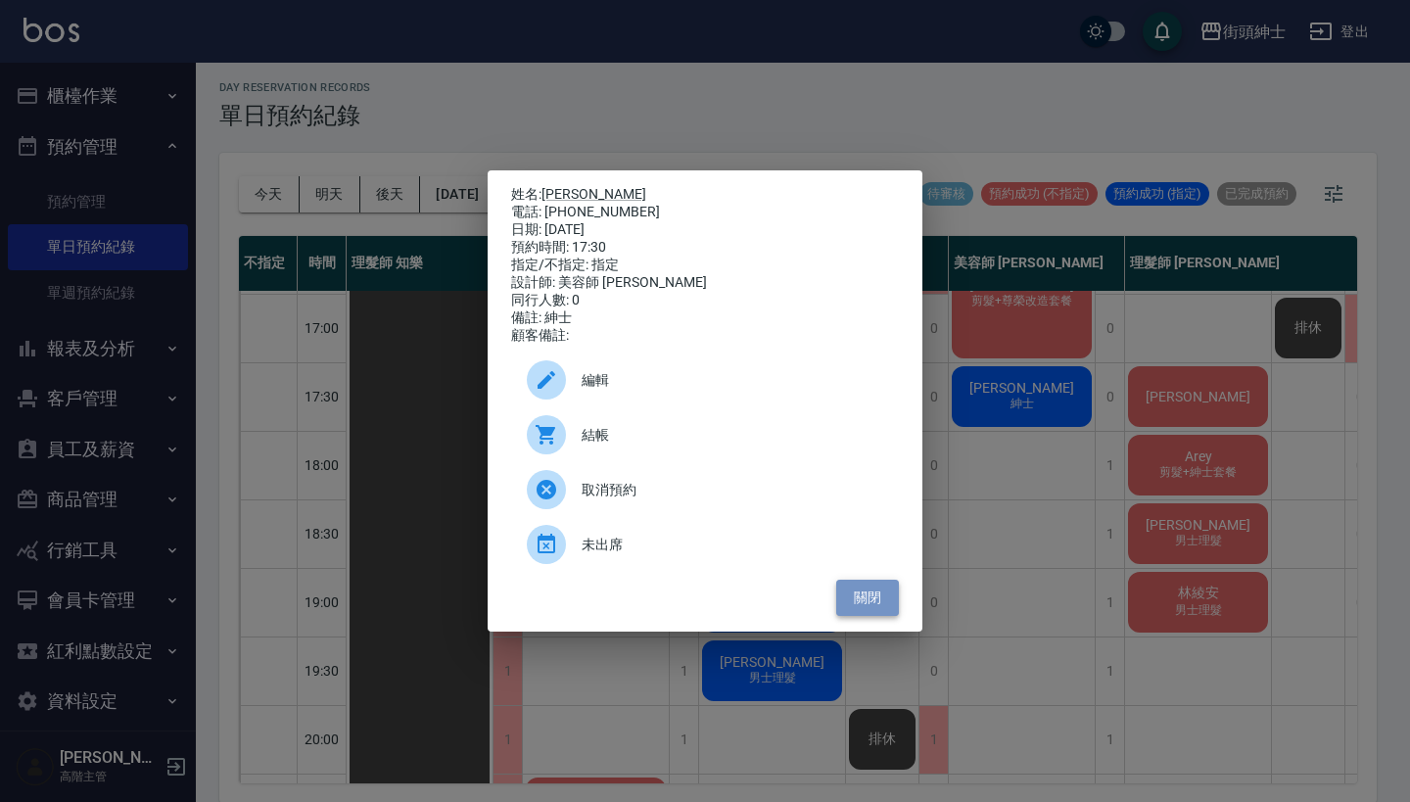
click at [872, 597] on button "關閉" at bounding box center [867, 598] width 63 height 36
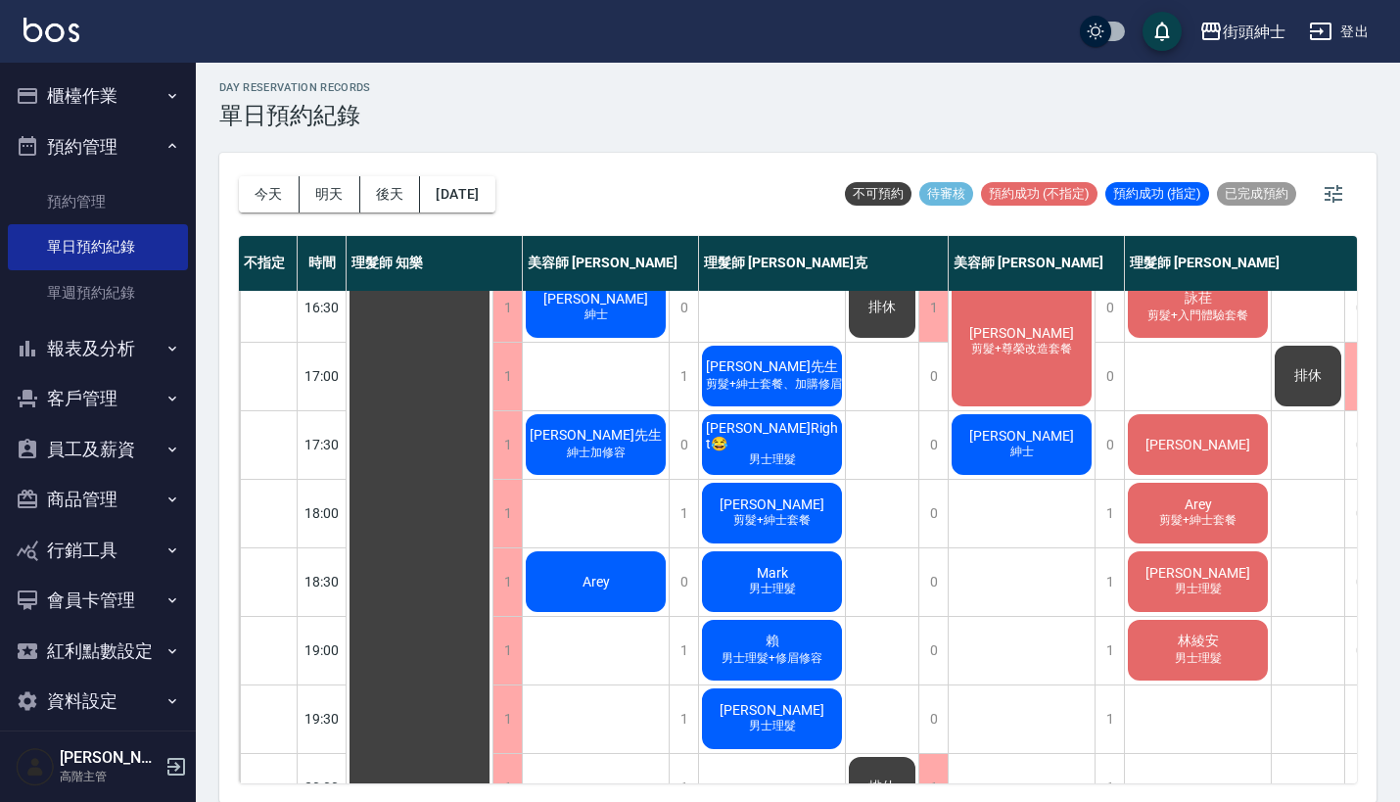
scroll to position [772, 3]
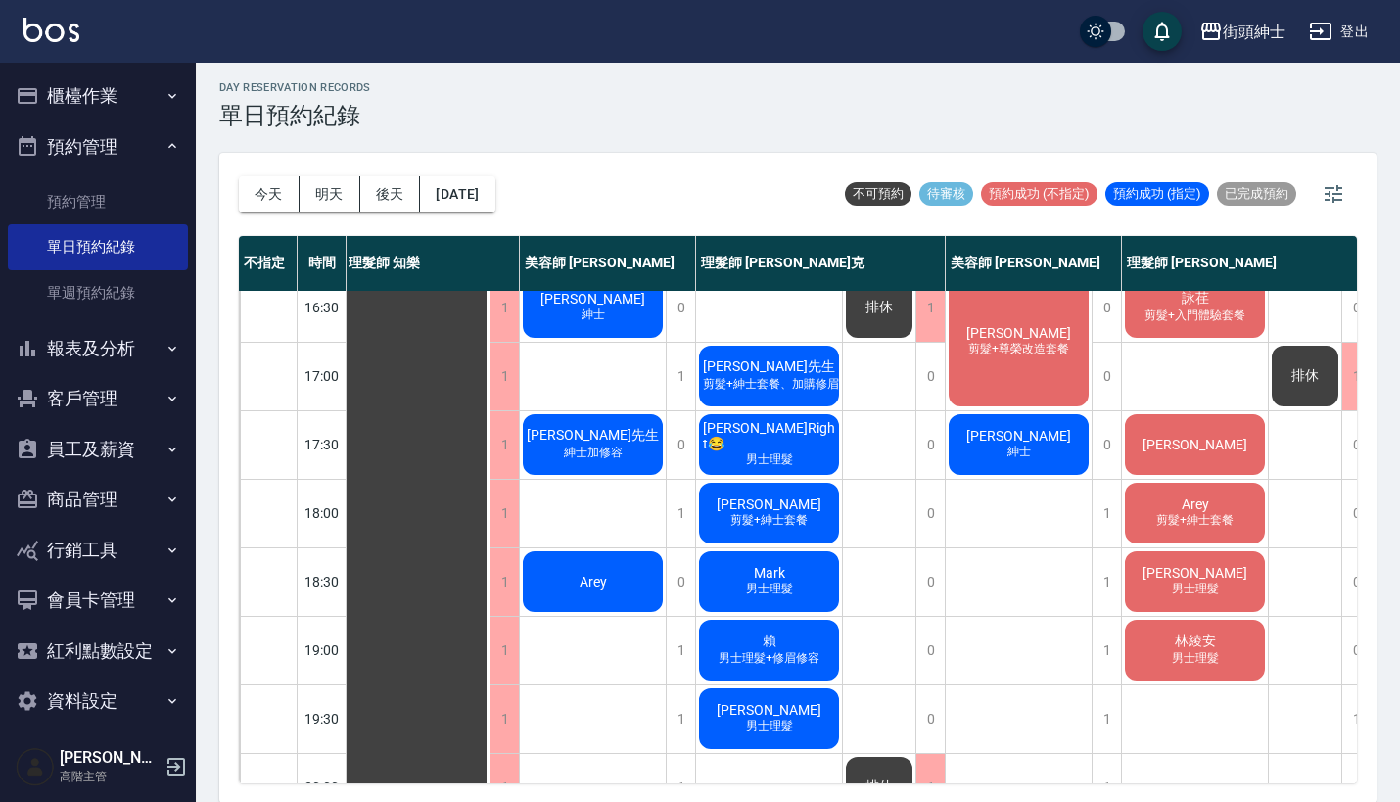
click at [808, 452] on div "Yo佑Right😂 男士理髮" at bounding box center [769, 444] width 146 height 67
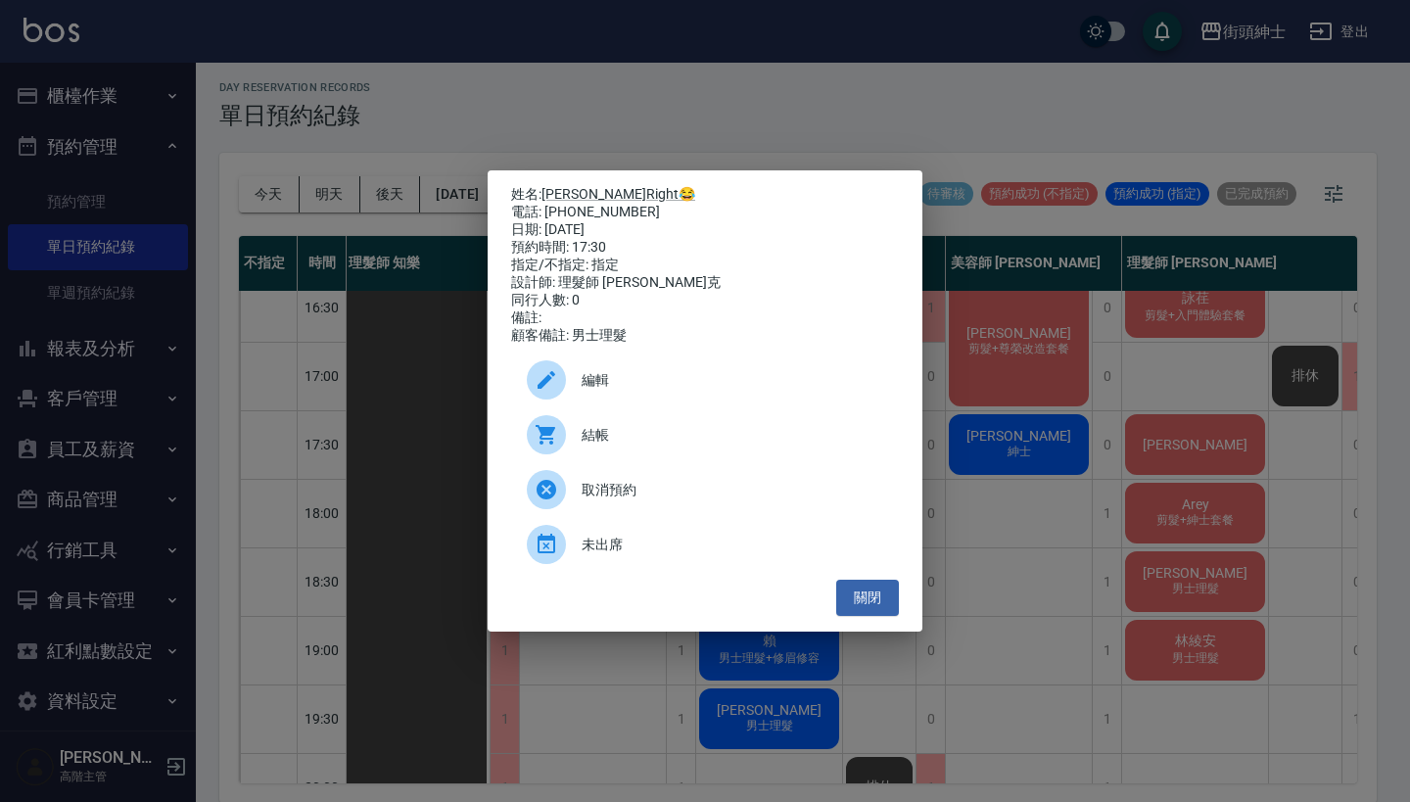
click at [818, 114] on div "姓名: Yo佑Right😂 電話: 0935666031 日期: 2025/10/11 預約時間: 17:30 指定/不指定: 指定 設計師: 理髮師 Vic…" at bounding box center [705, 401] width 1410 height 802
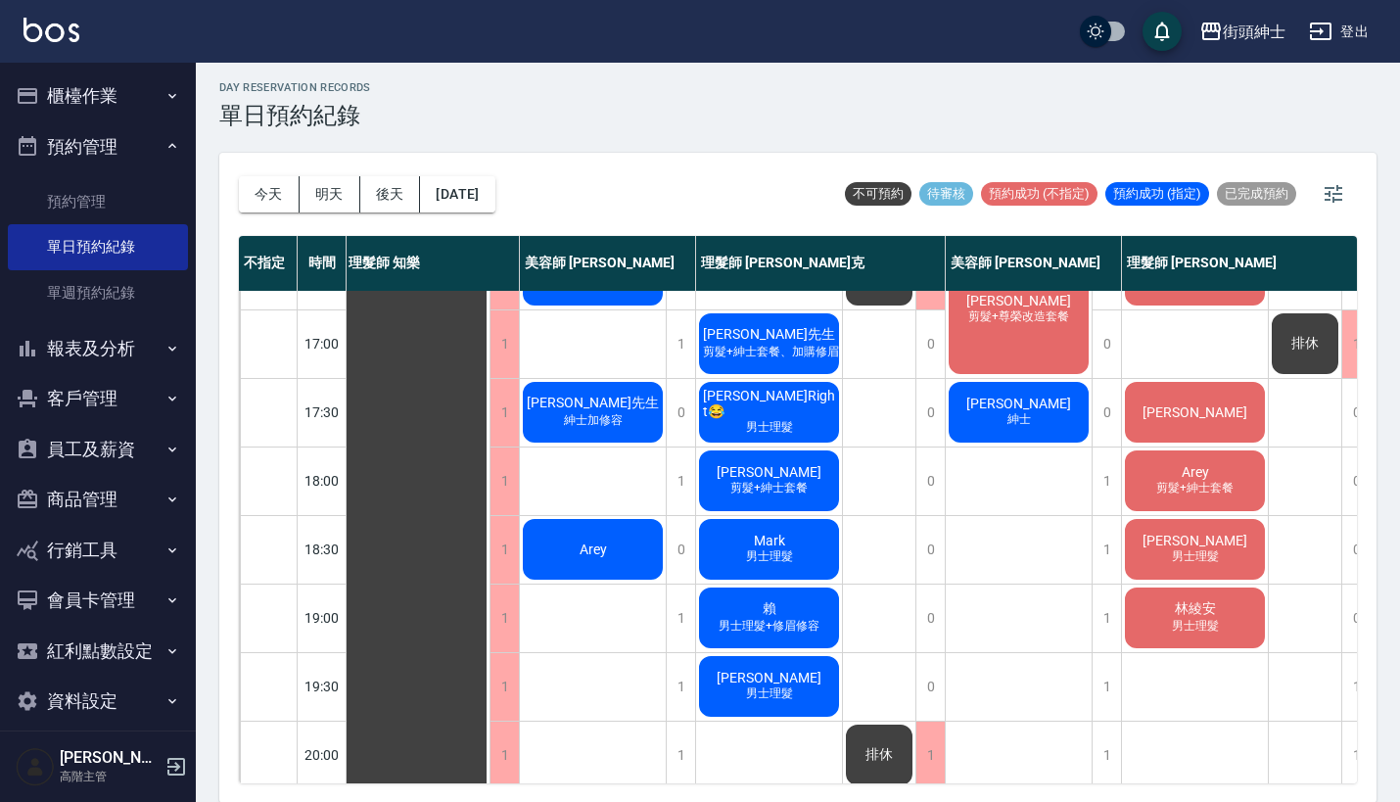
scroll to position [799, 8]
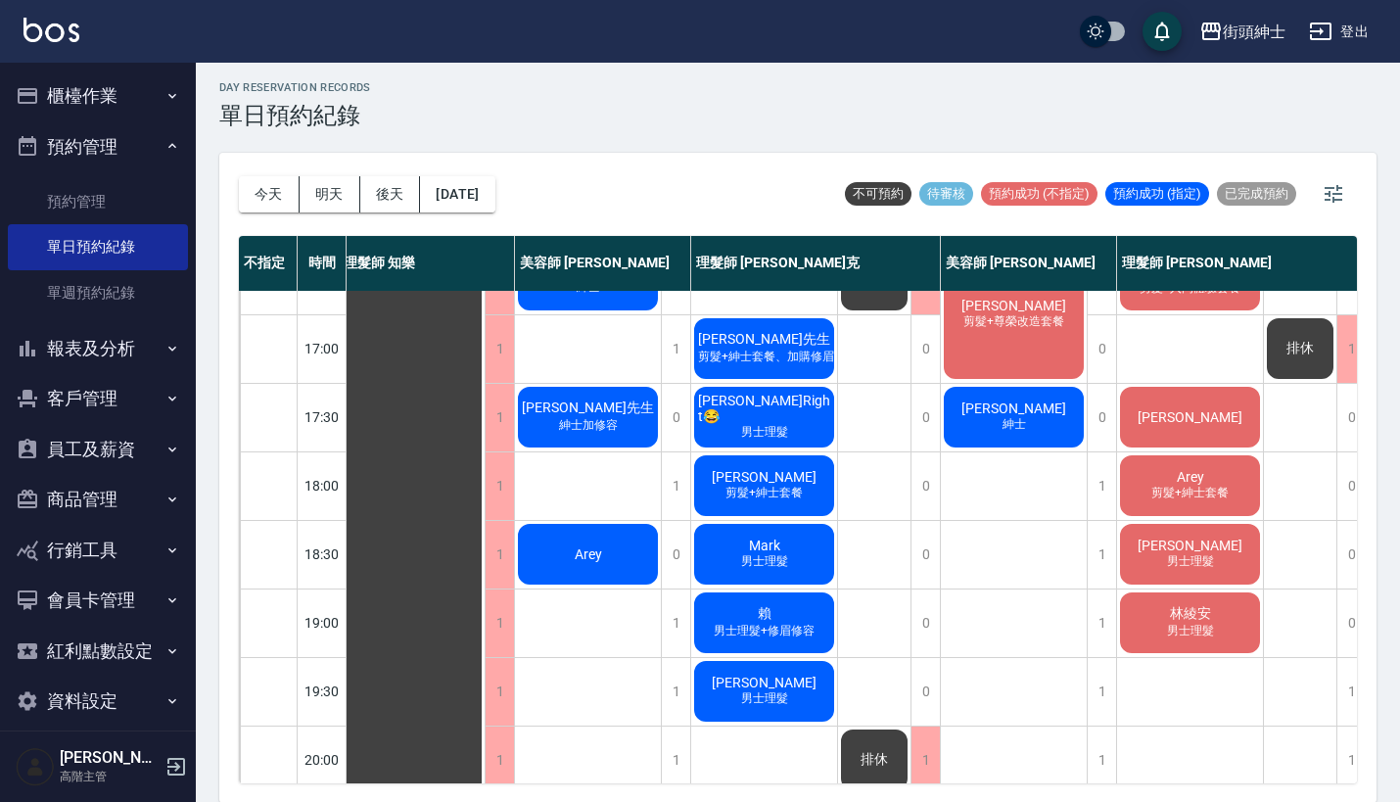
click at [1171, 699] on div "陳可為 男士理髮+修眉修容 高啟洋 男士理髮 李哲銘 Mark Li 剪髮+入門體驗套餐 阿建 剪髮+入門體驗套餐 Hank Tsai 阿威 男士理髮 謝 詠…" at bounding box center [1190, 211] width 147 height 1439
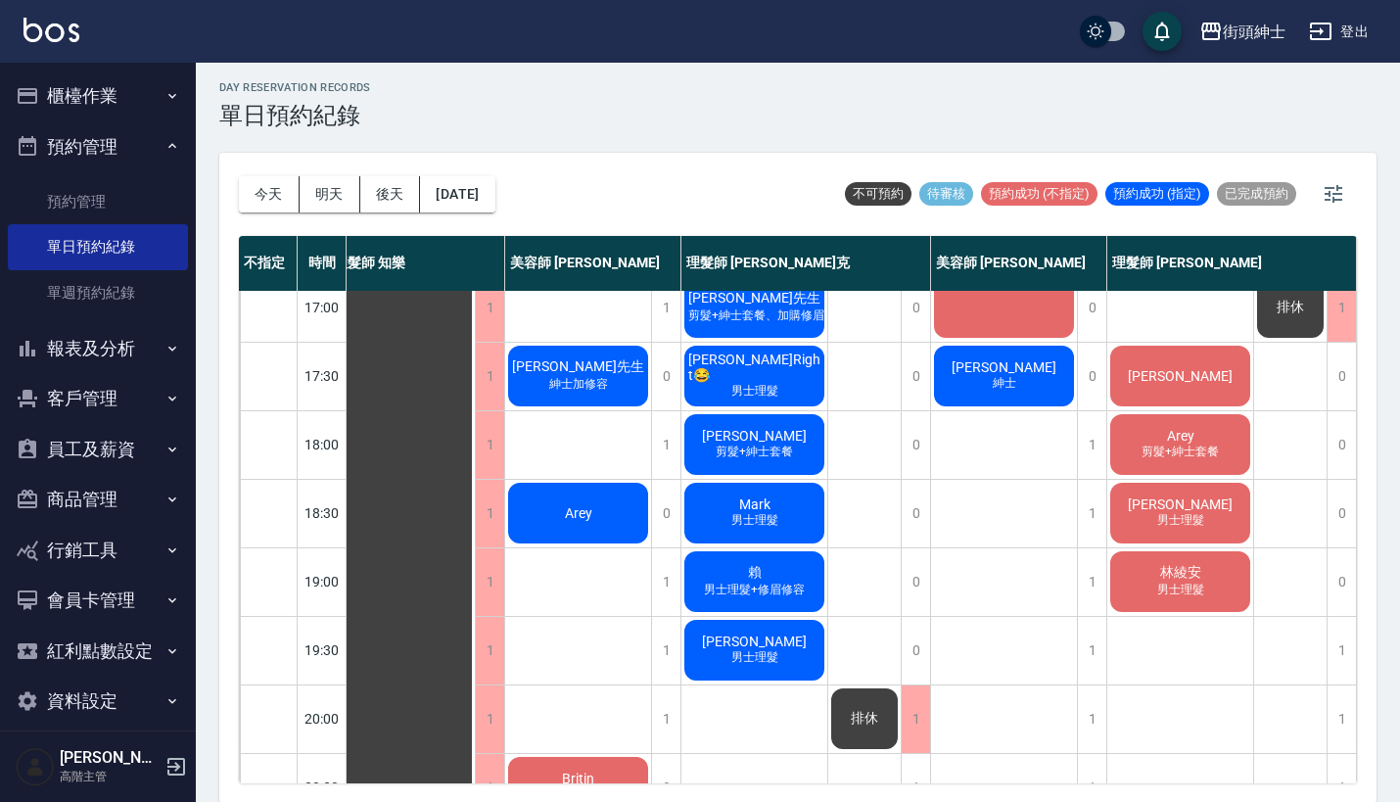
scroll to position [840, 20]
click at [786, 520] on div "Mark 男士理髮" at bounding box center [754, 513] width 146 height 67
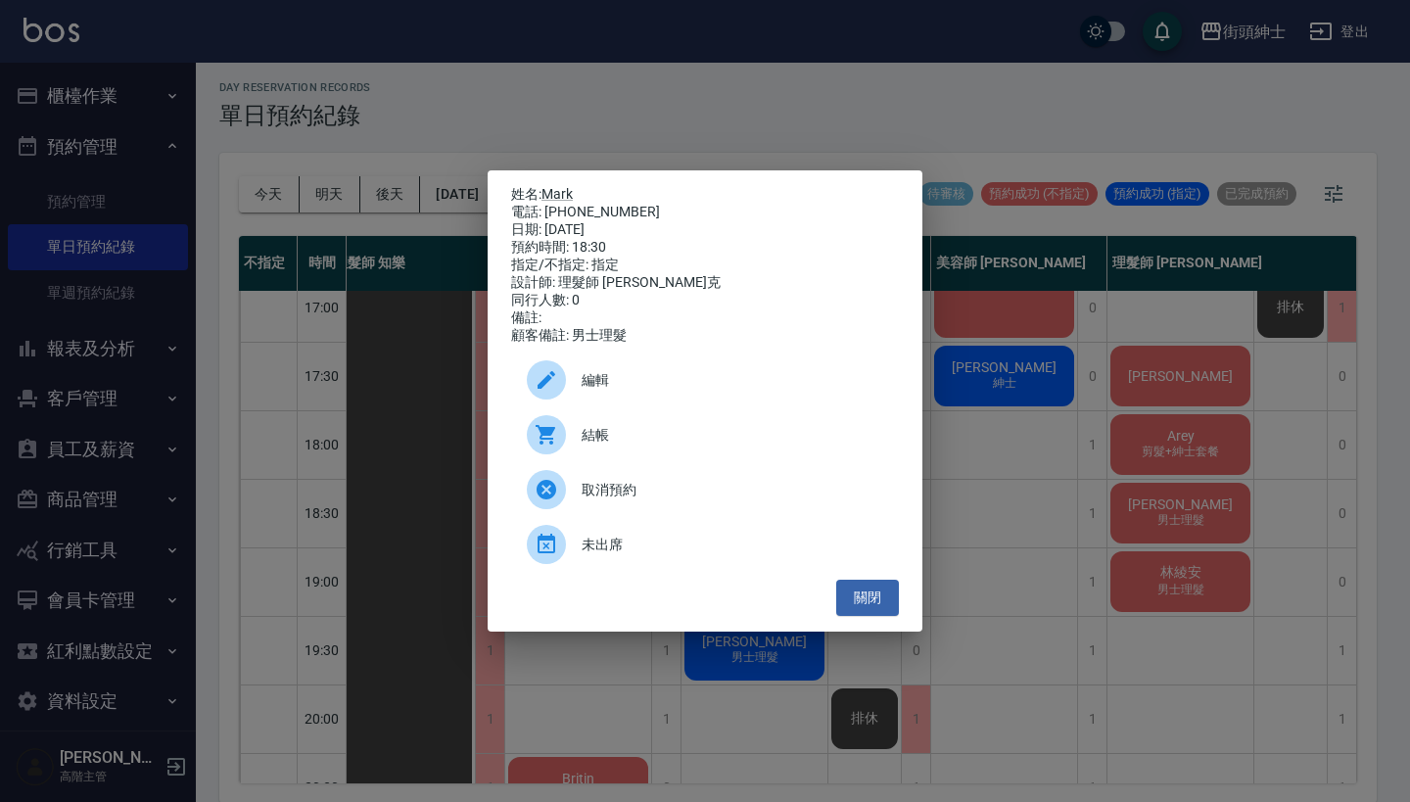
click at [995, 532] on div "姓名: Mark 電話: 0928768708 日期: 2025/10/11 預約時間: 18:30 指定/不指定: 指定 設計師: 理髮師 Vic 維克 同…" at bounding box center [705, 401] width 1410 height 802
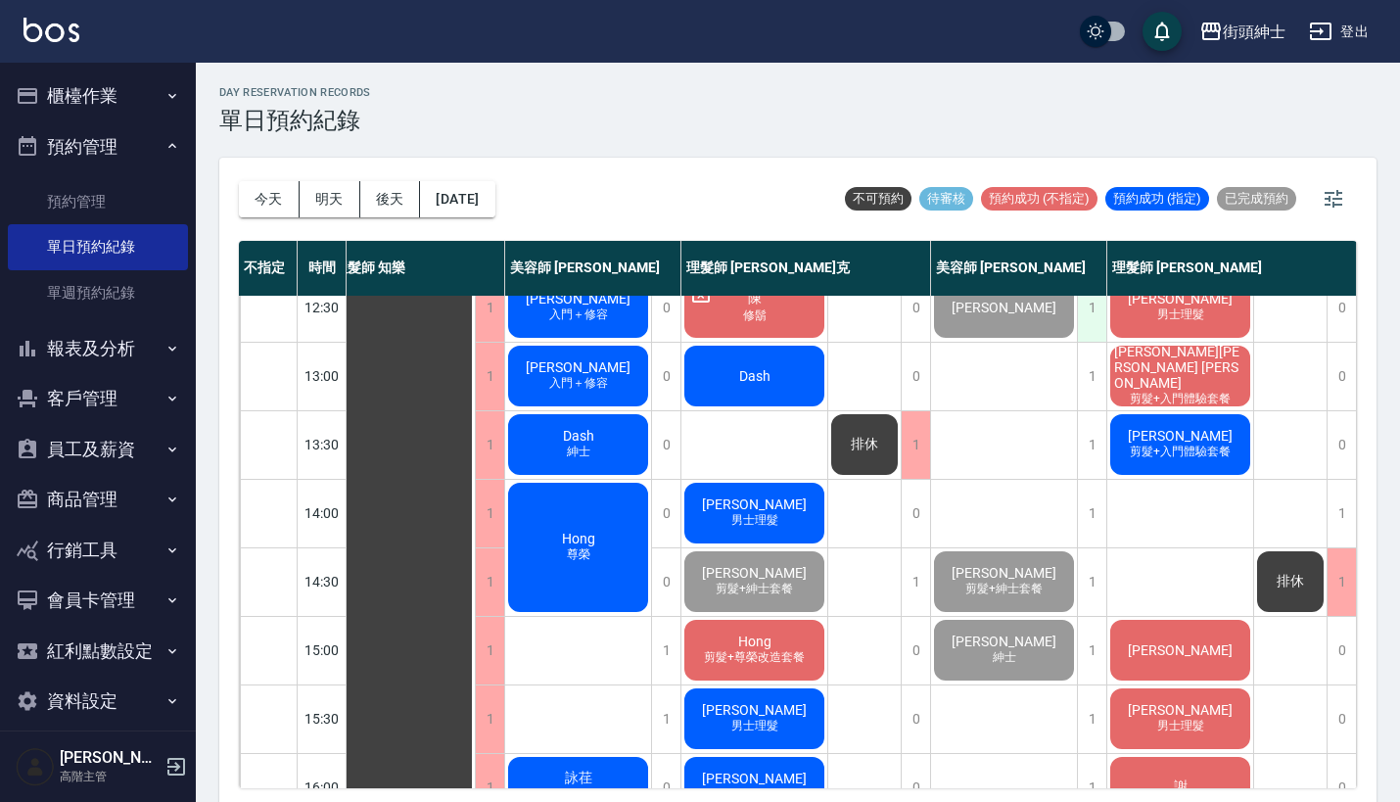
scroll to position [361, 21]
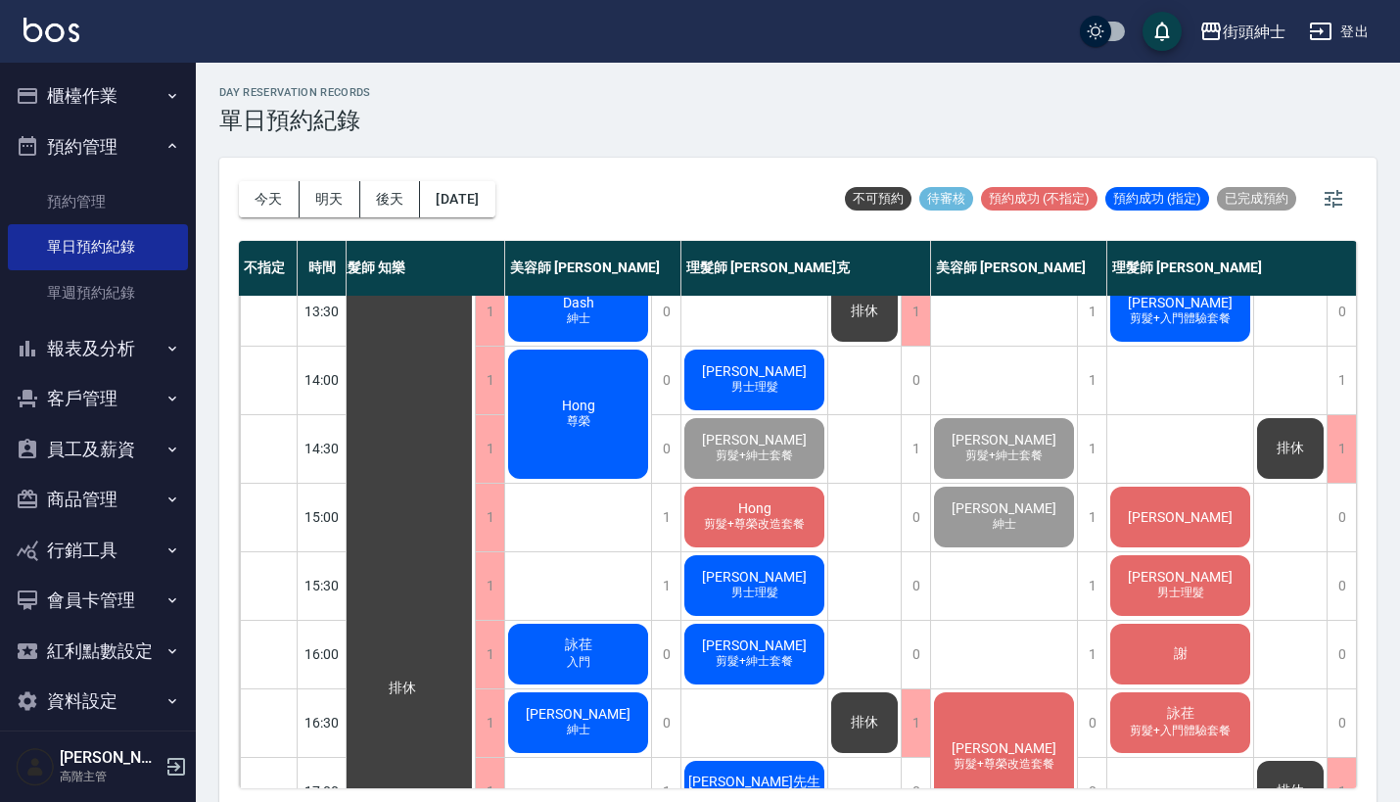
click at [1028, 427] on div "Hank Tsai 剪髮+紳士套餐" at bounding box center [1004, 448] width 146 height 67
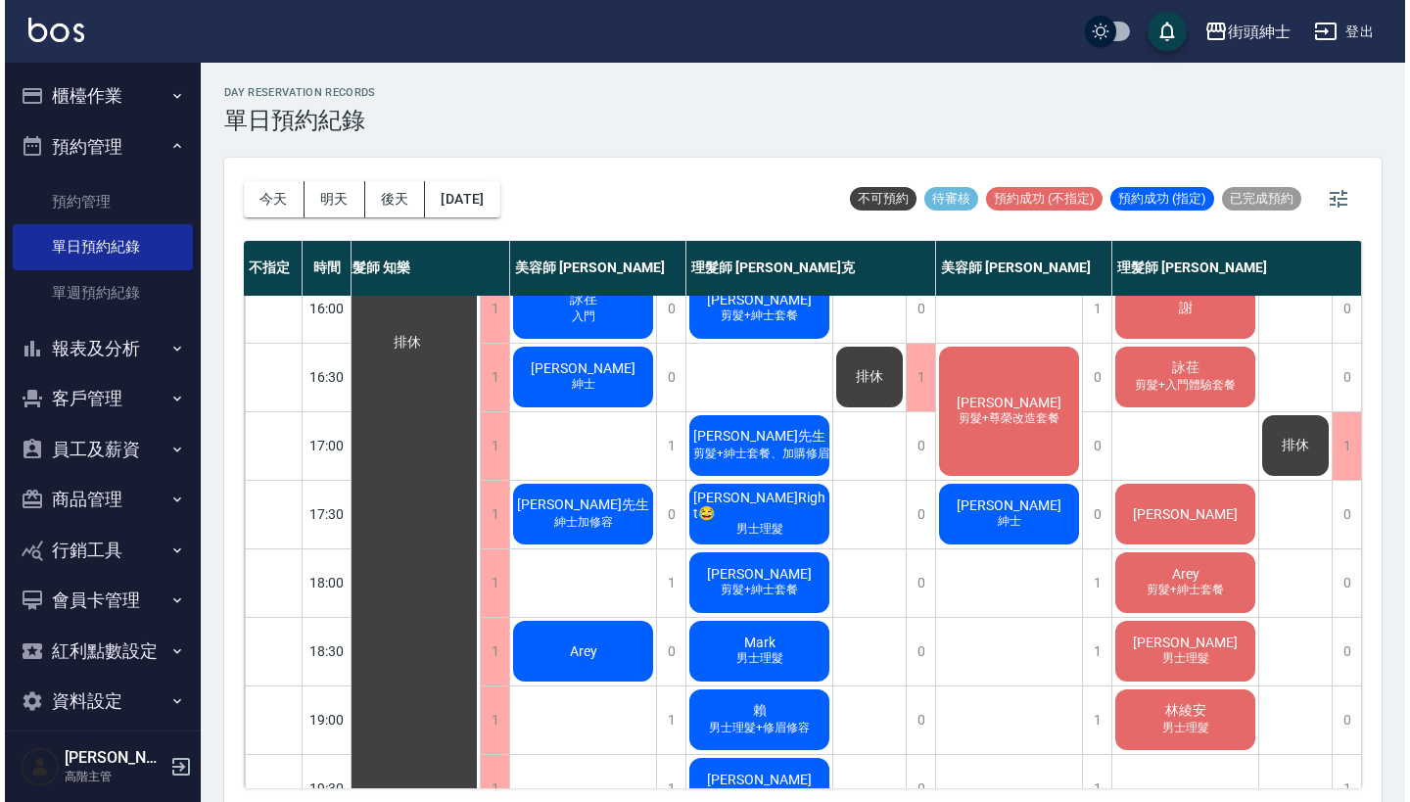
scroll to position [749, 27]
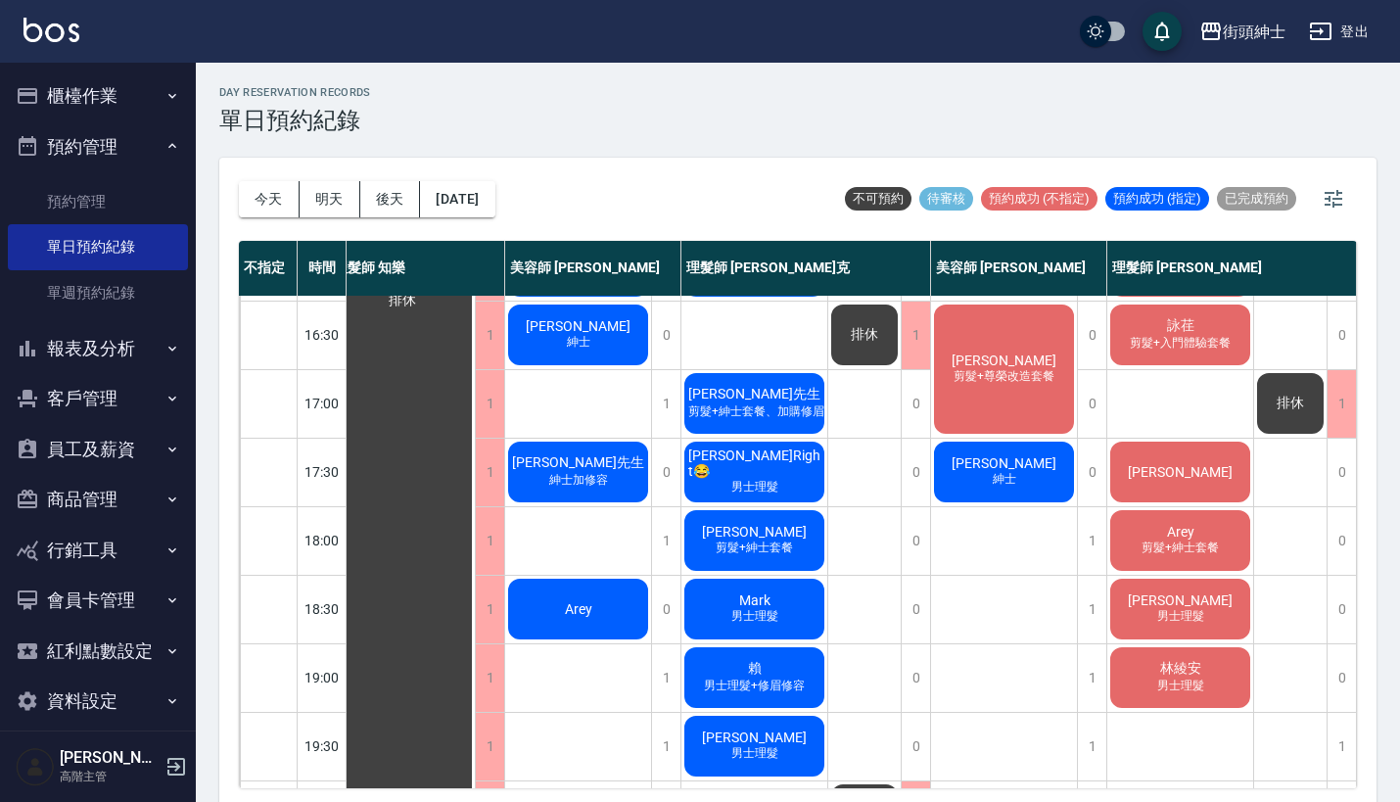
click at [1008, 405] on div "林鑫宏 Ricky 剪髮+尊榮改造套餐" at bounding box center [1004, 369] width 146 height 135
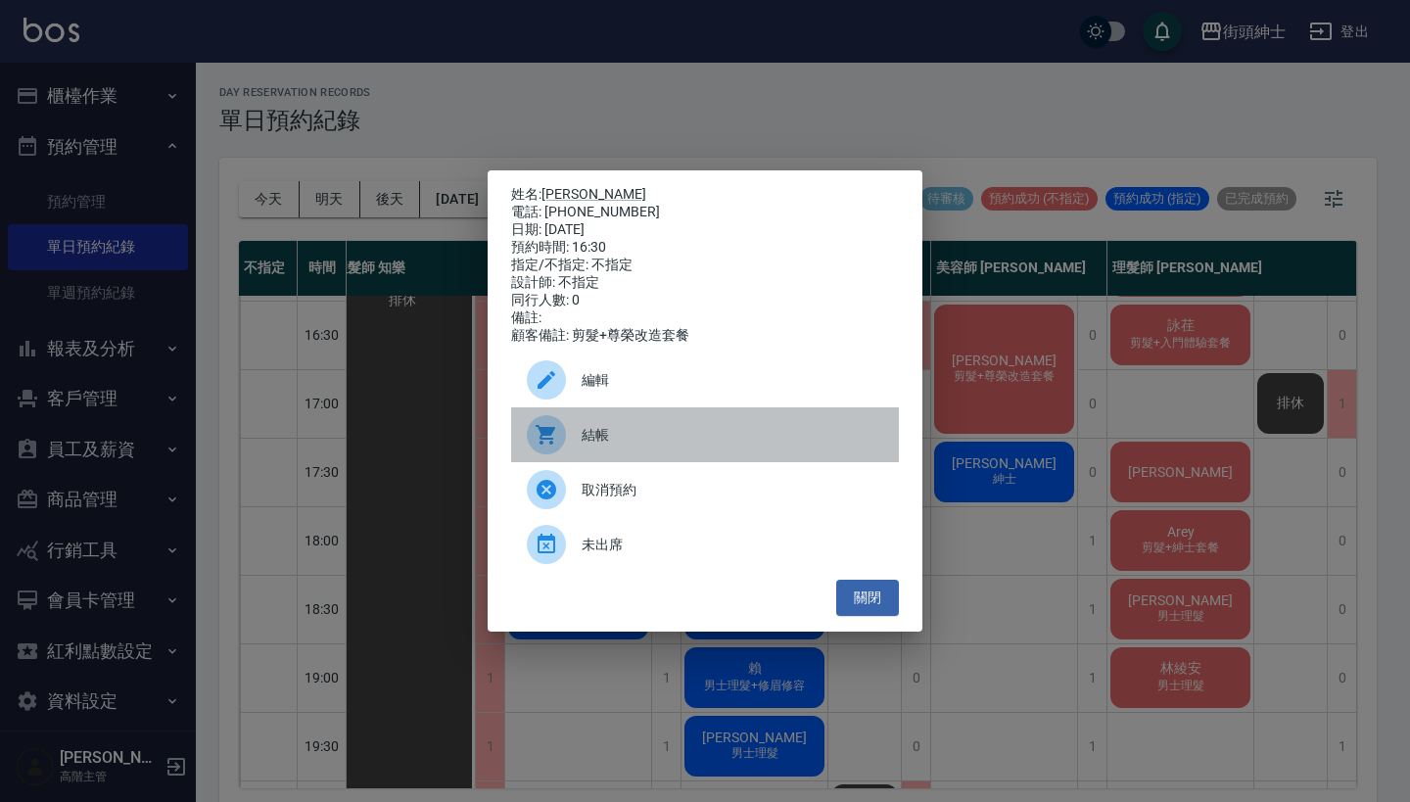
click at [640, 440] on span "結帳" at bounding box center [733, 435] width 302 height 21
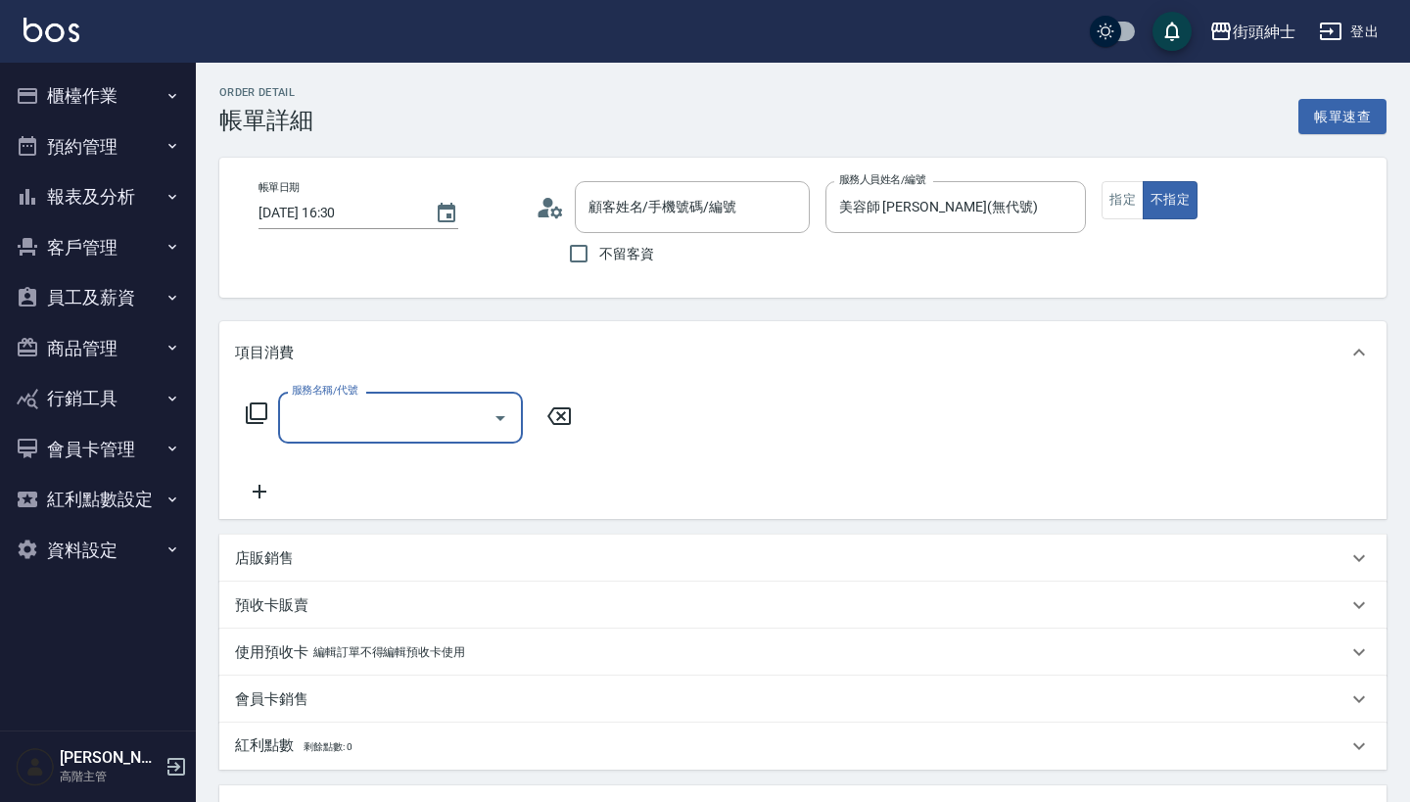
type input "[PERSON_NAME]/0975389908/null"
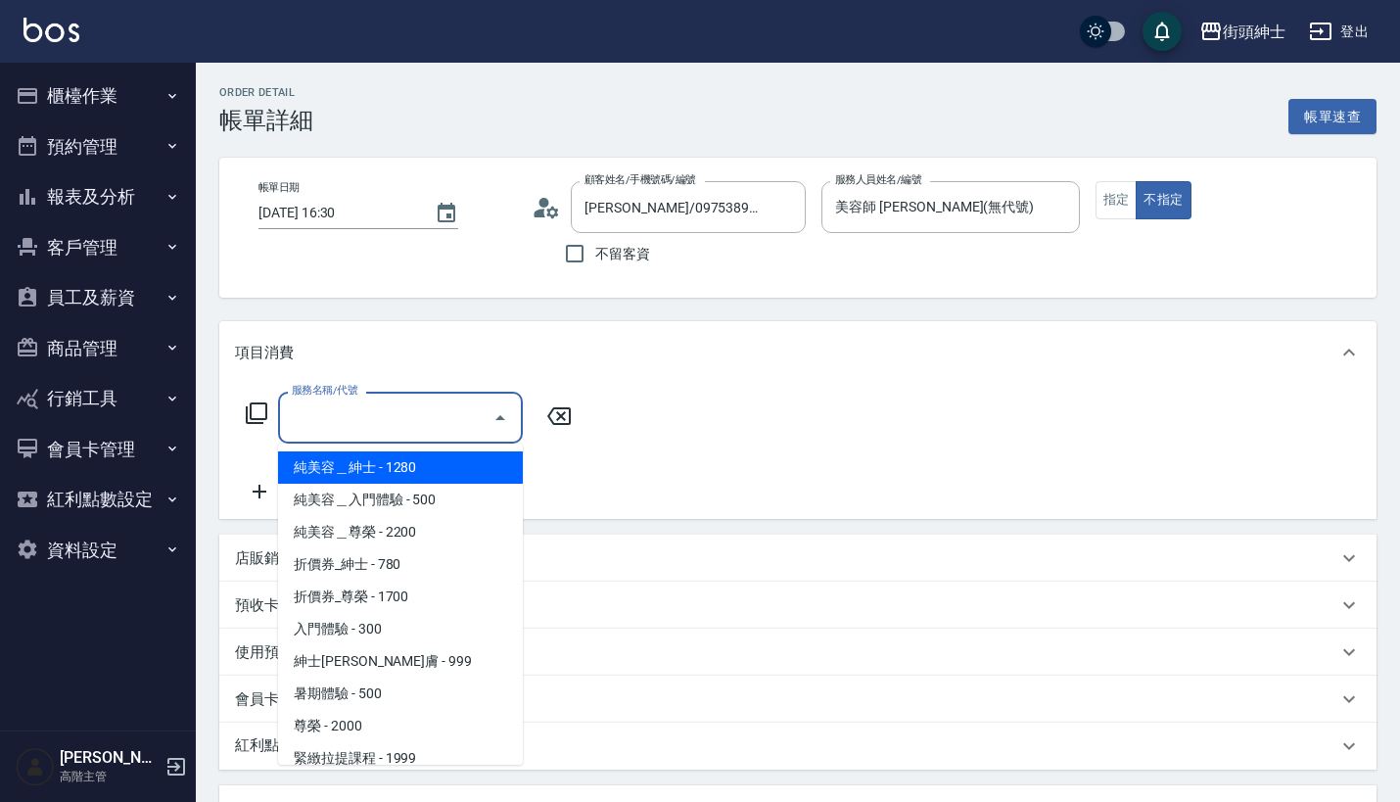
click at [452, 423] on input "服務名稱/代號" at bounding box center [386, 417] width 198 height 34
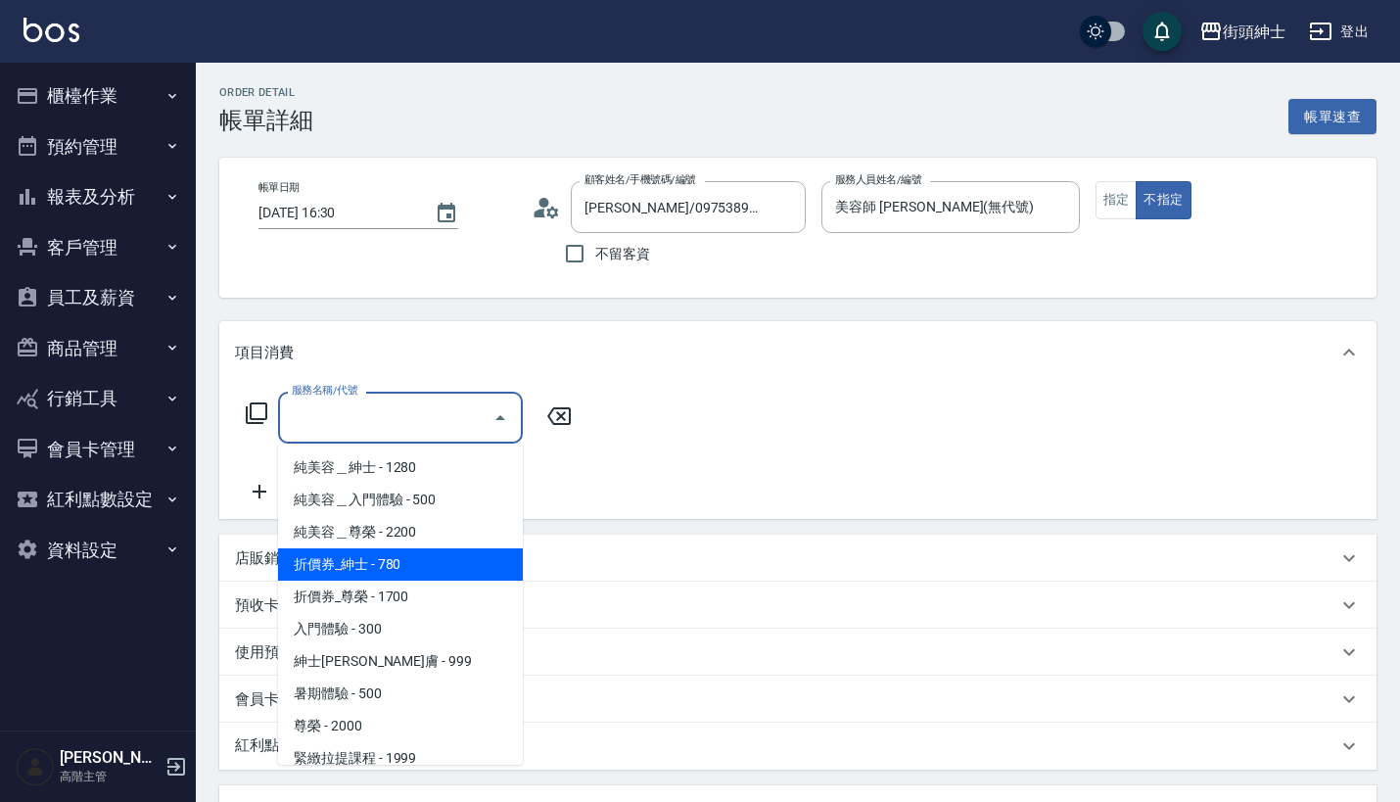
scroll to position [12, 0]
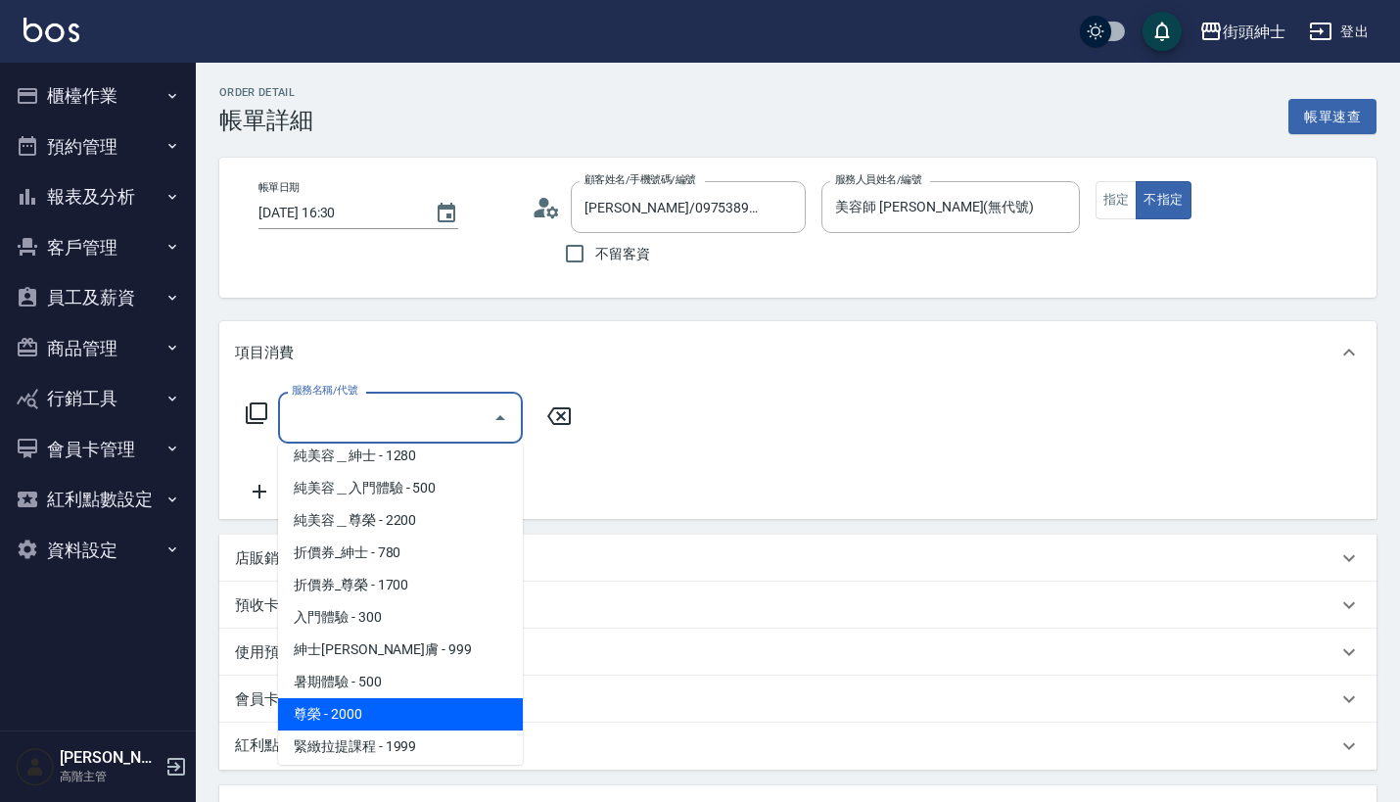
click at [417, 710] on span "尊榮 - 2000" at bounding box center [400, 714] width 245 height 32
type input "尊榮"
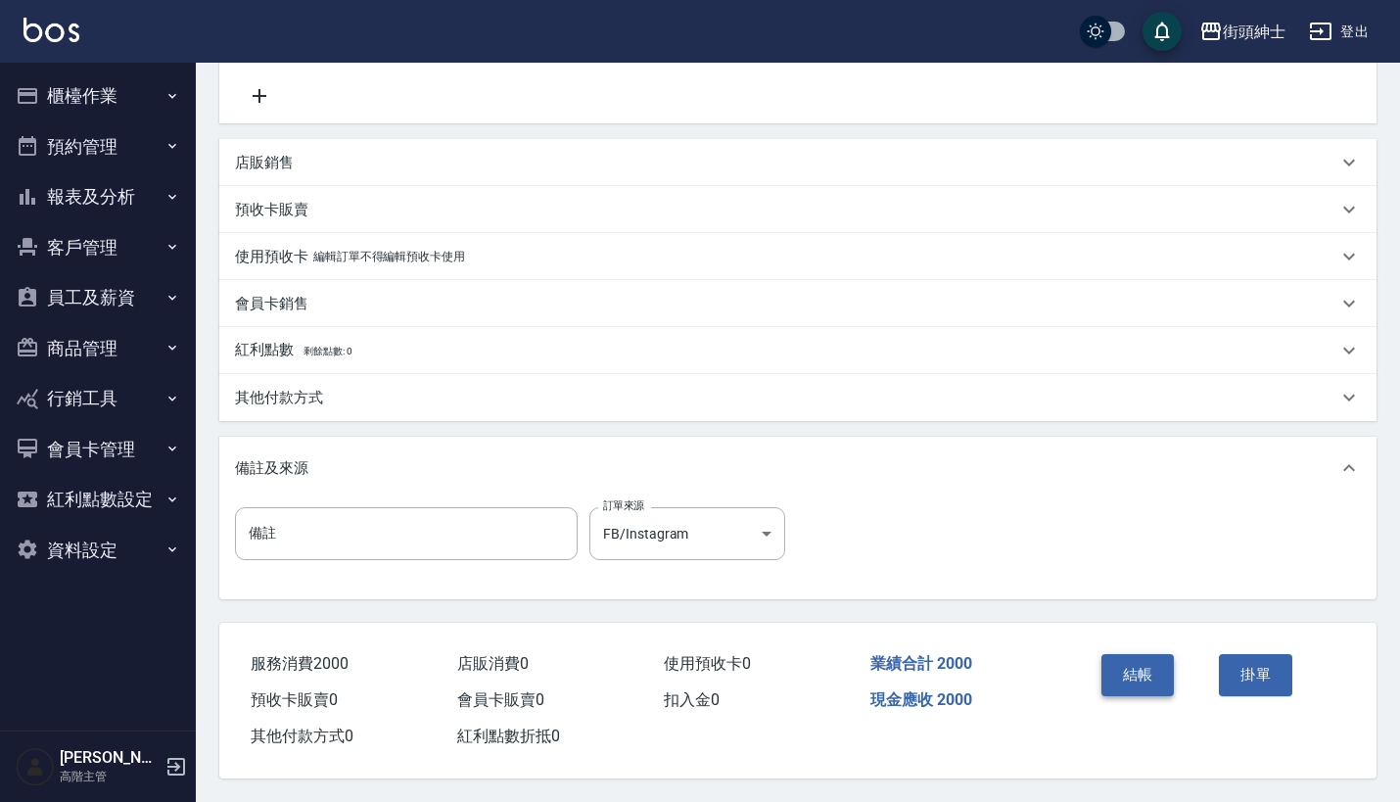
click at [1147, 654] on button "結帳" at bounding box center [1137, 674] width 73 height 41
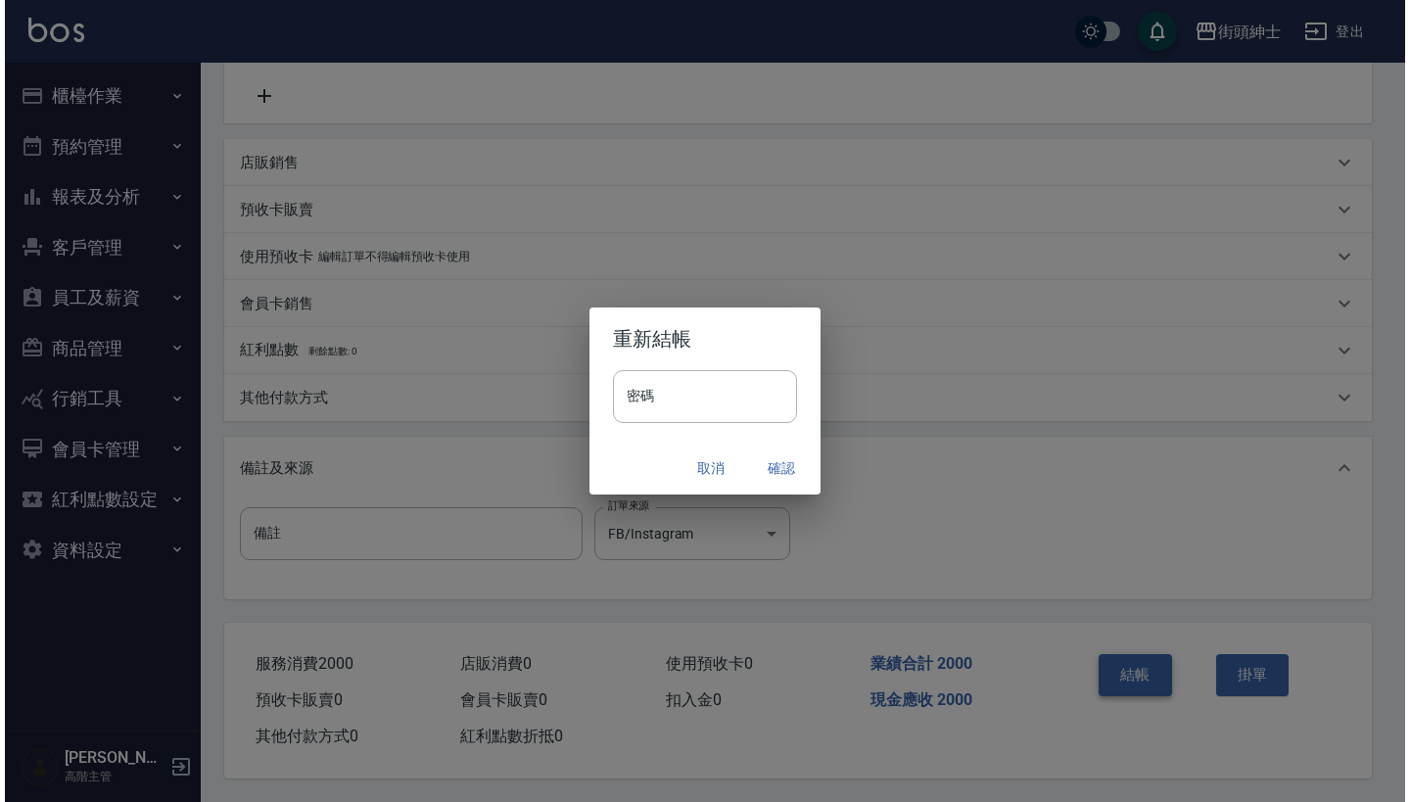
scroll to position [405, 0]
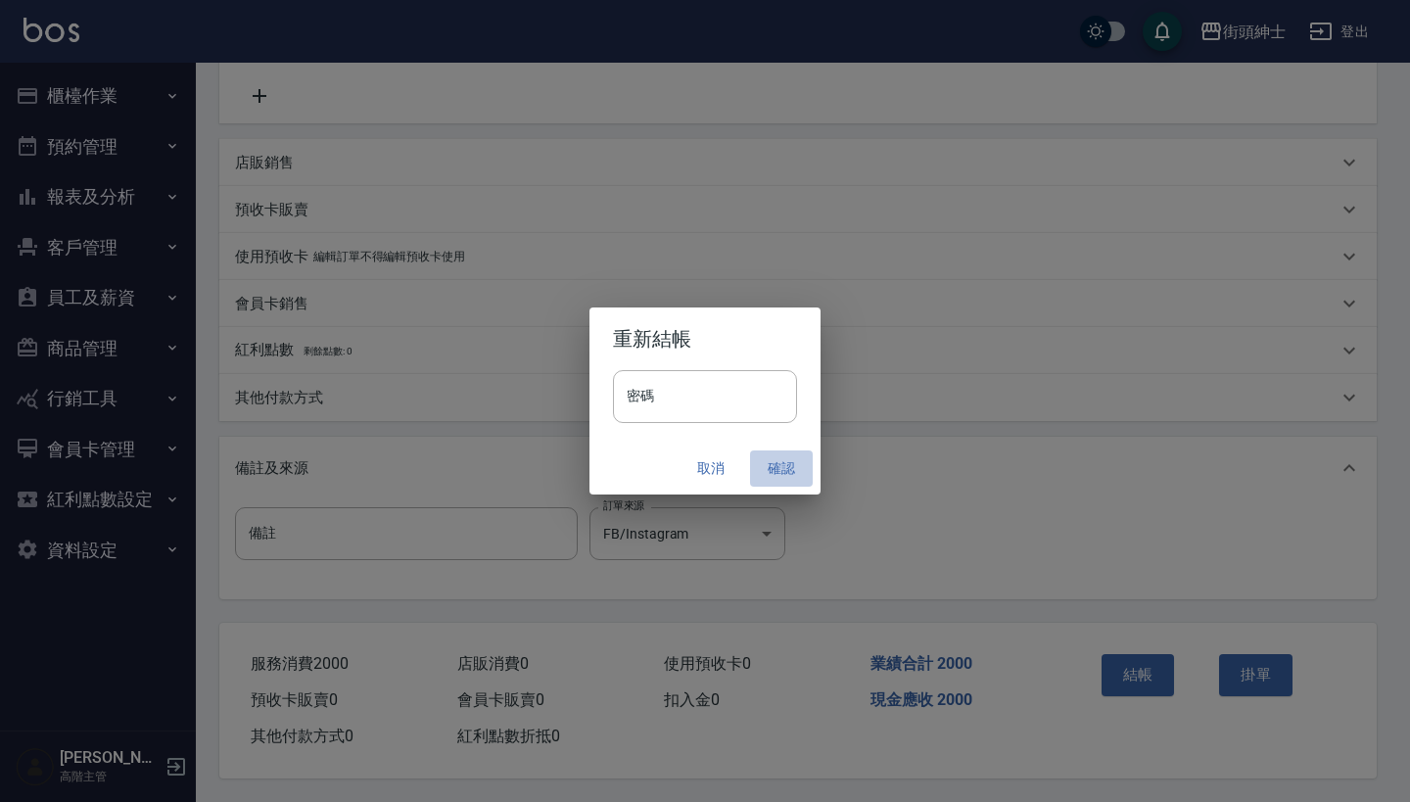
click at [784, 477] on button "確認" at bounding box center [781, 468] width 63 height 36
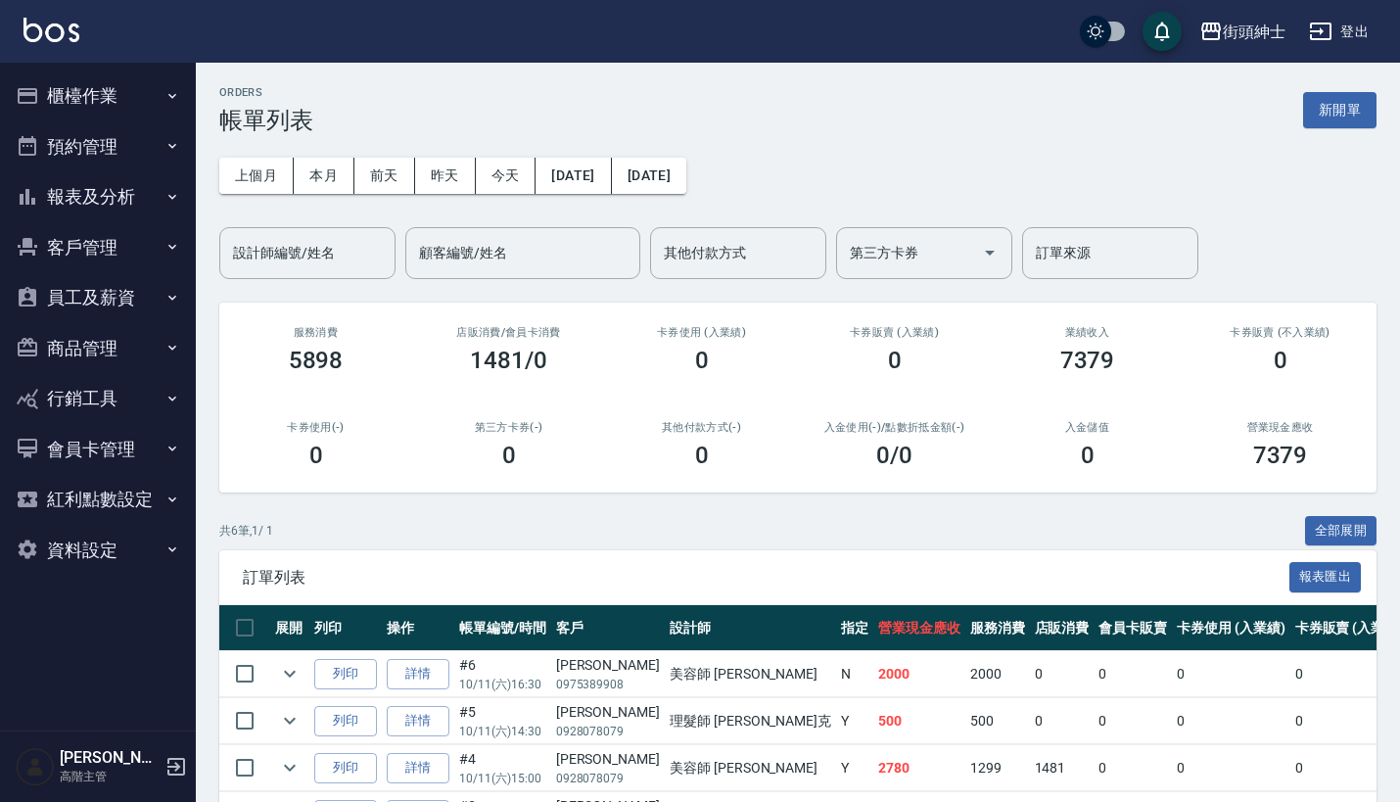
click at [163, 161] on button "預約管理" at bounding box center [98, 146] width 180 height 51
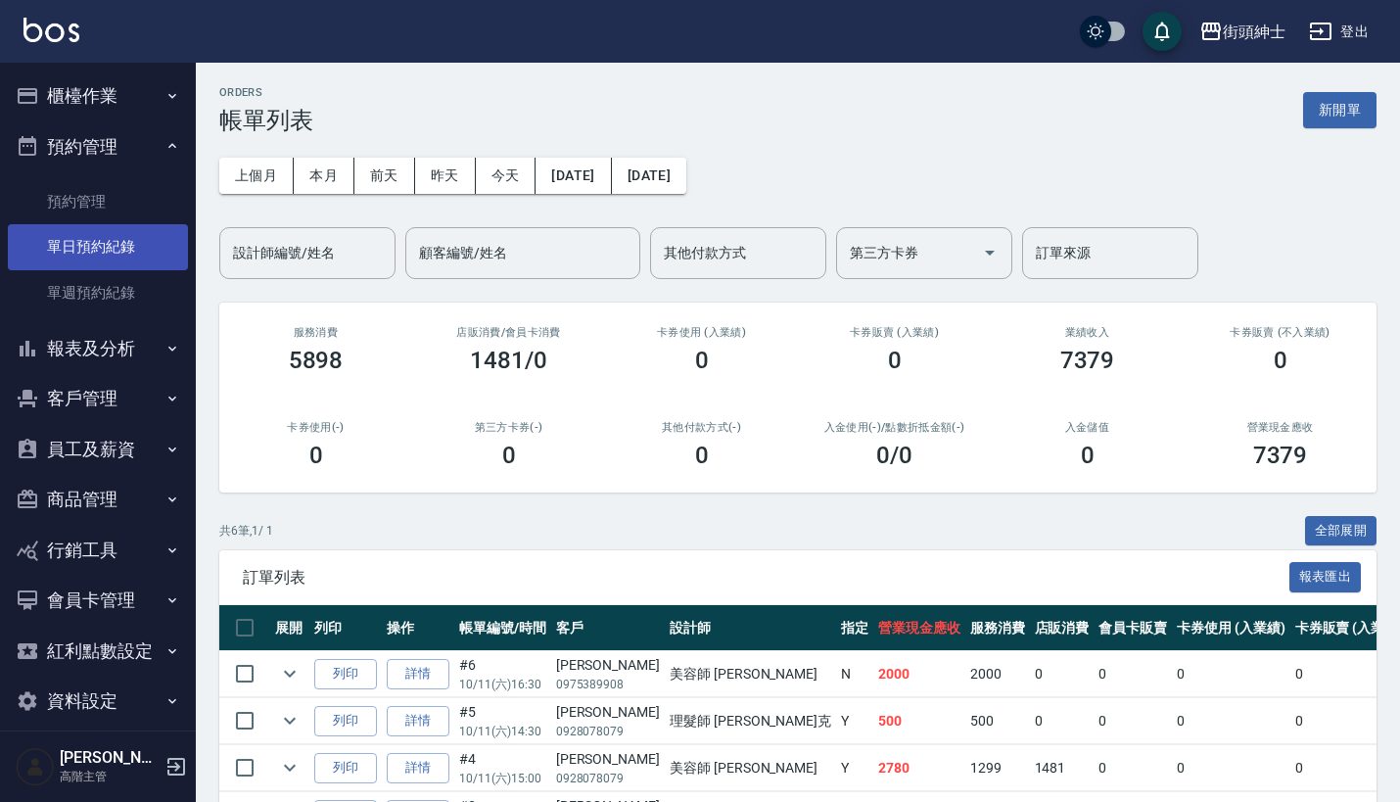
click at [163, 240] on link "單日預約紀錄" at bounding box center [98, 246] width 180 height 45
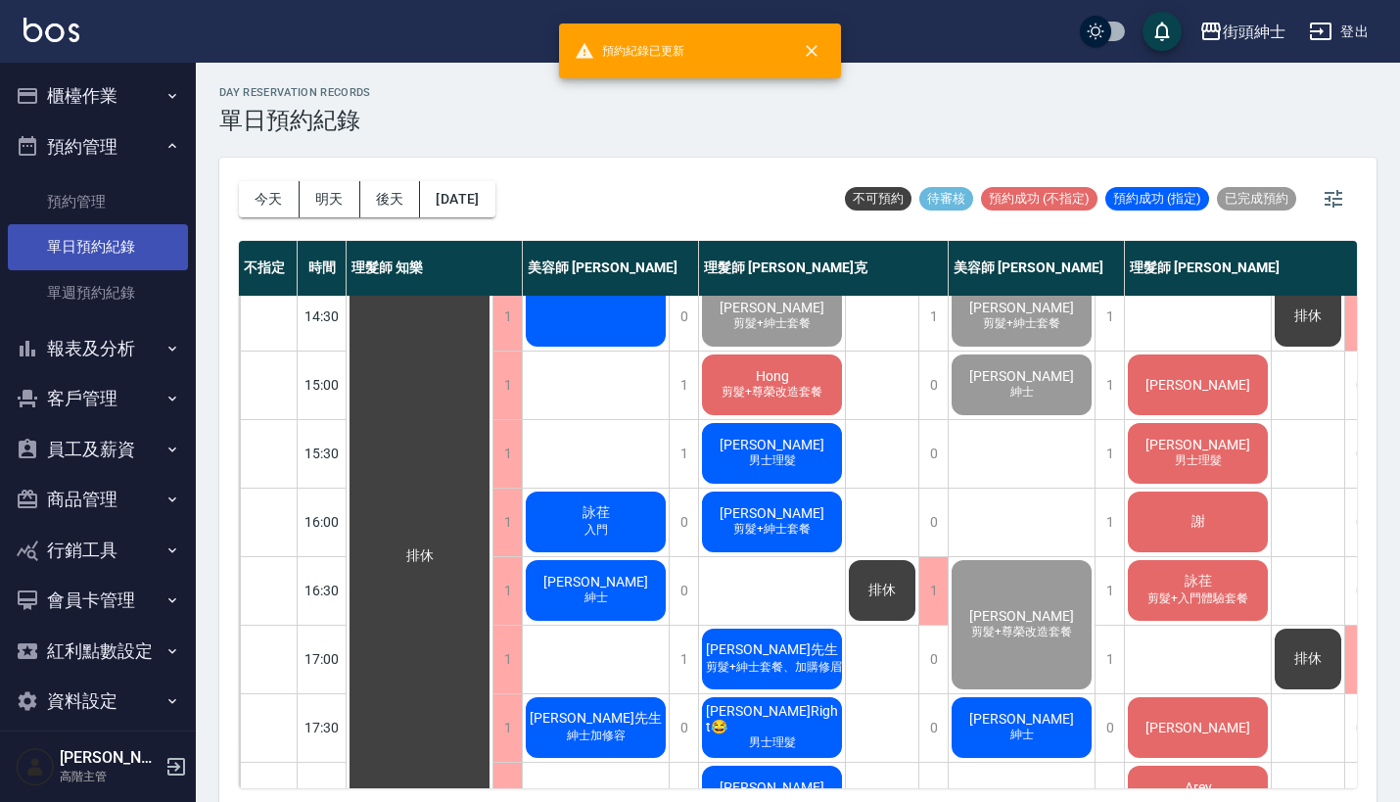
scroll to position [627, 0]
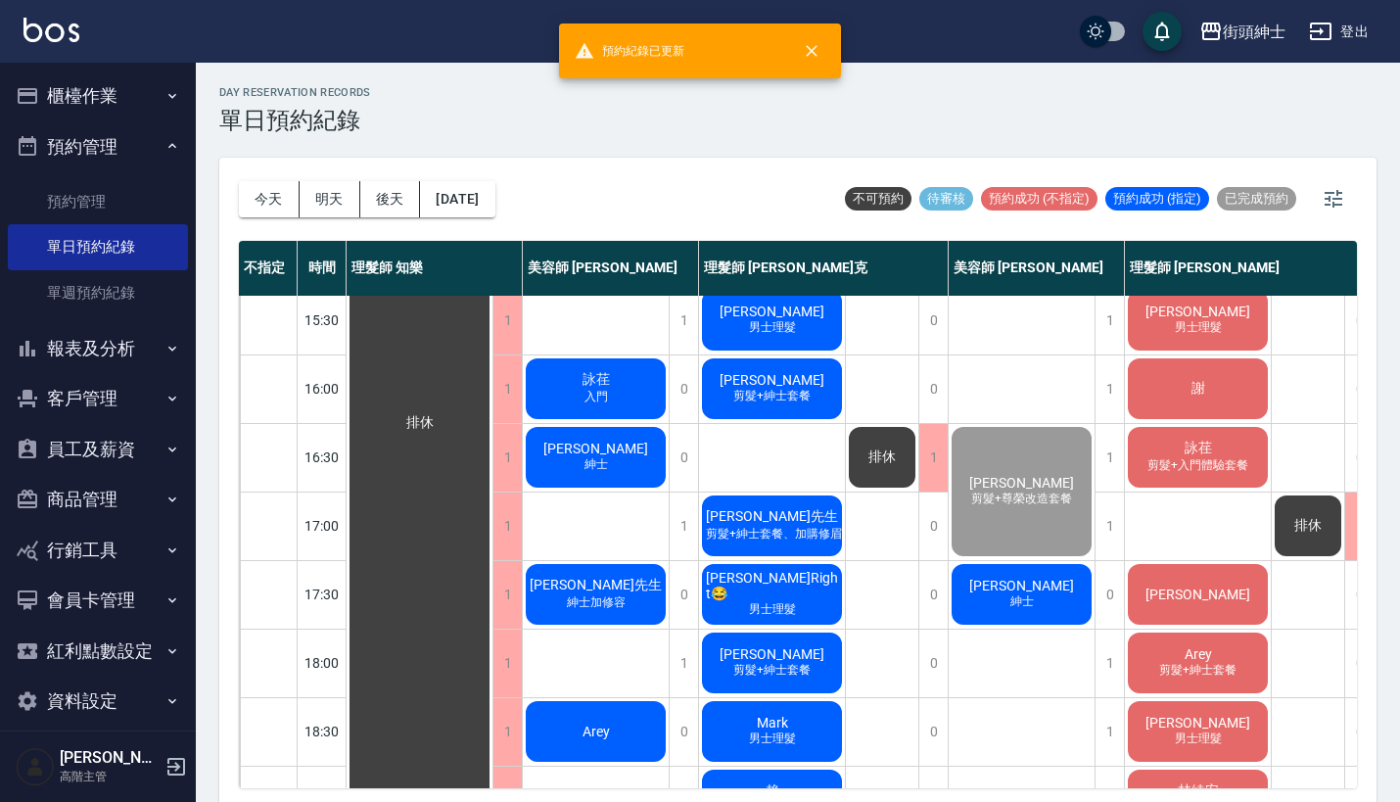
click at [1057, 589] on div "[PERSON_NAME]" at bounding box center [1022, 594] width 146 height 67
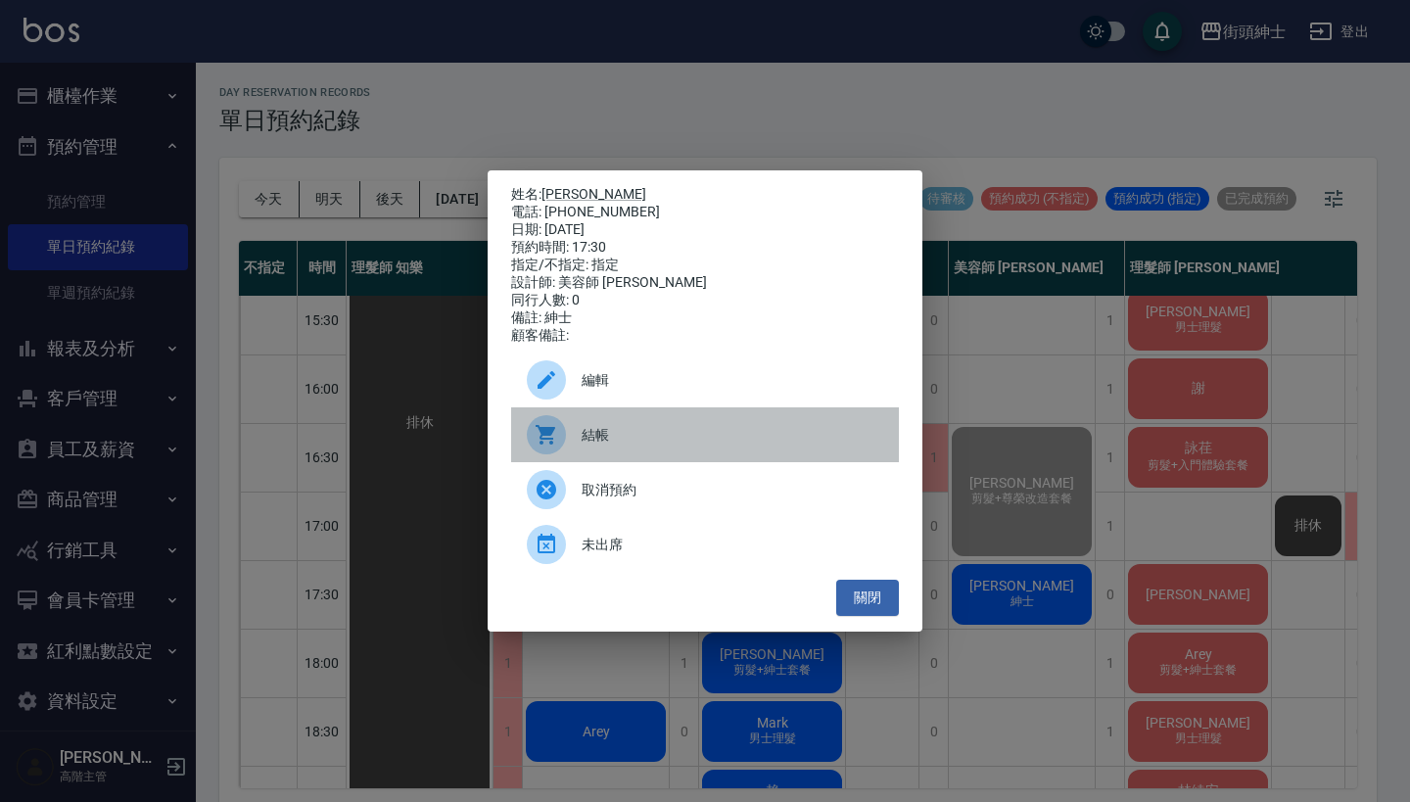
click at [635, 440] on span "結帳" at bounding box center [733, 435] width 302 height 21
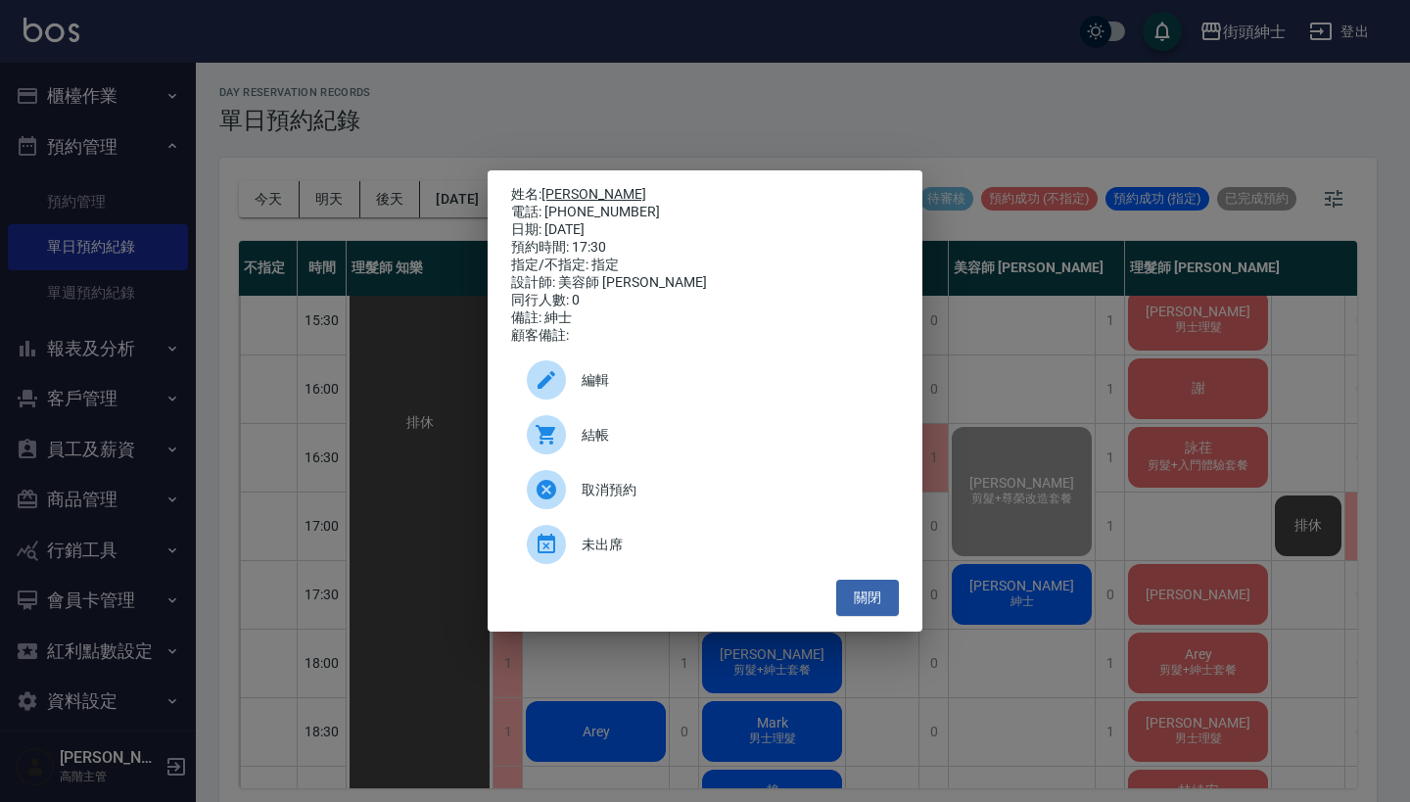
click at [578, 196] on link "[PERSON_NAME]" at bounding box center [593, 194] width 105 height 16
click at [1035, 385] on div "姓名: [PERSON_NAME]: [PHONE_NUMBER] 日期: [DATE] 預約時間: 17:30 指定/不指定: 指定 設計師: 美容師 小戴…" at bounding box center [705, 401] width 1410 height 802
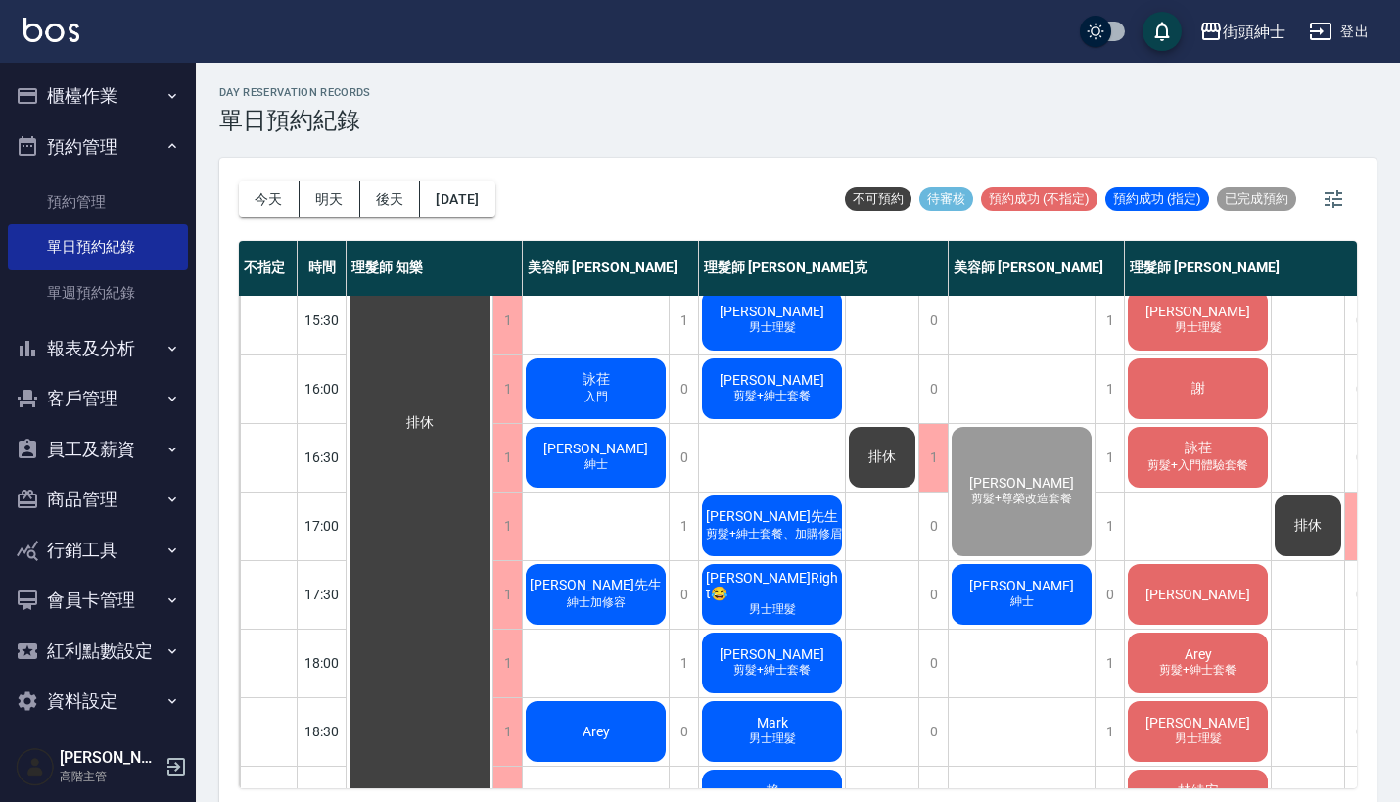
click at [1018, 595] on span "紳士" at bounding box center [1021, 601] width 31 height 17
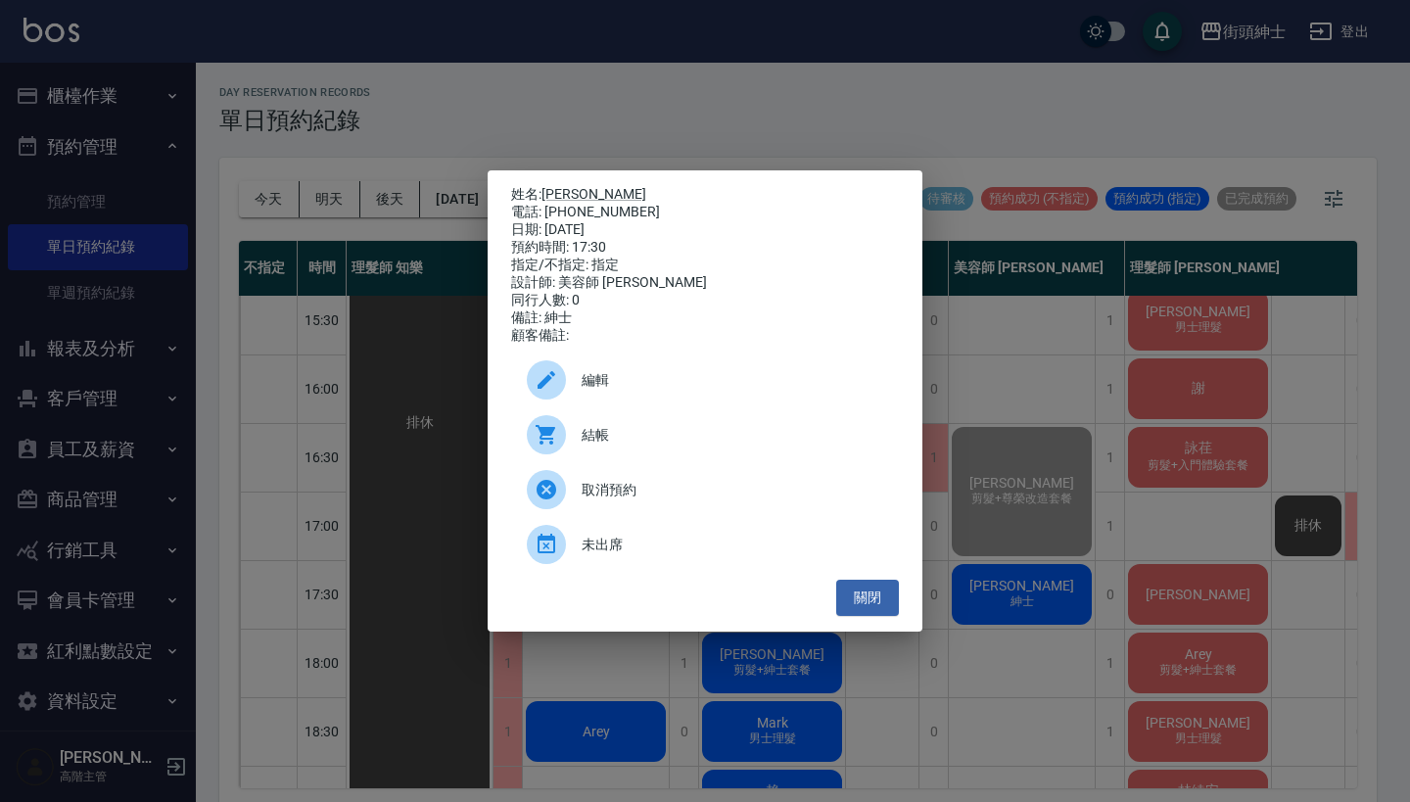
click at [591, 442] on span "結帳" at bounding box center [733, 435] width 302 height 21
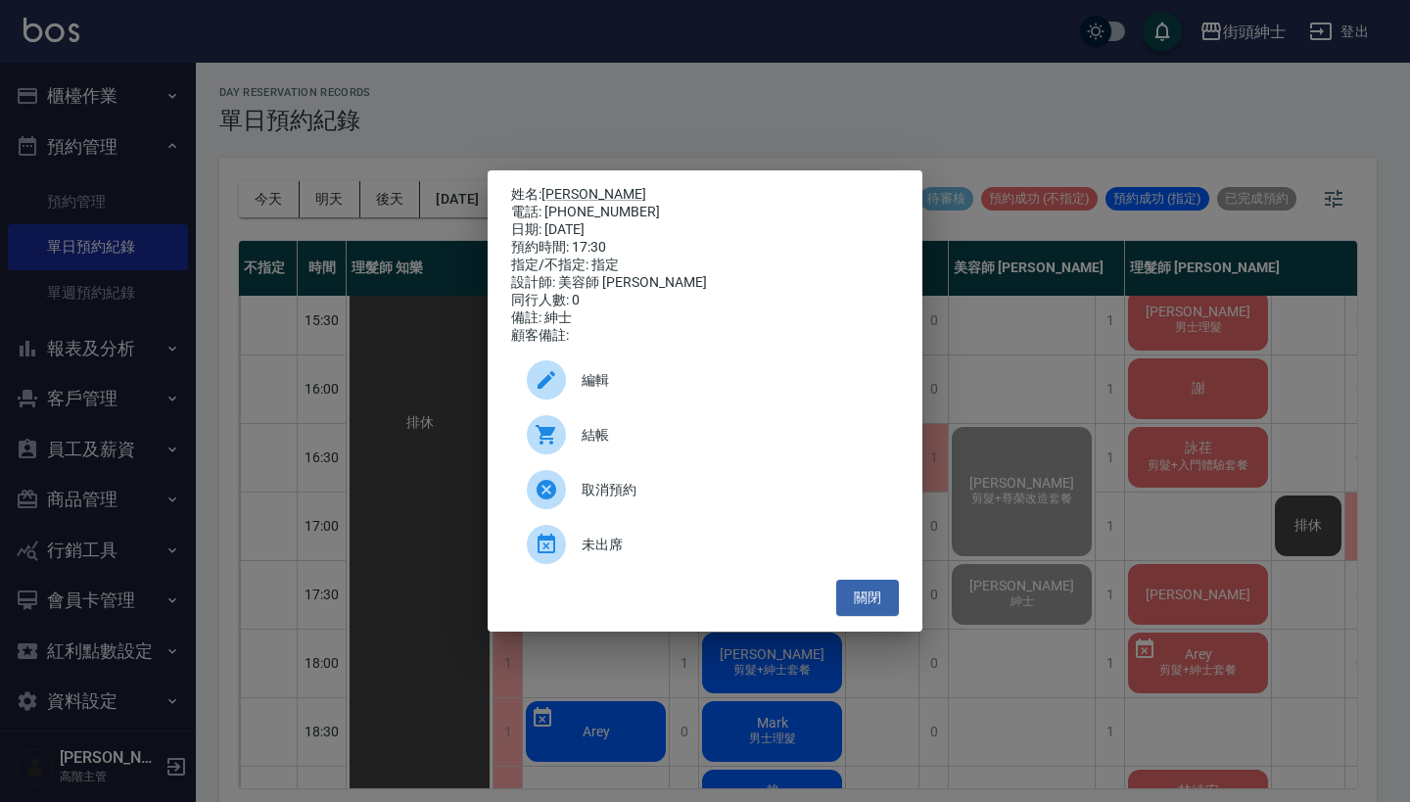
click at [908, 125] on div "姓名: 李明儒 電話: 0981135912 日期: 2025/10/11 預約時間: 17:30 指定/不指定: 指定 設計師: 美容師 小戴 同行人數: …" at bounding box center [705, 401] width 1410 height 802
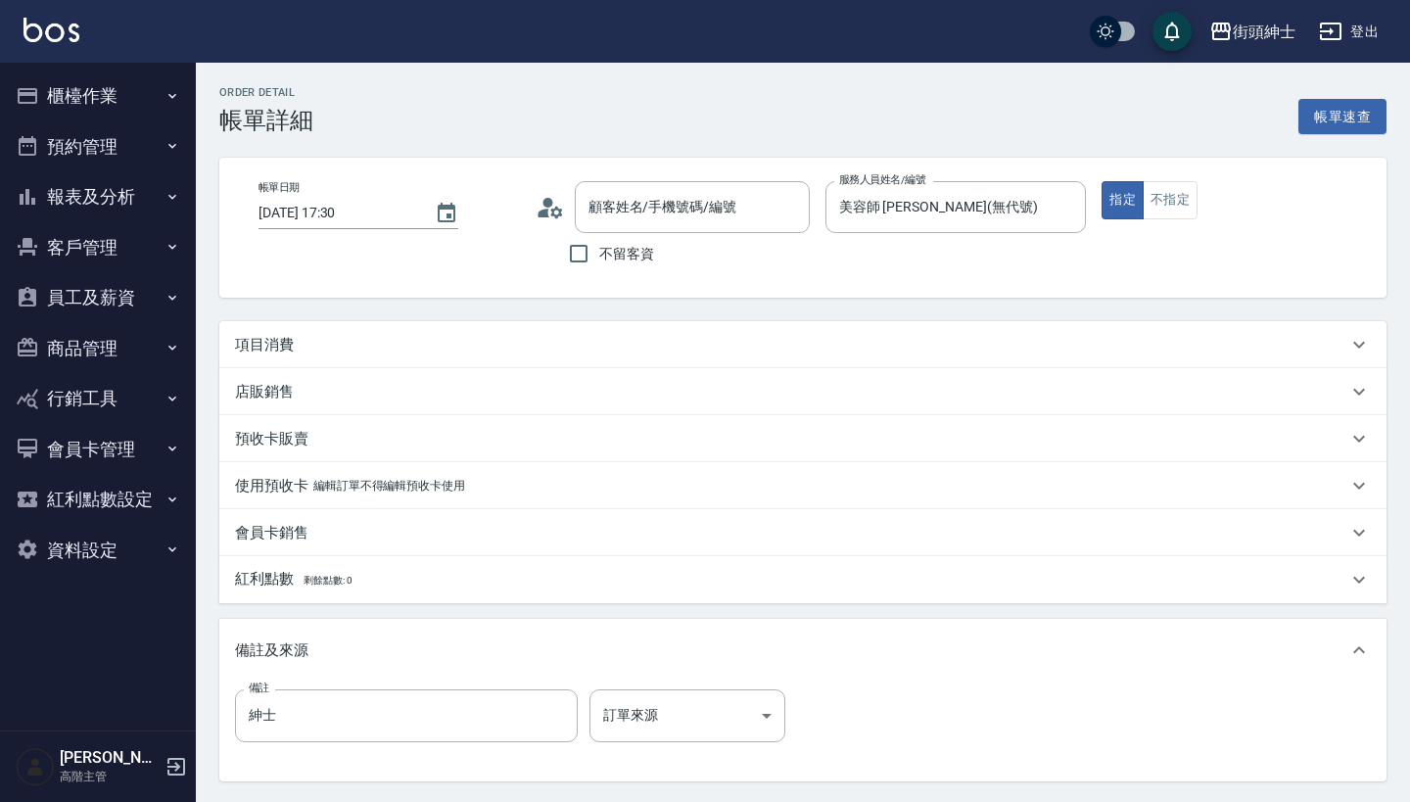
type input "[PERSON_NAME]/0981135912/null"
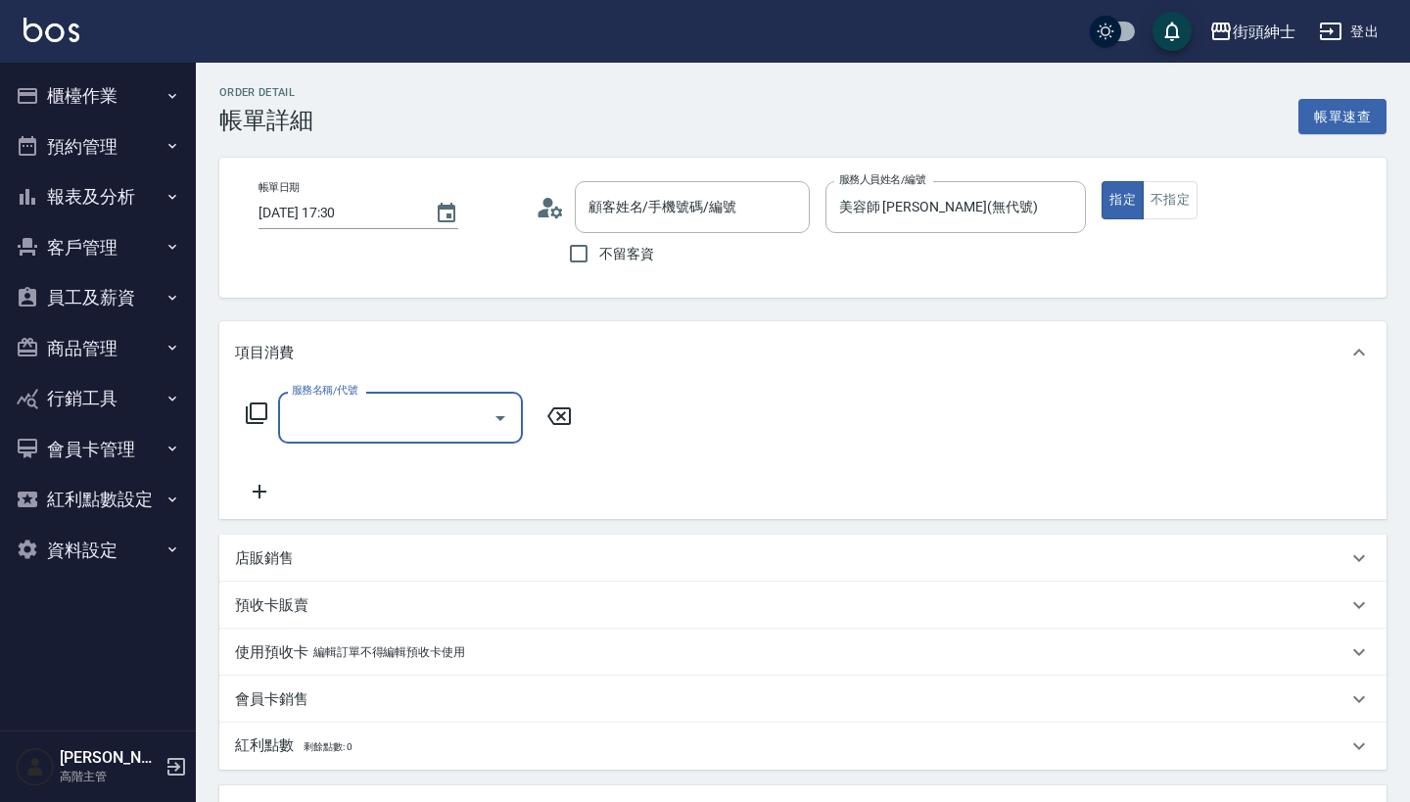
type input "[PERSON_NAME]/0981135912/null"
click at [385, 412] on input "服務名稱/代號" at bounding box center [386, 417] width 198 height 34
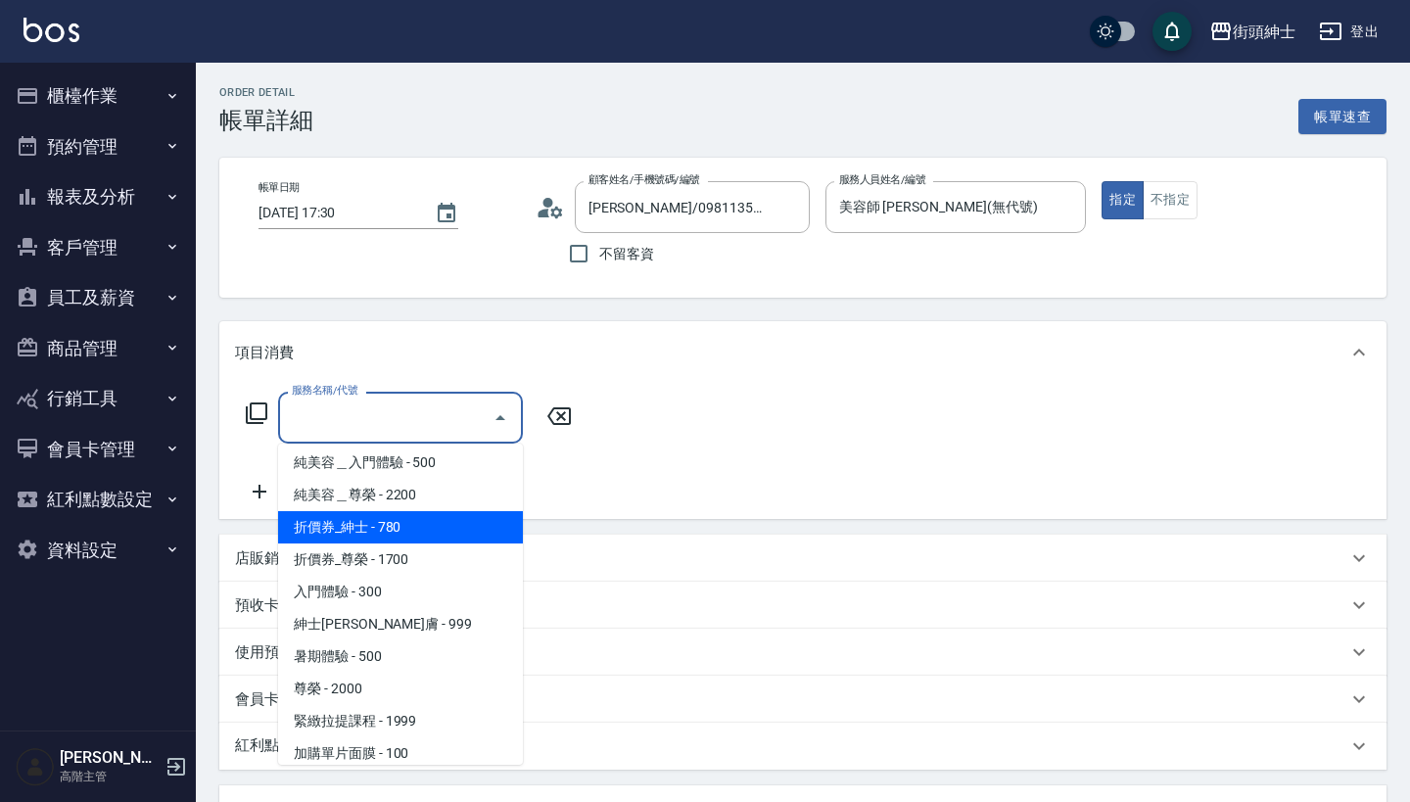
scroll to position [36, 0]
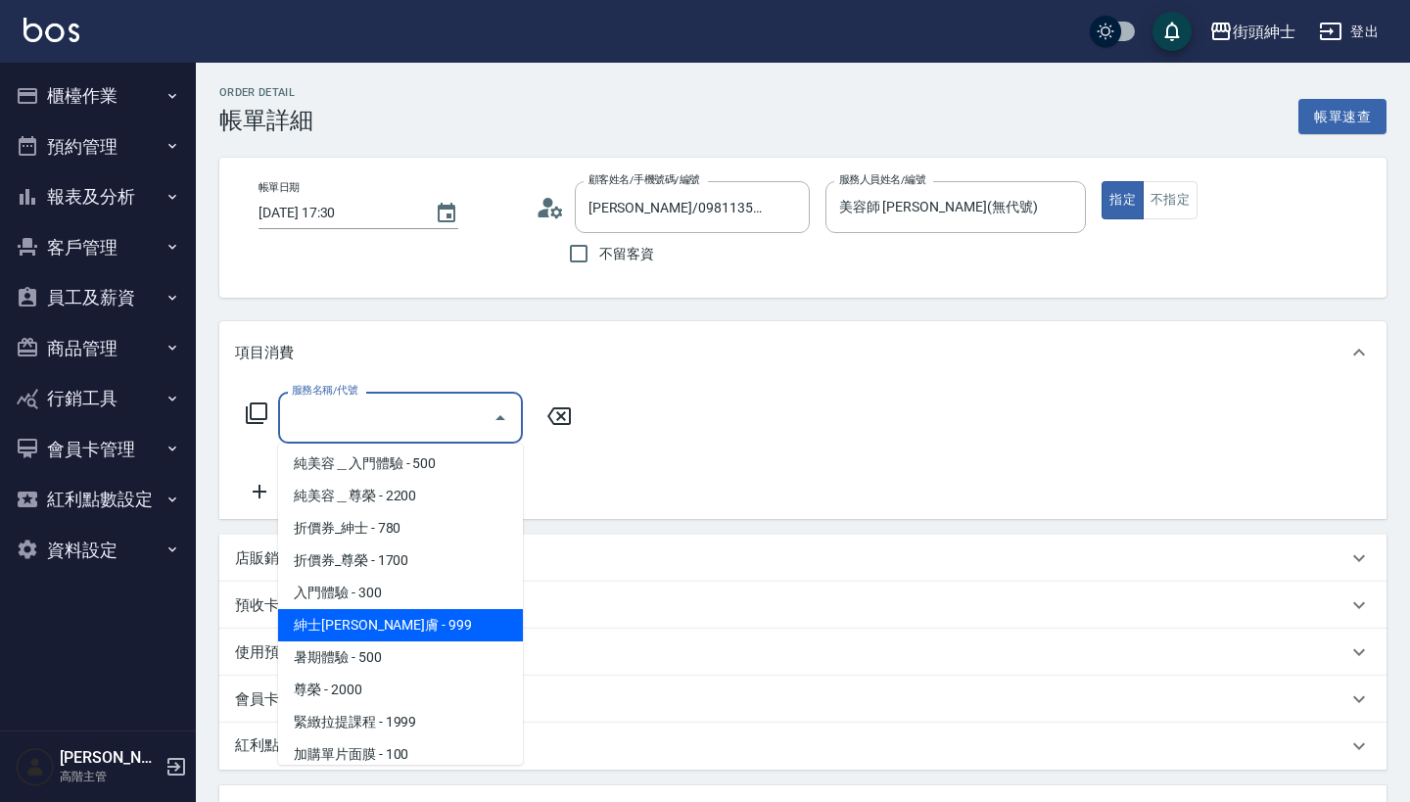
click at [433, 625] on span "紳士全效煥膚 - 999" at bounding box center [400, 625] width 245 height 32
type input "紳士全效煥膚"
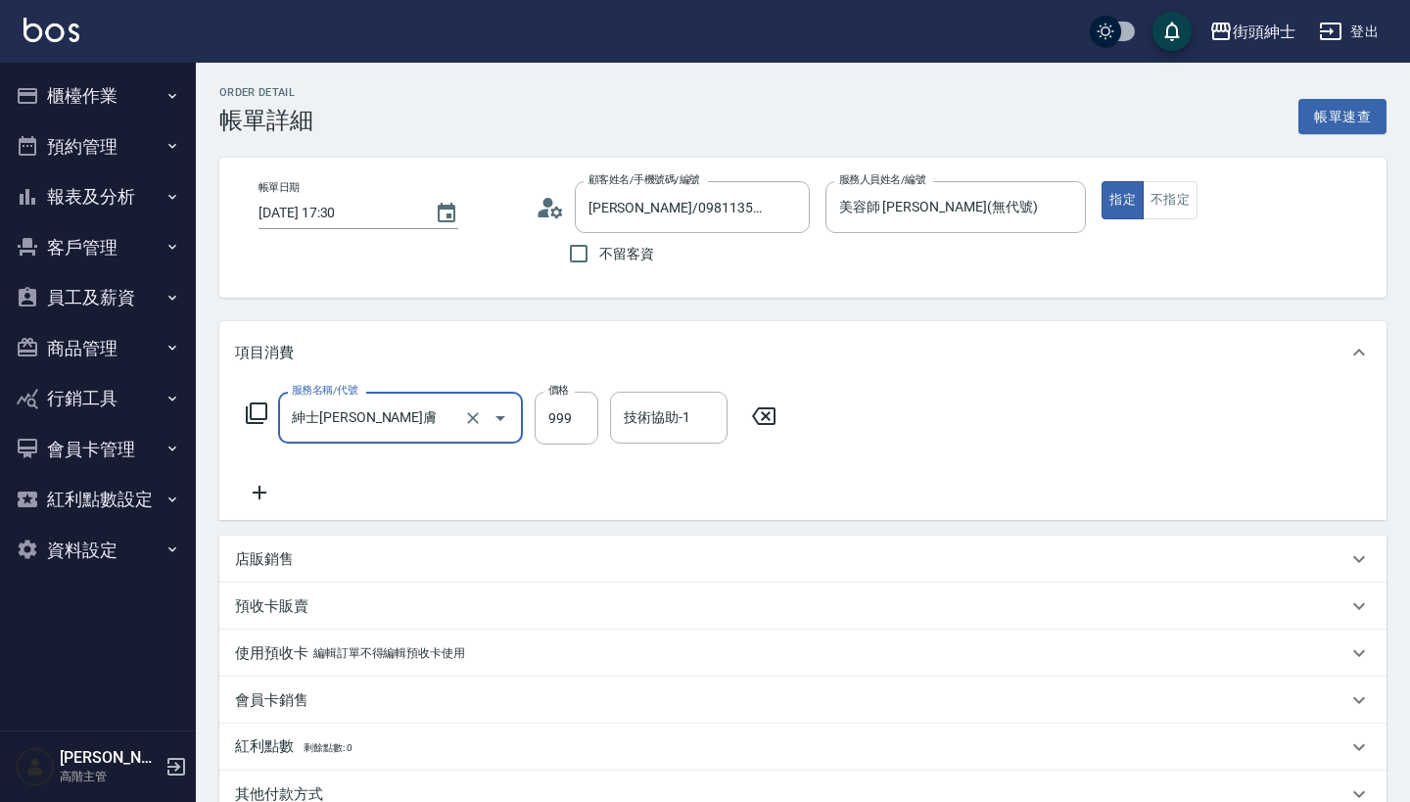
click at [266, 482] on icon at bounding box center [259, 492] width 49 height 23
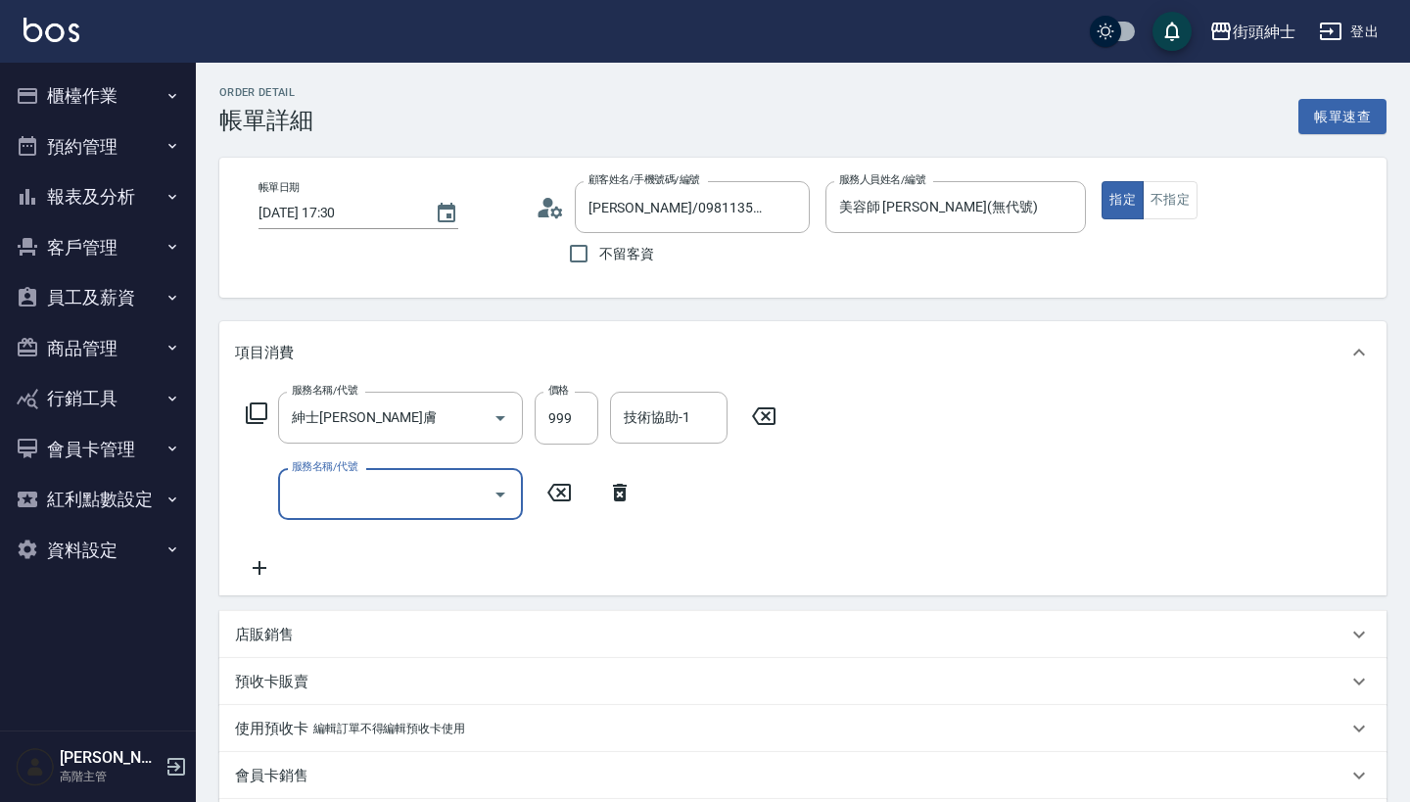
click at [354, 498] on input "服務名稱/代號" at bounding box center [386, 494] width 198 height 34
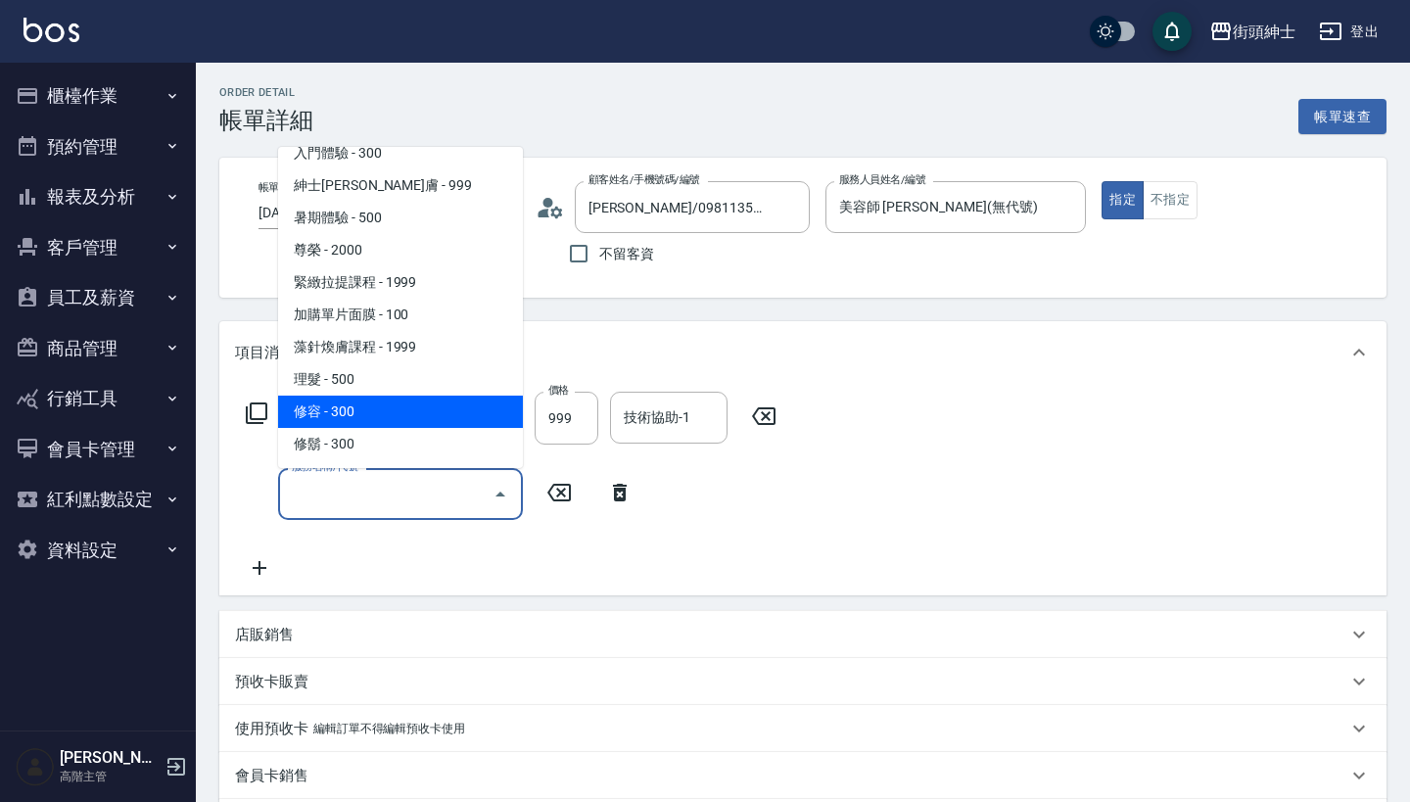
scroll to position [179, 0]
click at [421, 418] on span "修容 - 300" at bounding box center [400, 412] width 245 height 32
type input "修容(A03)"
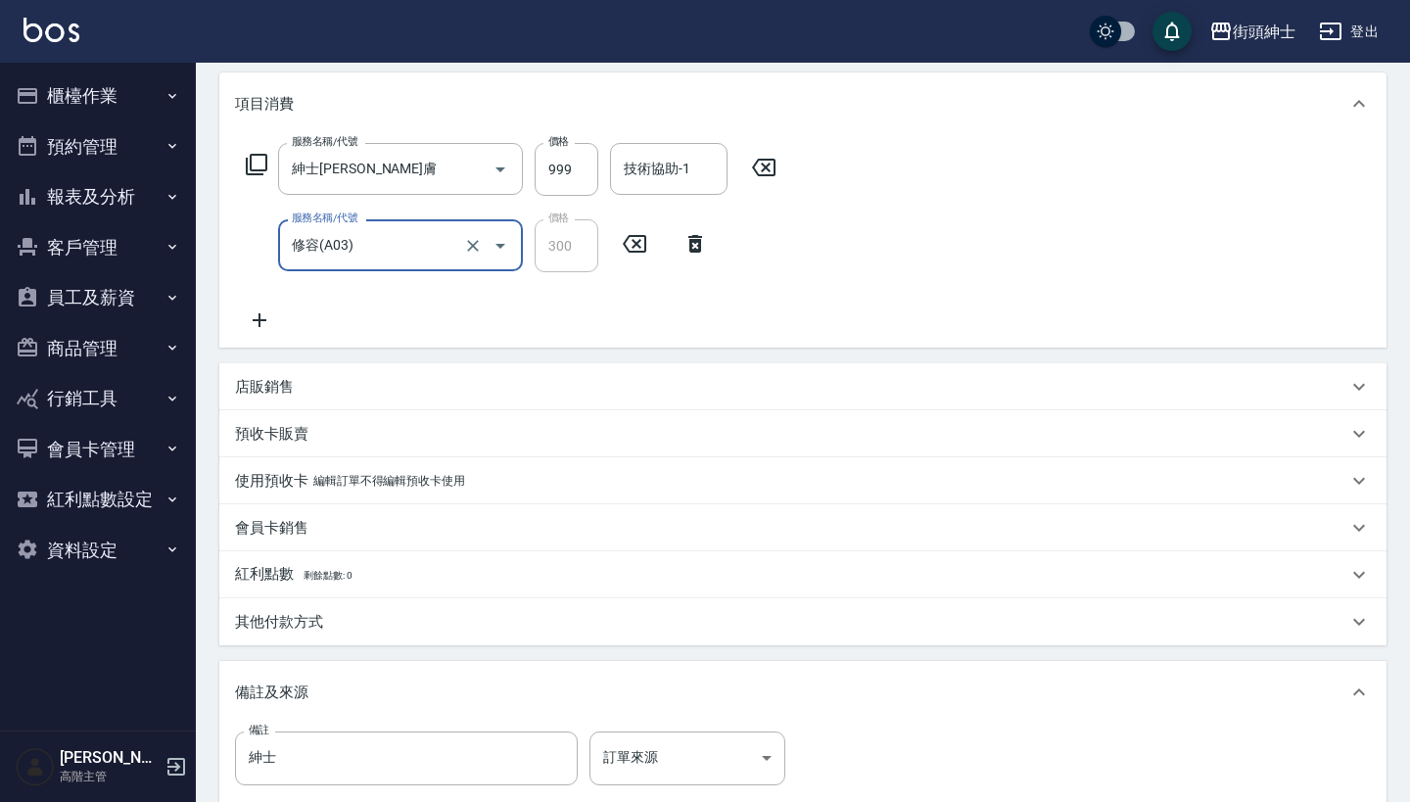
scroll to position [482, 0]
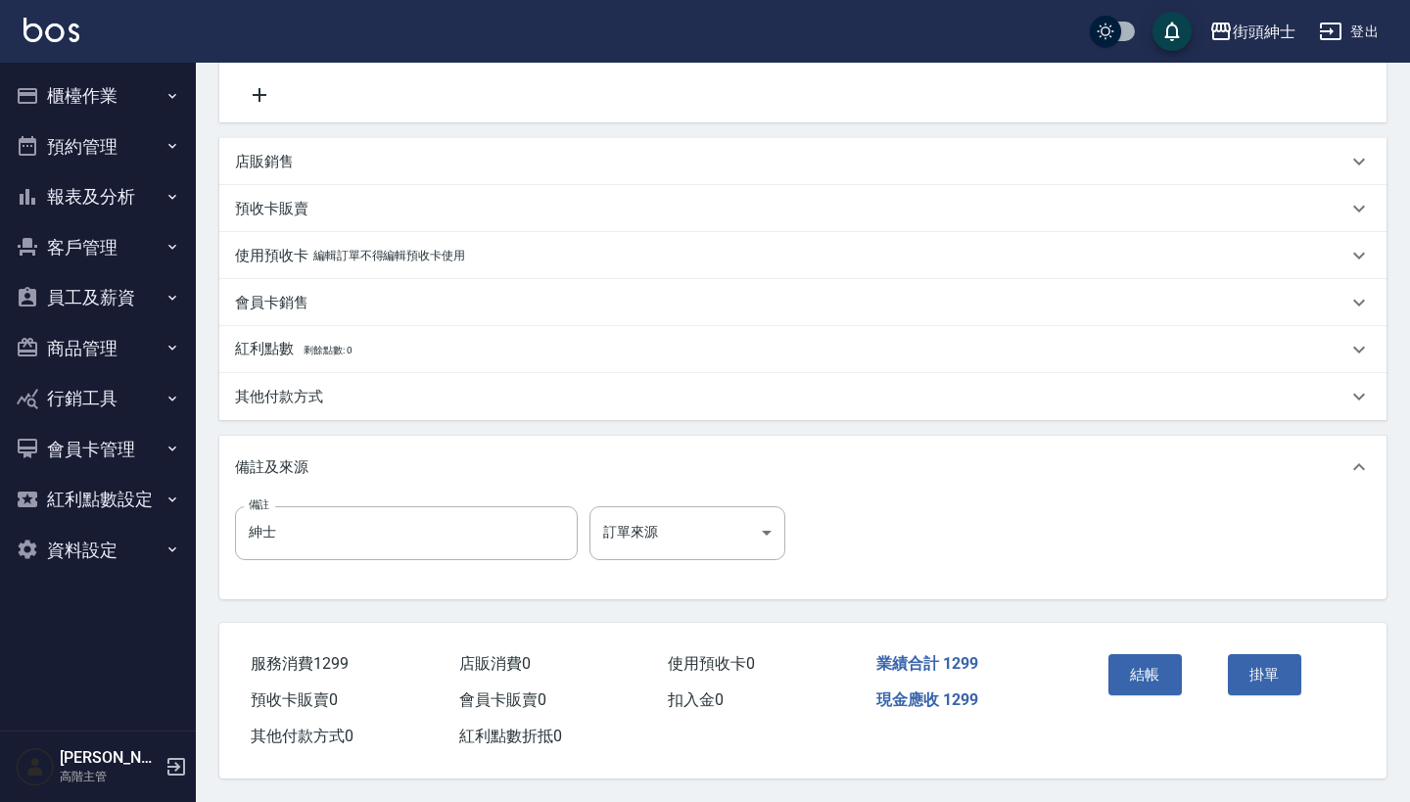
click at [1142, 703] on div "結帳" at bounding box center [1159, 688] width 119 height 85
click at [1142, 666] on button "結帳" at bounding box center [1144, 674] width 73 height 41
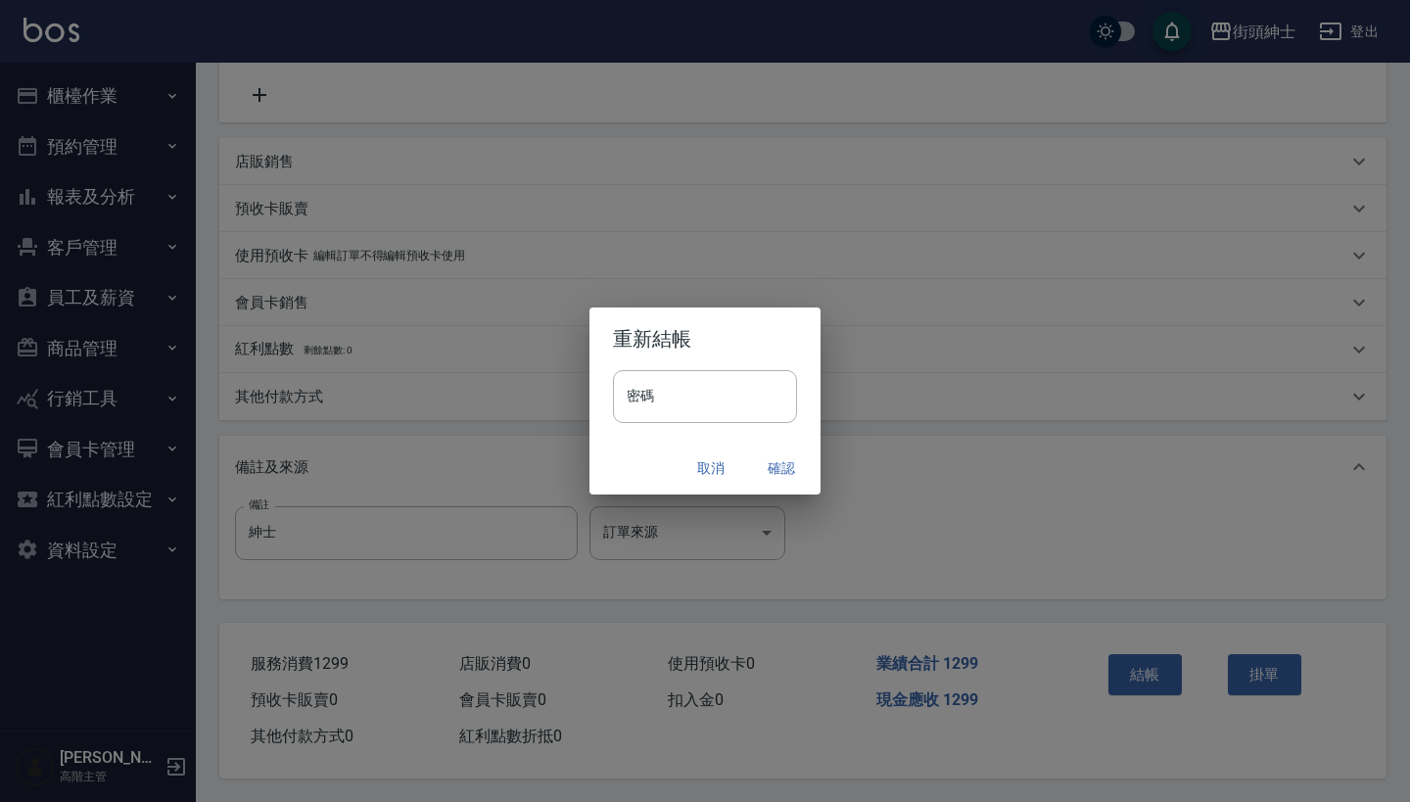
click at [775, 466] on button "確認" at bounding box center [781, 468] width 63 height 36
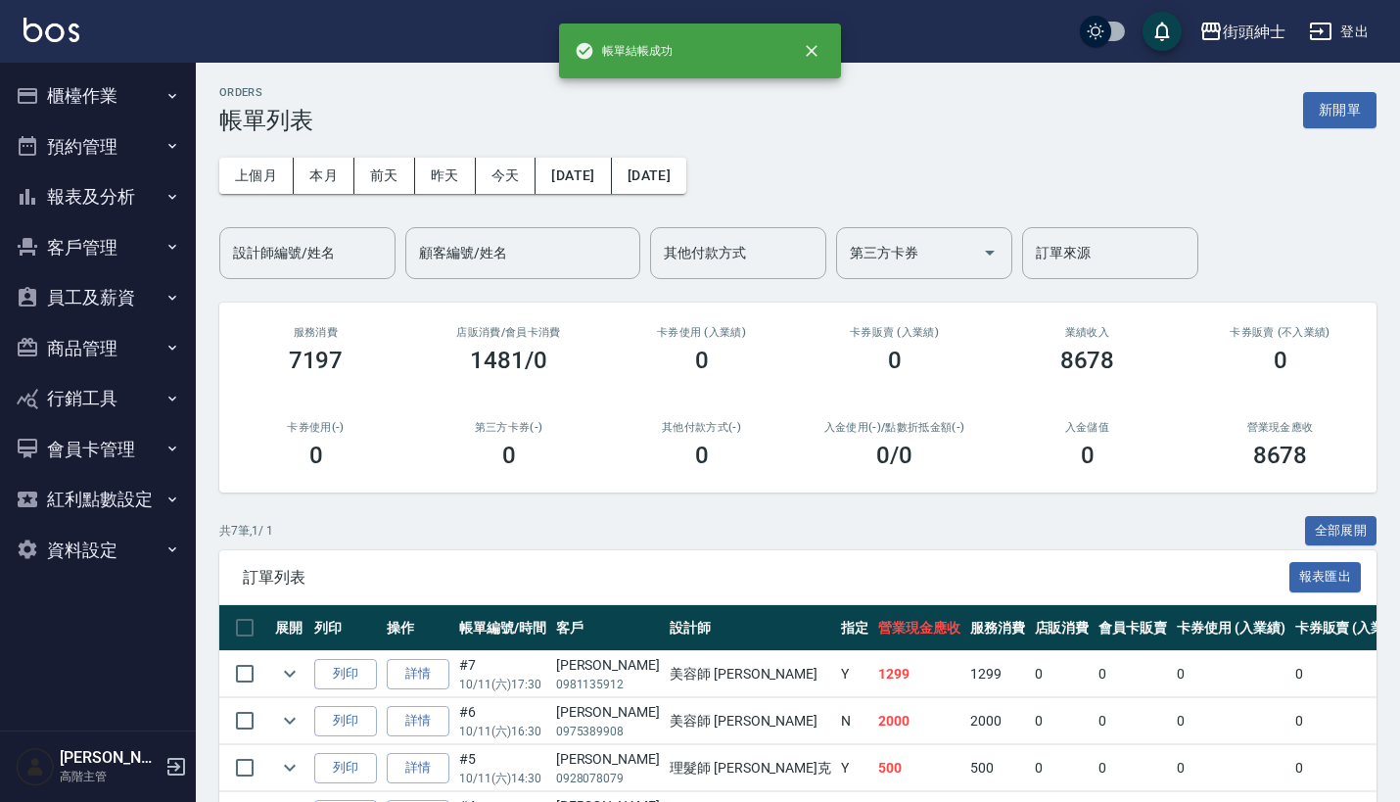
click at [163, 142] on button "預約管理" at bounding box center [98, 146] width 180 height 51
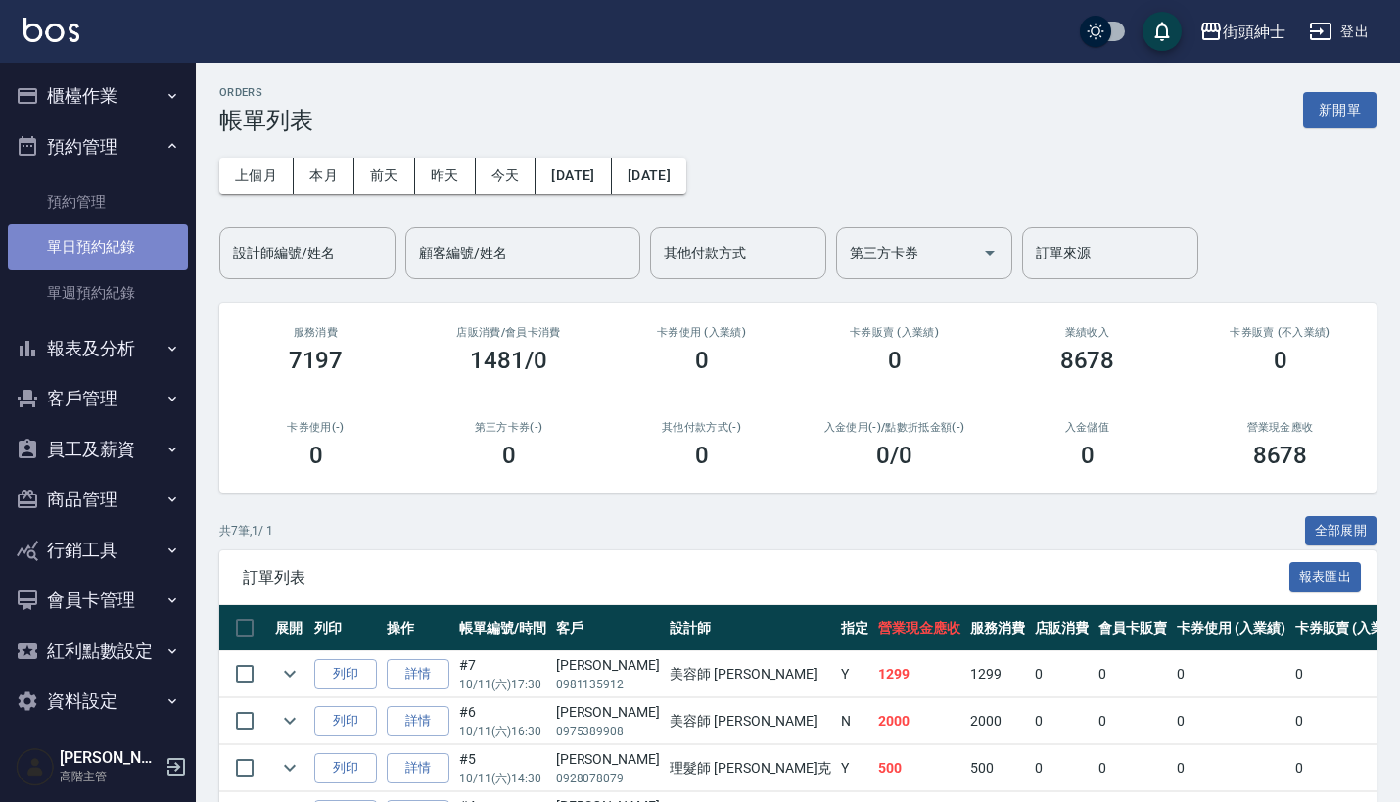
click at [141, 238] on link "單日預約紀錄" at bounding box center [98, 246] width 180 height 45
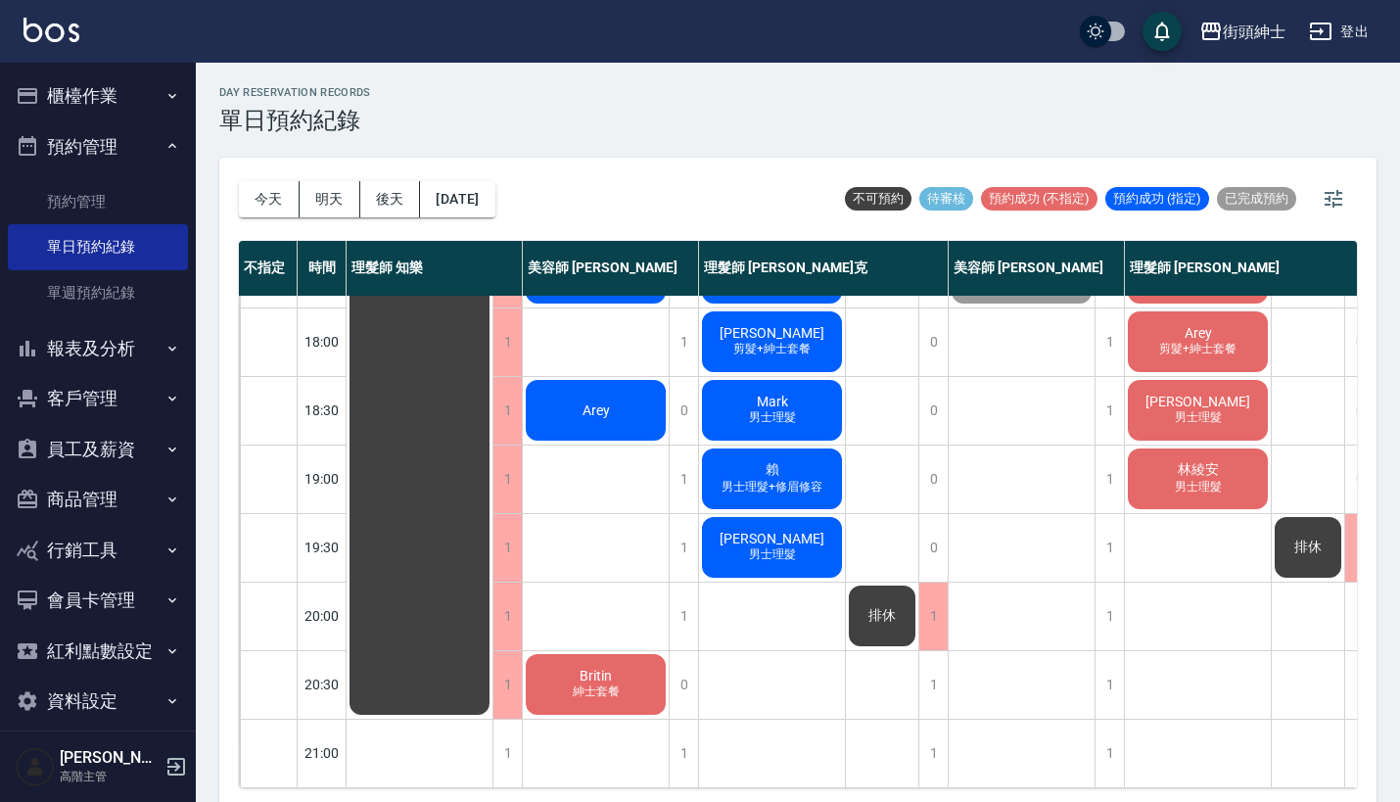
scroll to position [751, 0]
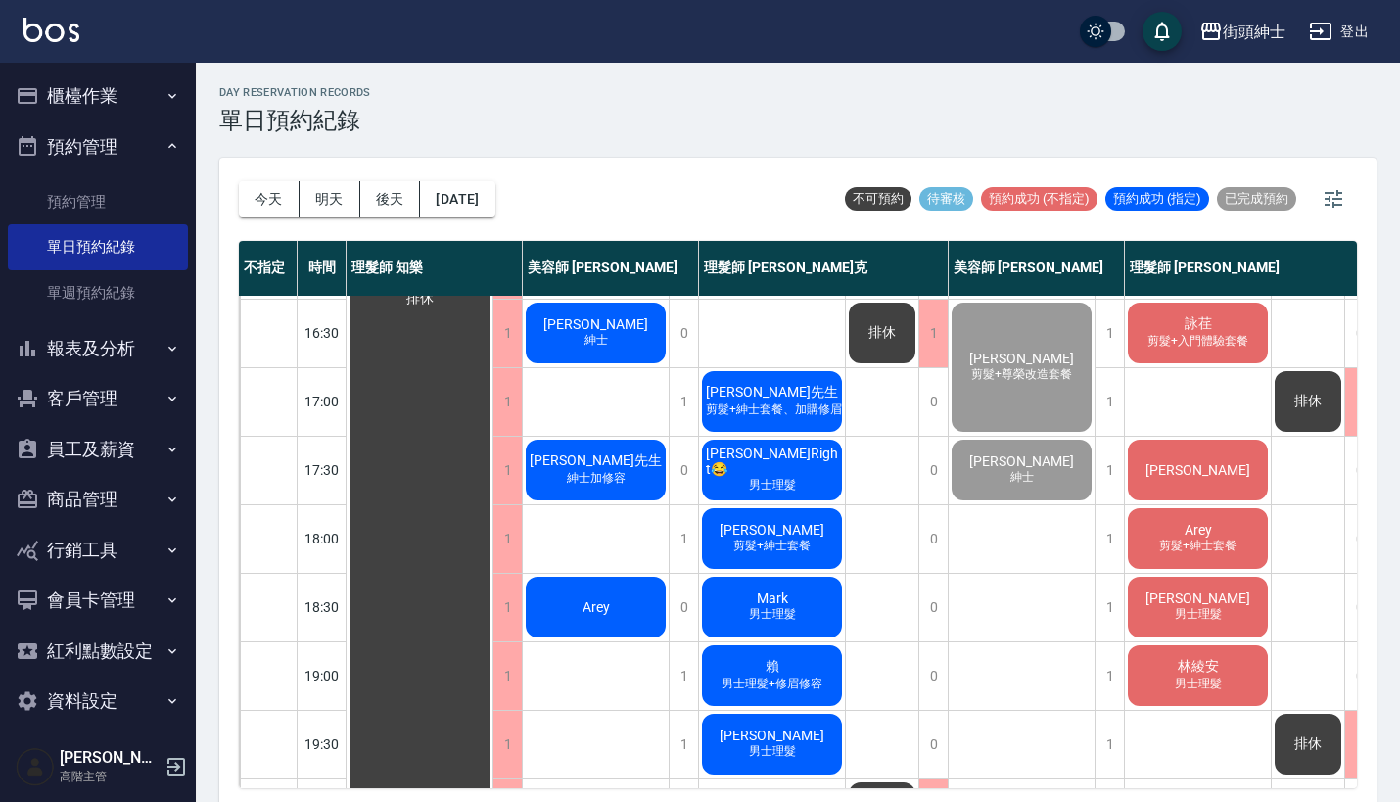
click at [1171, 561] on div "Arey 剪髮+紳士套餐" at bounding box center [1198, 538] width 146 height 67
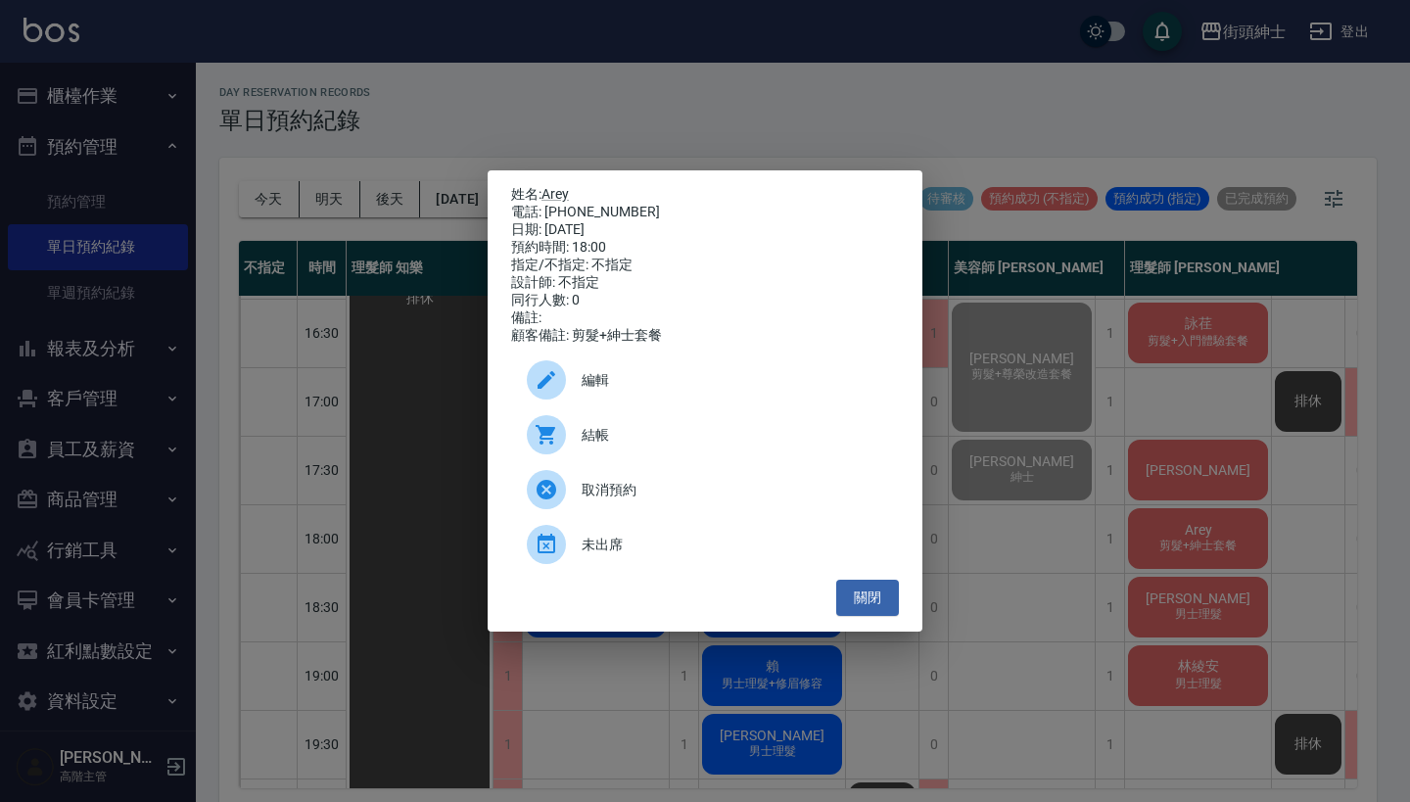
click at [755, 550] on span "未出席" at bounding box center [733, 545] width 302 height 21
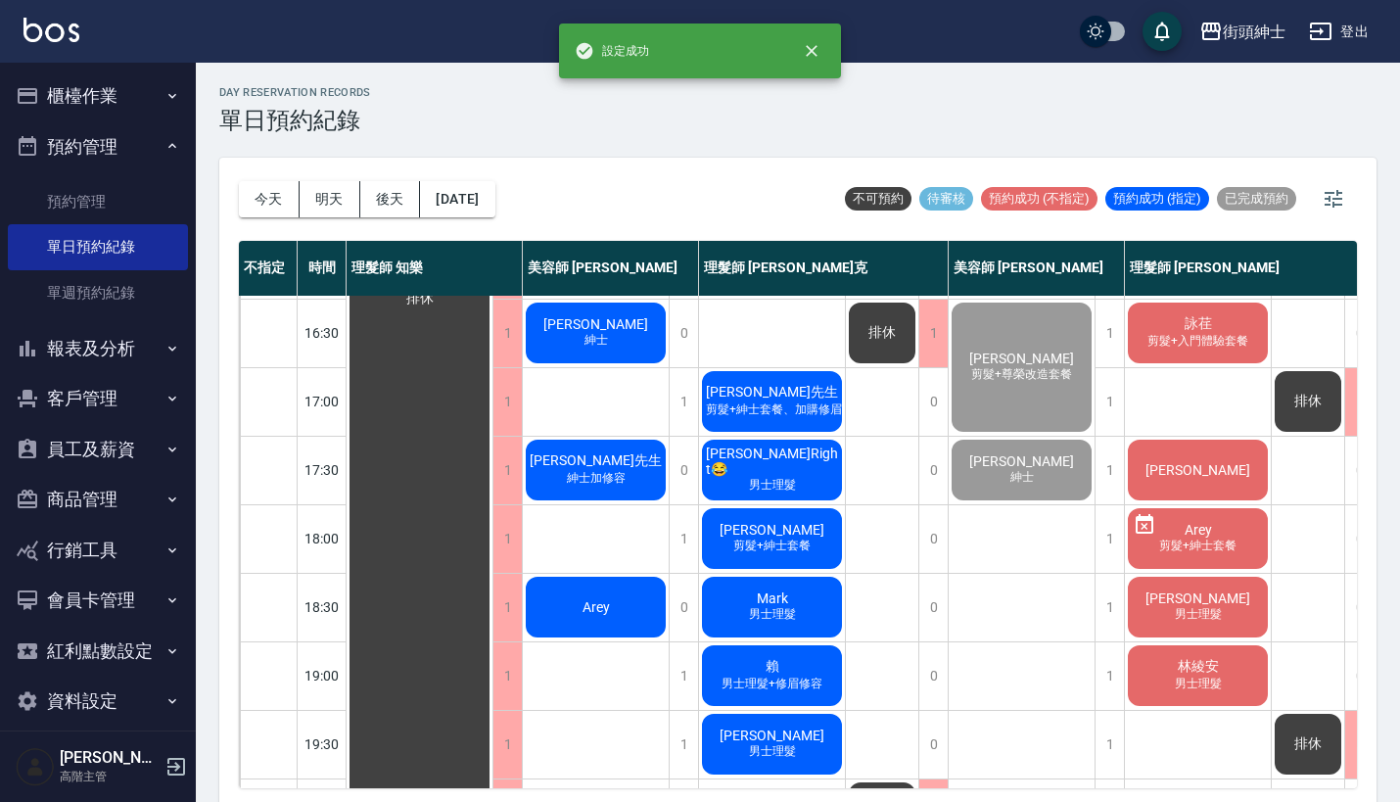
click at [571, 595] on div "Arey" at bounding box center [596, 607] width 146 height 67
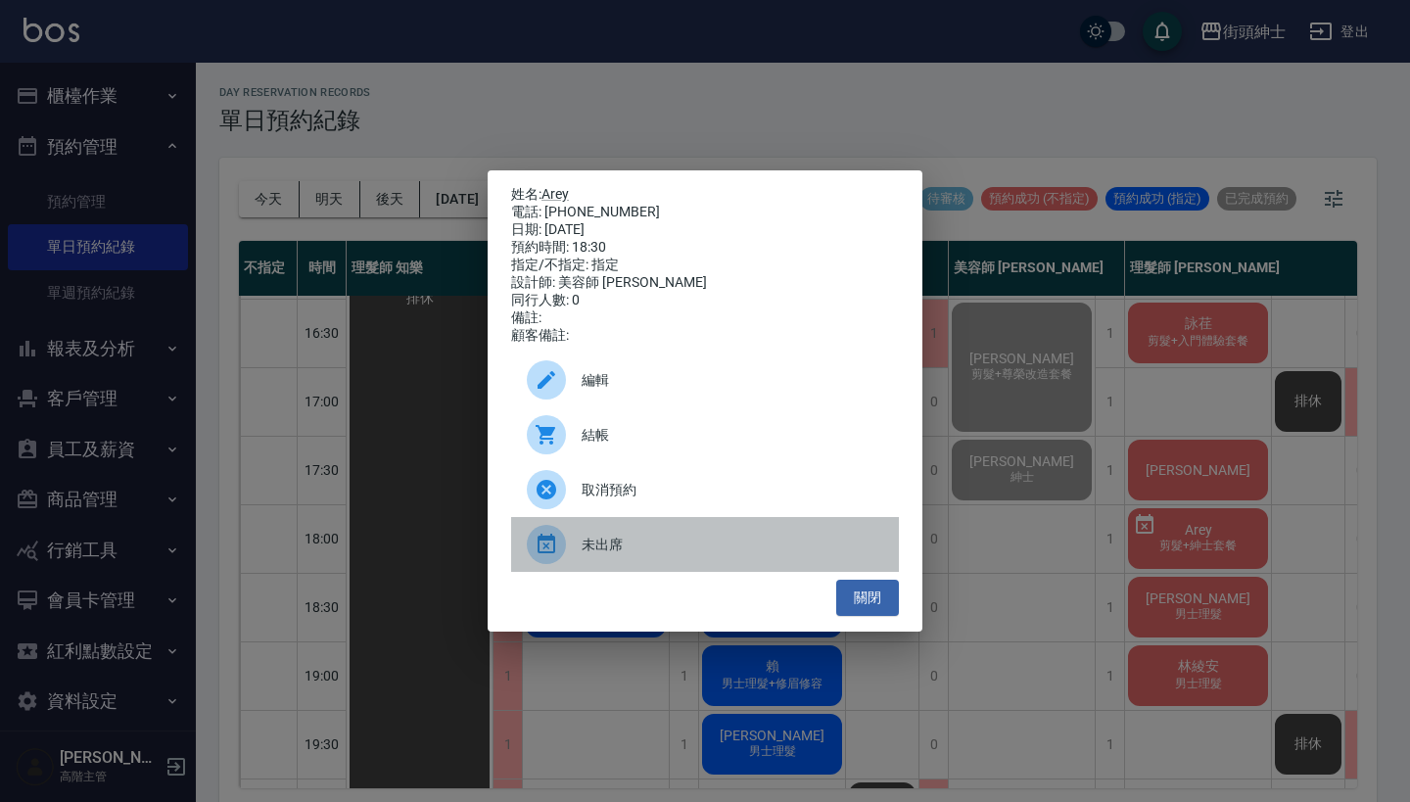
click at [645, 572] on div "未出席" at bounding box center [705, 544] width 388 height 55
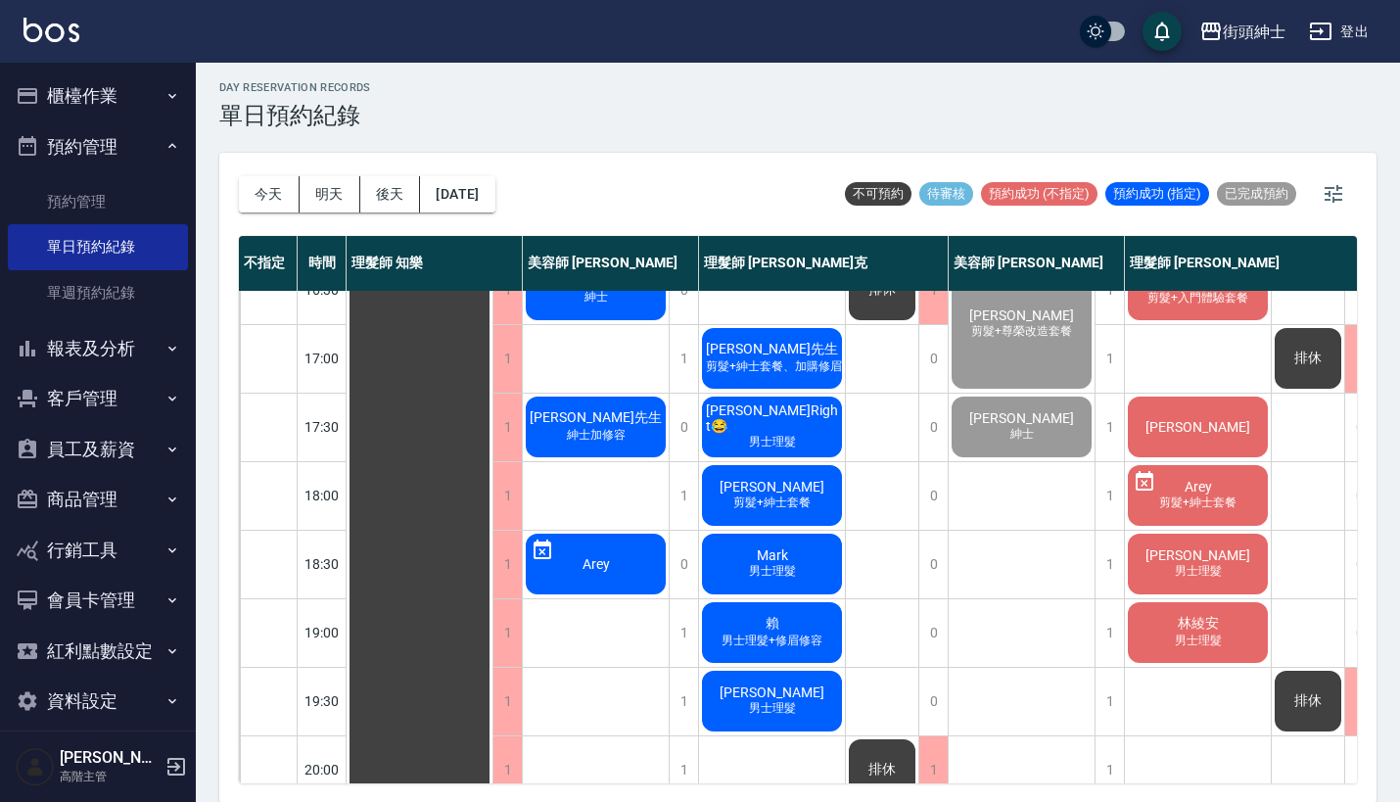
scroll to position [794, 0]
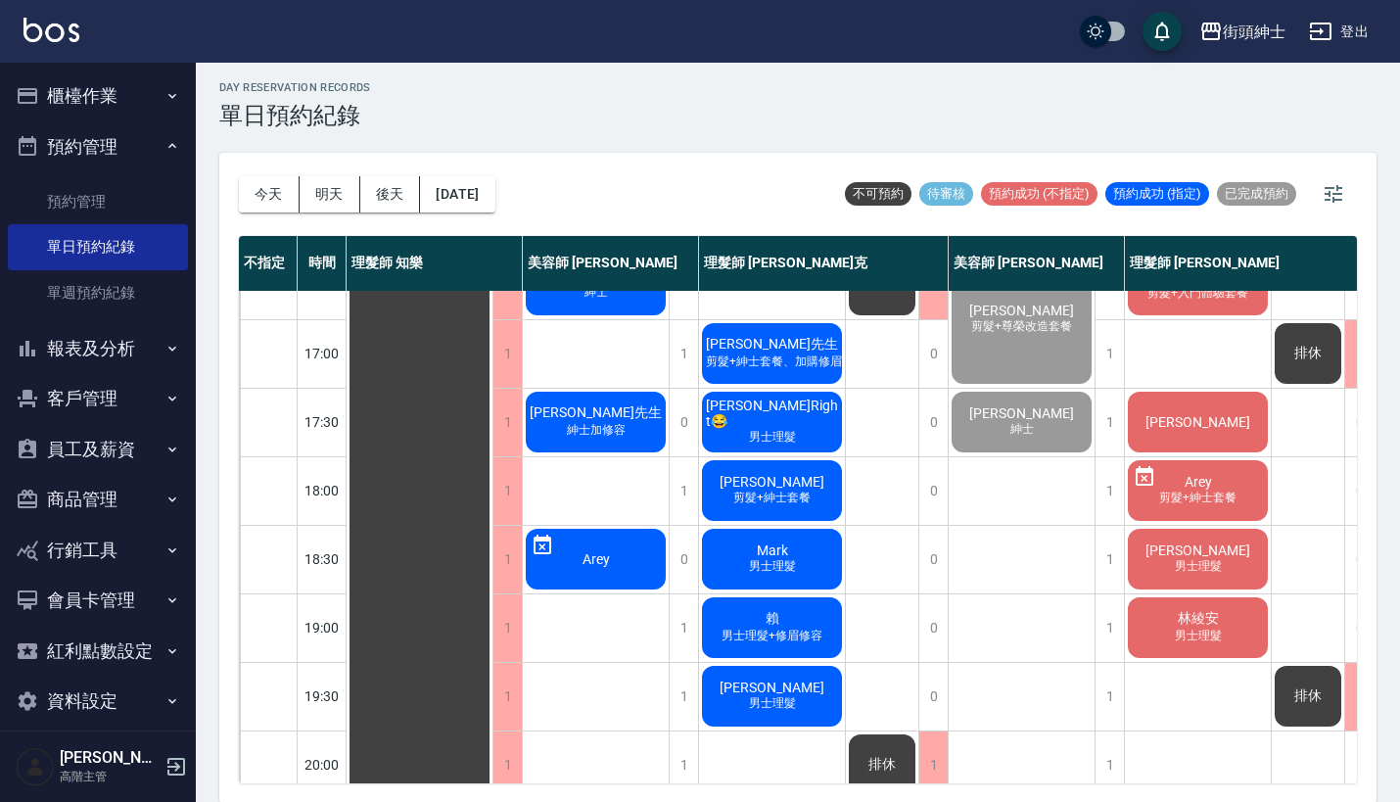
click at [1237, 553] on div "李俊宏 男士理髮" at bounding box center [1198, 559] width 146 height 67
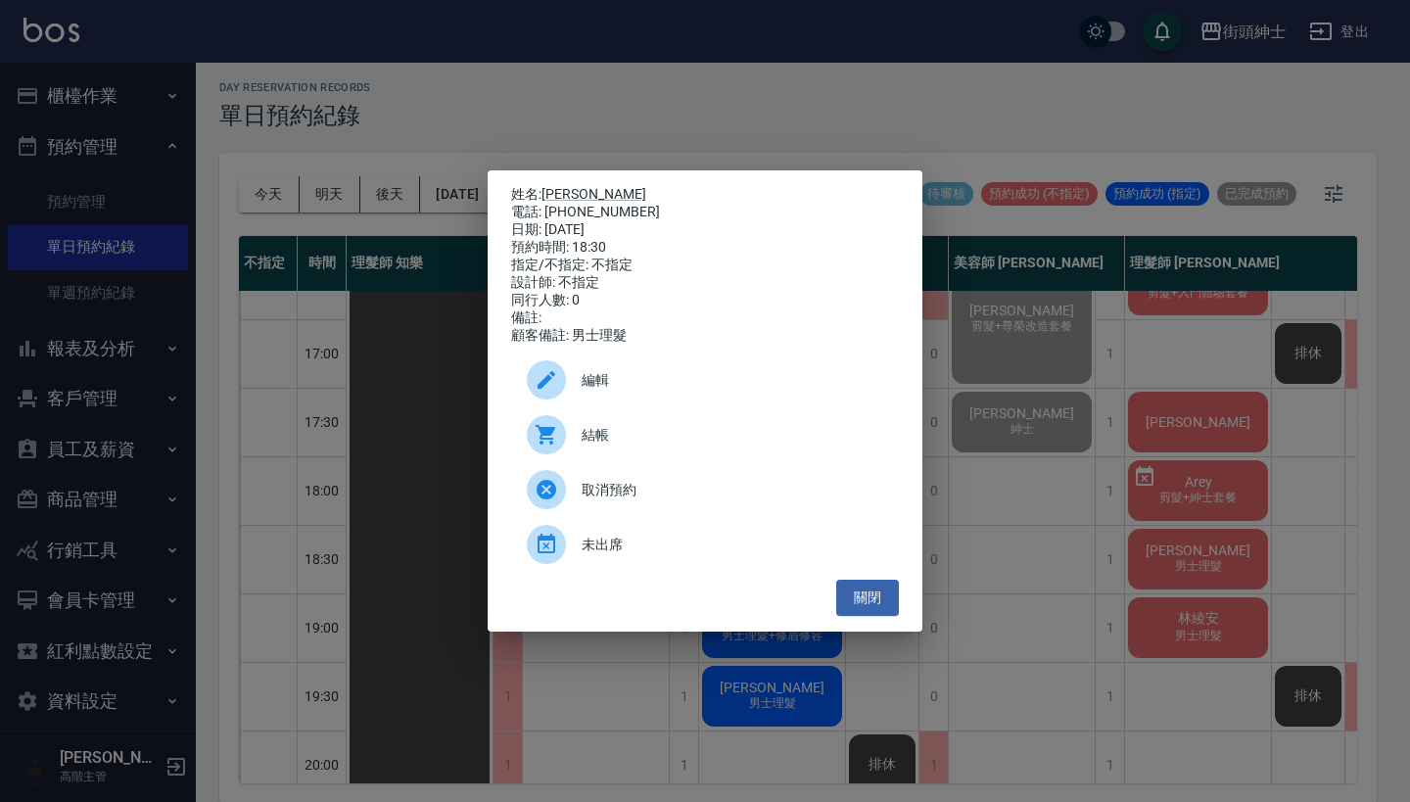
click at [1175, 477] on div "姓名: 李俊宏 電話: 0900637696 日期: 2025/10/11 預約時間: 18:30 指定/不指定: 不指定 設計師: 不指定 同行人數: 0 …" at bounding box center [705, 401] width 1410 height 802
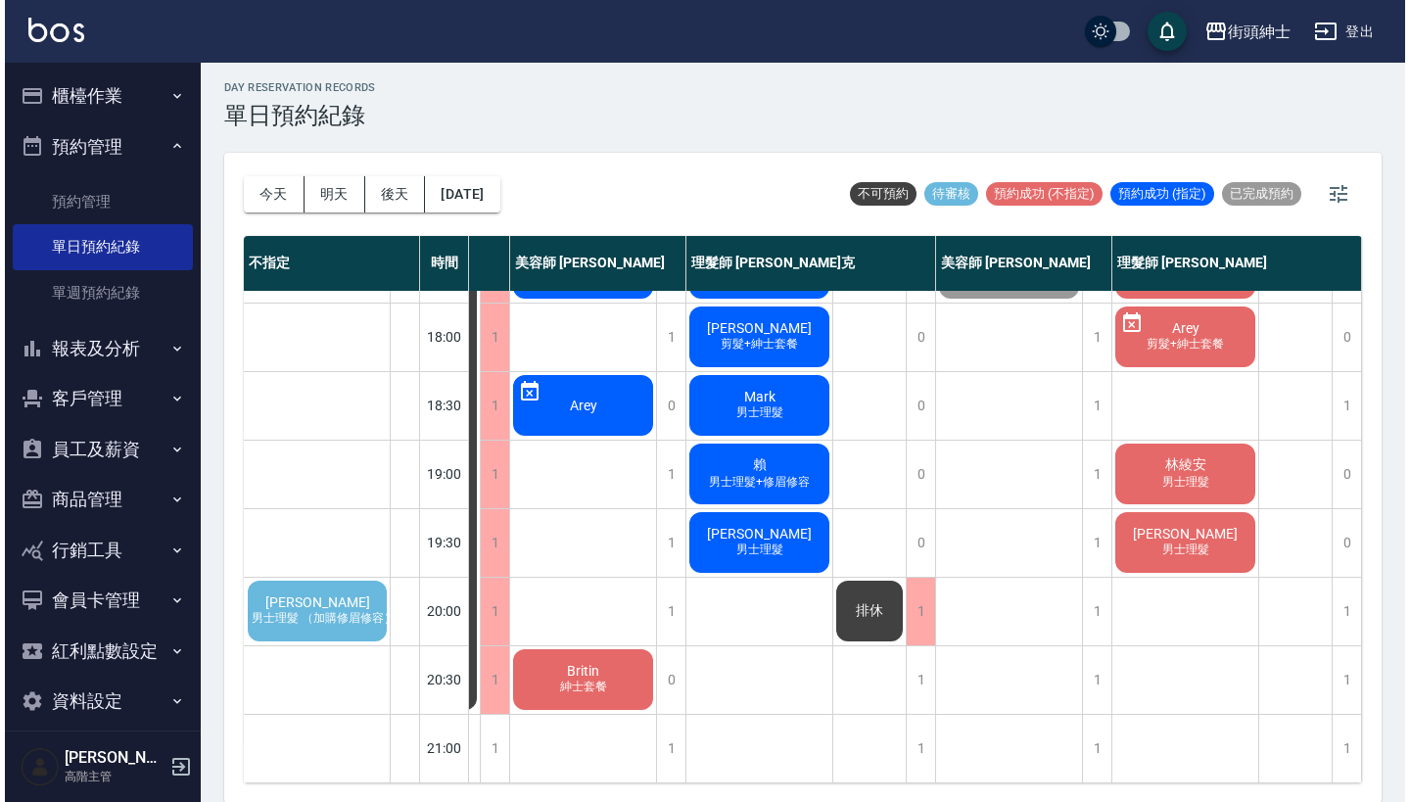
scroll to position [963, 145]
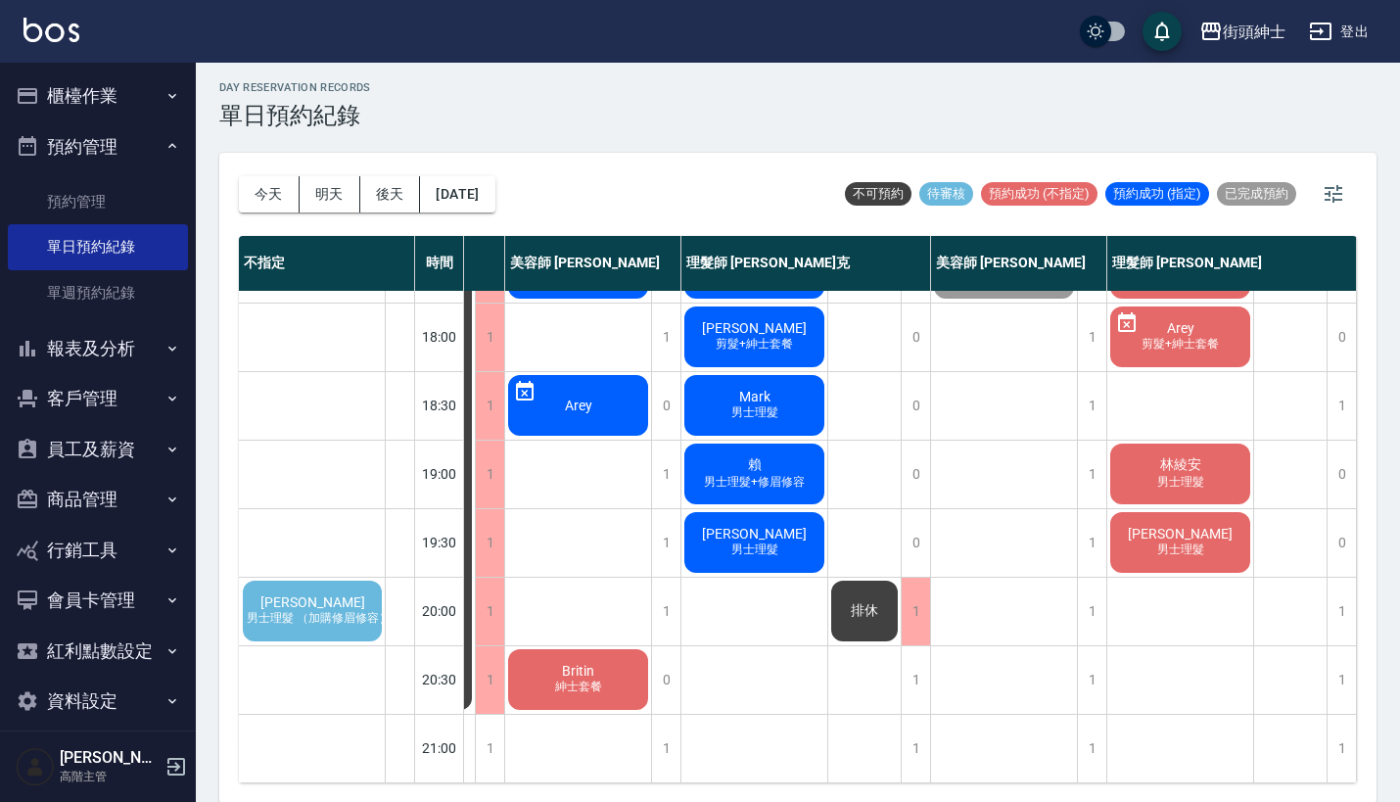
click at [337, 583] on div "秋傑 男士理髮 （加購修眉修容）" at bounding box center [312, 611] width 145 height 67
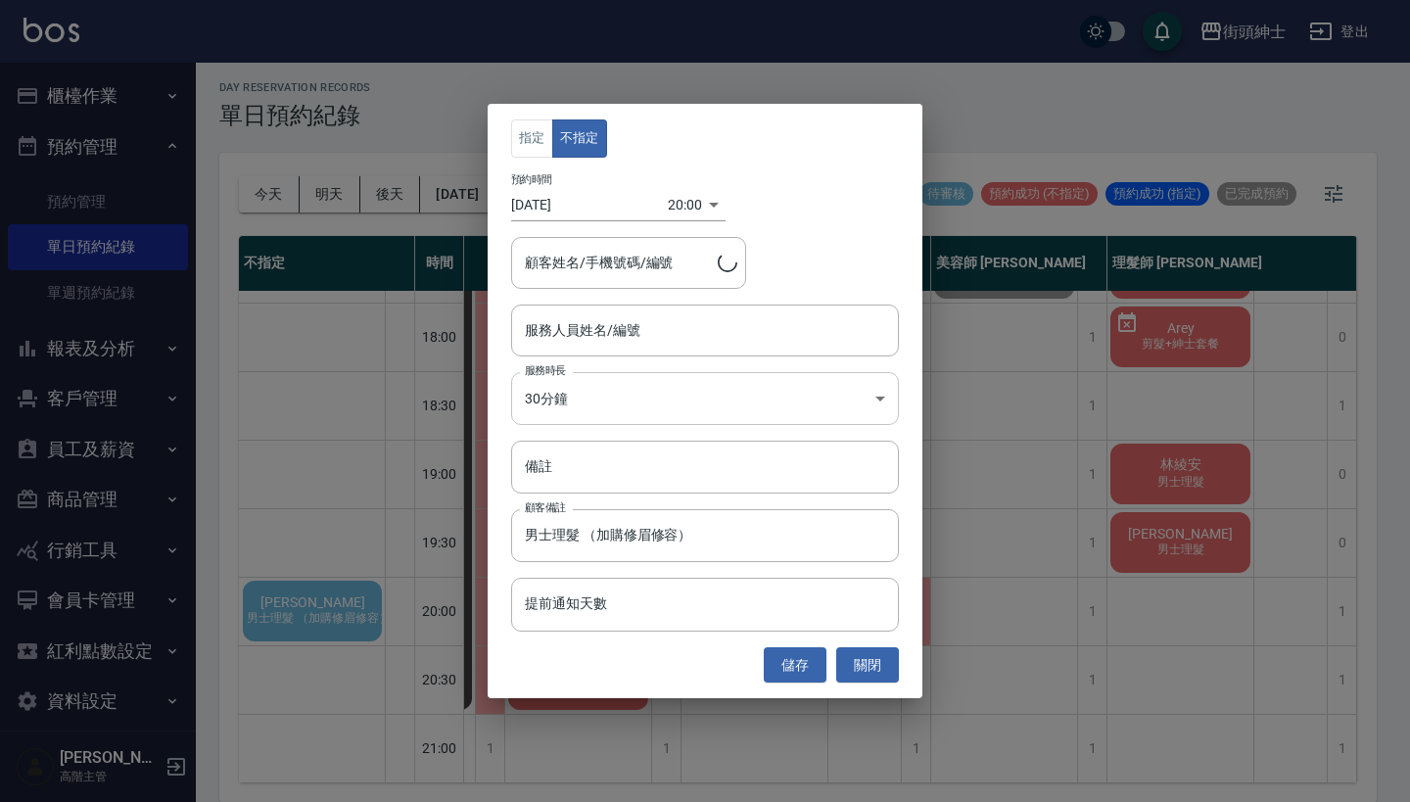
type input "秋傑/0983099115"
click at [649, 334] on input "服務人員姓名/編號" at bounding box center [705, 330] width 370 height 34
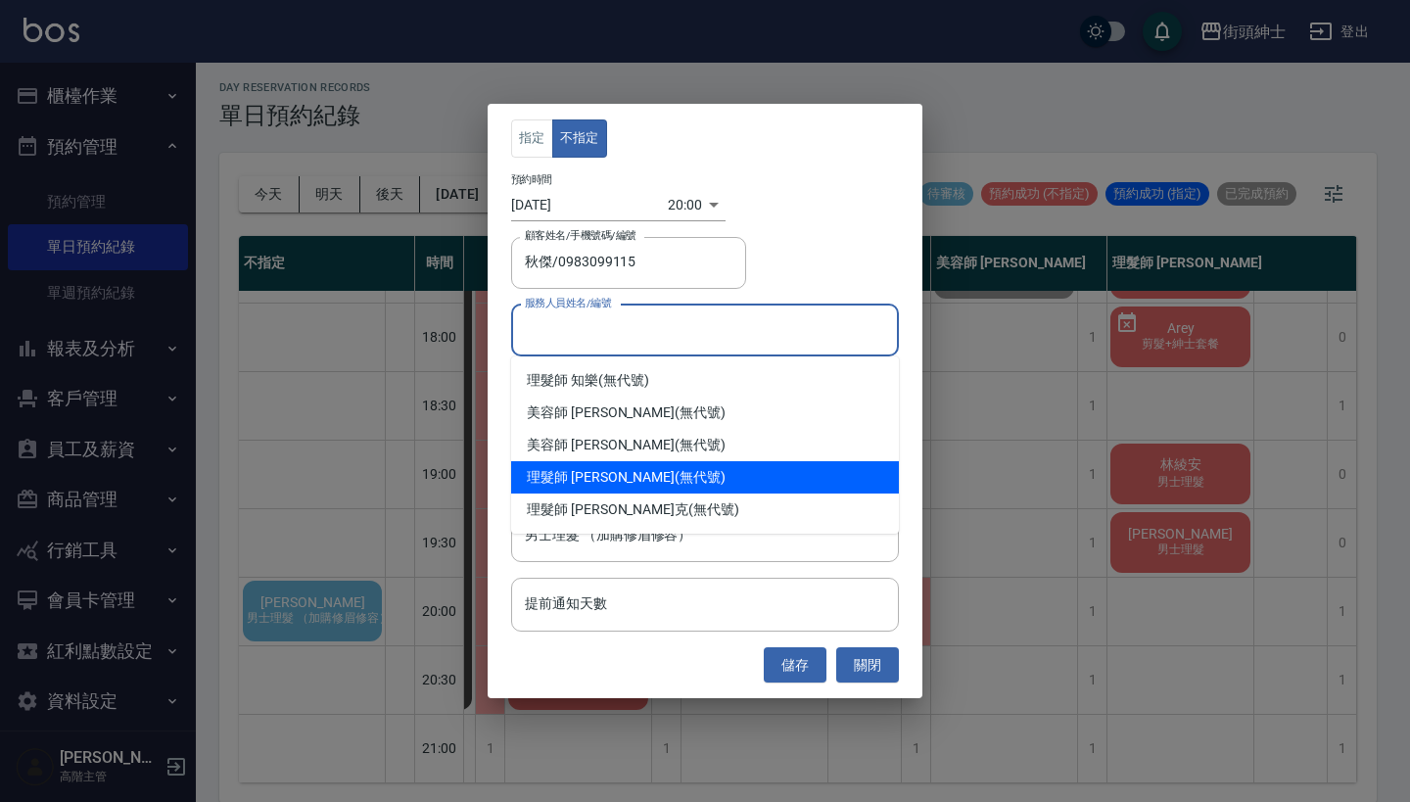
click at [635, 476] on div "理髮師 eric (無代號)" at bounding box center [705, 477] width 388 height 32
type input "理髮師 eric(無代號)"
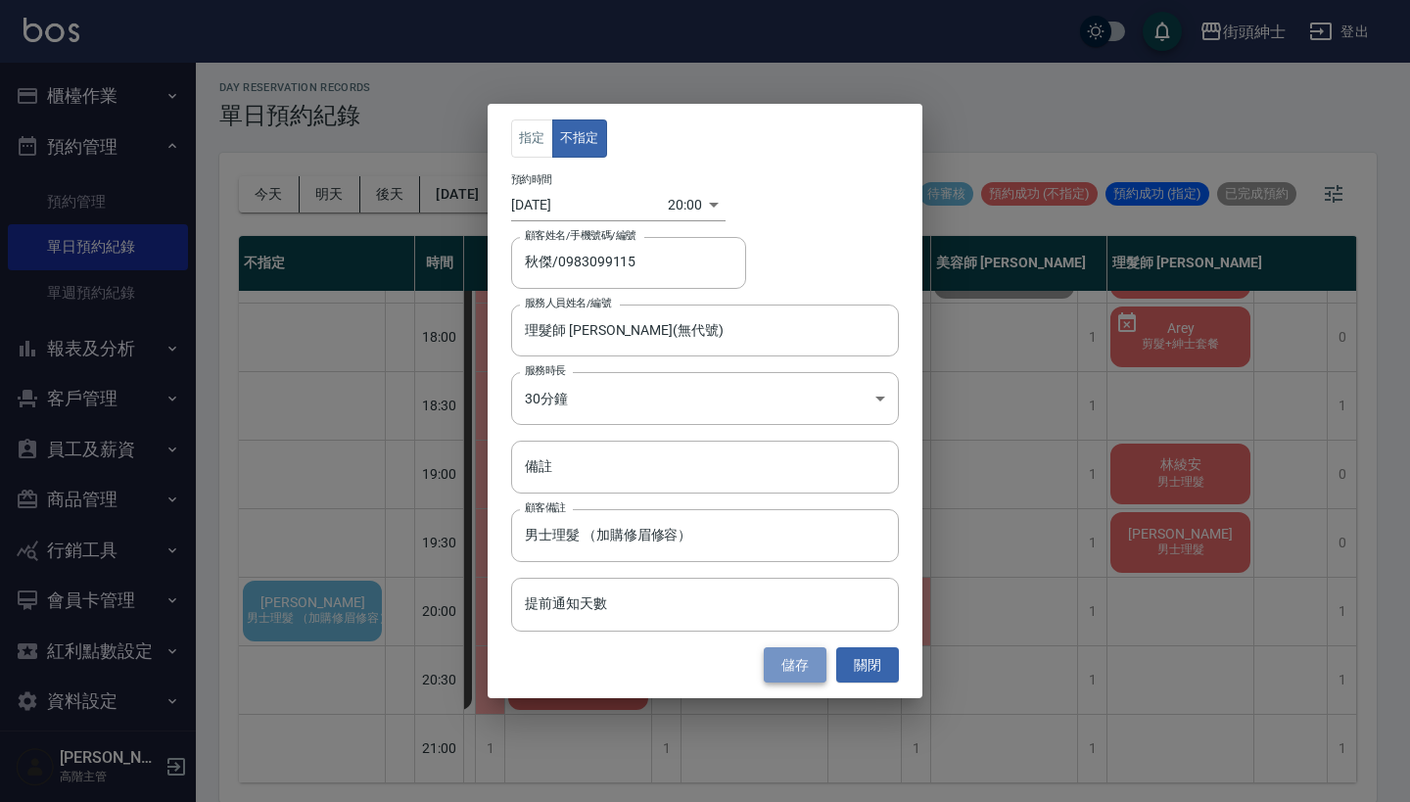
click at [794, 667] on button "儲存" at bounding box center [795, 665] width 63 height 36
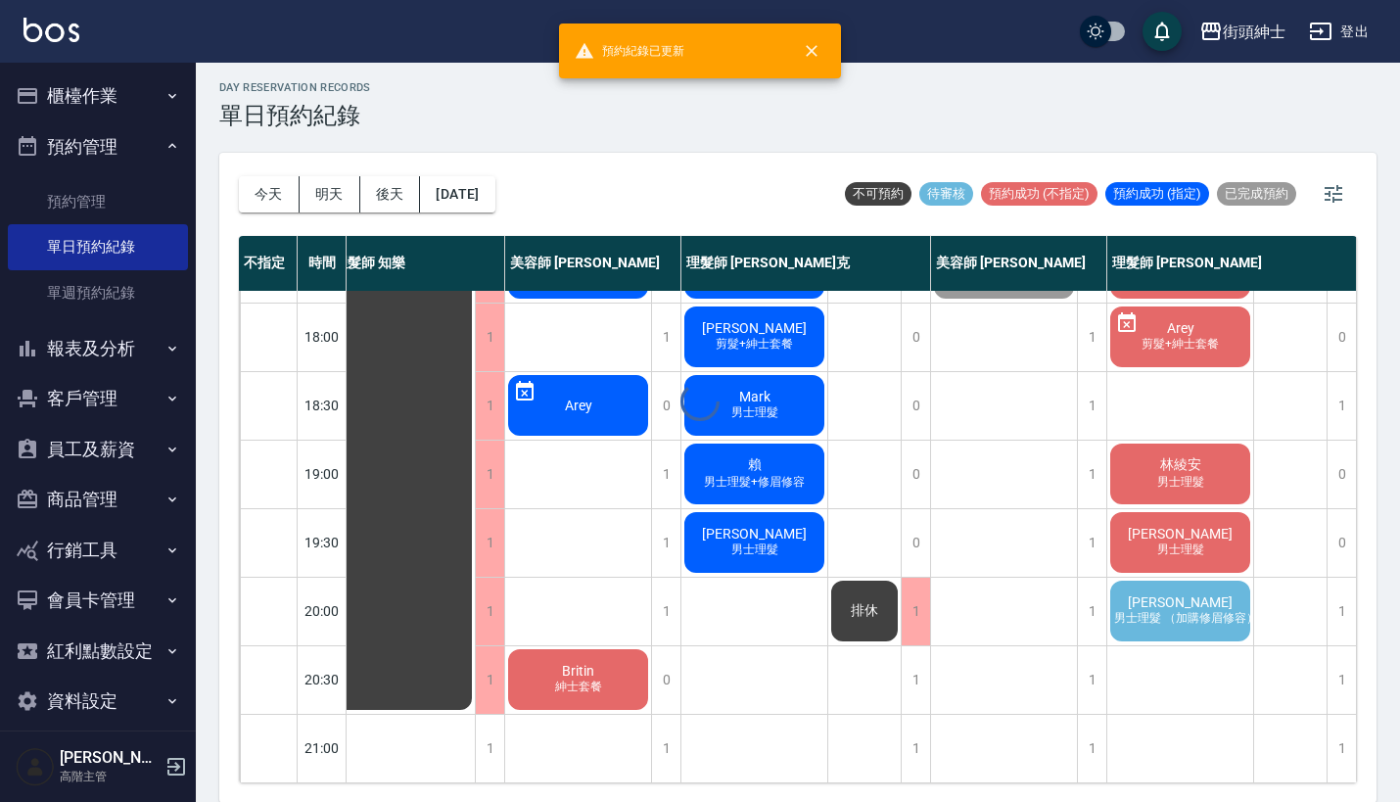
scroll to position [963, 18]
click at [1144, 585] on div "秋傑 男士理髮 （加購修眉修容）" at bounding box center [1180, 611] width 146 height 67
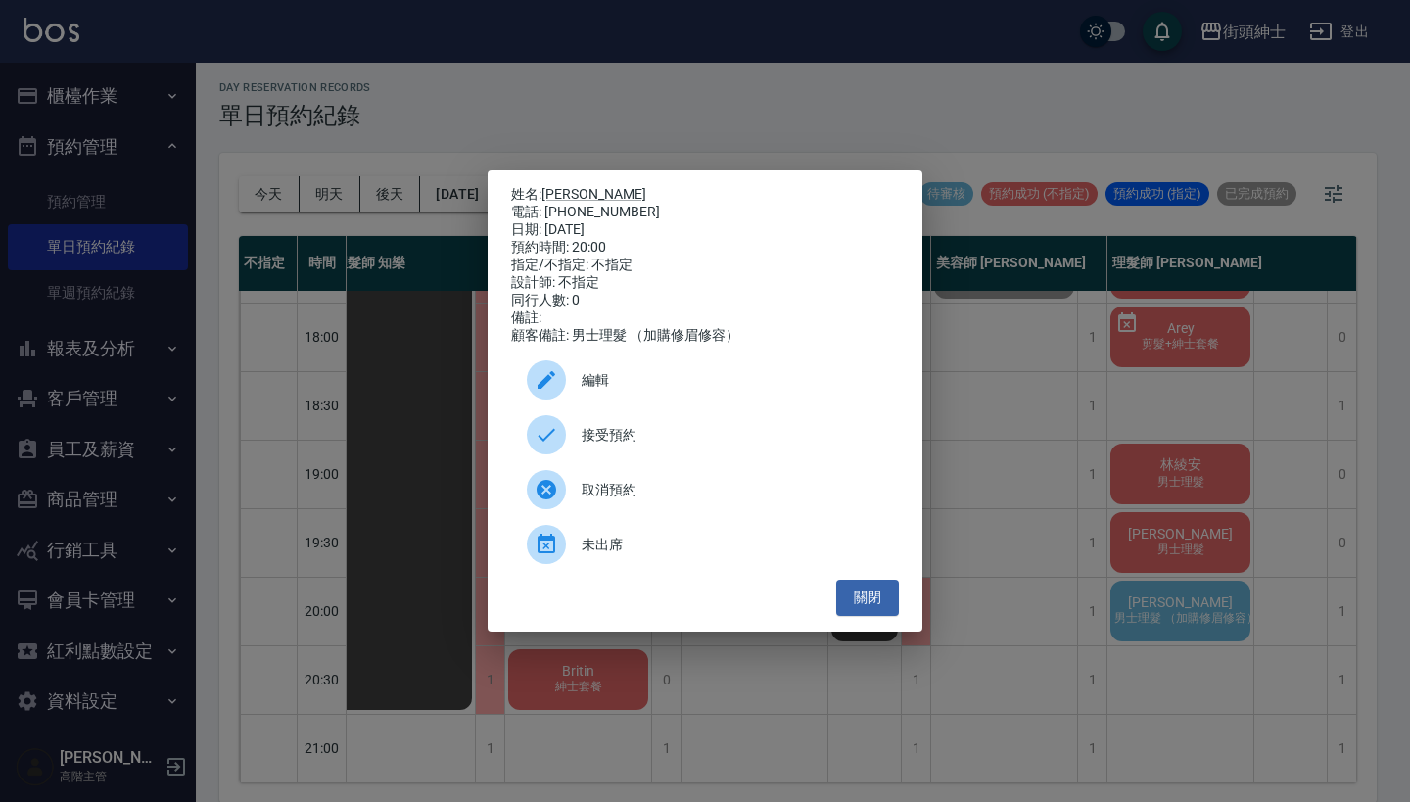
click at [782, 435] on span "接受預約" at bounding box center [733, 435] width 302 height 21
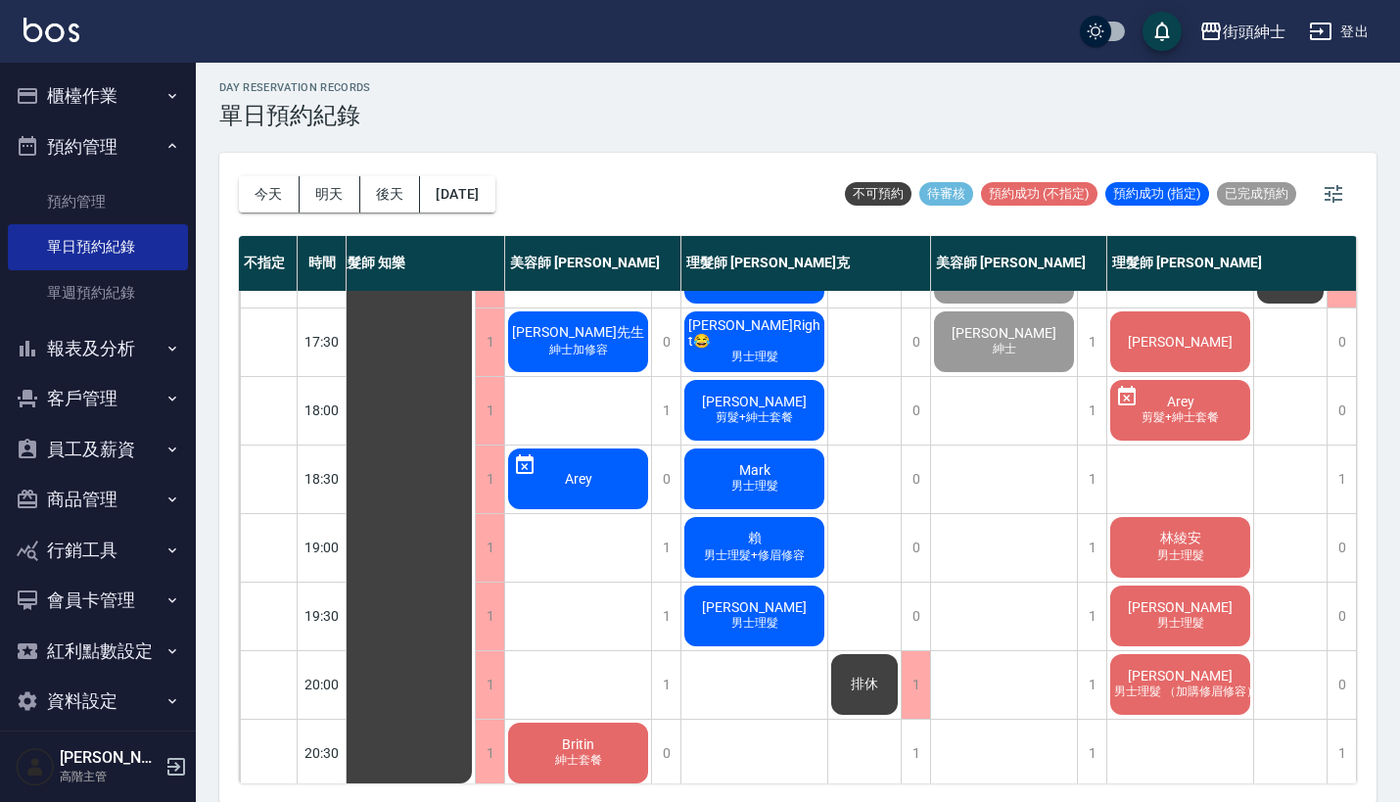
scroll to position [871, 24]
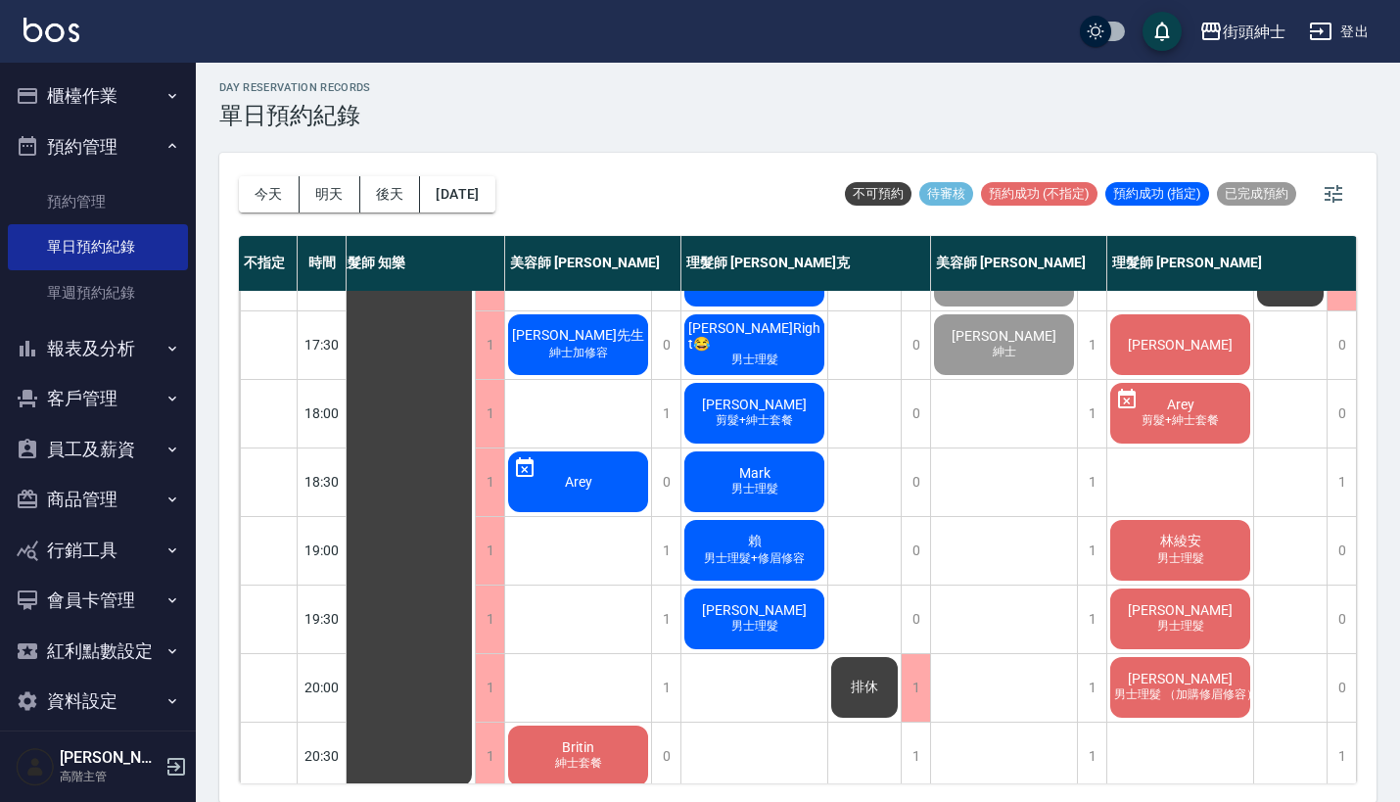
click at [1156, 568] on div "林綾安 男士理髮" at bounding box center [1180, 550] width 146 height 67
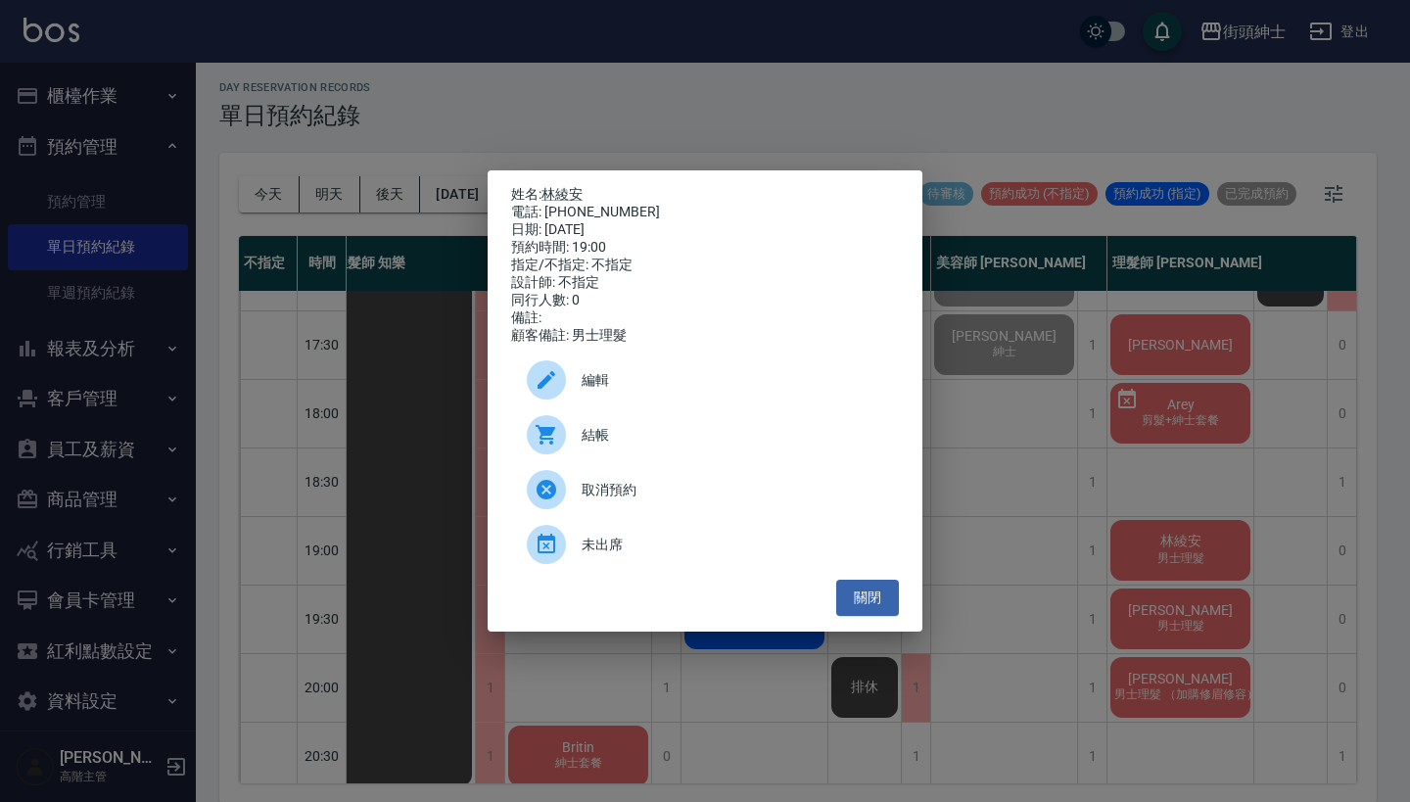
click at [1049, 608] on div "姓名: 林綾安 電話: 0905854205 日期: 2025/10/11 預約時間: 19:00 指定/不指定: 不指定 設計師: 不指定 同行人數: 0 …" at bounding box center [705, 401] width 1410 height 802
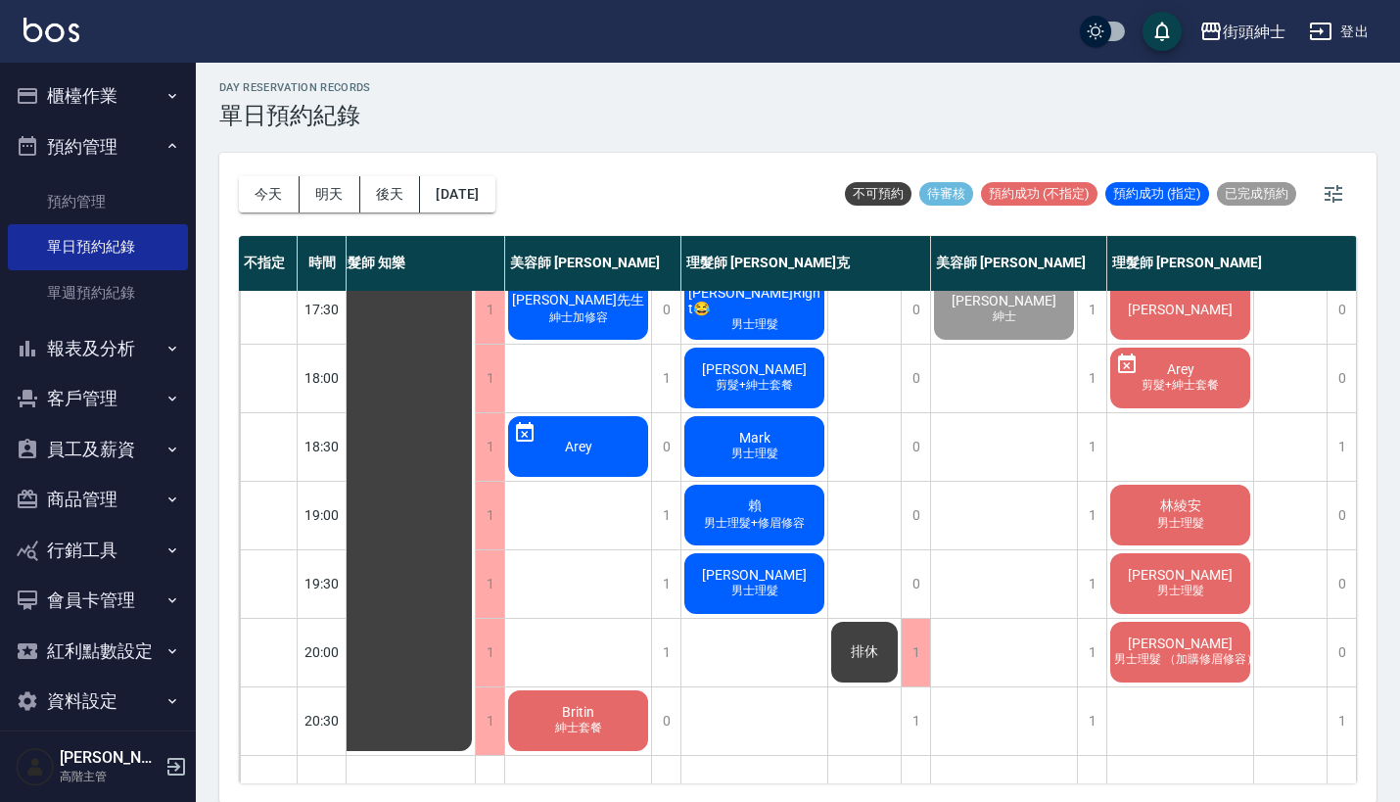
scroll to position [908, 24]
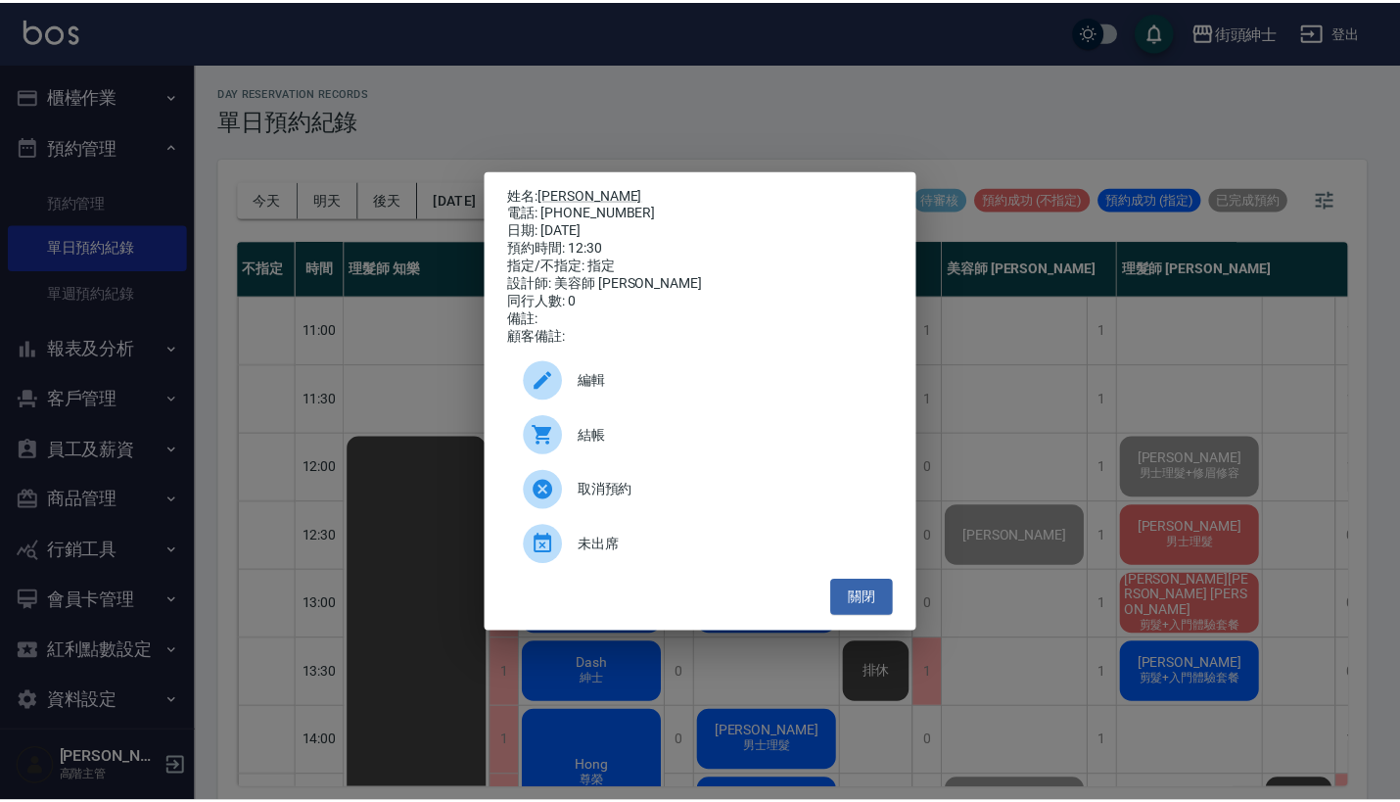
scroll to position [82, 0]
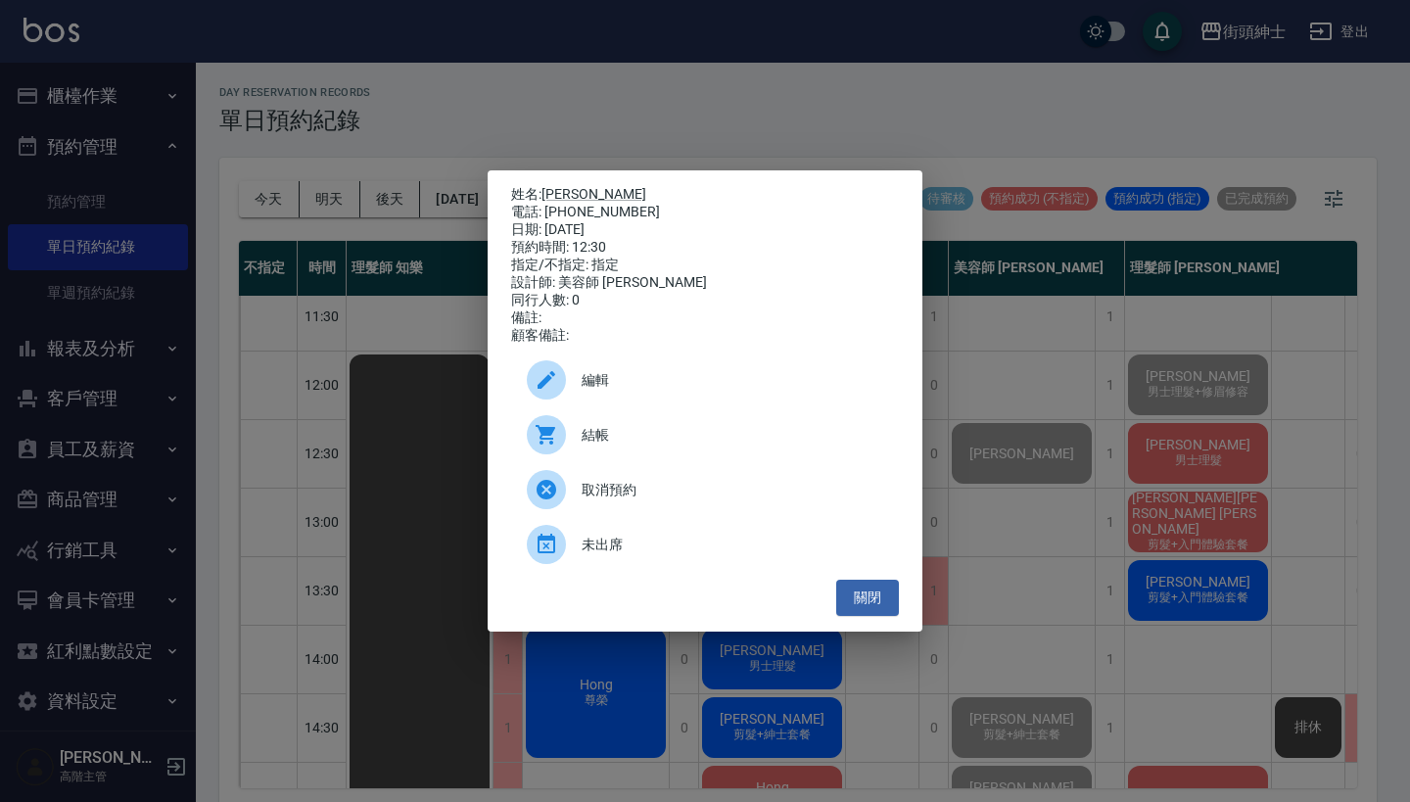
click at [419, 61] on div "姓名: [PERSON_NAME]為 電話: [PHONE_NUMBER] 日期: [DATE] 預約時間: 12:30 指定/不指定: 指定 設計師: 美容…" at bounding box center [705, 401] width 1410 height 802
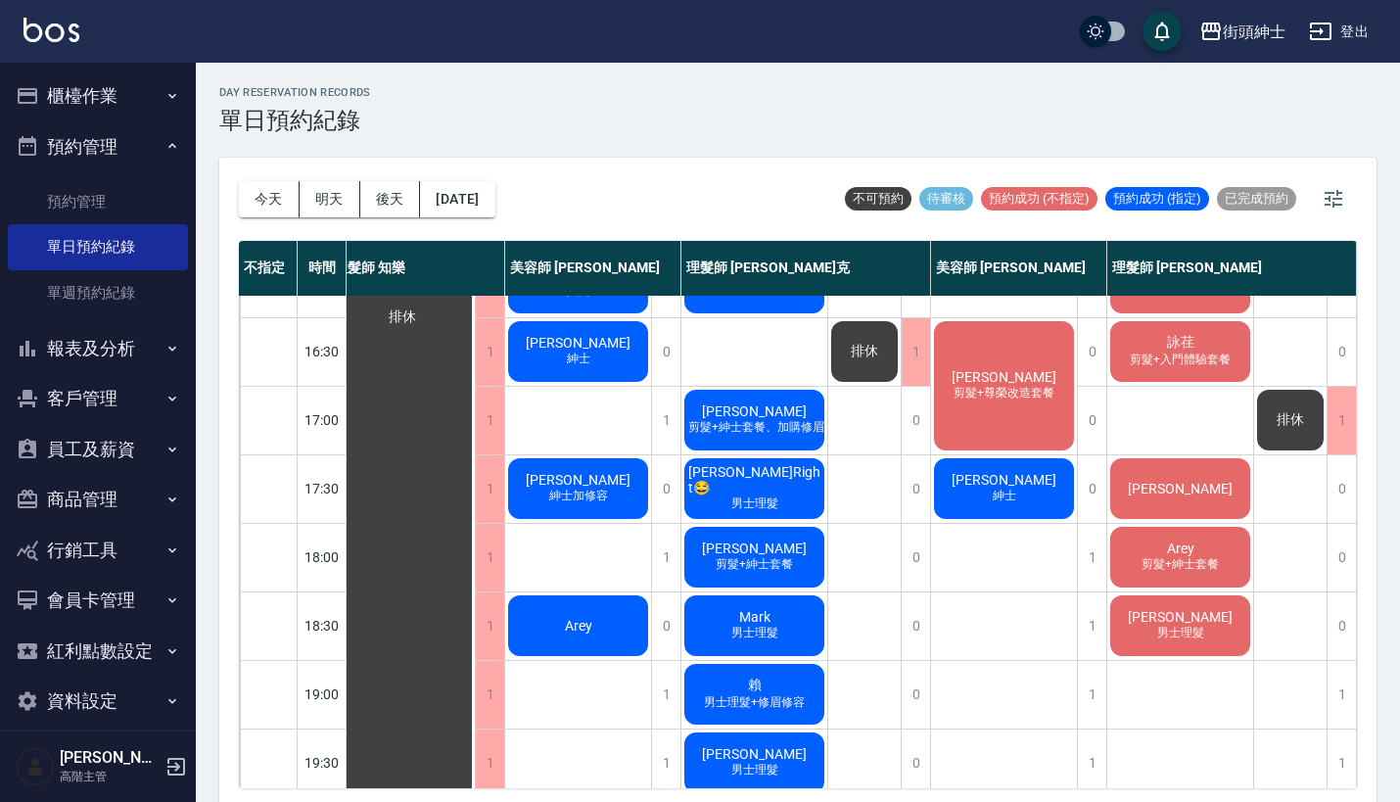
scroll to position [746, 27]
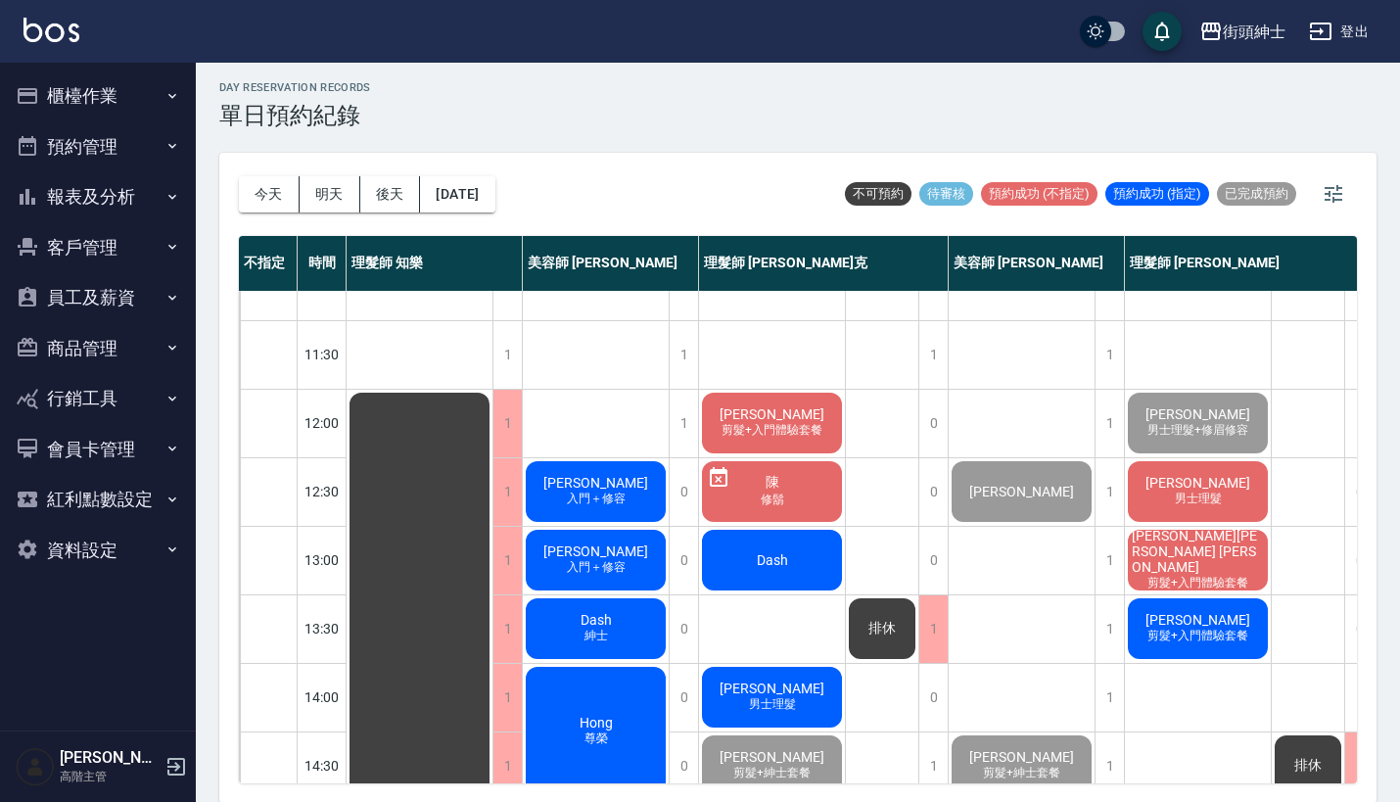
scroll to position [156, 0]
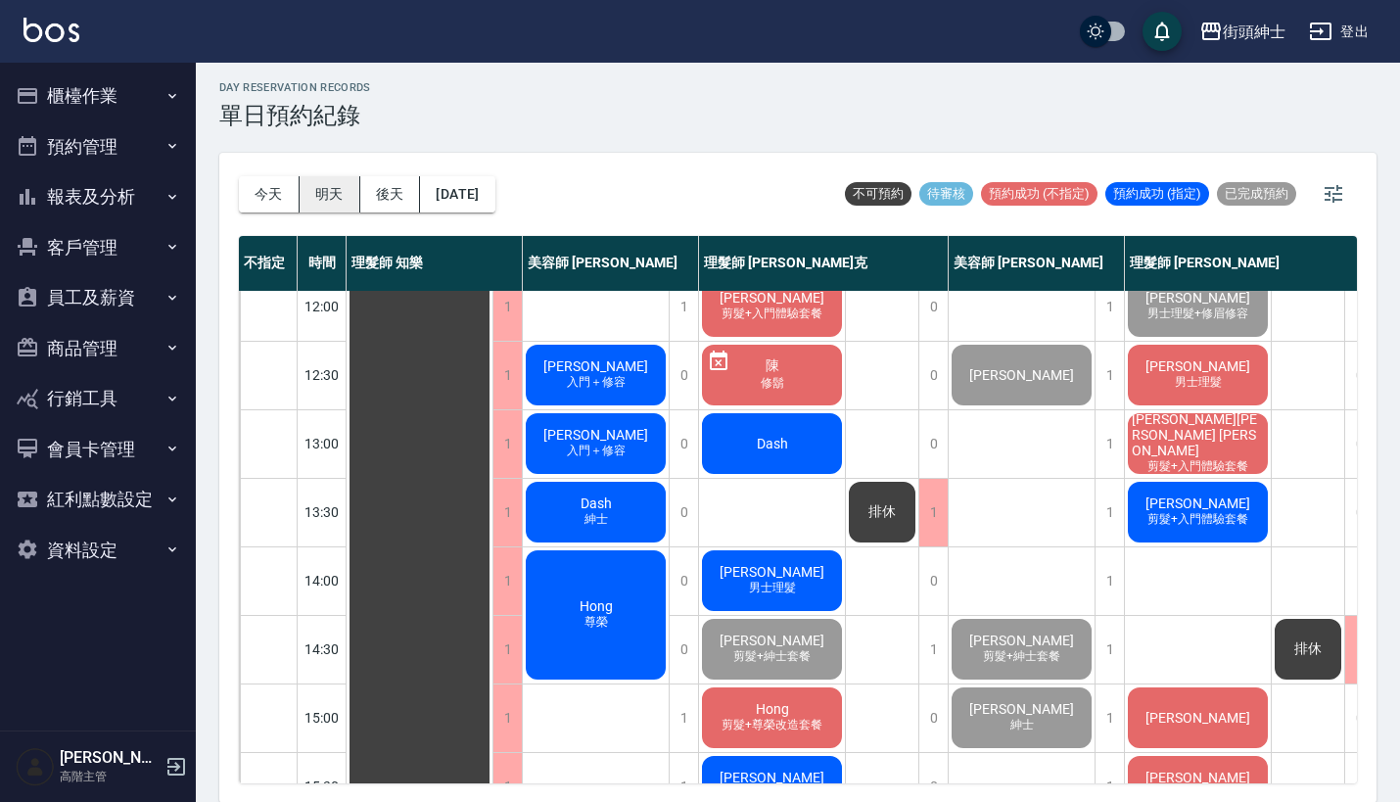
click at [349, 183] on button "明天" at bounding box center [330, 194] width 61 height 36
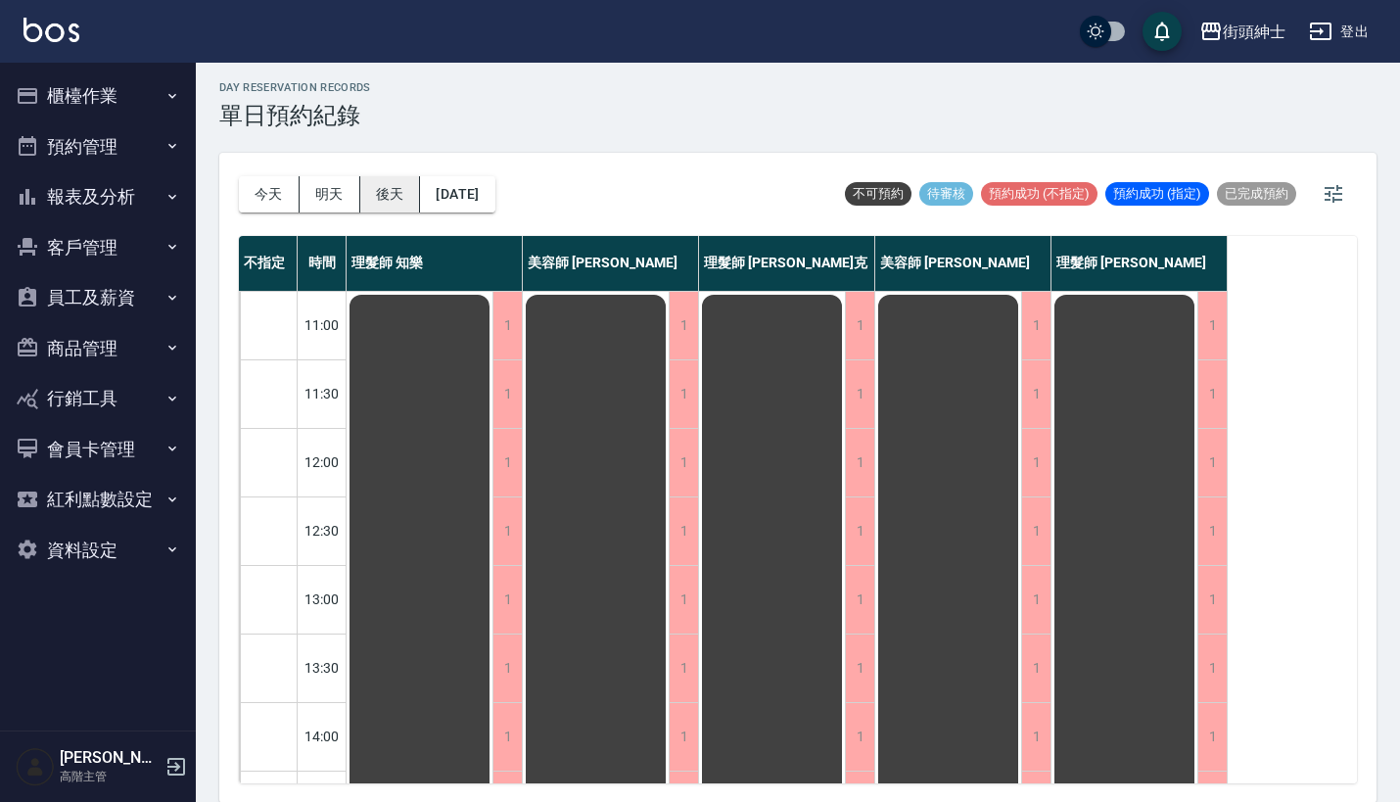
click at [387, 193] on button "後天" at bounding box center [390, 194] width 61 height 36
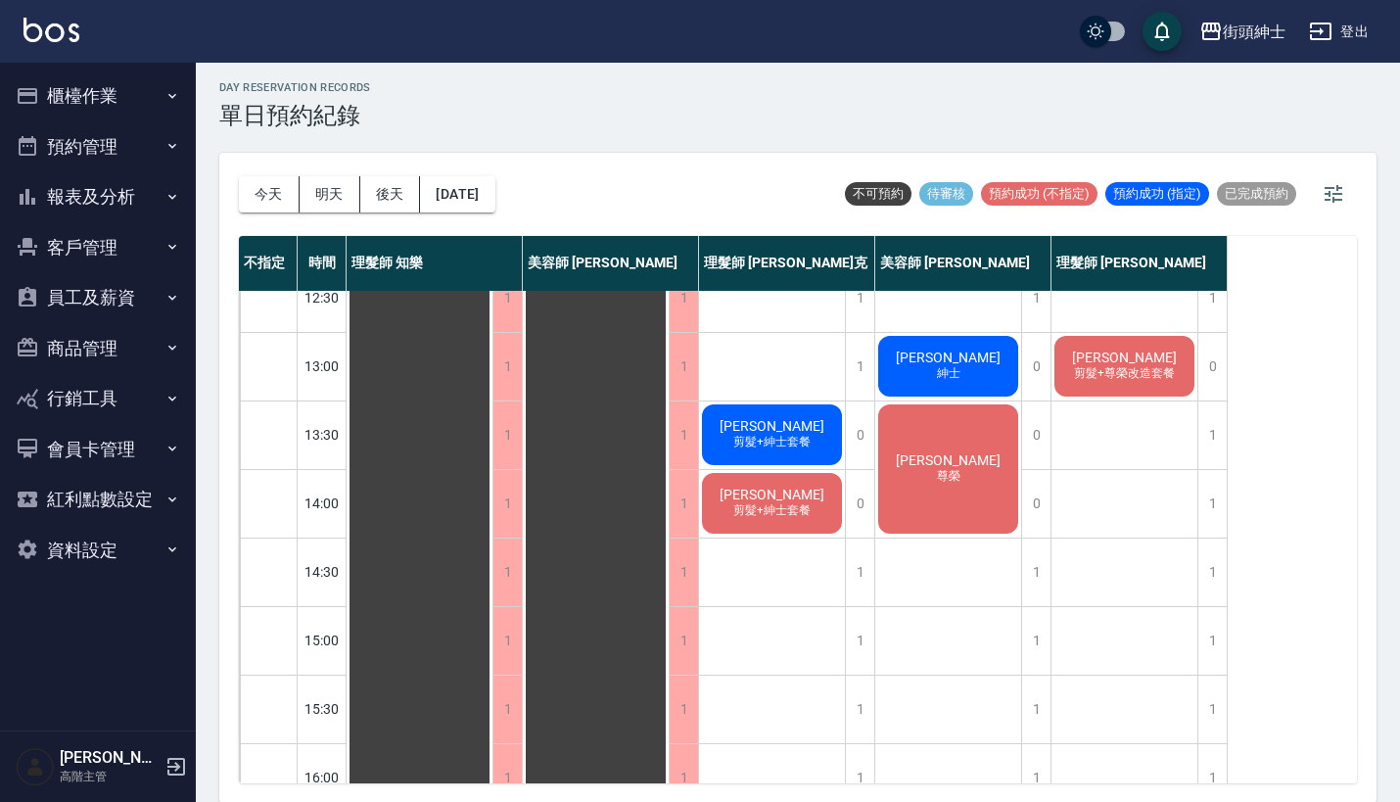
scroll to position [621, 0]
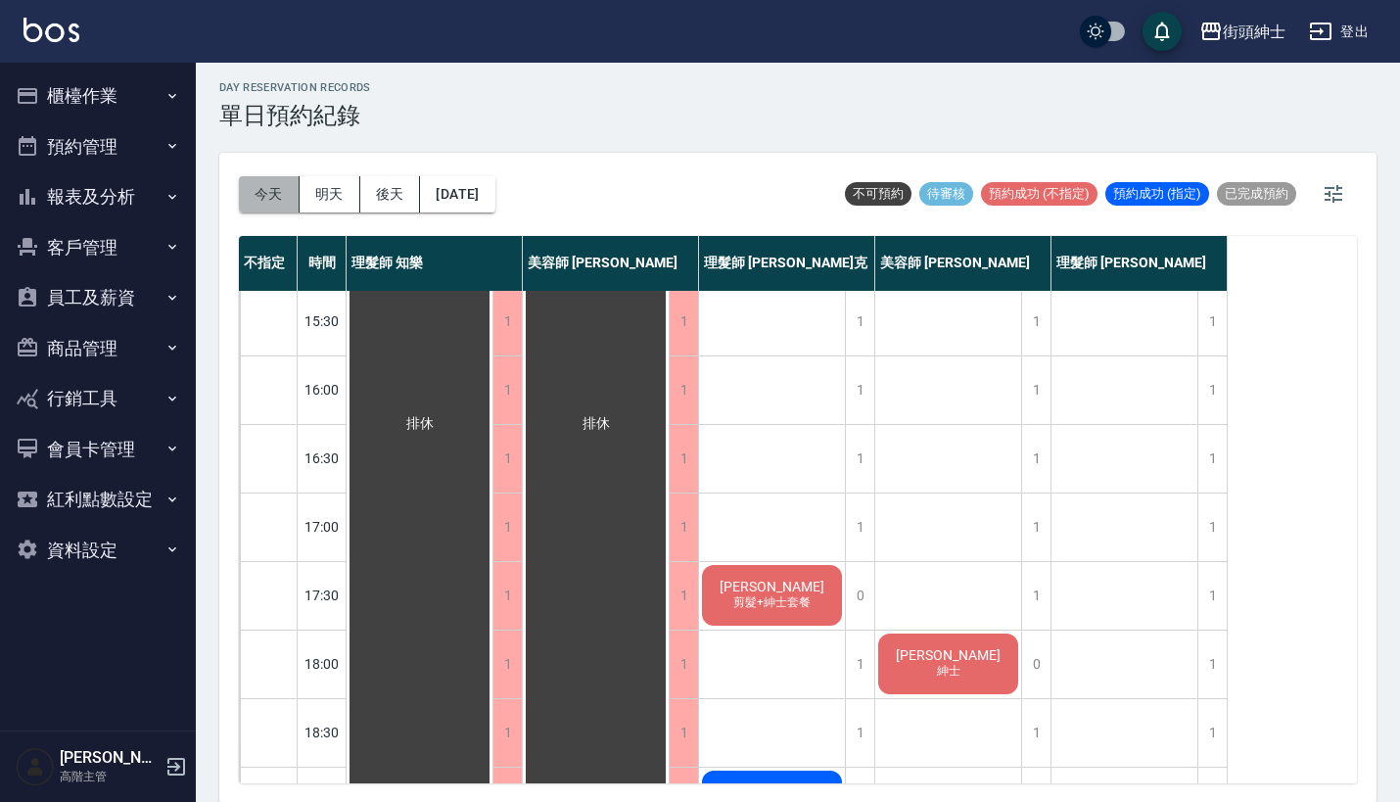
click at [271, 196] on button "今天" at bounding box center [269, 194] width 61 height 36
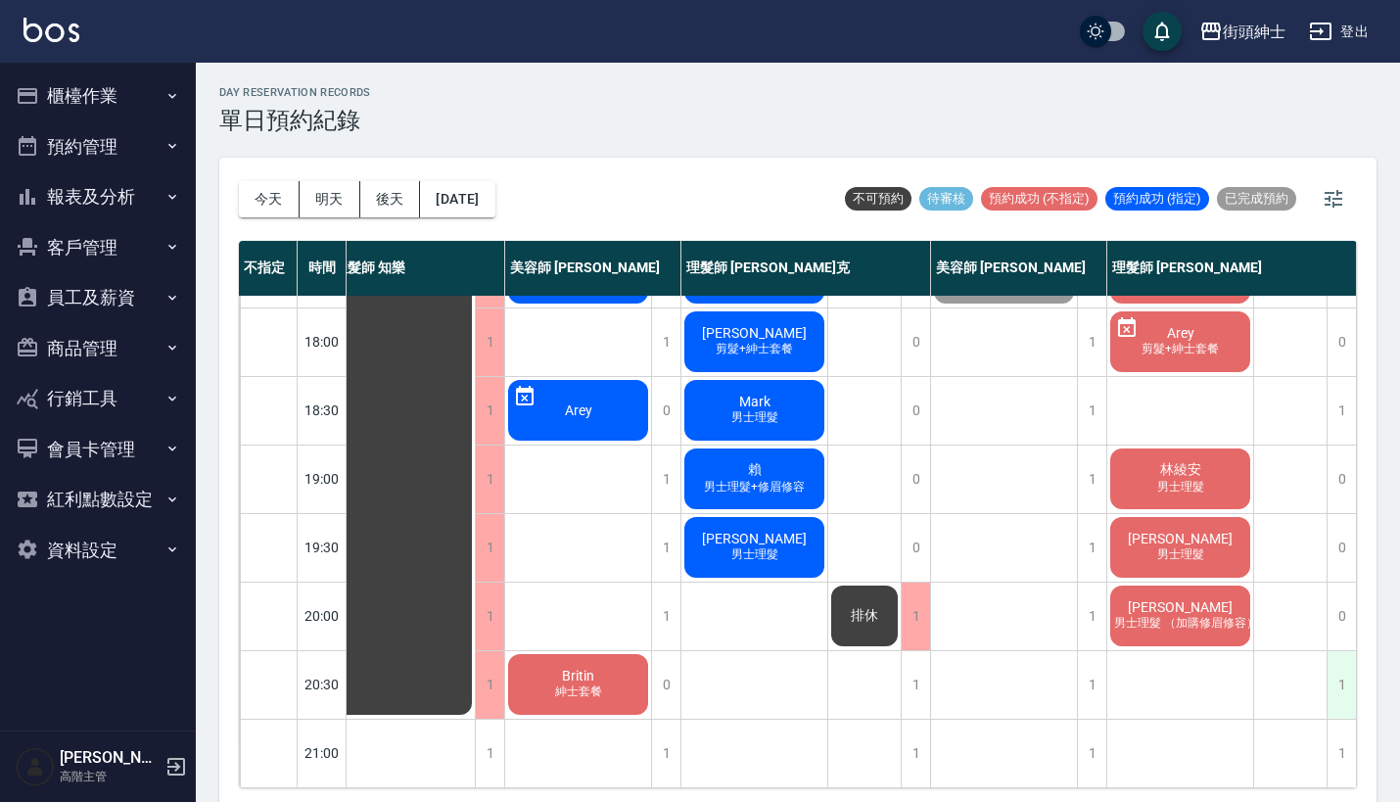
click at [1327, 671] on div "1" at bounding box center [1341, 685] width 29 height 68
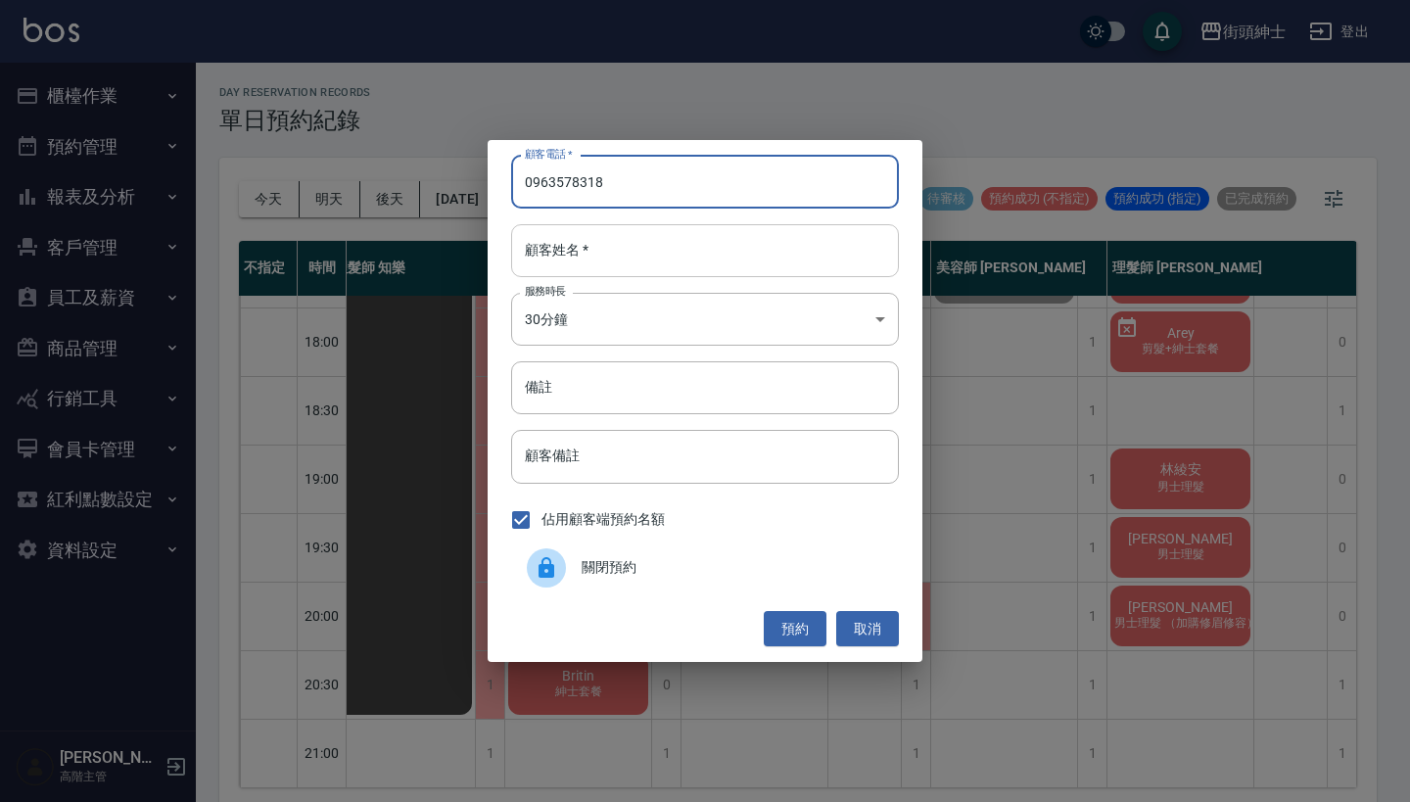
type input "0963578318"
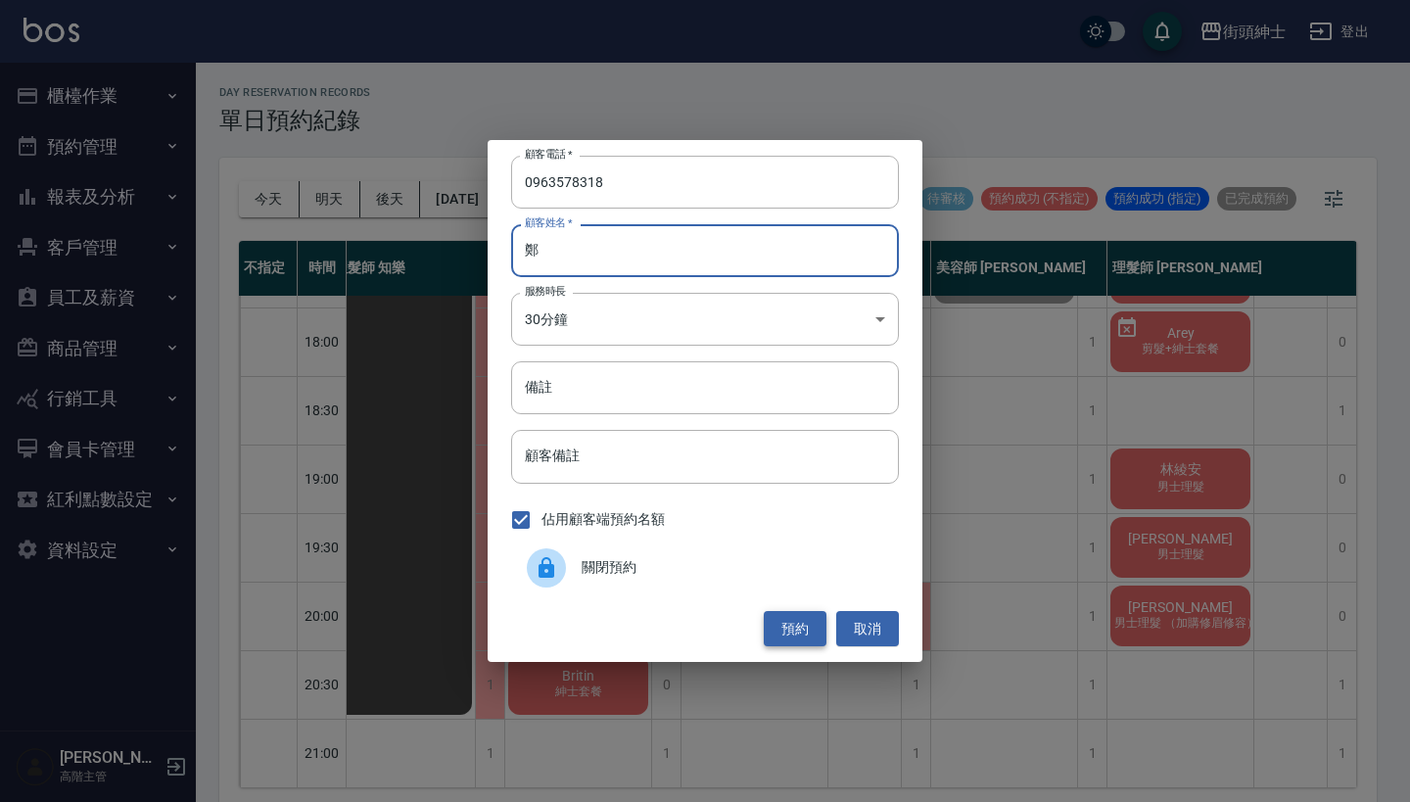
type input "鄭"
click at [794, 627] on button "預約" at bounding box center [795, 629] width 63 height 36
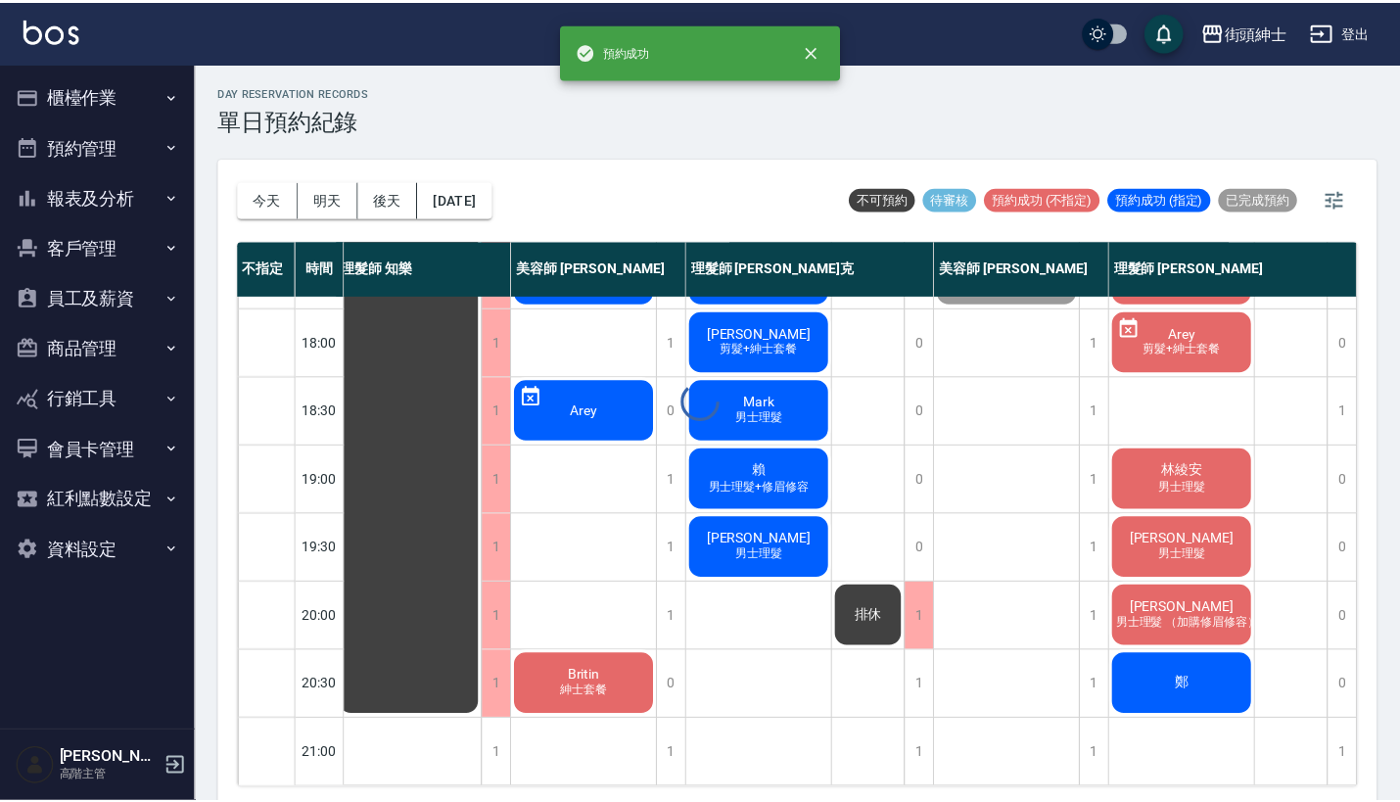
scroll to position [963, 18]
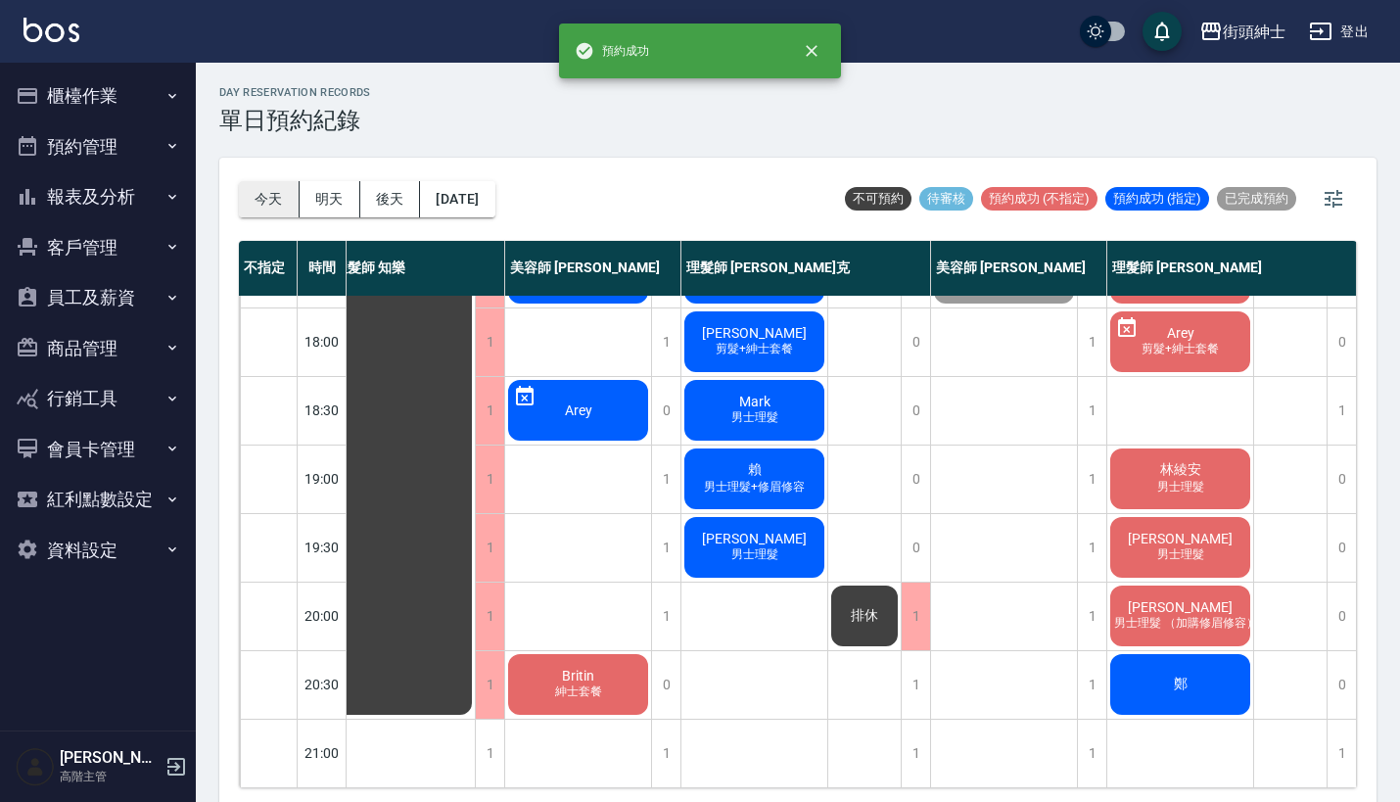
click at [252, 184] on button "今天" at bounding box center [269, 199] width 61 height 36
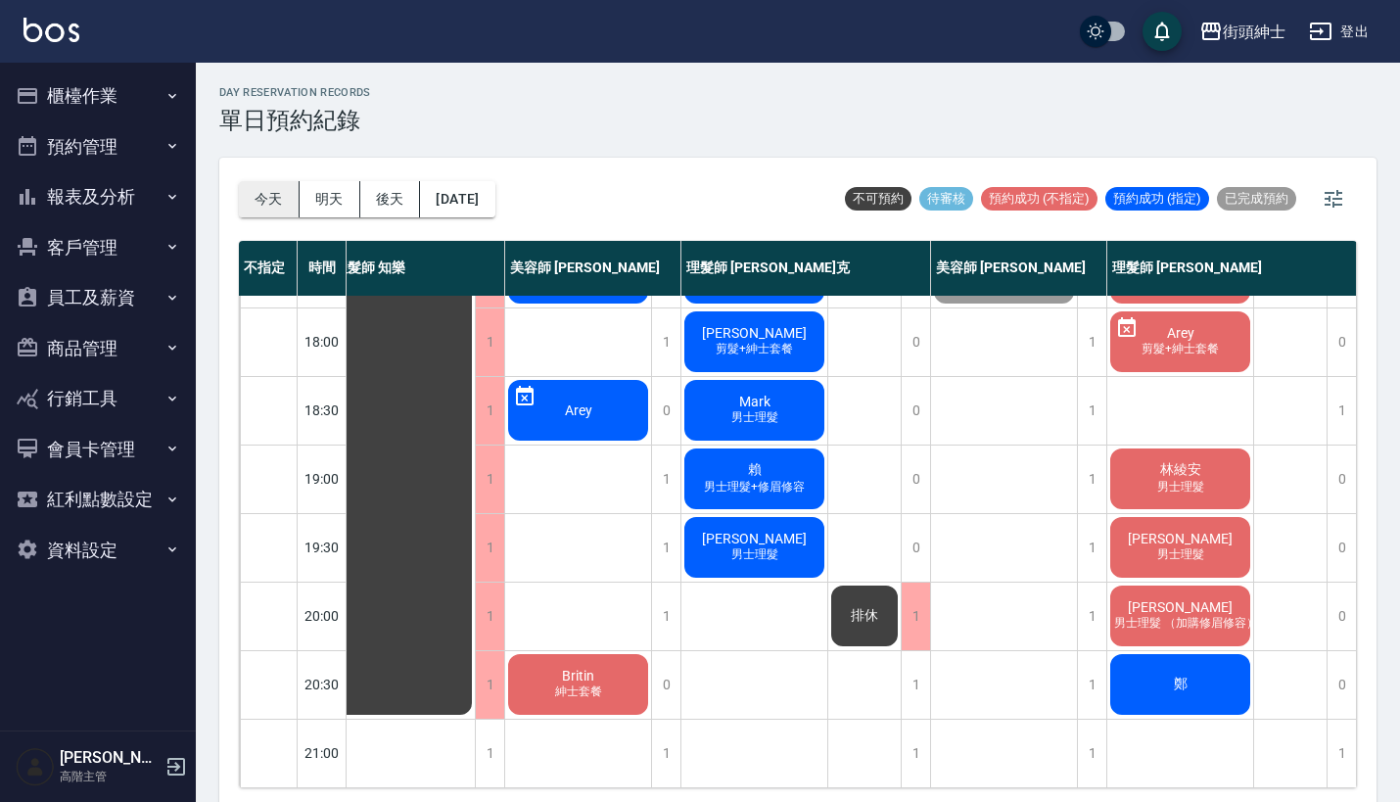
click at [264, 202] on button "今天" at bounding box center [269, 199] width 61 height 36
